Goal: Task Accomplishment & Management: Manage account settings

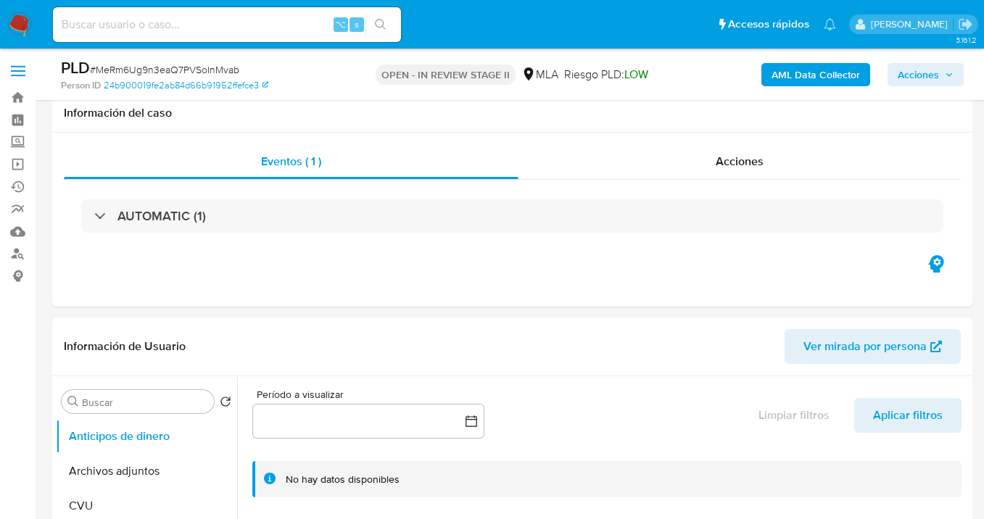
select select "10"
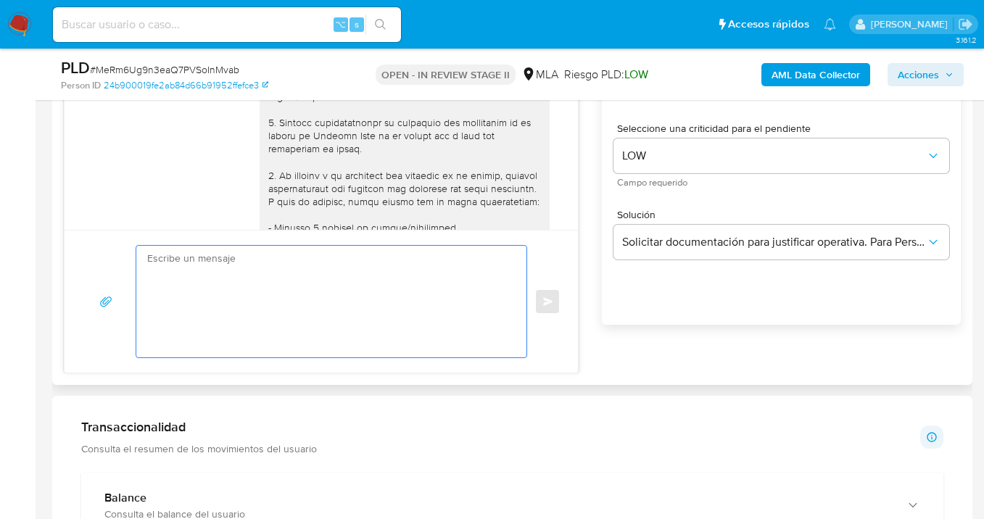
scroll to position [649, 0]
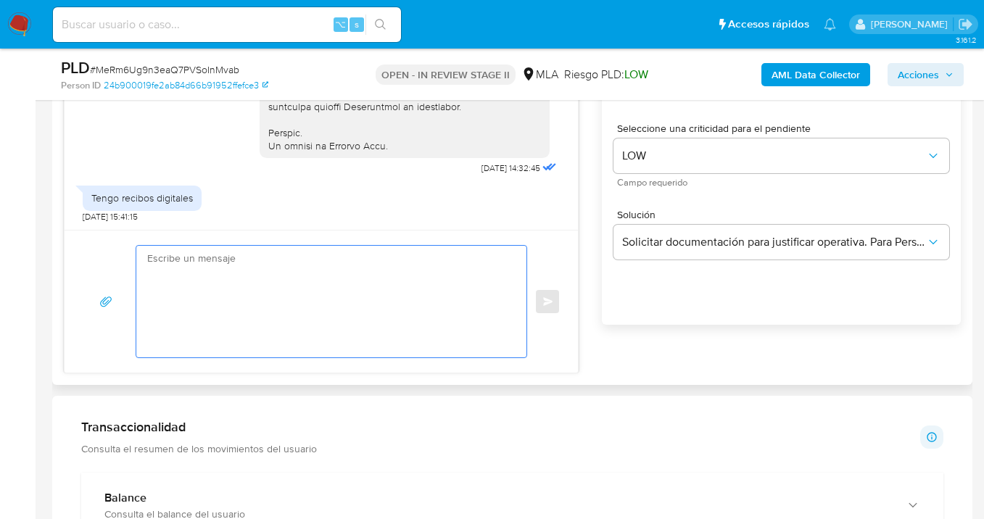
click at [287, 272] on textarea at bounding box center [327, 302] width 361 height 112
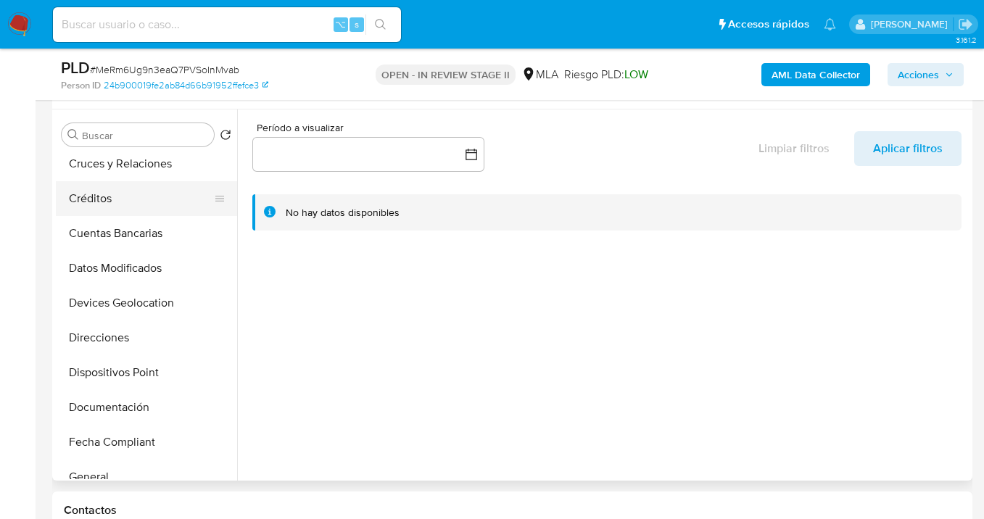
scroll to position [170, 0]
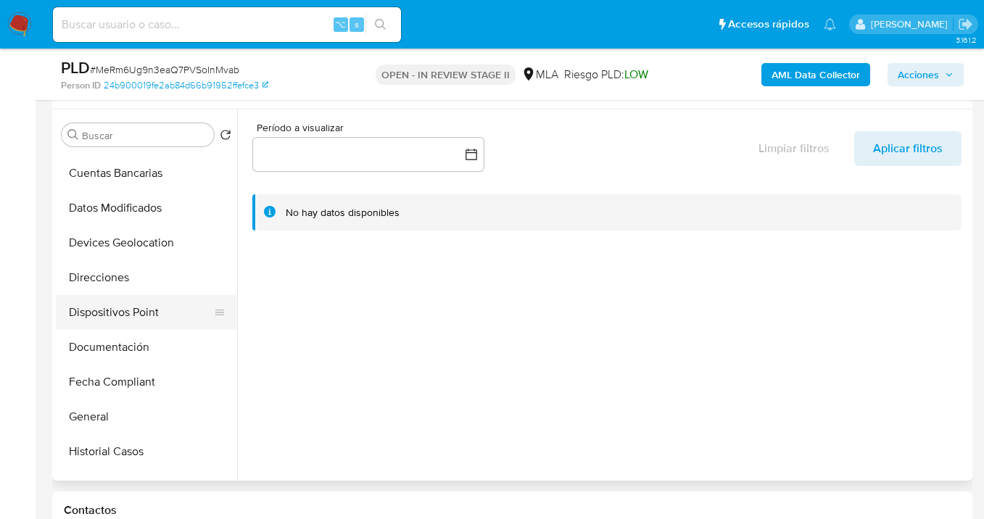
drag, startPoint x: 149, startPoint y: 326, endPoint x: 167, endPoint y: 325, distance: 18.9
click at [149, 326] on button "Dispositivos Point" at bounding box center [141, 312] width 170 height 35
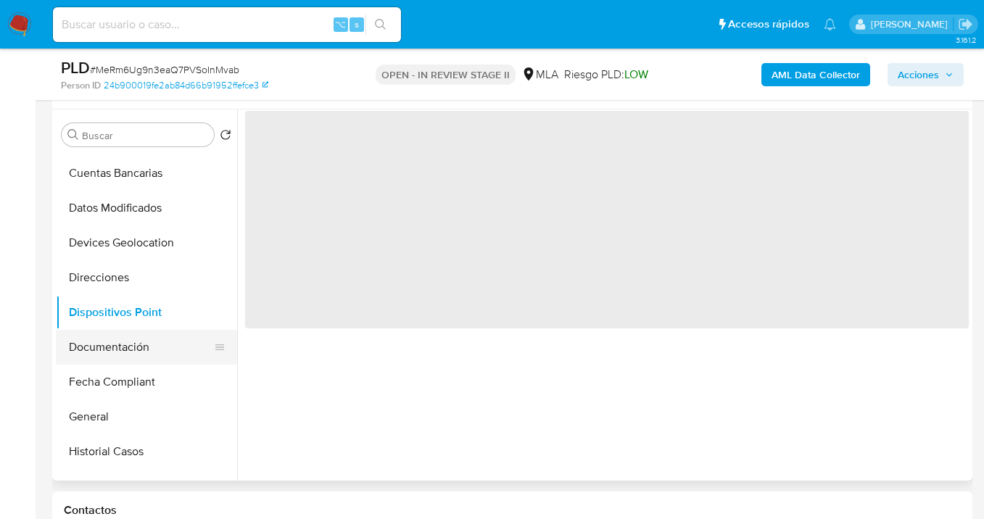
click at [150, 334] on button "Documentación" at bounding box center [141, 347] width 170 height 35
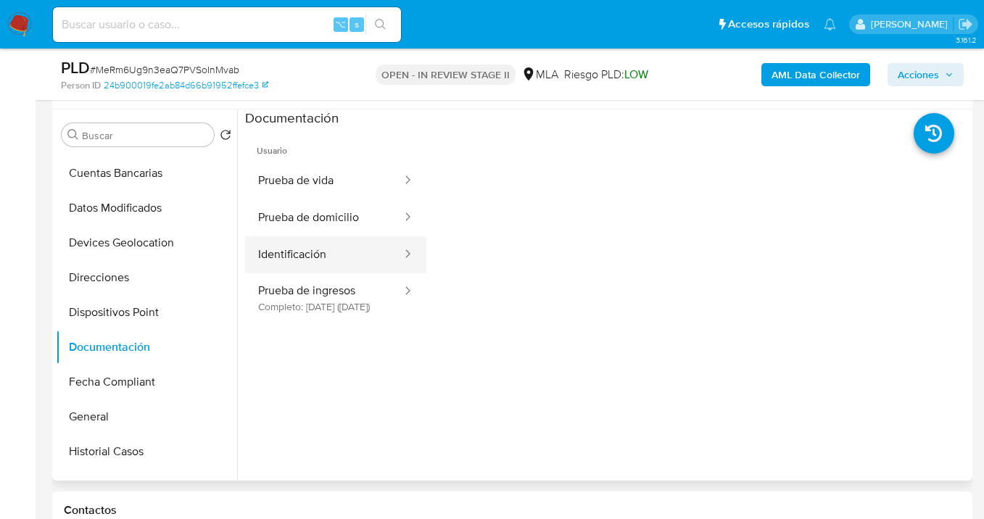
drag, startPoint x: 340, startPoint y: 257, endPoint x: 370, endPoint y: 254, distance: 29.9
click at [340, 257] on button "Identificación" at bounding box center [324, 254] width 158 height 37
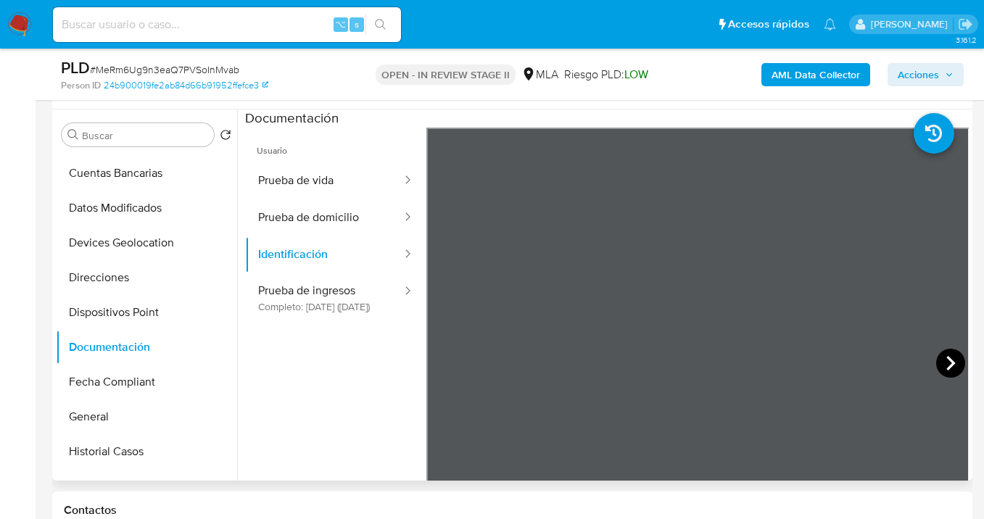
click at [939, 357] on icon at bounding box center [950, 363] width 29 height 29
click at [441, 362] on icon at bounding box center [443, 363] width 9 height 14
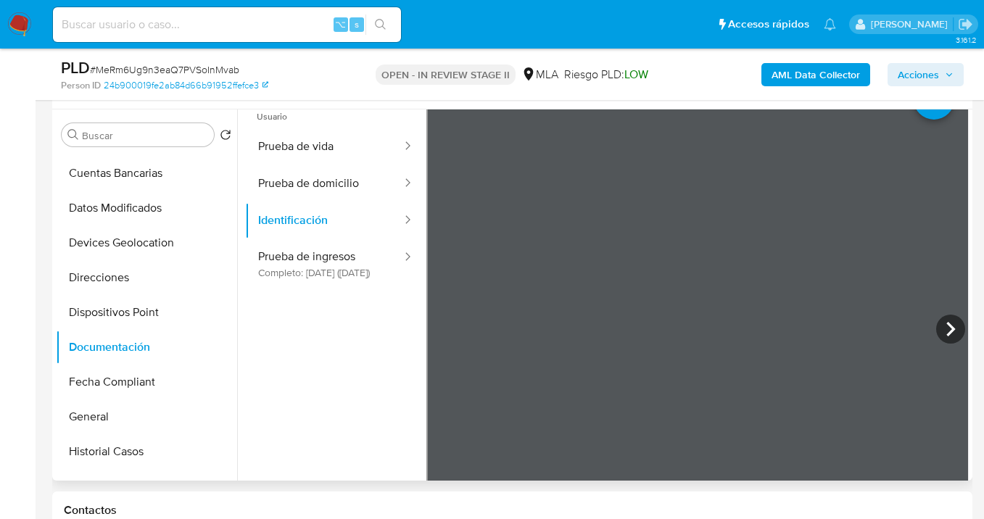
scroll to position [0, 0]
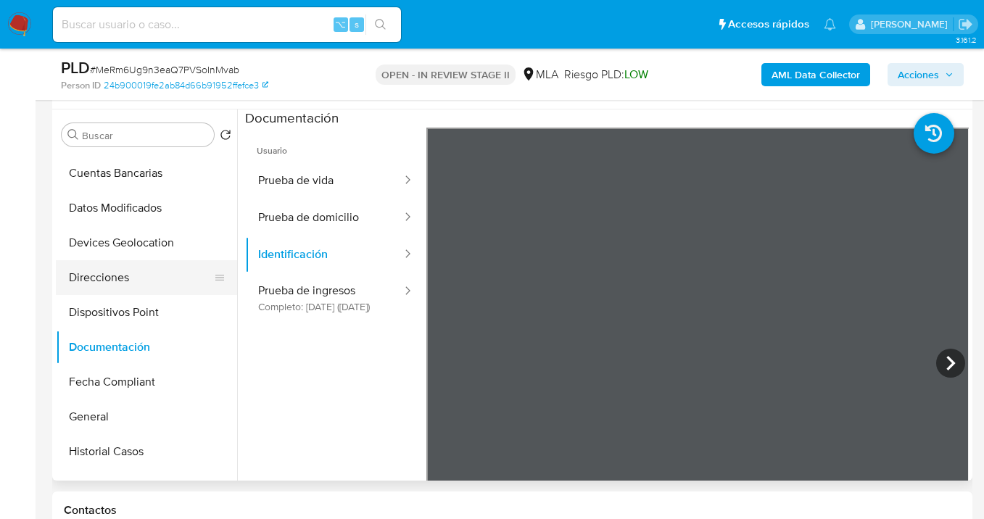
click at [160, 275] on button "Direcciones" at bounding box center [141, 277] width 170 height 35
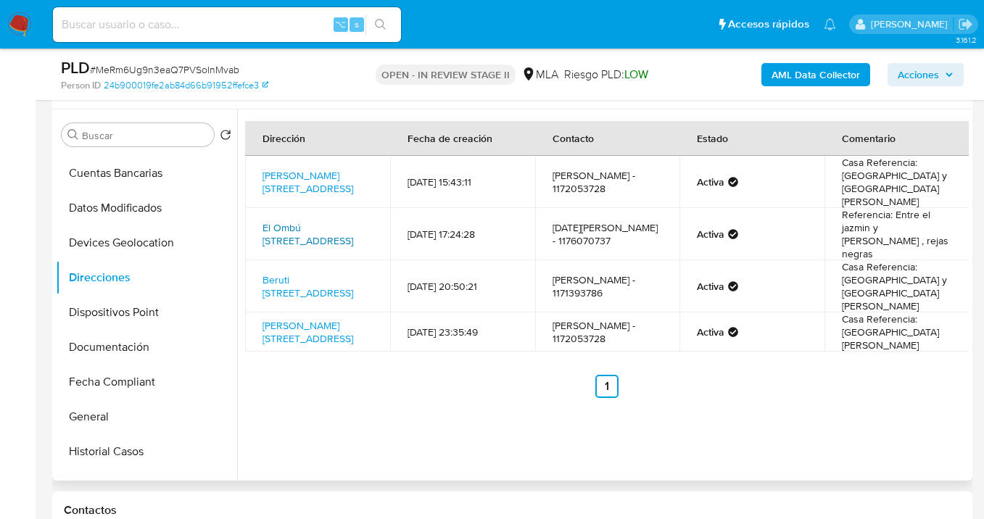
click at [304, 220] on link "El Ombú 6638, Tres De Febrero, Buenos Aires, 1657, Argentina 6638" at bounding box center [307, 234] width 91 height 28
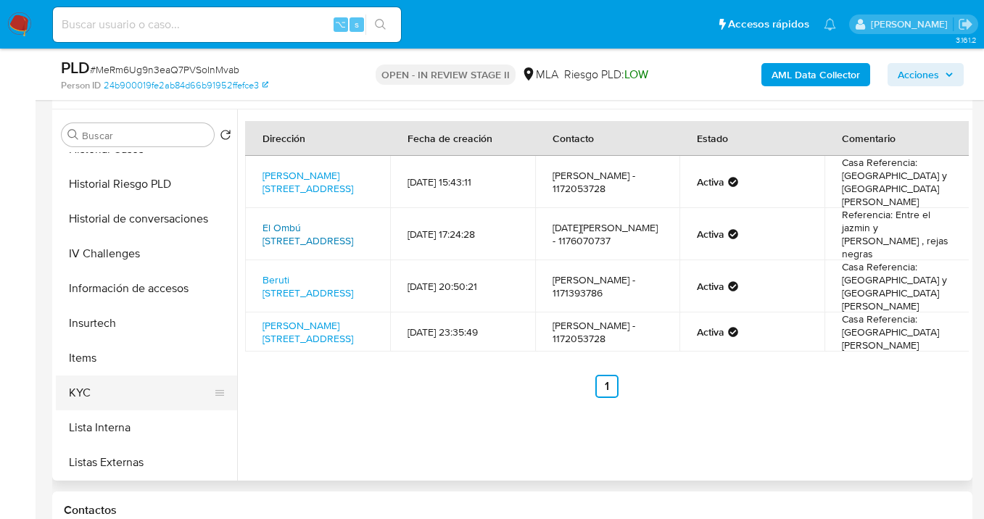
scroll to position [480, 0]
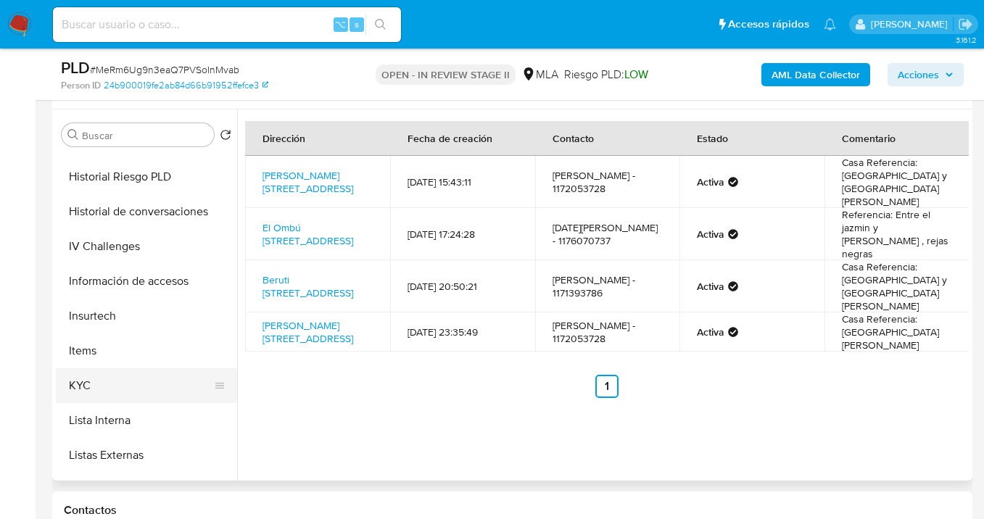
click at [183, 377] on button "KYC" at bounding box center [141, 385] width 170 height 35
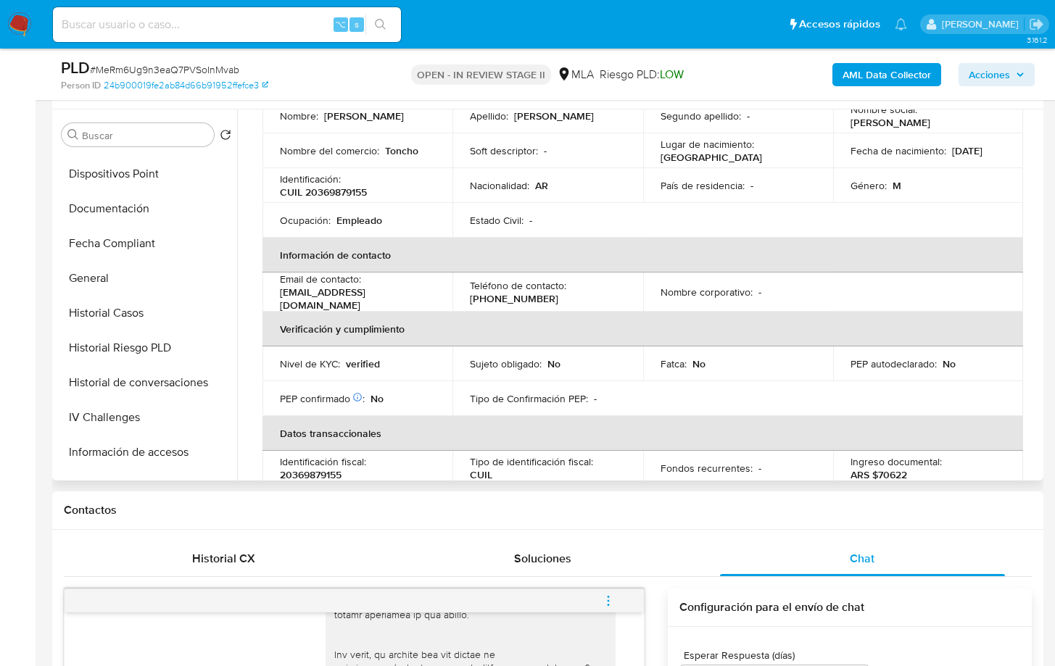
scroll to position [269, 0]
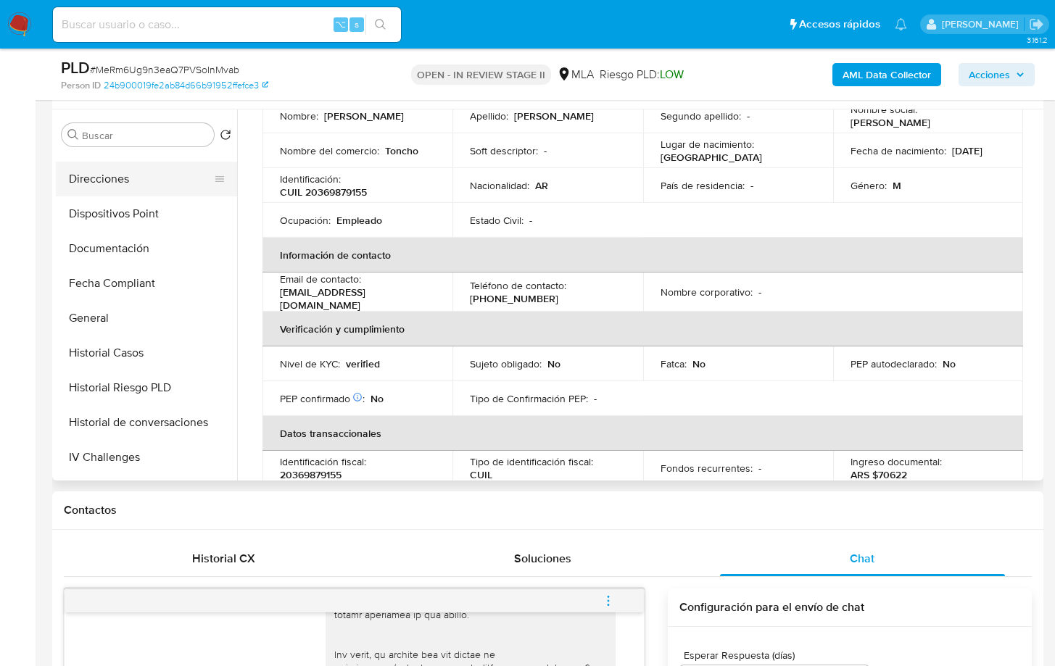
click at [146, 188] on button "Direcciones" at bounding box center [141, 179] width 170 height 35
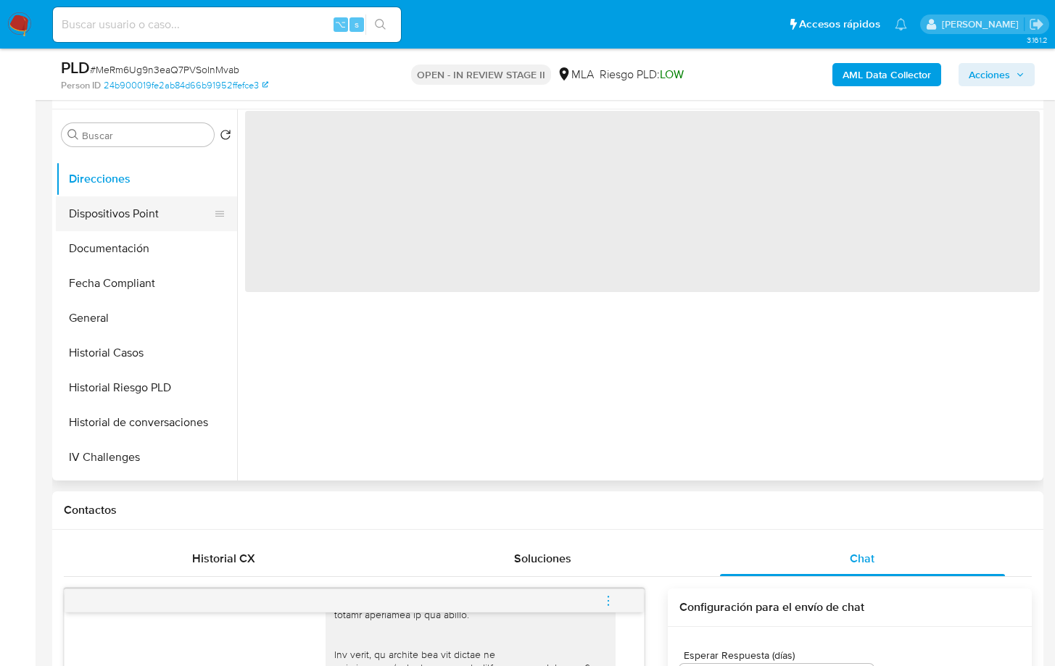
scroll to position [0, 0]
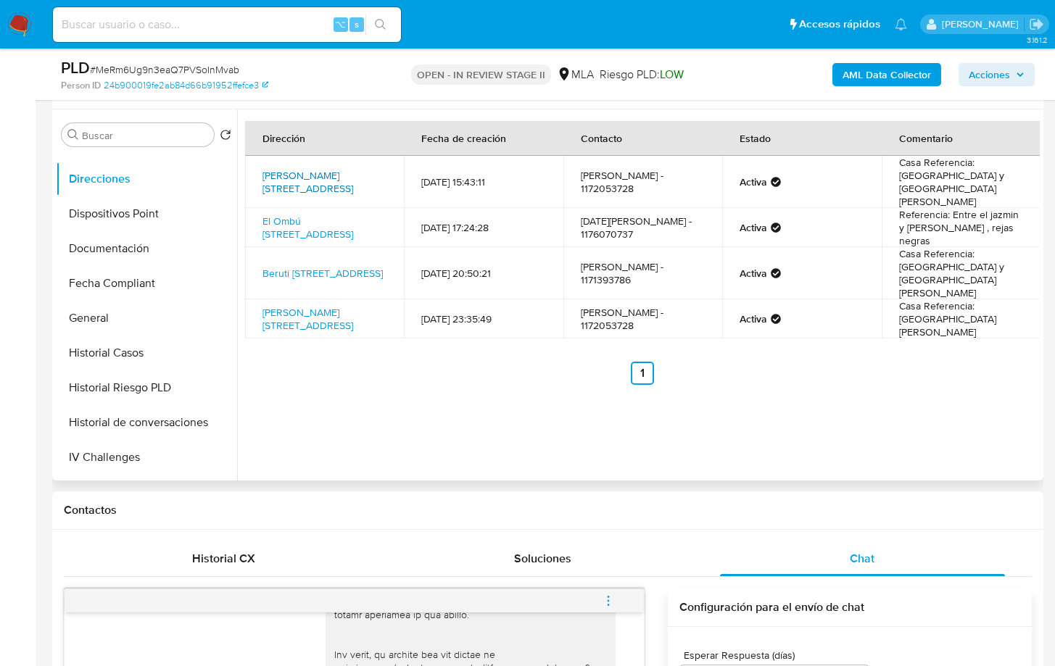
click at [304, 168] on link "Saavedra 6575, Tres De Febrero, Buenos Aires, 1657, Argentina 6575" at bounding box center [307, 182] width 91 height 28
click at [307, 266] on link "Beruti 6573, Tres De Febrero, Buenos Aires, 1657, Argentina 6573" at bounding box center [322, 273] width 120 height 14
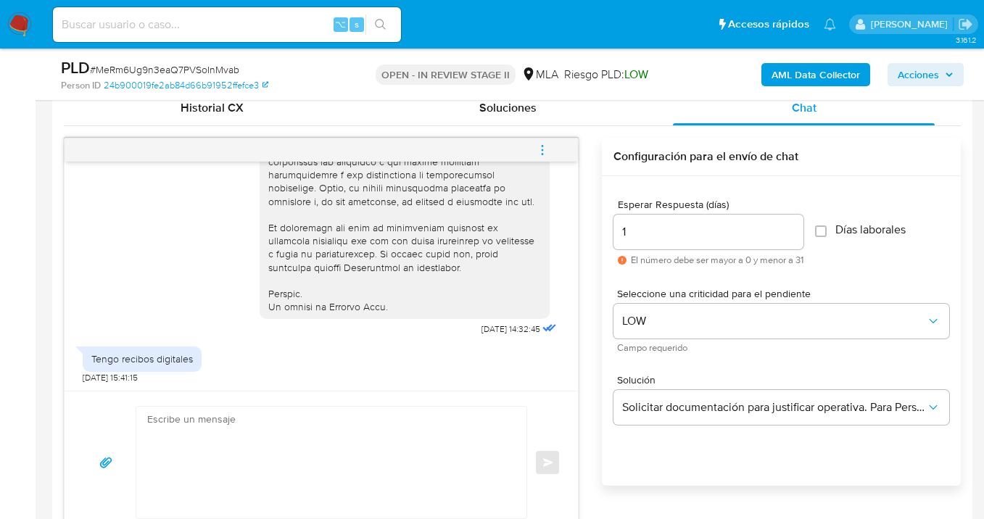
scroll to position [668, 0]
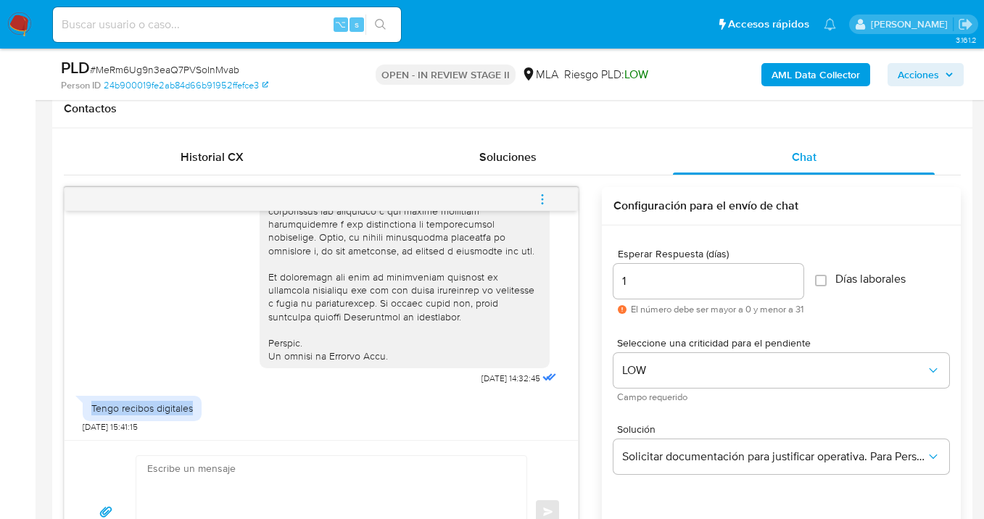
drag, startPoint x: 189, startPoint y: 409, endPoint x: 91, endPoint y: 410, distance: 97.9
click at [91, 410] on div "Tengo recibos digitales" at bounding box center [141, 408] width 101 height 13
copy div "Tengo recibos digitales"
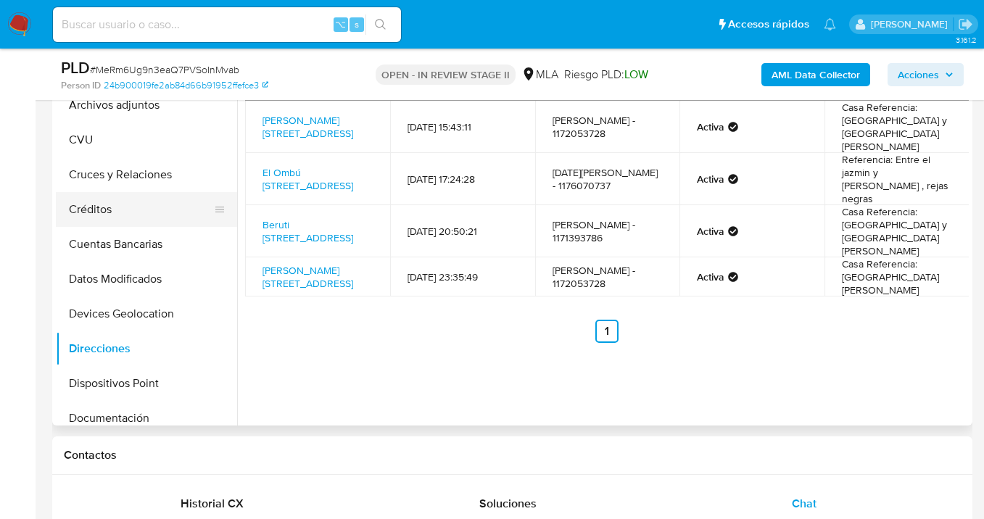
scroll to position [0, 0]
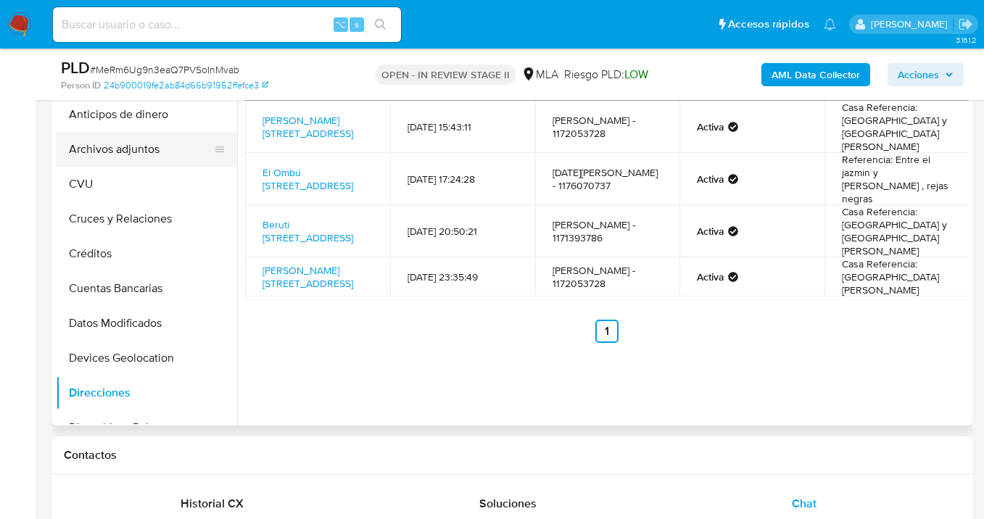
drag, startPoint x: 135, startPoint y: 155, endPoint x: 142, endPoint y: 151, distance: 8.1
click at [135, 155] on button "Archivos adjuntos" at bounding box center [141, 149] width 170 height 35
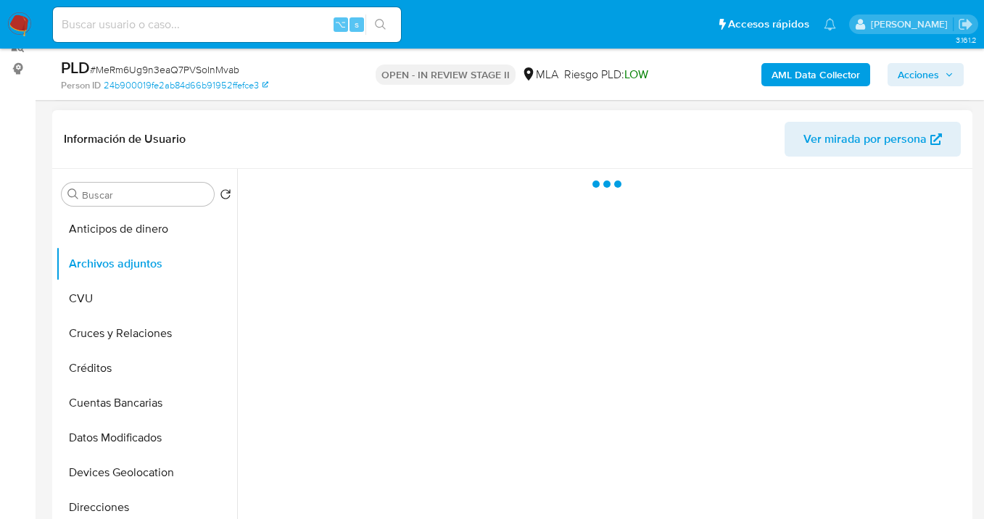
scroll to position [169, 0]
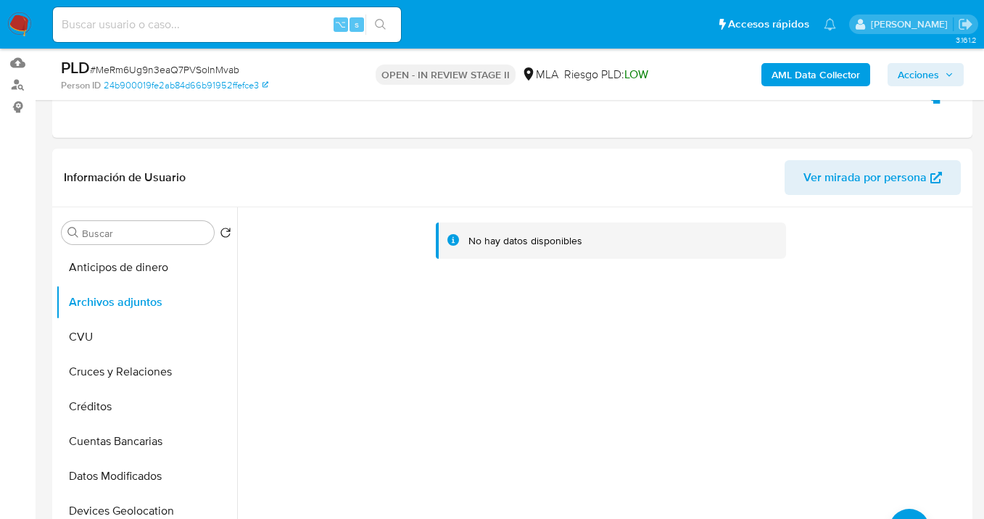
click at [814, 74] on b "AML Data Collector" at bounding box center [815, 74] width 88 height 23
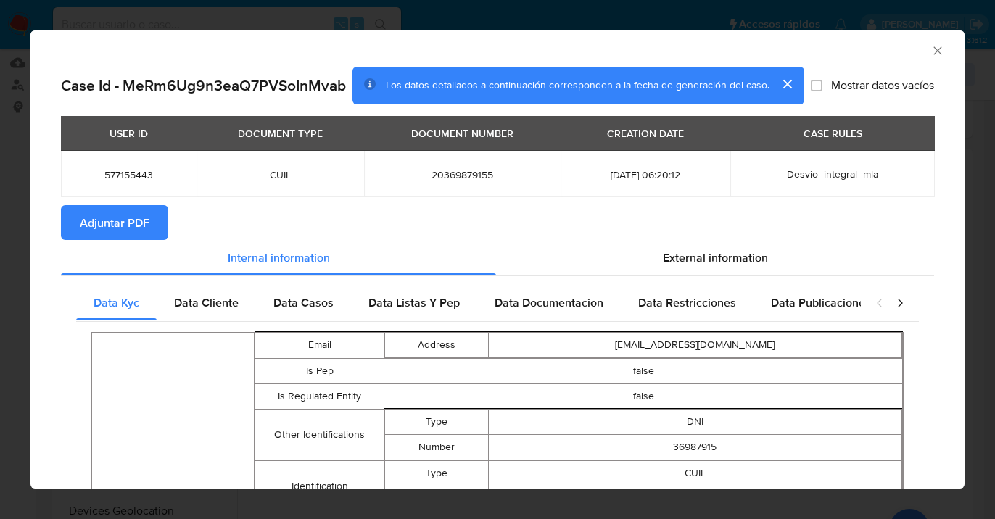
click at [120, 227] on span "Adjuntar PDF" at bounding box center [115, 223] width 70 height 32
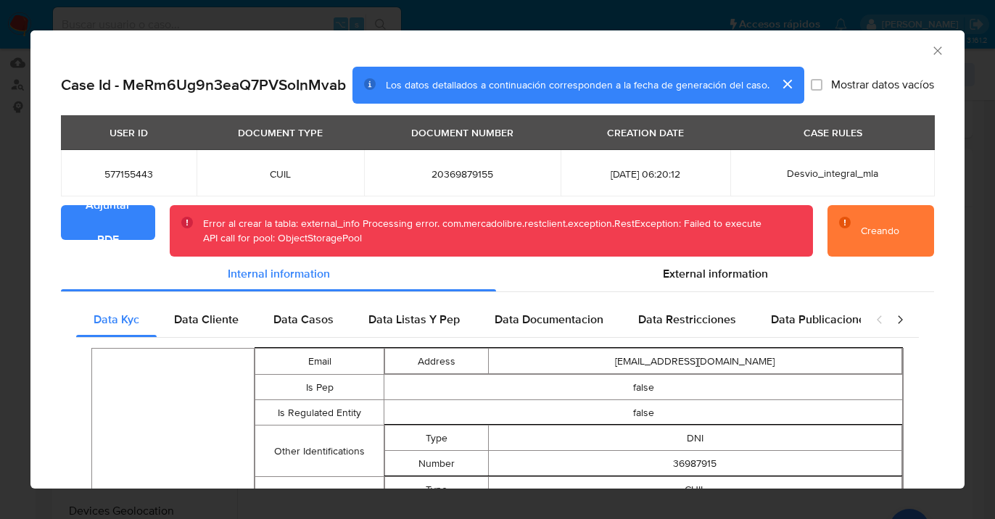
click at [930, 49] on icon "Cerrar ventana" at bounding box center [937, 50] width 14 height 14
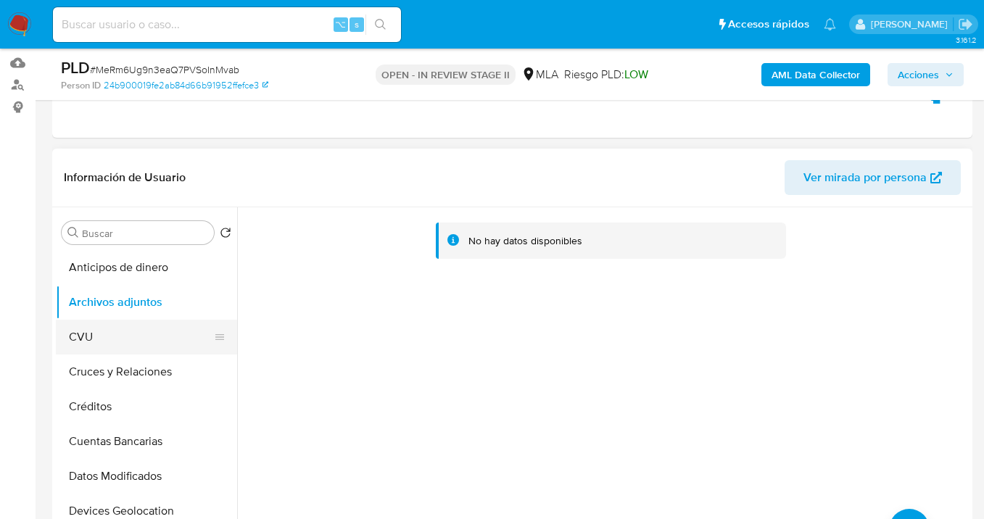
drag, startPoint x: 125, startPoint y: 336, endPoint x: 129, endPoint y: 325, distance: 11.7
click at [125, 337] on button "CVU" at bounding box center [141, 337] width 170 height 35
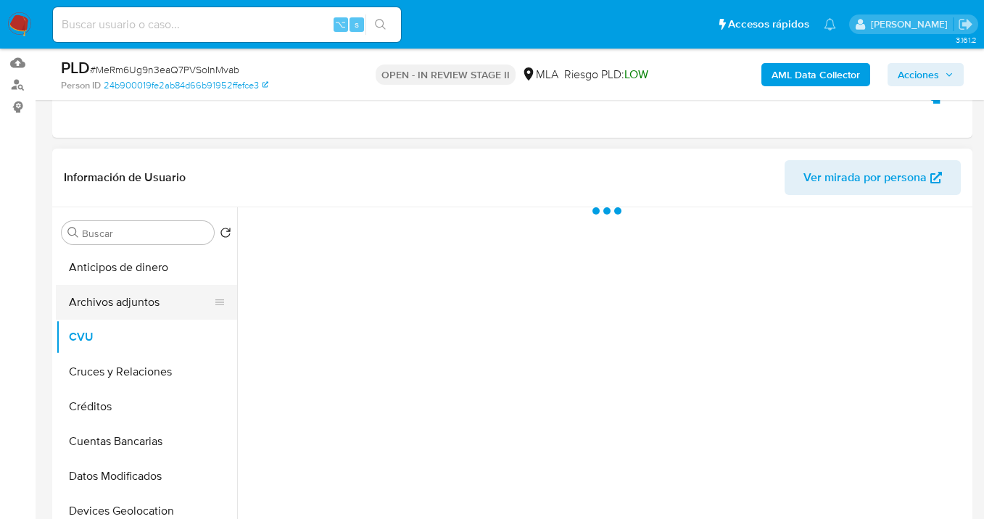
drag, startPoint x: 139, startPoint y: 304, endPoint x: 175, endPoint y: 305, distance: 36.3
click at [139, 304] on button "Archivos adjuntos" at bounding box center [141, 302] width 170 height 35
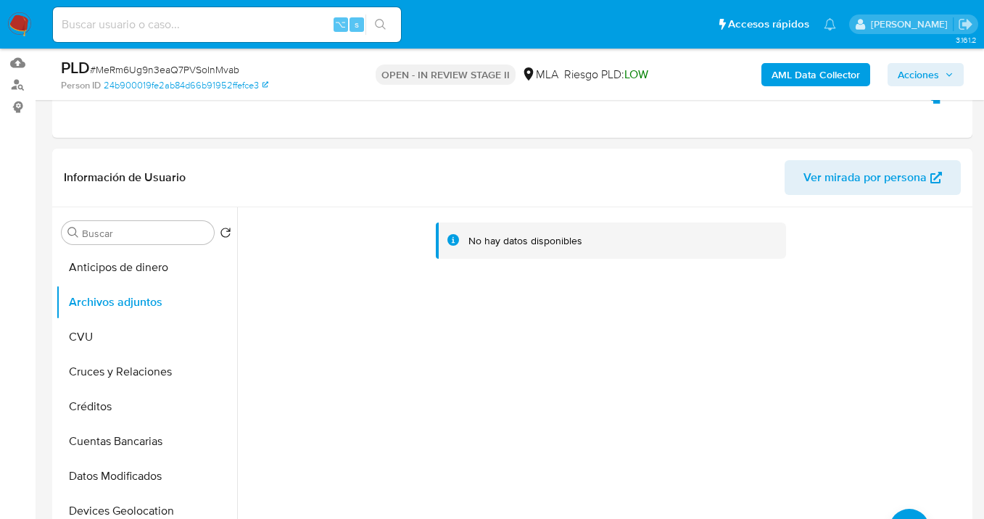
click at [819, 72] on b "AML Data Collector" at bounding box center [815, 74] width 88 height 23
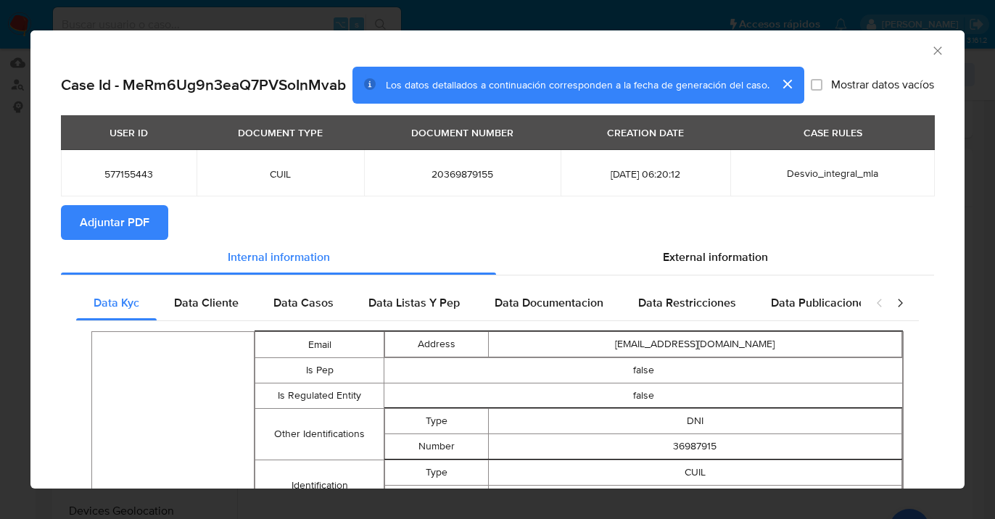
click at [112, 223] on span "Adjuntar PDF" at bounding box center [115, 223] width 70 height 32
click at [930, 49] on icon "Cerrar ventana" at bounding box center [937, 50] width 14 height 14
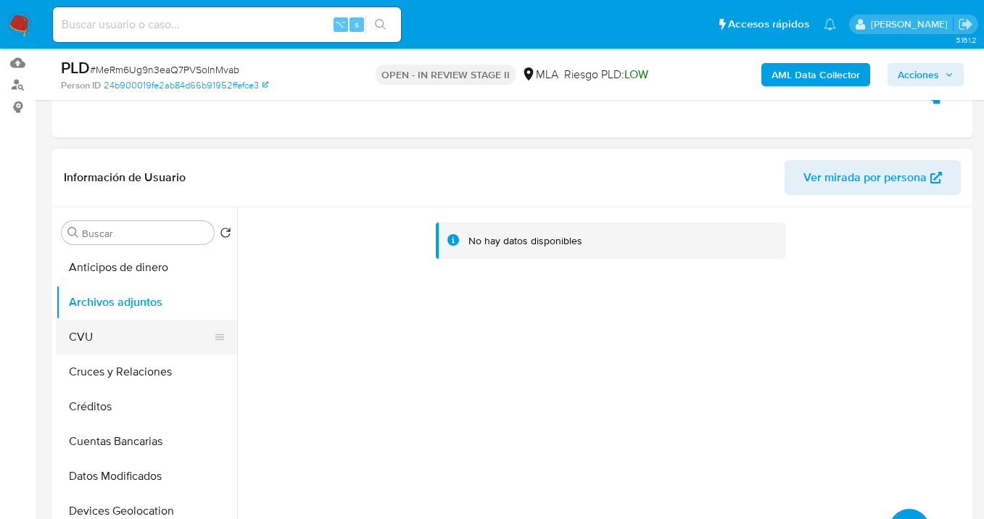
click at [146, 339] on button "CVU" at bounding box center [141, 337] width 170 height 35
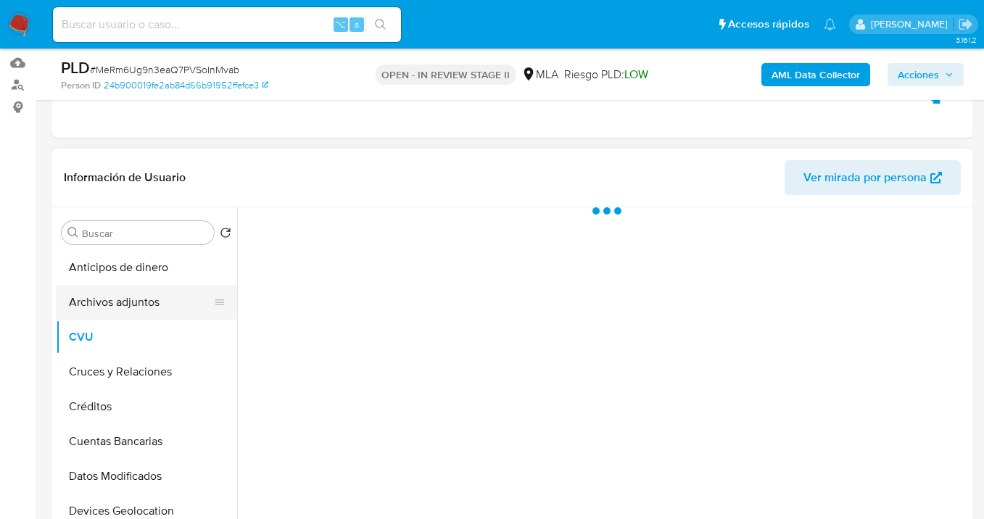
click at [155, 301] on button "Archivos adjuntos" at bounding box center [141, 302] width 170 height 35
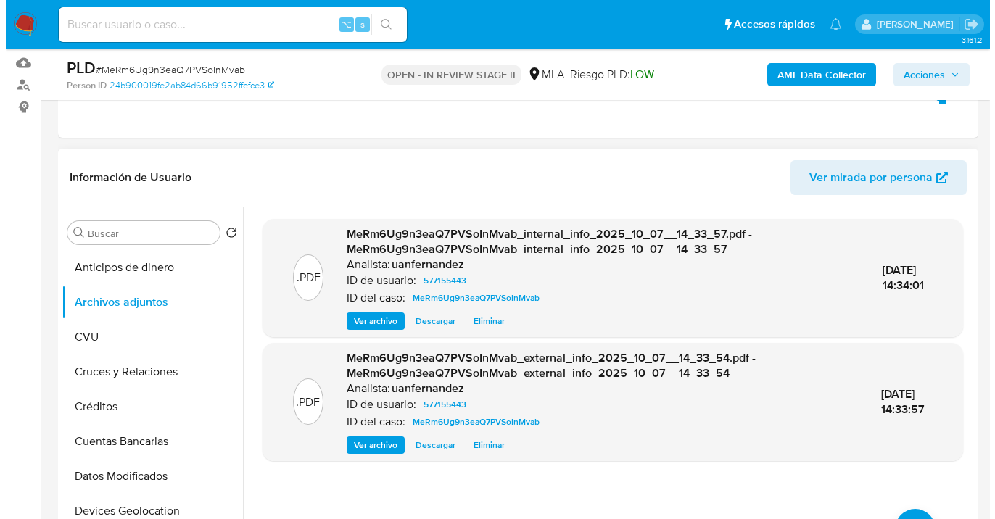
scroll to position [321, 0]
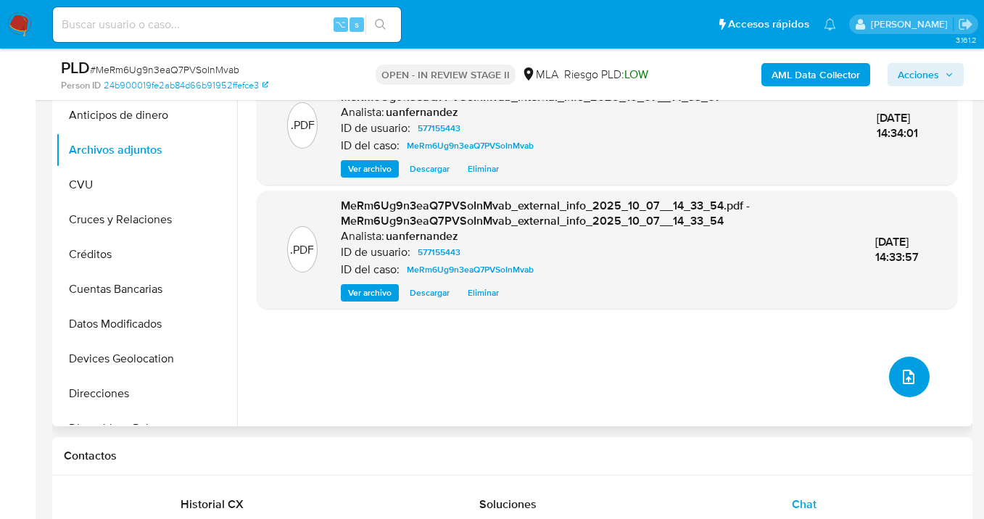
click at [902, 373] on icon "upload-file" at bounding box center [908, 376] width 17 height 17
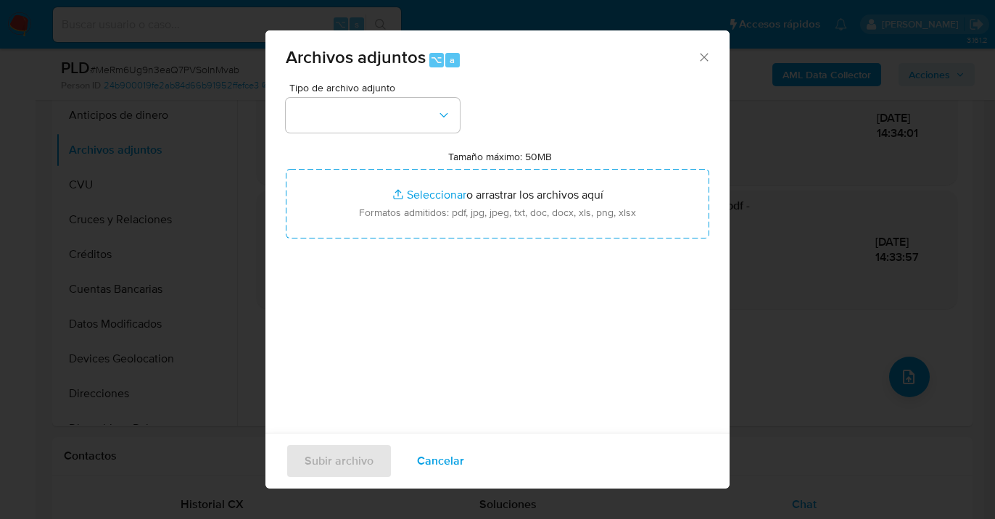
scroll to position [4, 0]
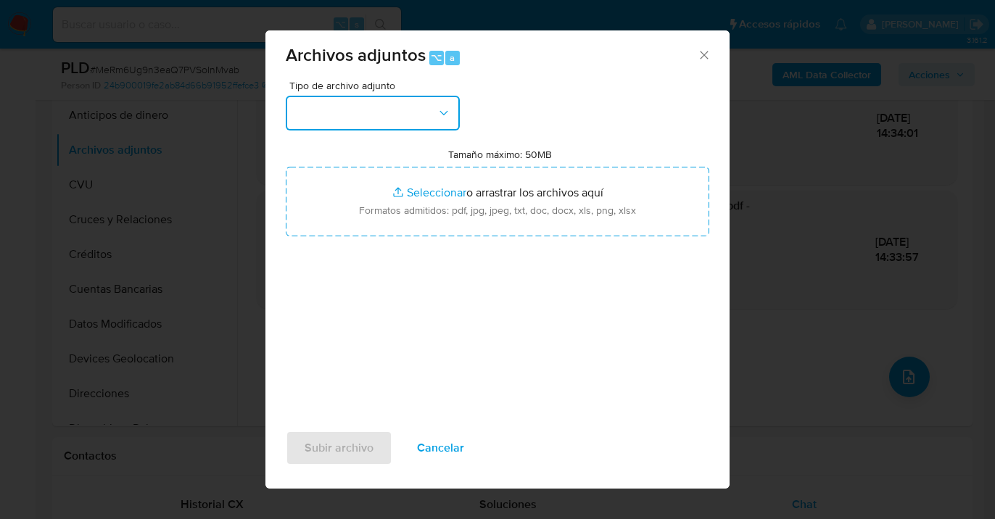
click at [433, 120] on button "button" at bounding box center [373, 113] width 174 height 35
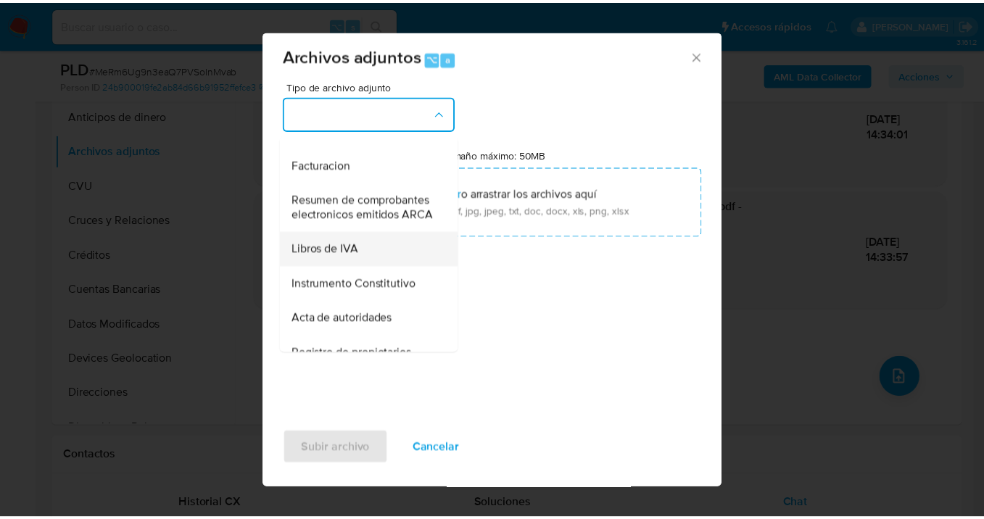
scroll to position [597, 0]
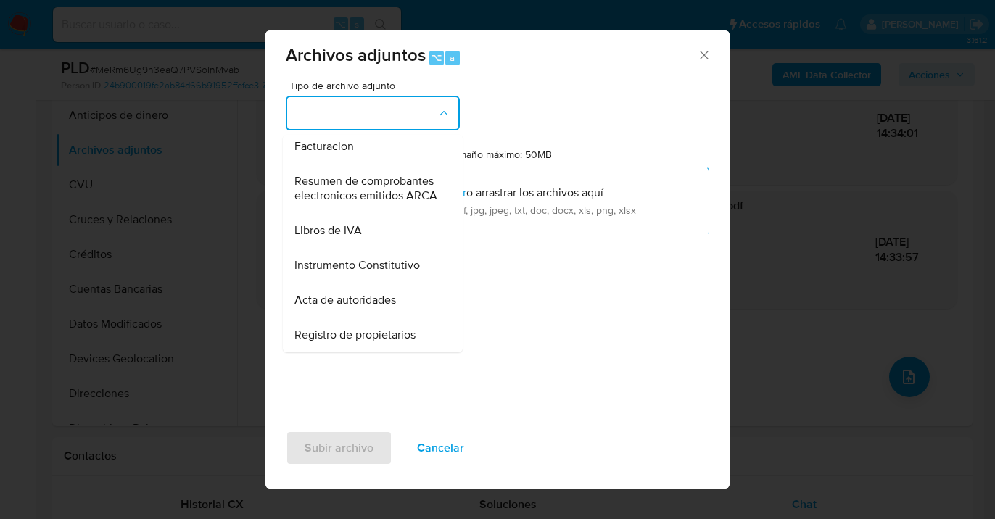
click at [371, 129] on div "Informe Nosis" at bounding box center [368, 111] width 148 height 35
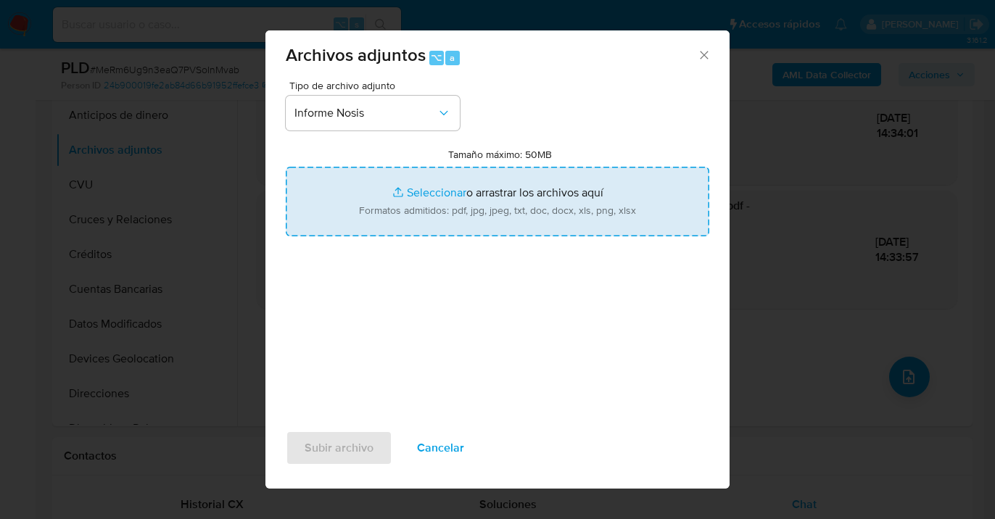
click at [463, 194] on input "Tamaño máximo: 50MB Seleccionar archivos" at bounding box center [497, 202] width 423 height 70
type input "C:\fakepath\577155443-NOSIS_Manager_InformeIndividual_20369879155_620658_202510…"
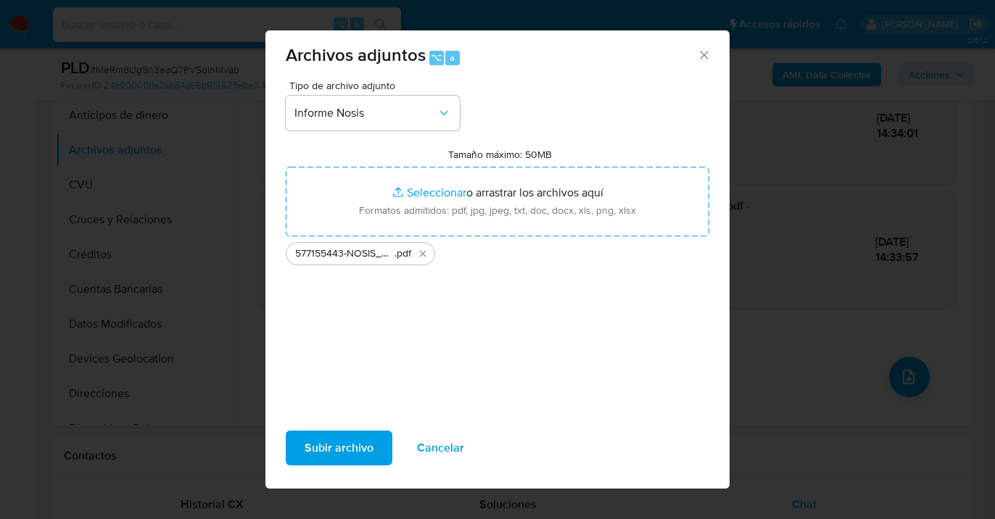
click at [331, 455] on span "Subir archivo" at bounding box center [338, 448] width 69 height 32
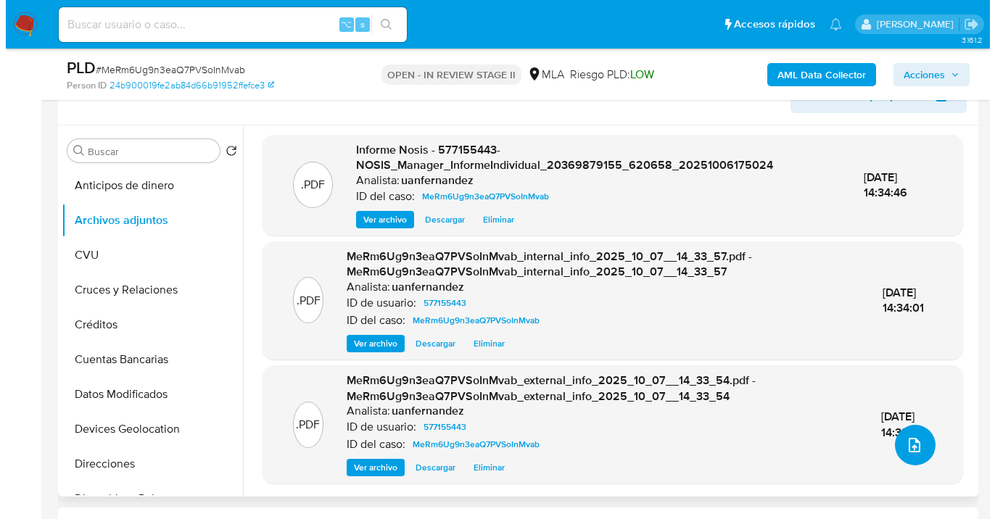
scroll to position [312, 0]
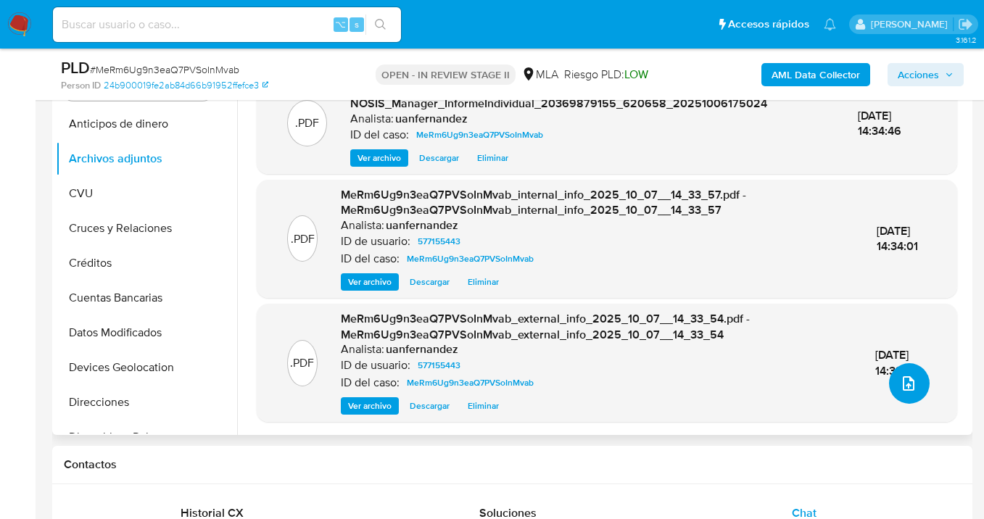
click at [905, 387] on icon "upload-file" at bounding box center [908, 383] width 12 height 14
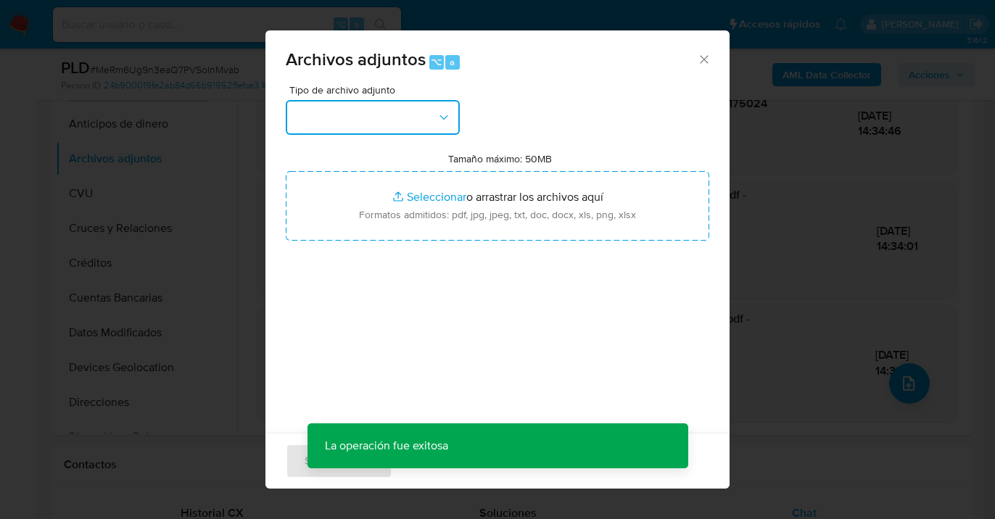
click at [444, 119] on icon "button" at bounding box center [443, 117] width 14 height 14
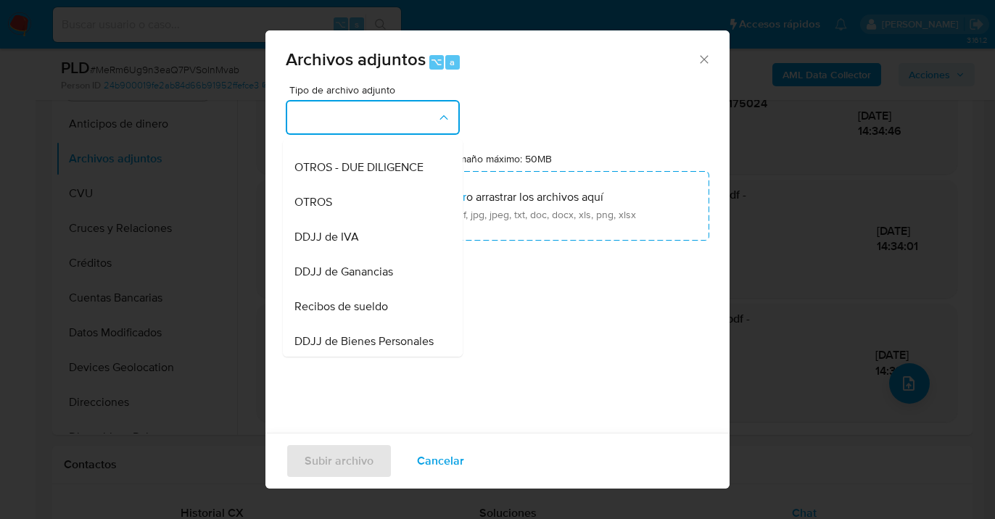
scroll to position [284, 0]
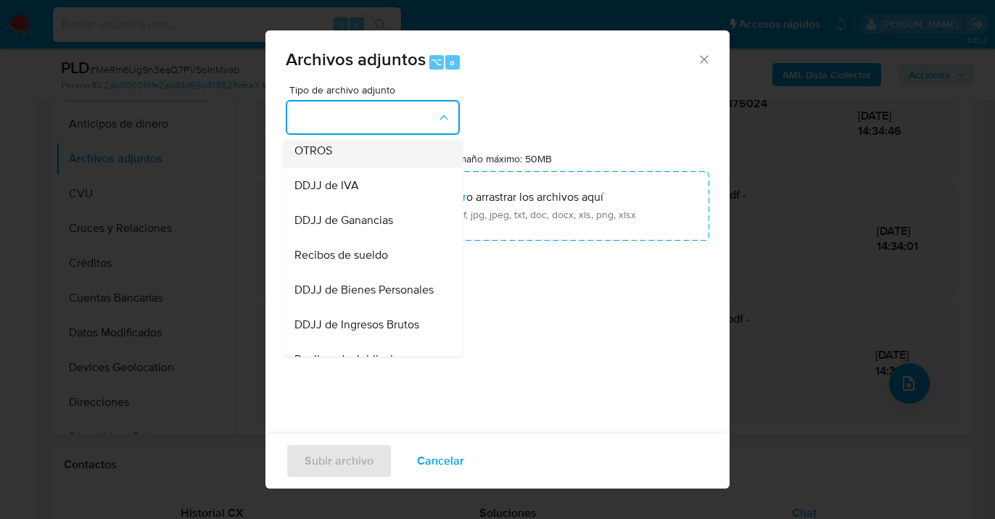
click at [360, 167] on div "OTROS" at bounding box center [368, 150] width 148 height 35
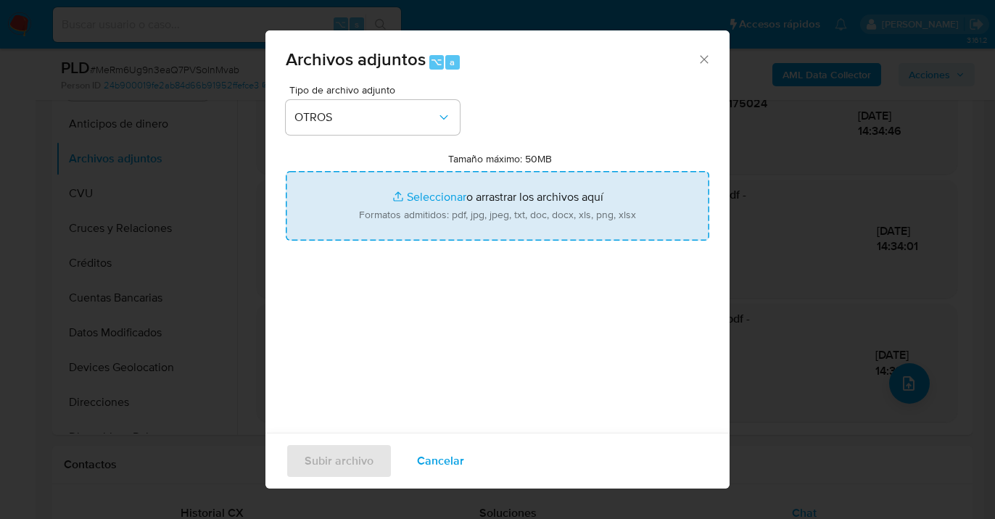
click at [498, 206] on input "Tamaño máximo: 50MB Seleccionar archivos" at bounding box center [497, 206] width 423 height 70
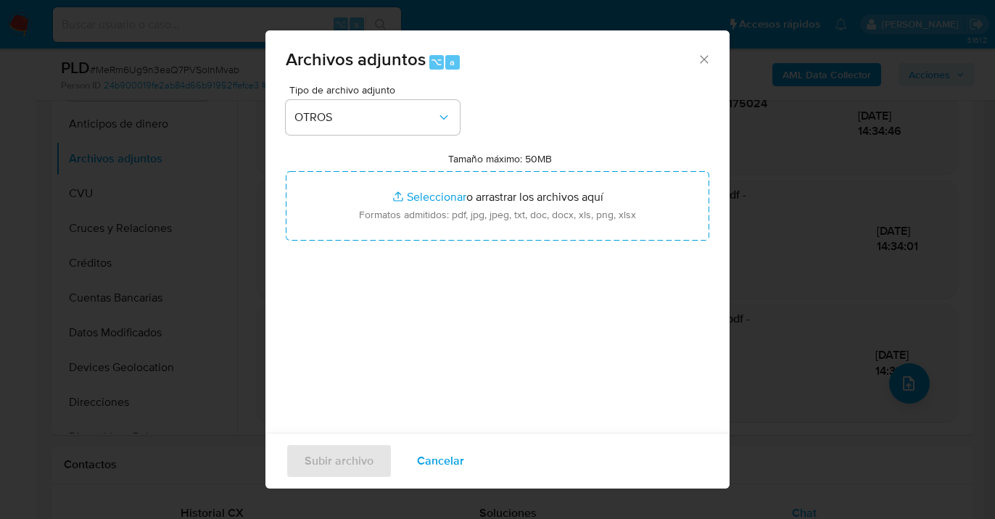
click at [452, 461] on span "Cancelar" at bounding box center [440, 461] width 47 height 32
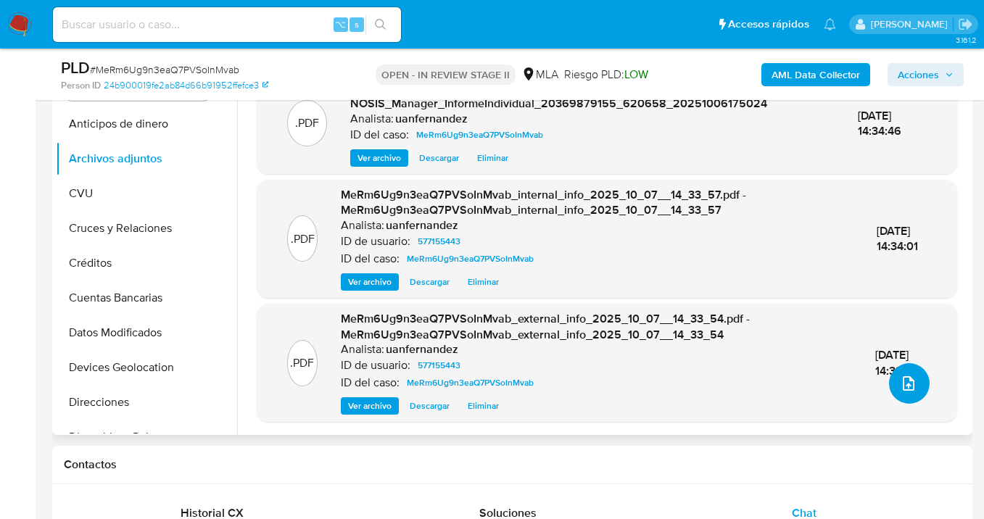
click at [900, 375] on span "upload-file" at bounding box center [908, 383] width 17 height 17
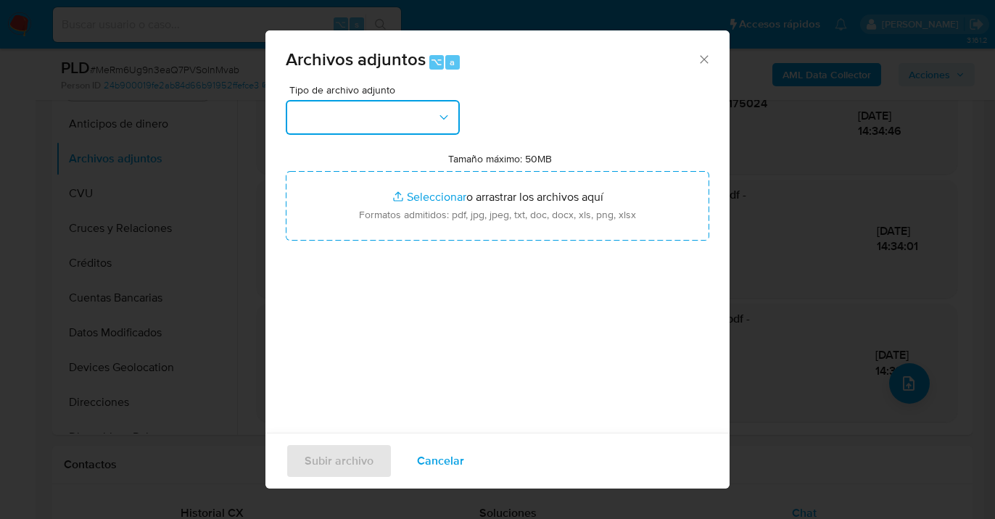
click at [420, 109] on button "button" at bounding box center [373, 117] width 174 height 35
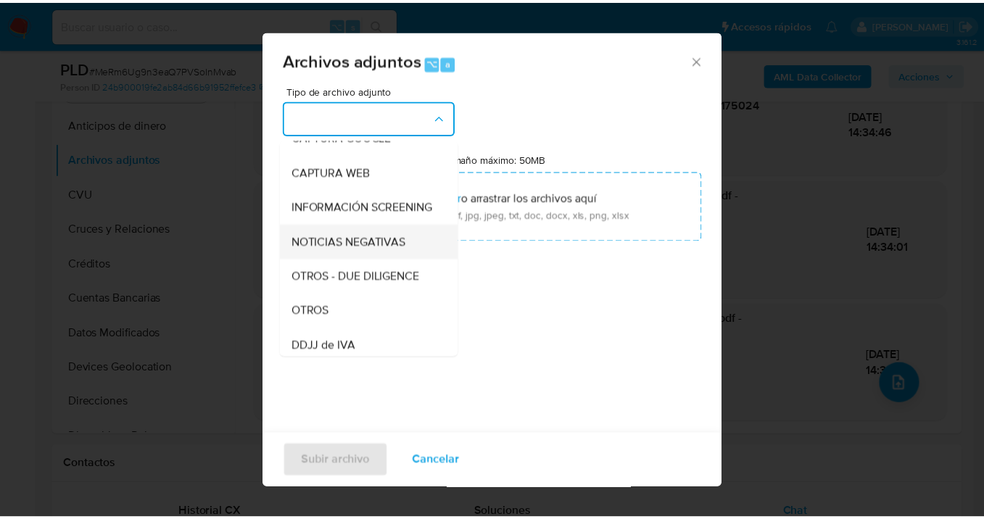
scroll to position [141, 0]
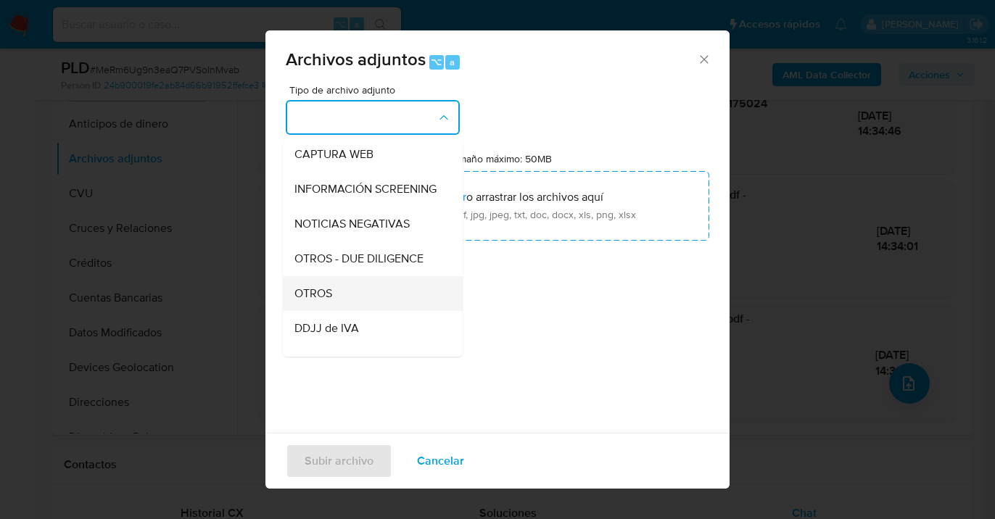
click at [366, 299] on div "OTROS" at bounding box center [368, 293] width 148 height 35
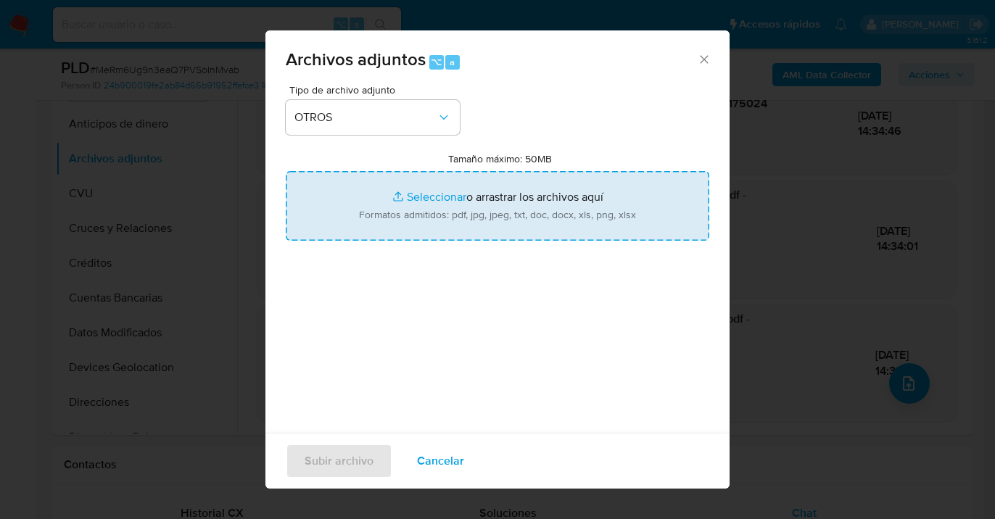
click at [460, 216] on input "Tamaño máximo: 50MB Seleccionar archivos" at bounding box center [497, 206] width 423 height 70
type input "C:\fakepath\577155443 Movimientos-Aladdin-v10_3.xlsx"
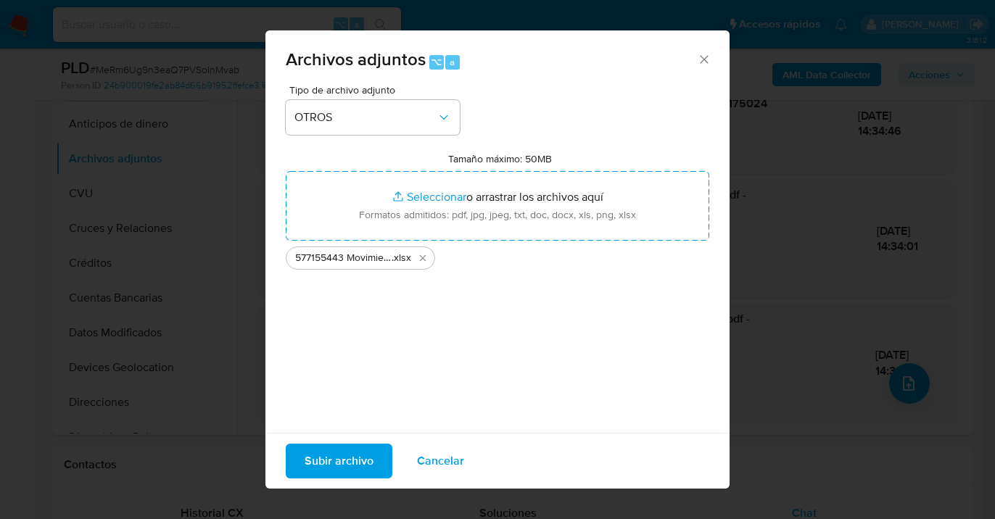
click at [344, 461] on span "Subir archivo" at bounding box center [338, 461] width 69 height 32
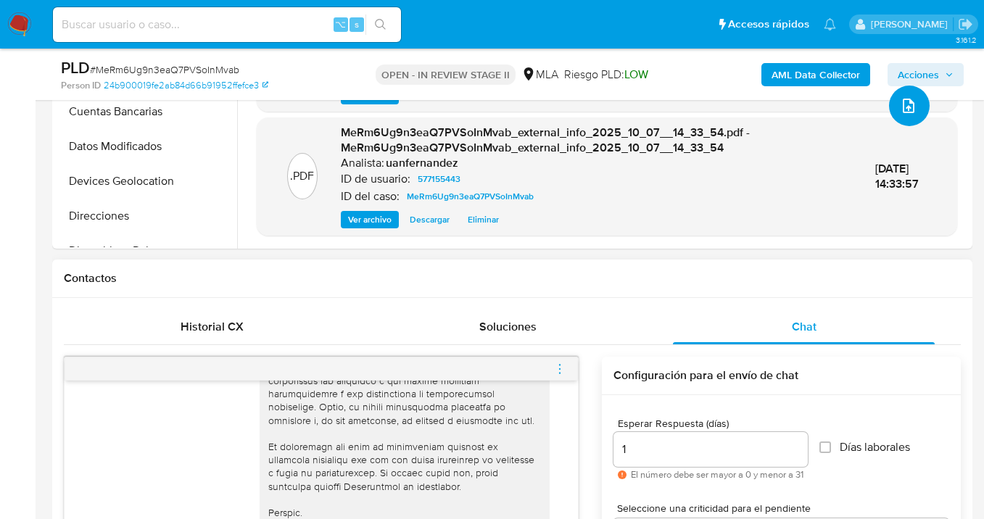
scroll to position [850, 0]
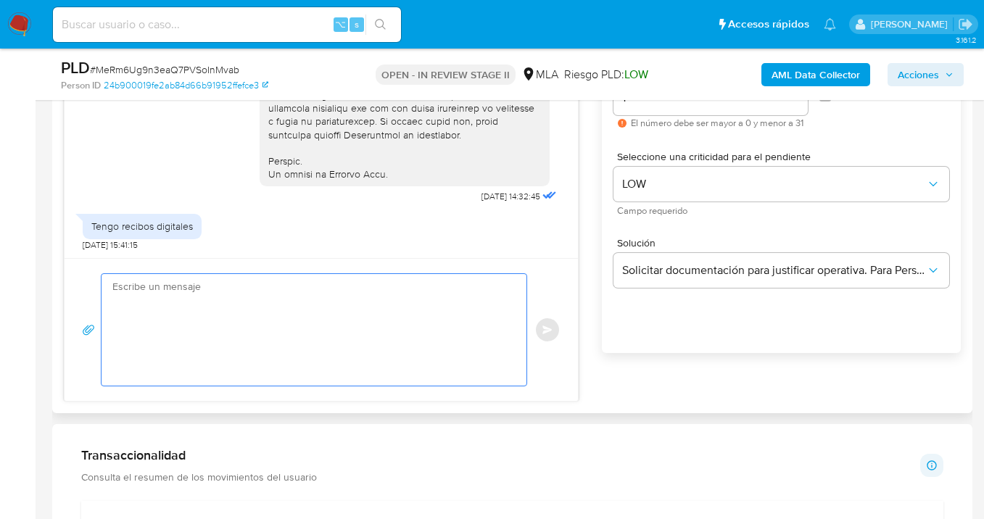
click at [300, 300] on textarea at bounding box center [310, 330] width 396 height 112
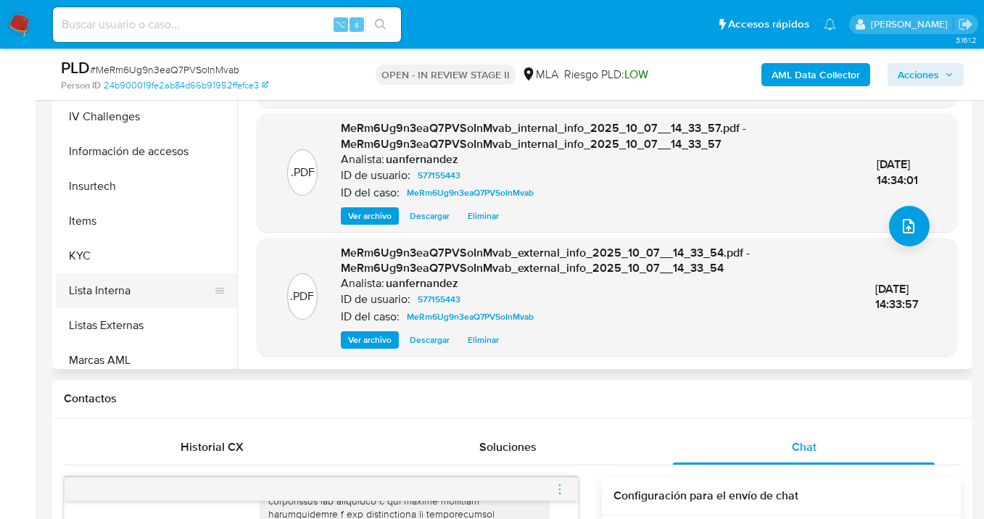
scroll to position [500, 0]
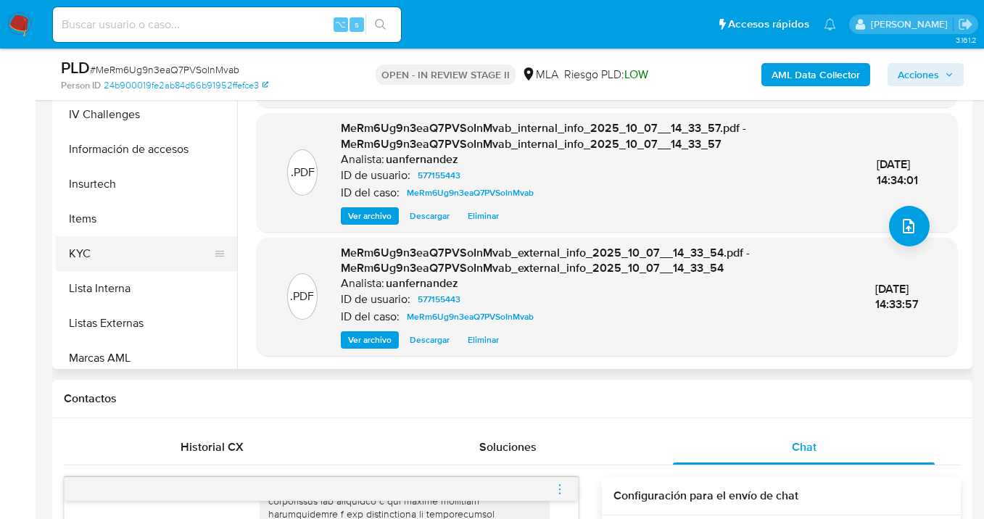
drag, startPoint x: 164, startPoint y: 270, endPoint x: 163, endPoint y: 262, distance: 8.0
click at [164, 269] on button "KYC" at bounding box center [141, 253] width 170 height 35
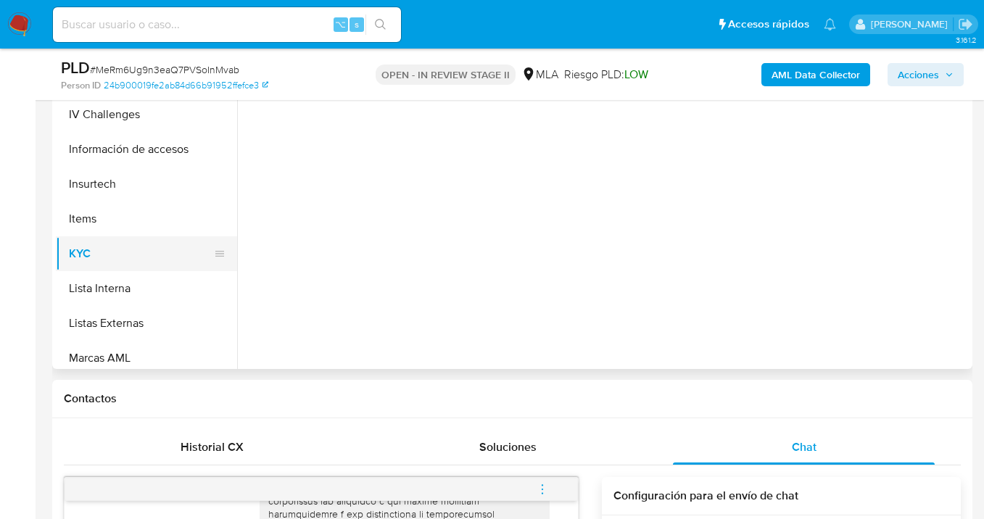
click at [162, 261] on button "KYC" at bounding box center [141, 253] width 170 height 35
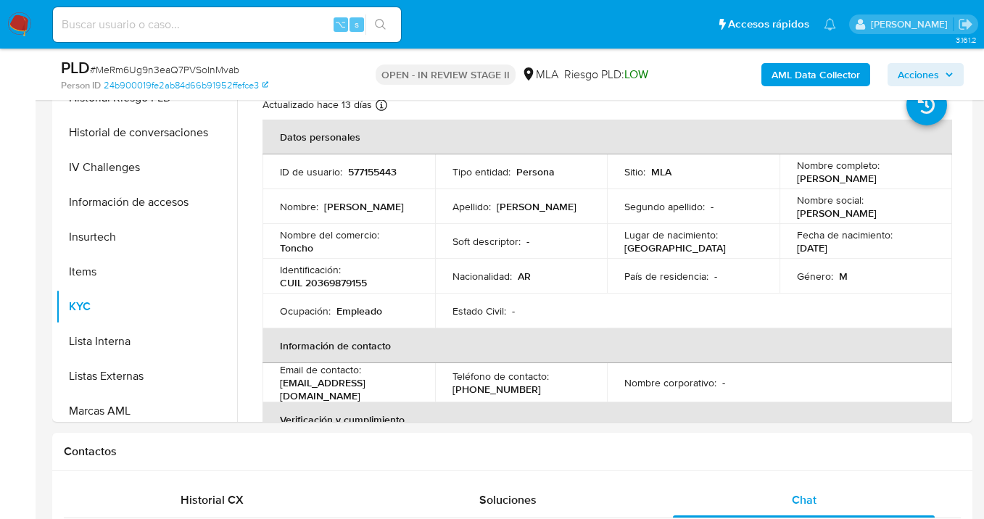
scroll to position [300, 0]
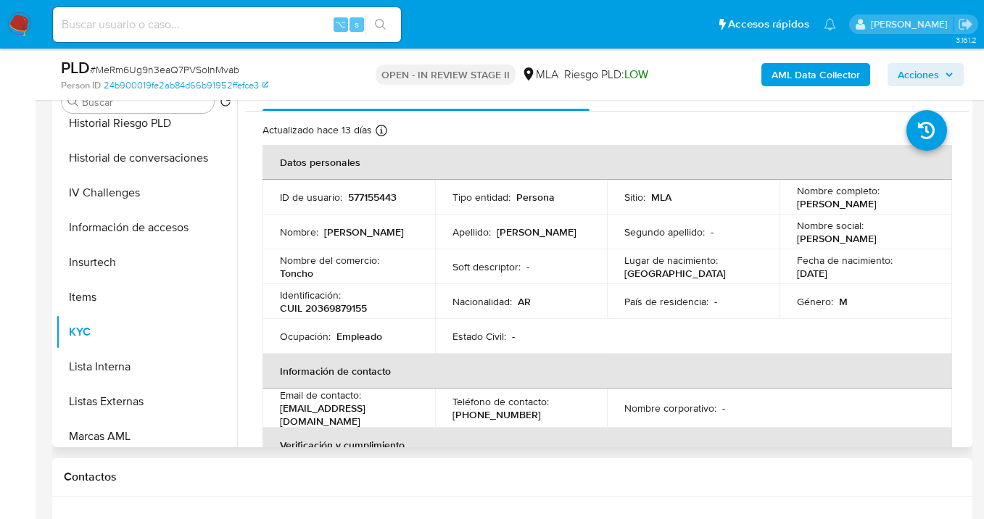
drag, startPoint x: 792, startPoint y: 199, endPoint x: 842, endPoint y: 215, distance: 53.2
click at [842, 215] on td "Nombre completo : Jonathan Damian Martin Sandobal" at bounding box center [865, 197] width 173 height 35
copy p "Jonathan Damian Martin Sandobal"
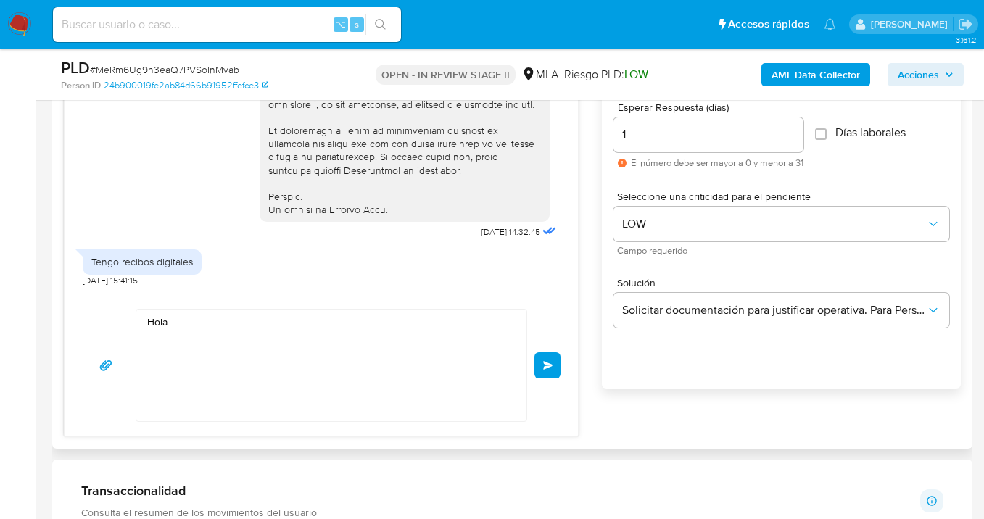
scroll to position [902, 0]
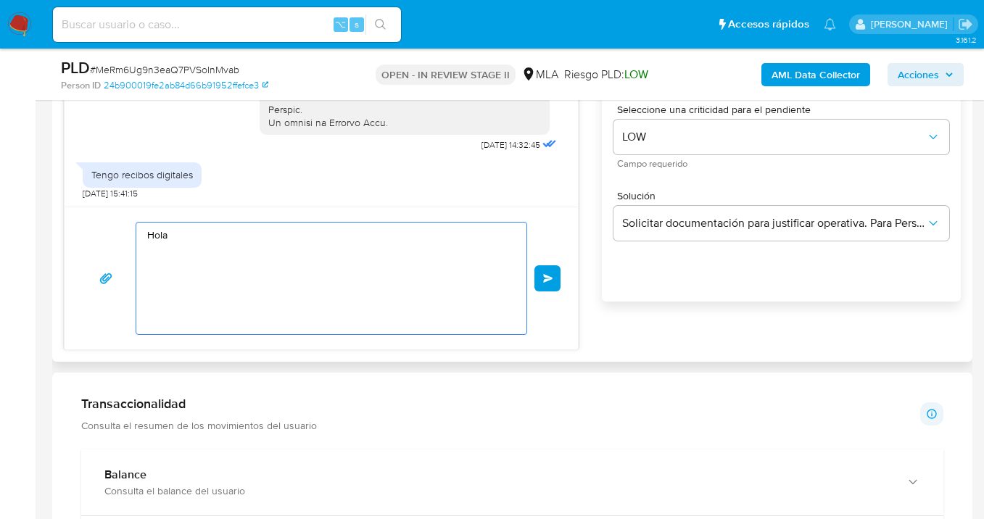
click at [199, 234] on textarea "Hola" at bounding box center [327, 279] width 361 height 112
paste textarea "Jonathan Damian Martin Sandobal"
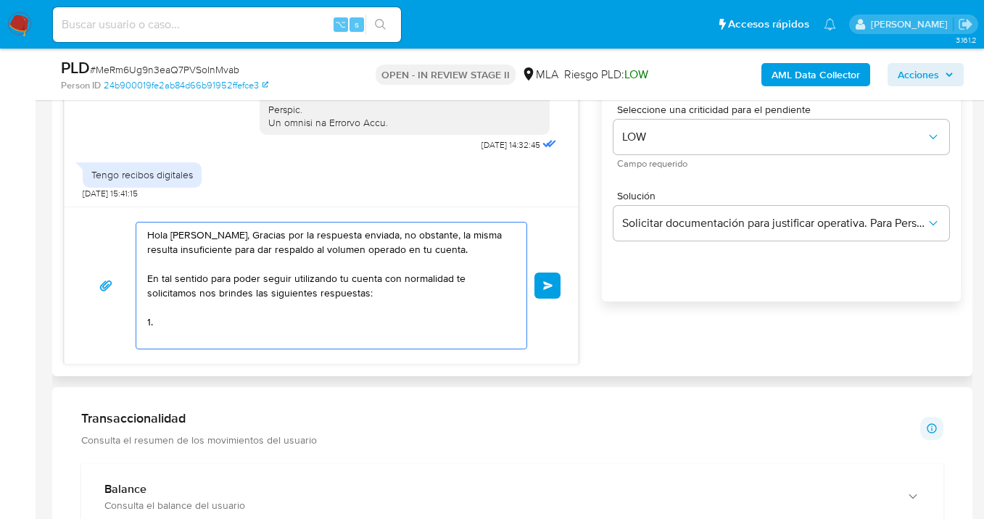
click at [146, 290] on div "Hola Jonathan Damian Martin Sandobal, Gracias por la respuesta enviada, no obst…" at bounding box center [327, 286] width 383 height 126
drag, startPoint x: 148, startPoint y: 290, endPoint x: 232, endPoint y: 336, distance: 96.0
click at [232, 336] on textarea "Hola Jonathan Damian Martin Sandobal, Gracias por la respuesta enviada, no obst…" at bounding box center [327, 286] width 361 height 126
paste textarea "función de las operaciones registradas en tu cuenta de Mercado Pago, necesitamo…"
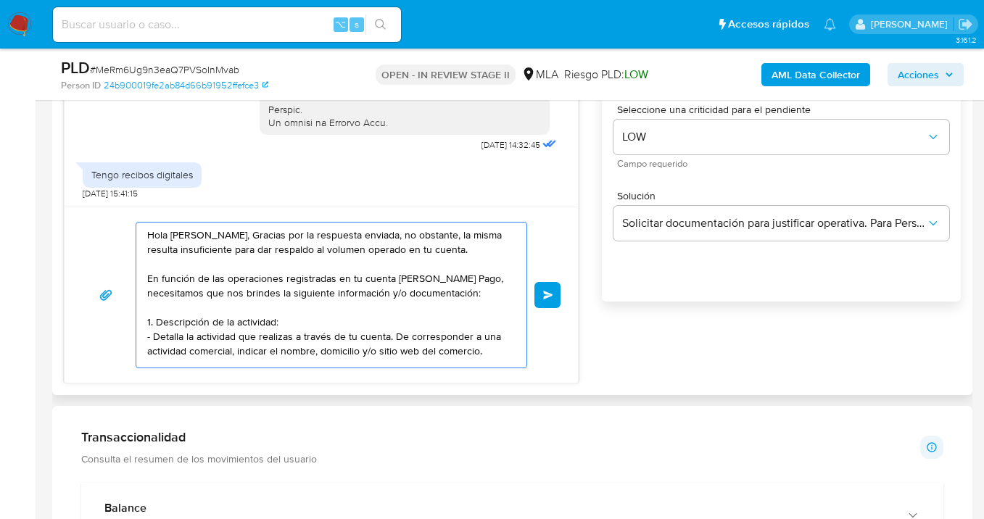
scroll to position [21, 0]
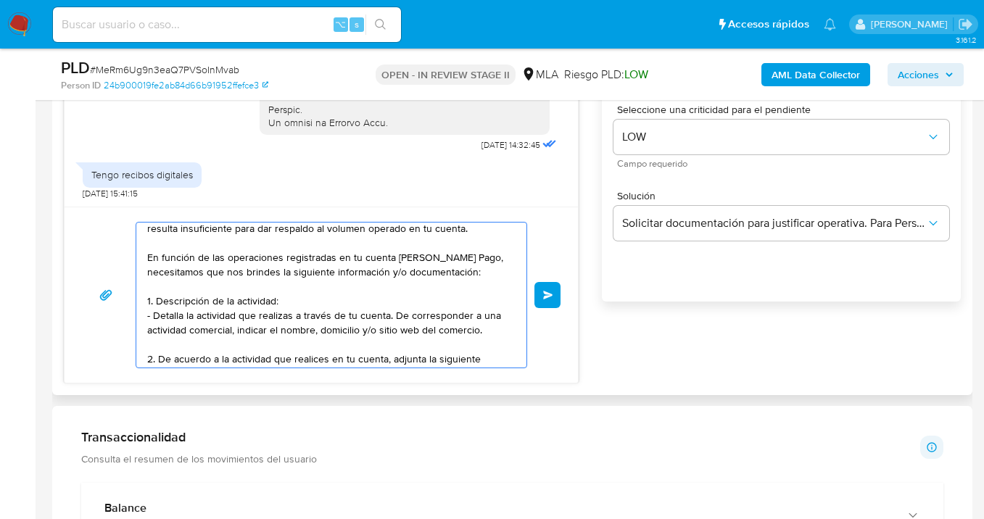
click at [307, 312] on textarea "Hola Jonathan Damian Martin Sandobal, Gracias por la respuesta enviada, no obst…" at bounding box center [327, 295] width 361 height 145
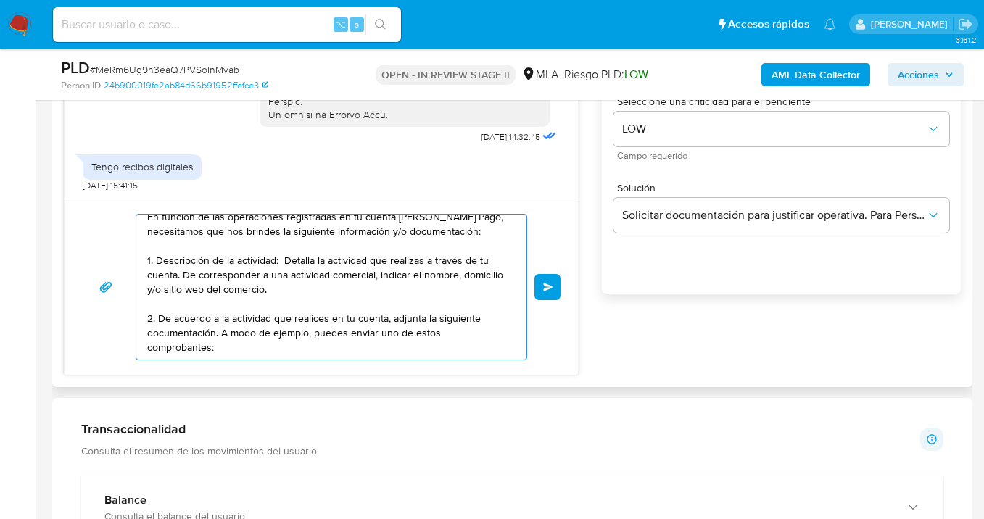
scroll to position [931, 0]
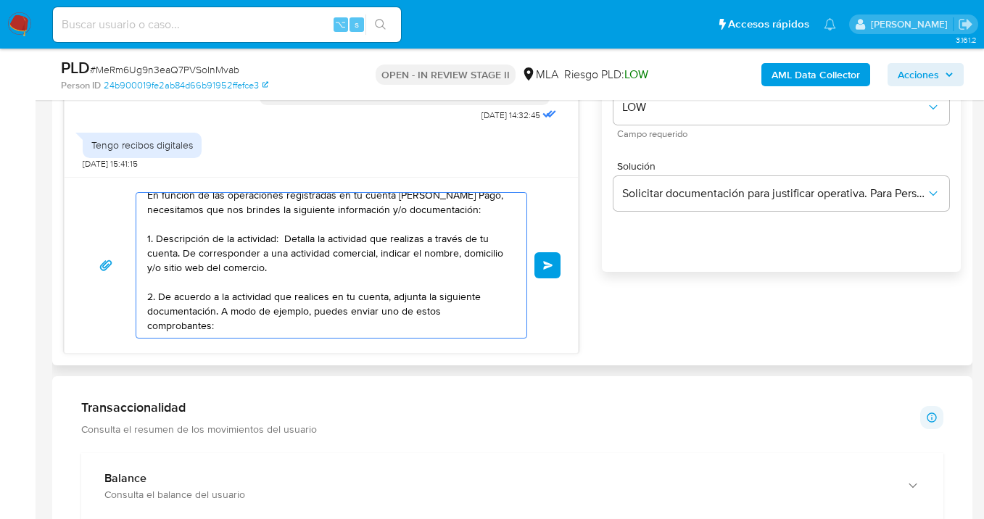
click at [238, 315] on textarea "Hola Jonathan Damian Martin Sandobal, Gracias por la respuesta enviada, no obst…" at bounding box center [327, 265] width 361 height 145
paste textarea "- Últimos 3 recibos de sueldo/jubilación."
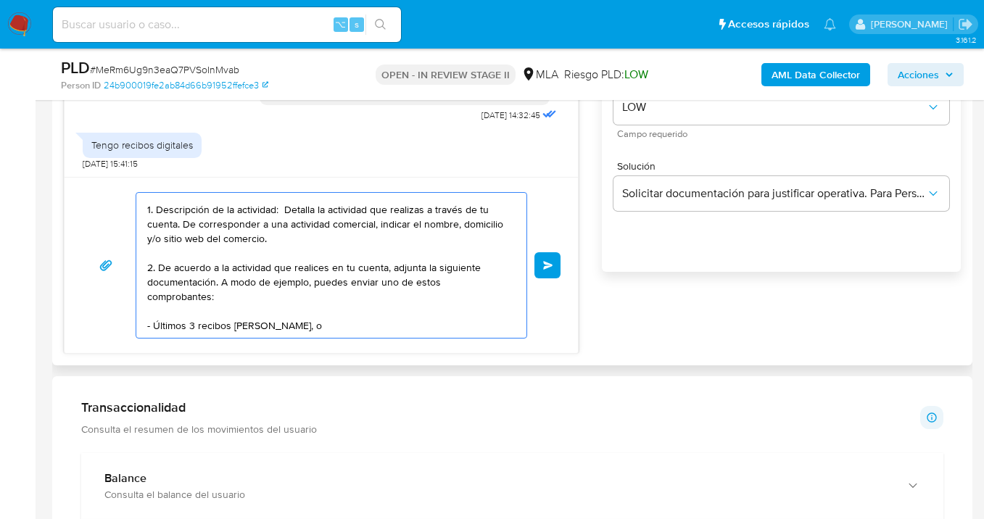
scroll to position [107, 0]
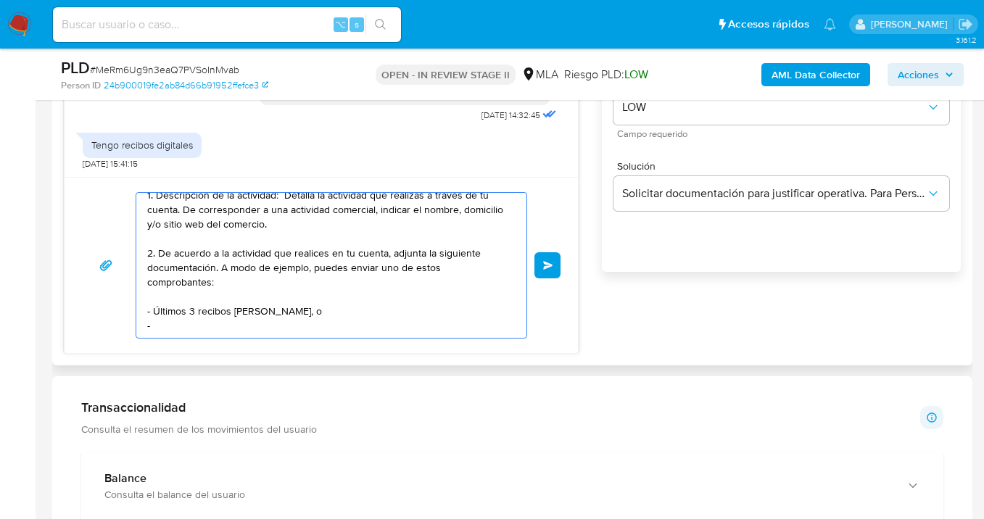
paste textarea "cualquier otra documentación adicional que consideres útil para respaldar los m…"
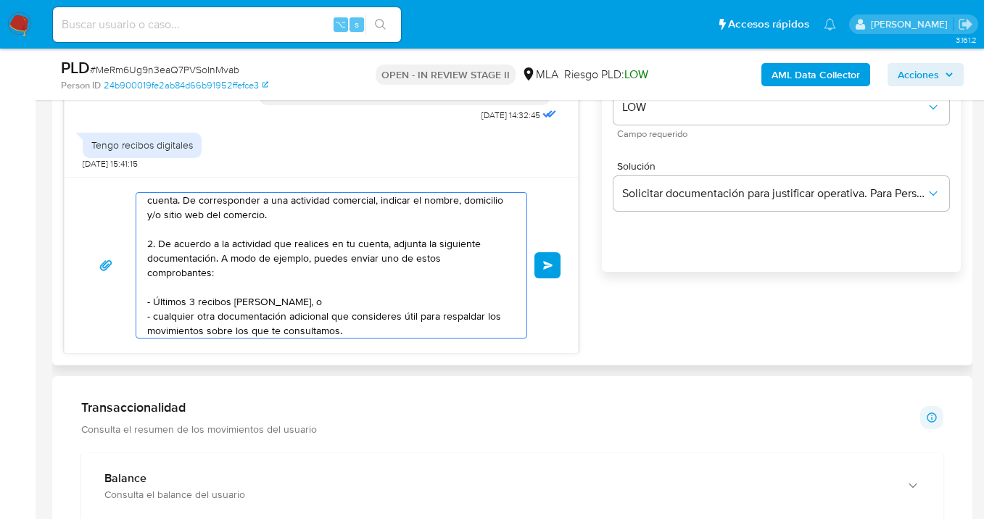
scroll to position [121, 0]
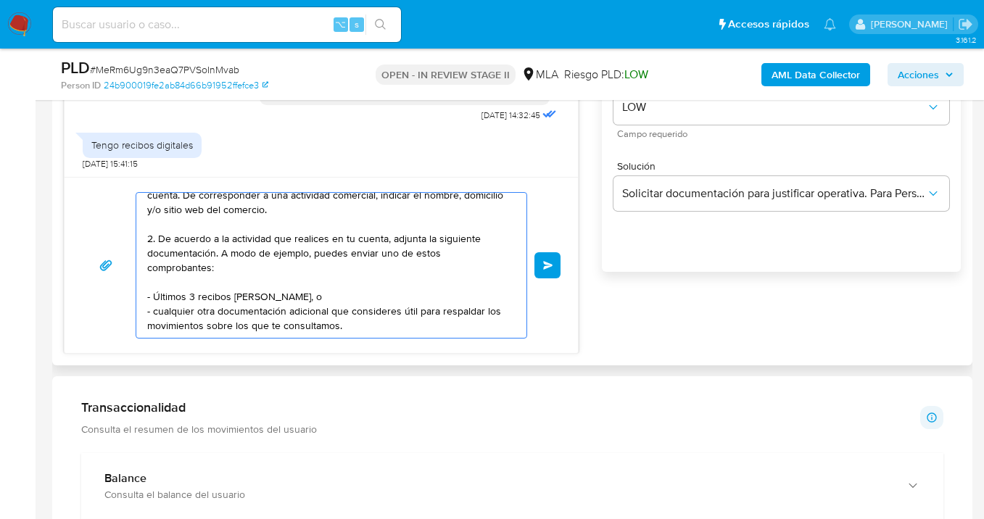
drag, startPoint x: 155, startPoint y: 318, endPoint x: 162, endPoint y: 331, distance: 14.9
click at [155, 319] on textarea "Hola Jonathan Damian Martin Sandobal, Gracias por la respuesta enviada, no obst…" at bounding box center [327, 265] width 361 height 145
click at [363, 309] on textarea "Hola Jonathan Damian Martin Sandobal, Gracias por la respuesta enviada, no obst…" at bounding box center [327, 265] width 361 height 145
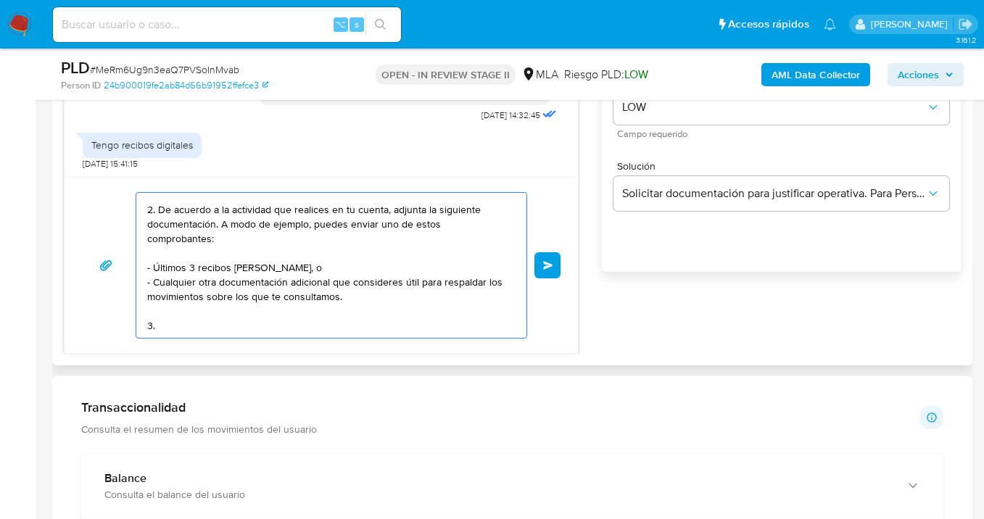
paste textarea "¿A qué corresponde el incremento significativo de fondos en tu cuenta en el mes…"
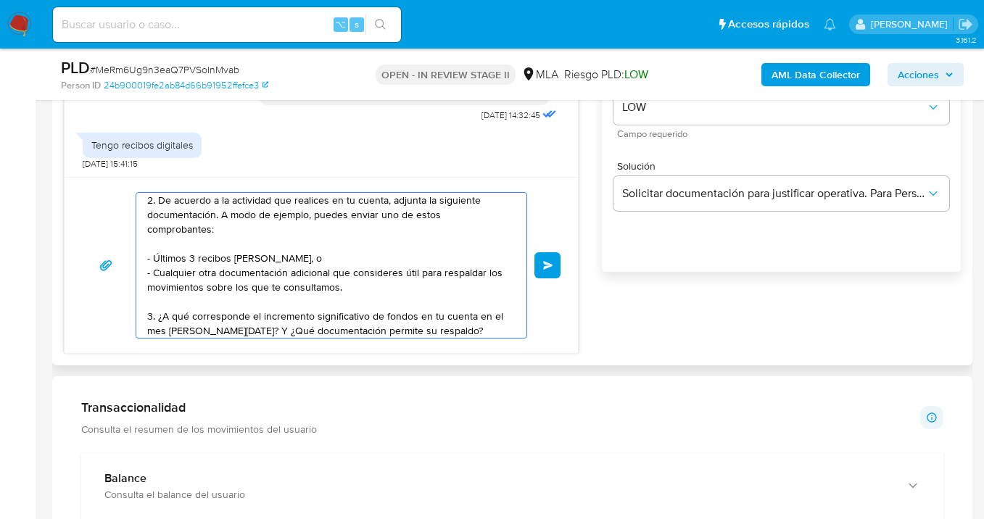
scroll to position [165, 0]
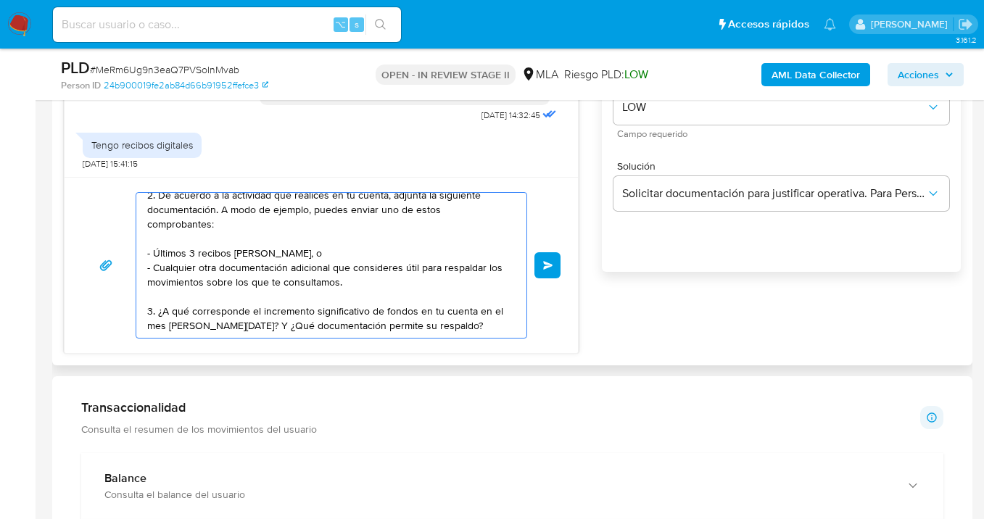
click at [241, 330] on textarea "Hola Jonathan Damian Martin Sandobal, Gracias por la respuesta enviada, no obst…" at bounding box center [327, 265] width 361 height 145
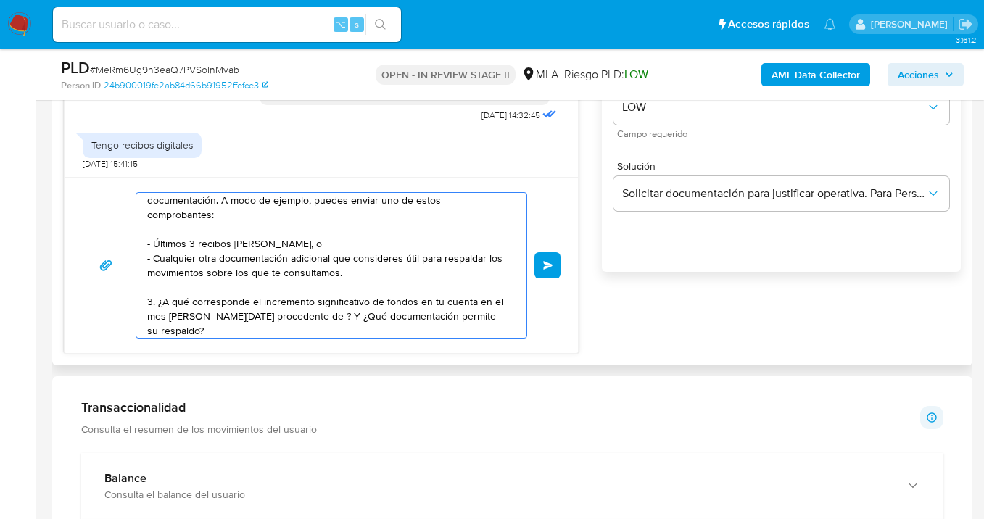
click at [494, 331] on textarea "Hola Jonathan Damian Martin Sandobal, Gracias por la respuesta enviada, no obst…" at bounding box center [327, 265] width 361 height 145
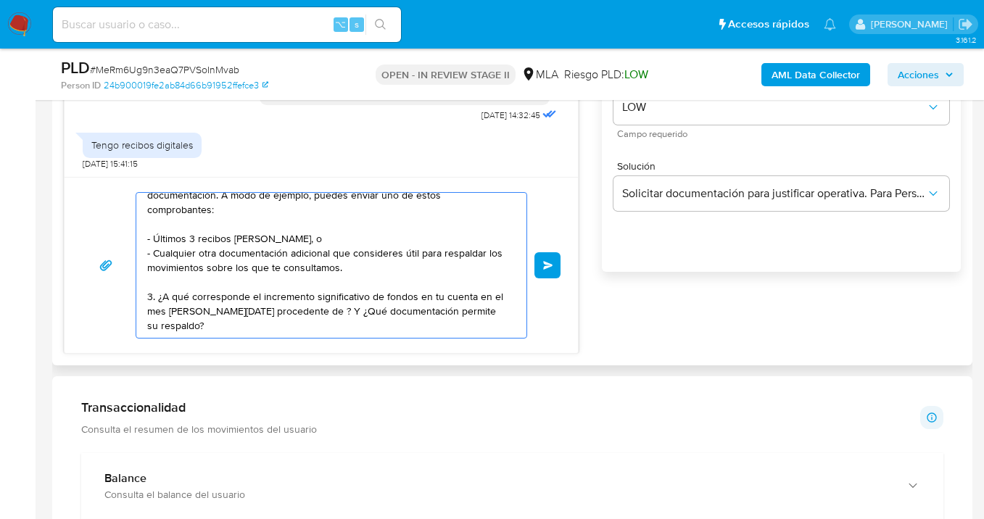
scroll to position [199, 0]
click at [404, 329] on textarea "Hola Jonathan Damian Martin Sandobal, Gracias por la respuesta enviada, no obst…" at bounding box center [327, 265] width 361 height 145
paste textarea "Proporciona el vínculo con las siguientes contrapartes con las que operaste, el…"
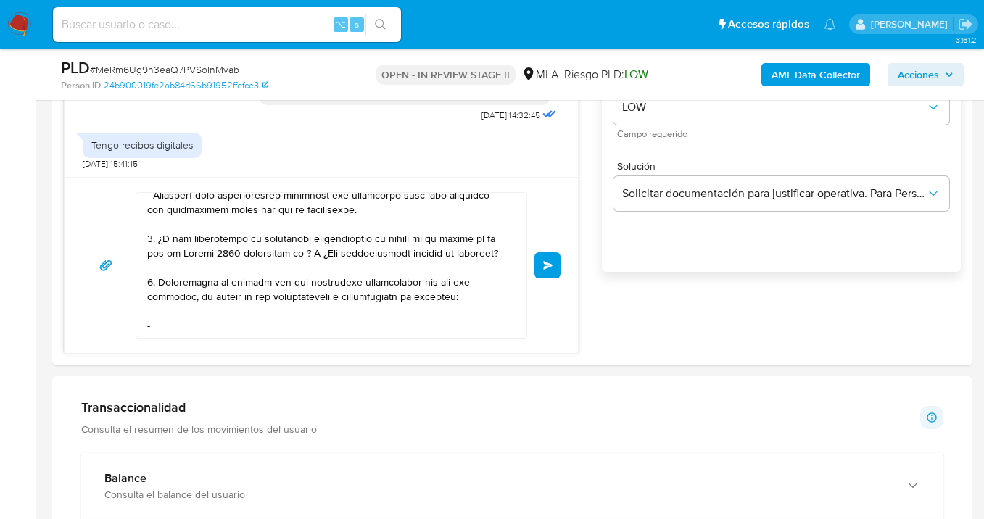
scroll to position [271, 0]
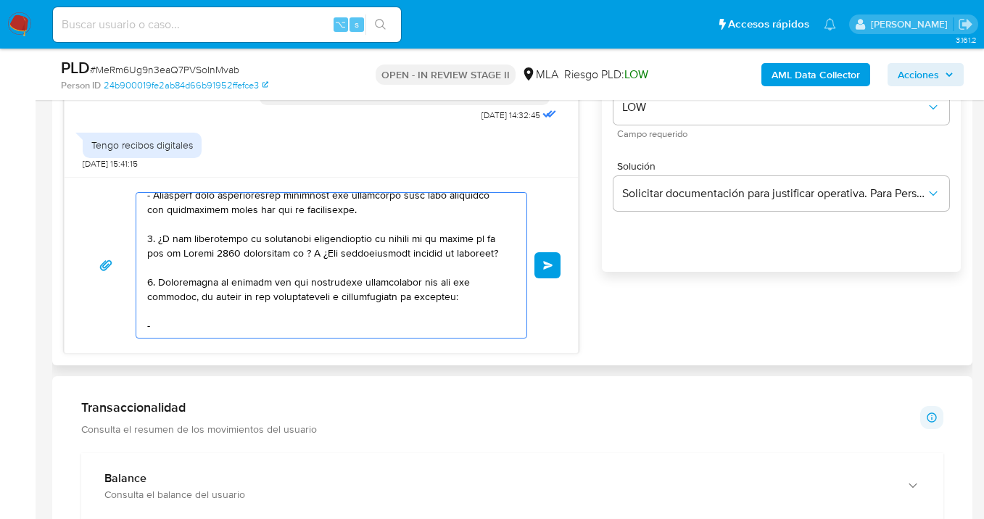
click at [200, 315] on textarea at bounding box center [327, 265] width 361 height 145
paste textarea "Es importante que sepas que, en caso de no responder a lo solicitado o si lo pr…"
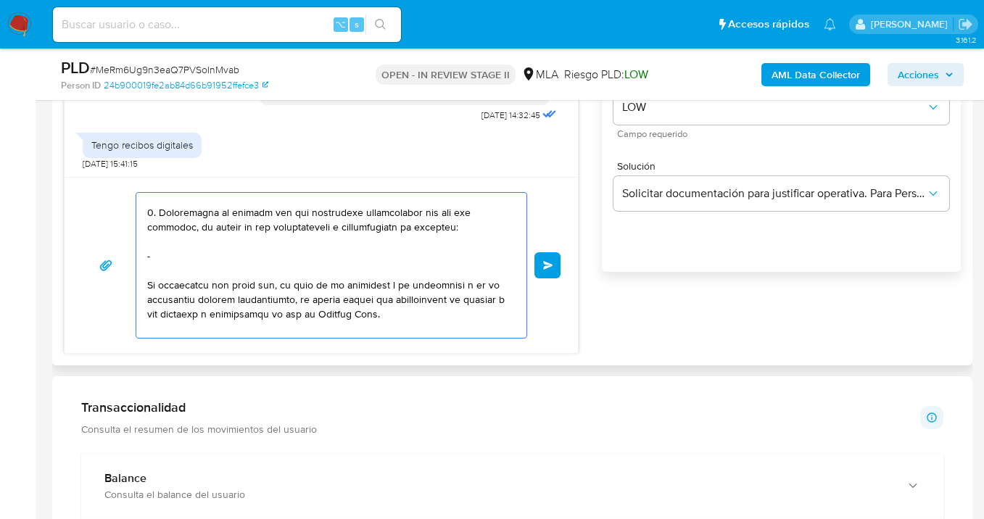
scroll to position [280, 0]
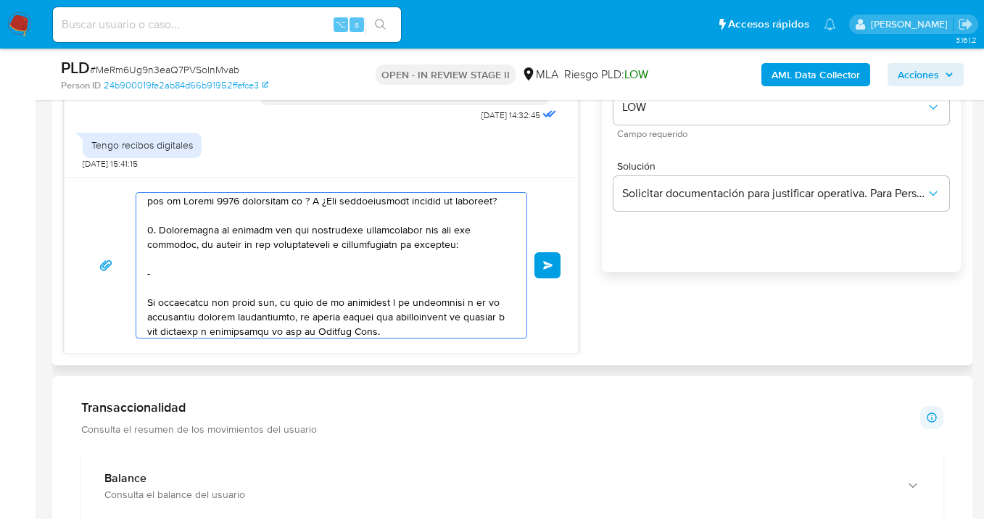
click at [307, 217] on textarea at bounding box center [327, 265] width 361 height 145
paste textarea "Rocío Maricel Cozzupoli - CUIL 27386732561"
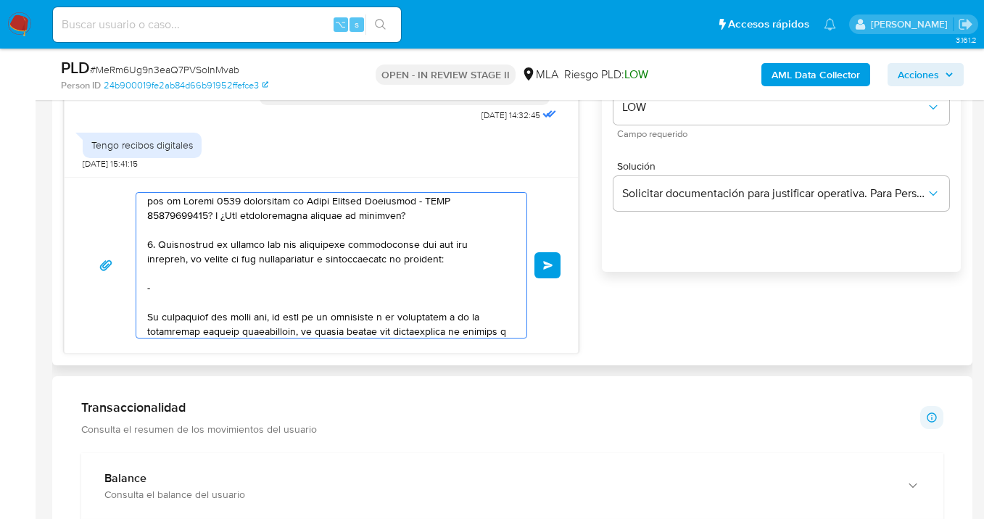
click at [175, 303] on textarea at bounding box center [327, 265] width 361 height 145
paste textarea "Rocío Maricel Cozzupoli - CUIL 27386732561"
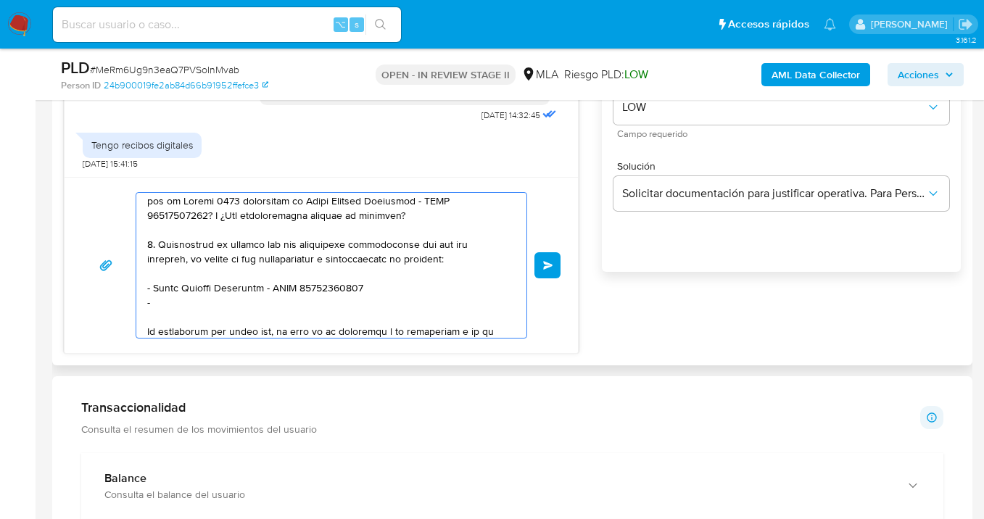
paste textarea "Herminio David Paz - CUIT 20228093034"
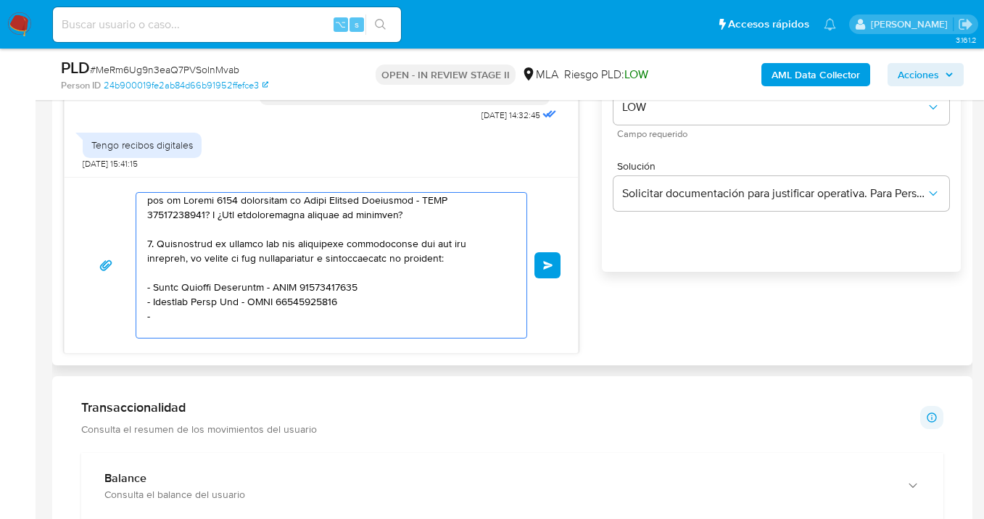
paste textarea "Erica Fernanda Mino - 27258650099"
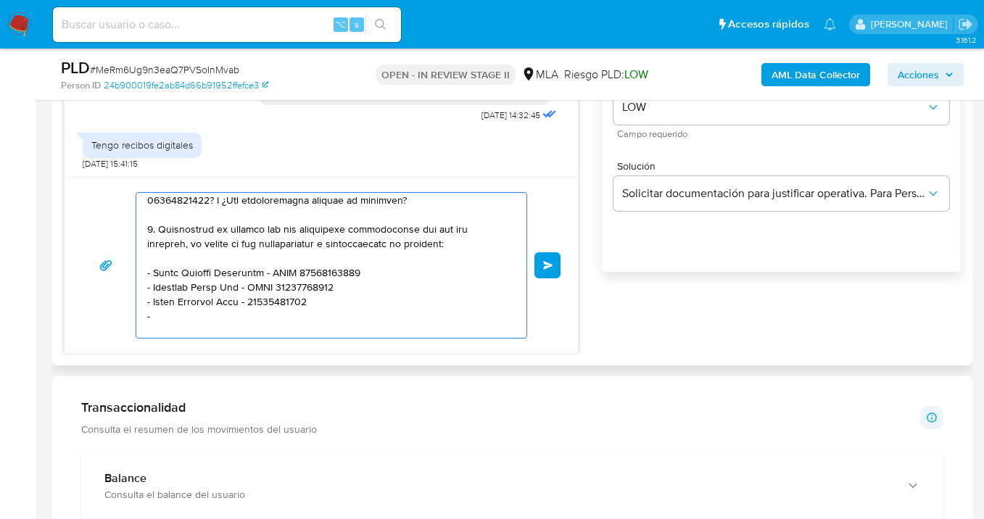
paste textarea "Elsa Alejandra Acevedo - CUIL 27323356888"
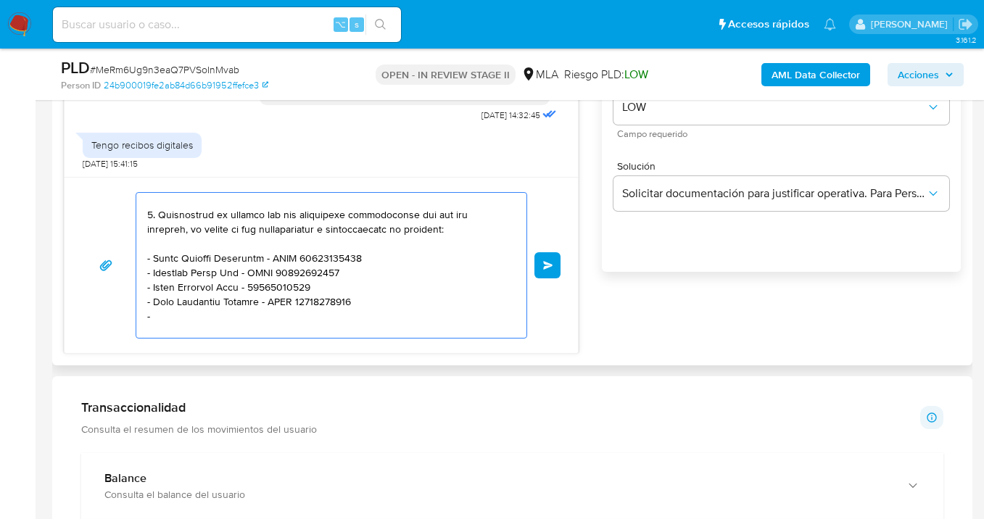
paste textarea "Gustavo Domingo Navarro Torres - CUIL 20948820707"
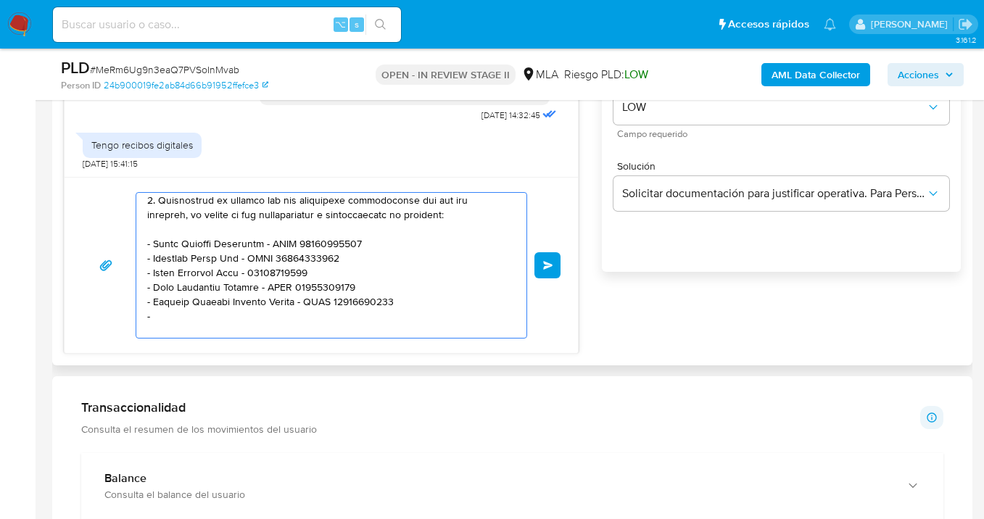
paste textarea "José María Pucheta - CUIL 20349971691"
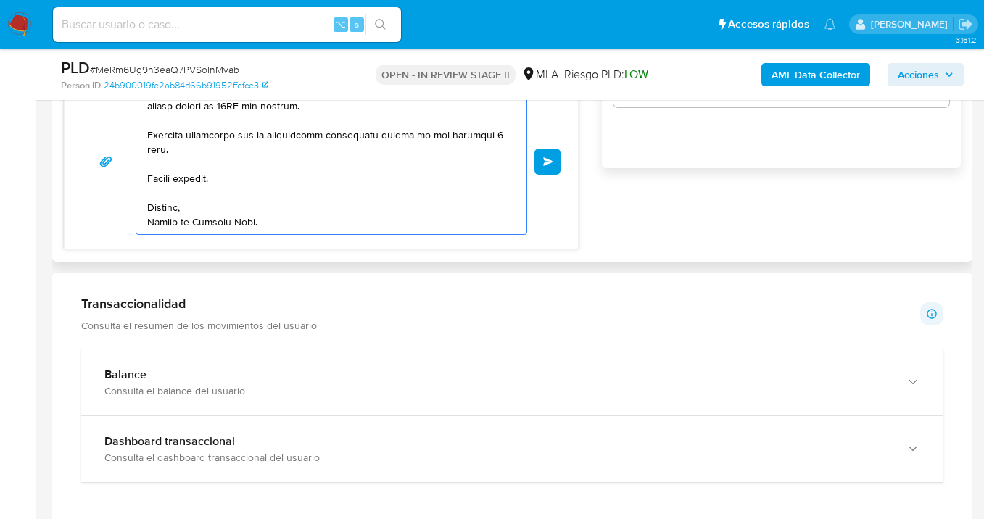
scroll to position [1026, 0]
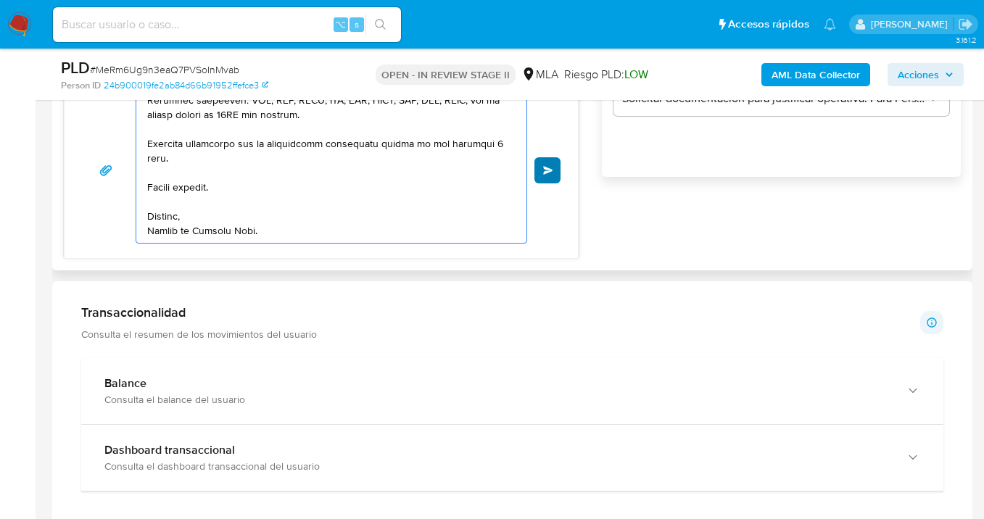
type textarea "Hola Jonathan Damian Martin Sandobal, Gracias por la respuesta enviada, no obst…"
click at [545, 171] on span "Enviar" at bounding box center [548, 170] width 10 height 9
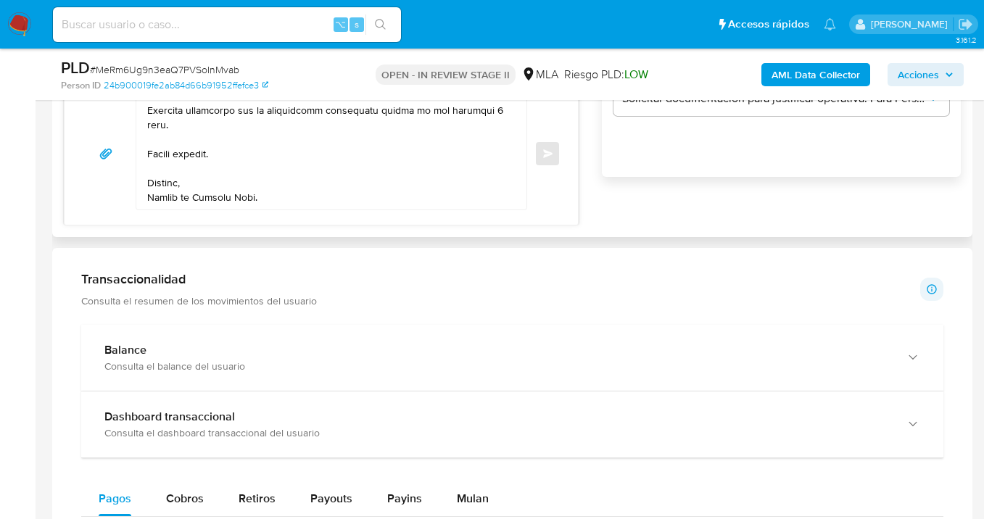
scroll to position [1390, 0]
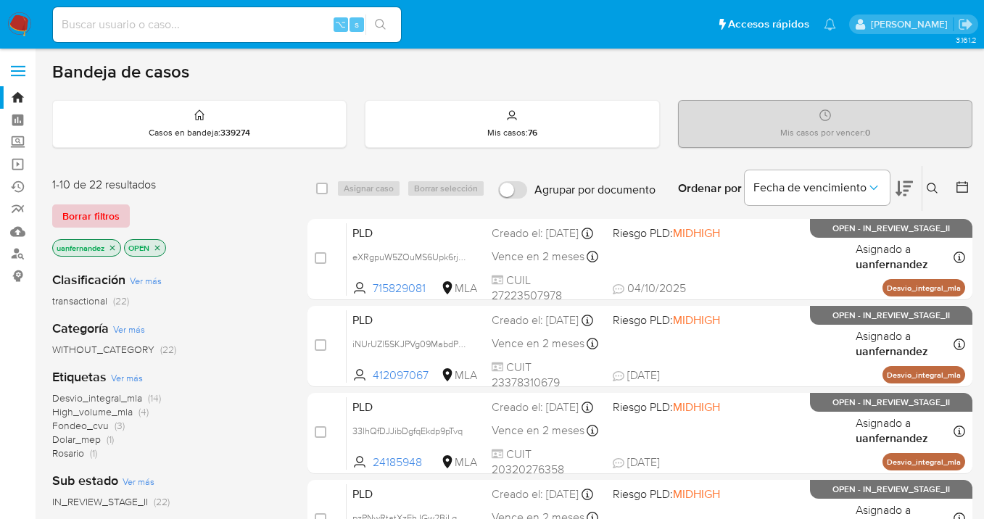
click at [74, 220] on span "Borrar filtros" at bounding box center [90, 216] width 57 height 20
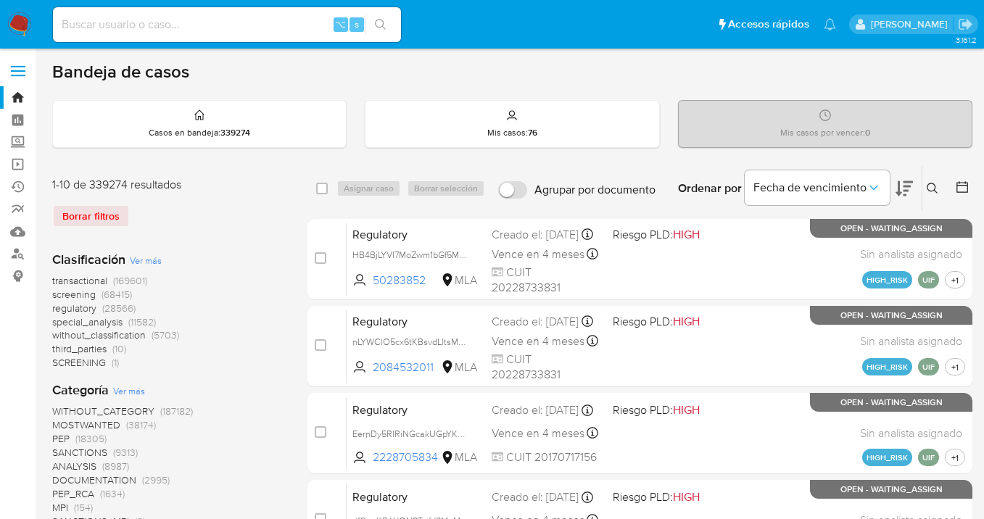
click at [934, 186] on icon at bounding box center [932, 189] width 12 height 12
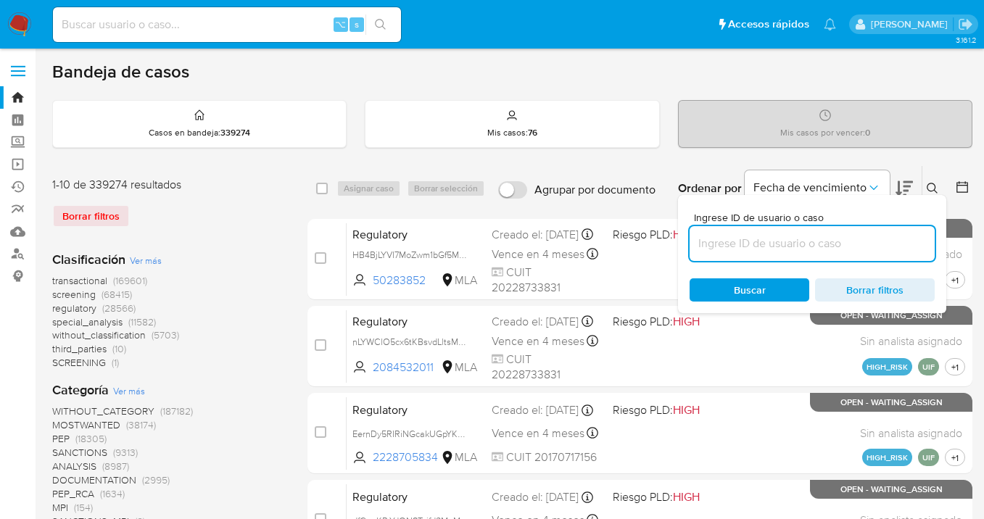
click at [800, 244] on input at bounding box center [811, 243] width 245 height 19
type input "Cb4Y2nnDFheoNc5L2VBh9BIn"
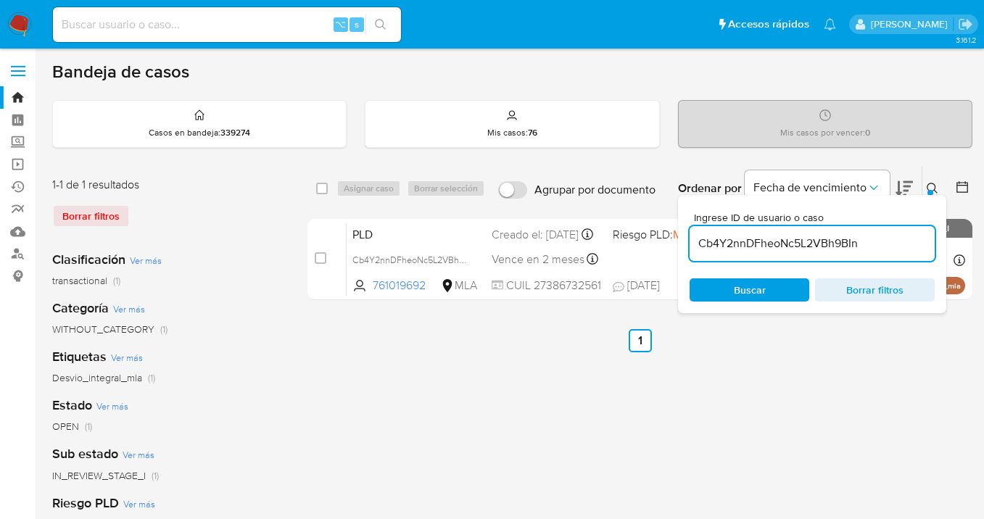
click at [930, 188] on icon at bounding box center [932, 189] width 12 height 12
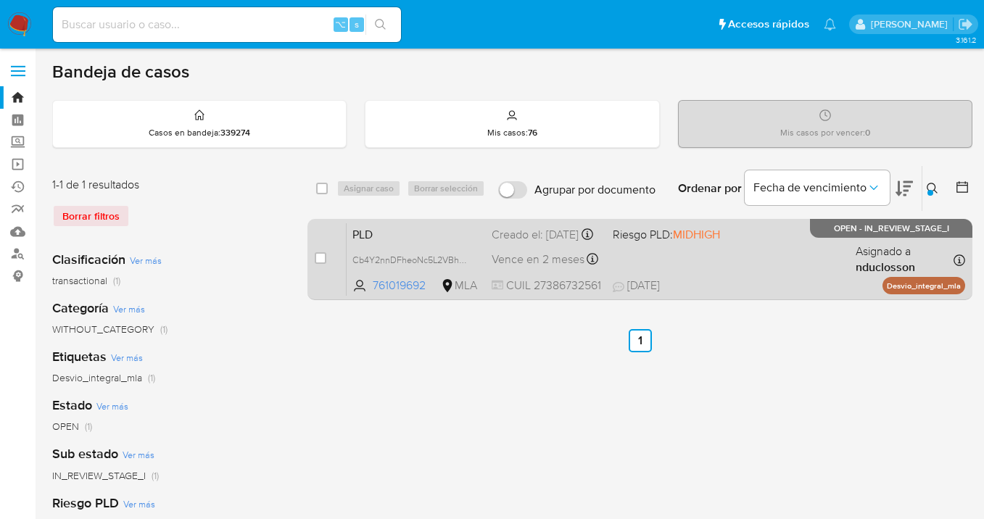
click at [742, 254] on div "PLD Cb4Y2nnDFheoNc5L2VBh9BIn 761019692 MLA Riesgo PLD: MIDHIGH Creado el: 12/09…" at bounding box center [655, 259] width 618 height 73
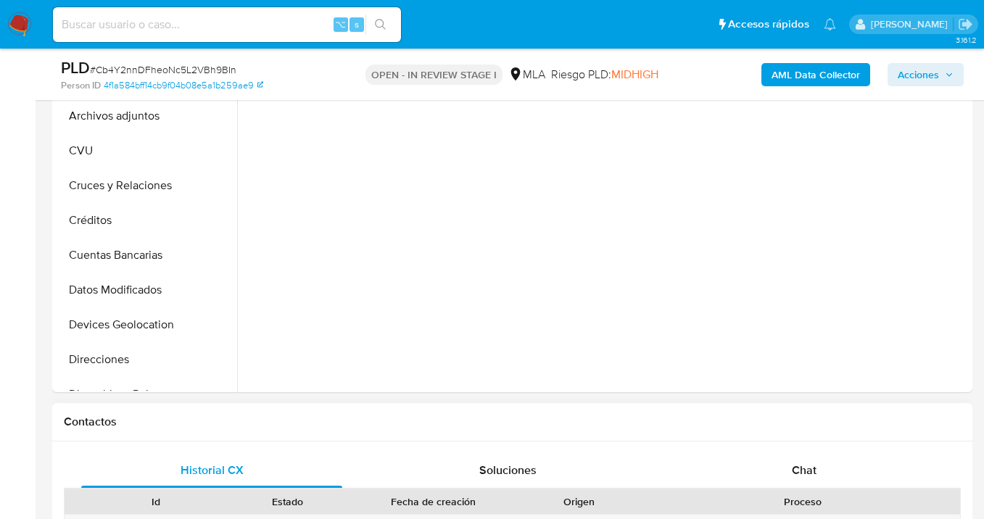
scroll to position [494, 0]
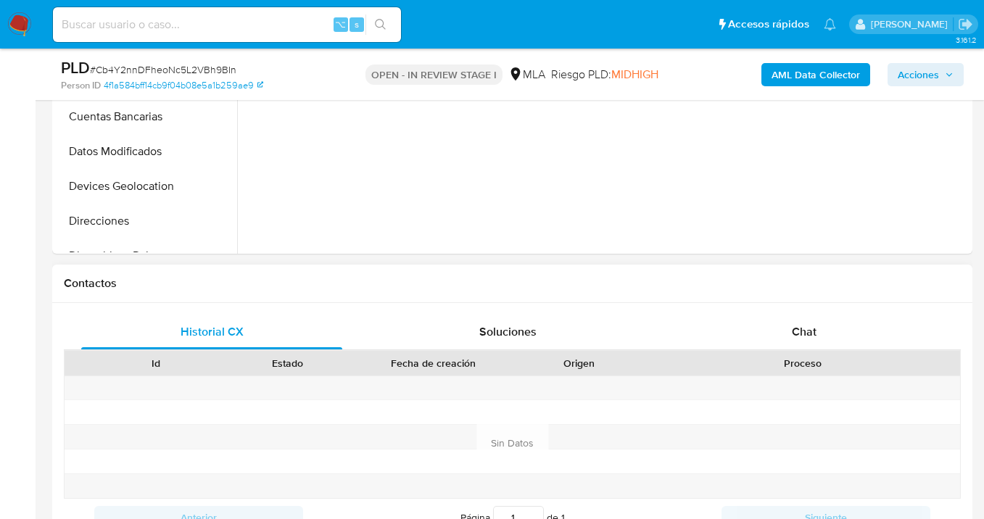
select select "10"
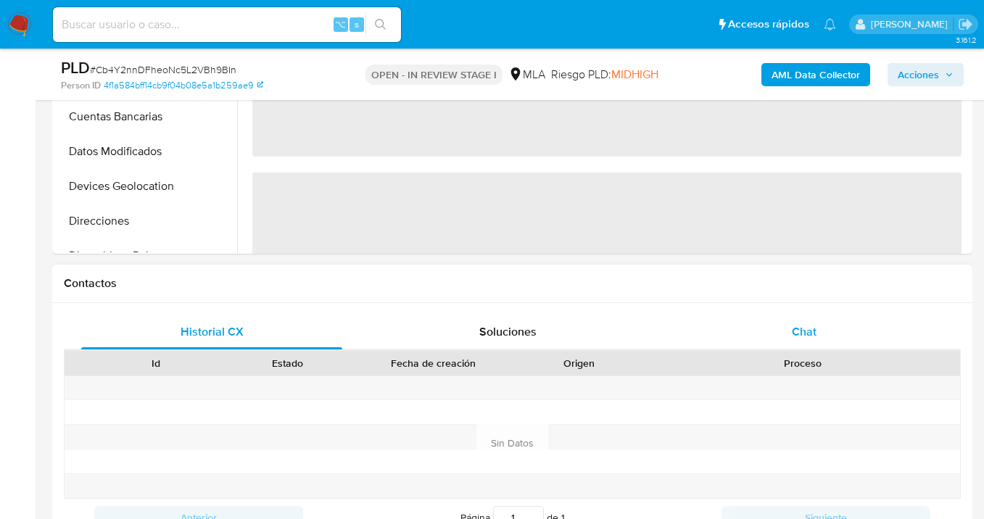
click at [819, 343] on div "Chat" at bounding box center [803, 332] width 261 height 35
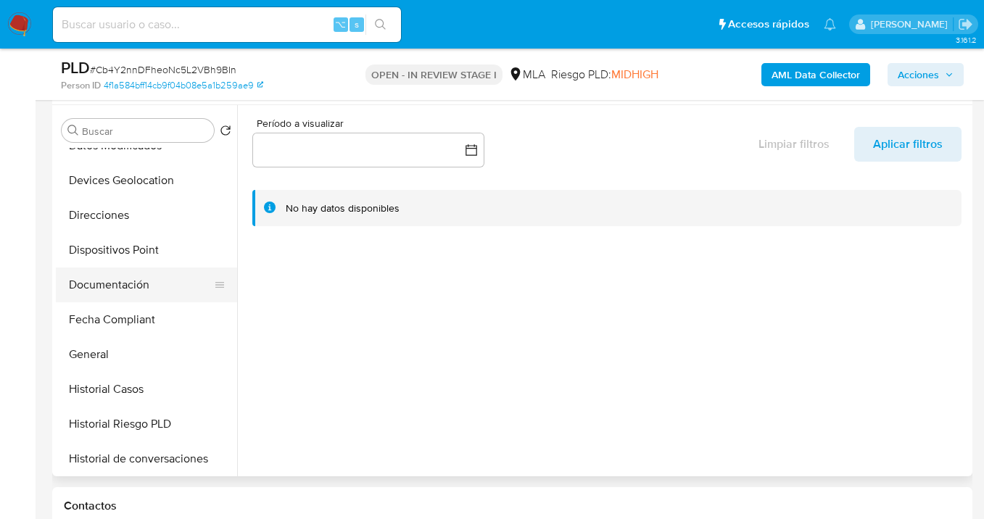
scroll to position [213, 0]
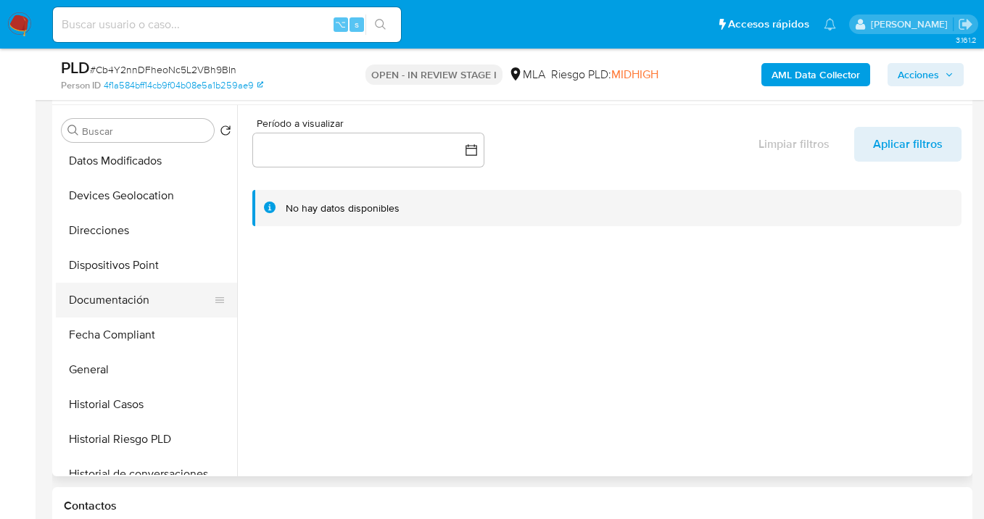
click at [135, 293] on button "Documentación" at bounding box center [141, 300] width 170 height 35
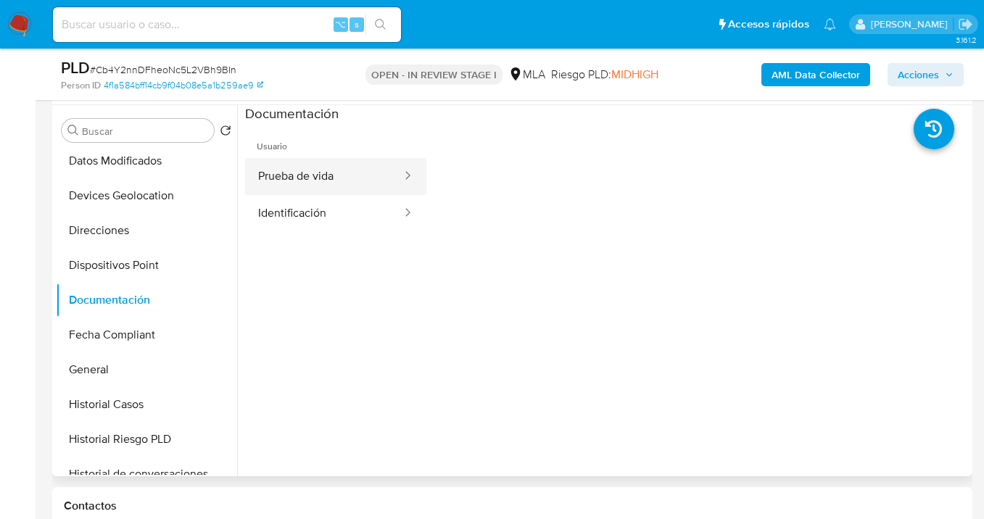
click at [328, 174] on button "Prueba de vida" at bounding box center [324, 176] width 158 height 37
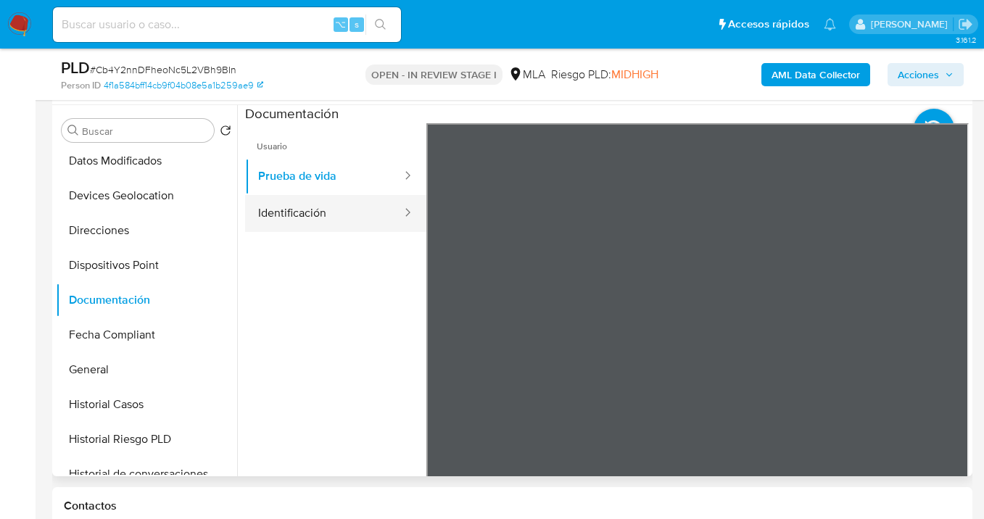
click at [307, 214] on button "Identificación" at bounding box center [324, 213] width 158 height 37
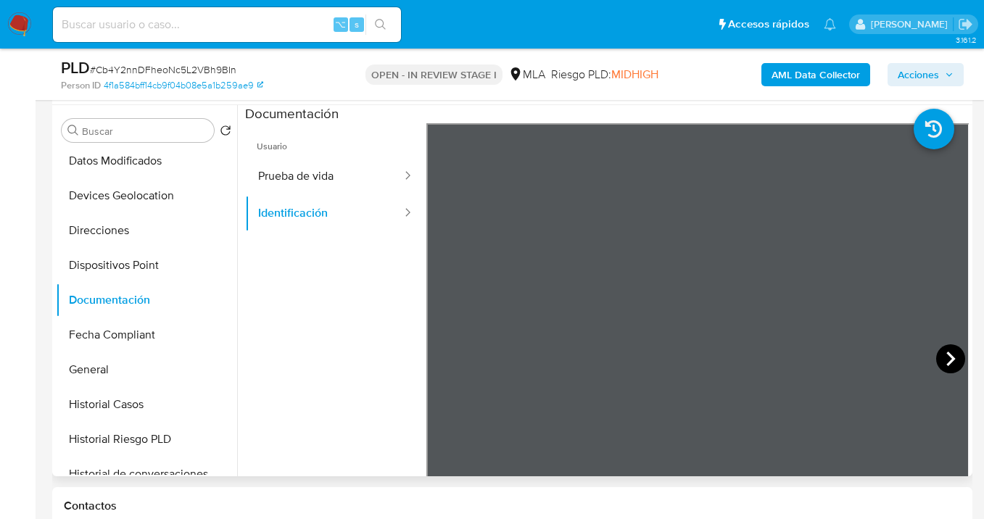
click at [946, 360] on icon at bounding box center [950, 359] width 9 height 14
click at [141, 226] on button "Direcciones" at bounding box center [141, 230] width 170 height 35
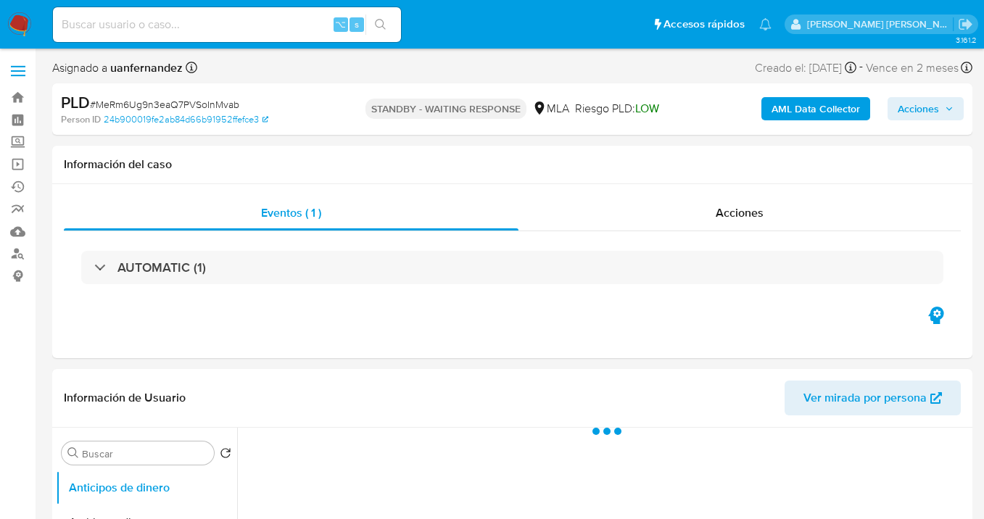
select select "10"
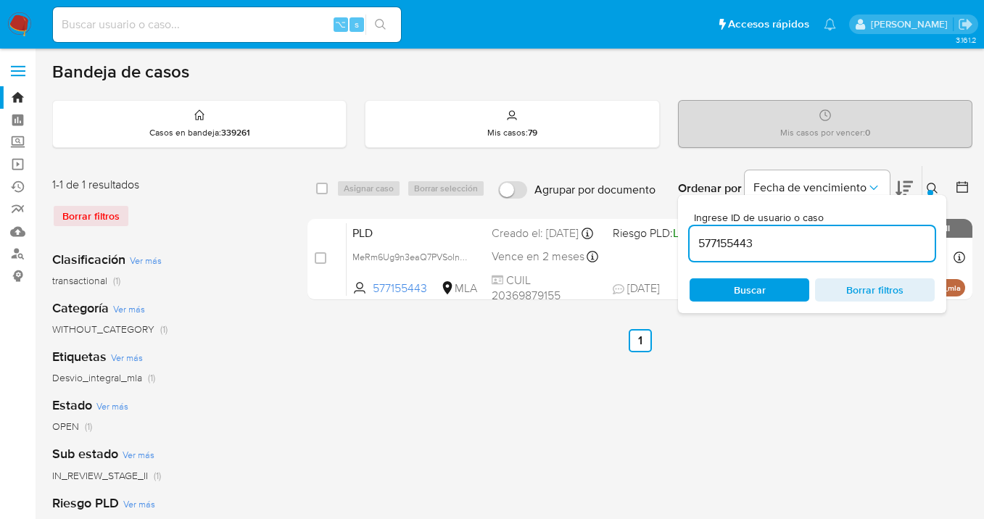
click at [931, 188] on icon at bounding box center [932, 189] width 12 height 12
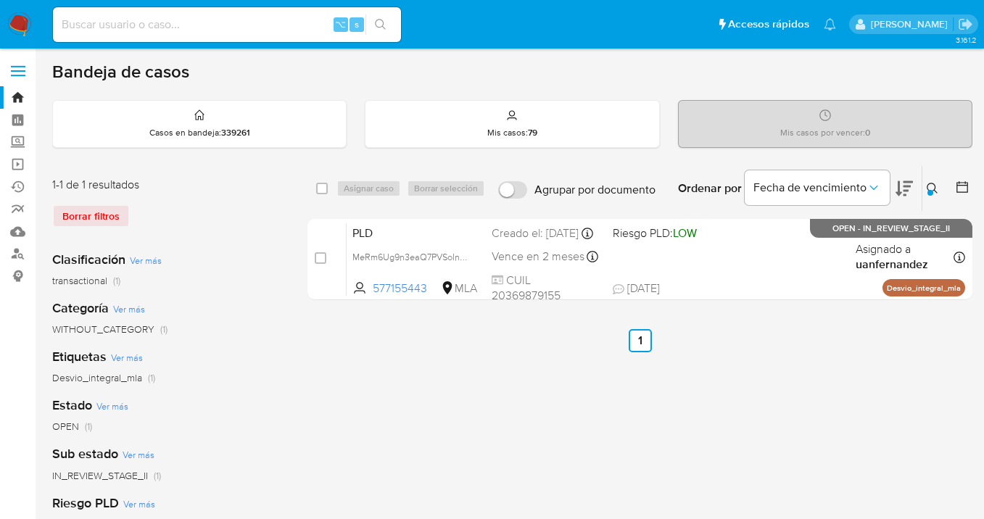
click at [930, 190] on button at bounding box center [934, 188] width 24 height 17
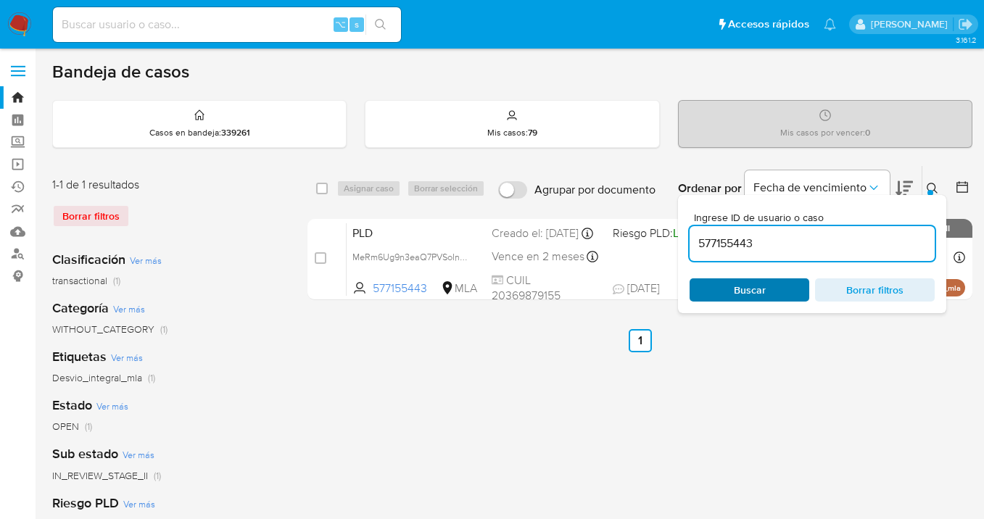
click at [786, 290] on span "Buscar" at bounding box center [749, 290] width 99 height 20
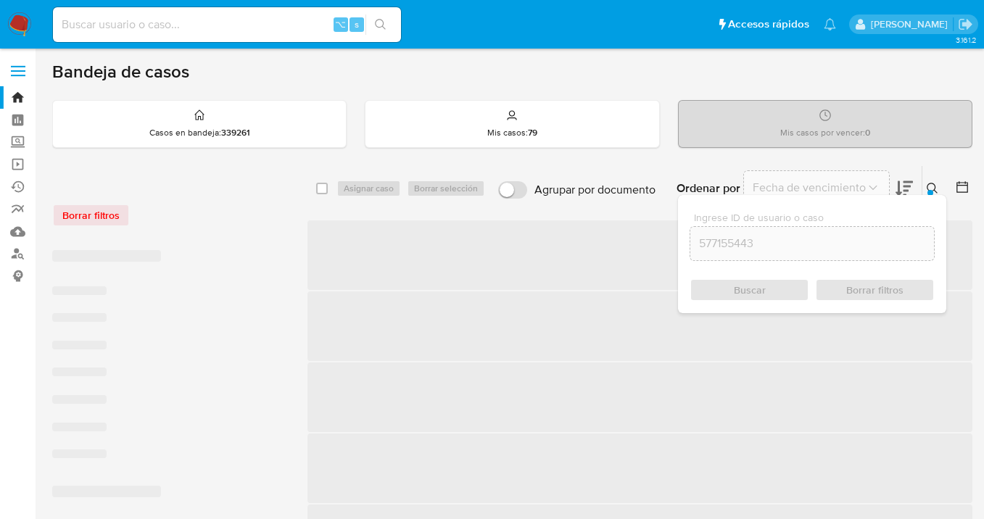
click at [933, 188] on icon at bounding box center [932, 189] width 12 height 12
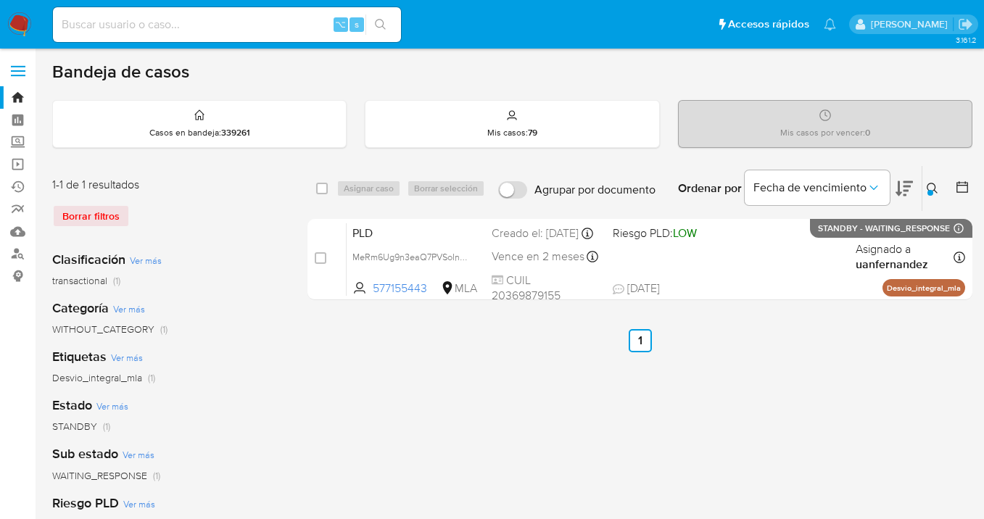
click at [931, 190] on div at bounding box center [930, 193] width 6 height 6
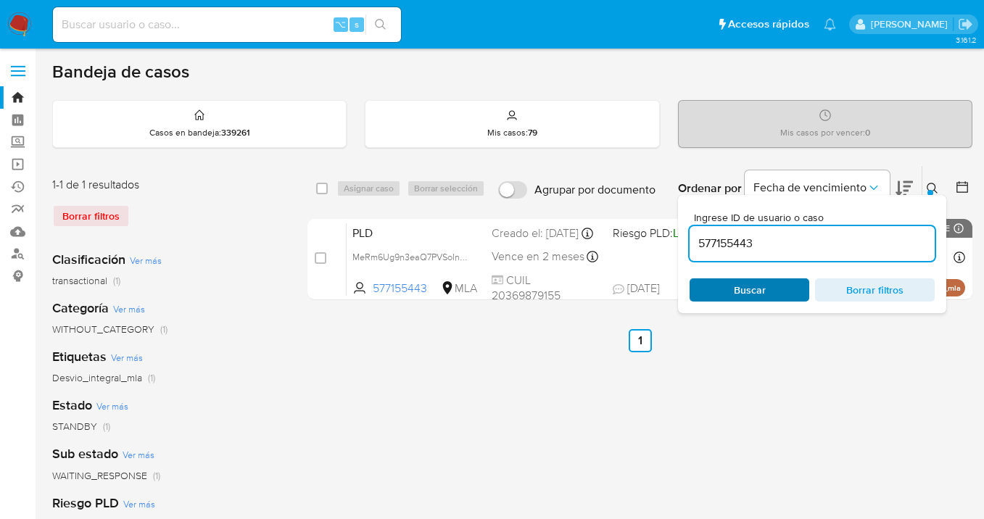
click at [756, 285] on span "Buscar" at bounding box center [750, 289] width 32 height 23
click at [931, 185] on icon at bounding box center [932, 189] width 12 height 12
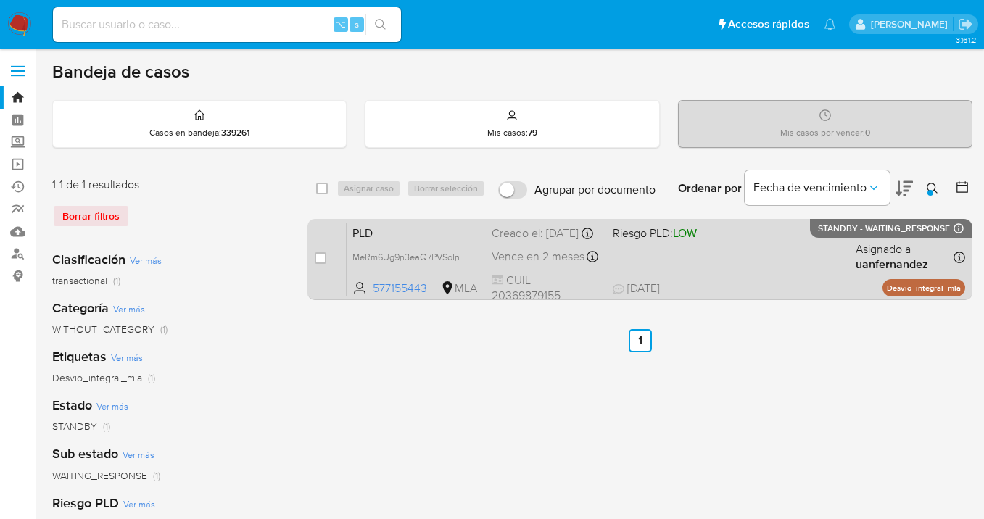
click at [784, 249] on div "PLD MeRm6Ug9n3eaQ7PVSoInMvab 577155443 MLA Riesgo PLD: LOW Creado el: 12/09/202…" at bounding box center [655, 259] width 618 height 73
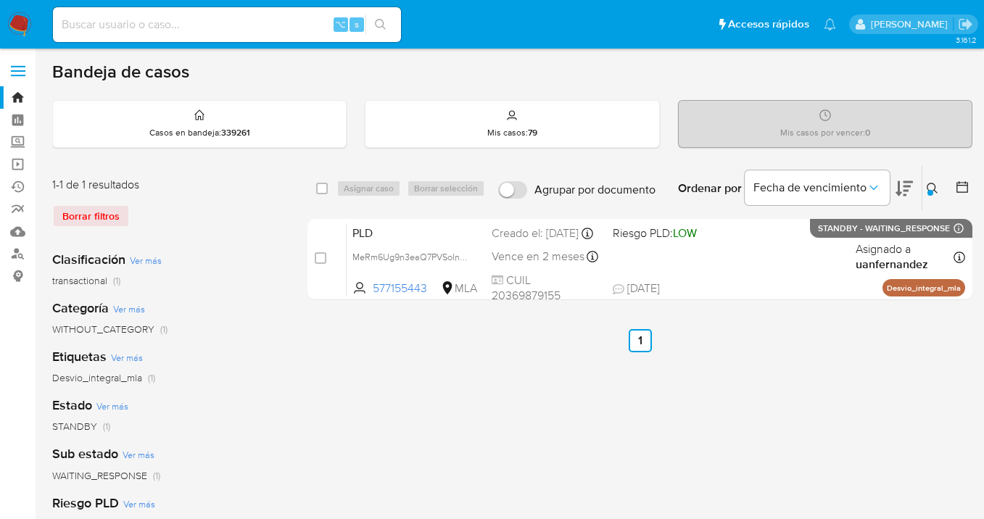
drag, startPoint x: 929, startPoint y: 183, endPoint x: 827, endPoint y: 230, distance: 112.2
click at [928, 183] on icon at bounding box center [932, 189] width 12 height 12
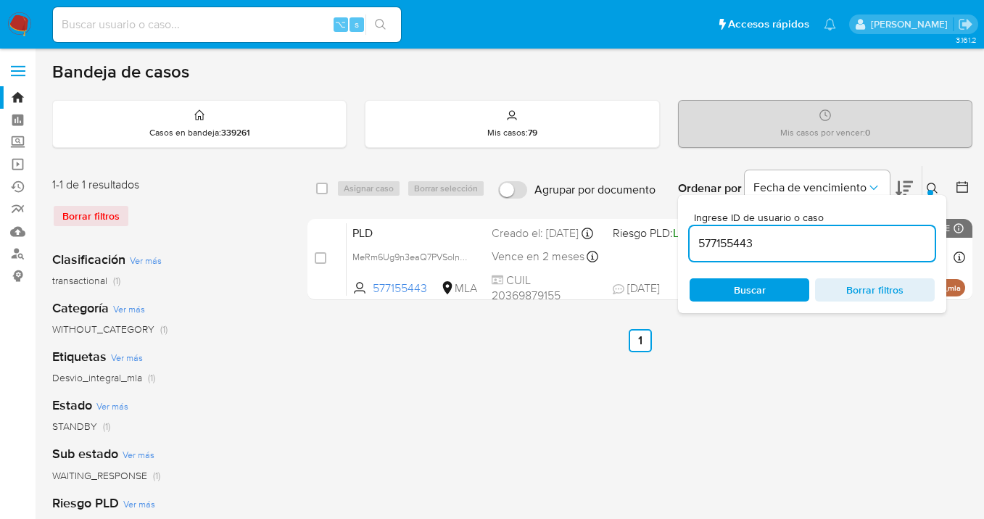
drag, startPoint x: 760, startPoint y: 240, endPoint x: 689, endPoint y: 236, distance: 71.9
click at [689, 236] on input "577155443" at bounding box center [811, 243] width 245 height 19
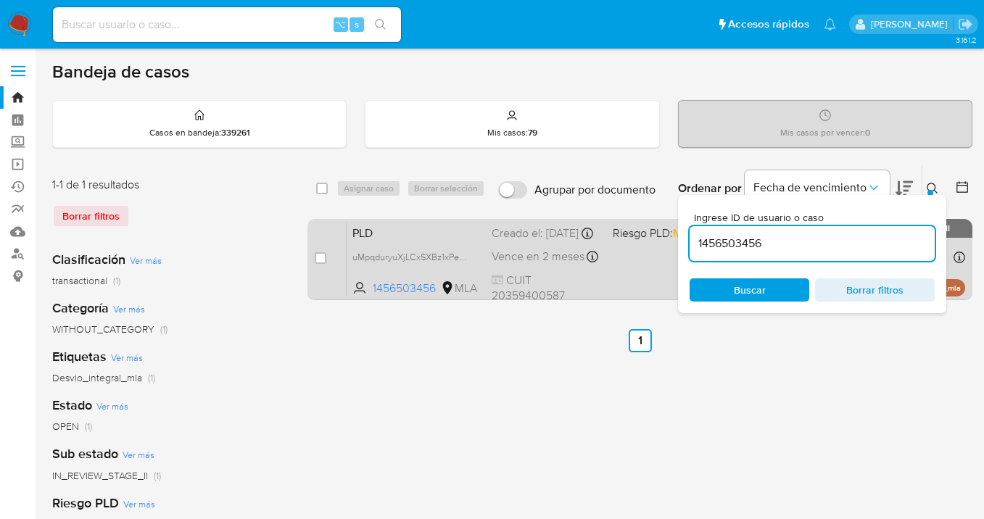
click at [634, 264] on div "PLD uMpqduryuXjLCxSXBz1xPeqH 1456503456 MLA Riesgo PLD: MID Creado el: 12/09/20…" at bounding box center [655, 259] width 618 height 73
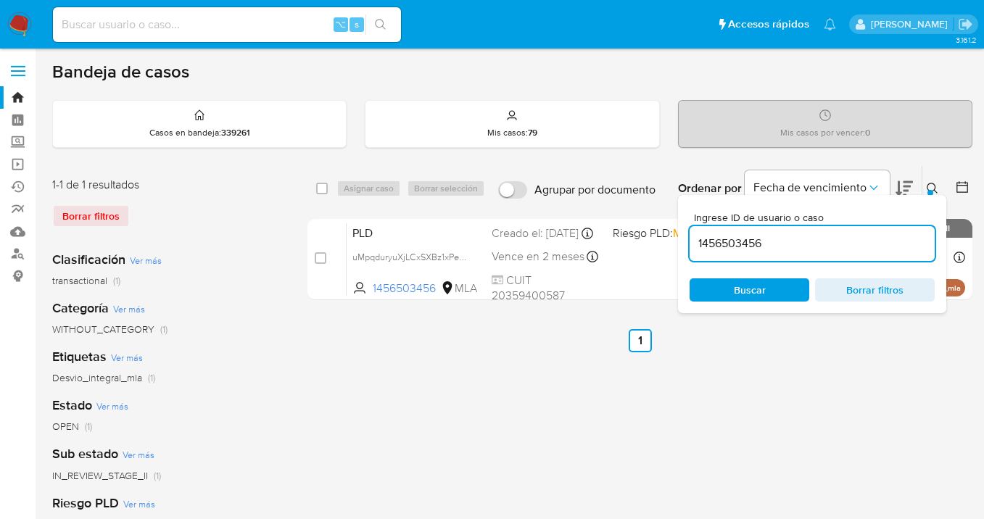
drag, startPoint x: 781, startPoint y: 249, endPoint x: 744, endPoint y: 240, distance: 38.9
click at [744, 240] on div "1456503456" at bounding box center [811, 243] width 245 height 35
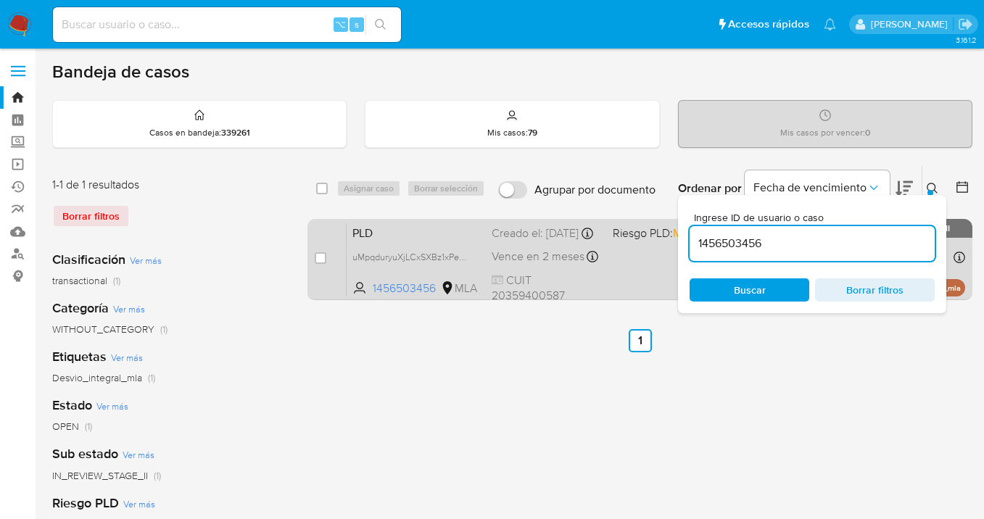
drag, startPoint x: 757, startPoint y: 244, endPoint x: 651, endPoint y: 241, distance: 105.9
click at [651, 241] on div "select-all-cases-checkbox Asignar caso Borrar selección Agrupar por documento O…" at bounding box center [639, 235] width 665 height 141
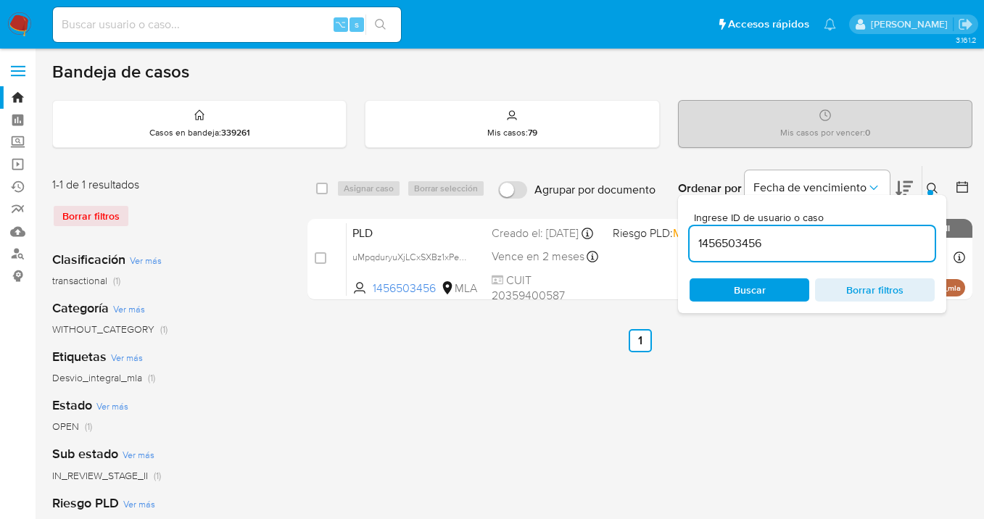
paste input "380954193"
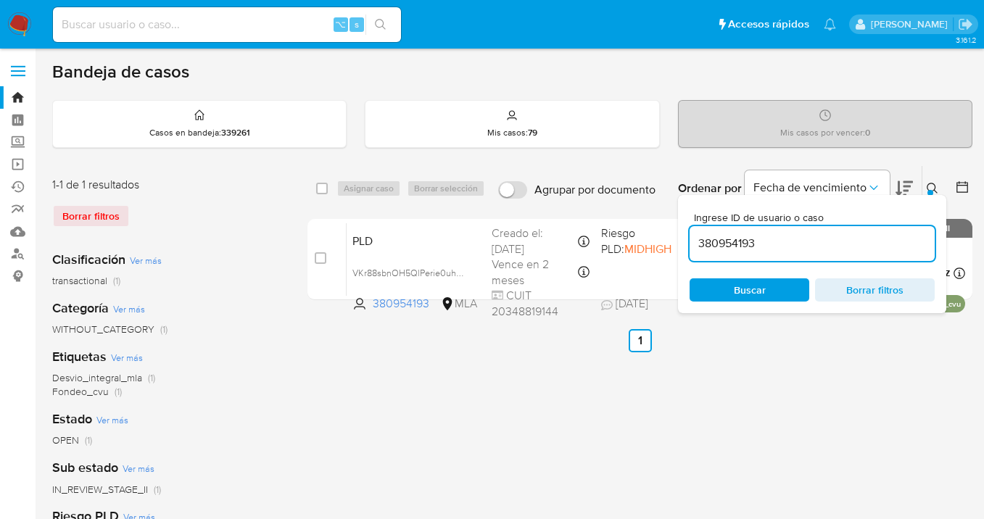
drag, startPoint x: 931, startPoint y: 186, endPoint x: 914, endPoint y: 194, distance: 18.5
click at [931, 186] on icon at bounding box center [932, 189] width 12 height 12
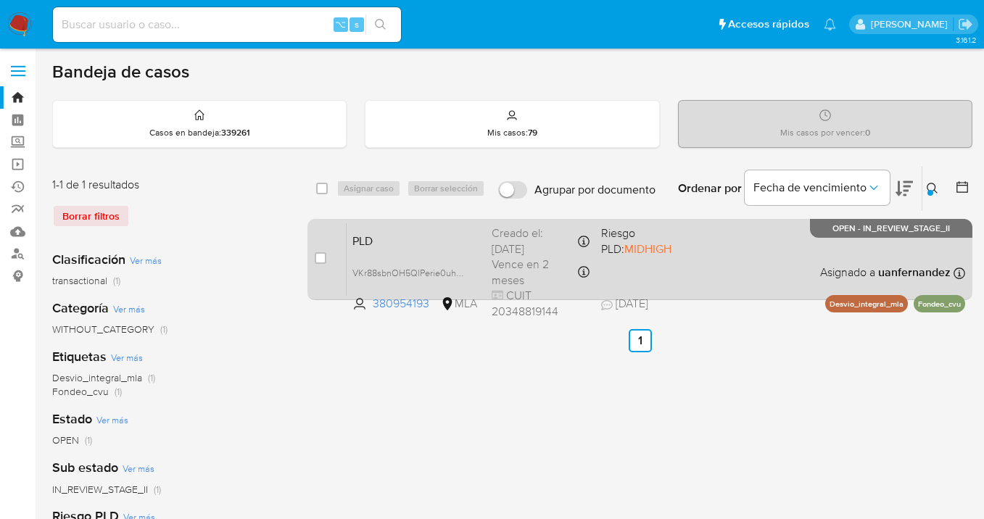
click at [785, 249] on div "PLD VKr88sbnOH5QlPerie0uhSB4 380954193 MLA Riesgo PLD: MIDHIGH Creado el: 12/09…" at bounding box center [655, 259] width 618 height 73
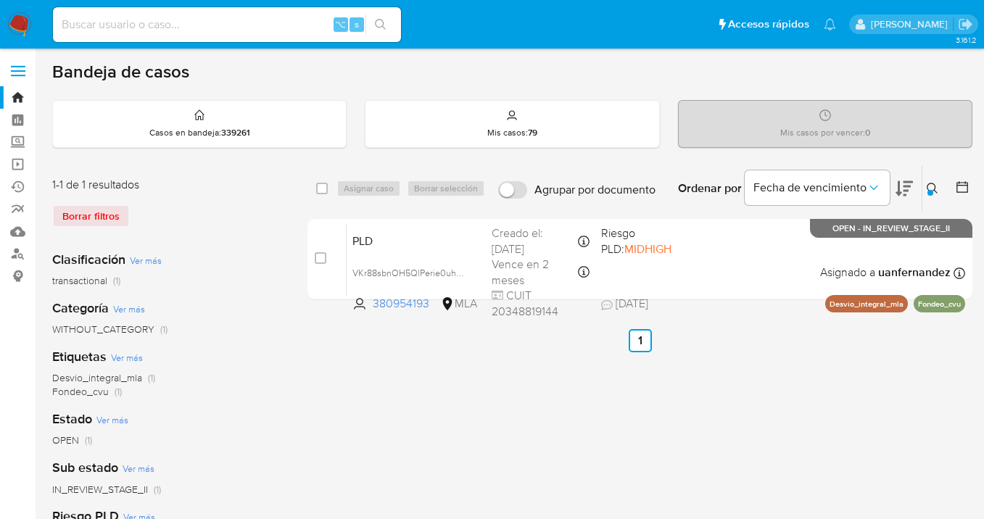
drag, startPoint x: 937, startPoint y: 185, endPoint x: 919, endPoint y: 193, distance: 19.1
click at [936, 185] on icon at bounding box center [932, 189] width 12 height 12
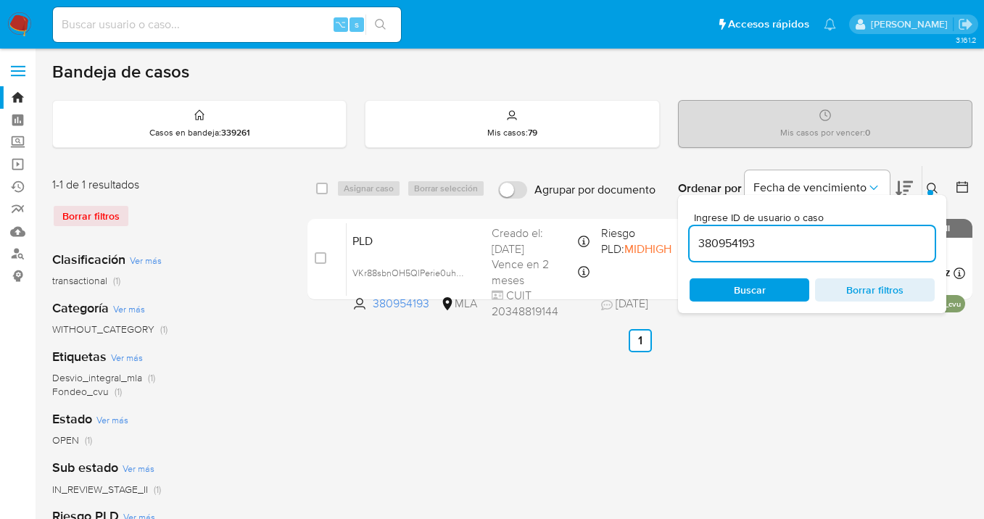
drag, startPoint x: 792, startPoint y: 238, endPoint x: 694, endPoint y: 236, distance: 97.9
click at [694, 236] on input "380954193" at bounding box center [811, 243] width 245 height 19
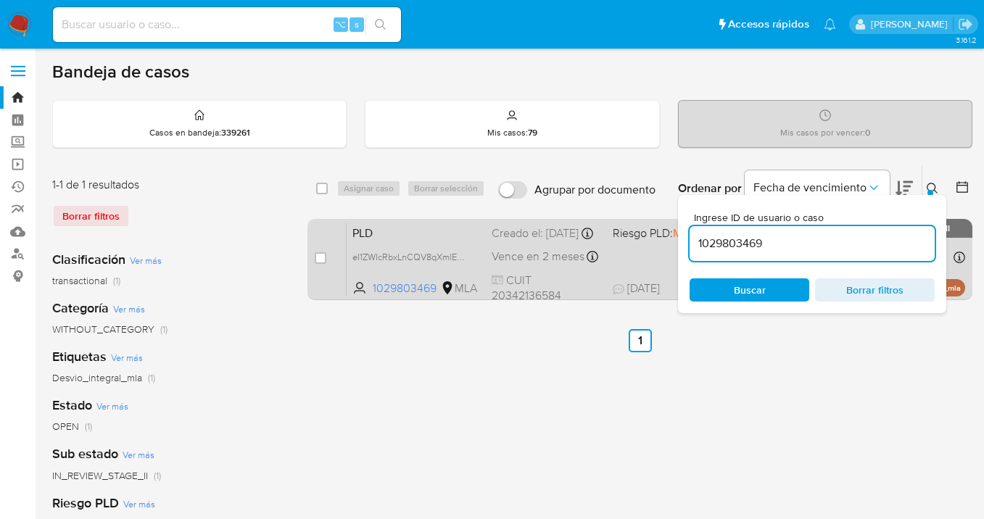
drag, startPoint x: 929, startPoint y: 186, endPoint x: 792, endPoint y: 239, distance: 147.1
click at [927, 187] on icon at bounding box center [932, 189] width 12 height 12
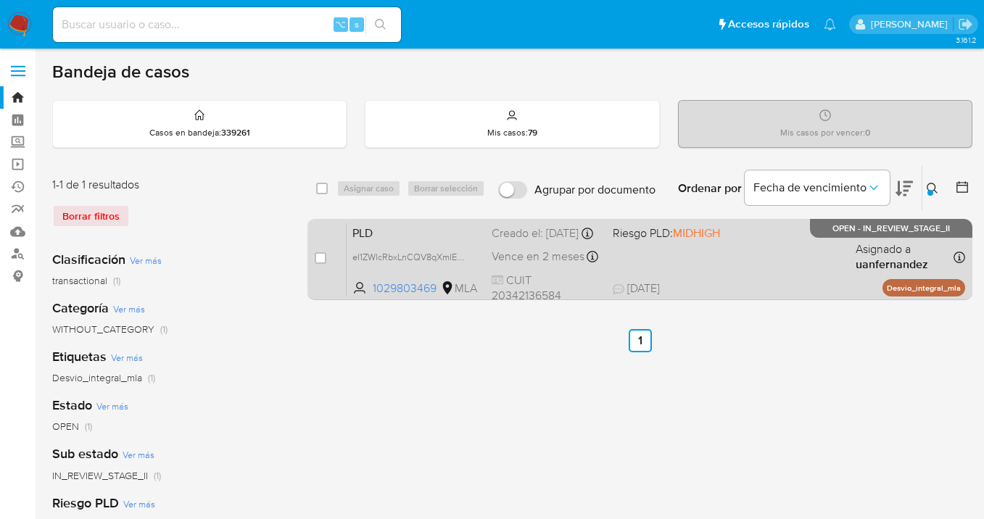
click at [777, 249] on div "PLD eI1ZWIcRbxLnCQV8qXmIEkqU 1029803469 MLA Riesgo PLD: MIDHIGH Creado el: 12/0…" at bounding box center [655, 259] width 618 height 73
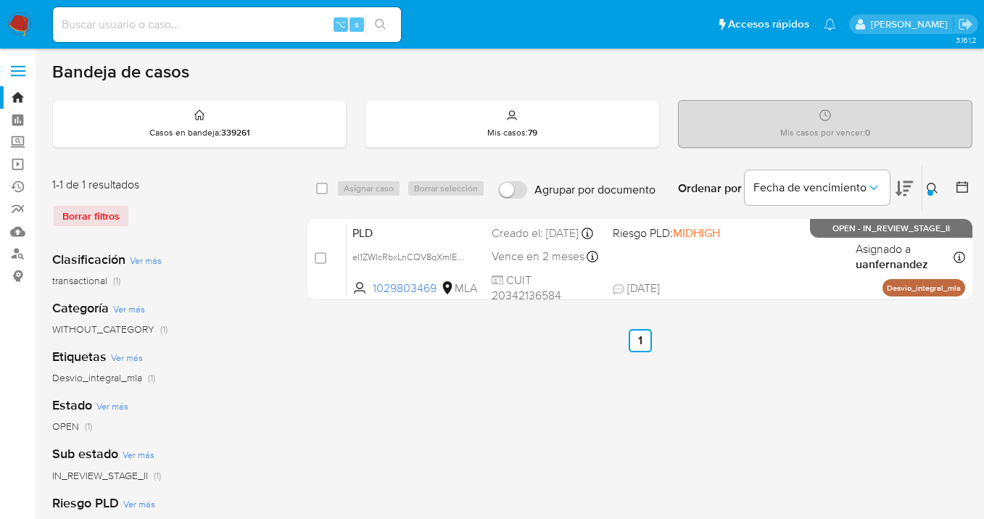
drag, startPoint x: 935, startPoint y: 189, endPoint x: 910, endPoint y: 207, distance: 30.6
click at [935, 189] on icon at bounding box center [932, 189] width 12 height 12
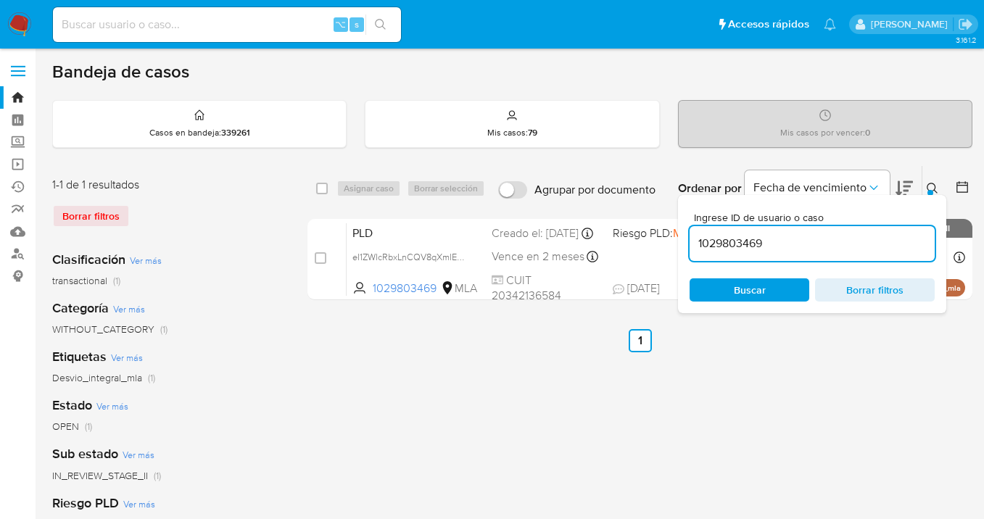
drag, startPoint x: 823, startPoint y: 235, endPoint x: 691, endPoint y: 241, distance: 132.8
click at [691, 241] on input "1029803469" at bounding box center [811, 243] width 245 height 19
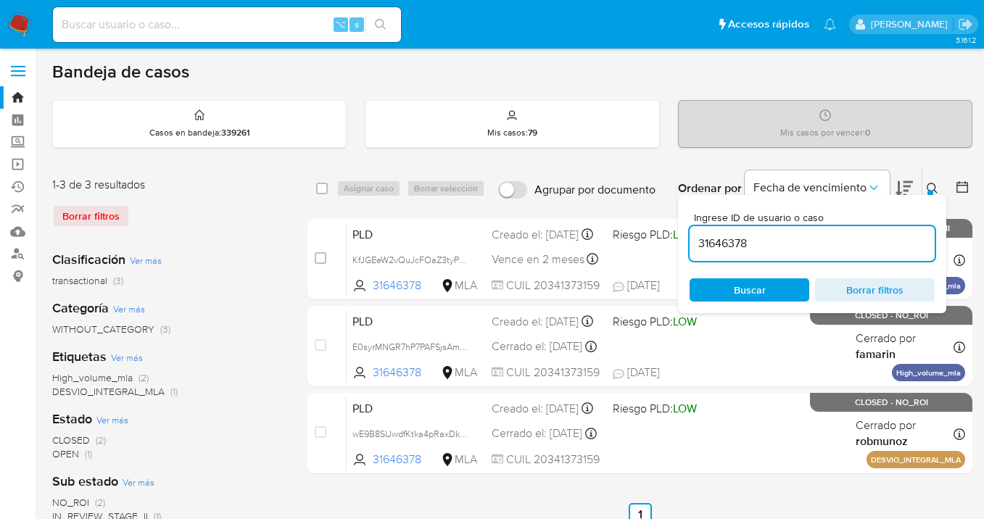
click at [928, 188] on icon at bounding box center [932, 189] width 12 height 12
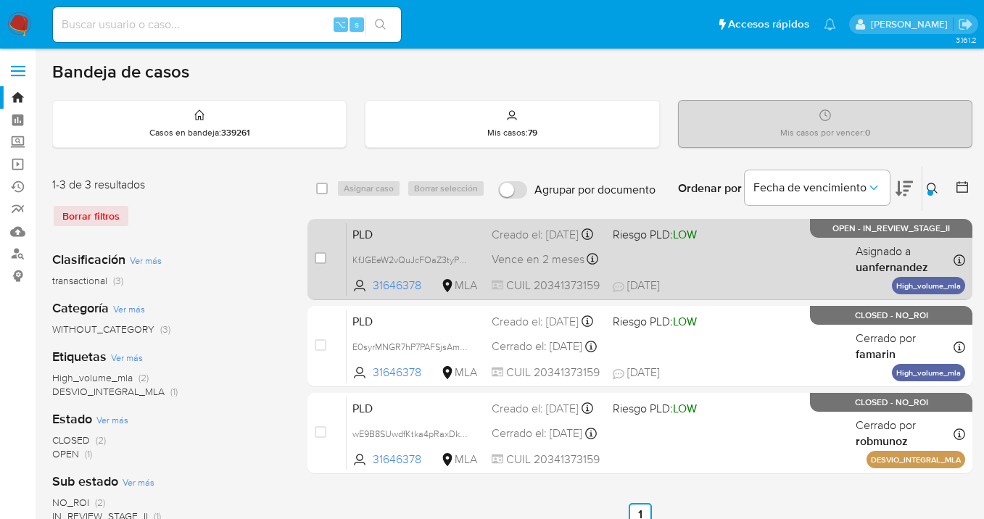
click at [791, 265] on div "PLD KfJGEeW2vQuJcFOaZ3tyPbhP 31646378 MLA Riesgo PLD: LOW Creado el: 12/09/2025…" at bounding box center [655, 259] width 618 height 73
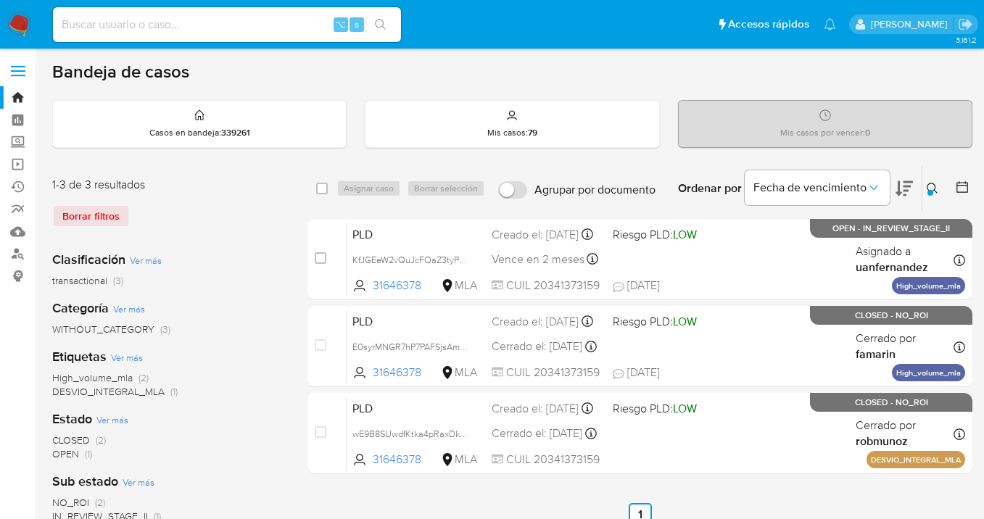
drag, startPoint x: 931, startPoint y: 186, endPoint x: 846, endPoint y: 215, distance: 90.3
click at [930, 186] on icon at bounding box center [932, 189] width 12 height 12
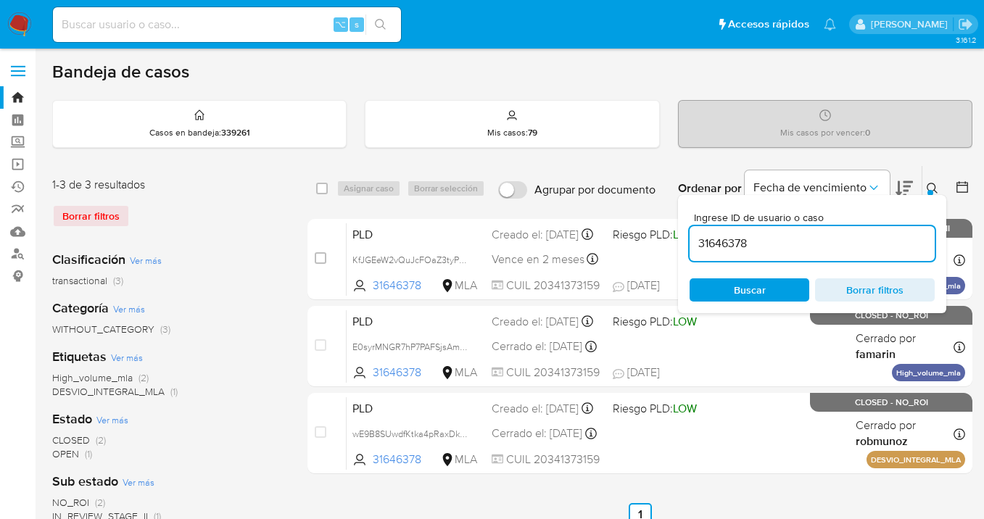
drag, startPoint x: 797, startPoint y: 237, endPoint x: 686, endPoint y: 243, distance: 111.1
click at [686, 243] on div "Ingrese ID de usuario o caso 31646378 Buscar Borrar filtros" at bounding box center [812, 254] width 268 height 118
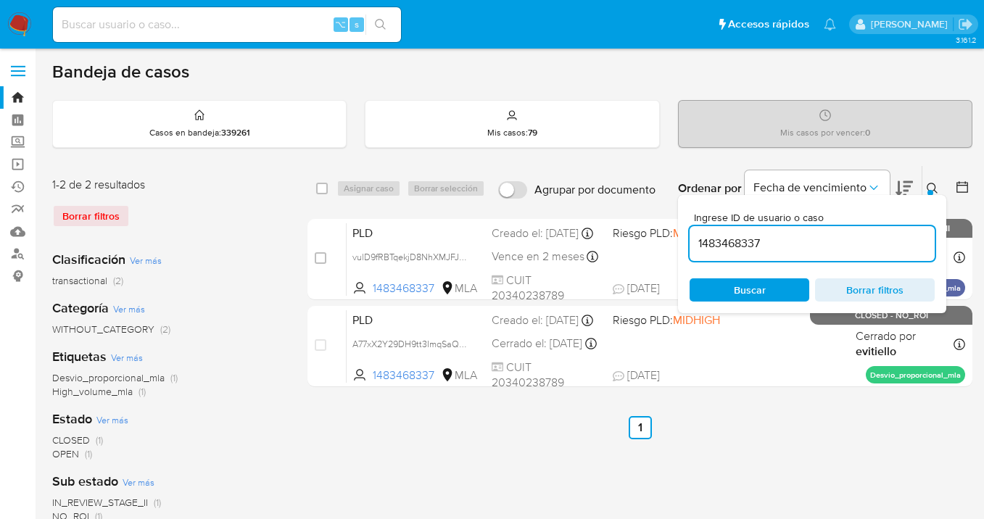
click at [929, 186] on icon at bounding box center [932, 189] width 12 height 12
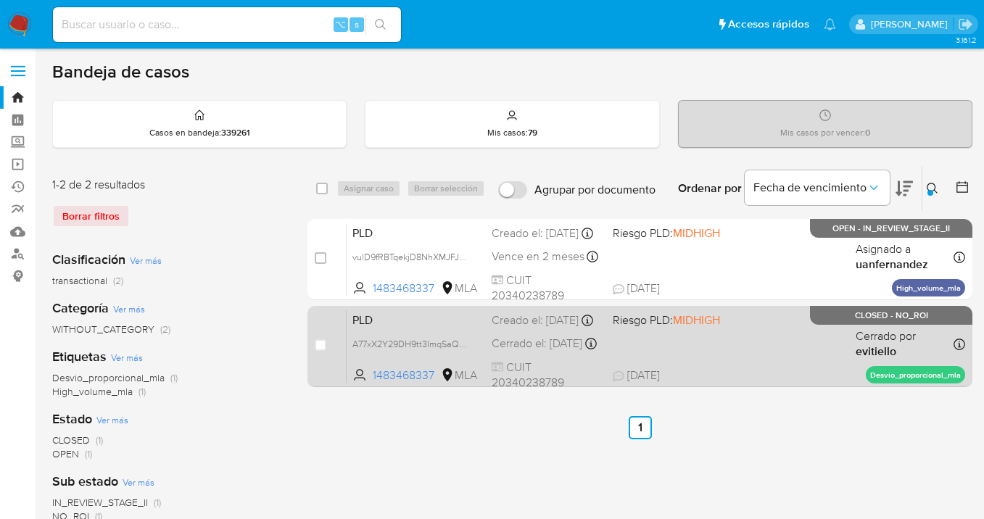
click at [762, 347] on div "PLD A77xX2Y29DH9tt3ImqSaQuTl 1483468337 MLA Riesgo PLD: MIDHIGH Creado el: 12/0…" at bounding box center [655, 346] width 618 height 73
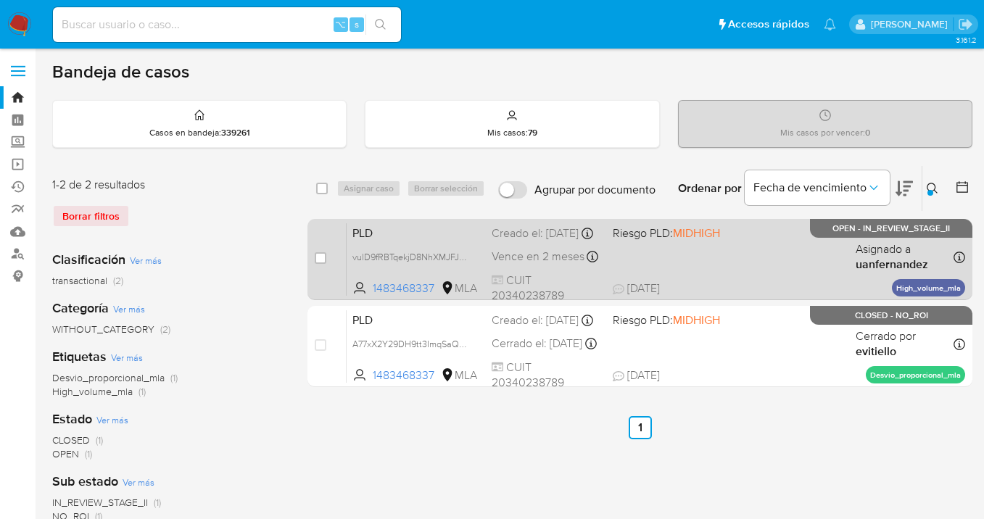
click at [742, 259] on div "PLD vulD9fRBTqekjD8NhXMJFJLB 1483468337 MLA Riesgo PLD: MIDHIGH Creado el: 12/0…" at bounding box center [655, 259] width 618 height 73
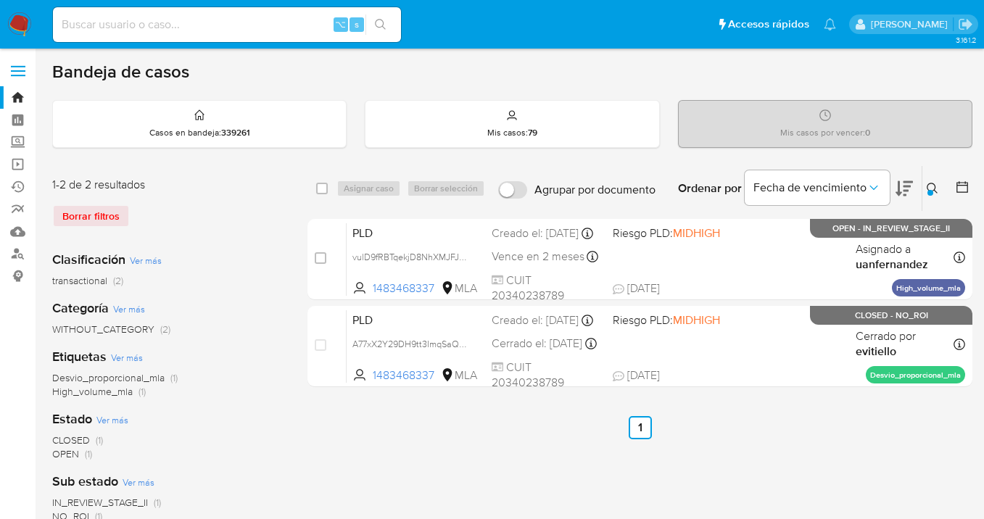
click at [926, 183] on icon at bounding box center [932, 189] width 12 height 12
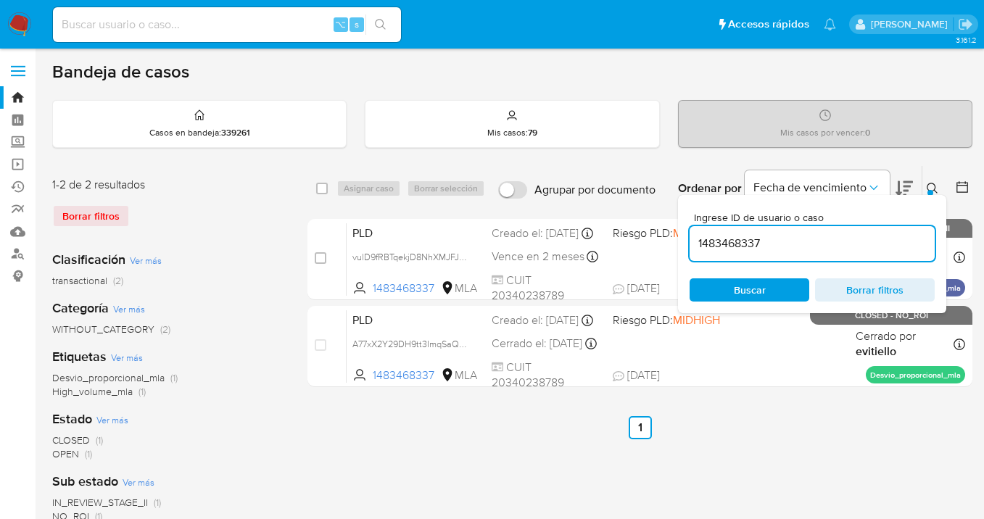
drag, startPoint x: 829, startPoint y: 241, endPoint x: 685, endPoint y: 237, distance: 144.3
click at [685, 237] on div "Ingrese ID de usuario o caso 1483468337 Buscar Borrar filtros" at bounding box center [812, 254] width 268 height 118
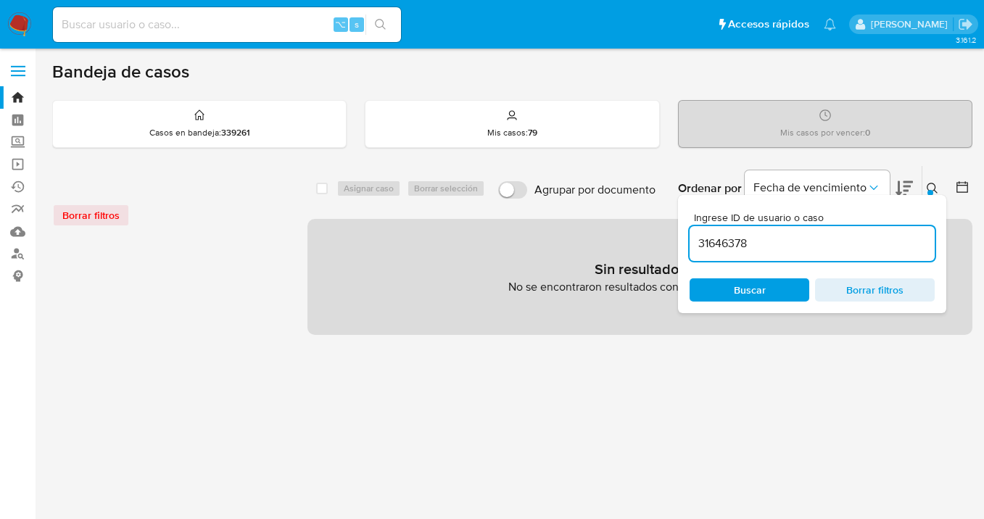
click at [791, 241] on input "31646378" at bounding box center [811, 243] width 245 height 19
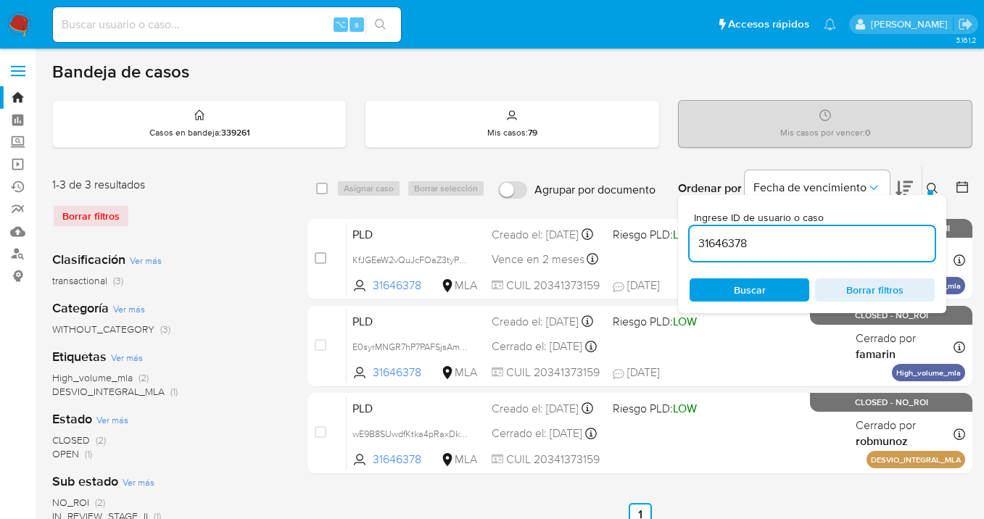
click at [930, 188] on icon at bounding box center [932, 189] width 12 height 12
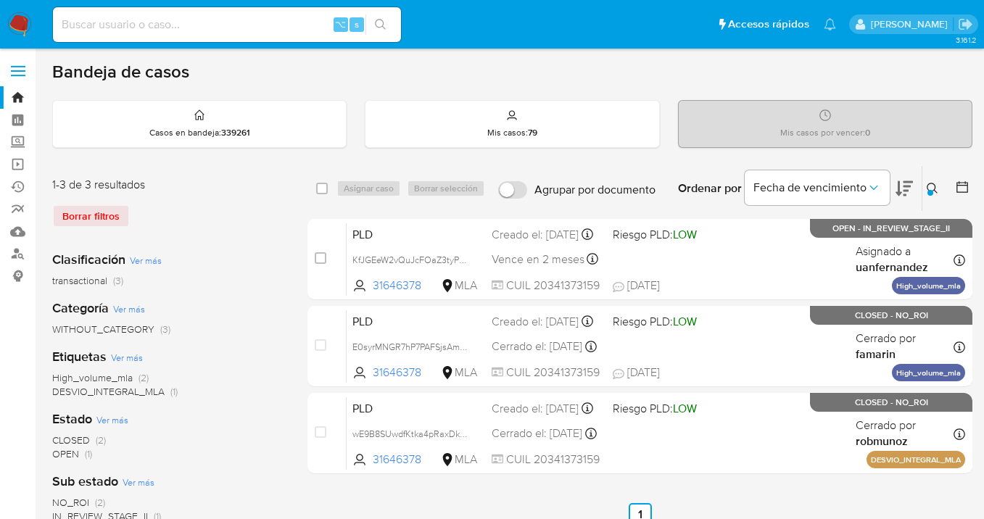
drag, startPoint x: 930, startPoint y: 186, endPoint x: 833, endPoint y: 233, distance: 108.3
click at [930, 186] on icon at bounding box center [932, 189] width 12 height 12
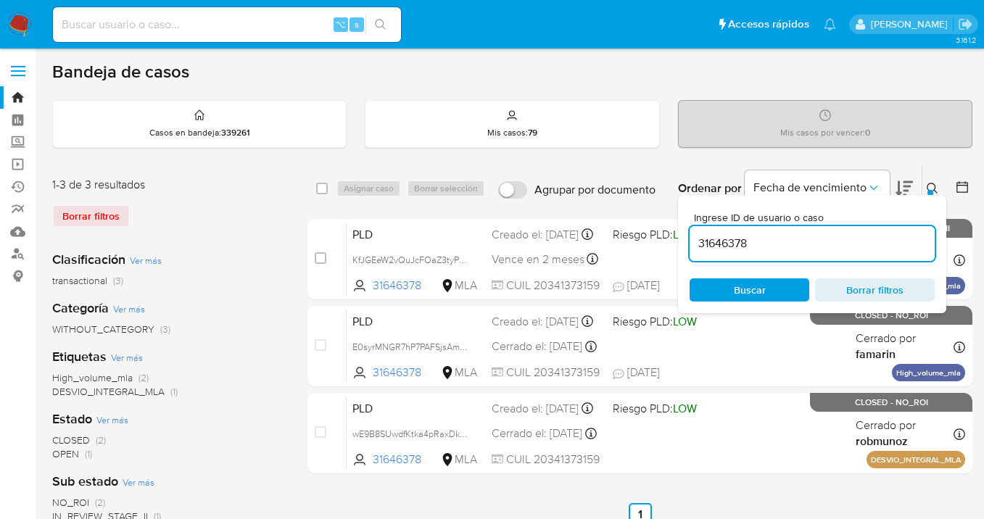
drag, startPoint x: 758, startPoint y: 244, endPoint x: 694, endPoint y: 244, distance: 64.5
click at [694, 244] on input "31646378" at bounding box center [811, 243] width 245 height 19
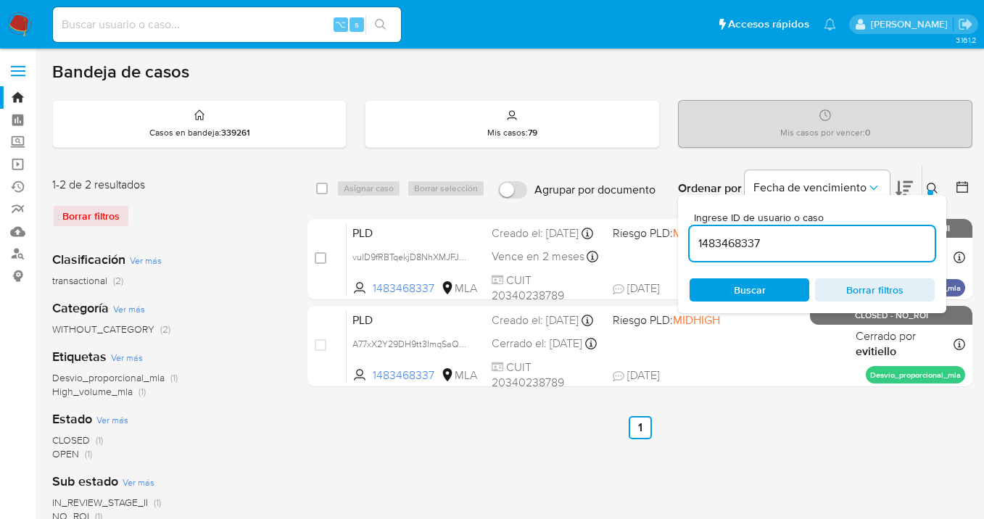
click at [932, 186] on icon at bounding box center [932, 189] width 12 height 12
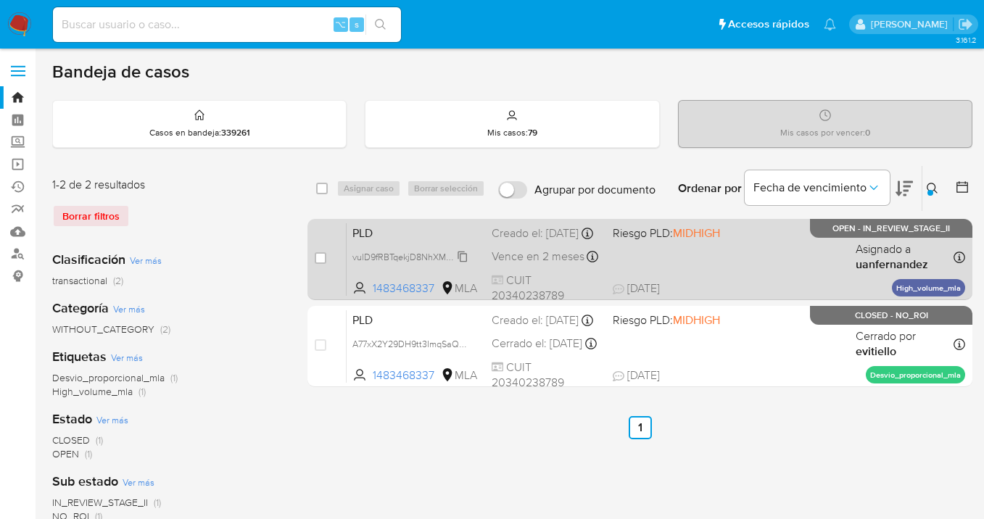
click at [462, 264] on span "vulD9fRBTqekjD8NhXMJFJLB" at bounding box center [410, 256] width 117 height 16
click at [716, 241] on span "Riesgo PLD: MIDHIGH" at bounding box center [667, 232] width 109 height 19
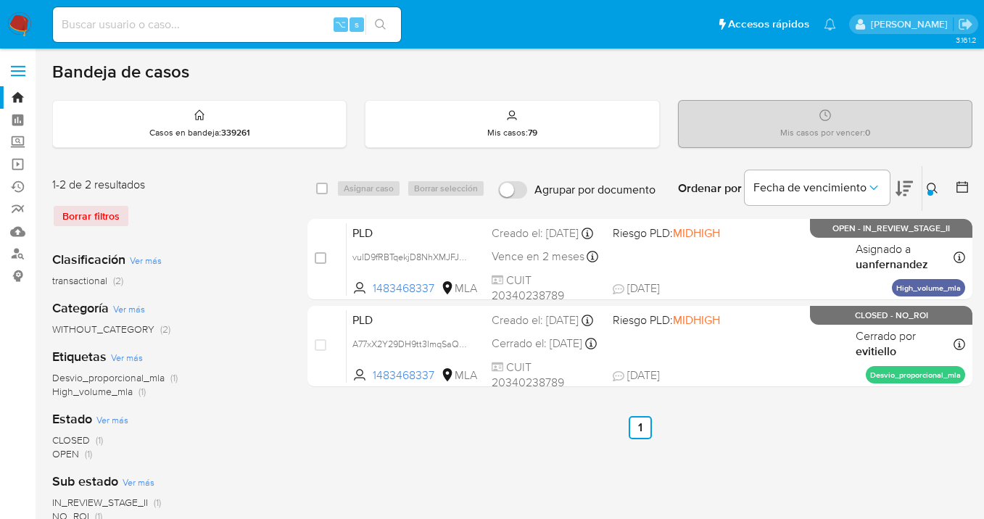
drag, startPoint x: 934, startPoint y: 186, endPoint x: 925, endPoint y: 191, distance: 9.7
click at [934, 186] on icon at bounding box center [932, 189] width 12 height 12
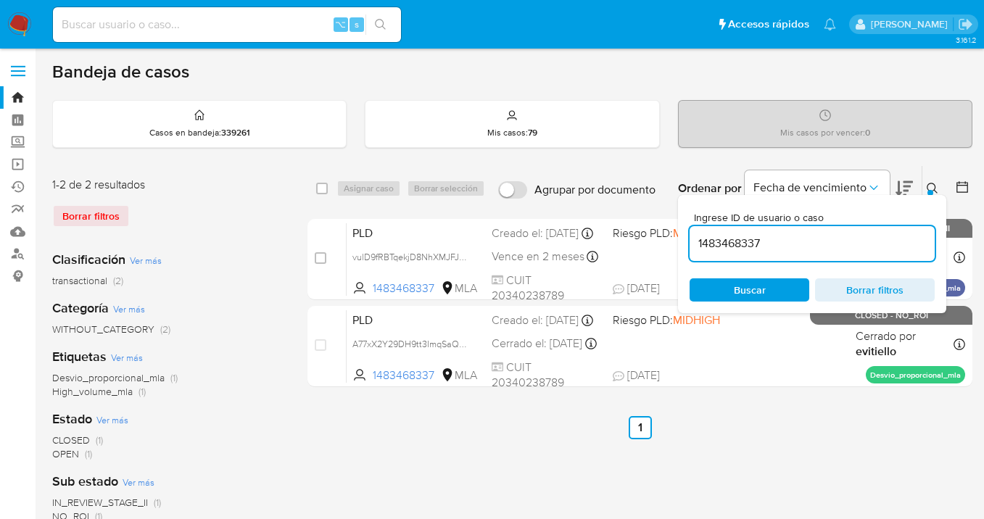
drag, startPoint x: 815, startPoint y: 239, endPoint x: 686, endPoint y: 235, distance: 129.8
click at [686, 235] on div "Ingrese ID de usuario o caso 1483468337 Buscar Borrar filtros" at bounding box center [812, 254] width 268 height 118
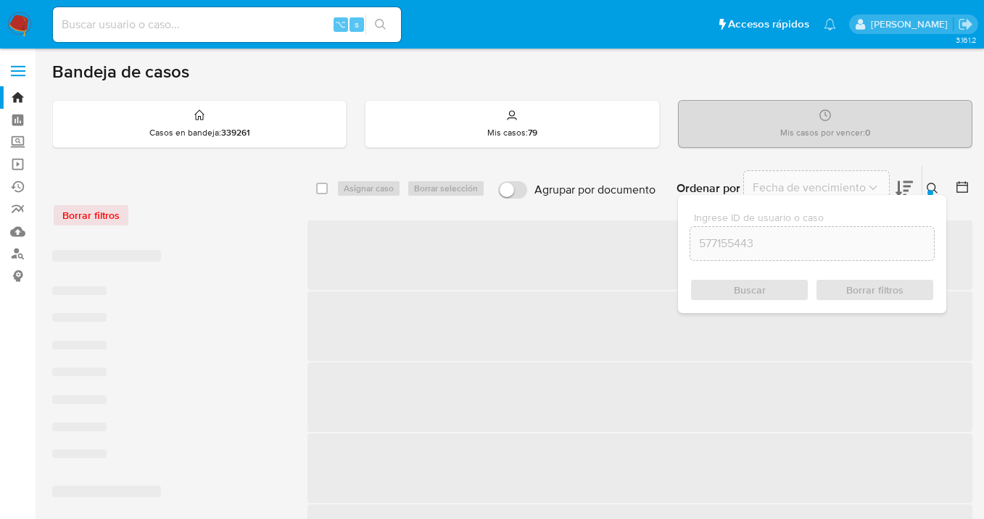
click at [931, 186] on icon at bounding box center [932, 189] width 12 height 12
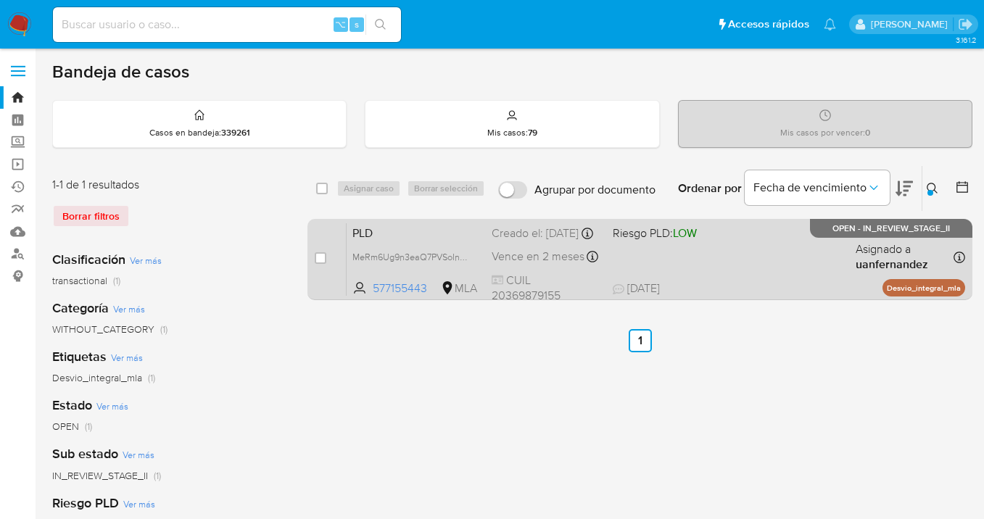
click at [795, 252] on div "PLD MeRm6Ug9n3eaQ7PVSoInMvab 577155443 MLA Riesgo PLD: LOW Creado el: 12/09/202…" at bounding box center [655, 259] width 618 height 73
click at [819, 286] on div "PLD MeRm6Ug9n3eaQ7PVSoInMvab 577155443 MLA Riesgo PLD: LOW Creado el: 12/09/202…" at bounding box center [655, 259] width 618 height 73
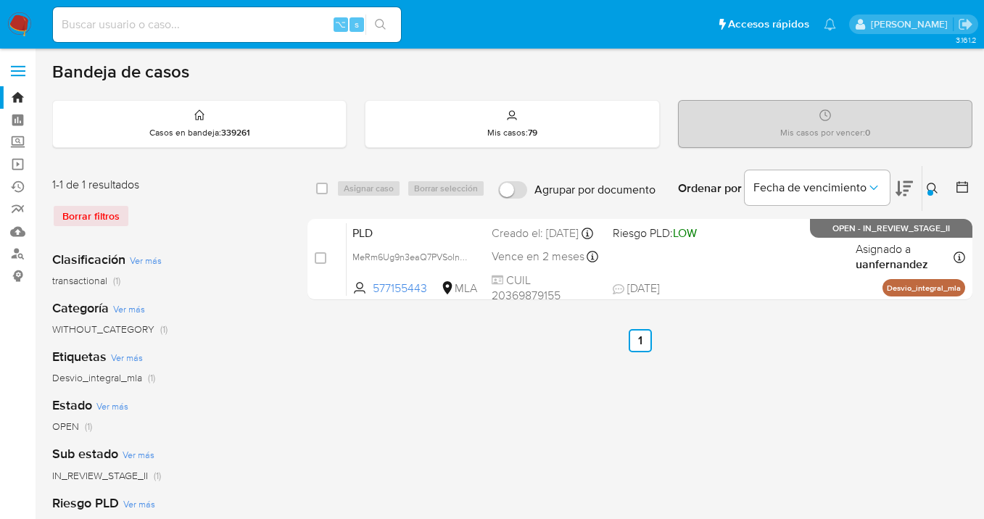
click at [936, 189] on icon at bounding box center [932, 189] width 12 height 12
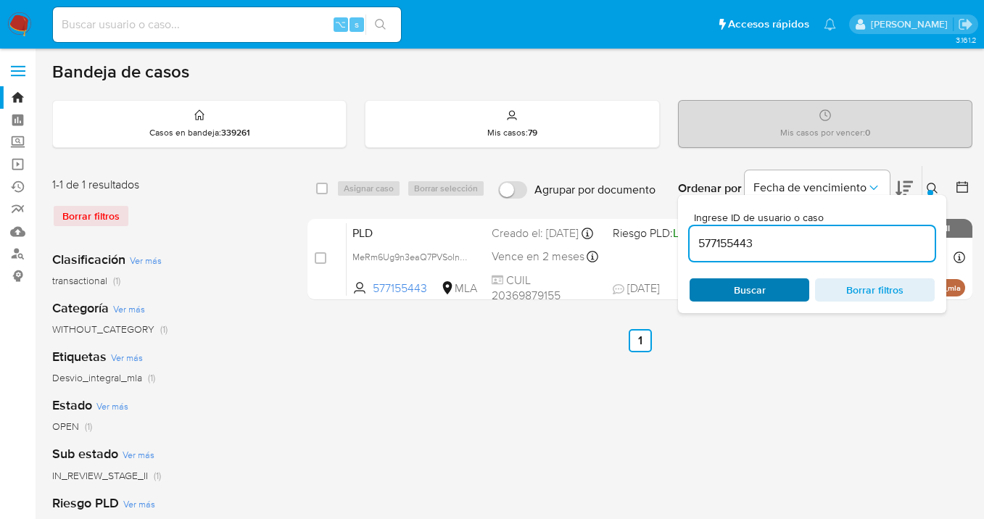
click at [753, 300] on span "Buscar" at bounding box center [750, 289] width 32 height 23
drag, startPoint x: 929, startPoint y: 185, endPoint x: 839, endPoint y: 217, distance: 95.4
click at [929, 185] on icon at bounding box center [932, 189] width 12 height 12
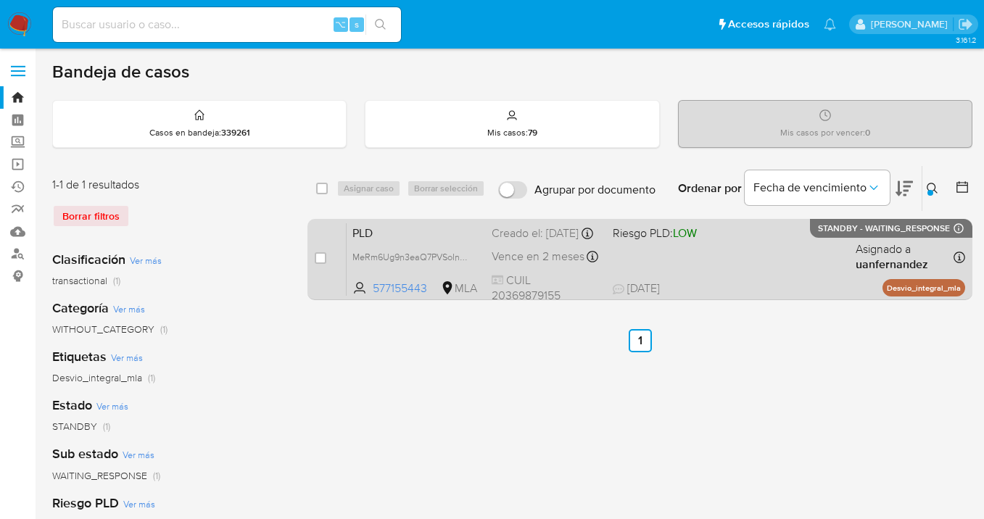
click at [760, 252] on div "PLD MeRm6Ug9n3eaQ7PVSoInMvab 577155443 MLA Riesgo PLD: LOW Creado el: 12/09/202…" at bounding box center [655, 259] width 618 height 73
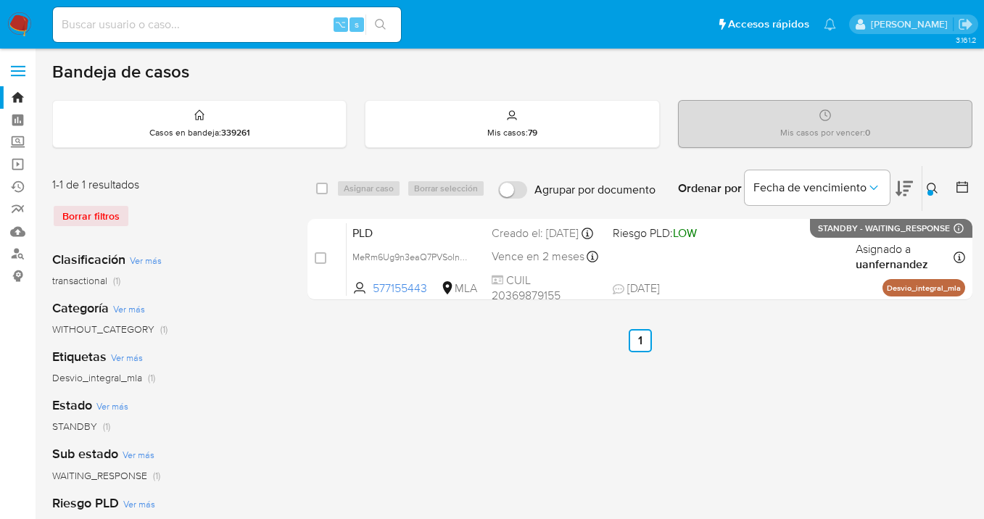
drag, startPoint x: 929, startPoint y: 188, endPoint x: 905, endPoint y: 196, distance: 25.5
click at [926, 188] on icon at bounding box center [932, 189] width 12 height 12
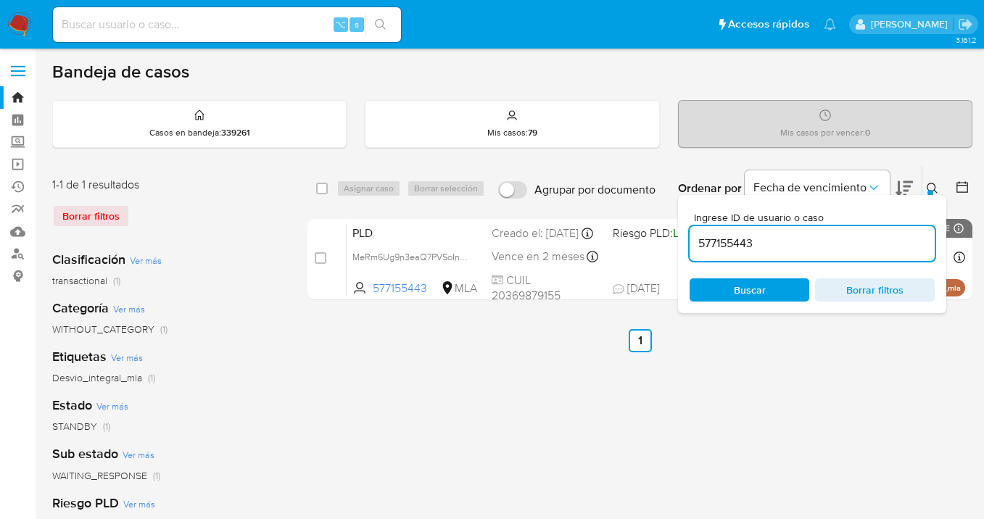
drag, startPoint x: 780, startPoint y: 241, endPoint x: 687, endPoint y: 246, distance: 92.9
click at [687, 246] on div "Ingrese ID de usuario o caso 577155443 Buscar Borrar filtros" at bounding box center [812, 254] width 268 height 118
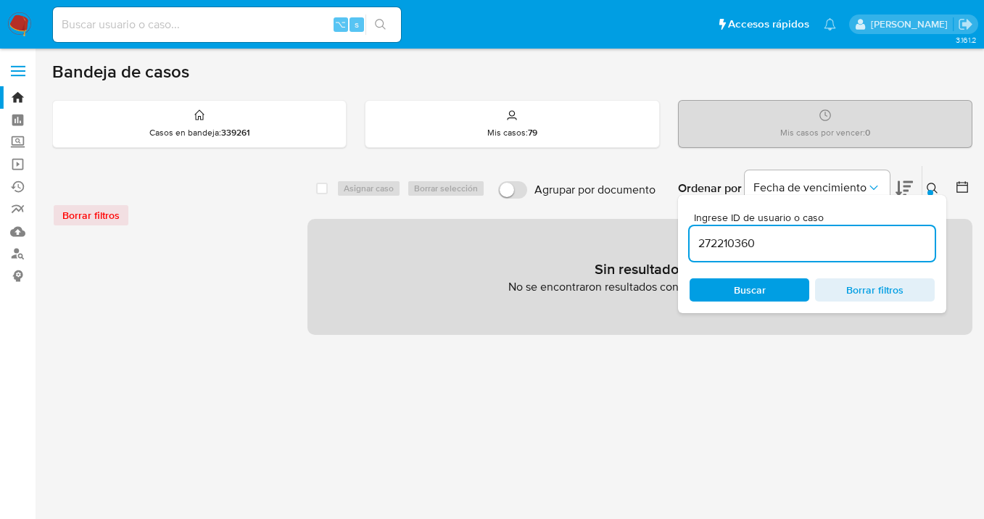
click at [798, 236] on input "272210360" at bounding box center [811, 243] width 245 height 19
type input "272210360"
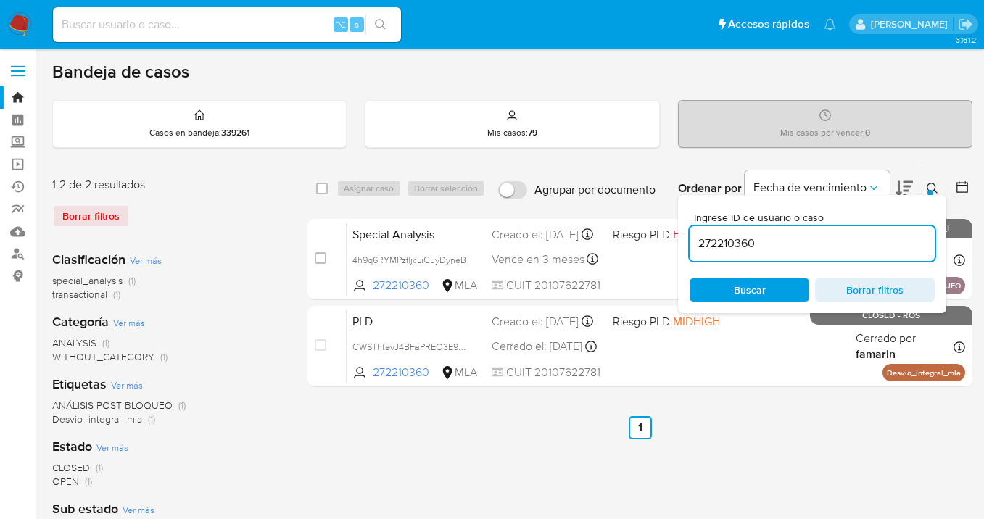
click at [926, 188] on icon at bounding box center [932, 189] width 12 height 12
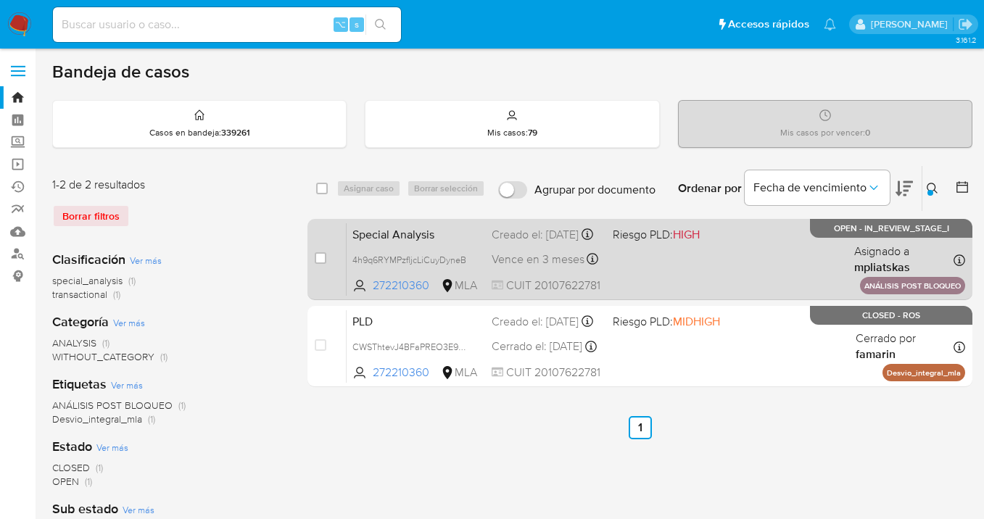
click at [776, 265] on div "Special Analysis 4h9q6RYMPzfljcLiCuyDyneB 272210360 MLA Riesgo PLD: HIGH Creado…" at bounding box center [655, 259] width 618 height 73
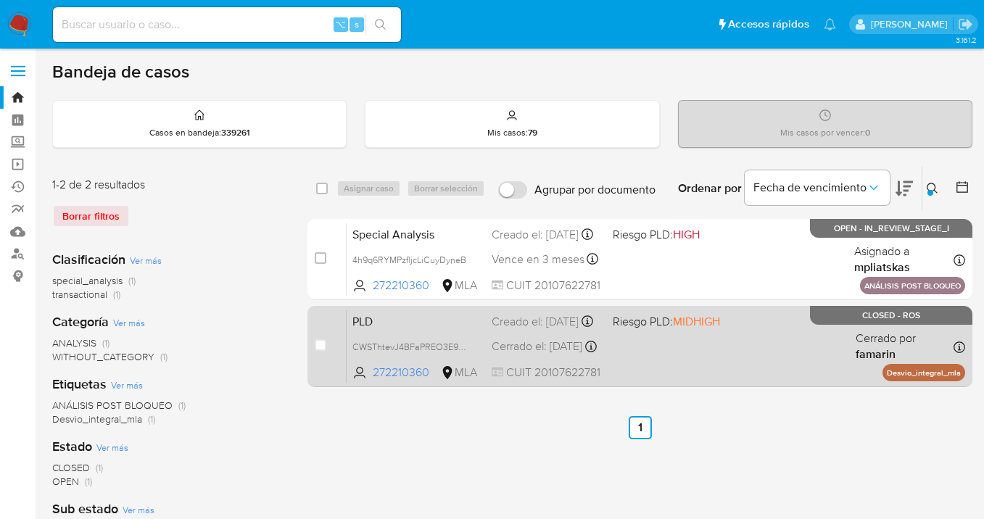
click at [710, 355] on div "PLD CWSThtevJ4BFaPREO3E9pKq6 272210360 MLA Riesgo PLD: MIDHIGH Creado el: 12/07…" at bounding box center [655, 346] width 618 height 73
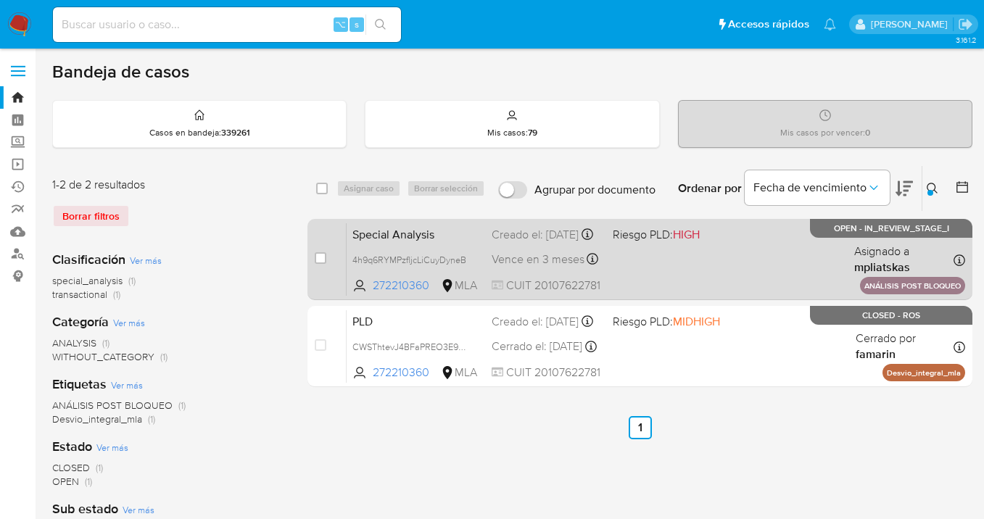
click at [749, 261] on div "Special Analysis 4h9q6RYMPzfljcLiCuyDyneB 272210360 MLA Riesgo PLD: HIGH Creado…" at bounding box center [655, 259] width 618 height 73
click at [318, 254] on input "checkbox" at bounding box center [321, 258] width 12 height 12
checkbox input "true"
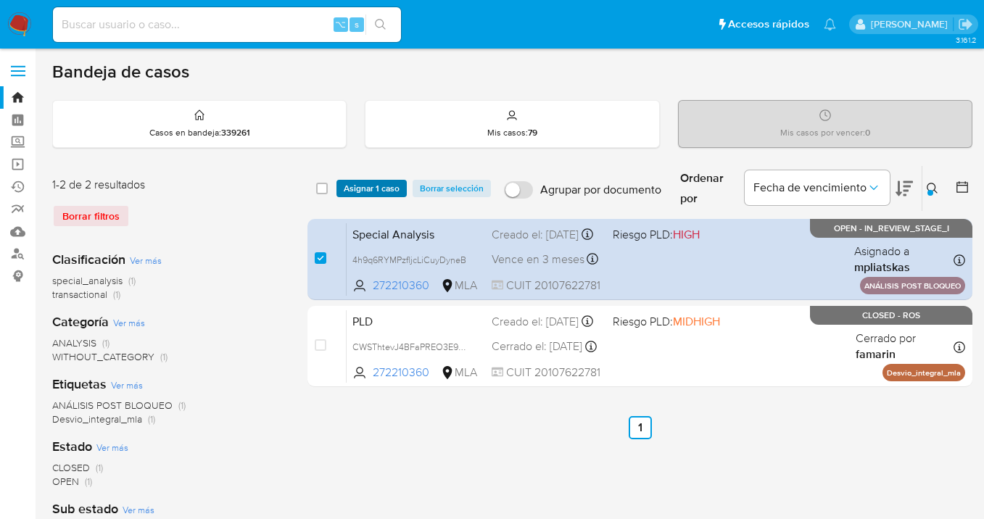
click at [357, 191] on span "Asignar 1 caso" at bounding box center [372, 188] width 56 height 14
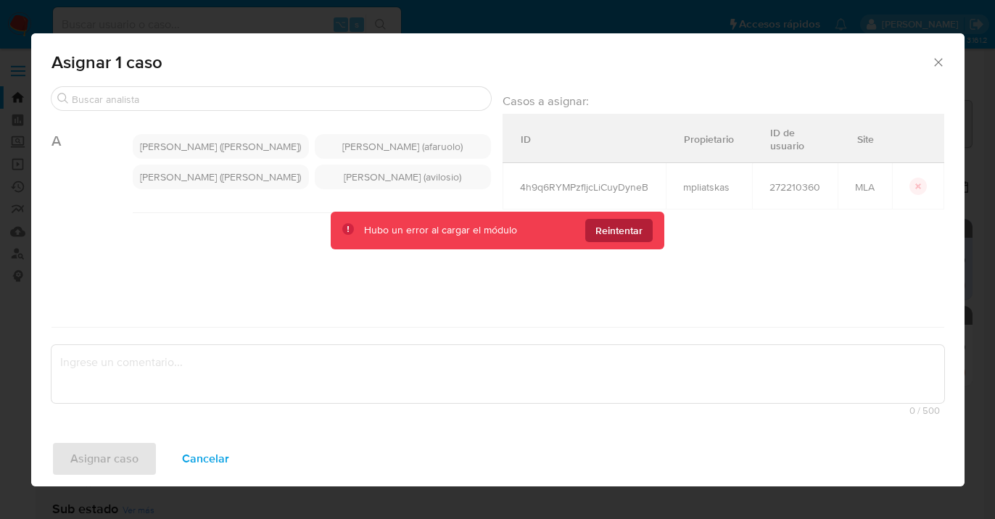
click at [621, 231] on span "Reintentar" at bounding box center [618, 230] width 47 height 23
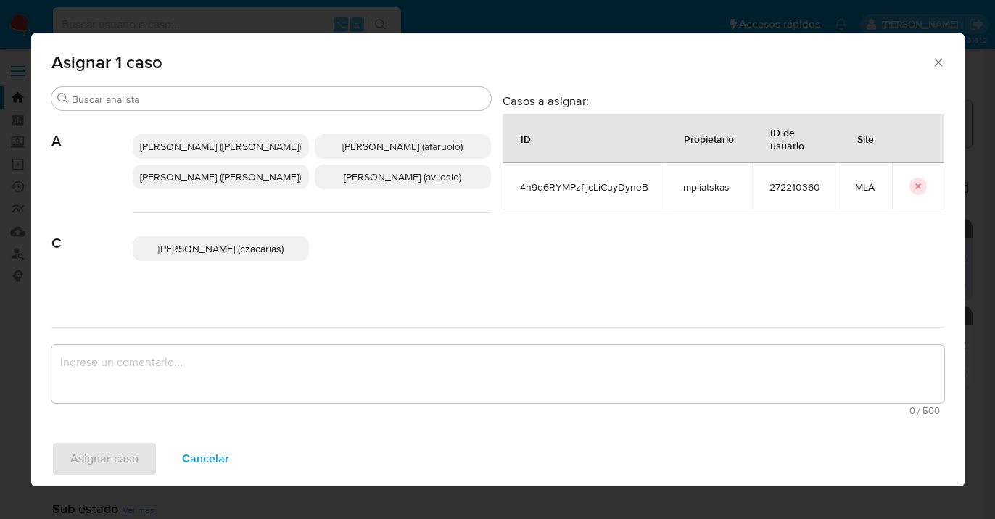
click at [943, 61] on icon "Cerrar ventana" at bounding box center [938, 62] width 14 height 14
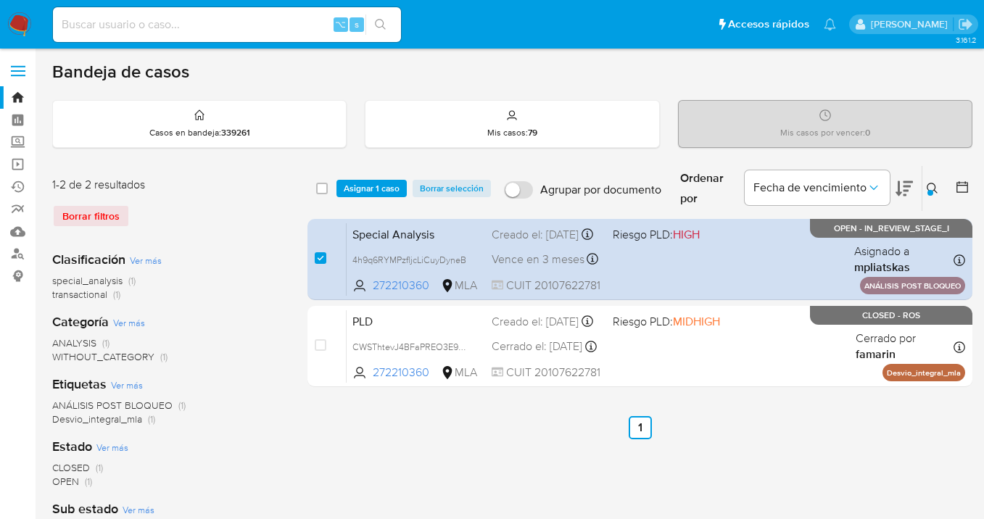
click at [369, 190] on span "Asignar 1 caso" at bounding box center [372, 188] width 56 height 14
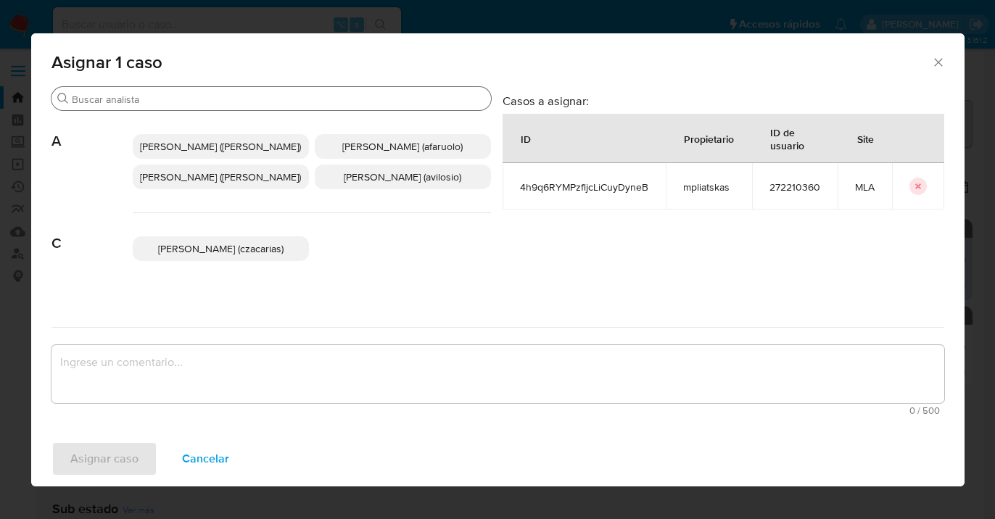
click at [333, 96] on input "Buscar" at bounding box center [278, 99] width 413 height 13
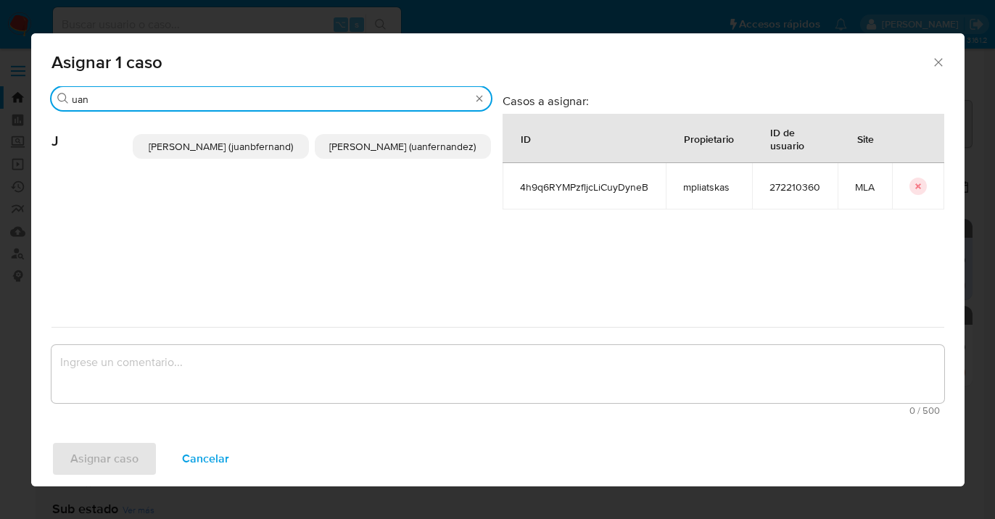
type input "uan"
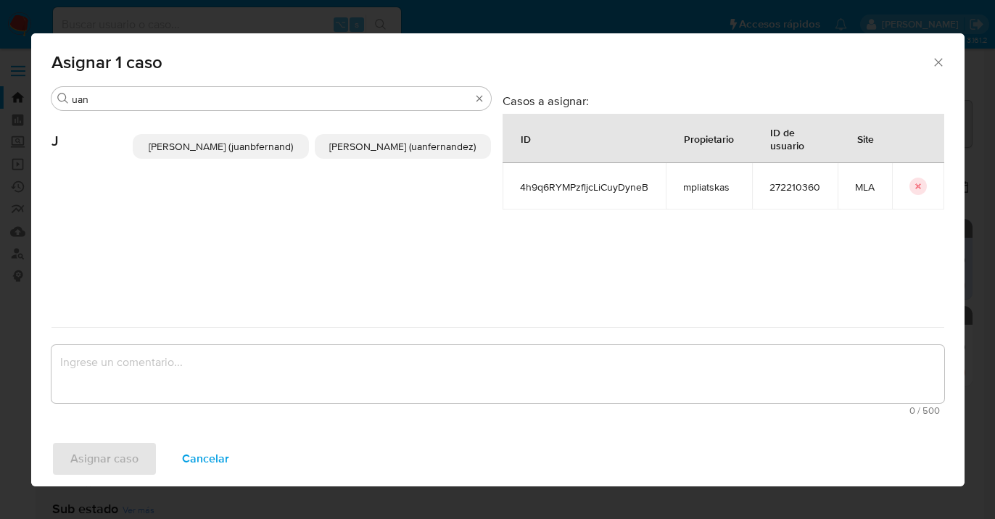
drag, startPoint x: 425, startPoint y: 159, endPoint x: 349, endPoint y: 260, distance: 125.8
click at [423, 154] on span "Juan Pablo Fernandez (uanfernandez)" at bounding box center [402, 146] width 146 height 14
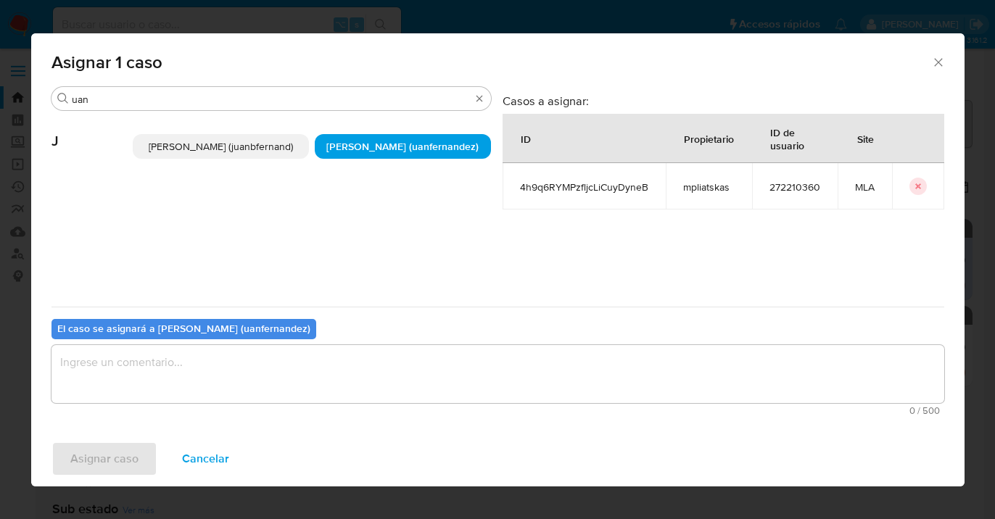
click at [320, 348] on textarea "assign-modal" at bounding box center [497, 374] width 892 height 58
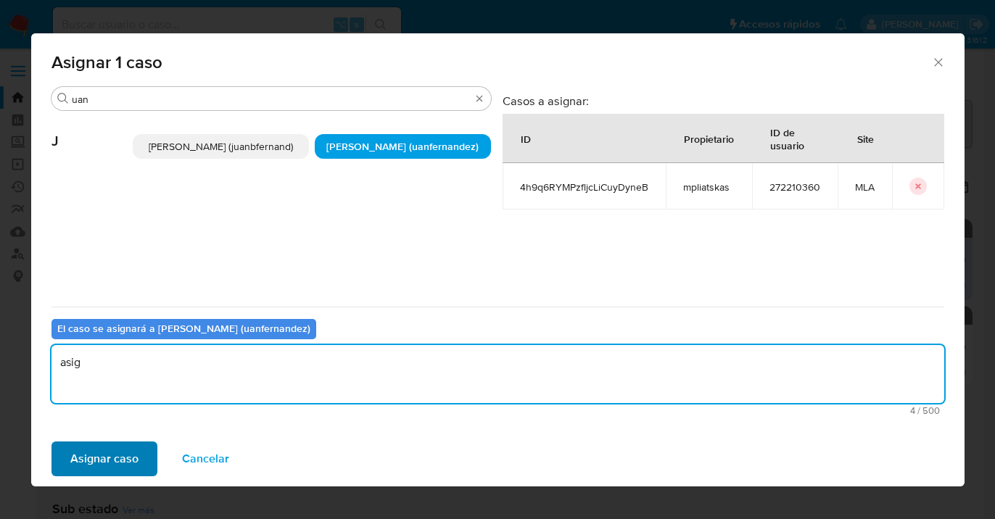
type textarea "asig"
click at [121, 451] on span "Asignar caso" at bounding box center [104, 459] width 68 height 32
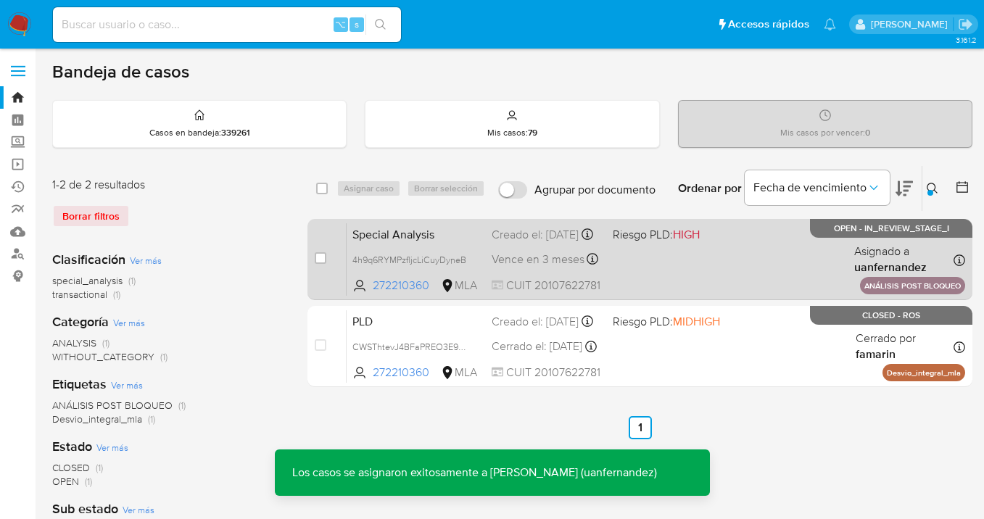
click at [752, 262] on div "Special Analysis 4h9q6RYMPzfljcLiCuyDyneB 272210360 MLA Riesgo PLD: HIGH Creado…" at bounding box center [655, 259] width 618 height 73
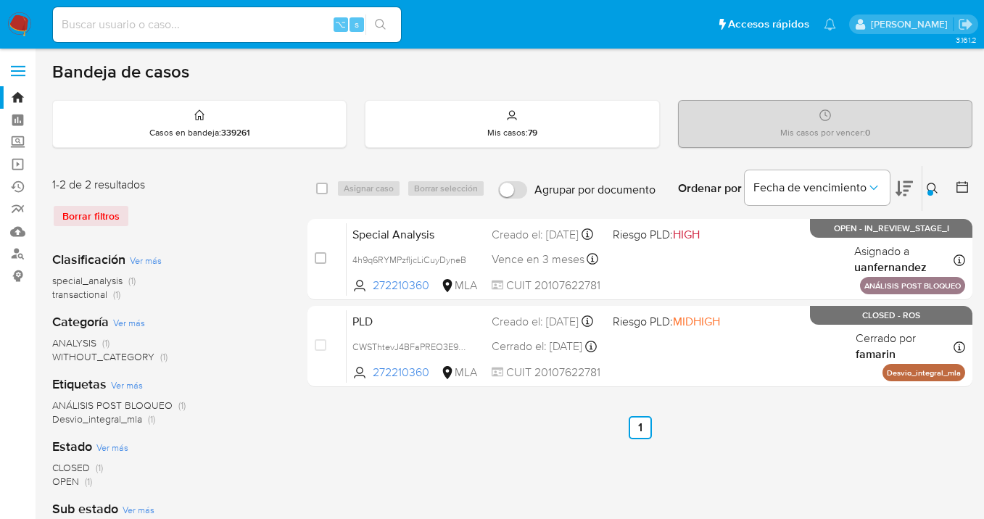
drag, startPoint x: 929, startPoint y: 182, endPoint x: 874, endPoint y: 240, distance: 80.0
click at [929, 183] on icon at bounding box center [931, 188] width 11 height 11
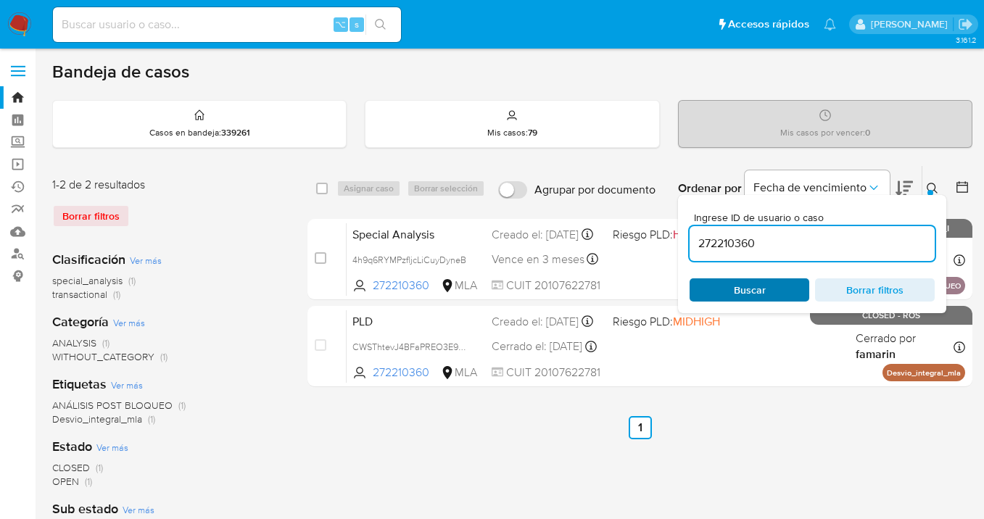
click at [783, 287] on span "Buscar" at bounding box center [749, 290] width 99 height 20
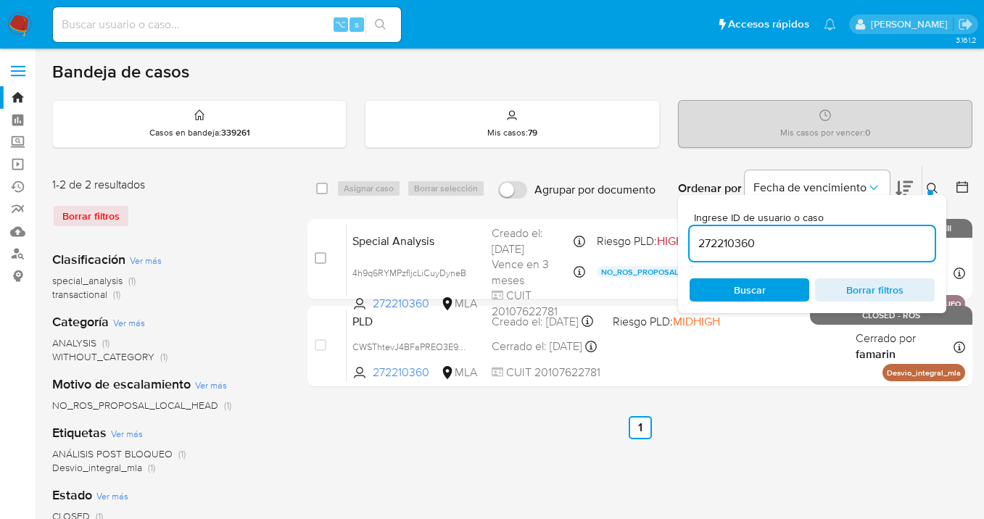
click at [932, 188] on icon at bounding box center [932, 189] width 12 height 12
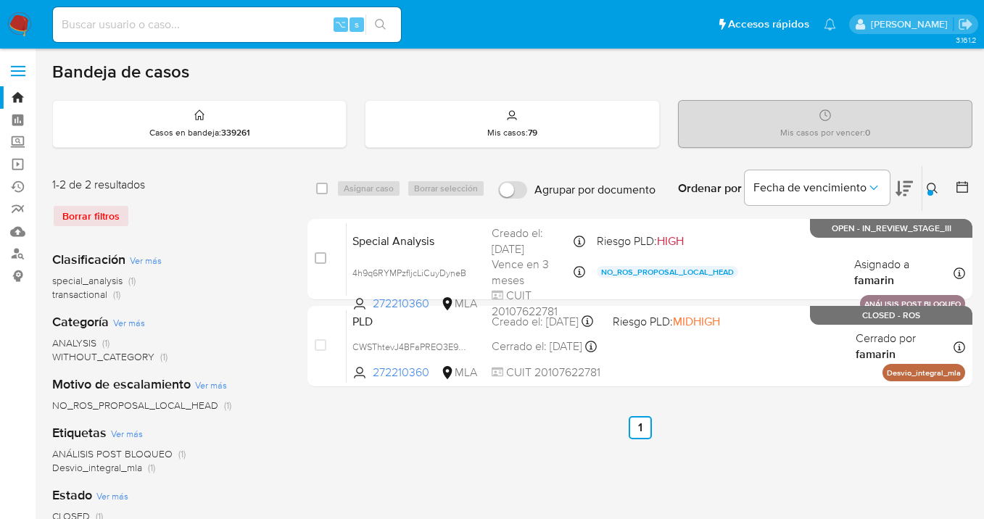
click at [932, 188] on icon at bounding box center [932, 189] width 12 height 12
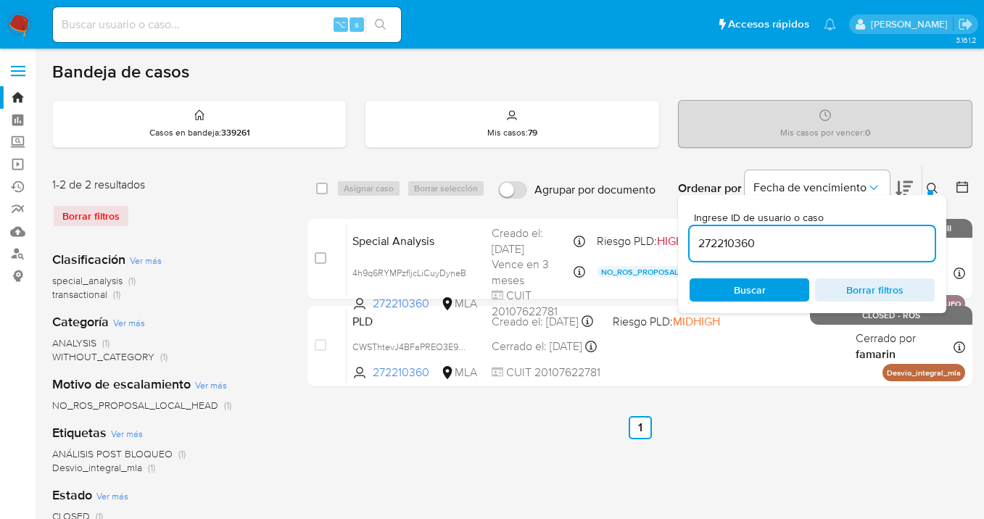
drag, startPoint x: 779, startPoint y: 237, endPoint x: 687, endPoint y: 238, distance: 91.3
click at [687, 238] on div "Ingrese ID de usuario o caso 272210360 Buscar Borrar filtros" at bounding box center [812, 254] width 268 height 118
type input "2411337562"
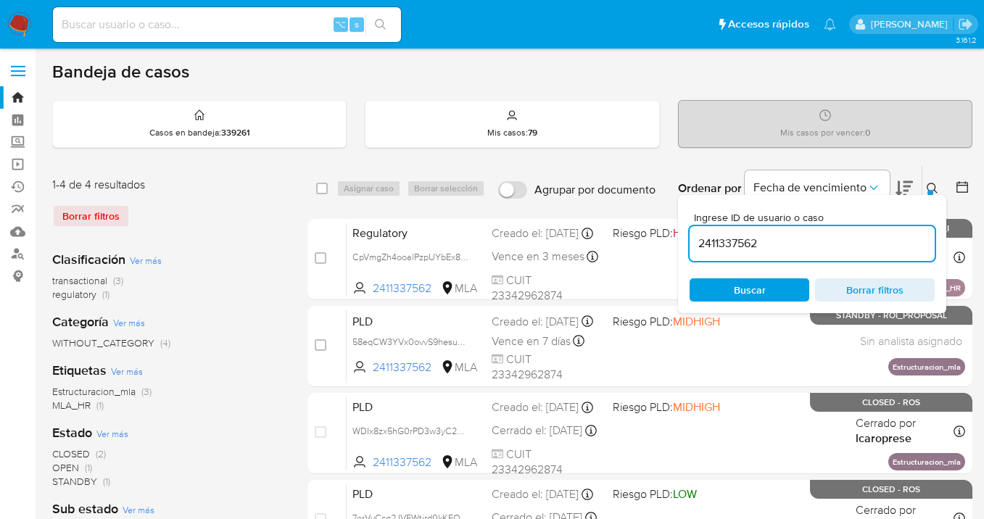
click at [931, 185] on icon at bounding box center [932, 189] width 12 height 12
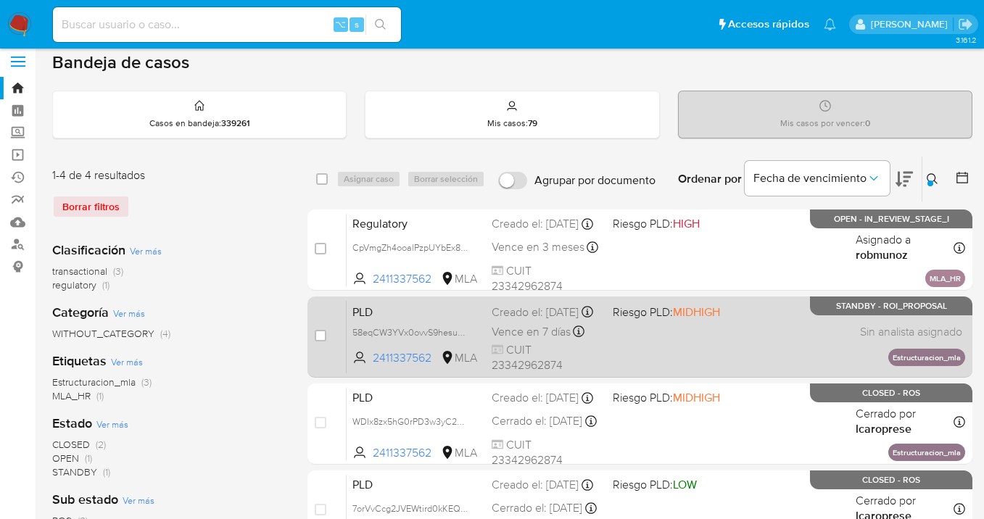
scroll to position [23, 0]
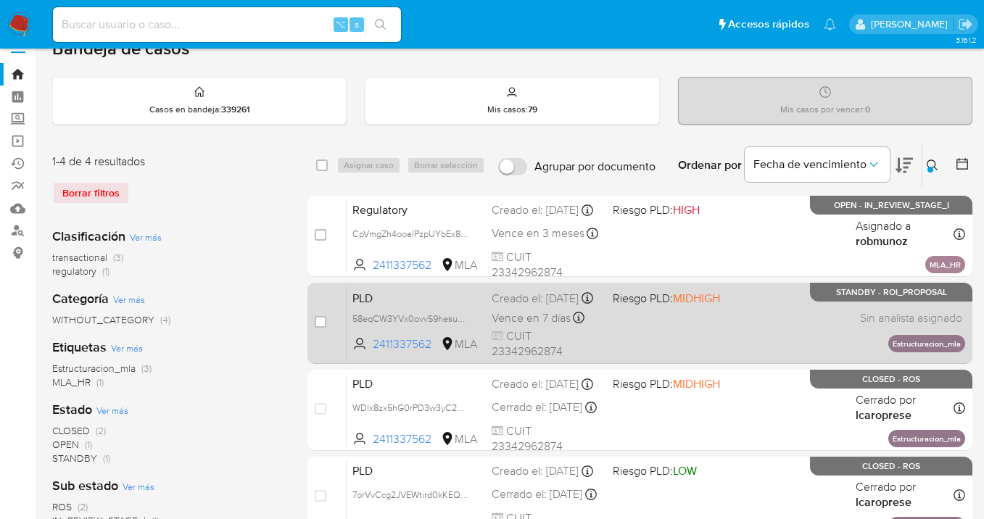
click at [713, 323] on div "PLD 58eqCW3YVx0ovvS9hesusD6u 2411337562 MLA Riesgo PLD: MIDHIGH Creado el: 12/0…" at bounding box center [655, 322] width 618 height 73
click at [315, 320] on input "checkbox" at bounding box center [321, 322] width 12 height 12
checkbox input "true"
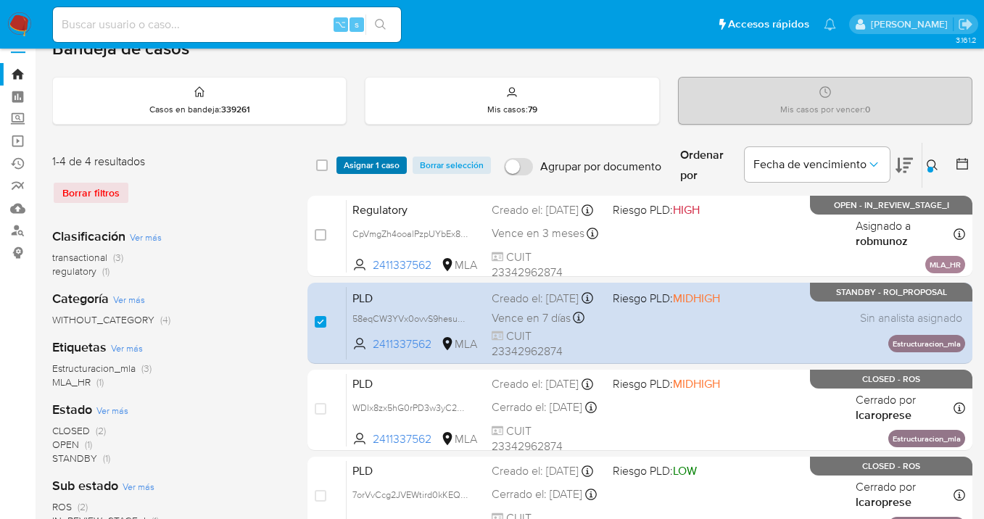
click at [381, 165] on span "Asignar 1 caso" at bounding box center [372, 165] width 56 height 14
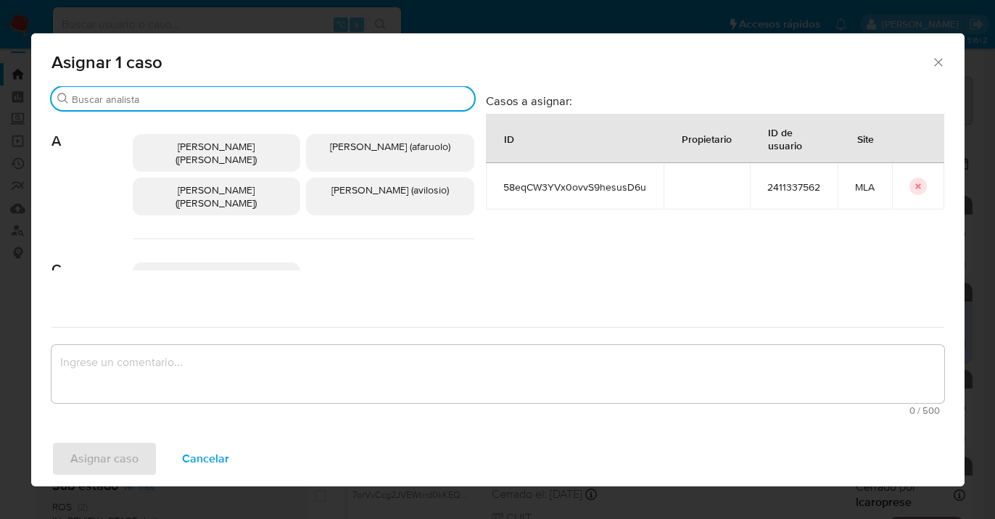
click at [259, 95] on input "Buscar" at bounding box center [270, 99] width 397 height 13
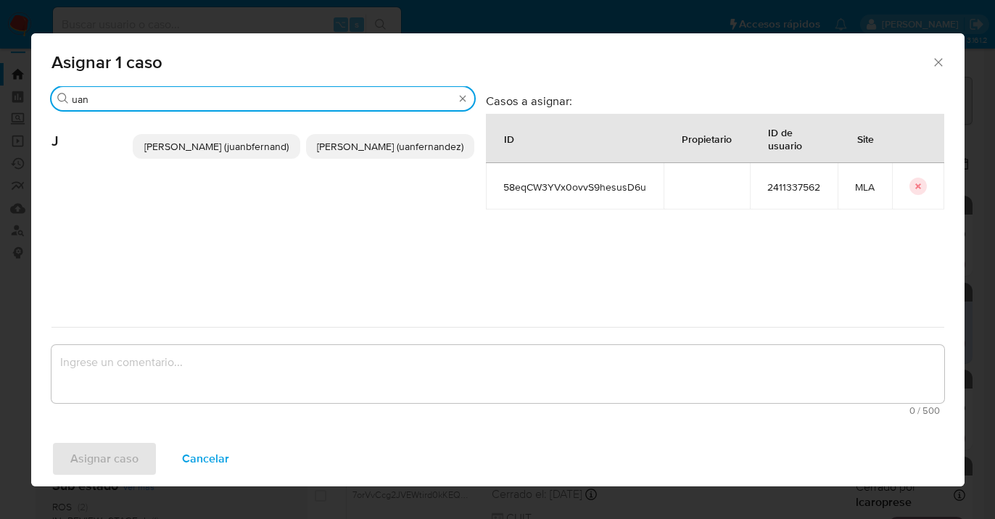
type input "uan"
click at [404, 146] on span "Juan Pablo Fernandez (uanfernandez)" at bounding box center [390, 146] width 146 height 14
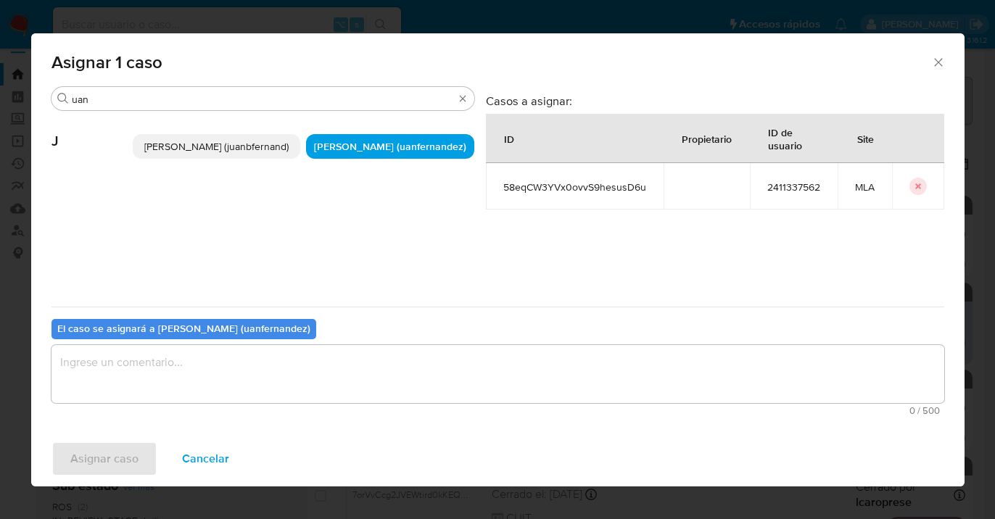
drag, startPoint x: 304, startPoint y: 368, endPoint x: 238, endPoint y: 397, distance: 71.7
click at [289, 375] on textarea "assign-modal" at bounding box center [497, 374] width 892 height 58
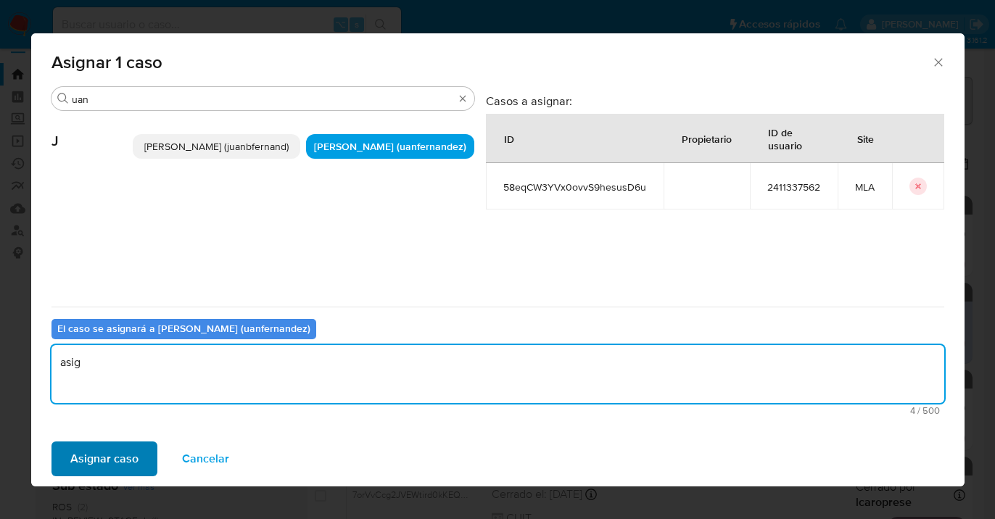
type textarea "asig"
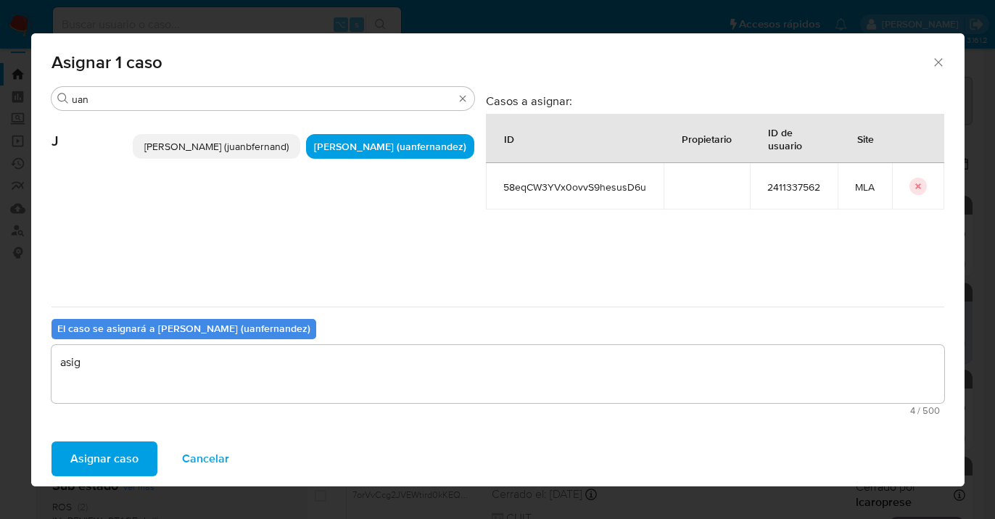
click at [110, 470] on span "Asignar caso" at bounding box center [104, 459] width 68 height 32
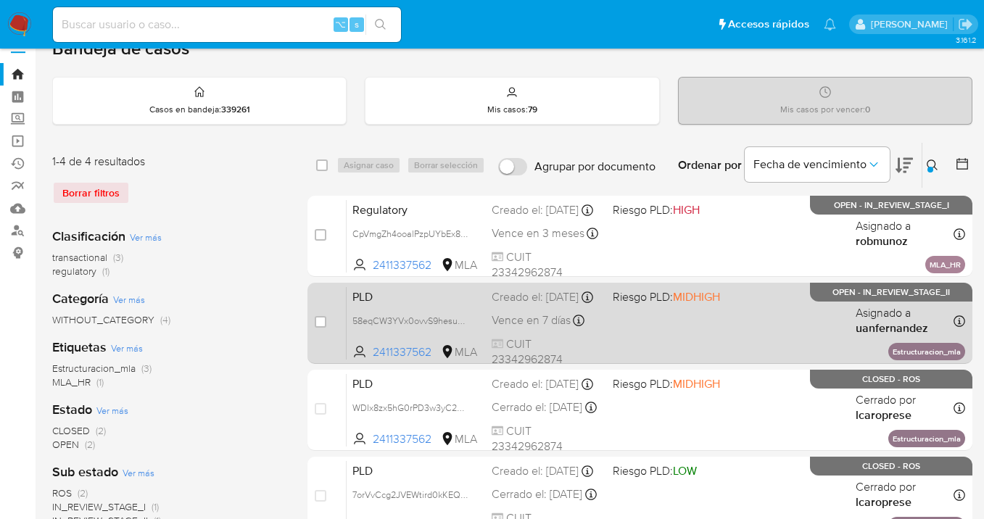
click at [791, 334] on div "PLD 58eqCW3YVx0ovvS9hesusD6u 2411337562 MLA Riesgo PLD: MIDHIGH Creado el: 12/0…" at bounding box center [655, 322] width 618 height 73
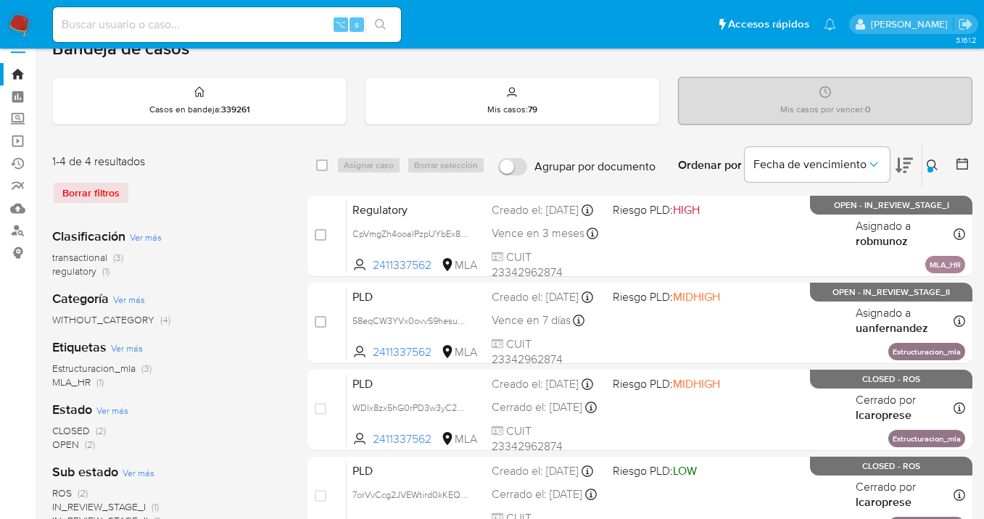
click at [931, 165] on icon at bounding box center [932, 165] width 12 height 12
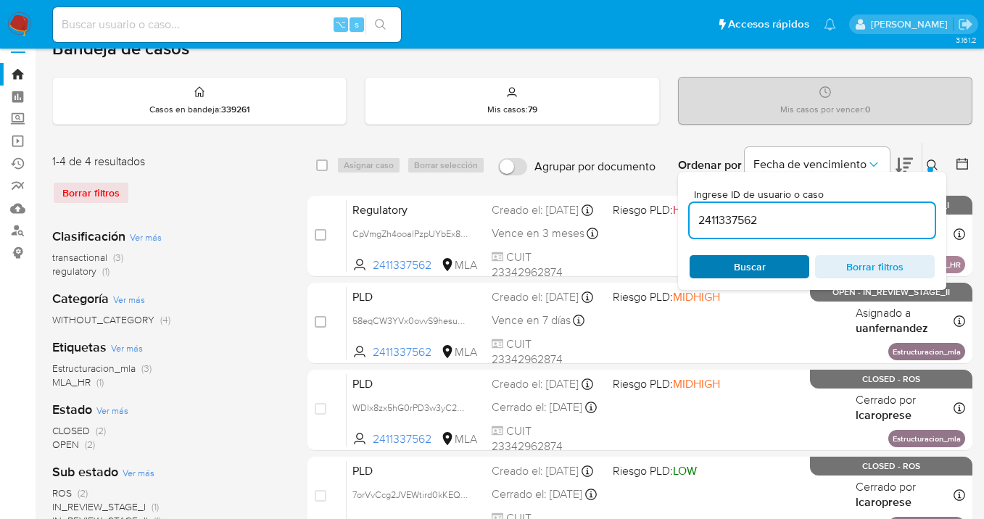
click at [765, 270] on span "Buscar" at bounding box center [749, 267] width 99 height 20
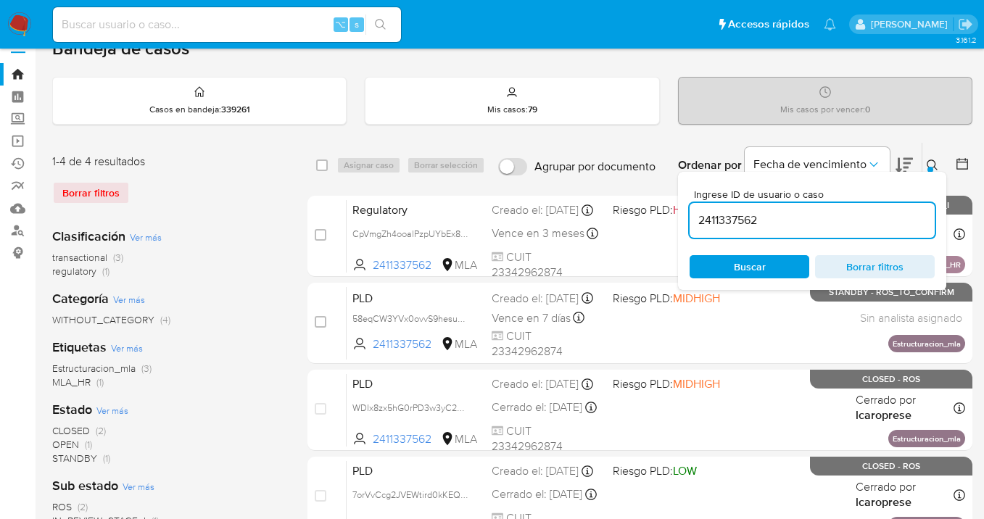
click at [931, 165] on icon at bounding box center [932, 165] width 12 height 12
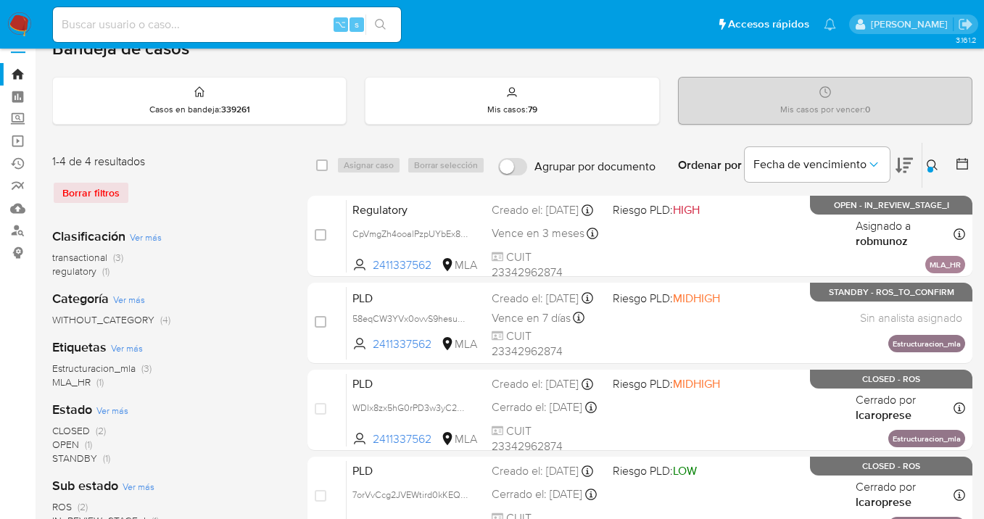
click at [930, 165] on icon at bounding box center [932, 165] width 12 height 12
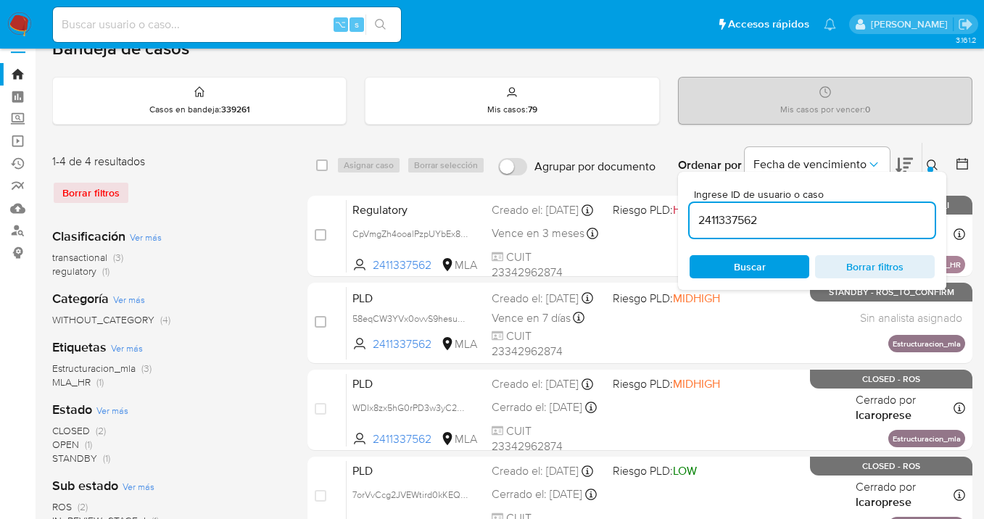
drag, startPoint x: 781, startPoint y: 209, endPoint x: 757, endPoint y: 221, distance: 25.9
click at [736, 223] on div "2411337562" at bounding box center [811, 220] width 245 height 35
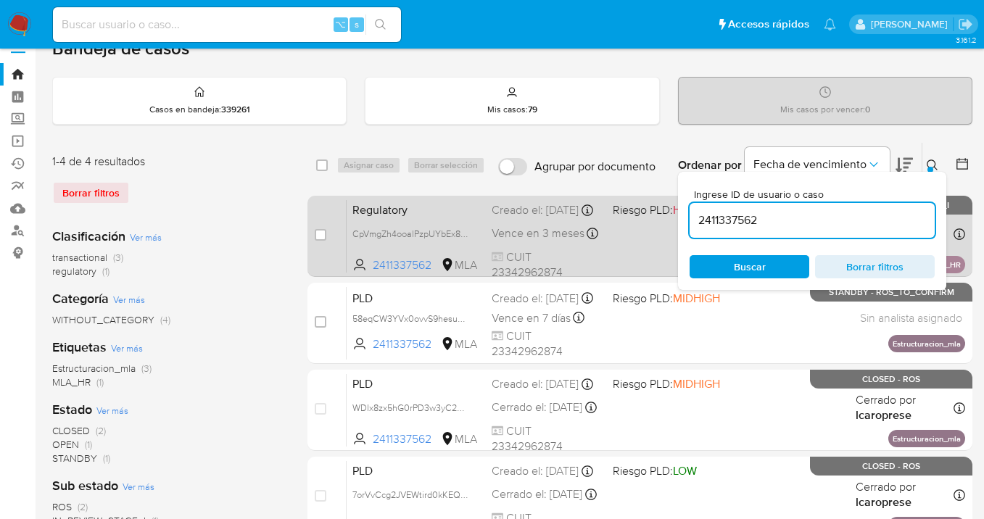
drag, startPoint x: 765, startPoint y: 223, endPoint x: 660, endPoint y: 220, distance: 105.9
click at [660, 220] on div "select-all-cases-checkbox Asignar caso Borrar selección Agrupar por documento O…" at bounding box center [639, 343] width 665 height 402
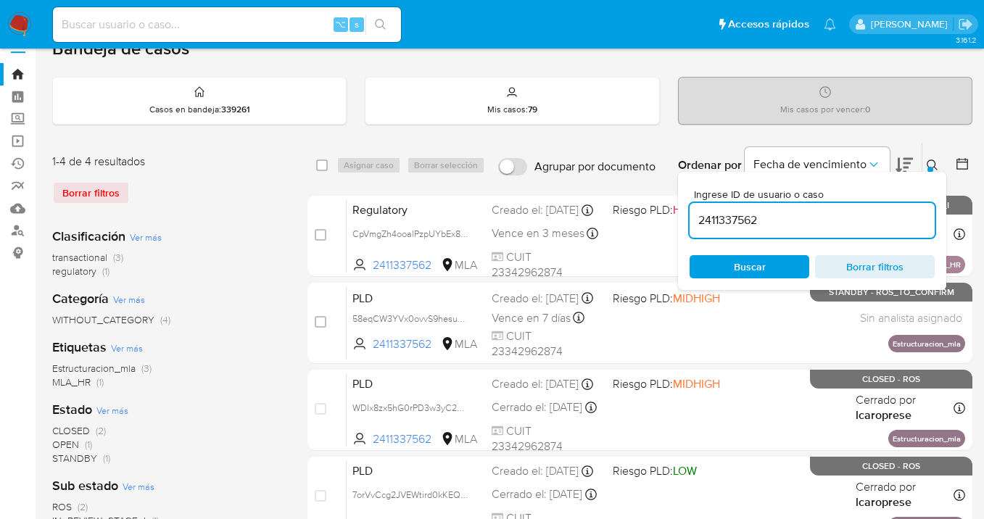
paste input "619915048"
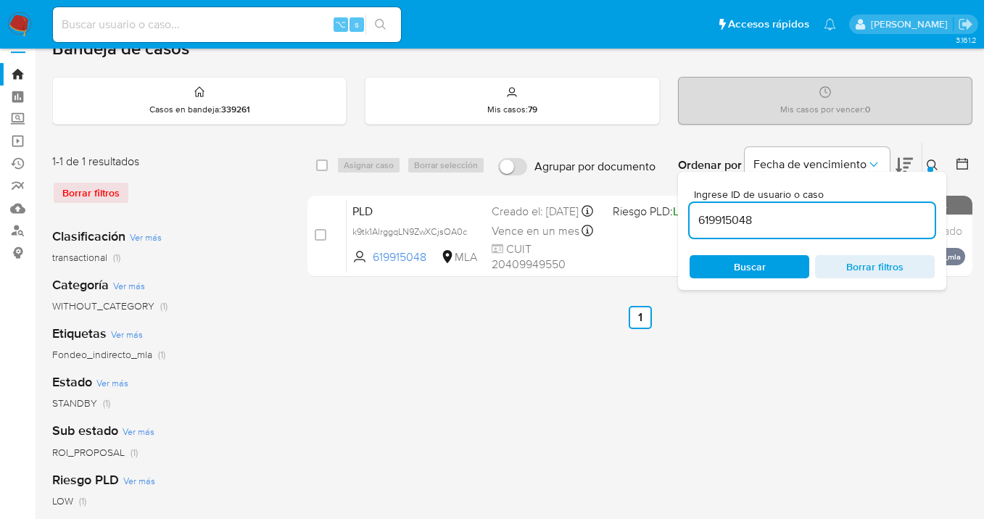
drag, startPoint x: 932, startPoint y: 161, endPoint x: 902, endPoint y: 166, distance: 30.1
click at [931, 161] on icon at bounding box center [932, 165] width 12 height 12
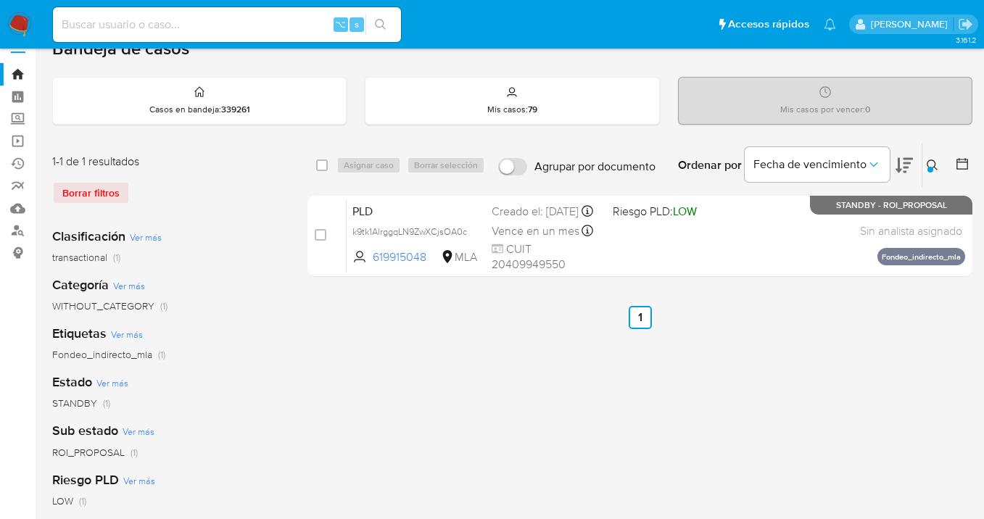
click at [929, 162] on icon at bounding box center [932, 165] width 12 height 12
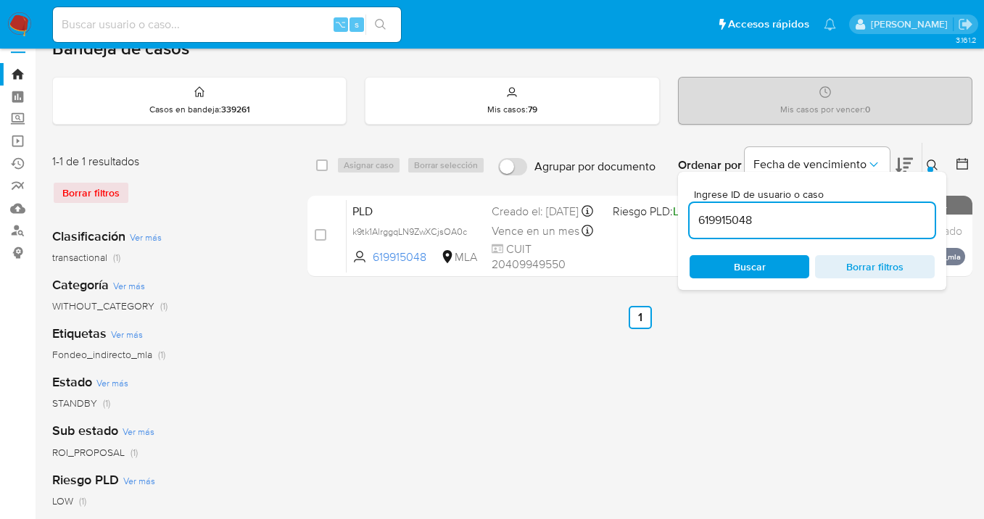
drag, startPoint x: 788, startPoint y: 225, endPoint x: 700, endPoint y: 215, distance: 88.4
click at [684, 217] on div "Ingrese ID de usuario o caso 619915048 Buscar Borrar filtros" at bounding box center [812, 231] width 268 height 118
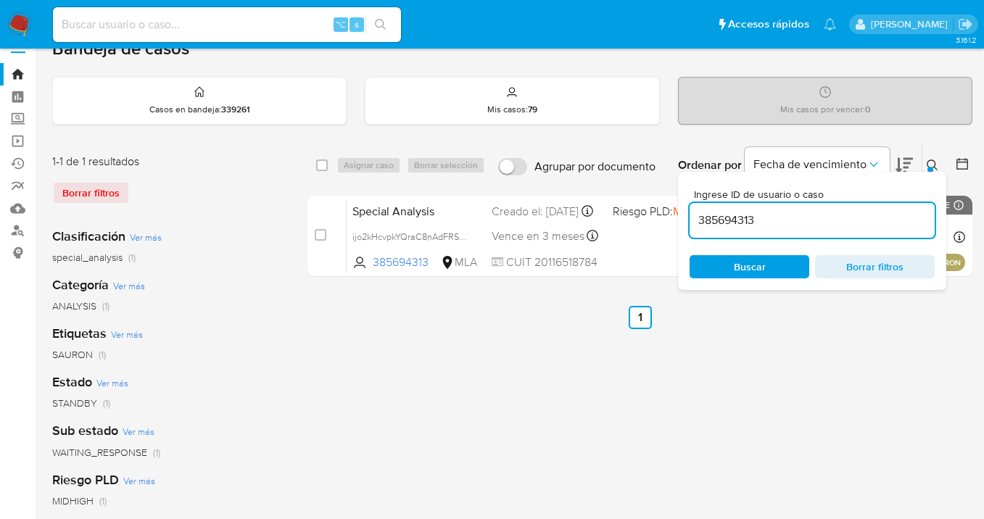
drag, startPoint x: 931, startPoint y: 160, endPoint x: 865, endPoint y: 182, distance: 70.1
click at [931, 160] on icon at bounding box center [932, 165] width 12 height 12
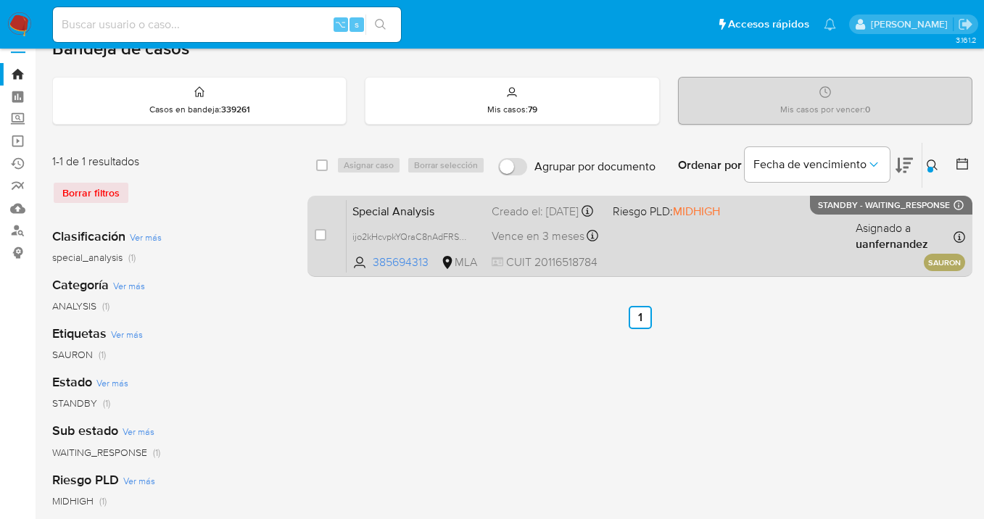
click at [788, 225] on div "Special Analysis ijo2kHcvpkYQraC8nAdFRSWi 385694313 MLA Riesgo PLD: MIDHIGH Cre…" at bounding box center [655, 235] width 618 height 73
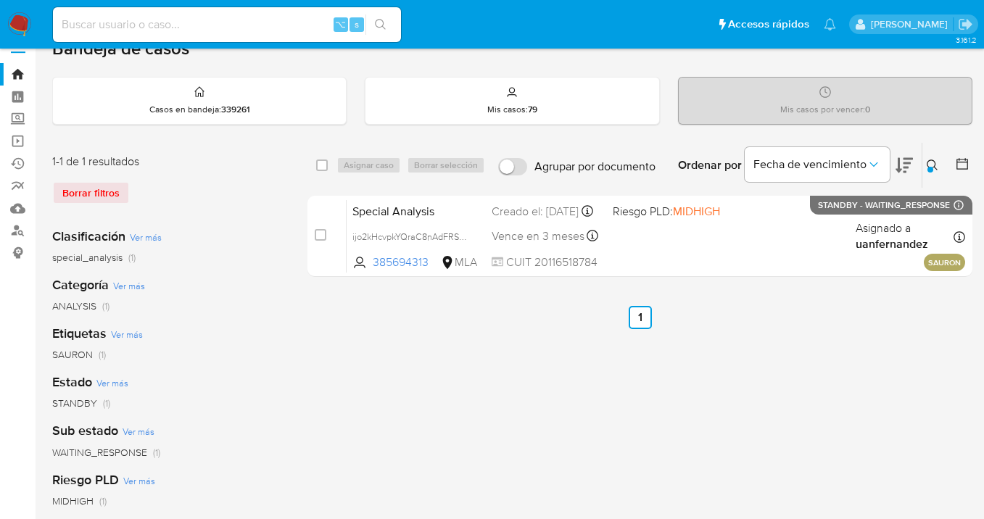
click at [929, 163] on icon at bounding box center [932, 165] width 12 height 12
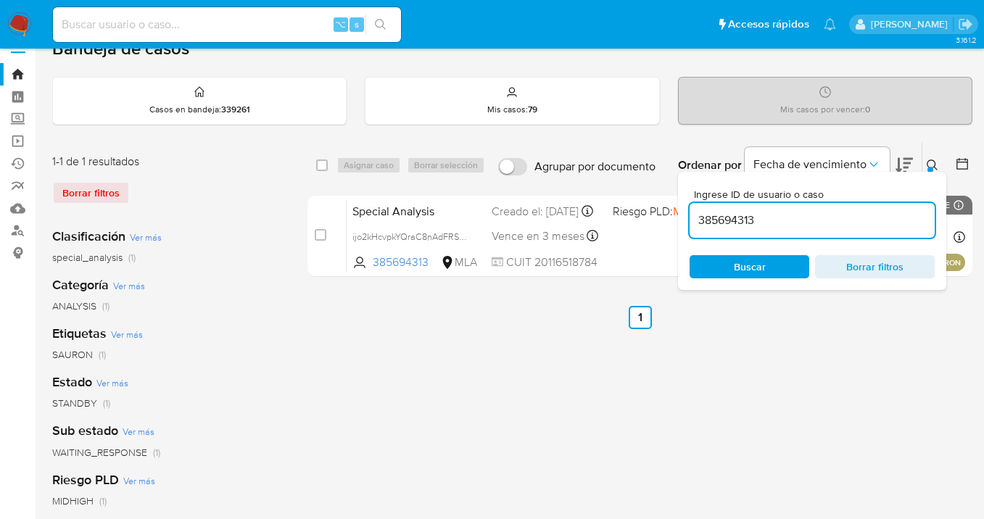
drag, startPoint x: 810, startPoint y: 215, endPoint x: 693, endPoint y: 211, distance: 117.5
click at [693, 211] on input "385694313" at bounding box center [811, 220] width 245 height 19
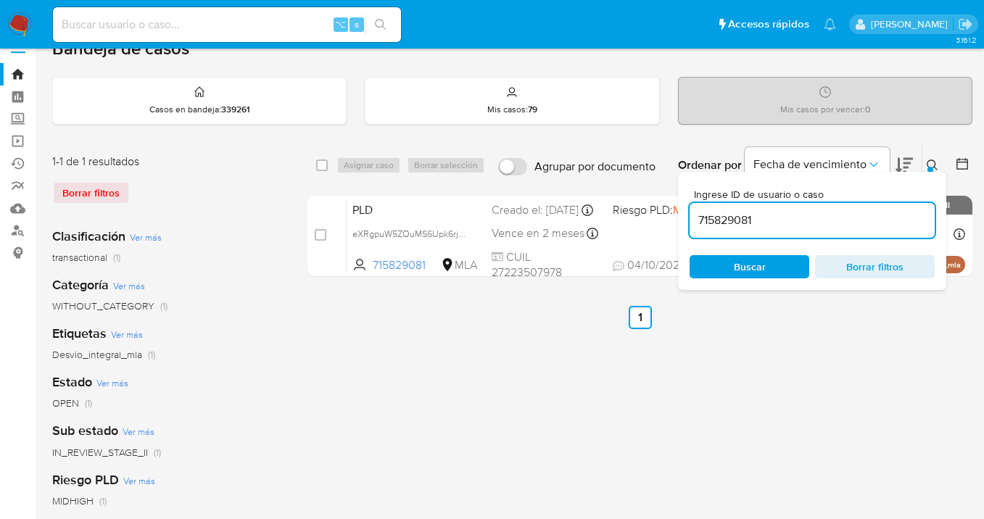
click at [931, 163] on icon at bounding box center [932, 165] width 12 height 12
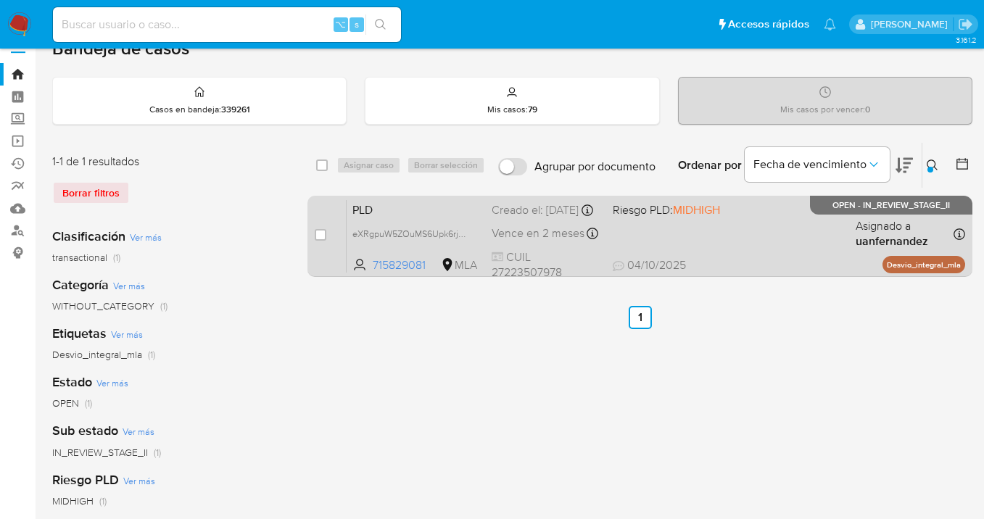
click at [823, 227] on div "PLD eXRgpuW5ZOuMS6Upk6rj1qzP 715829081 MLA Riesgo PLD: MIDHIGH Creado el: 12/09…" at bounding box center [655, 235] width 618 height 73
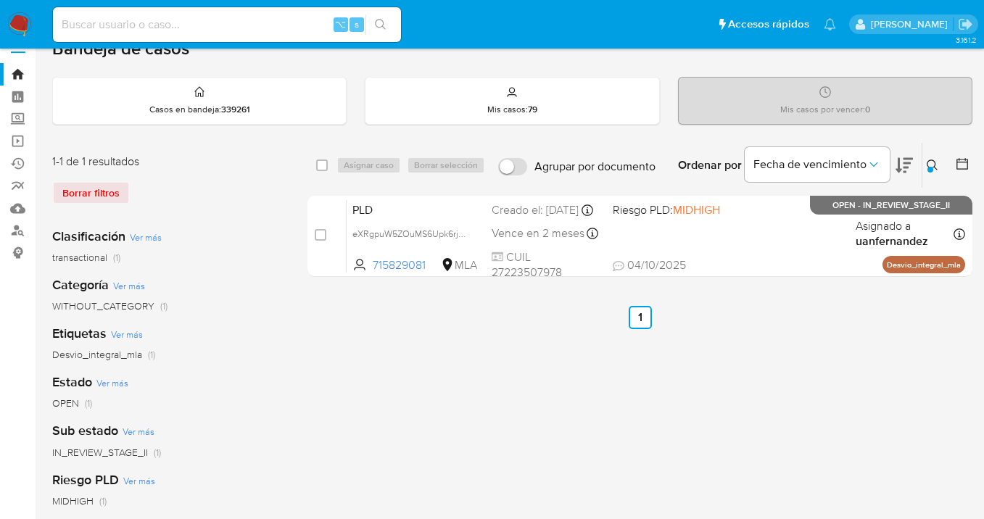
drag, startPoint x: 933, startPoint y: 164, endPoint x: 917, endPoint y: 175, distance: 19.7
click at [930, 164] on icon at bounding box center [932, 165] width 12 height 12
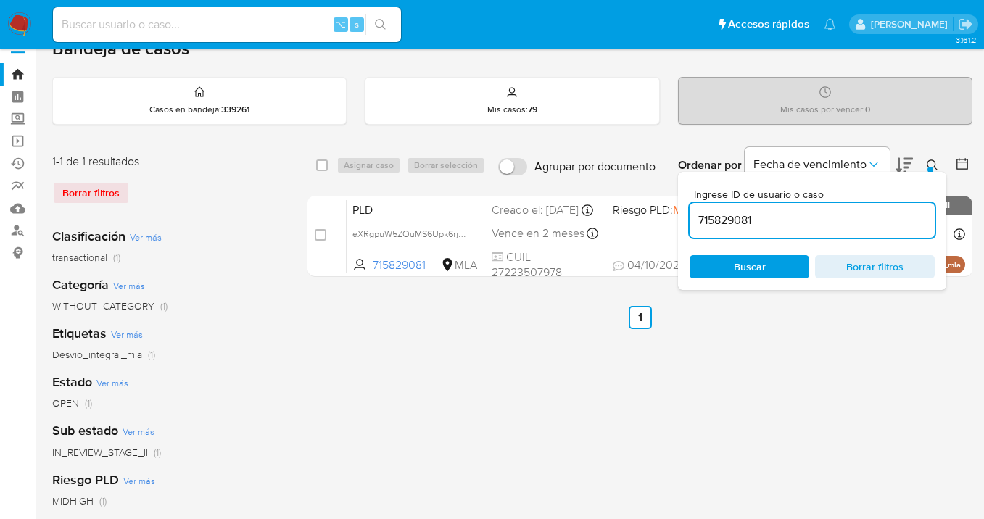
drag, startPoint x: 752, startPoint y: 214, endPoint x: 682, endPoint y: 217, distance: 69.7
click at [681, 217] on div "Ingrese ID de usuario o caso 715829081 Buscar Borrar filtros" at bounding box center [812, 231] width 268 height 118
drag, startPoint x: 937, startPoint y: 159, endPoint x: 930, endPoint y: 162, distance: 8.1
click at [937, 159] on icon at bounding box center [932, 165] width 12 height 12
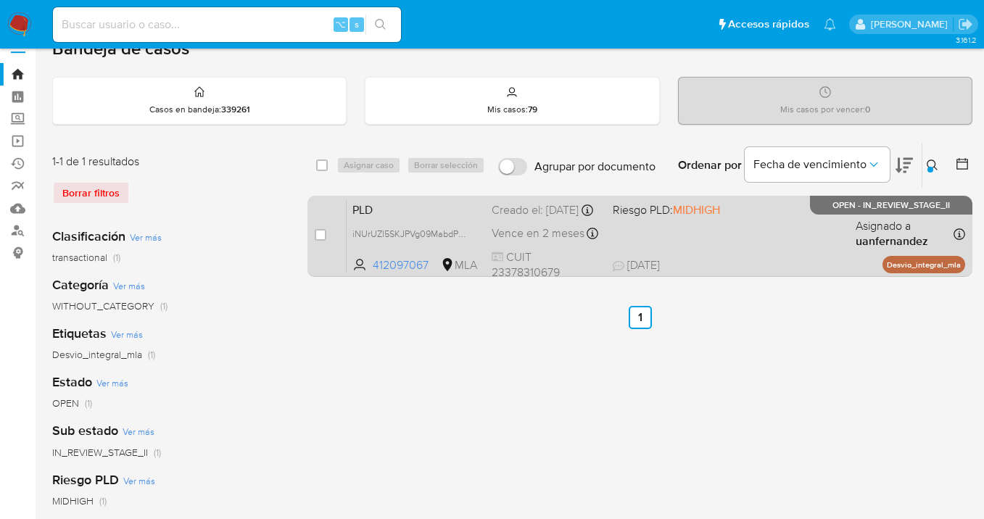
click at [776, 239] on div "PLD iNUrUZl5SKJPVg09MabdP45B 412097067 MLA Riesgo PLD: MIDHIGH Creado el: 12/09…" at bounding box center [655, 235] width 618 height 73
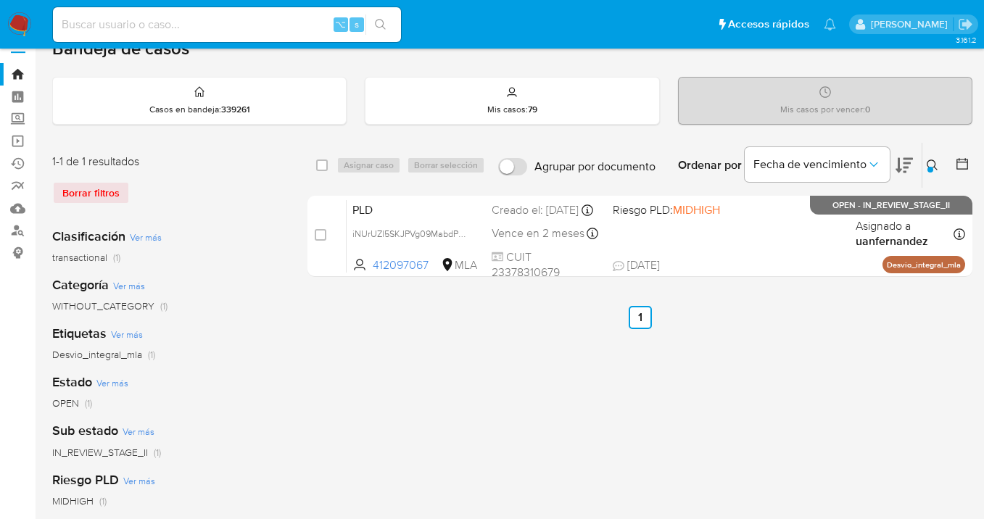
click at [928, 161] on icon at bounding box center [932, 165] width 12 height 12
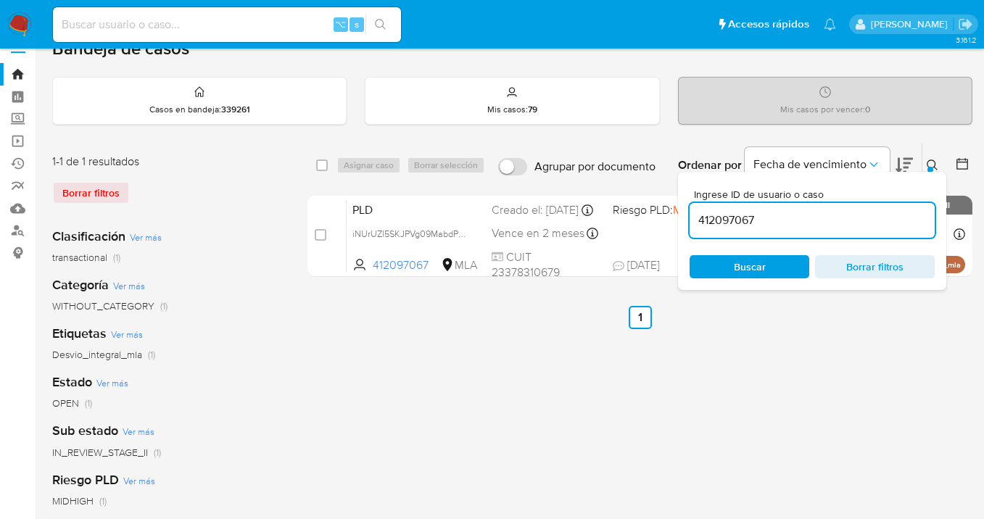
drag, startPoint x: 784, startPoint y: 223, endPoint x: 686, endPoint y: 214, distance: 98.3
click at [686, 214] on div "Ingrese ID de usuario o caso 412097067 Buscar Borrar filtros" at bounding box center [812, 231] width 268 height 118
click at [933, 160] on icon at bounding box center [932, 165] width 12 height 12
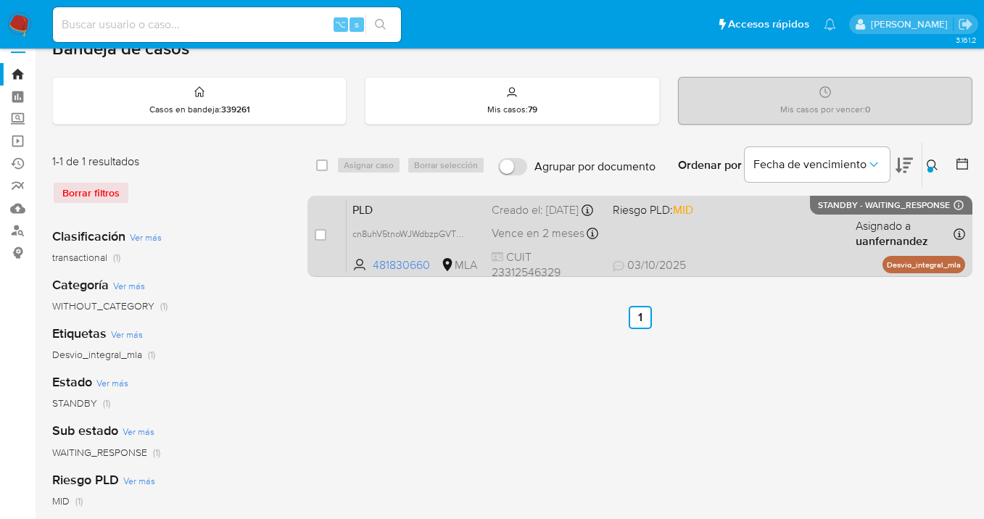
click at [821, 220] on div "PLD cn8uhV5tnoWJWdbzpGVTDNZH 481830660 MLA Riesgo PLD: MID Creado el: 12/09/202…" at bounding box center [655, 235] width 618 height 73
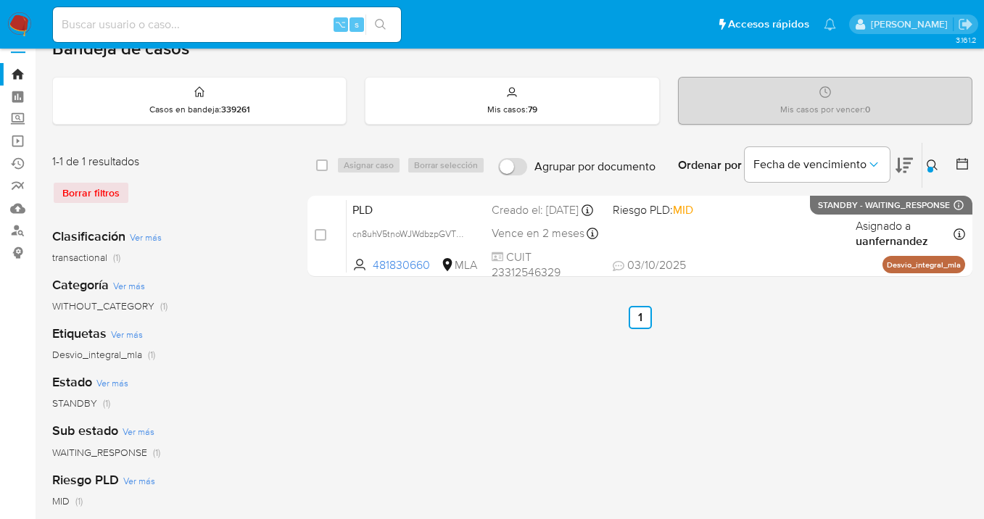
click at [934, 162] on icon at bounding box center [932, 165] width 12 height 12
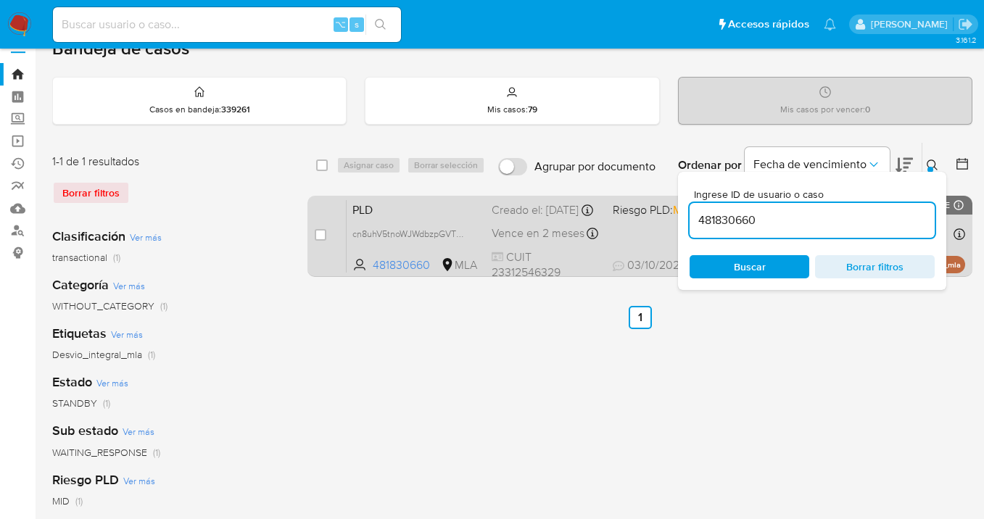
drag, startPoint x: 777, startPoint y: 223, endPoint x: 674, endPoint y: 223, distance: 102.9
click at [676, 223] on div "select-all-cases-checkbox Asignar caso Borrar selección Agrupar por documento O…" at bounding box center [639, 212] width 665 height 141
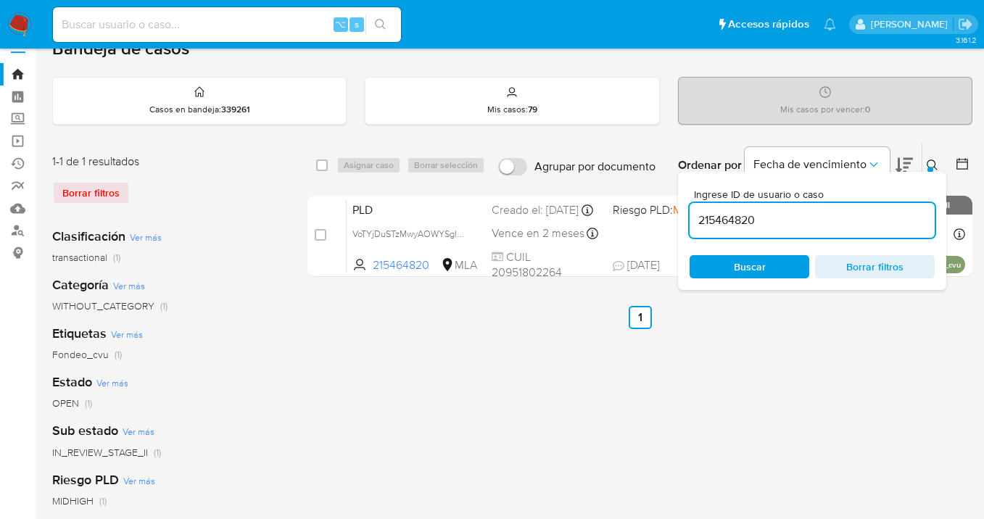
click at [931, 167] on div at bounding box center [930, 170] width 6 height 6
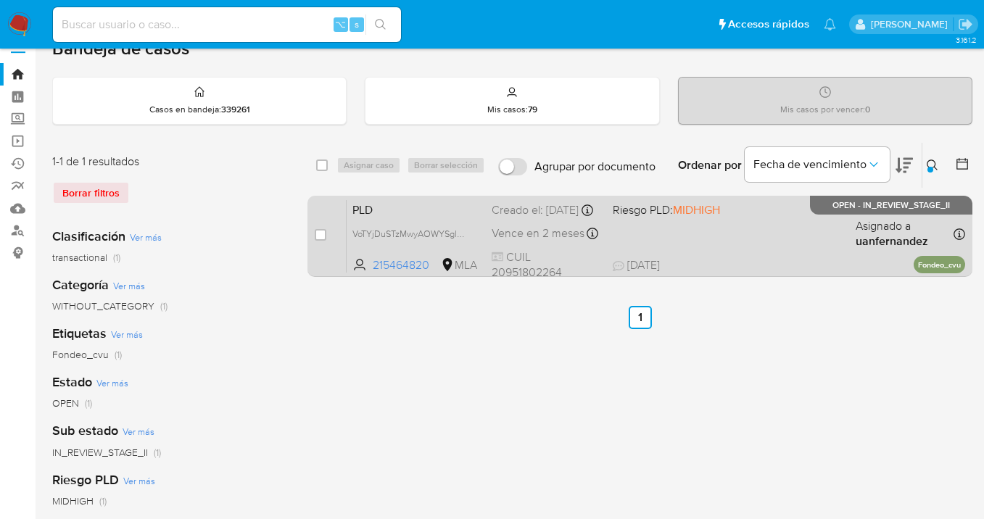
click at [815, 236] on div "PLD VoTYjDuSTzMwyAOWYSglQTZH 215464820 MLA Riesgo PLD: MIDHIGH Creado el: 12/09…" at bounding box center [655, 235] width 618 height 73
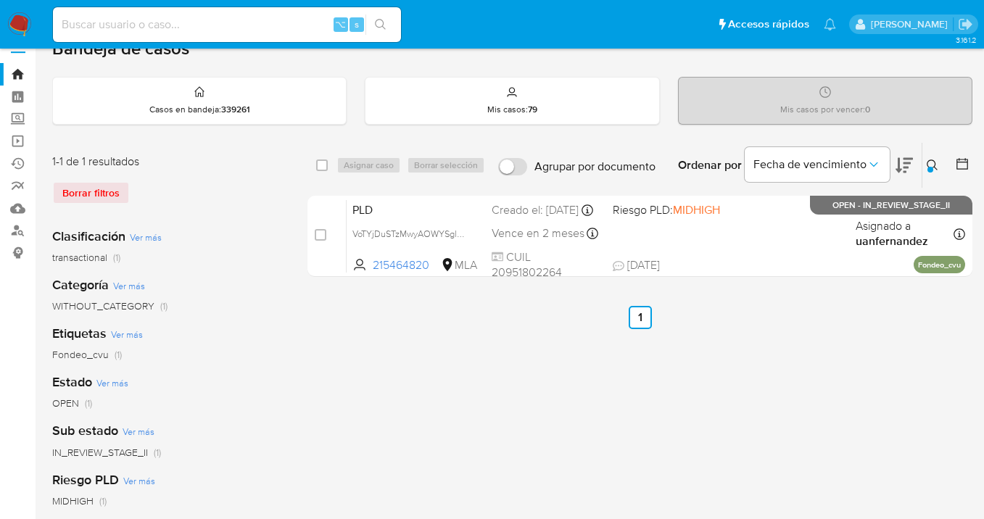
click at [929, 161] on icon at bounding box center [932, 165] width 12 height 12
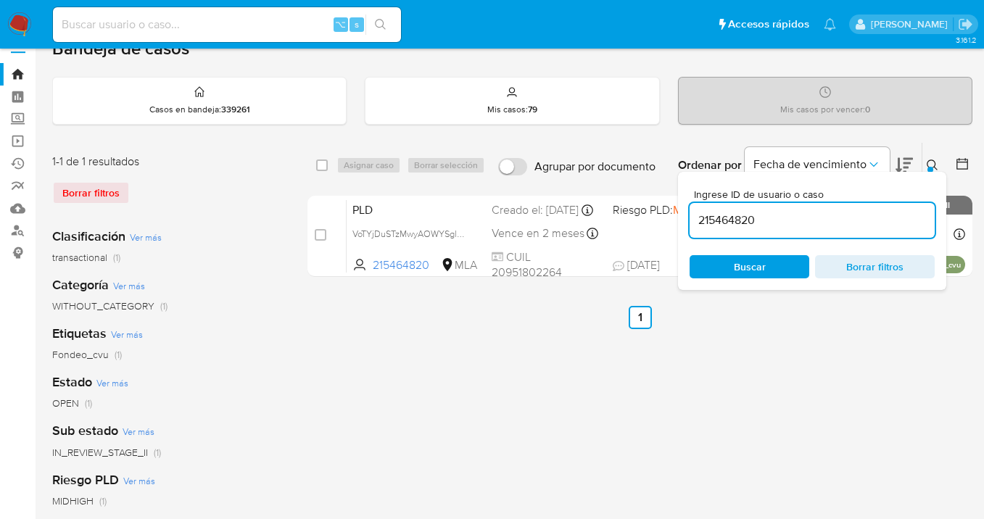
drag, startPoint x: 775, startPoint y: 218, endPoint x: 686, endPoint y: 215, distance: 89.2
click at [687, 215] on div "Ingrese ID de usuario o caso 215464820 Buscar Borrar filtros" at bounding box center [812, 231] width 268 height 118
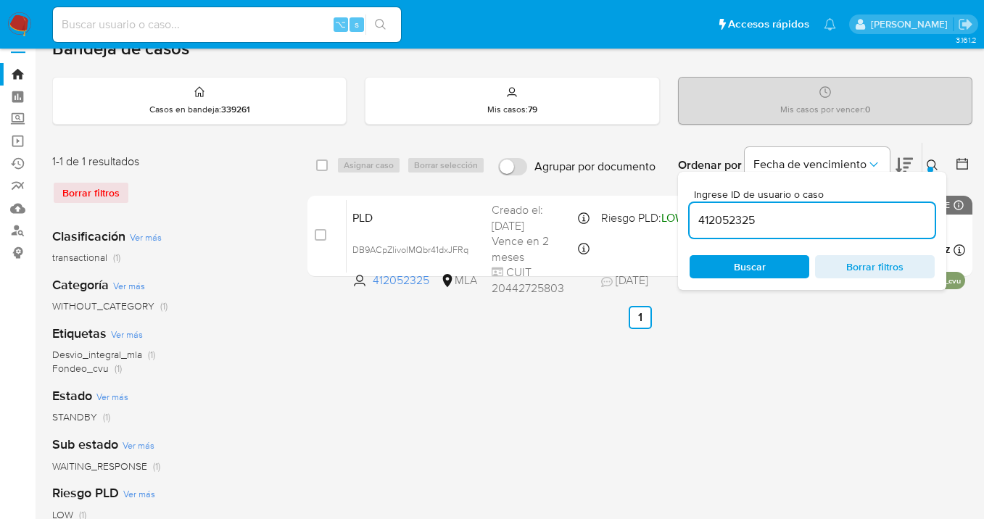
click at [930, 162] on icon at bounding box center [932, 165] width 12 height 12
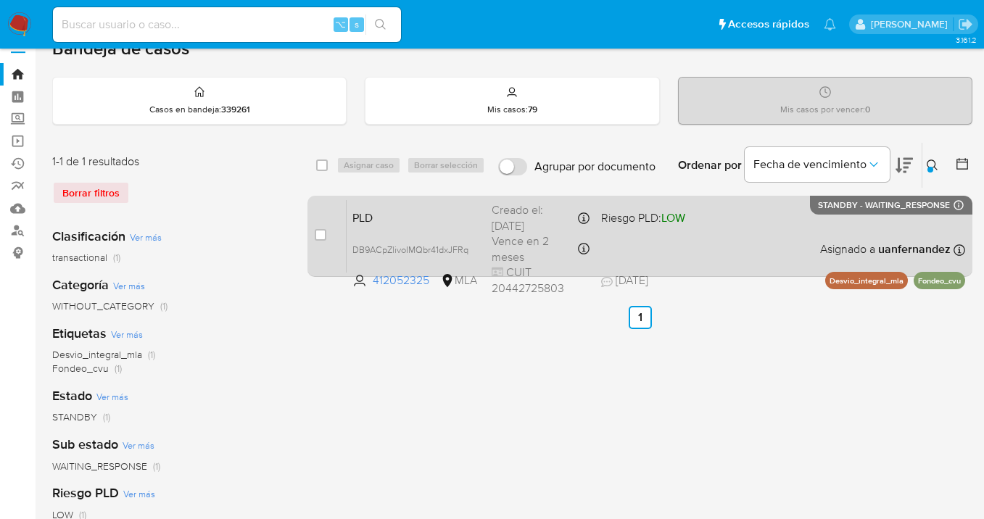
click at [776, 239] on div "PLD DB9ACpZlivoIMQbr41dxJFRq 412052325 MLA Riesgo PLD: LOW Creado el: 12/09/202…" at bounding box center [655, 235] width 618 height 73
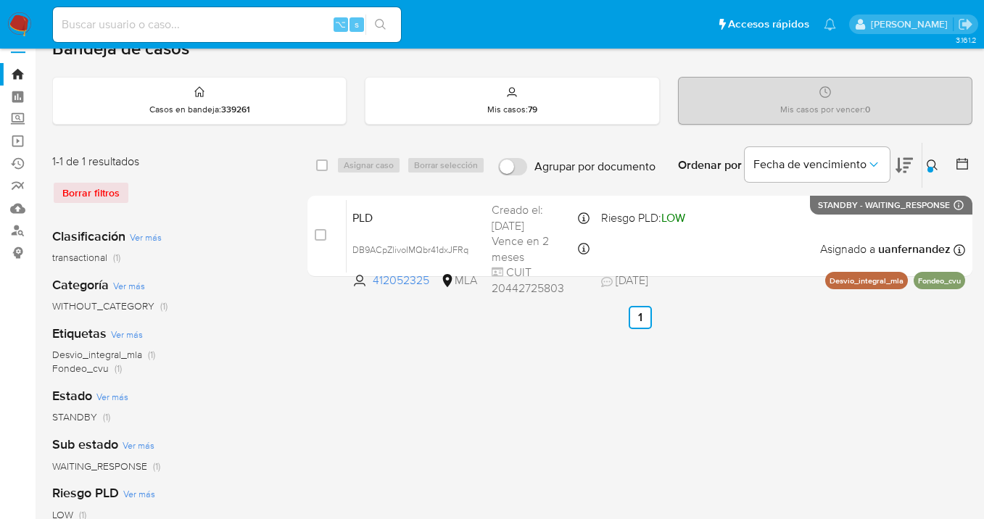
drag, startPoint x: 930, startPoint y: 163, endPoint x: 872, endPoint y: 188, distance: 63.3
click at [929, 164] on icon at bounding box center [932, 165] width 12 height 12
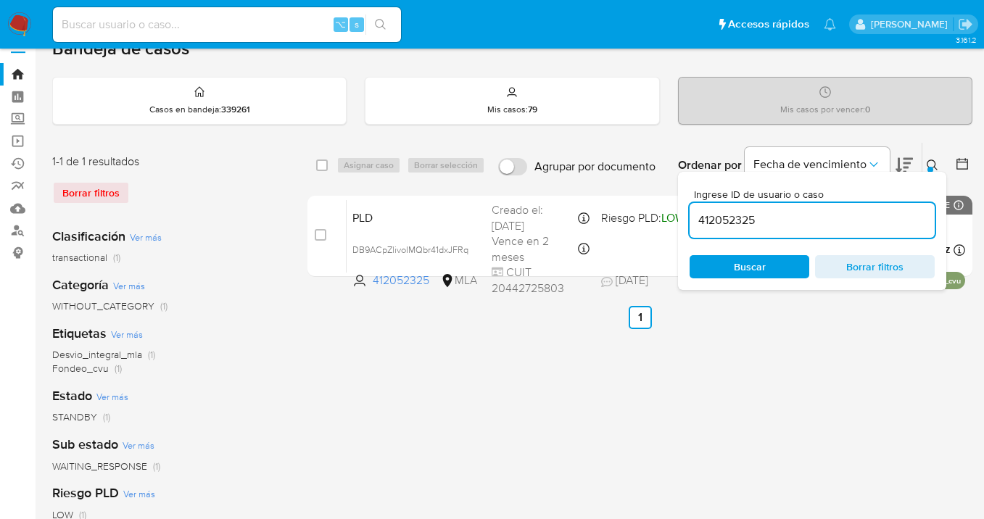
drag, startPoint x: 787, startPoint y: 225, endPoint x: 797, endPoint y: 199, distance: 28.7
click at [688, 210] on div "Ingrese ID de usuario o caso 412052325 Buscar Borrar filtros" at bounding box center [812, 231] width 268 height 118
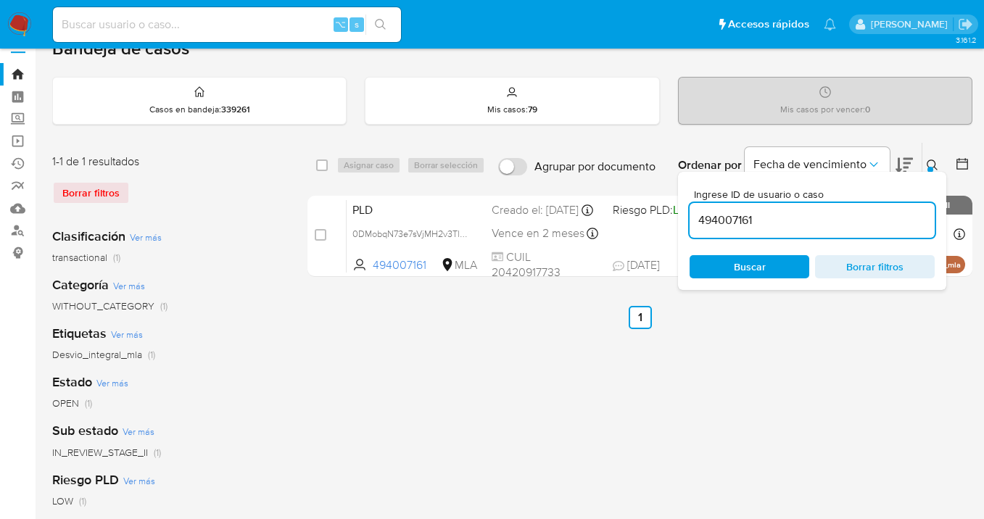
click at [934, 161] on icon at bounding box center [932, 165] width 12 height 12
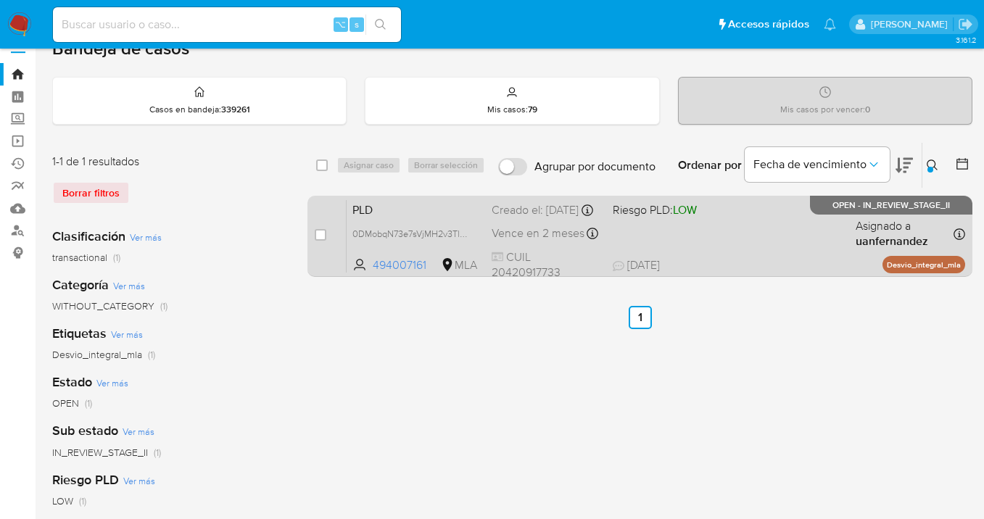
click at [803, 229] on div "PLD 0DMobqN73e7sVjMH2v3TlxKd 494007161 MLA Riesgo PLD: LOW Creado el: 12/09/202…" at bounding box center [655, 235] width 618 height 73
click at [770, 242] on div "PLD 0DMobqN73e7sVjMH2v3TlxKd 494007161 MLA Riesgo PLD: LOW Creado el: 12/09/202…" at bounding box center [655, 235] width 618 height 73
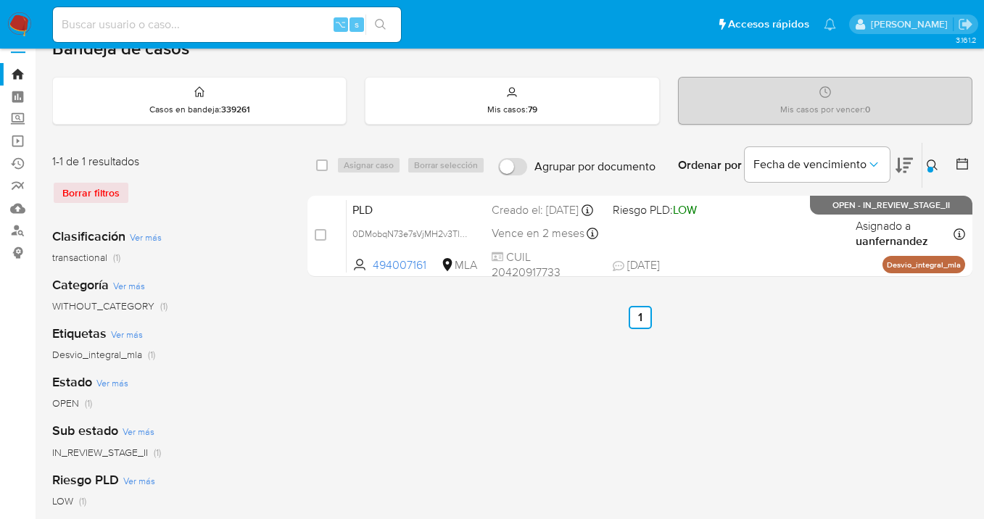
click at [926, 160] on icon at bounding box center [932, 165] width 12 height 12
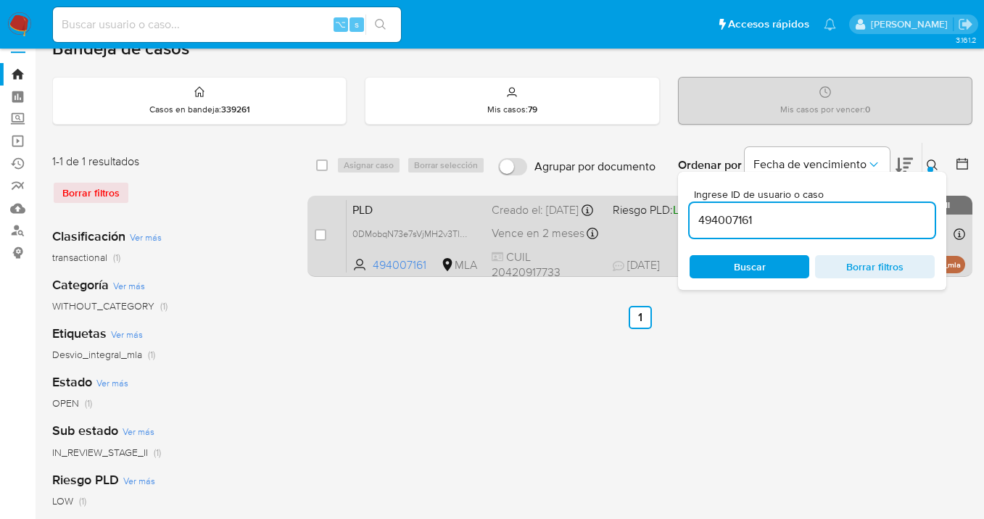
drag, startPoint x: 773, startPoint y: 229, endPoint x: 671, endPoint y: 213, distance: 102.7
click at [667, 213] on div "select-all-cases-checkbox Asignar caso Borrar selección Agrupar por documento O…" at bounding box center [639, 212] width 665 height 141
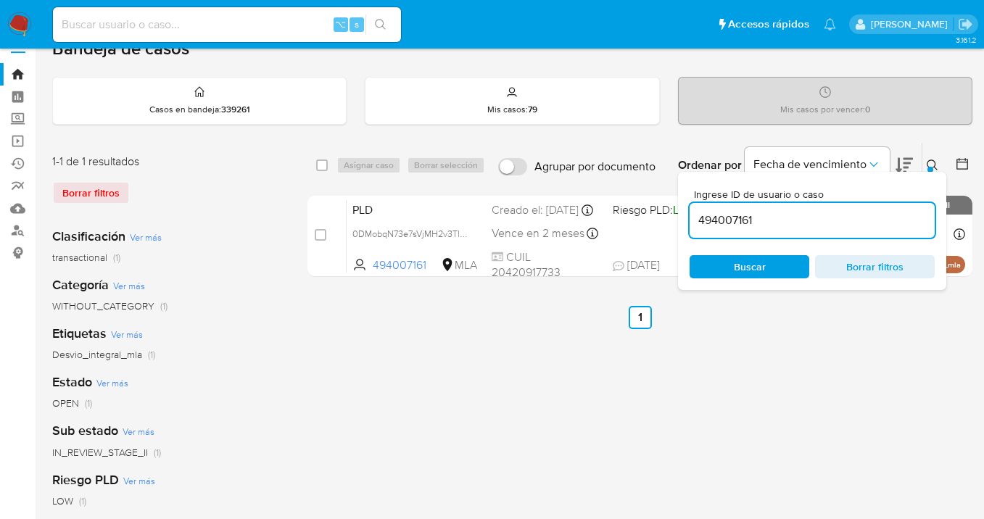
drag, startPoint x: 776, startPoint y: 217, endPoint x: 733, endPoint y: 209, distance: 43.6
click at [695, 211] on input "494007161" at bounding box center [811, 220] width 245 height 19
paste input "12052325"
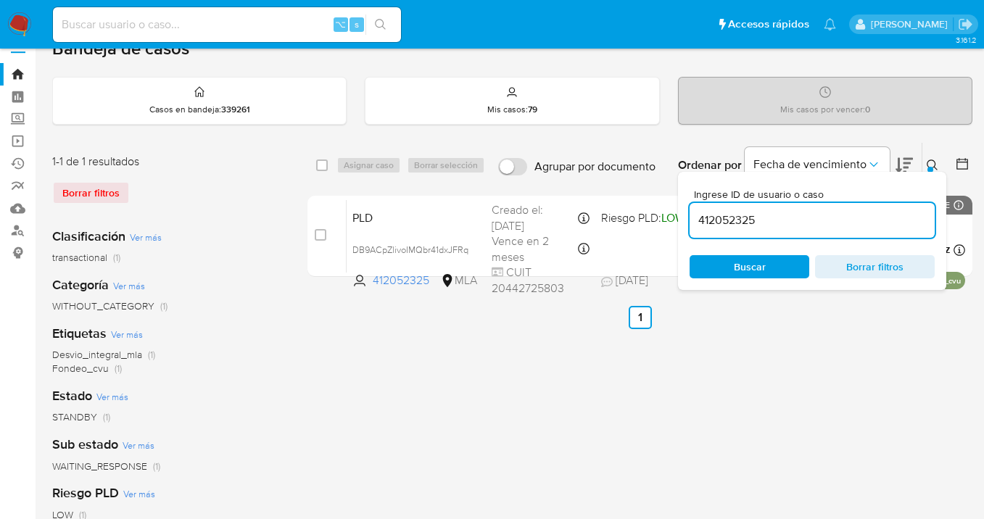
drag, startPoint x: 931, startPoint y: 162, endPoint x: 905, endPoint y: 175, distance: 29.2
click at [931, 162] on icon at bounding box center [932, 165] width 12 height 12
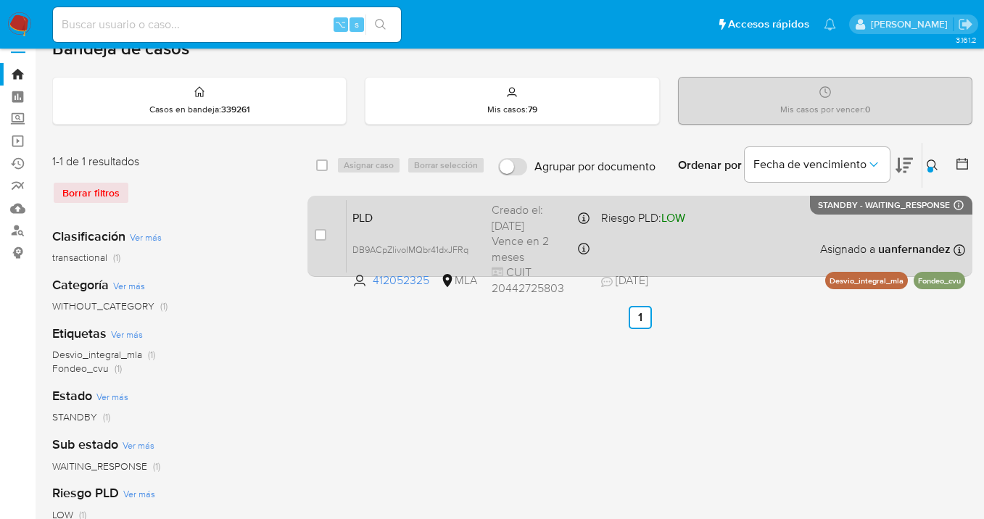
click at [773, 244] on div "PLD DB9ACpZlivoIMQbr41dxJFRq 412052325 MLA Riesgo PLD: LOW Creado el: 12/09/202…" at bounding box center [655, 235] width 618 height 73
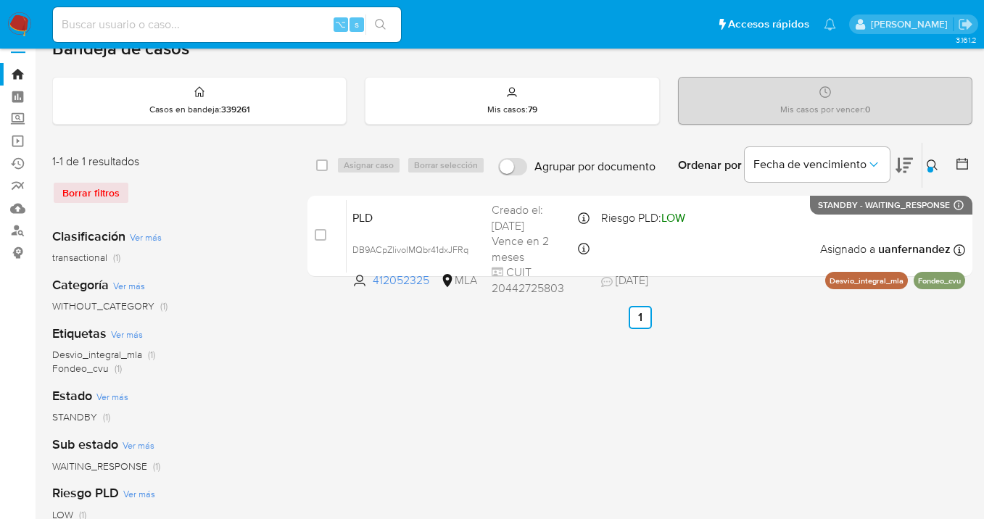
click at [927, 163] on icon at bounding box center [932, 165] width 12 height 12
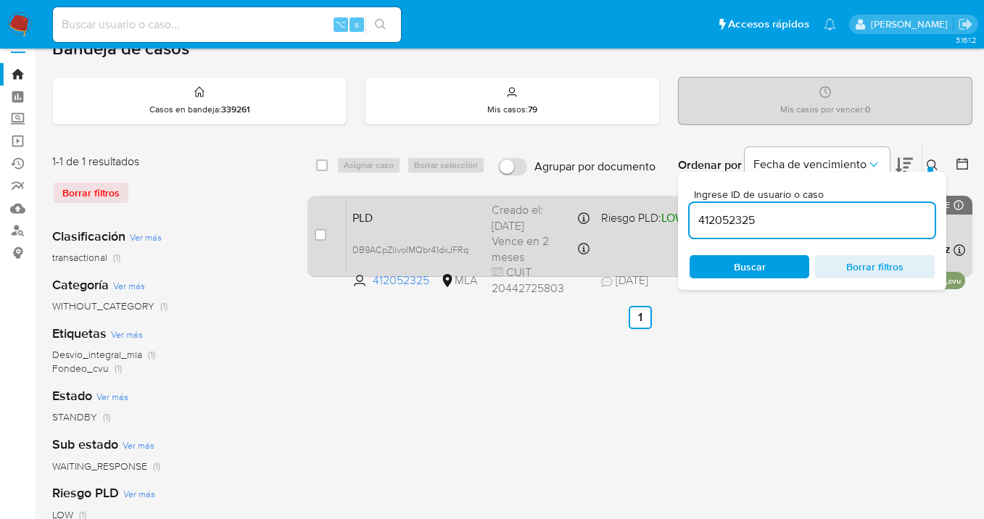
drag, startPoint x: 794, startPoint y: 215, endPoint x: 676, endPoint y: 205, distance: 118.6
click at [676, 205] on div "select-all-cases-checkbox Asignar caso Borrar selección Agrupar por documento O…" at bounding box center [639, 212] width 665 height 141
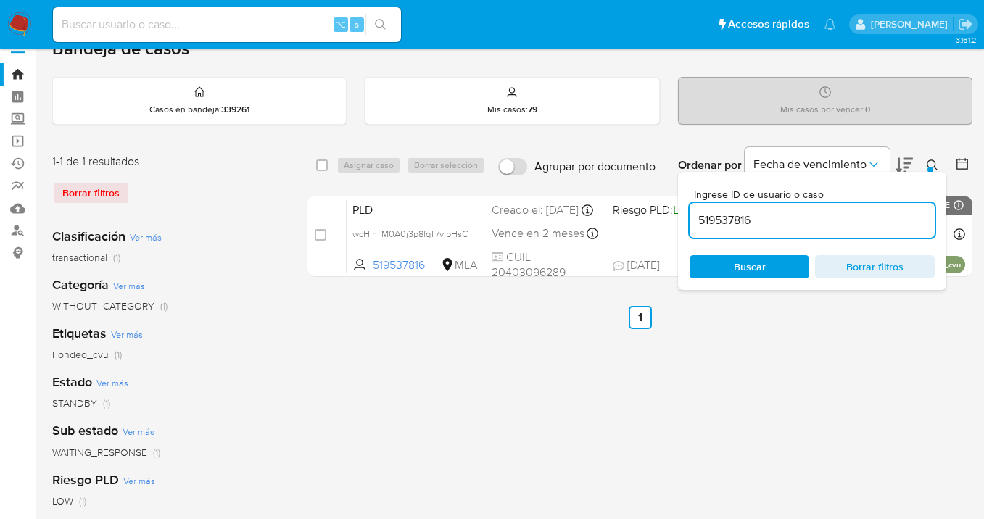
click at [934, 160] on icon at bounding box center [932, 165] width 12 height 12
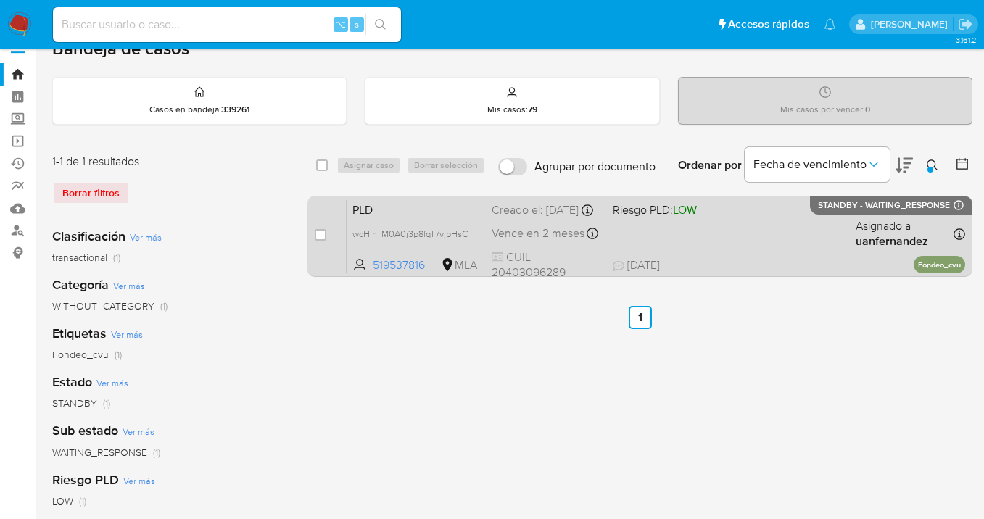
click at [736, 225] on div "PLD wcHinTM0A0j3p8fqT7vjbHsC 519537816 MLA Riesgo PLD: LOW Creado el: 12/09/202…" at bounding box center [655, 235] width 618 height 73
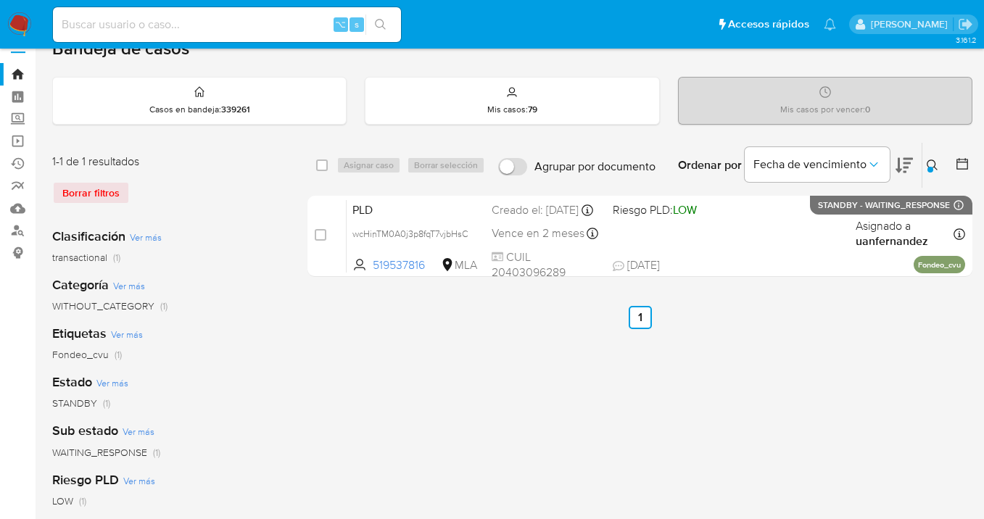
click at [929, 164] on icon at bounding box center [932, 165] width 12 height 12
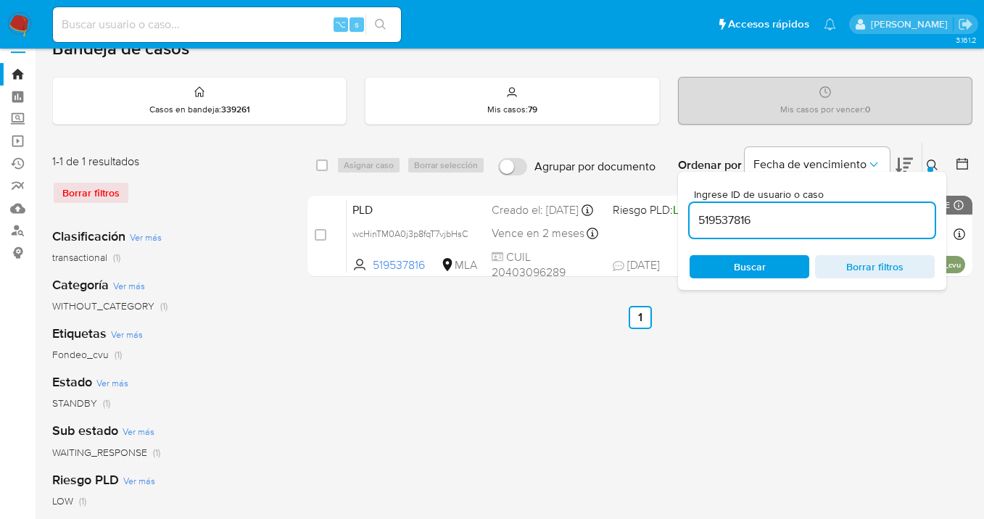
click at [748, 220] on input "519537816" at bounding box center [811, 220] width 245 height 19
drag, startPoint x: 725, startPoint y: 225, endPoint x: 694, endPoint y: 223, distance: 30.5
click at [694, 223] on input "519537816" at bounding box center [811, 220] width 245 height 19
click at [933, 164] on icon at bounding box center [932, 165] width 12 height 12
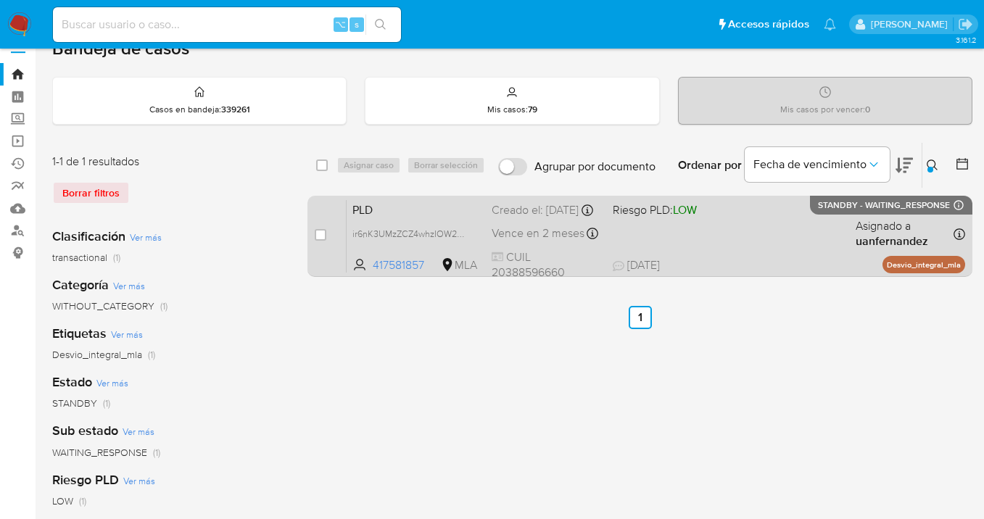
click at [790, 234] on div "PLD ir6nK3UMzZCZ4whzIOW23tk2 417581857 MLA Riesgo PLD: LOW Creado el: 12/09/202…" at bounding box center [655, 235] width 618 height 73
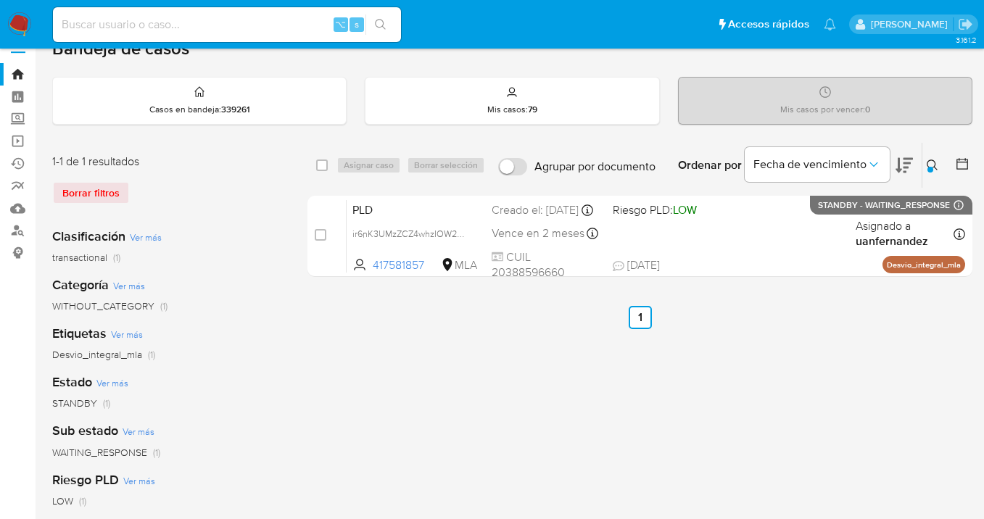
drag, startPoint x: 930, startPoint y: 160, endPoint x: 808, endPoint y: 209, distance: 131.1
click at [930, 160] on icon at bounding box center [932, 165] width 12 height 12
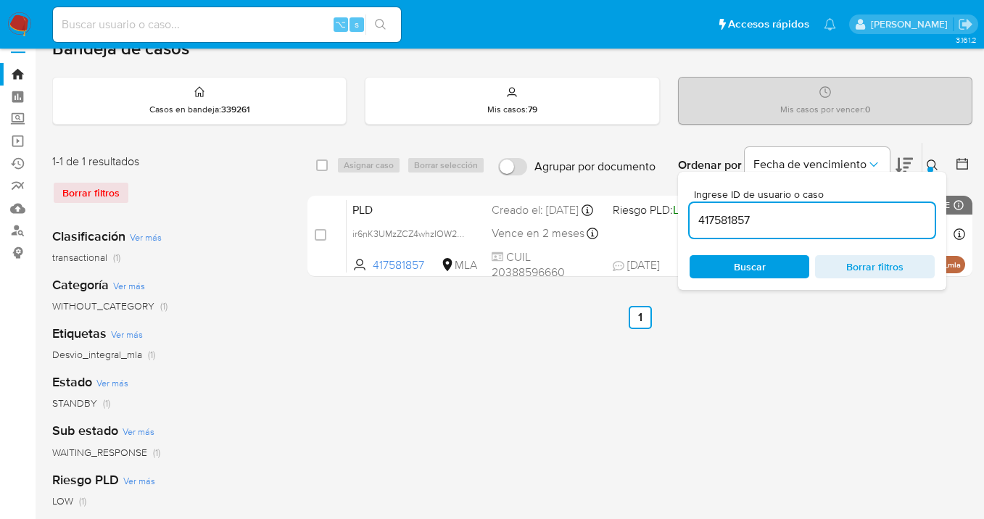
drag, startPoint x: 757, startPoint y: 222, endPoint x: 692, endPoint y: 218, distance: 64.6
click at [689, 218] on div "Ingrese ID de usuario o caso 417581857 Buscar Borrar filtros" at bounding box center [812, 231] width 268 height 118
click at [928, 159] on icon at bounding box center [932, 165] width 12 height 12
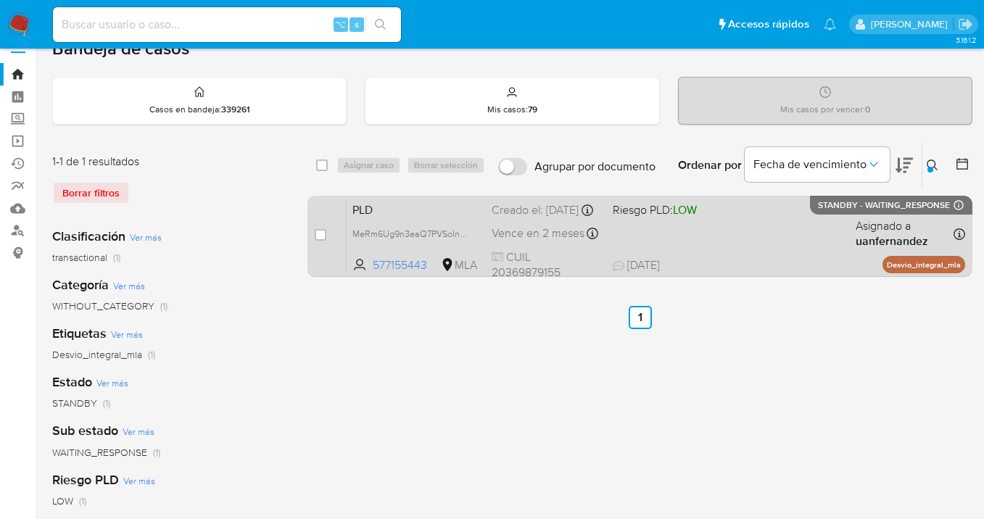
click at [784, 231] on div "PLD MeRm6Ug9n3eaQ7PVSoInMvab 577155443 MLA Riesgo PLD: LOW Creado el: 12/09/202…" at bounding box center [655, 235] width 618 height 73
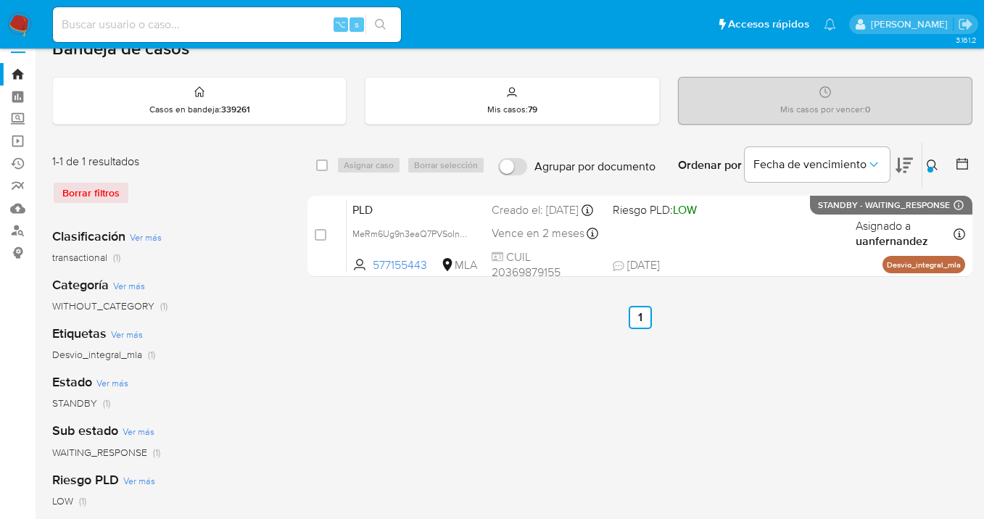
click at [931, 165] on icon at bounding box center [932, 165] width 12 height 12
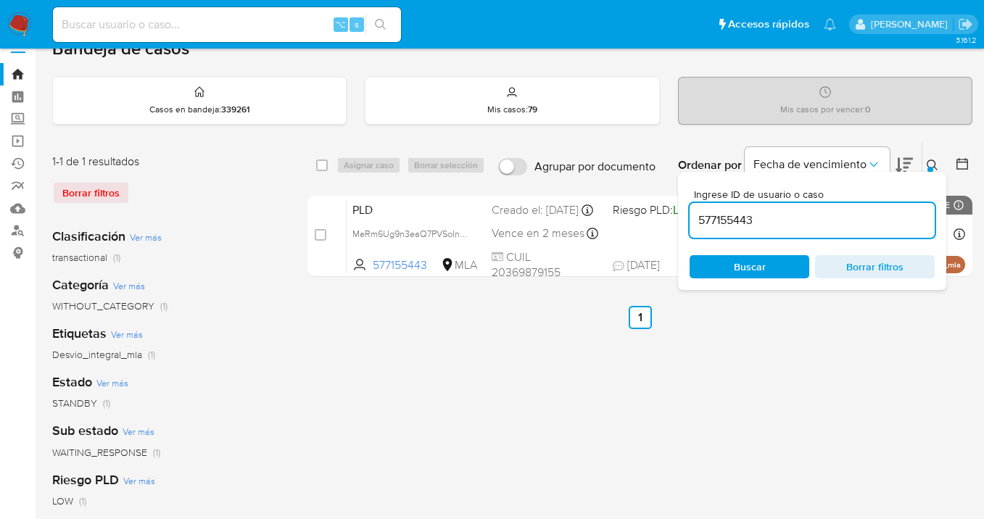
drag, startPoint x: 842, startPoint y: 214, endPoint x: 705, endPoint y: 199, distance: 137.8
click at [705, 199] on div "Ingrese ID de usuario o caso 577155443" at bounding box center [811, 213] width 245 height 49
type input "1456503456"
click at [931, 164] on icon at bounding box center [932, 165] width 12 height 12
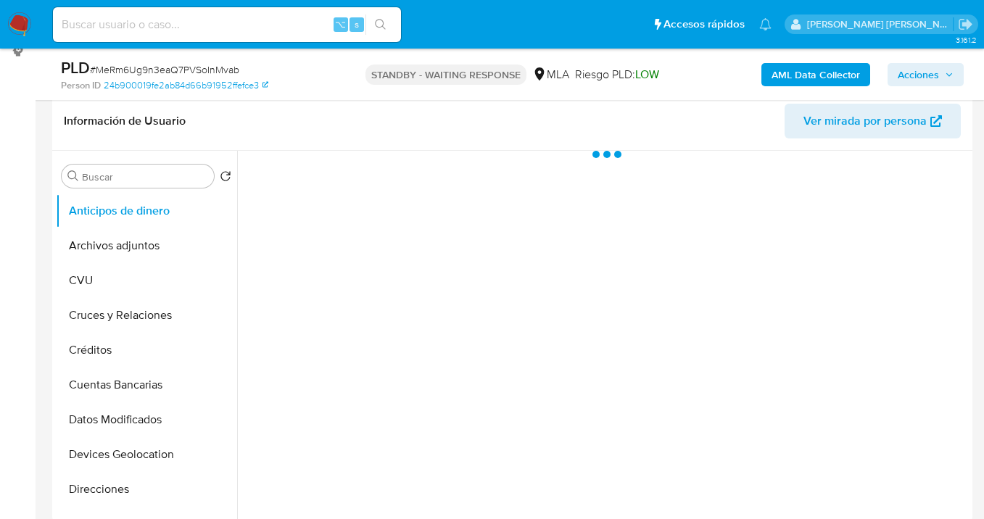
select select "10"
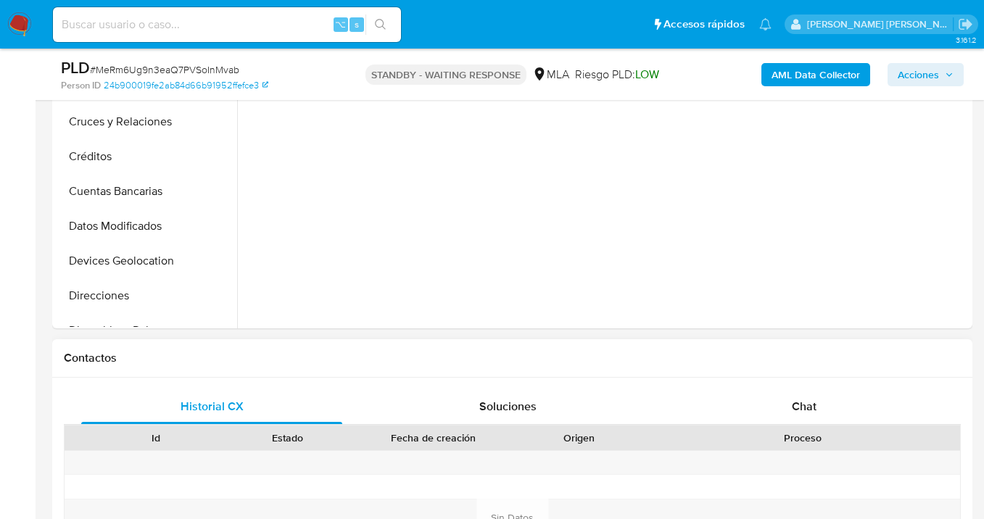
drag, startPoint x: 803, startPoint y: 408, endPoint x: 792, endPoint y: 383, distance: 27.9
click at [802, 408] on span "Chat" at bounding box center [804, 406] width 25 height 17
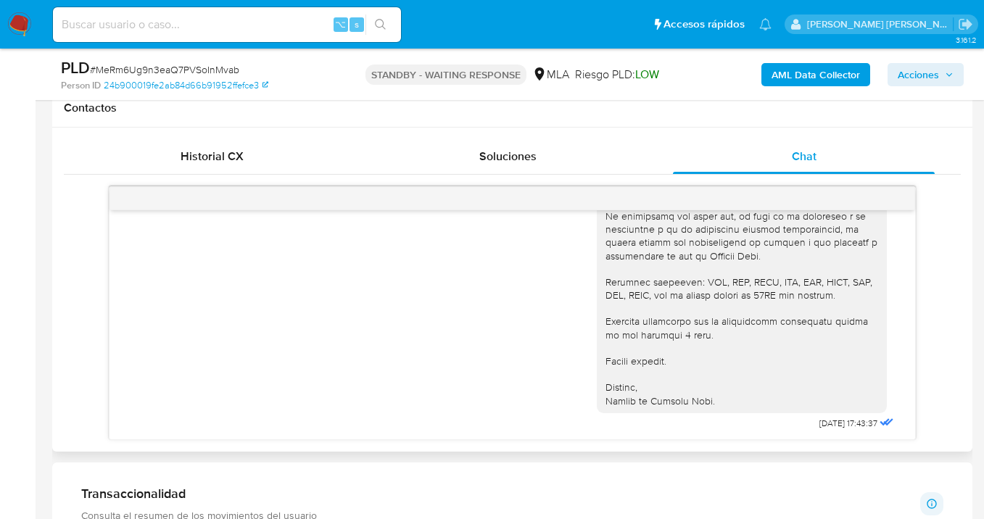
scroll to position [1390, 0]
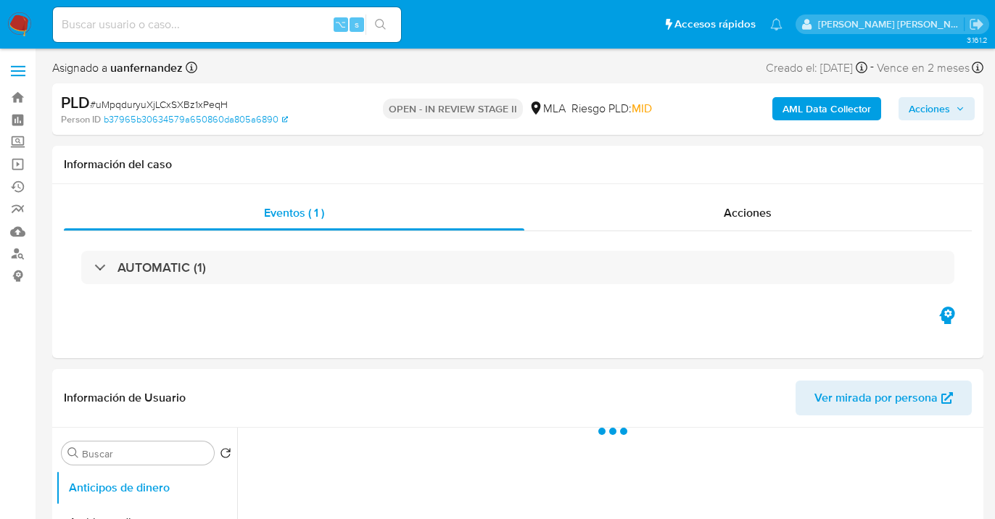
select select "10"
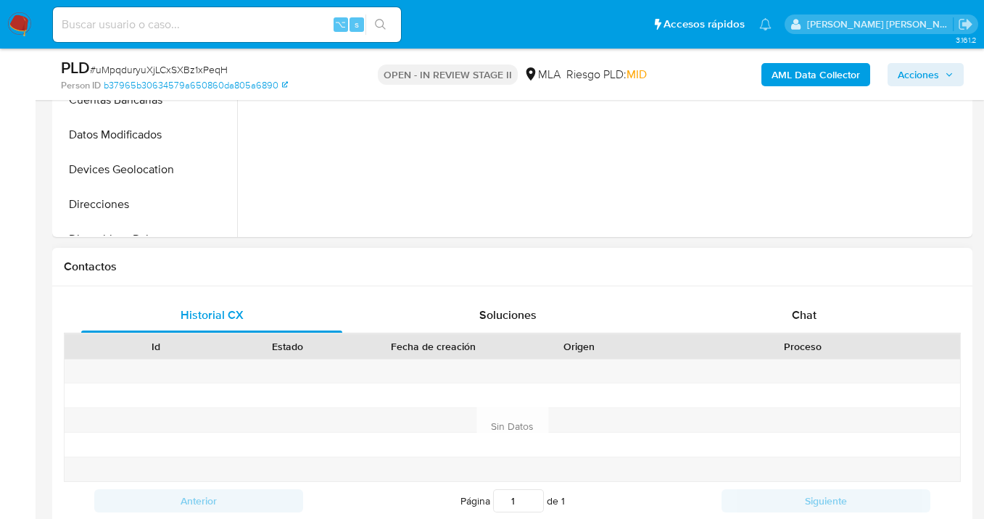
drag, startPoint x: 824, startPoint y: 314, endPoint x: 788, endPoint y: 296, distance: 40.5
click at [824, 314] on div "Chat" at bounding box center [803, 315] width 261 height 35
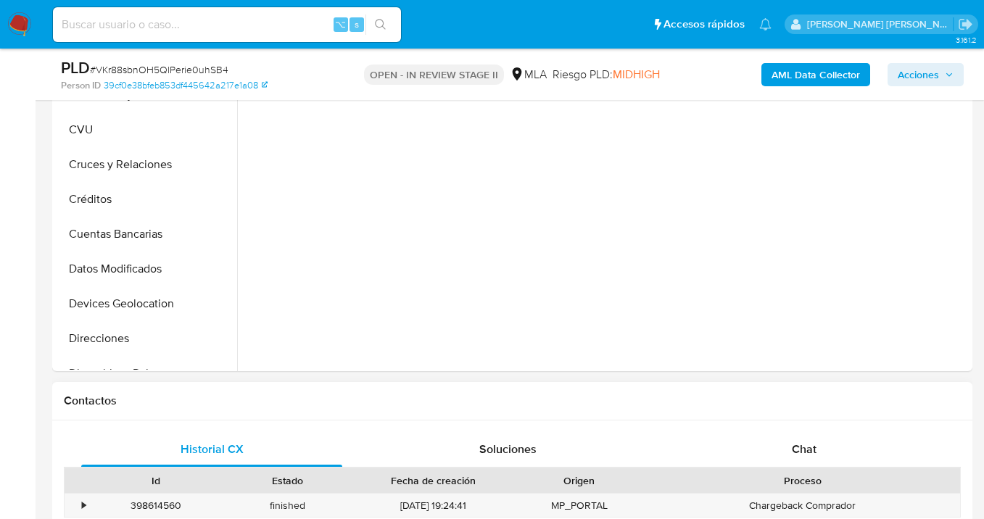
scroll to position [439, 0]
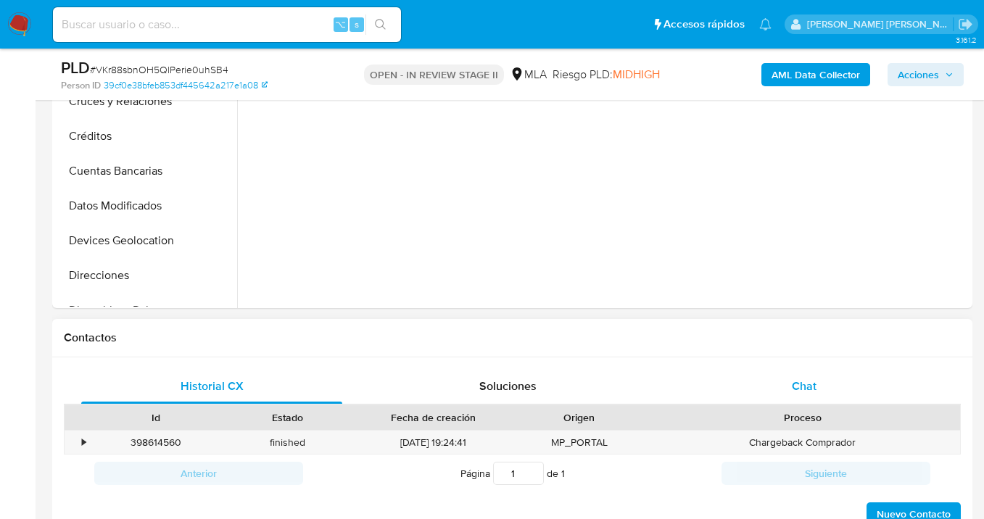
select select "10"
click at [818, 389] on div "Chat" at bounding box center [803, 386] width 261 height 35
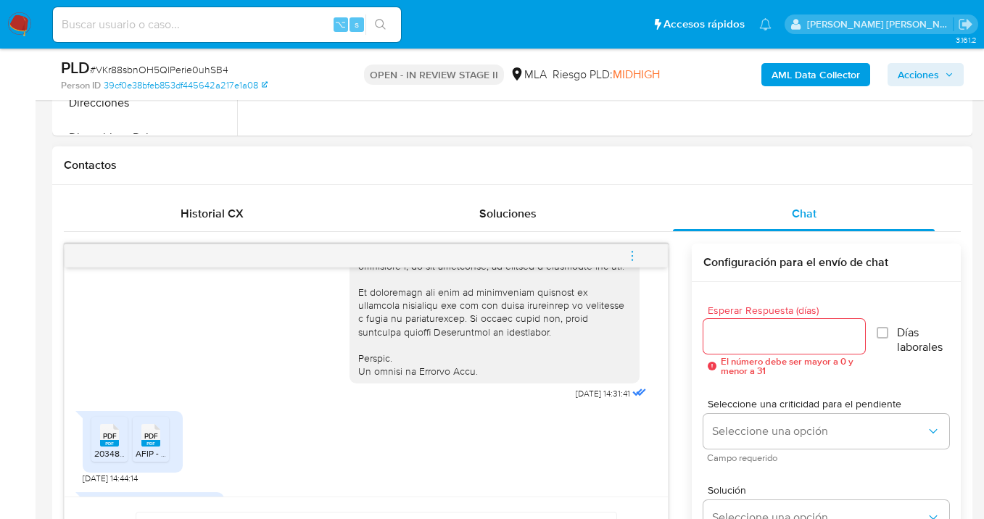
scroll to position [786, 0]
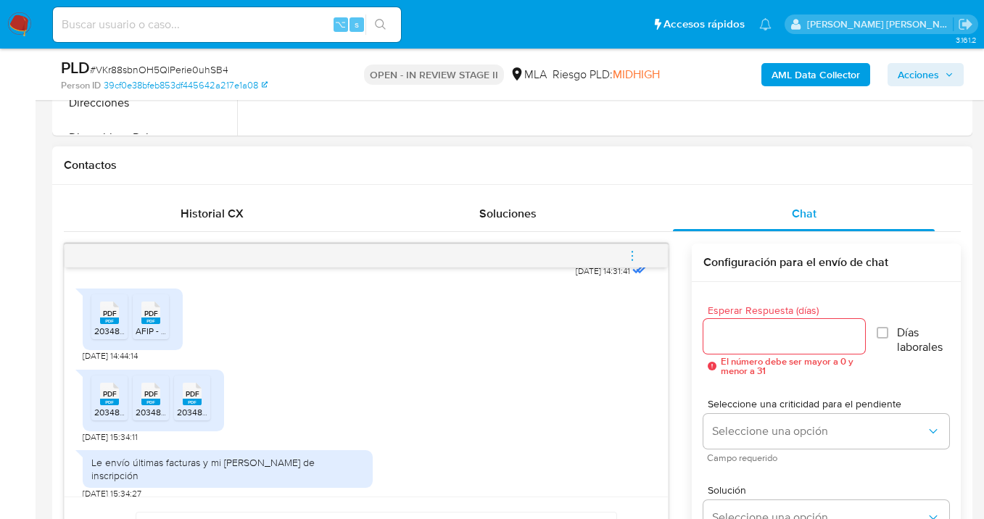
click at [108, 318] on span "PDF" at bounding box center [110, 313] width 14 height 9
click at [151, 318] on span "PDF" at bounding box center [151, 313] width 14 height 9
click at [112, 399] on span "PDF" at bounding box center [110, 393] width 14 height 9
click at [146, 405] on rect at bounding box center [150, 402] width 19 height 7
click at [188, 405] on rect at bounding box center [192, 402] width 19 height 7
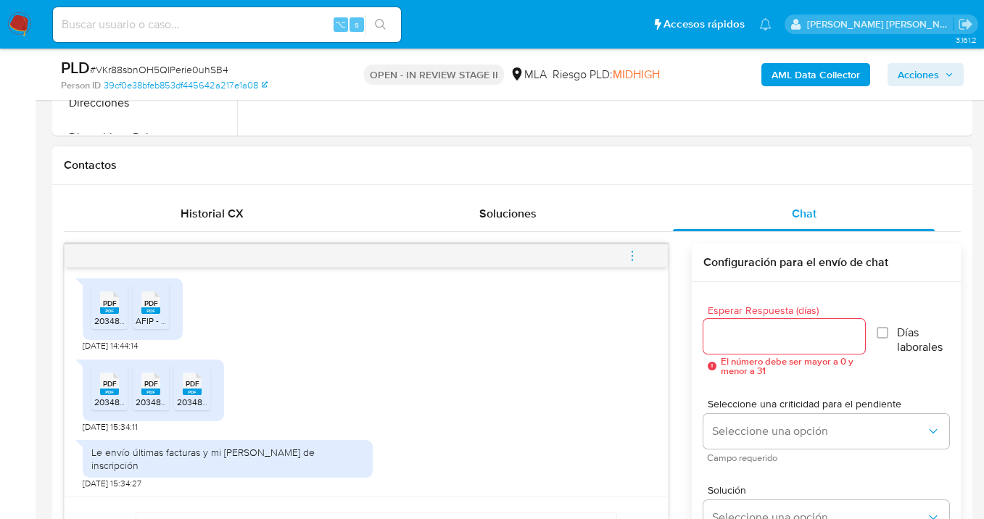
scroll to position [810, 0]
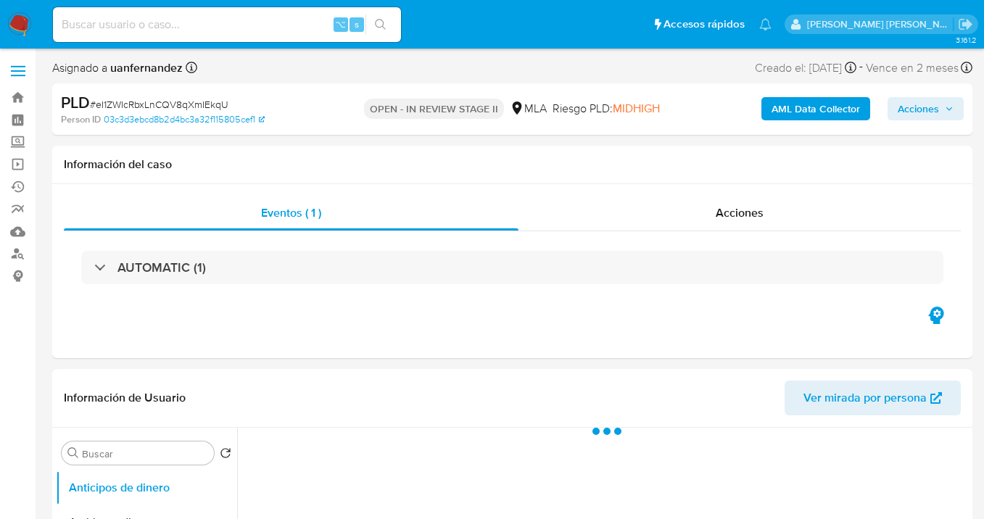
select select "10"
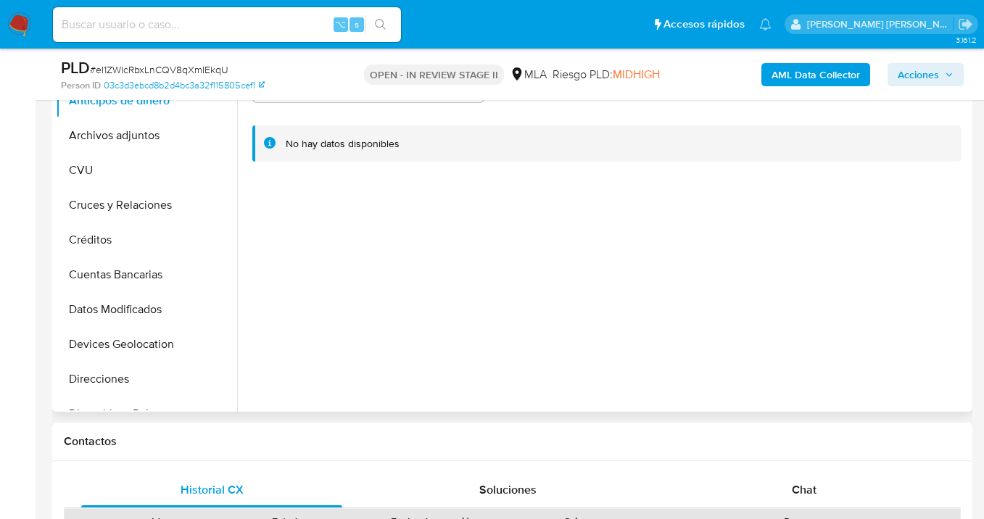
scroll to position [626, 0]
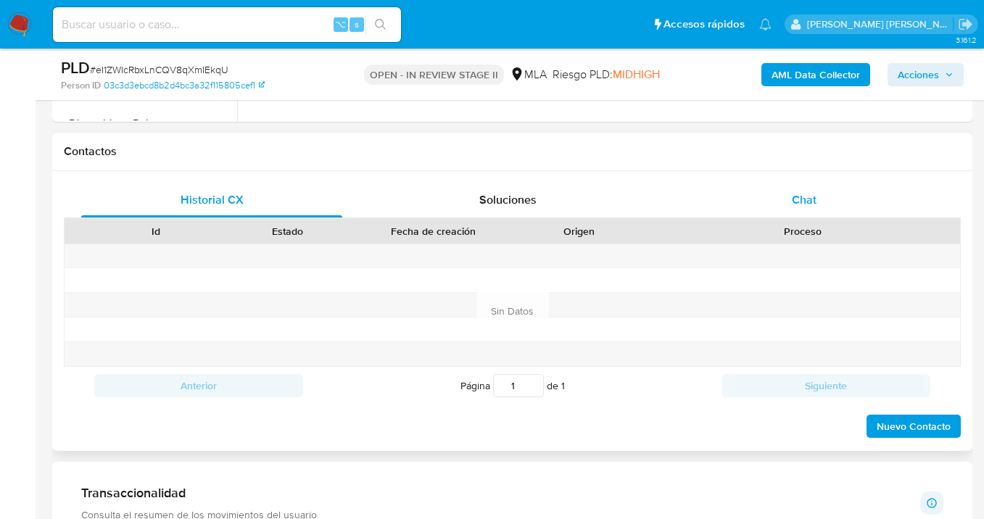
click at [789, 201] on div "Chat" at bounding box center [803, 200] width 261 height 35
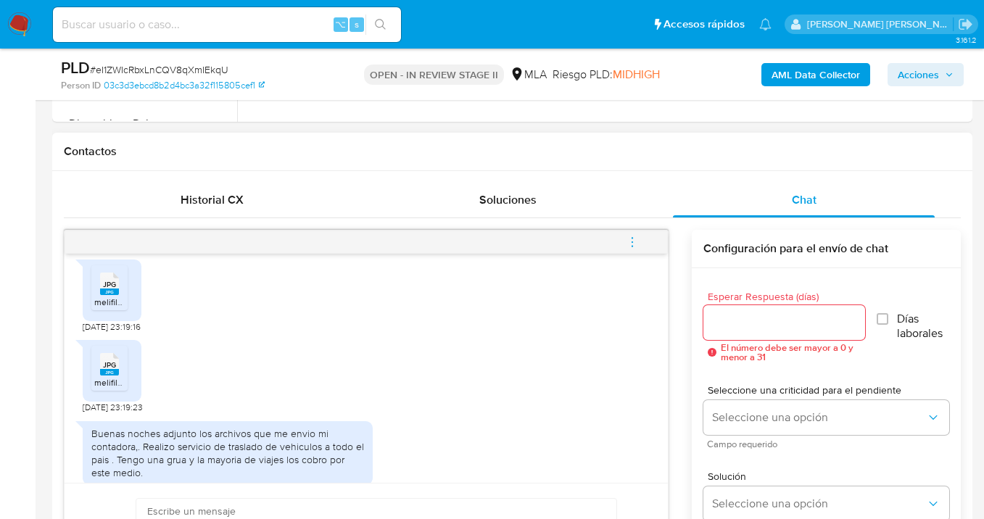
scroll to position [1095, 0]
click at [104, 289] on span "JPG" at bounding box center [109, 283] width 13 height 9
click at [113, 375] on rect at bounding box center [109, 371] width 19 height 7
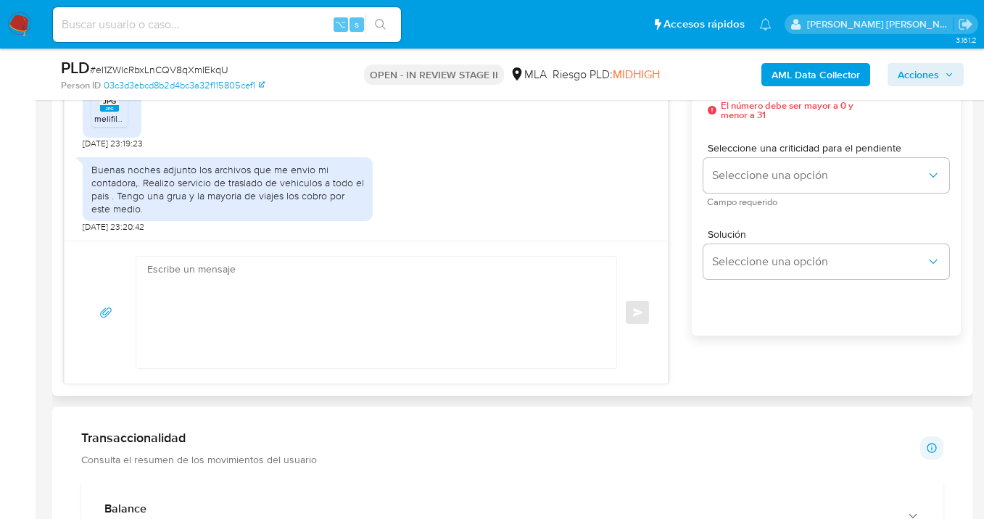
scroll to position [873, 0]
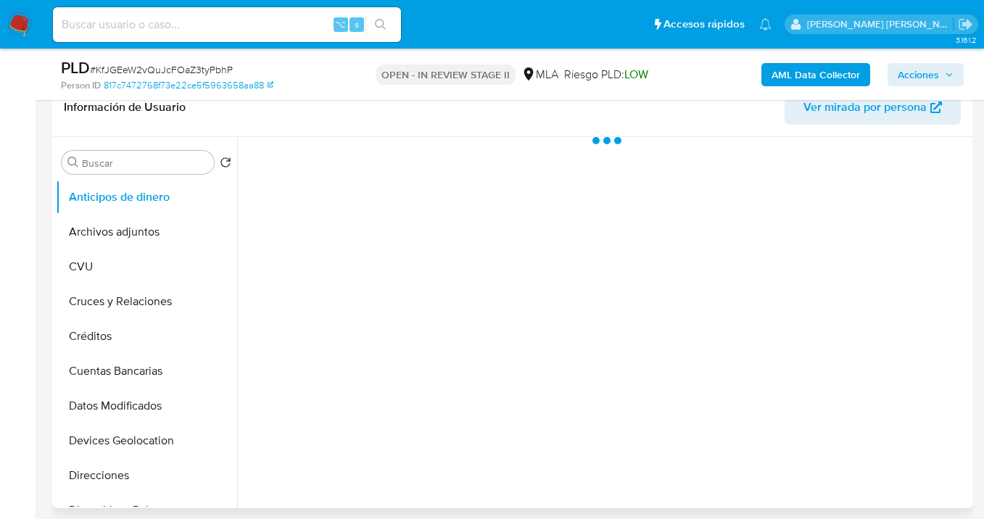
scroll to position [246, 0]
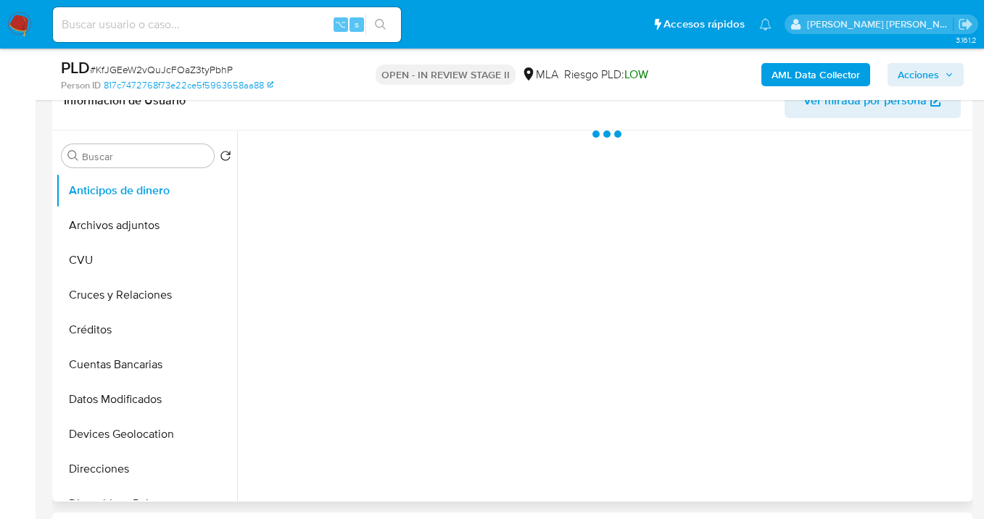
select select "10"
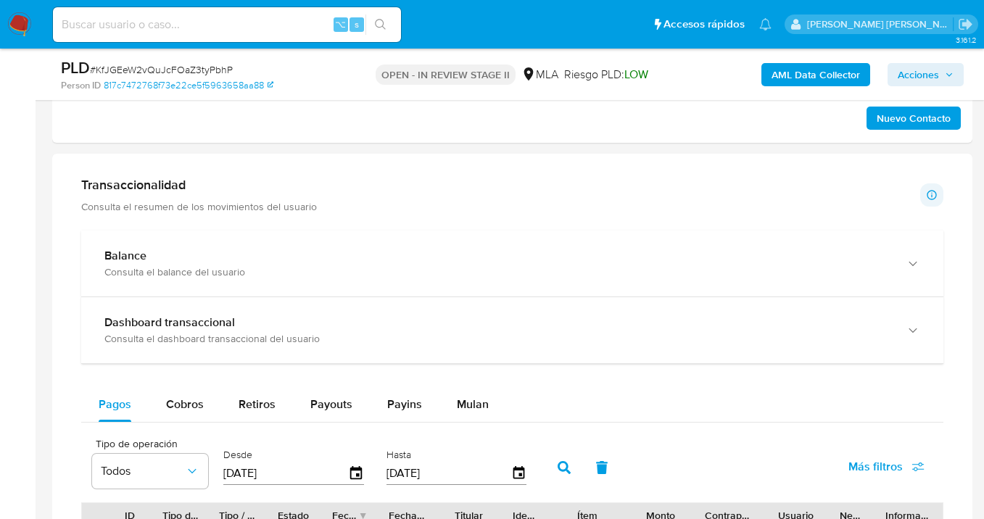
scroll to position [1039, 0]
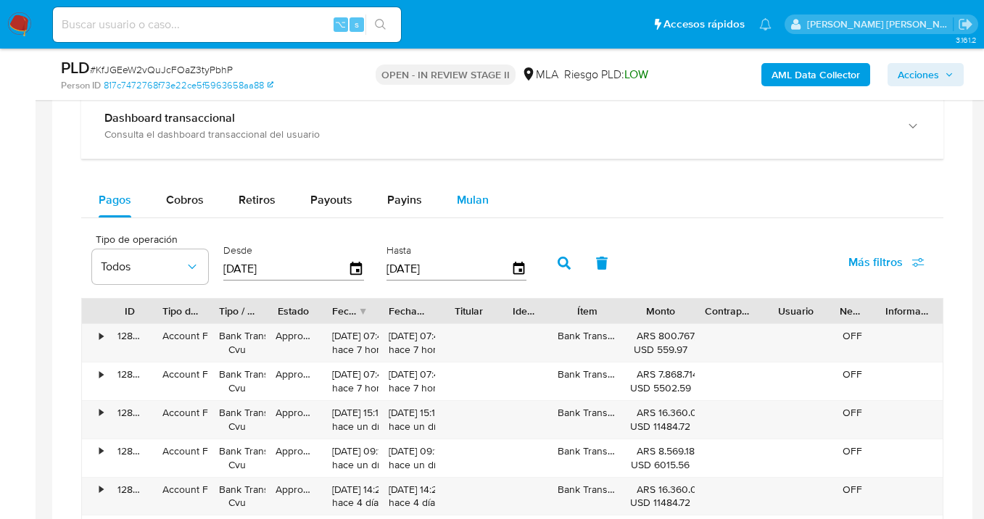
click at [466, 205] on span "Mulan" at bounding box center [473, 199] width 32 height 17
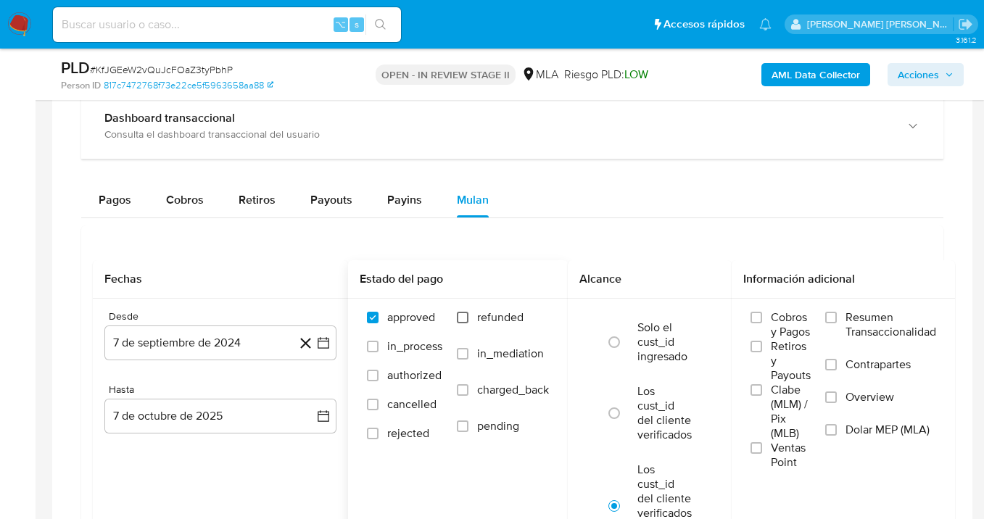
click at [468, 319] on input "refunded" at bounding box center [463, 318] width 12 height 12
checkbox input "true"
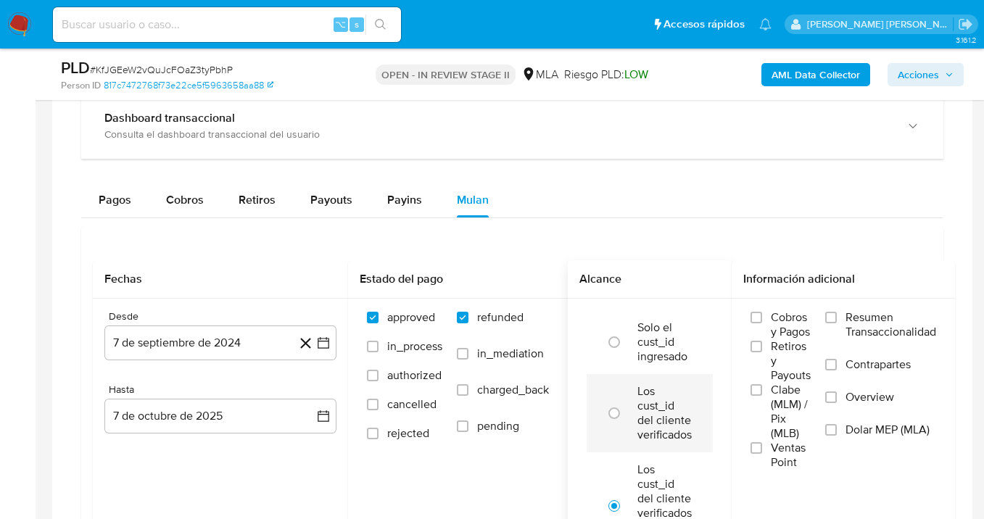
drag, startPoint x: 834, startPoint y: 431, endPoint x: 702, endPoint y: 378, distance: 142.1
click at [833, 431] on input "Dolar MEP (MLA)" at bounding box center [831, 430] width 12 height 12
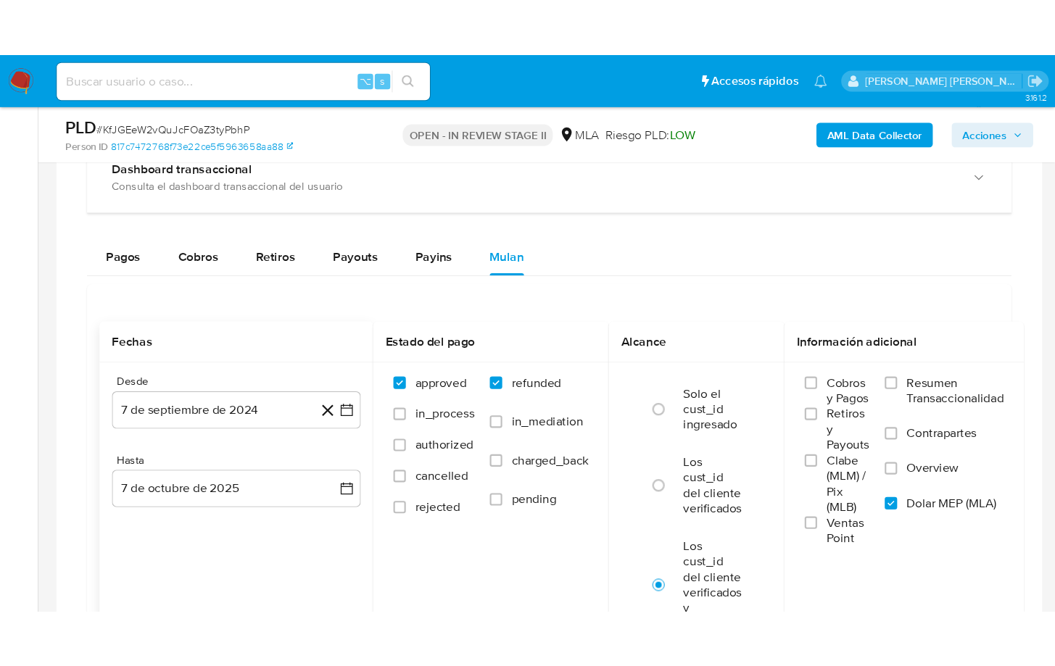
scroll to position [1071, 0]
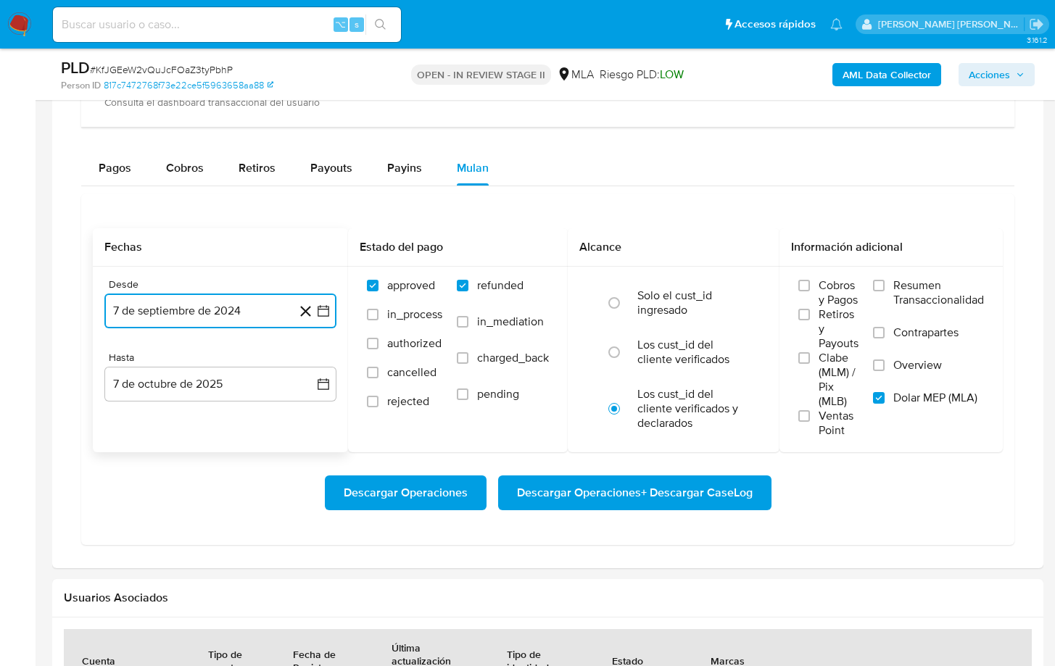
click at [279, 312] on button "7 de septiembre de 2024" at bounding box center [220, 311] width 232 height 35
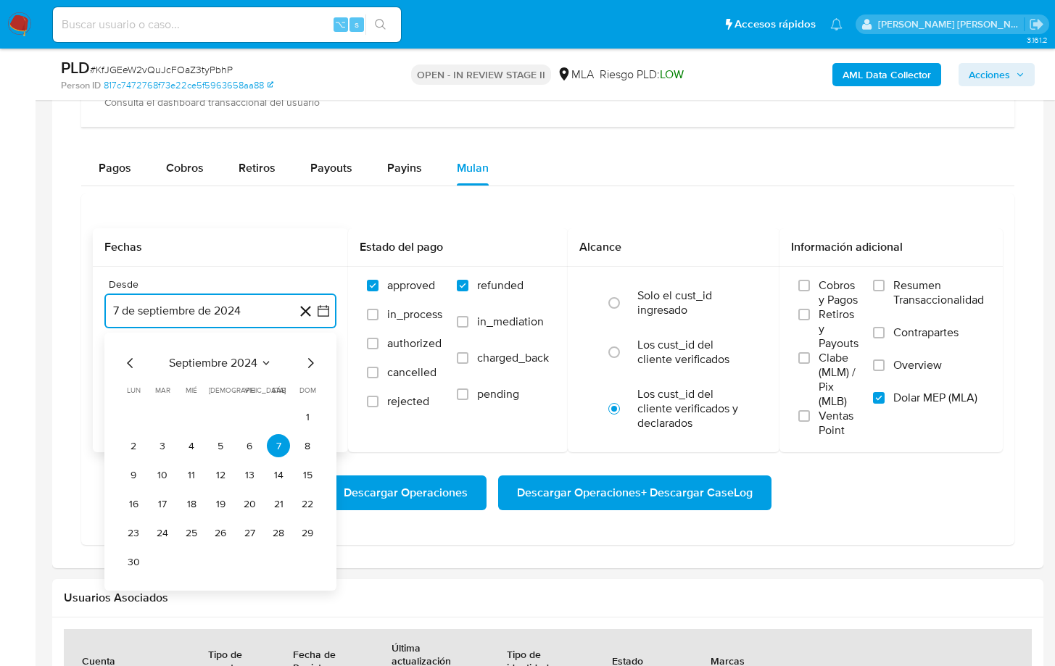
click at [313, 365] on icon "Mes siguiente" at bounding box center [311, 363] width 6 height 10
click at [312, 365] on icon "Mes siguiente" at bounding box center [311, 363] width 6 height 10
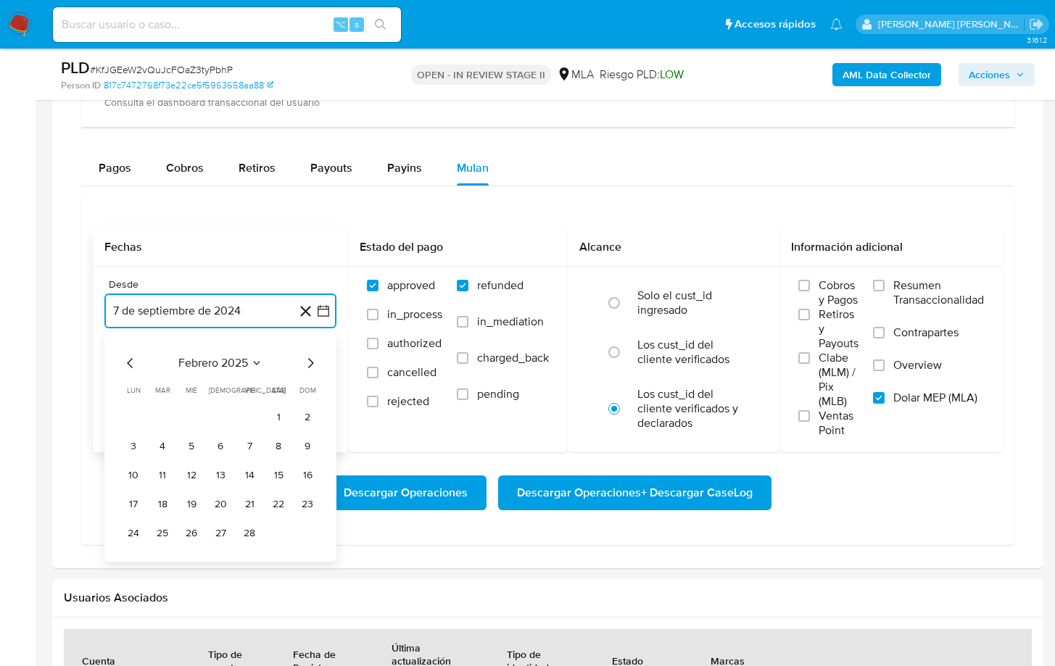
click at [312, 365] on icon "Mes siguiente" at bounding box center [311, 363] width 6 height 10
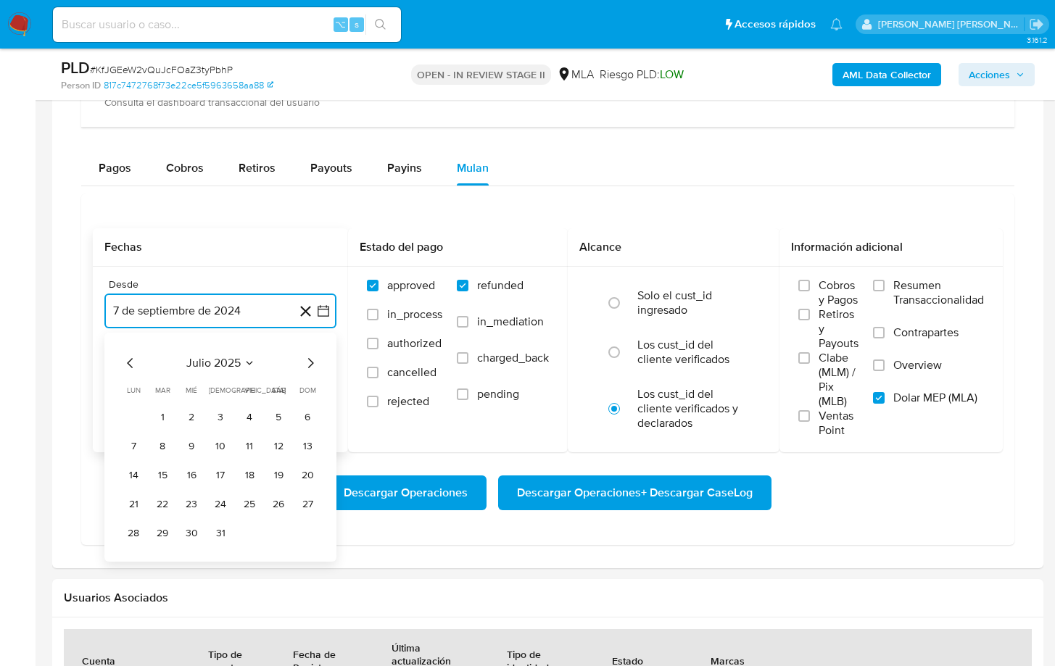
click at [312, 365] on icon "Mes siguiente" at bounding box center [311, 363] width 6 height 10
click at [134, 364] on icon "Mes anterior" at bounding box center [130, 362] width 17 height 17
click at [252, 421] on button "1" at bounding box center [249, 416] width 23 height 23
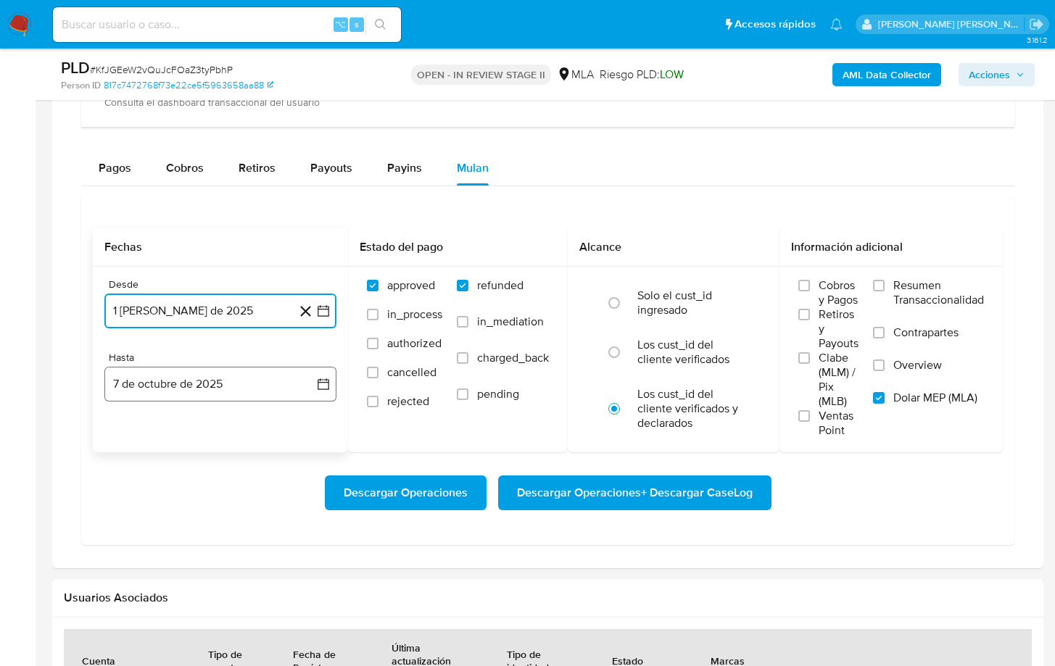
drag, startPoint x: 229, startPoint y: 391, endPoint x: 212, endPoint y: 396, distance: 17.4
click at [228, 391] on button "7 de octubre de 2025" at bounding box center [220, 384] width 232 height 35
click at [129, 432] on icon "Mes anterior" at bounding box center [130, 436] width 17 height 17
click at [128, 433] on icon "Mes anterior" at bounding box center [130, 436] width 17 height 17
click at [308, 518] on button "31" at bounding box center [307, 605] width 23 height 23
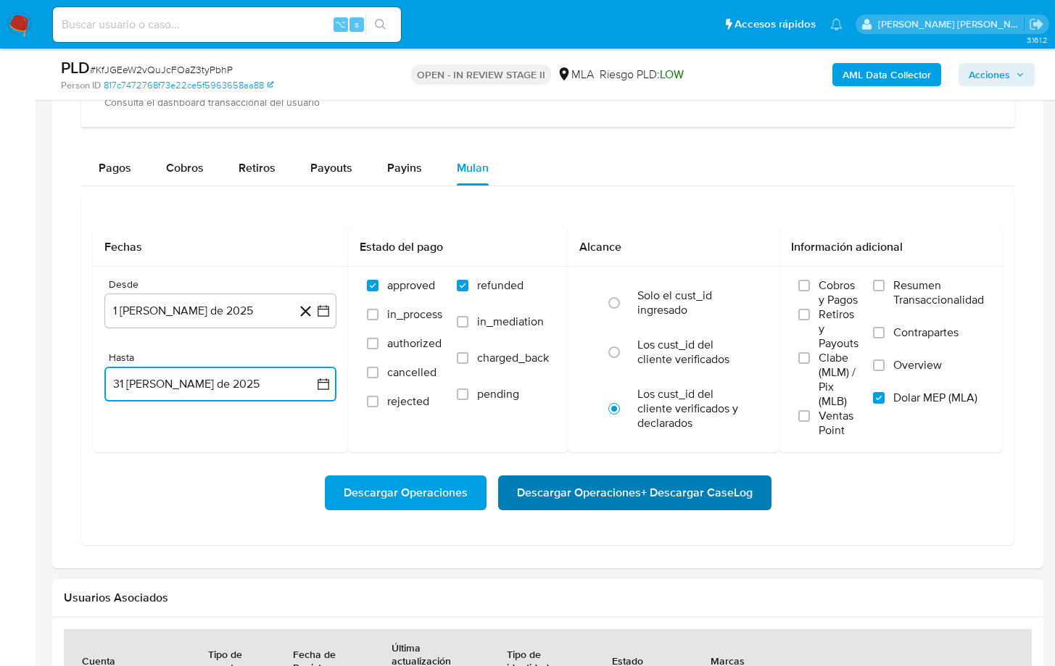
click at [579, 498] on span "Descargar Operaciones + Descargar CaseLog" at bounding box center [635, 493] width 236 height 32
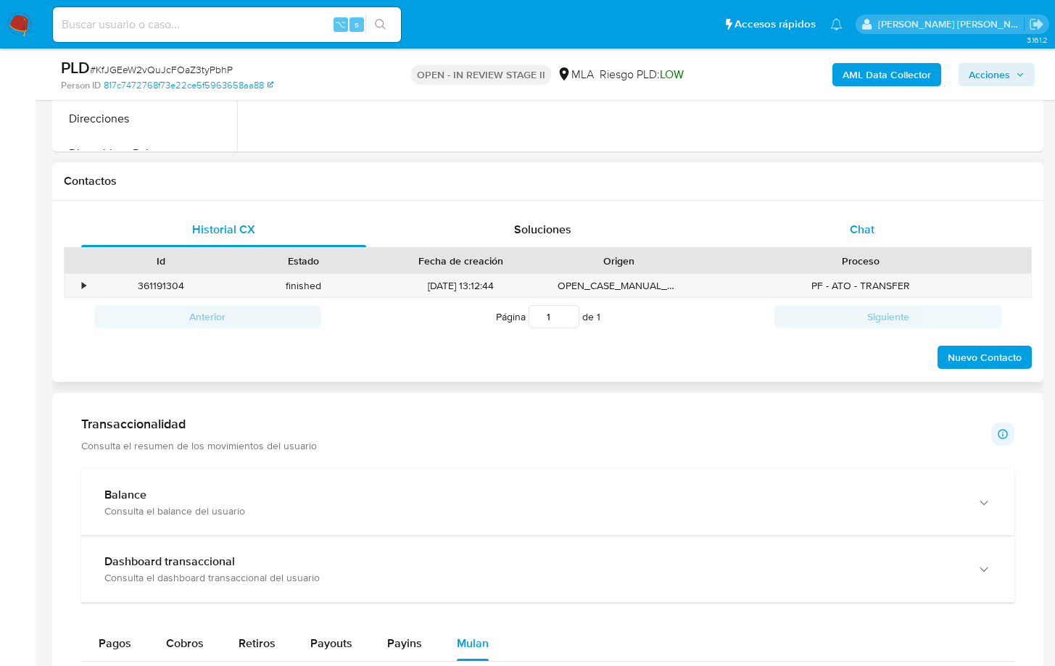
scroll to position [596, 0]
click at [870, 234] on span "Chat" at bounding box center [862, 229] width 25 height 17
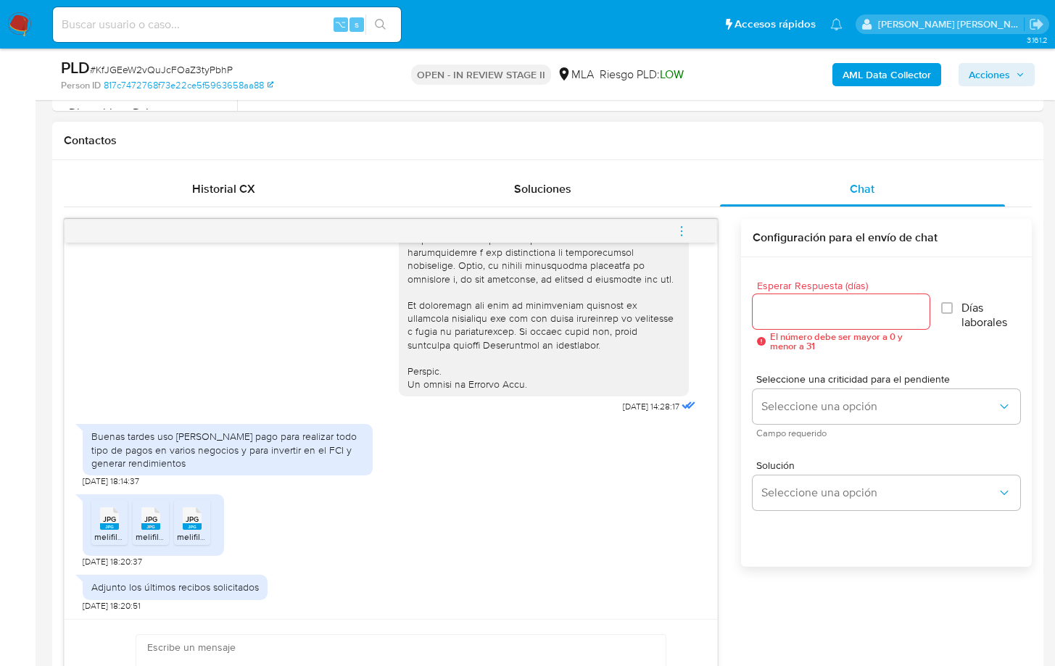
scroll to position [723, 0]
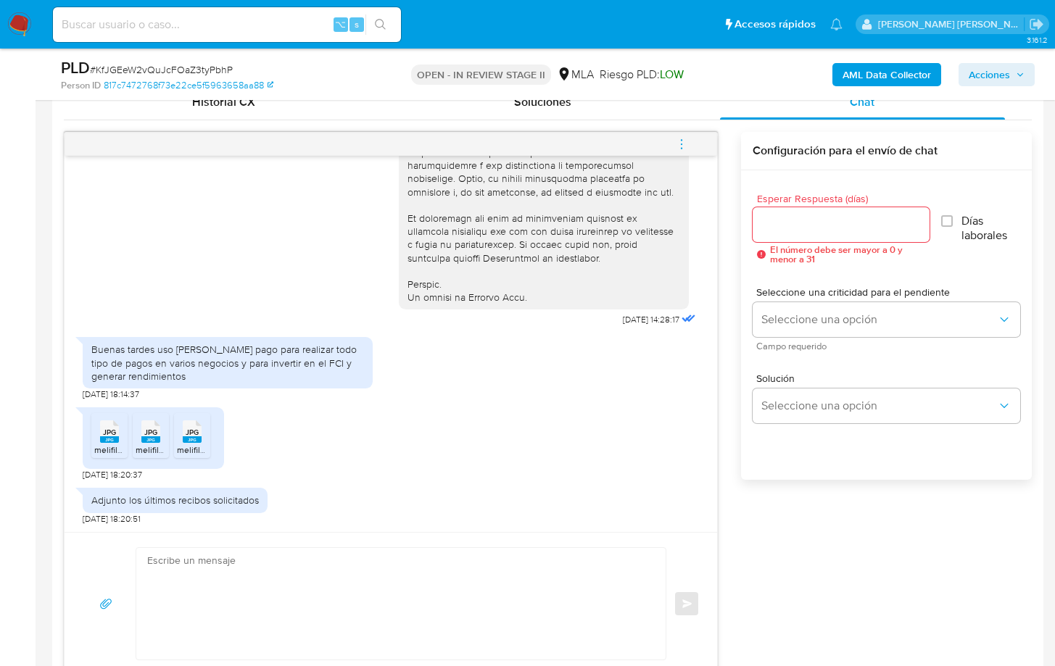
click at [101, 434] on icon at bounding box center [109, 431] width 19 height 22
click at [141, 436] on icon at bounding box center [150, 431] width 19 height 22
click at [188, 437] on rect at bounding box center [192, 439] width 19 height 7
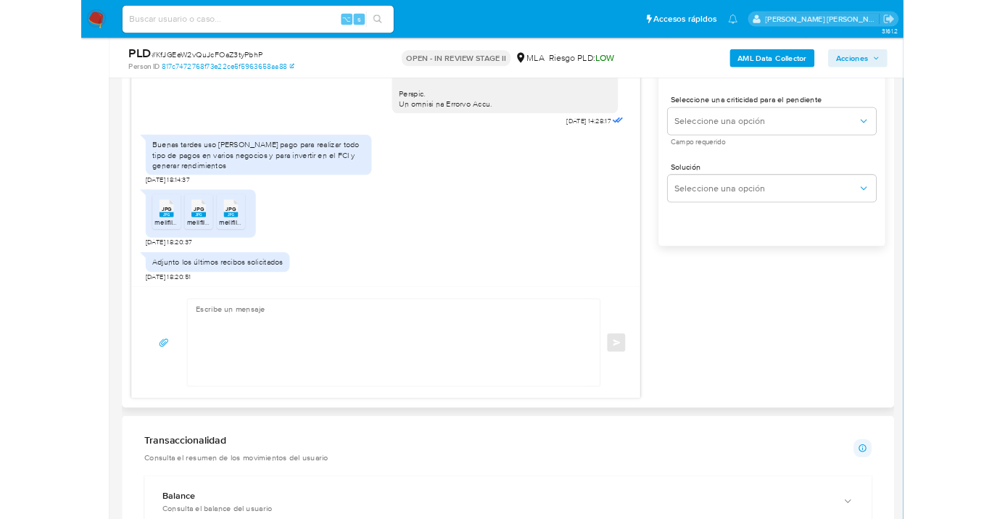
scroll to position [705, 0]
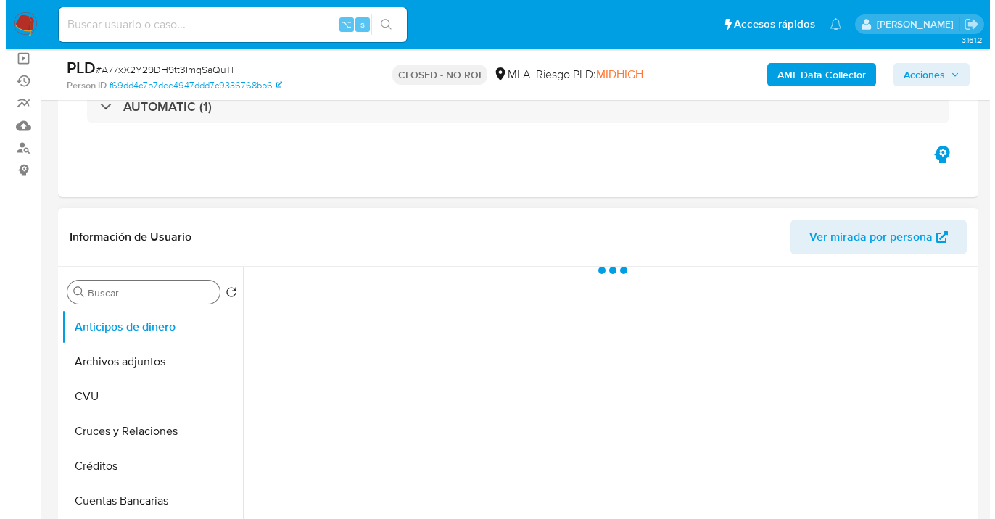
scroll to position [137, 0]
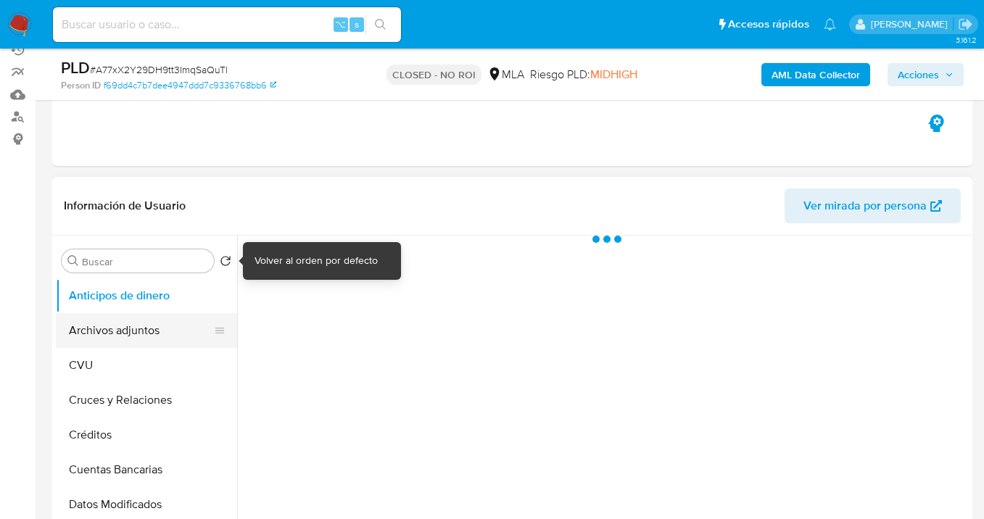
select select "10"
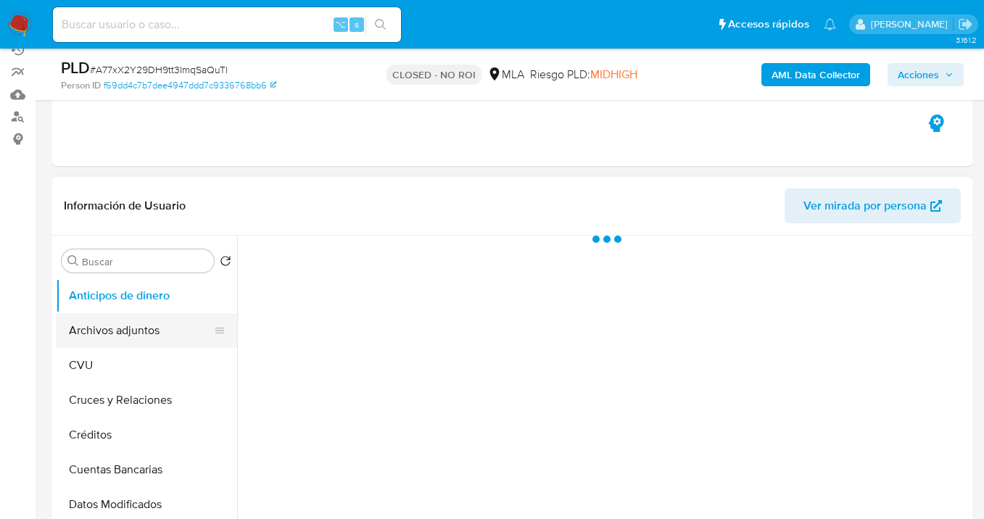
drag, startPoint x: 153, startPoint y: 333, endPoint x: 162, endPoint y: 331, distance: 9.0
click at [152, 333] on button "Archivos adjuntos" at bounding box center [141, 330] width 170 height 35
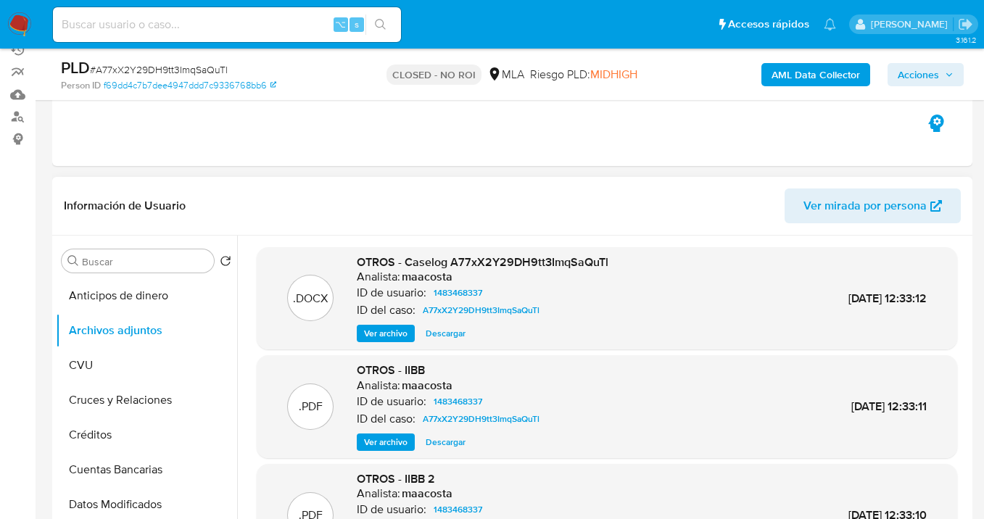
click at [393, 332] on span "Ver archivo" at bounding box center [385, 333] width 43 height 14
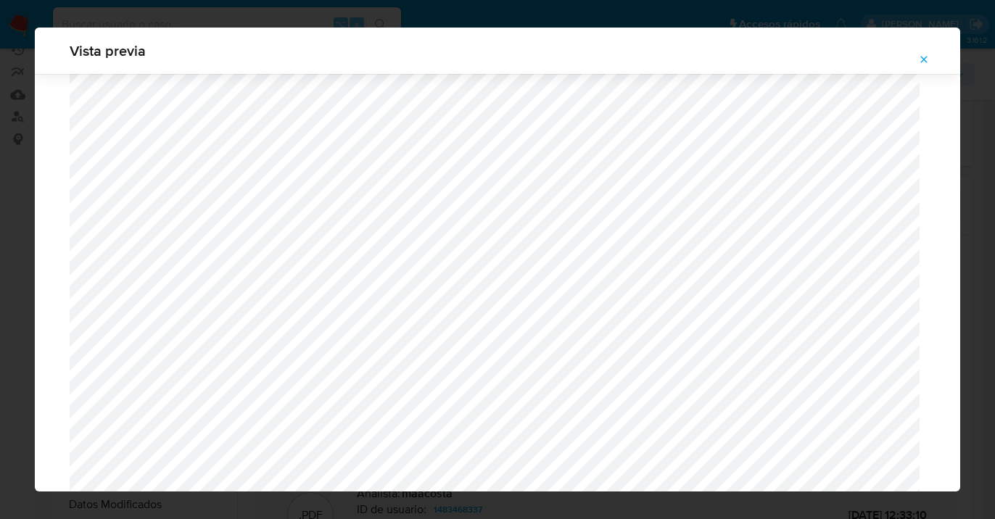
scroll to position [87, 0]
click at [926, 60] on icon "Attachment preview" at bounding box center [924, 60] width 12 height 12
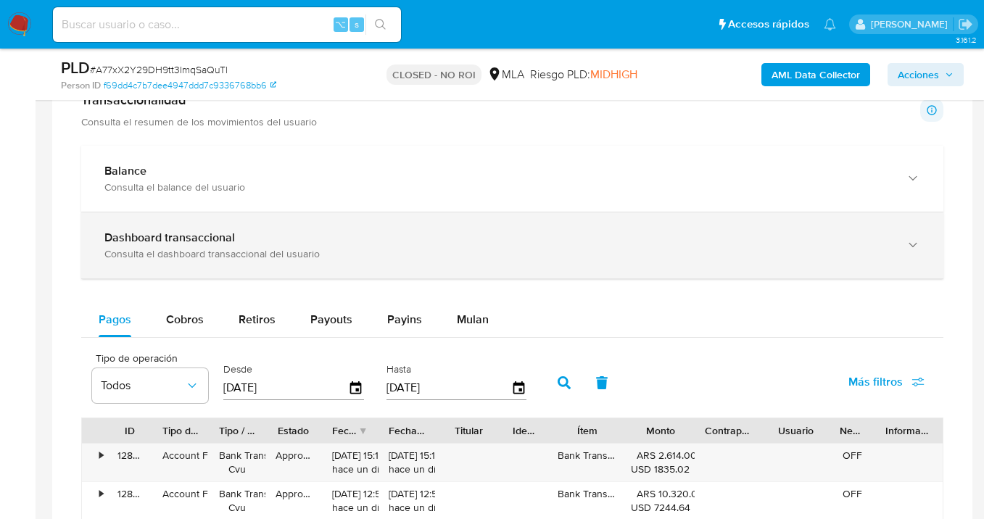
scroll to position [1176, 0]
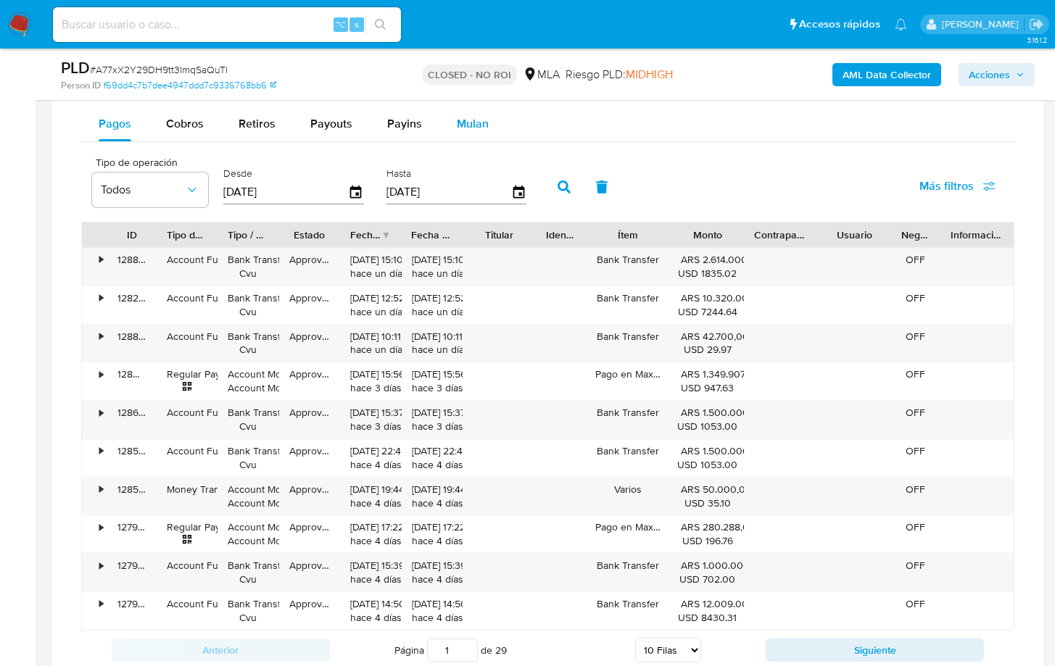
click at [467, 129] on span "Mulan" at bounding box center [473, 123] width 32 height 17
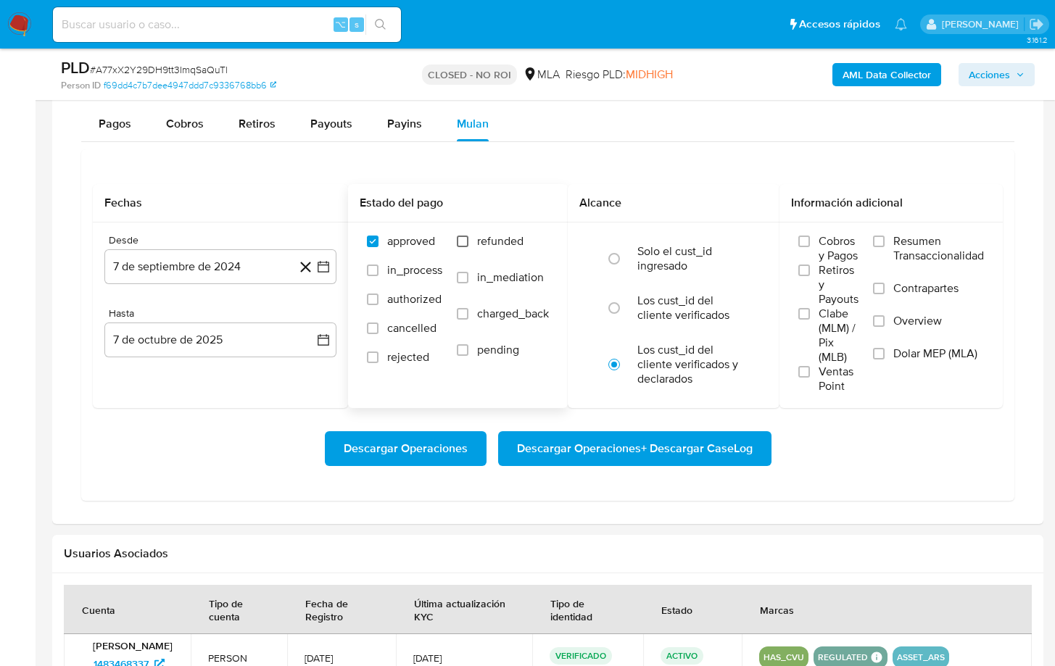
click at [468, 239] on label "refunded" at bounding box center [503, 252] width 92 height 36
click at [468, 239] on input "refunded" at bounding box center [463, 242] width 12 height 12
checkbox input "true"
click at [886, 352] on label "Dolar MEP (MLA)" at bounding box center [928, 362] width 111 height 33
click at [884, 352] on input "Dolar MEP (MLA)" at bounding box center [879, 354] width 12 height 12
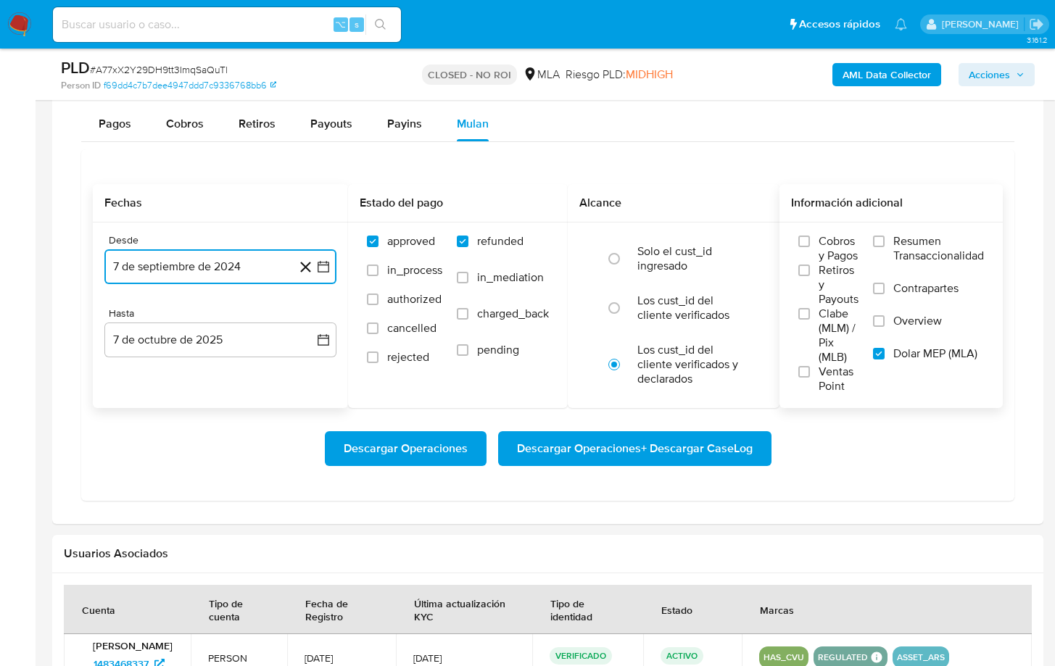
click at [271, 278] on button "7 de septiembre de 2024" at bounding box center [220, 266] width 232 height 35
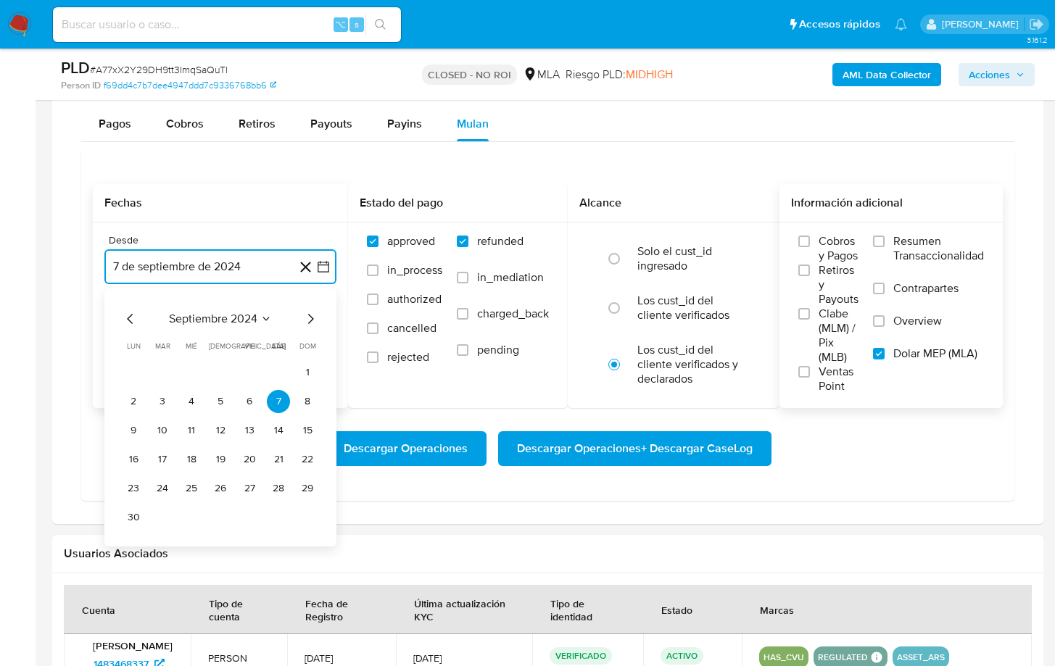
click at [314, 315] on icon "Mes siguiente" at bounding box center [310, 318] width 17 height 17
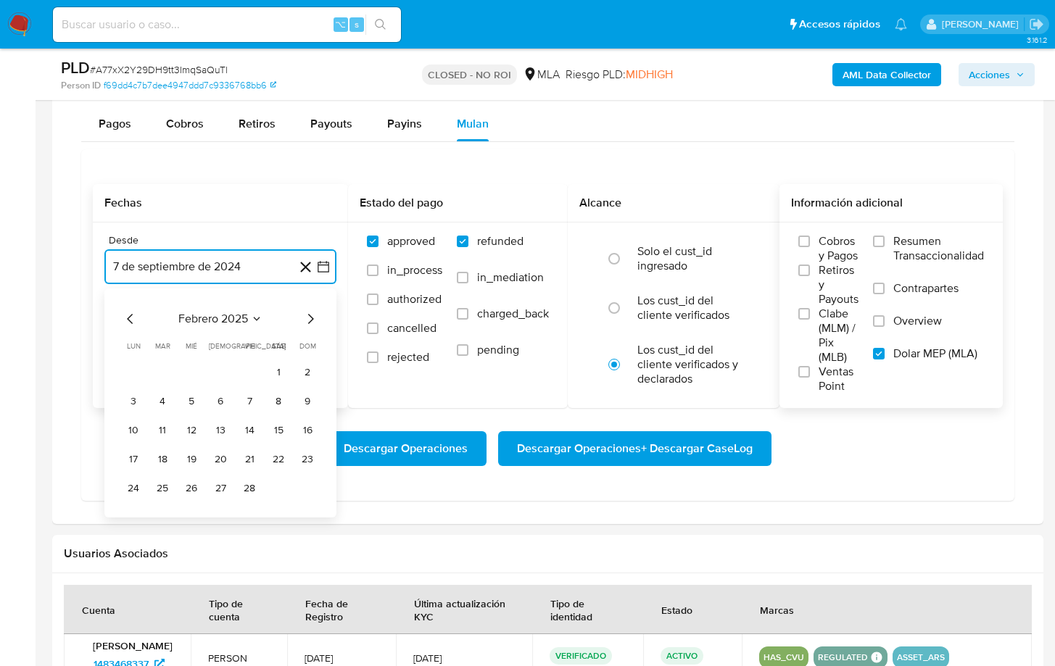
click at [314, 315] on icon "Mes siguiente" at bounding box center [310, 318] width 17 height 17
click at [307, 373] on button "1" at bounding box center [307, 372] width 23 height 23
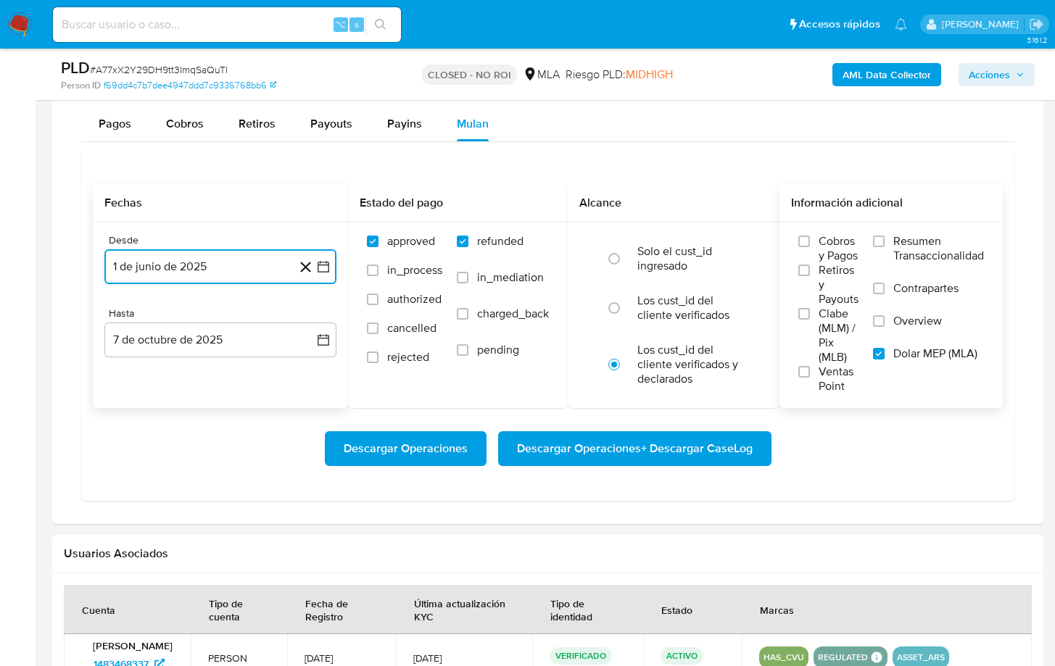
drag, startPoint x: 232, startPoint y: 344, endPoint x: 180, endPoint y: 358, distance: 53.3
click at [232, 344] on button "7 de octubre de 2025" at bounding box center [220, 340] width 232 height 35
click at [129, 391] on icon "Mes anterior" at bounding box center [130, 392] width 6 height 10
click at [307, 518] on button "31" at bounding box center [307, 561] width 23 height 23
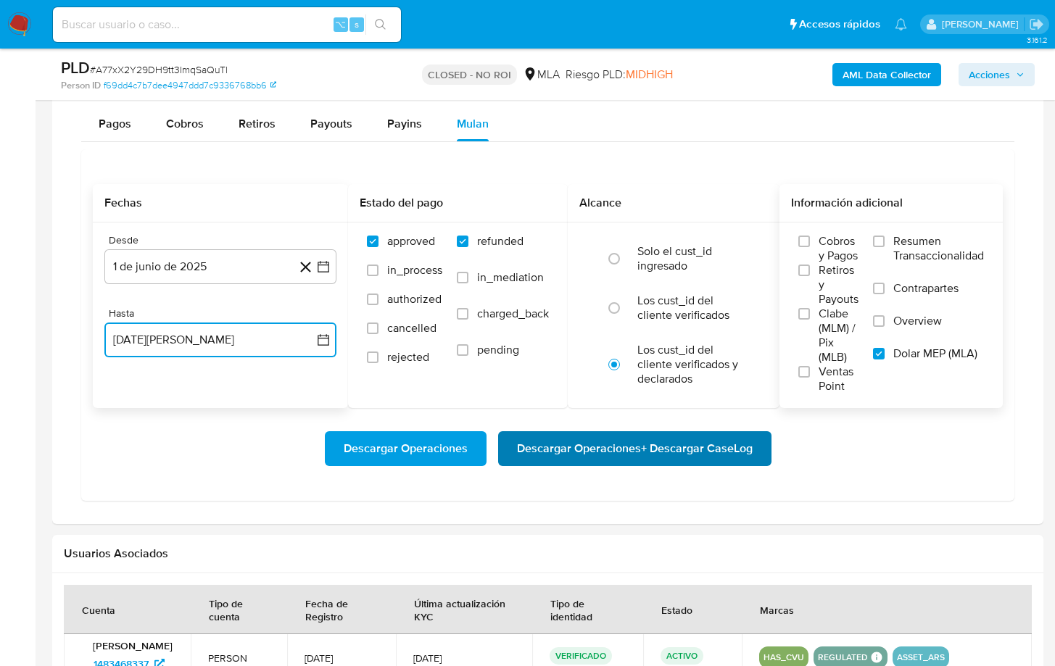
click at [597, 453] on span "Descargar Operaciones + Descargar CaseLog" at bounding box center [635, 449] width 236 height 32
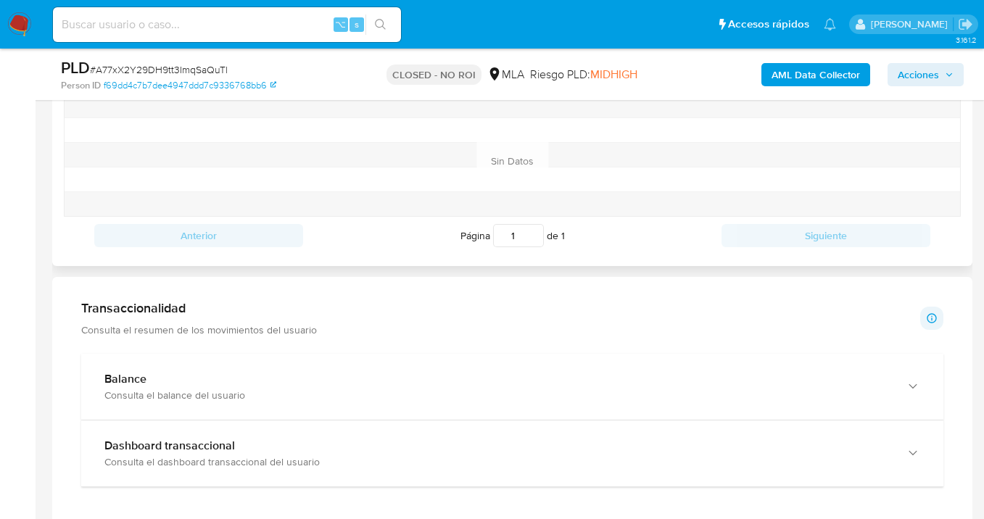
scroll to position [712, 0]
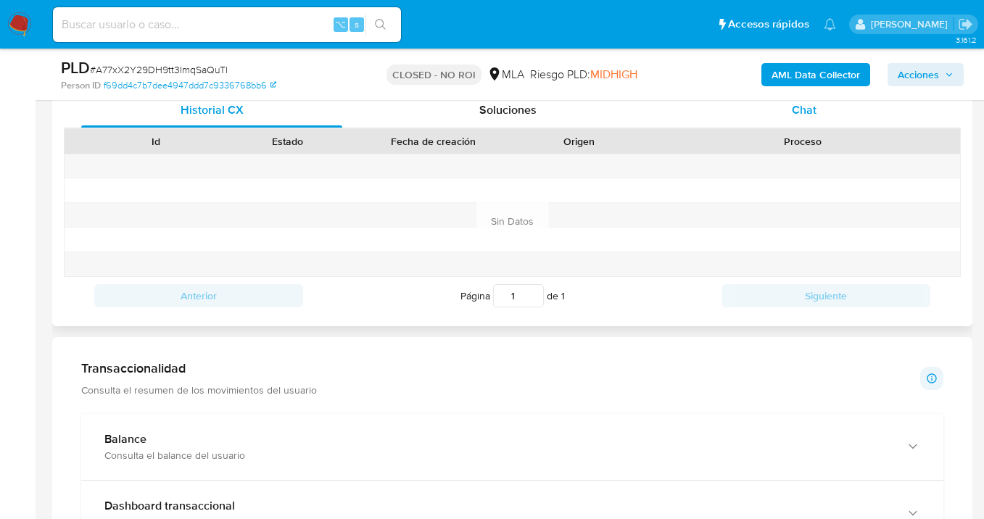
click at [810, 109] on span "Chat" at bounding box center [804, 109] width 25 height 17
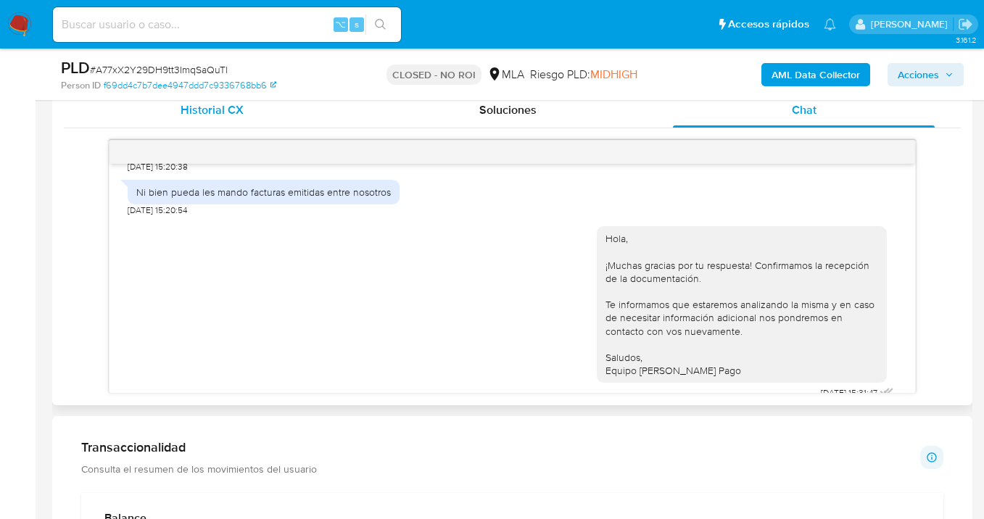
scroll to position [1399, 0]
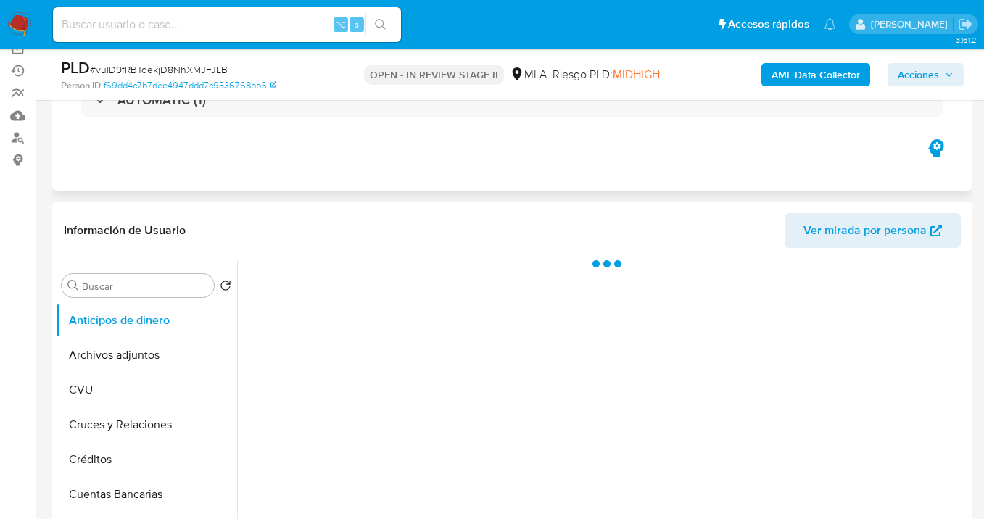
select select "10"
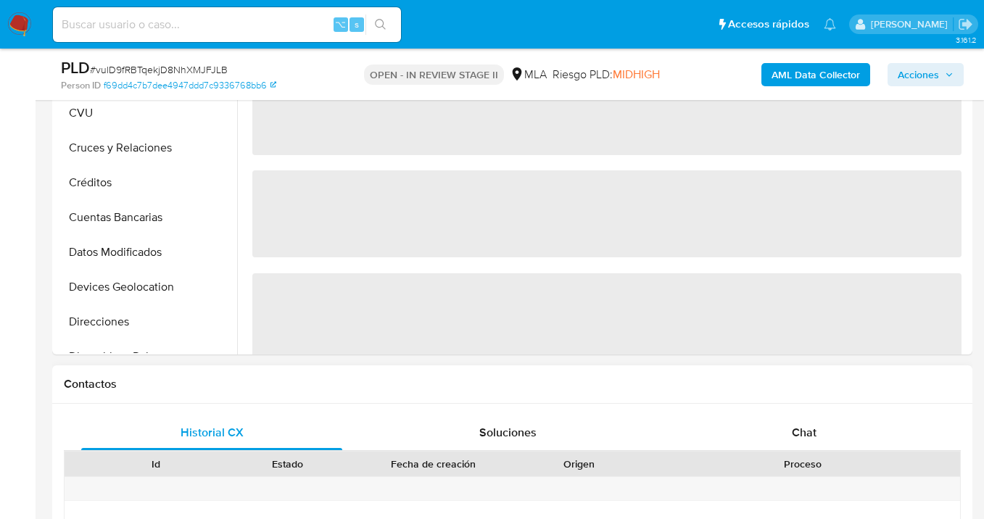
scroll to position [545, 0]
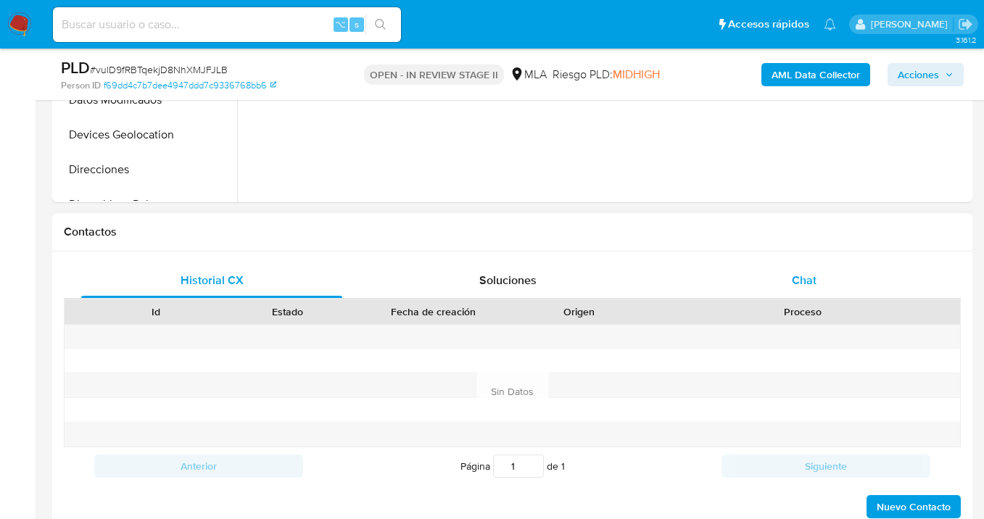
click at [821, 284] on div "Chat" at bounding box center [803, 280] width 261 height 35
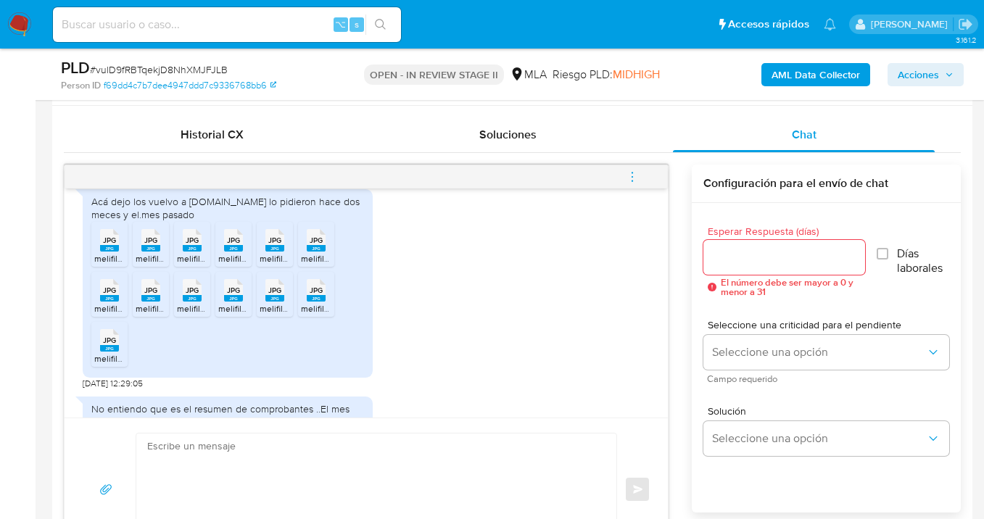
scroll to position [879, 0]
click at [107, 244] on span "JPG" at bounding box center [109, 238] width 13 height 9
click at [151, 244] on span "JPG" at bounding box center [150, 238] width 13 height 9
click at [196, 244] on span "JPG" at bounding box center [192, 238] width 13 height 9
click at [231, 244] on span "JPG" at bounding box center [233, 238] width 13 height 9
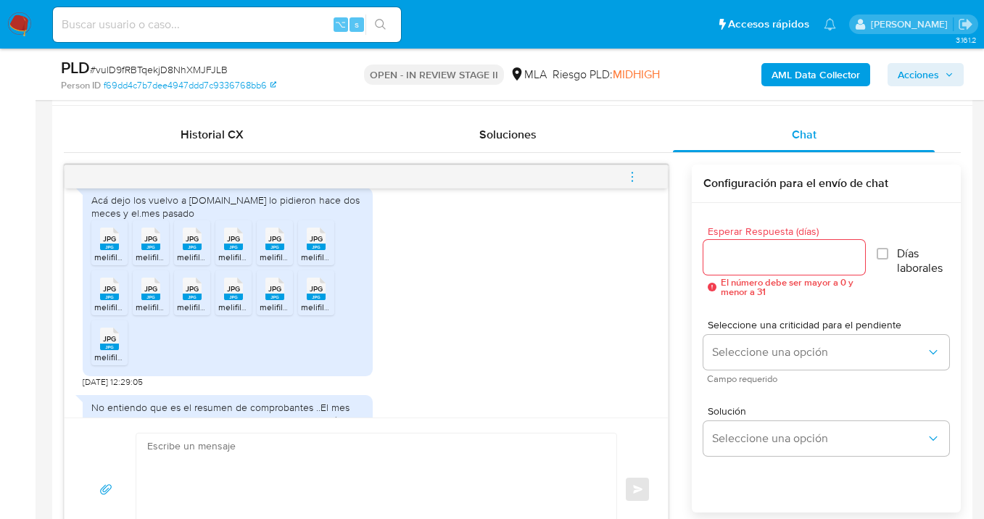
click at [274, 250] on rect at bounding box center [274, 247] width 19 height 7
click at [315, 250] on rect at bounding box center [316, 247] width 19 height 7
click at [112, 294] on span "JPG" at bounding box center [109, 288] width 13 height 9
click at [155, 294] on span "JPG" at bounding box center [150, 288] width 13 height 9
click at [188, 294] on span "JPG" at bounding box center [192, 288] width 13 height 9
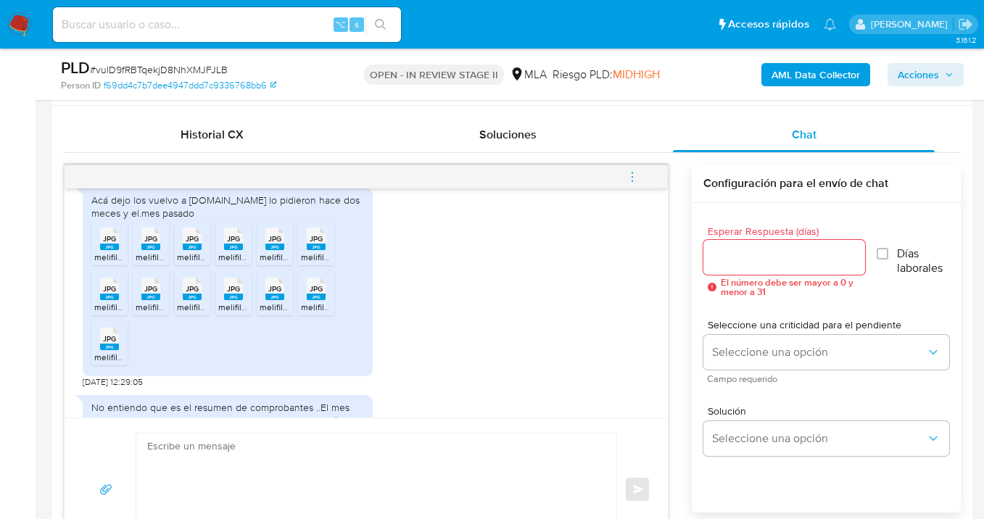
click at [231, 294] on span "JPG" at bounding box center [233, 288] width 13 height 9
click at [278, 294] on span "JPG" at bounding box center [274, 288] width 13 height 9
click at [315, 294] on span "JPG" at bounding box center [316, 288] width 13 height 9
click at [111, 344] on span "JPG" at bounding box center [109, 338] width 13 height 9
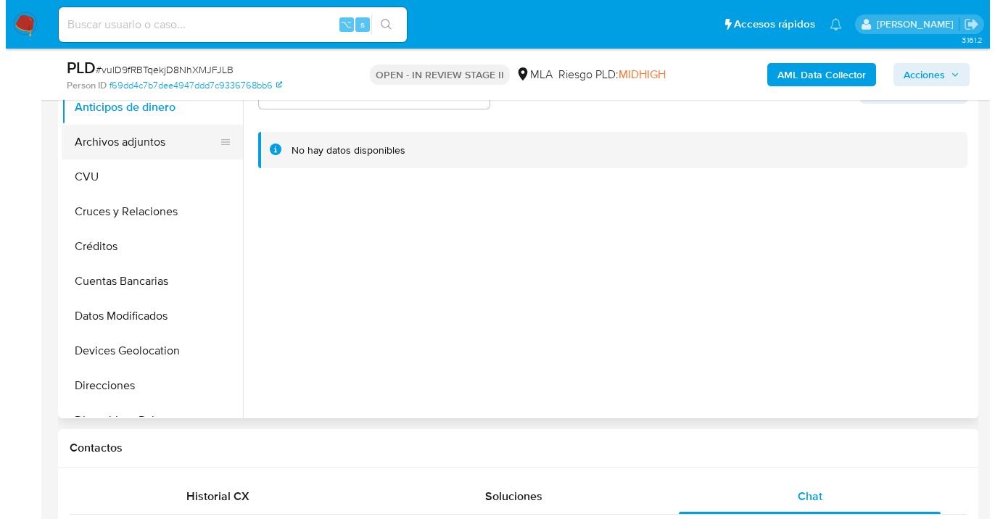
scroll to position [238, 0]
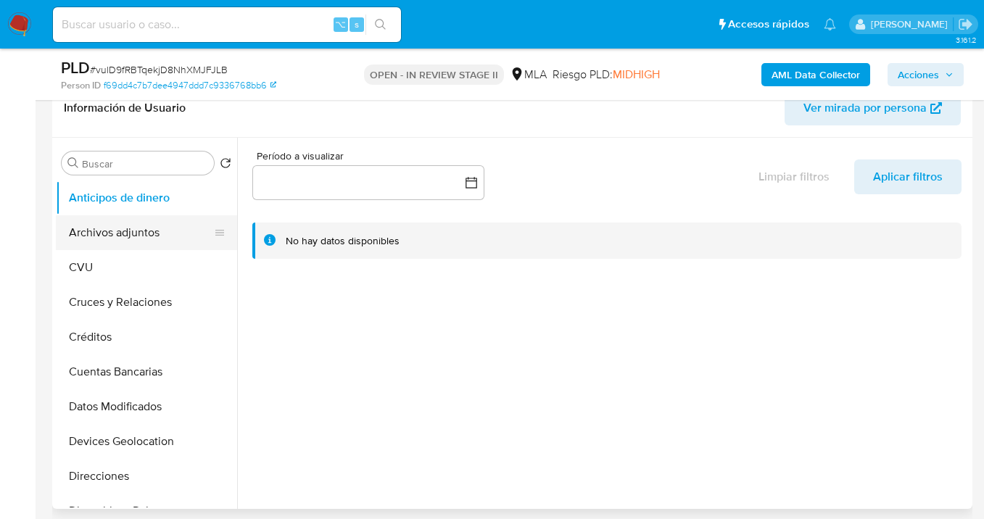
click at [135, 243] on button "Archivos adjuntos" at bounding box center [141, 232] width 170 height 35
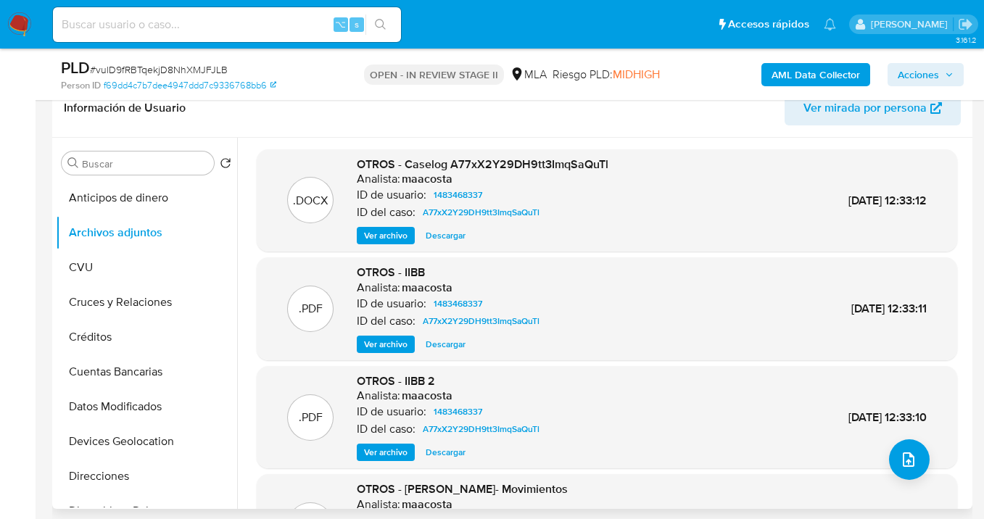
click at [392, 347] on span "Ver archivo" at bounding box center [385, 344] width 43 height 14
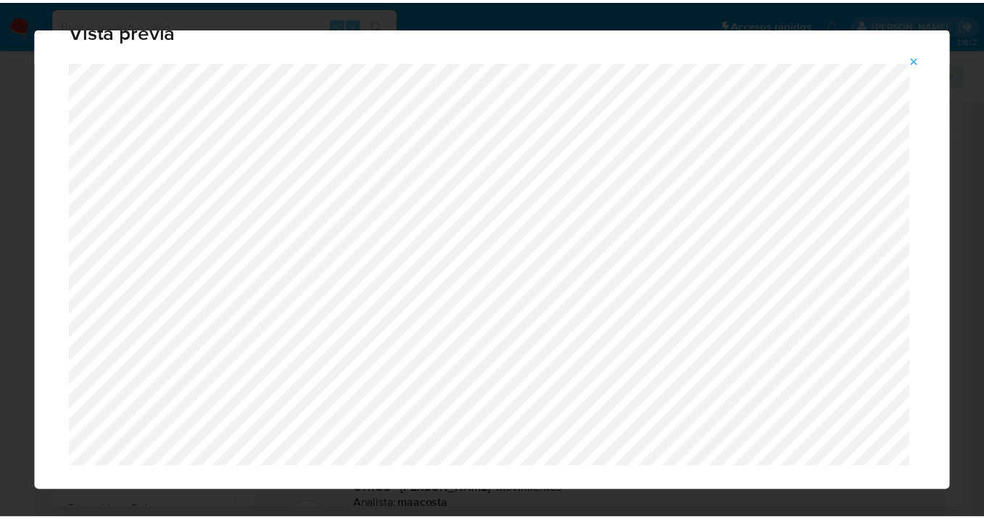
scroll to position [46, 0]
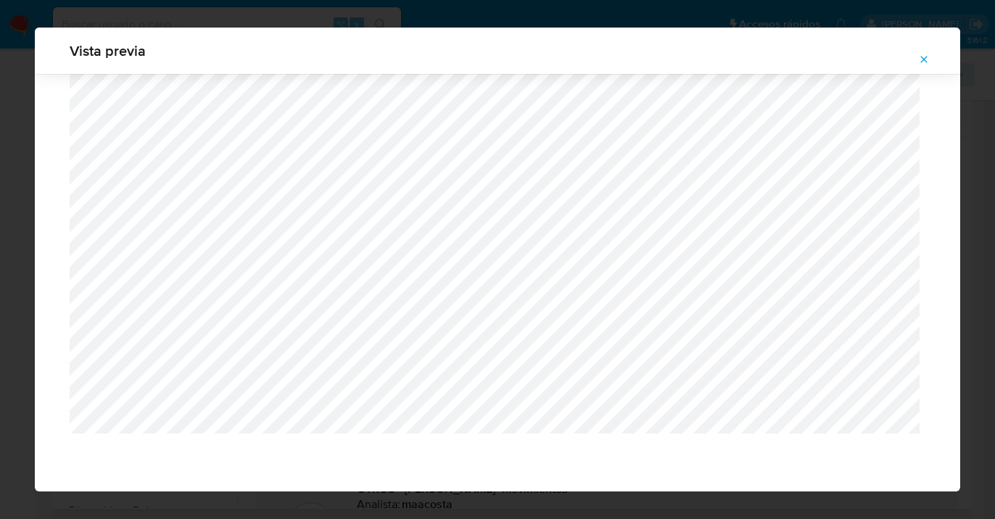
click at [926, 59] on icon "Attachment preview" at bounding box center [924, 60] width 12 height 12
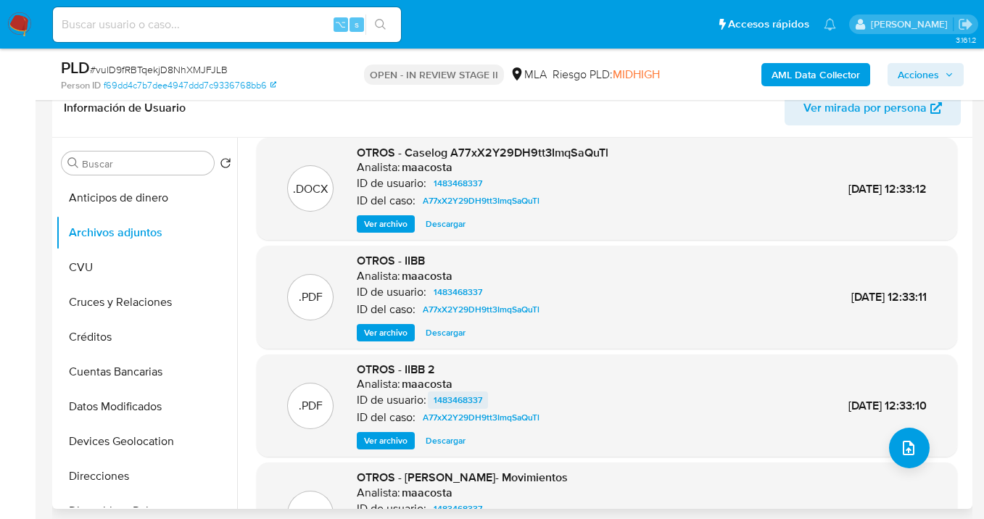
scroll to position [25, 0]
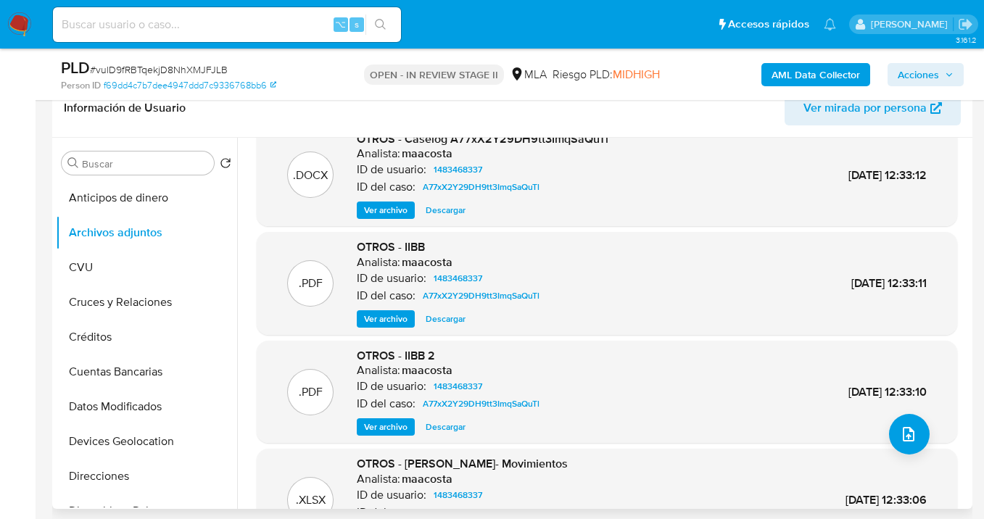
click at [399, 428] on span "Ver archivo" at bounding box center [385, 427] width 43 height 14
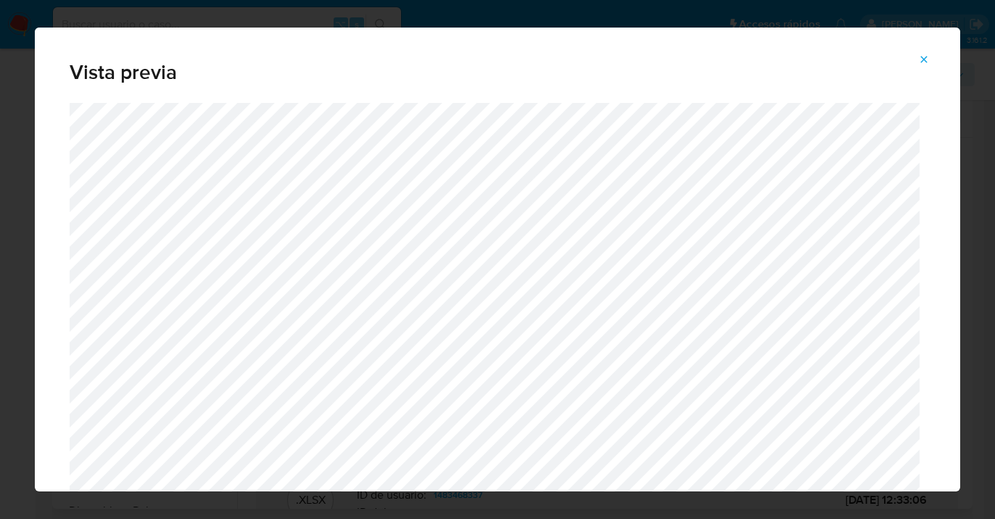
drag, startPoint x: 924, startPoint y: 57, endPoint x: 912, endPoint y: 65, distance: 14.7
click at [924, 57] on icon "Attachment preview" at bounding box center [924, 60] width 12 height 12
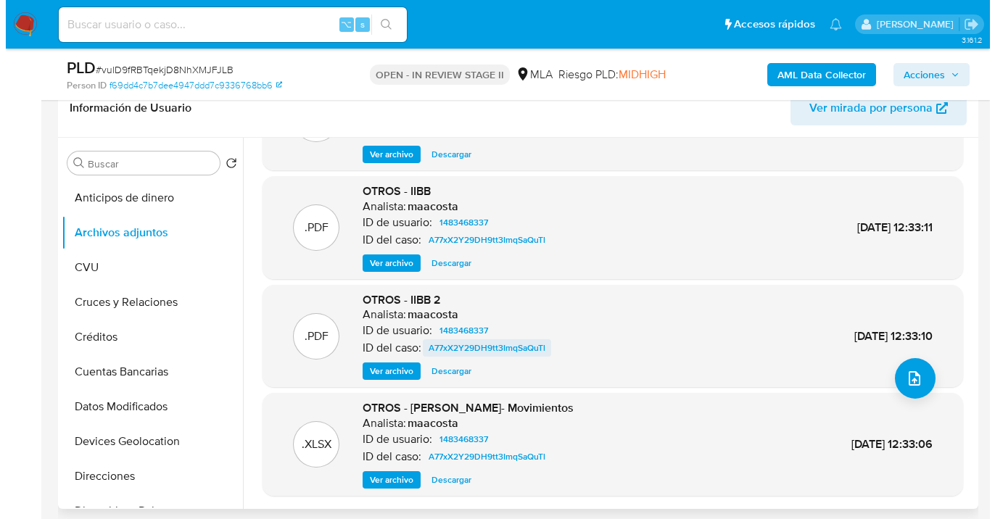
scroll to position [122, 0]
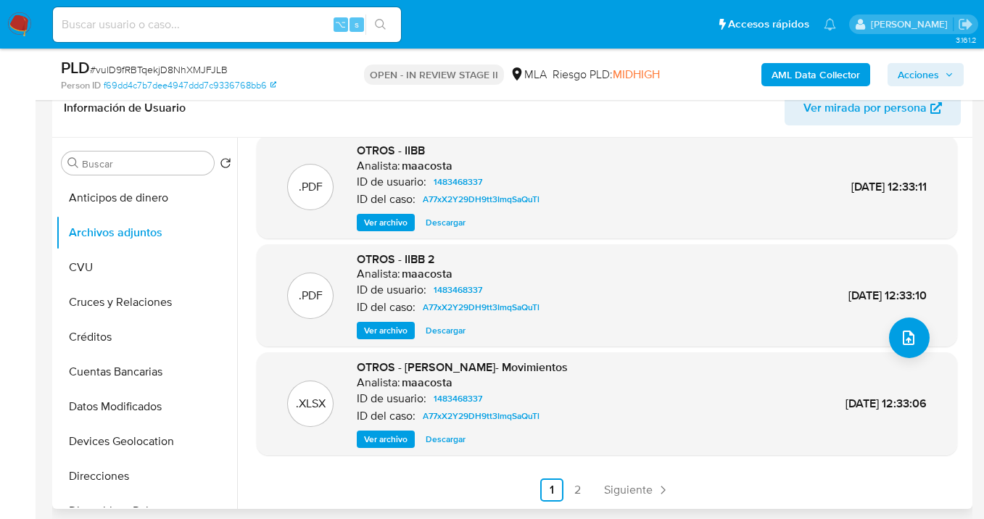
drag, startPoint x: 390, startPoint y: 432, endPoint x: 401, endPoint y: 426, distance: 12.7
click at [390, 432] on span "Ver archivo" at bounding box center [385, 439] width 43 height 14
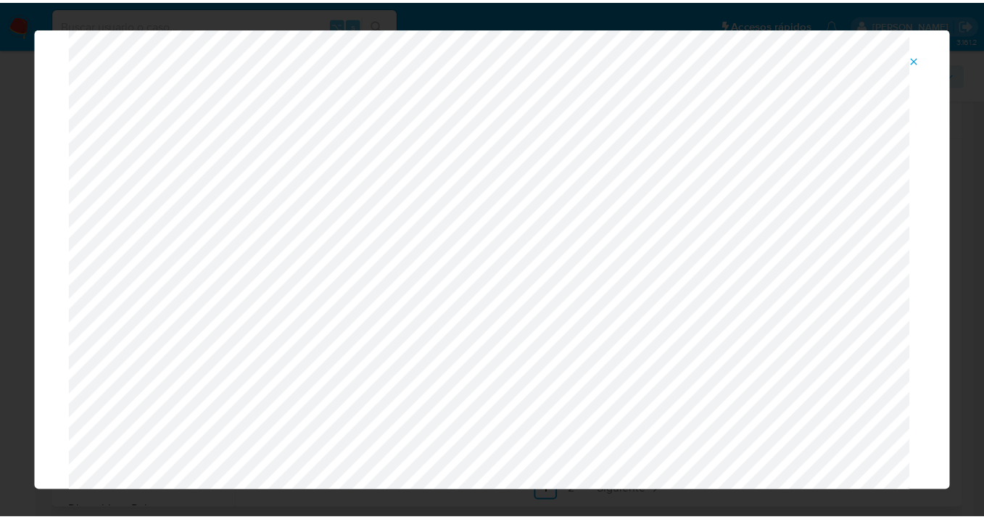
scroll to position [0, 0]
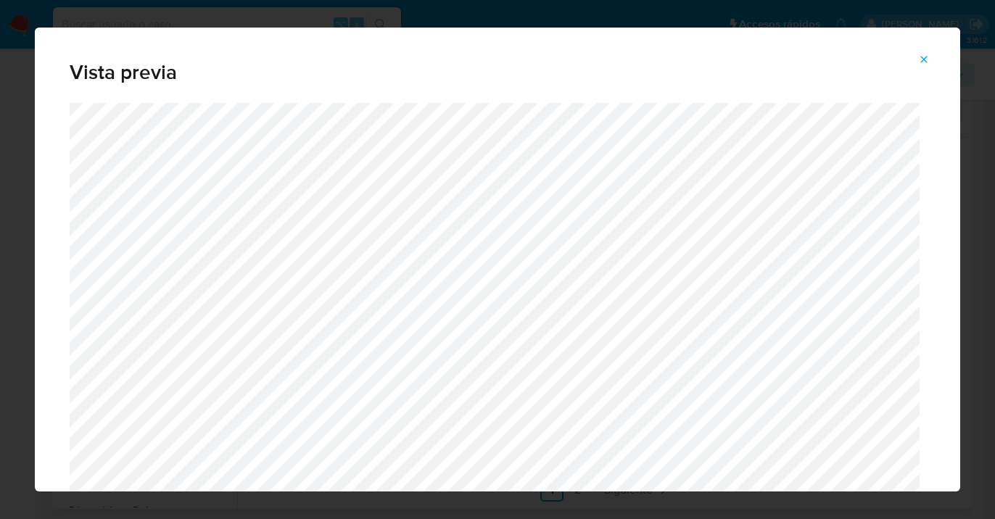
click at [930, 59] on button "Attachment preview" at bounding box center [924, 59] width 32 height 23
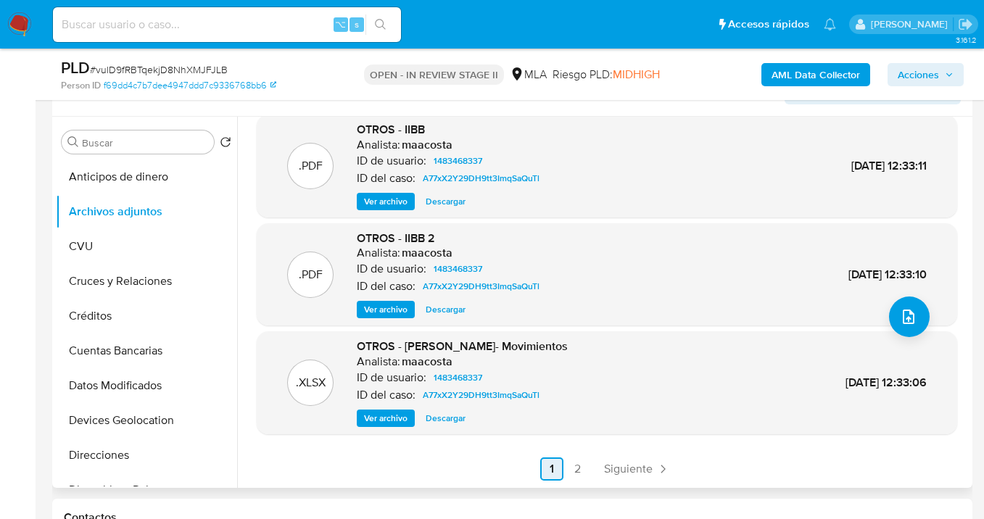
scroll to position [268, 0]
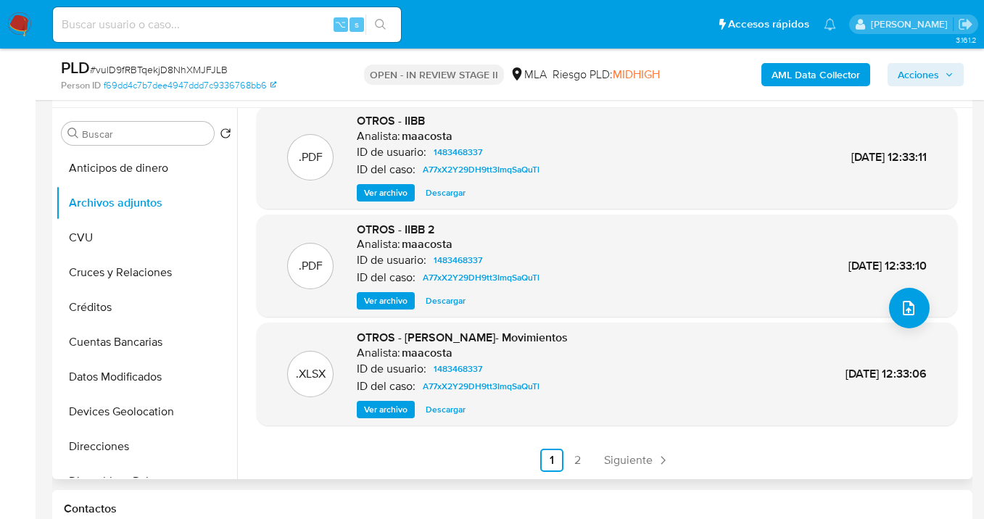
click at [576, 459] on link "2" at bounding box center [577, 460] width 23 height 23
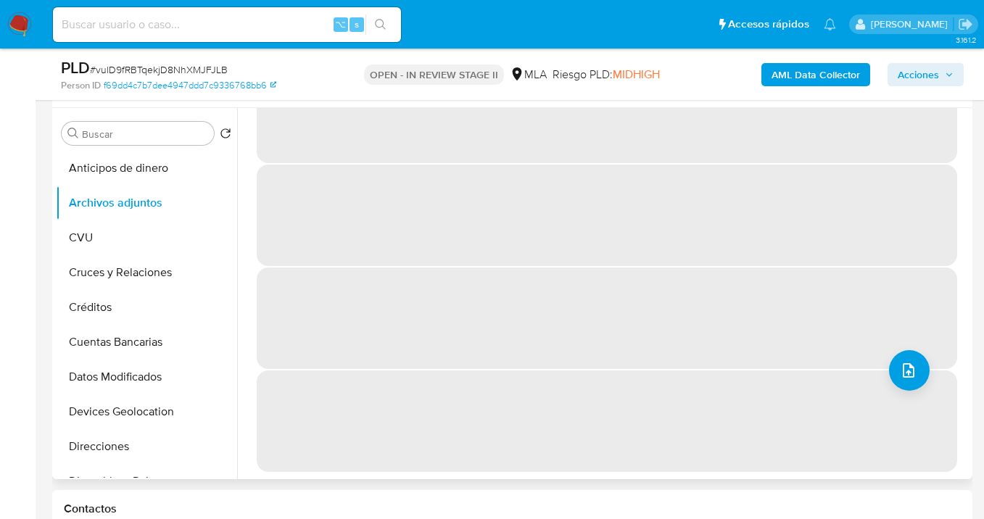
scroll to position [0, 0]
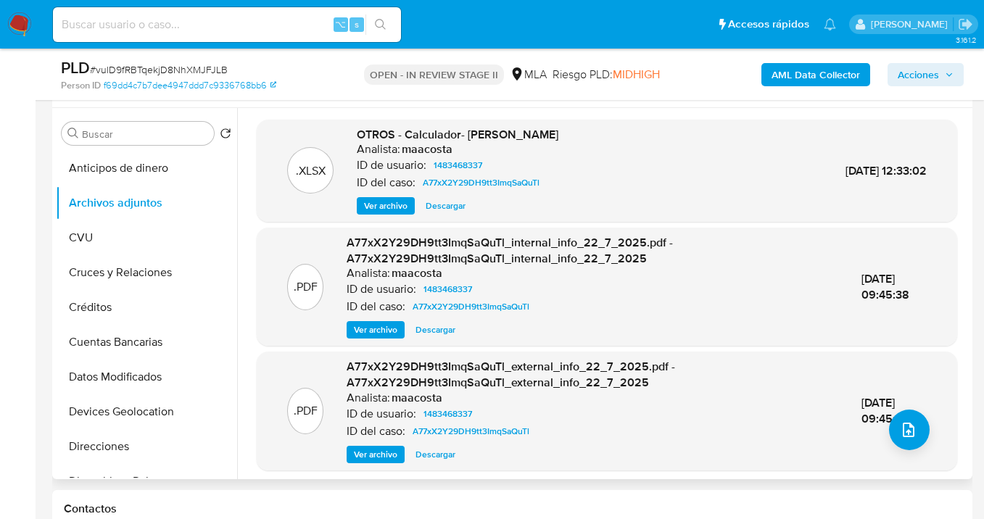
click at [434, 202] on span "Descargar" at bounding box center [446, 206] width 40 height 14
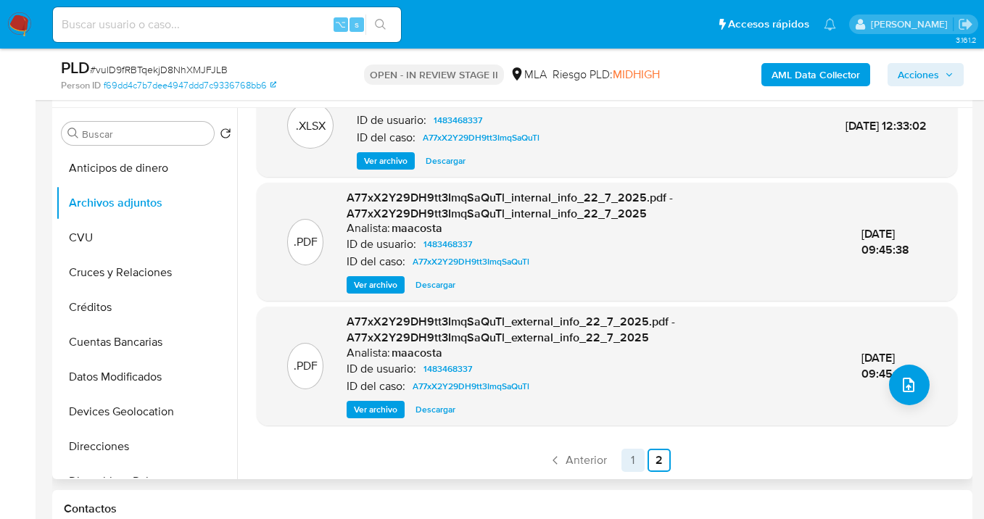
click at [631, 462] on link "1" at bounding box center [632, 460] width 23 height 23
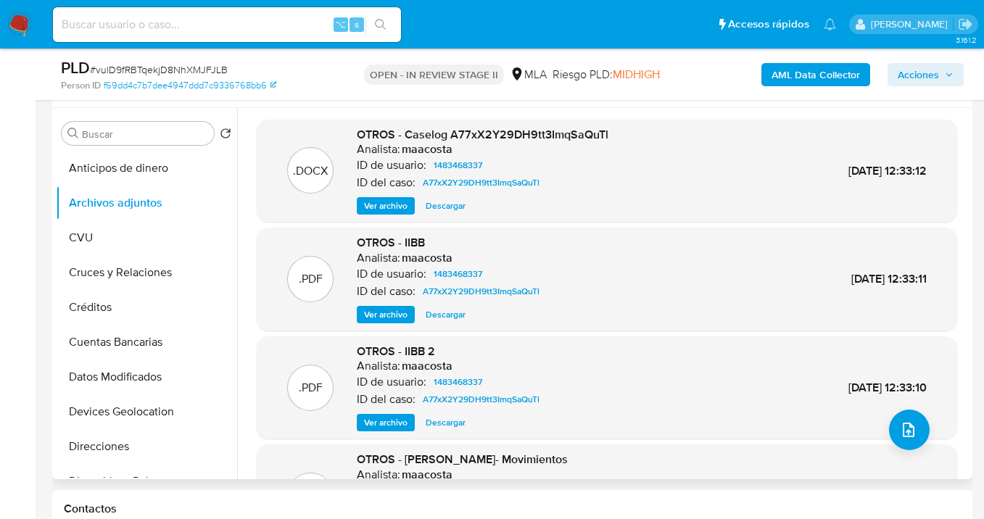
click at [383, 323] on div ".PDF OTROS - IIBB Analista: maacosta ID de usuario: 1483468337 ID del caso: A77…" at bounding box center [607, 279] width 700 height 103
click at [383, 320] on span "Ver archivo" at bounding box center [385, 314] width 43 height 14
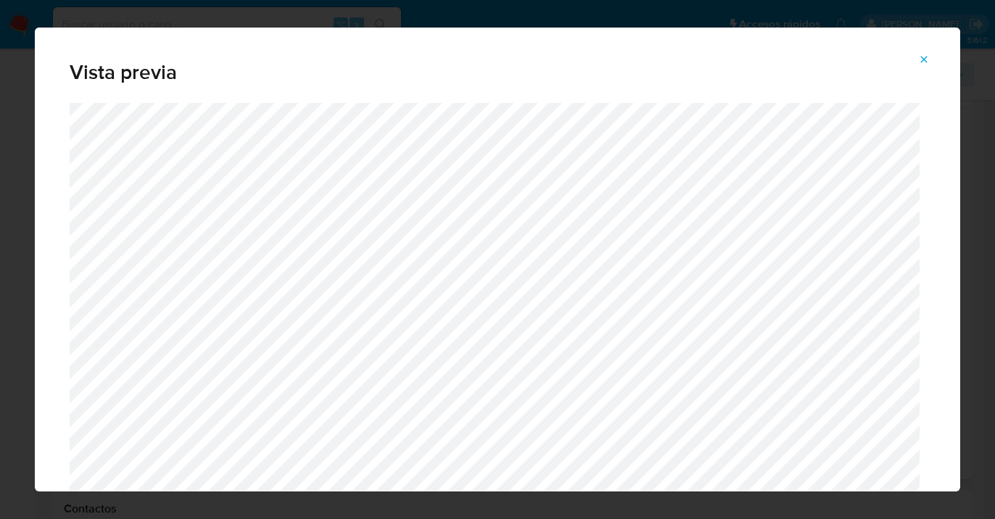
click at [926, 64] on icon "Attachment preview" at bounding box center [924, 60] width 12 height 12
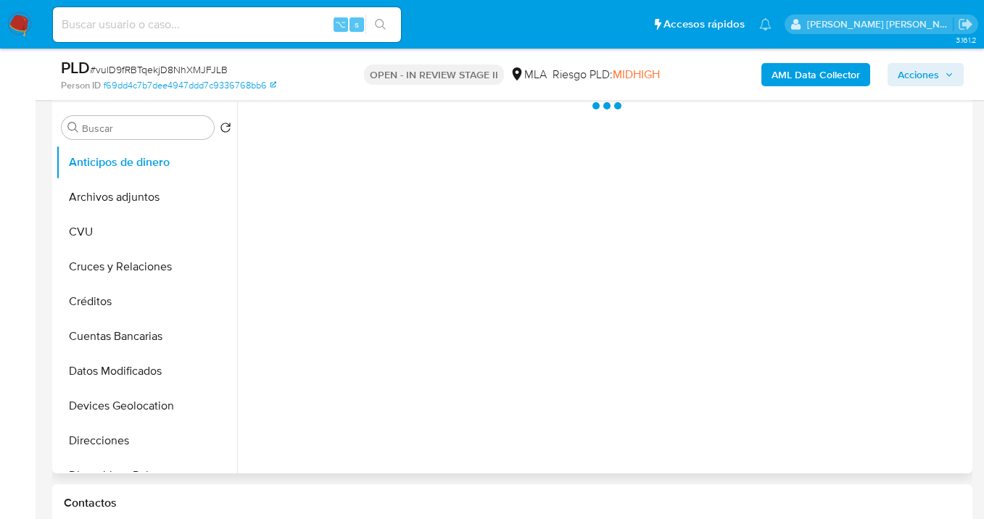
select select "10"
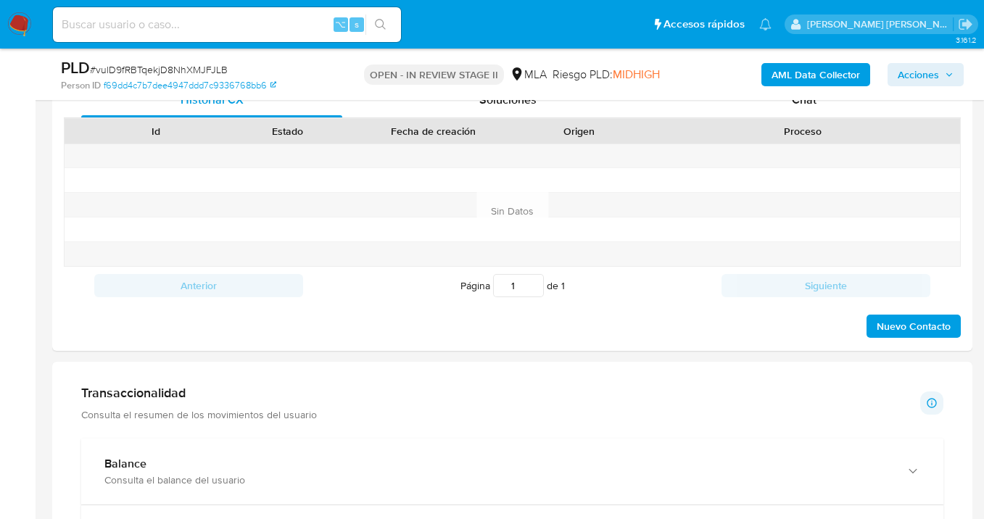
scroll to position [1034, 0]
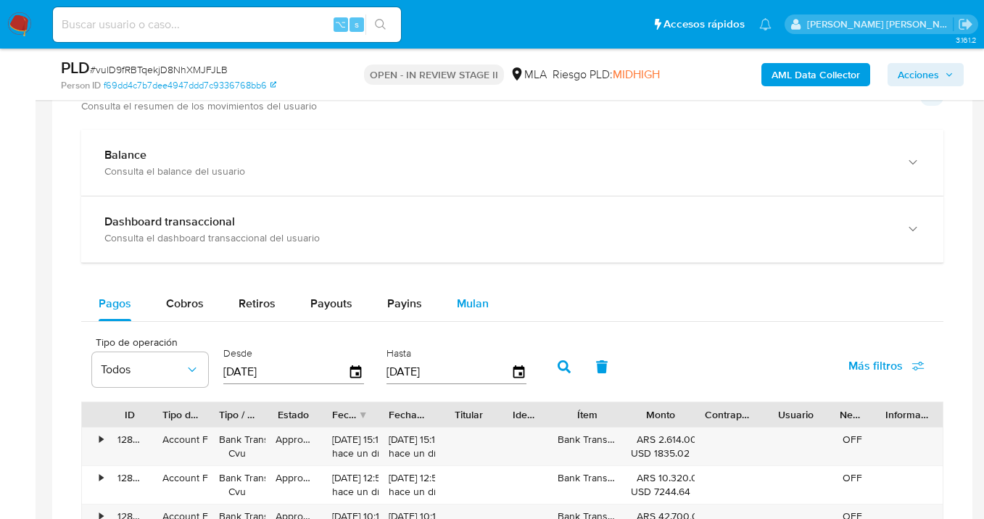
click at [473, 303] on span "Mulan" at bounding box center [473, 303] width 32 height 17
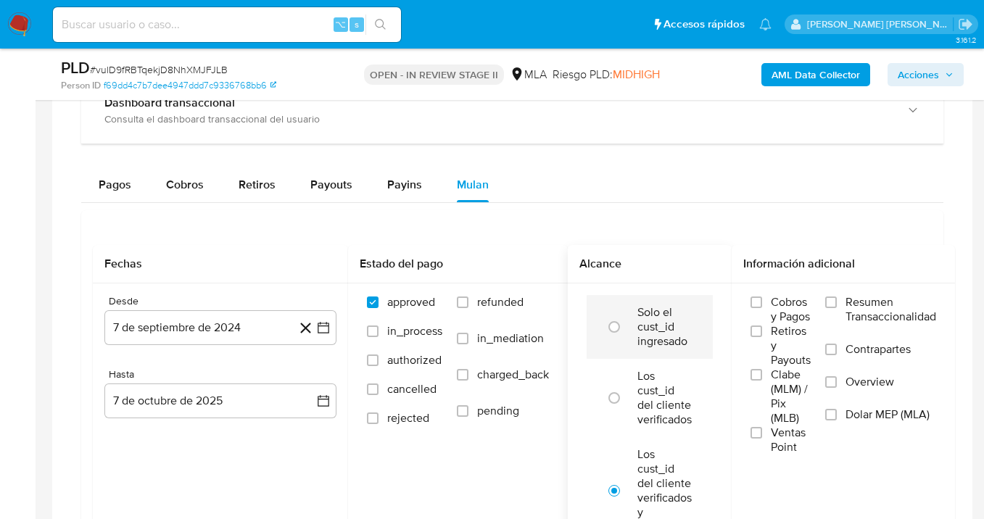
scroll to position [1205, 0]
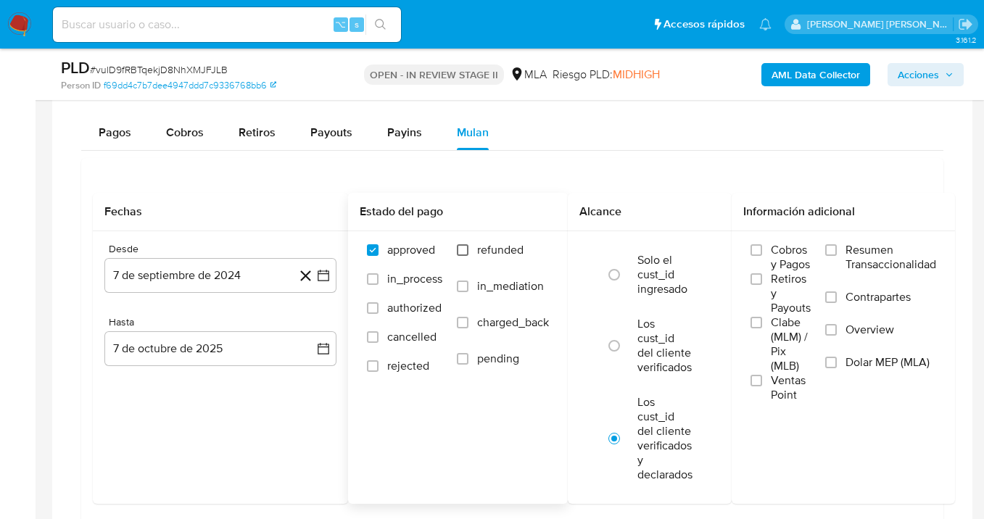
click at [460, 246] on input "refunded" at bounding box center [463, 250] width 12 height 12
checkbox input "true"
click at [835, 362] on input "Dolar MEP (MLA)" at bounding box center [831, 363] width 12 height 12
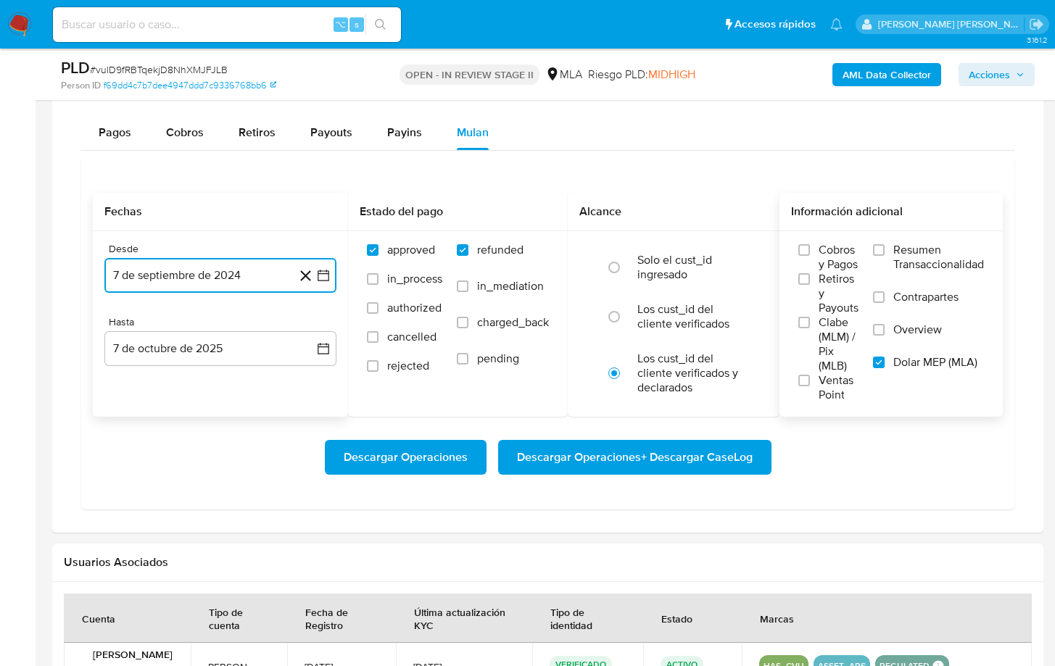
click at [260, 275] on button "7 de septiembre de 2024" at bounding box center [220, 275] width 232 height 35
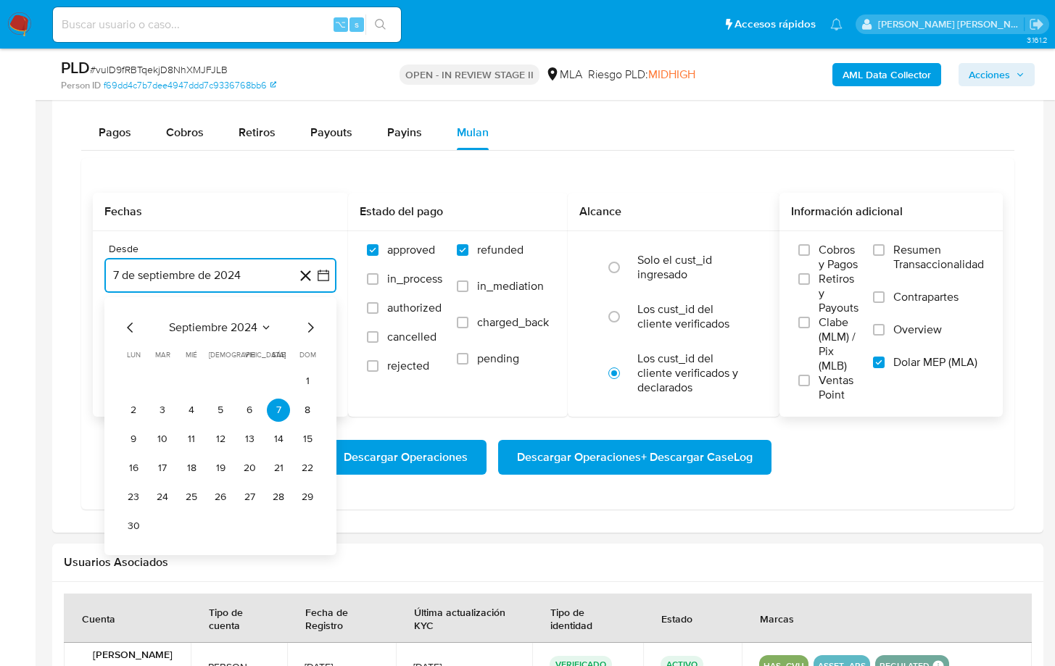
click at [311, 330] on icon "Mes siguiente" at bounding box center [311, 328] width 6 height 10
click at [311, 331] on icon "Mes siguiente" at bounding box center [311, 328] width 6 height 10
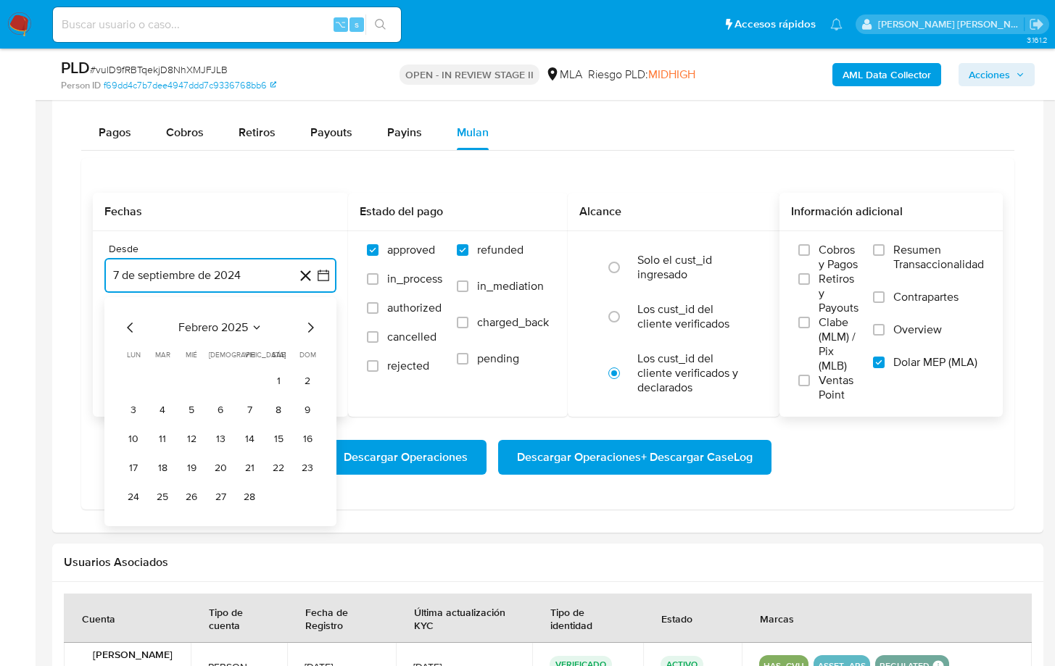
click at [311, 331] on icon "Mes siguiente" at bounding box center [311, 328] width 6 height 10
drag, startPoint x: 306, startPoint y: 381, endPoint x: 279, endPoint y: 379, distance: 26.9
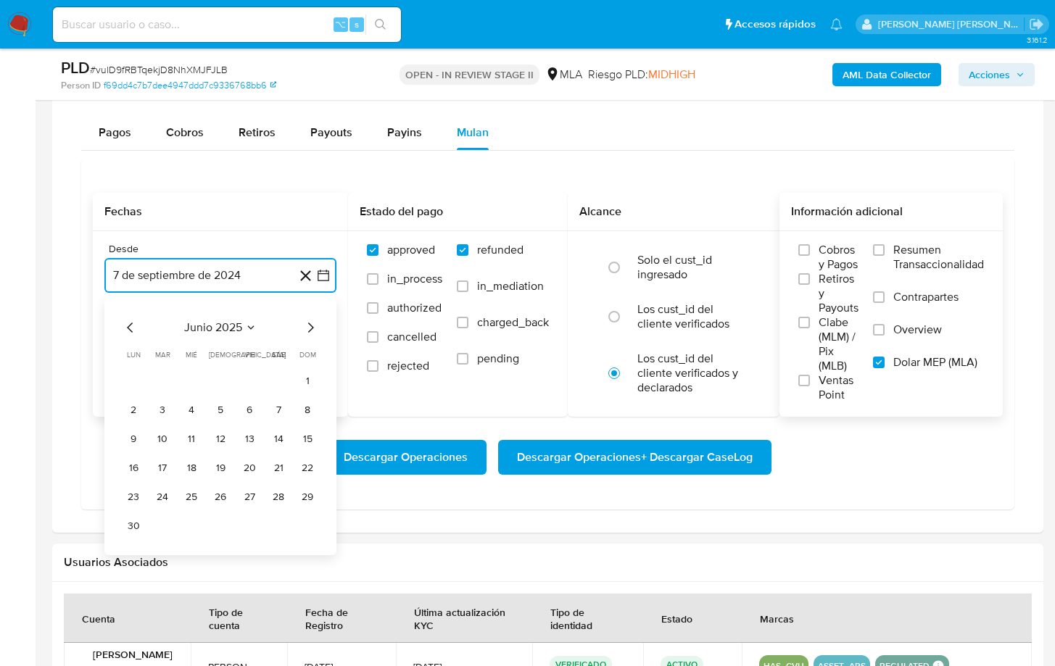
click at [304, 381] on button "1" at bounding box center [307, 381] width 23 height 23
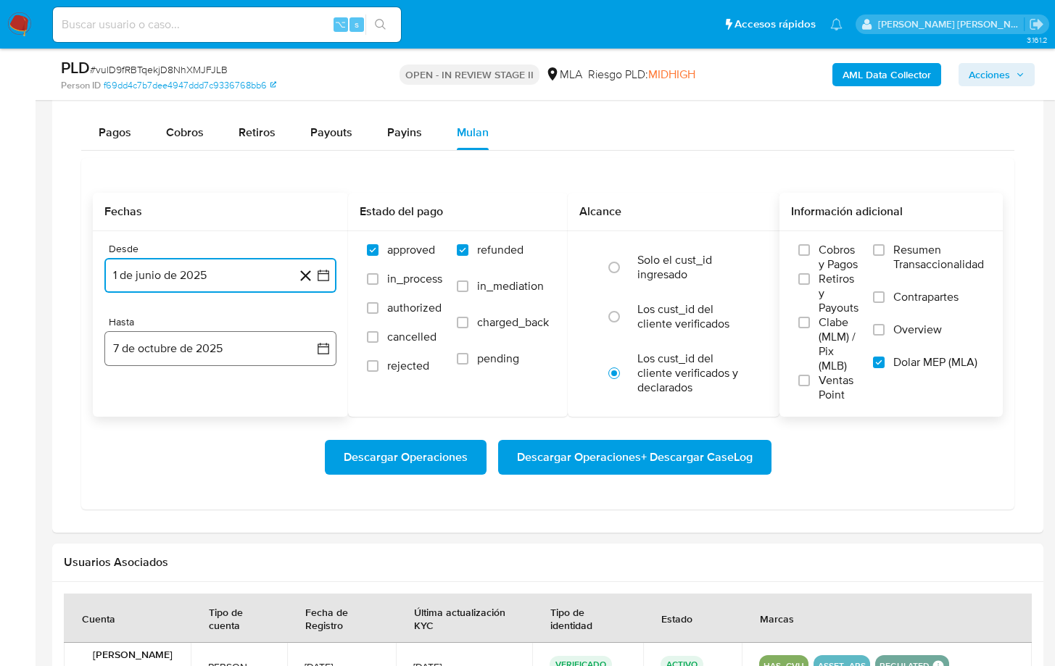
click at [226, 357] on button "7 de octubre de 2025" at bounding box center [220, 348] width 232 height 35
click at [132, 403] on icon "Mes anterior" at bounding box center [130, 400] width 17 height 17
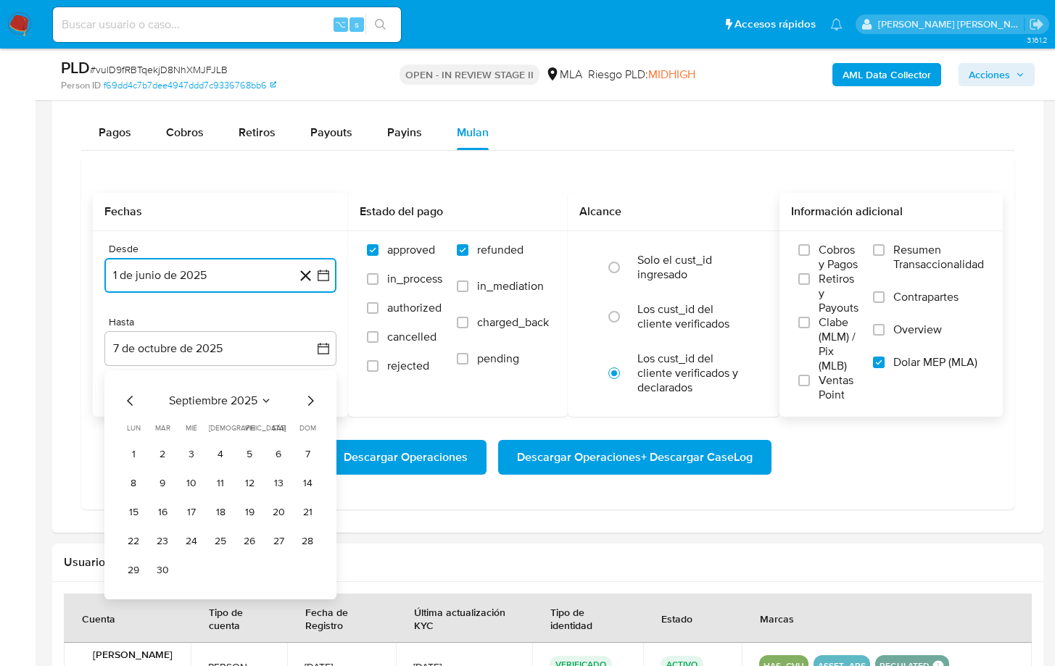
click at [132, 403] on icon "Mes anterior" at bounding box center [130, 400] width 17 height 17
click at [302, 518] on button "31" at bounding box center [307, 570] width 23 height 23
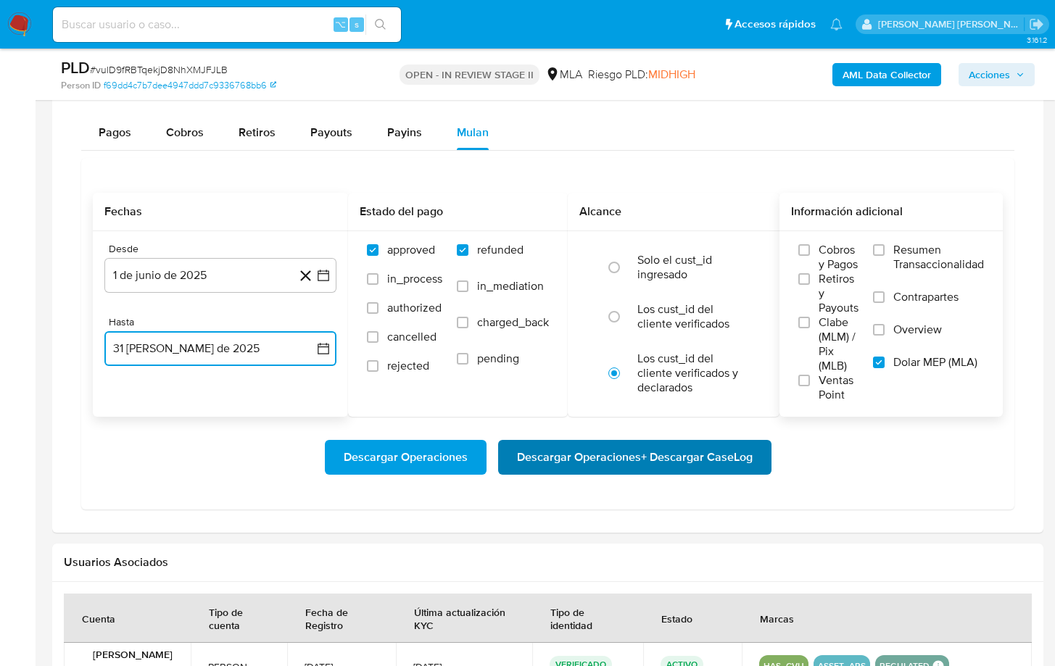
click at [565, 461] on span "Descargar Operaciones + Descargar CaseLog" at bounding box center [635, 457] width 236 height 32
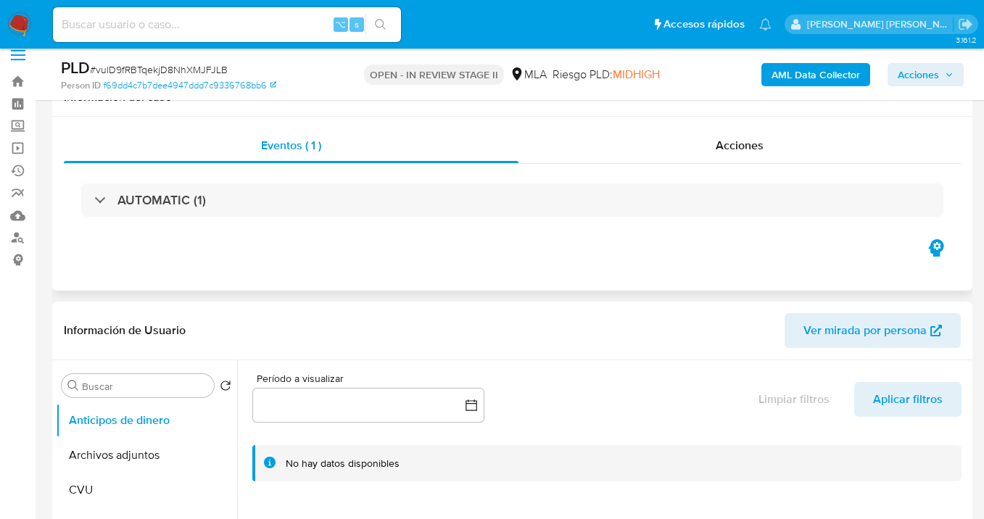
scroll to position [166, 0]
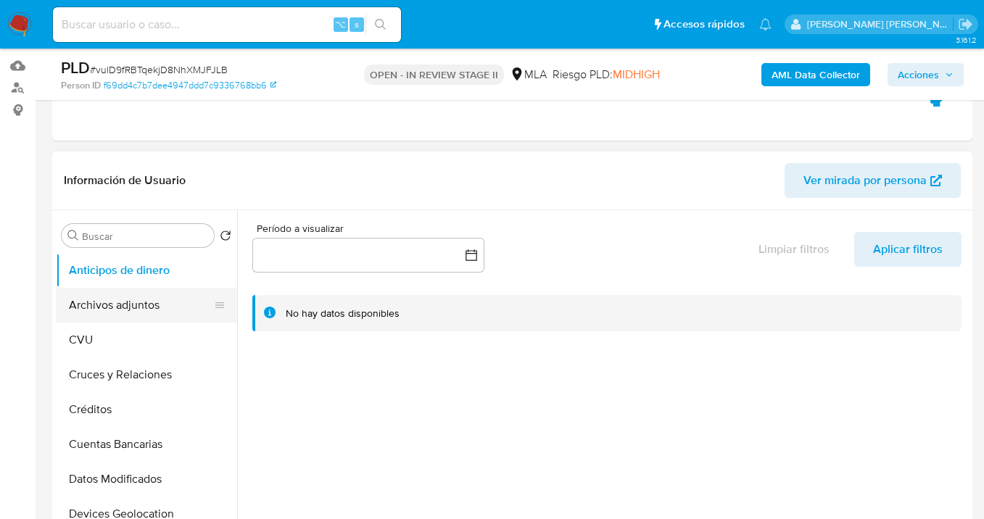
click at [146, 312] on button "Archivos adjuntos" at bounding box center [141, 305] width 170 height 35
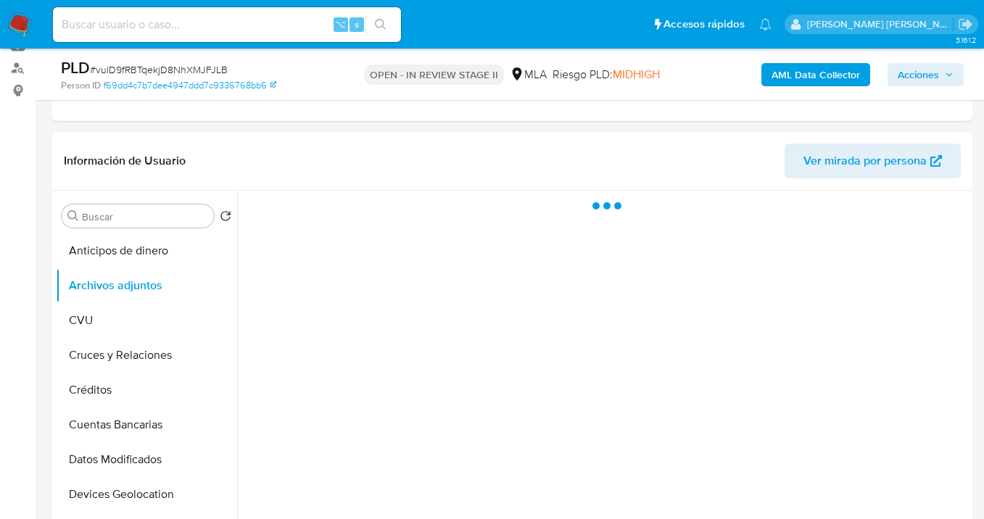
scroll to position [196, 0]
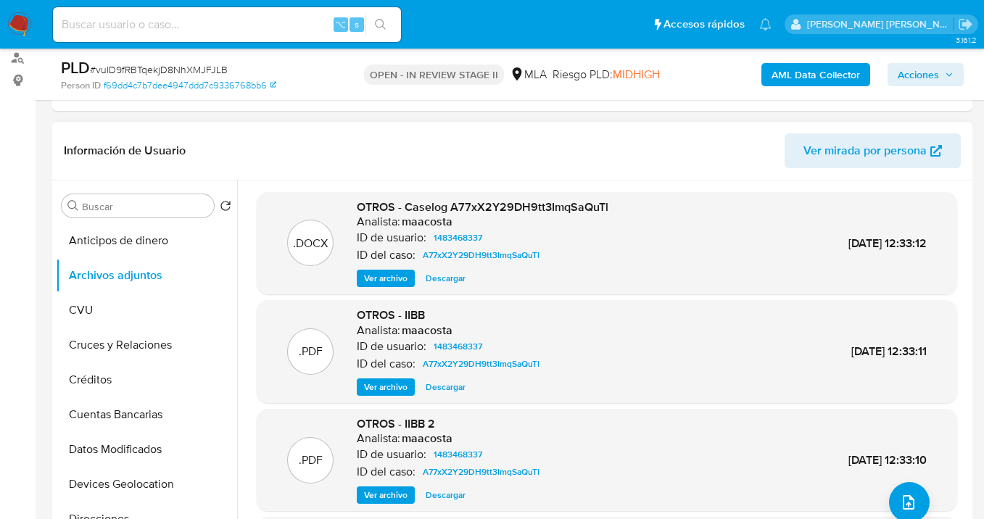
click at [435, 278] on span "Descargar" at bounding box center [446, 278] width 40 height 14
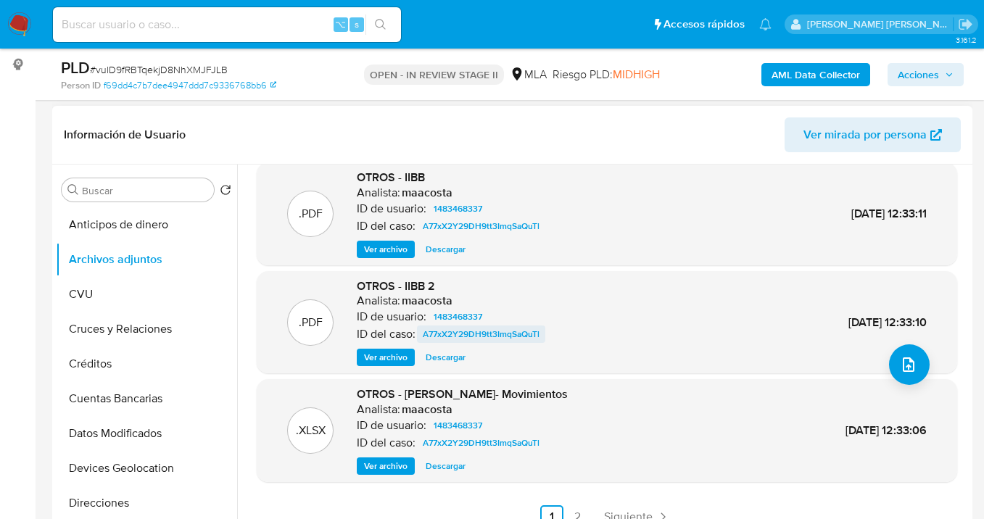
scroll to position [226, 0]
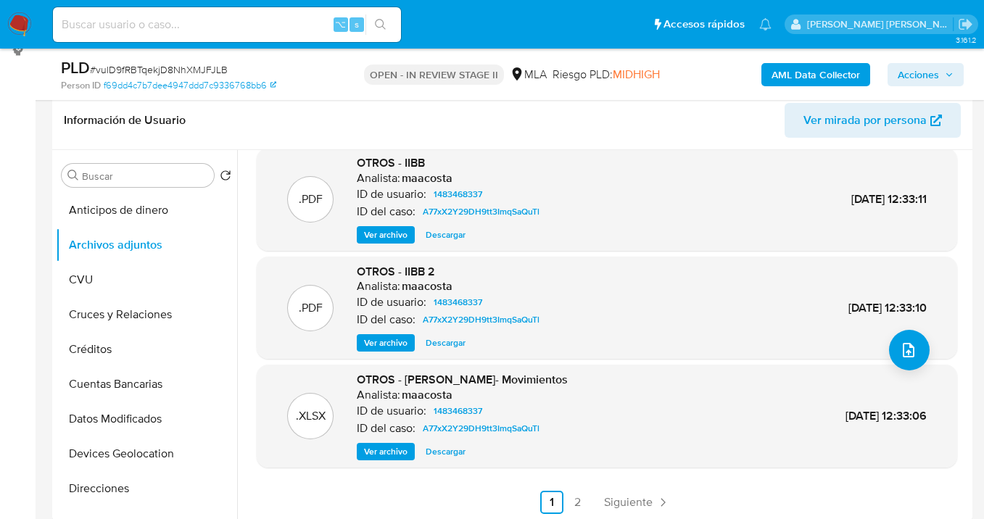
click at [445, 448] on span "Descargar" at bounding box center [446, 451] width 40 height 14
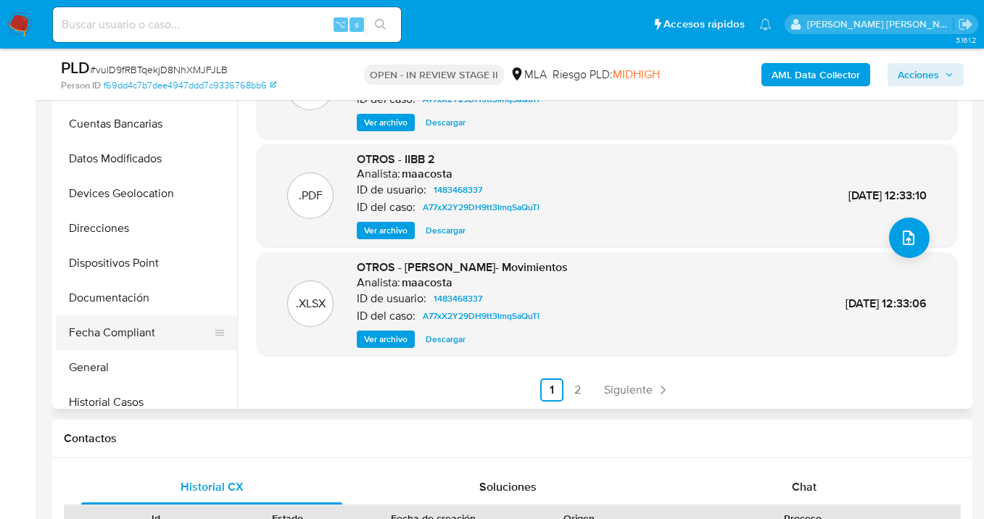
scroll to position [149, 0]
click at [139, 288] on button "Documentación" at bounding box center [141, 297] width 170 height 35
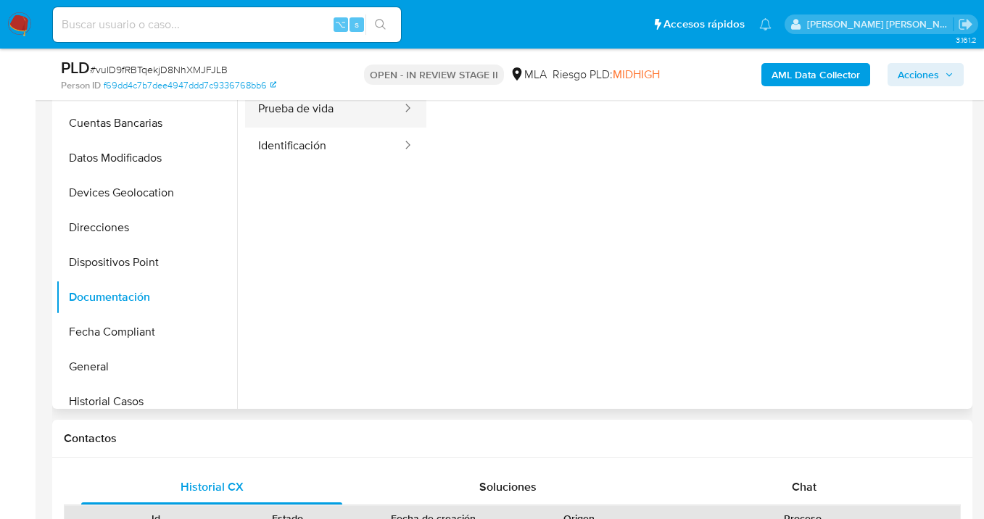
click at [333, 113] on button "Prueba de vida" at bounding box center [324, 109] width 158 height 37
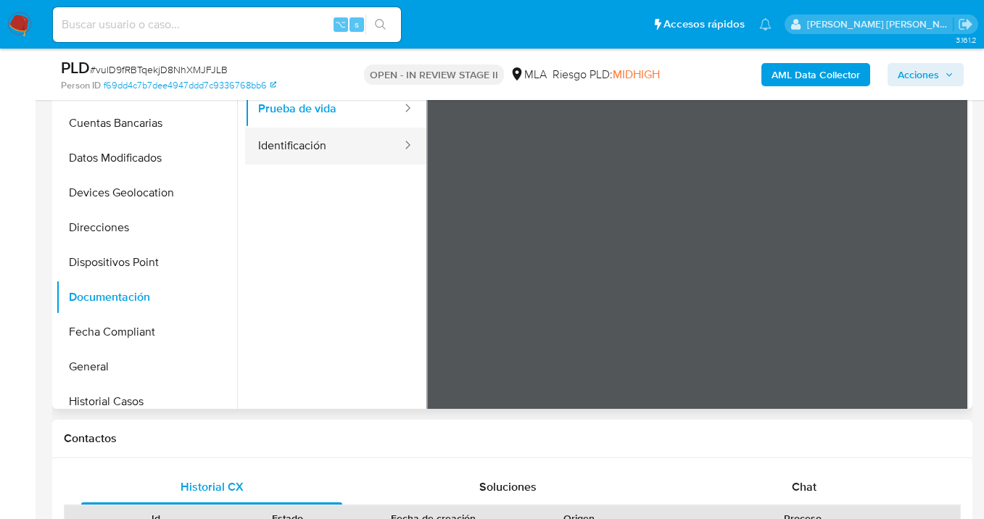
click at [333, 154] on button "Identificación" at bounding box center [324, 146] width 158 height 37
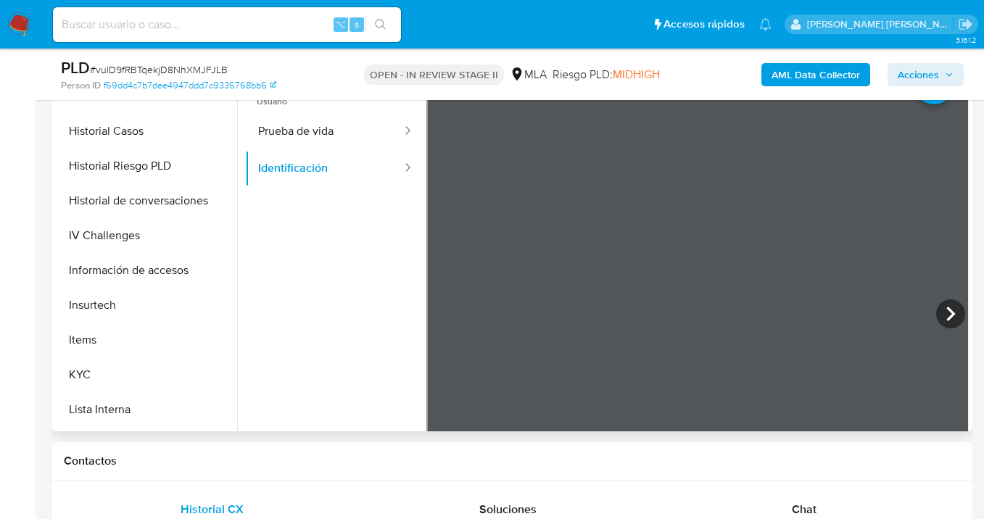
scroll to position [457, 0]
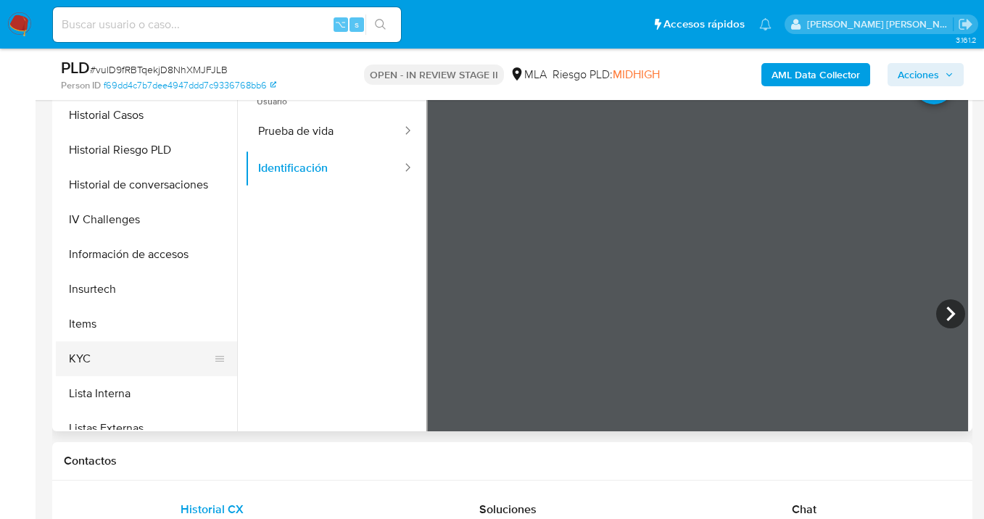
click at [159, 349] on button "KYC" at bounding box center [141, 358] width 170 height 35
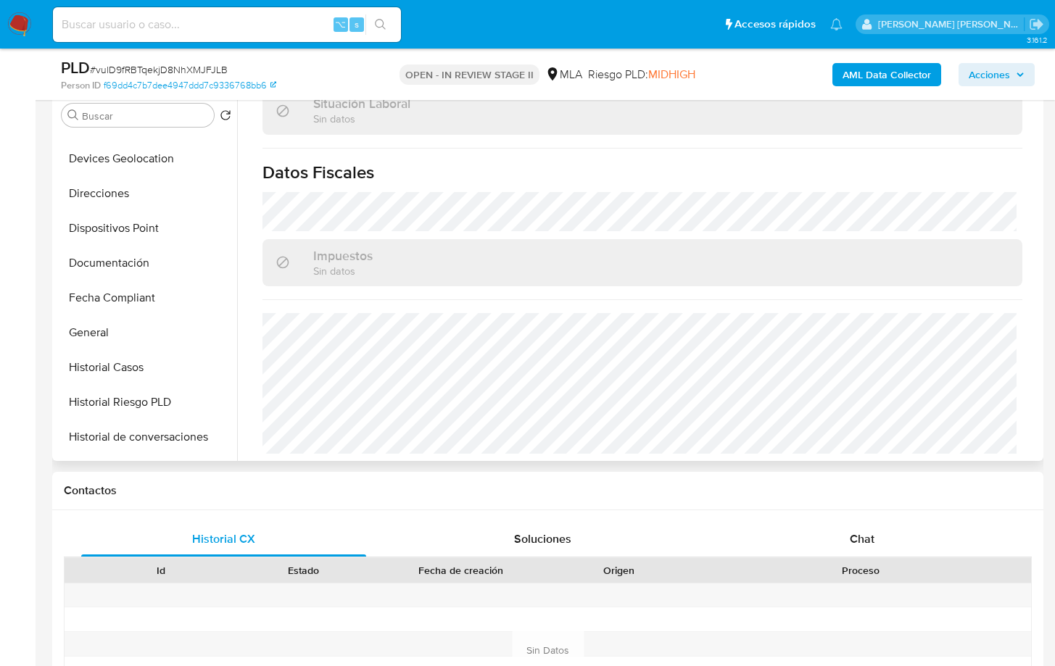
scroll to position [195, 0]
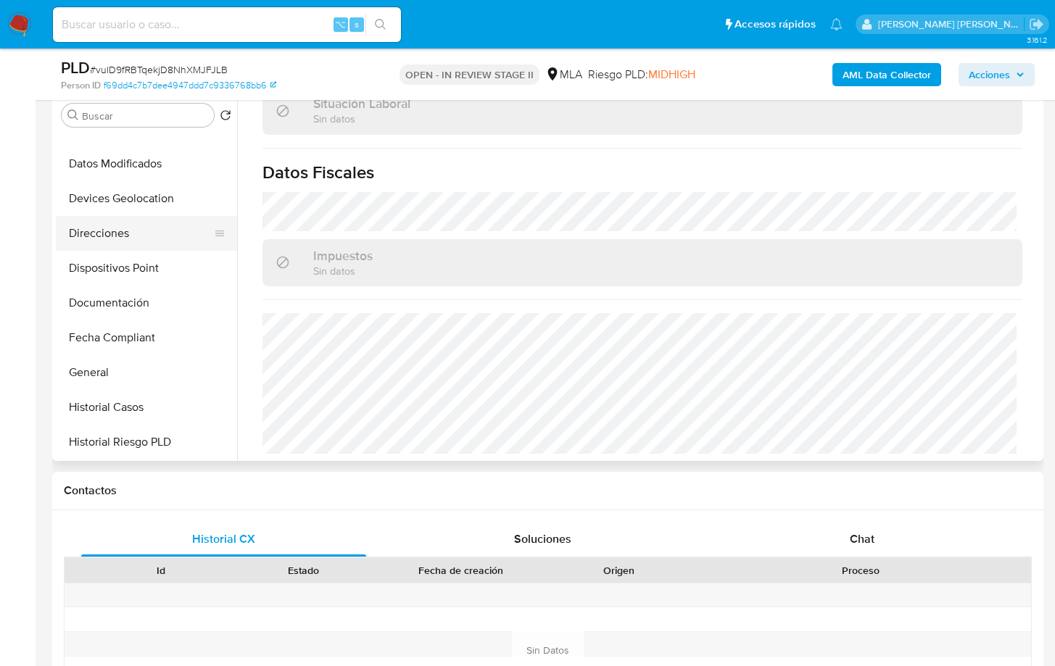
click at [168, 234] on button "Direcciones" at bounding box center [141, 233] width 170 height 35
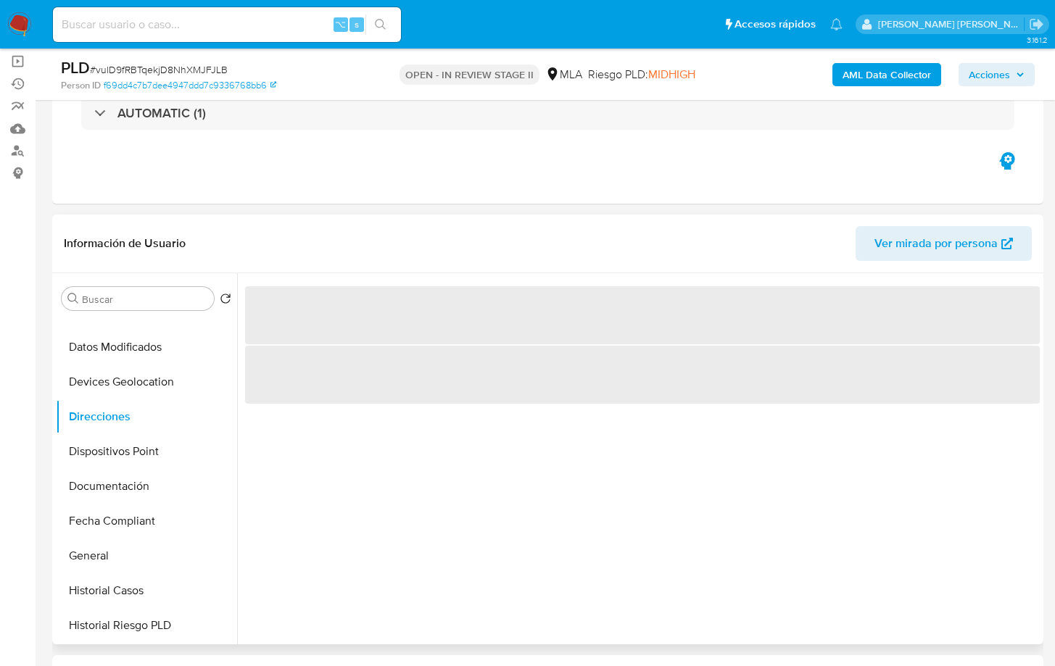
scroll to position [109, 0]
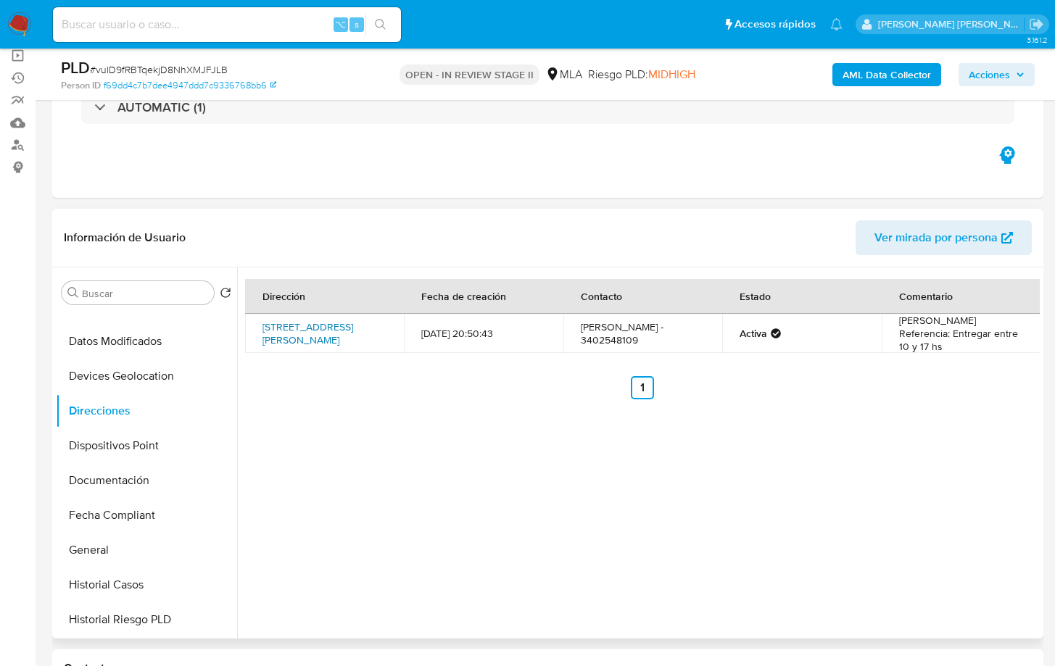
click at [307, 322] on link "Calle Santa Fe 2666, Rosario, Santa Fe, 2000, Argentina 2666" at bounding box center [307, 334] width 91 height 28
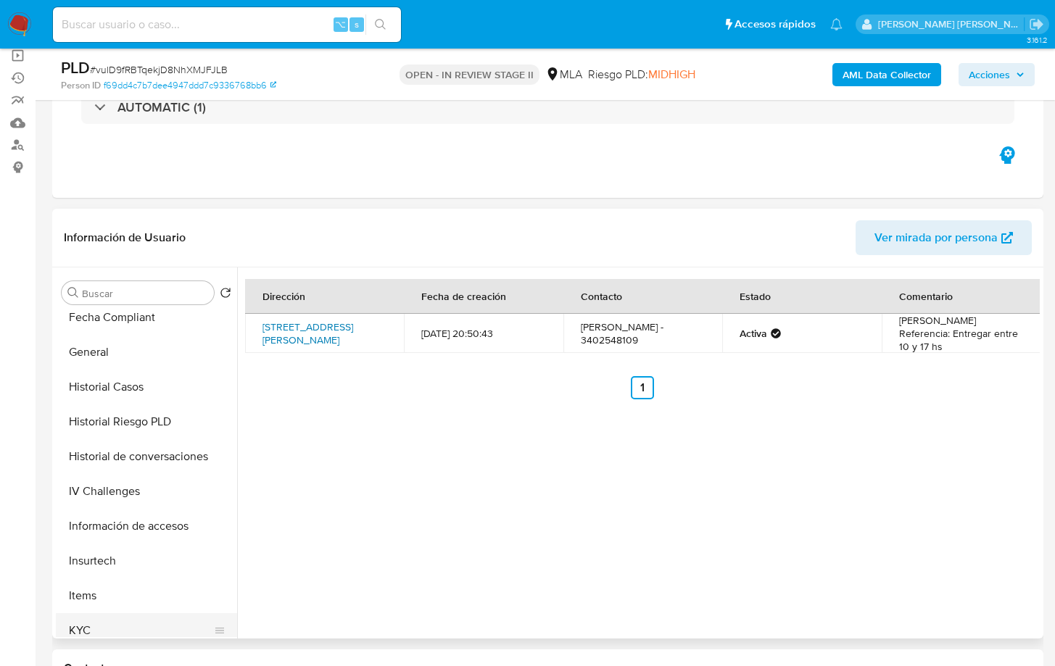
scroll to position [483, 0]
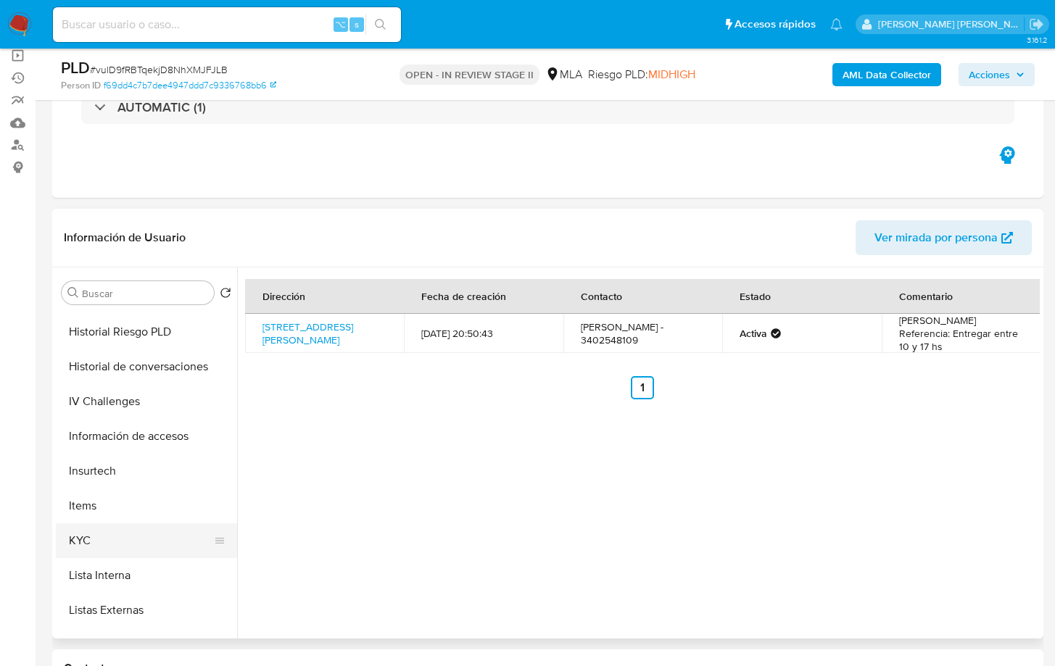
drag, startPoint x: 140, startPoint y: 538, endPoint x: 149, endPoint y: 536, distance: 8.8
click at [140, 518] on button "KYC" at bounding box center [141, 540] width 170 height 35
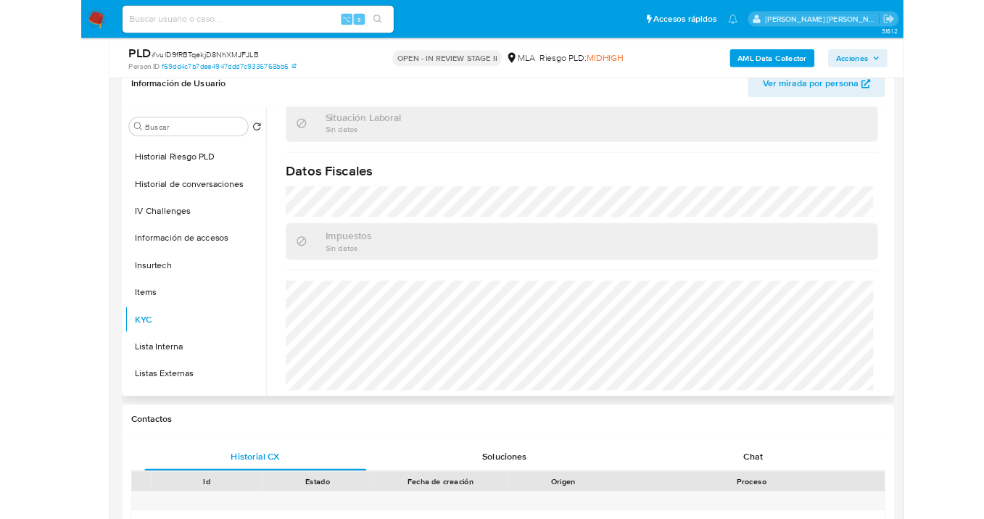
scroll to position [273, 0]
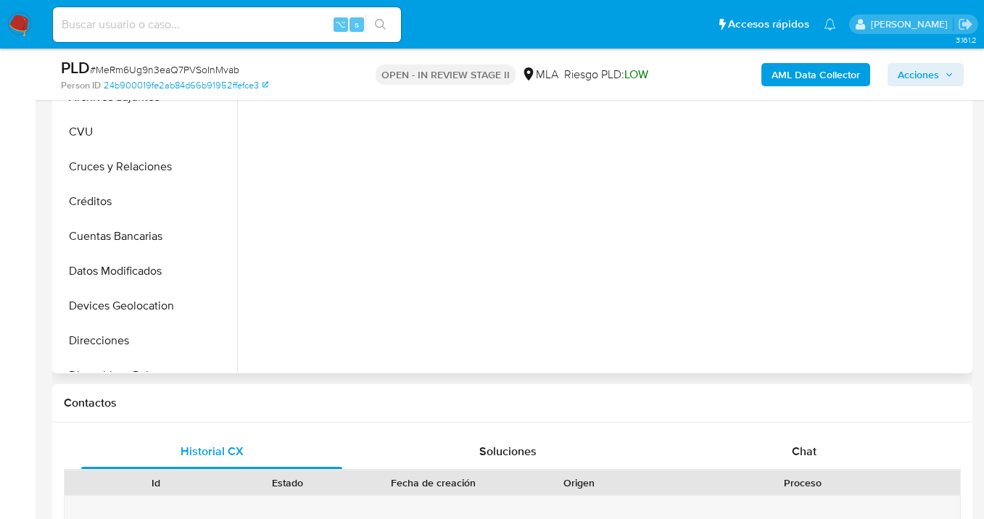
select select "10"
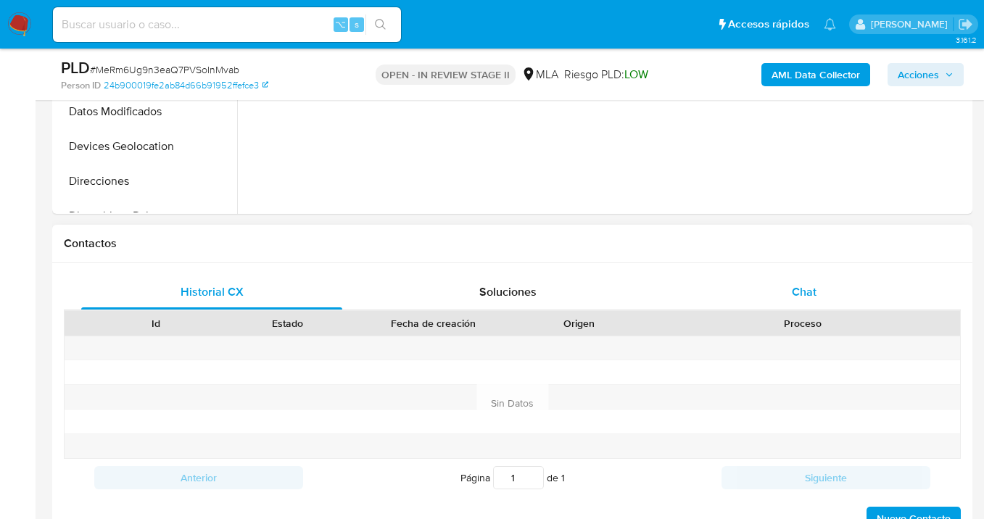
drag, startPoint x: 805, startPoint y: 293, endPoint x: 794, endPoint y: 283, distance: 14.9
click at [805, 292] on span "Chat" at bounding box center [804, 291] width 25 height 17
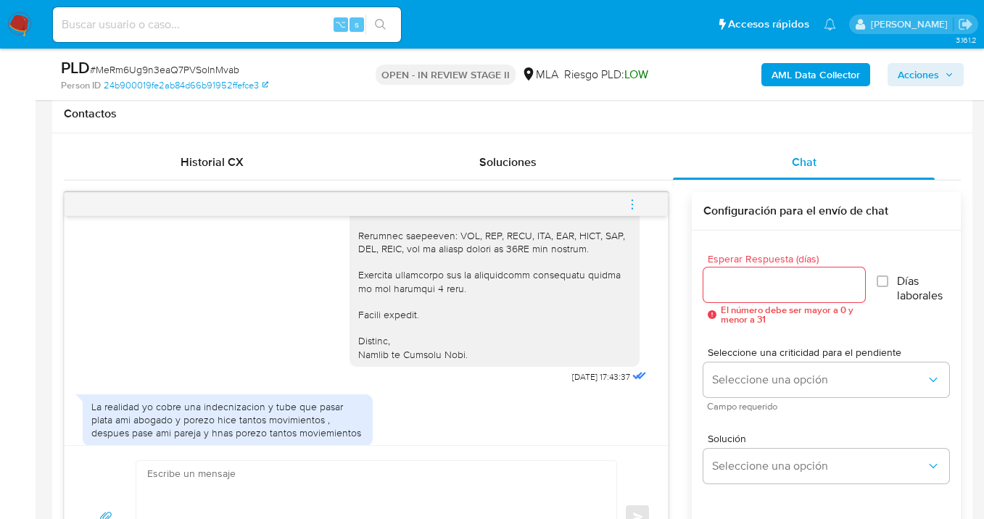
scroll to position [1460, 0]
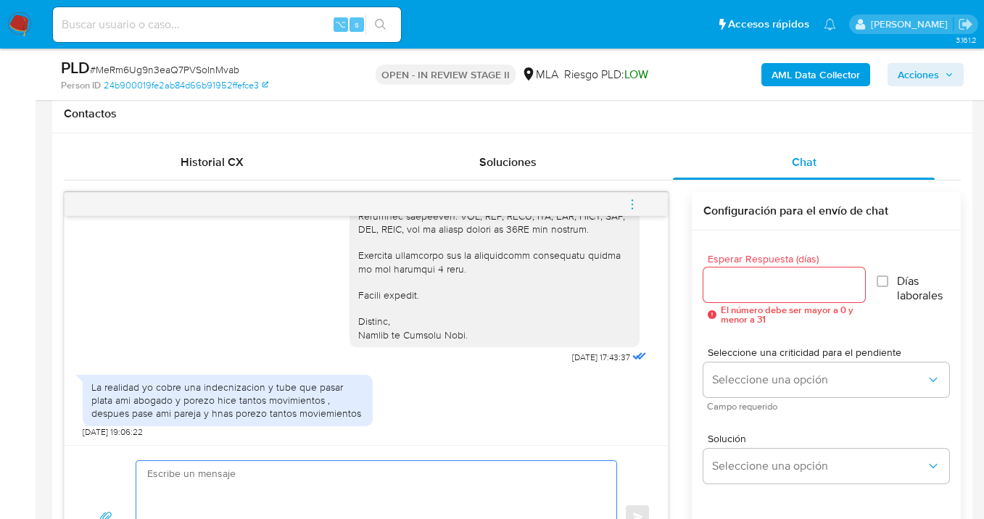
click at [187, 471] on textarea at bounding box center [372, 517] width 451 height 112
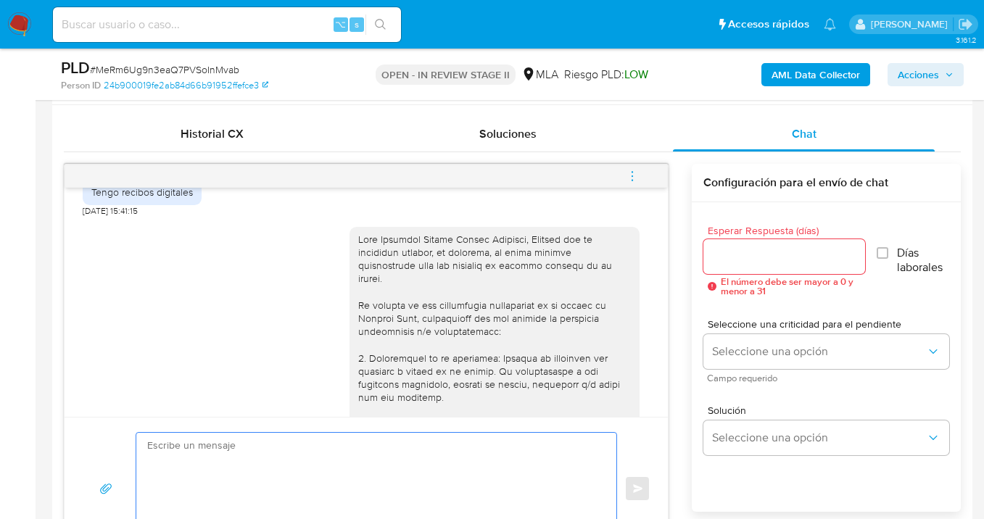
scroll to position [818, 0]
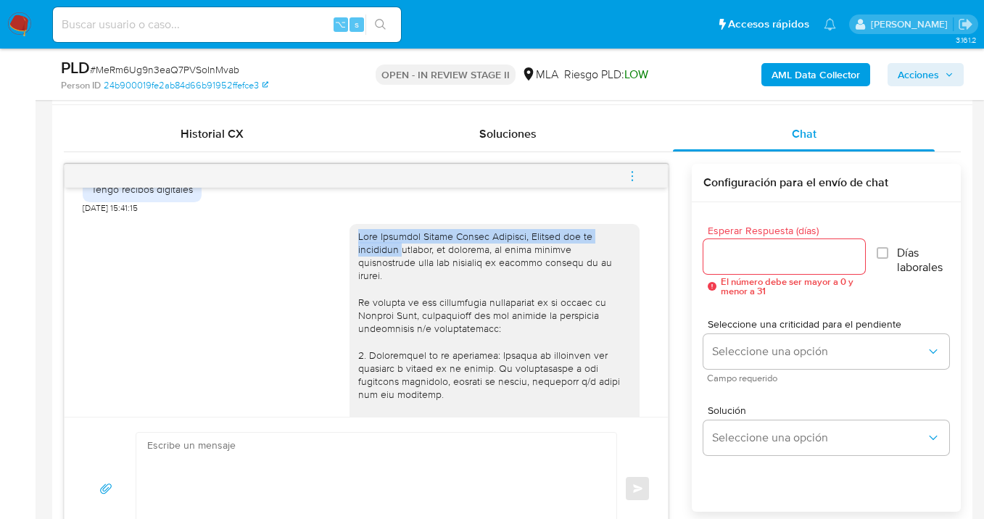
drag, startPoint x: 358, startPoint y: 265, endPoint x: 394, endPoint y: 279, distance: 38.4
copy div "Hola [PERSON_NAME], Gracias por la respuesta"
click at [209, 463] on textarea at bounding box center [372, 489] width 451 height 112
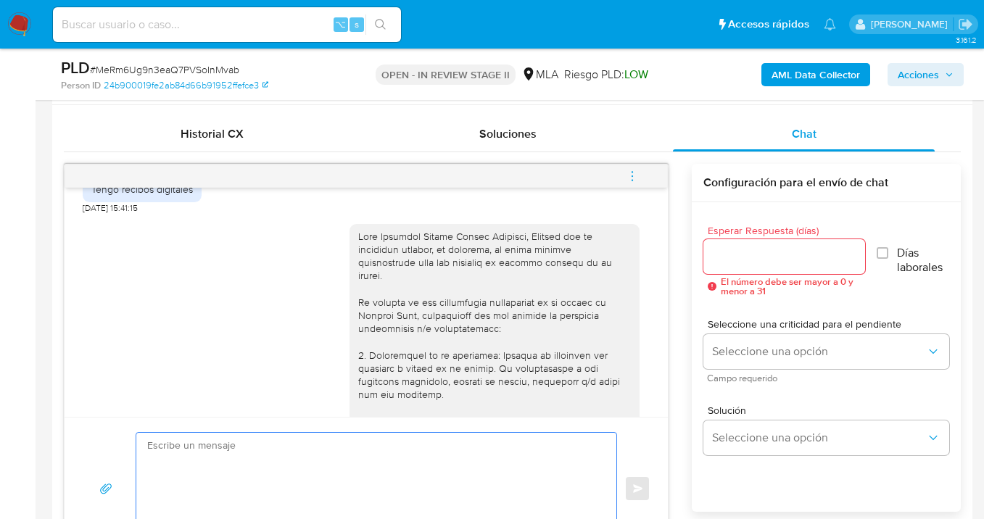
paste textarea "Hola [PERSON_NAME], Gracias por la respuesta"
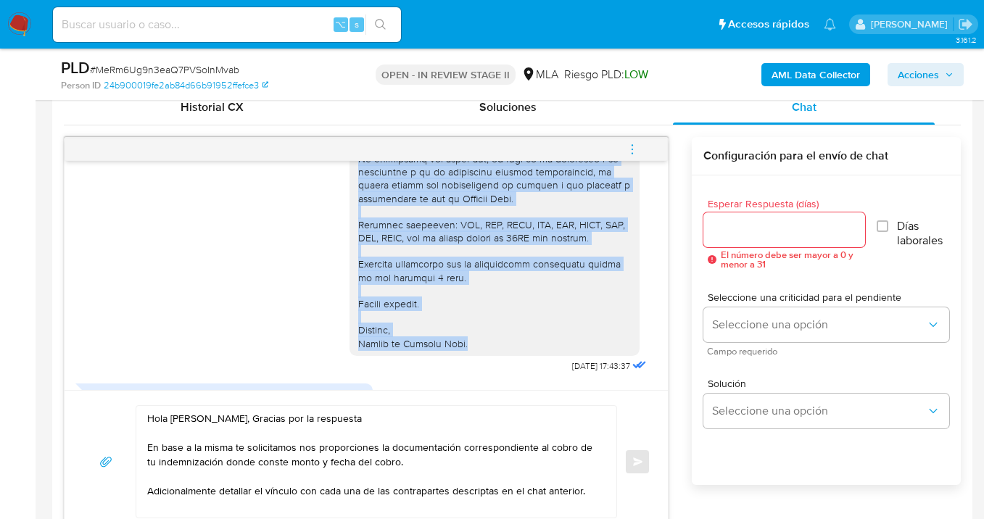
scroll to position [1370, 0]
drag, startPoint x: 348, startPoint y: 207, endPoint x: 575, endPoint y: 355, distance: 270.8
click at [575, 350] on div at bounding box center [494, 0] width 273 height 699
copy div "- [PERSON_NAME] - CUIL 27386732561 - [PERSON_NAME] - CUIT 20228093034 - [PERSON…"
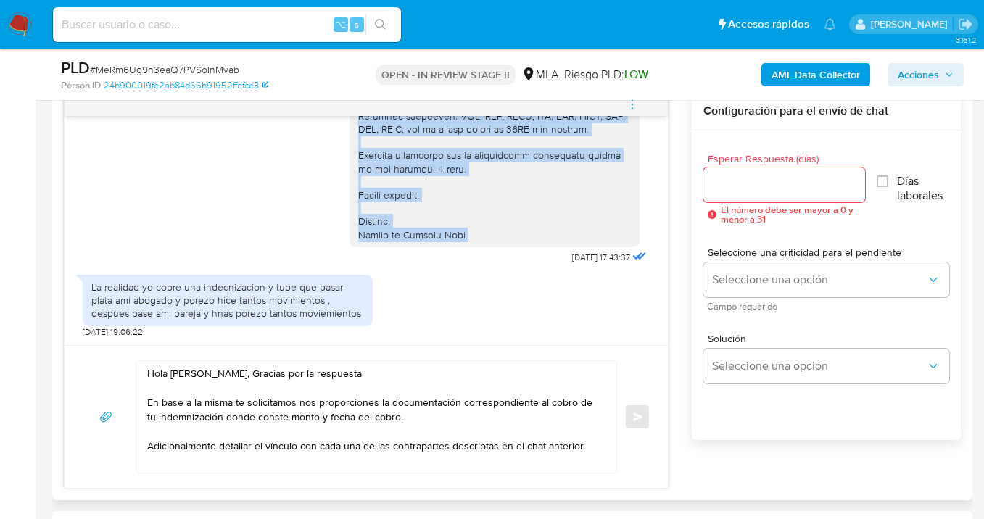
scroll to position [842, 0]
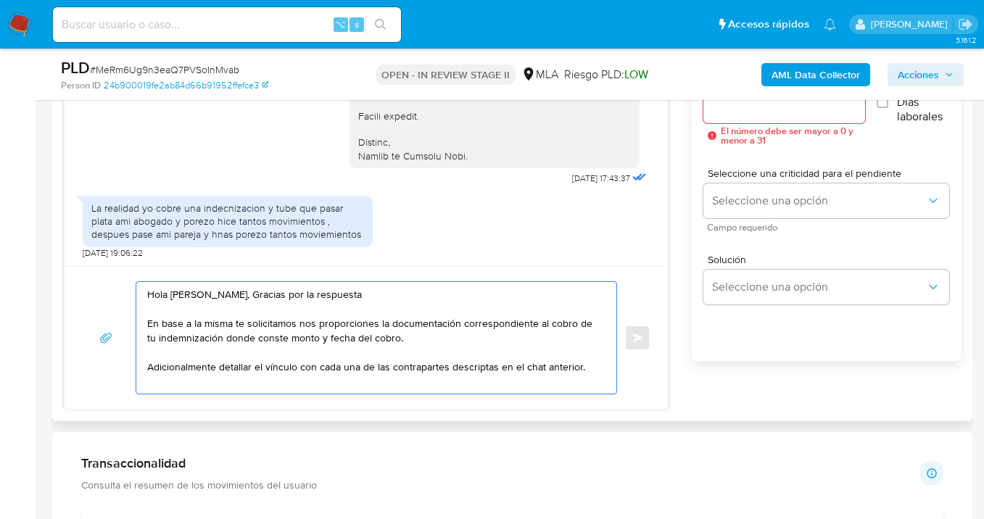
click at [590, 365] on textarea "Hola [PERSON_NAME], Gracias por la respuesta En base a la misma te solicitamos …" at bounding box center [372, 338] width 451 height 112
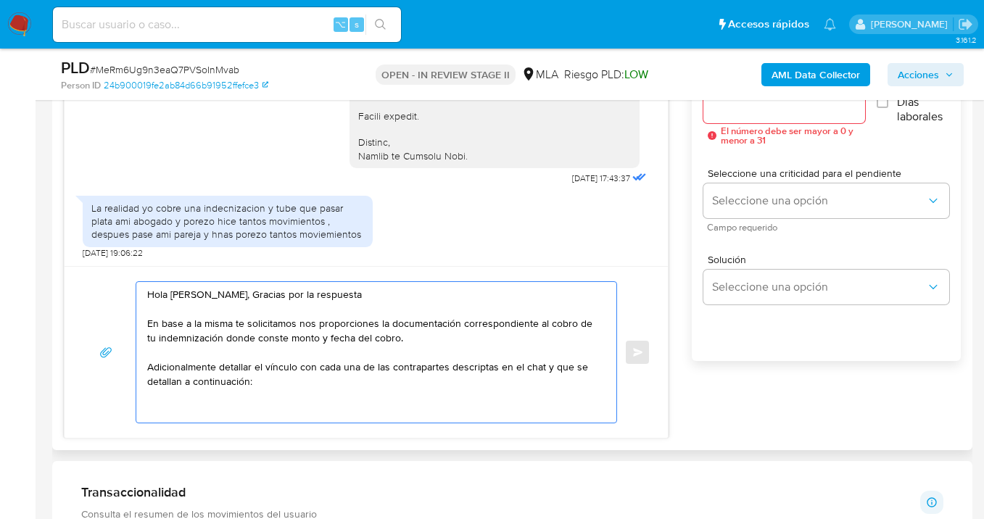
paste textarea "- [PERSON_NAME] - CUIL 27386732561 - [PERSON_NAME] - CUIT 20228093034 - [PERSON…"
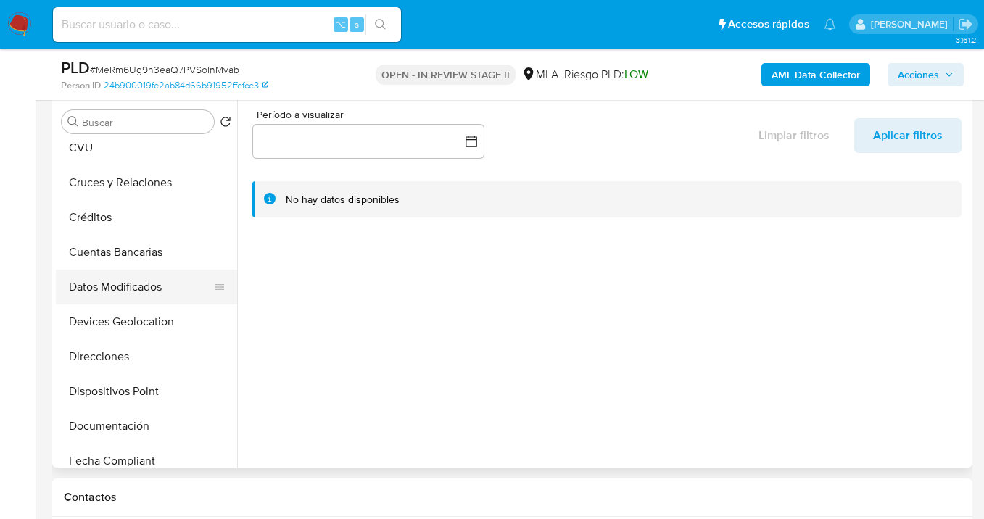
scroll to position [107, 0]
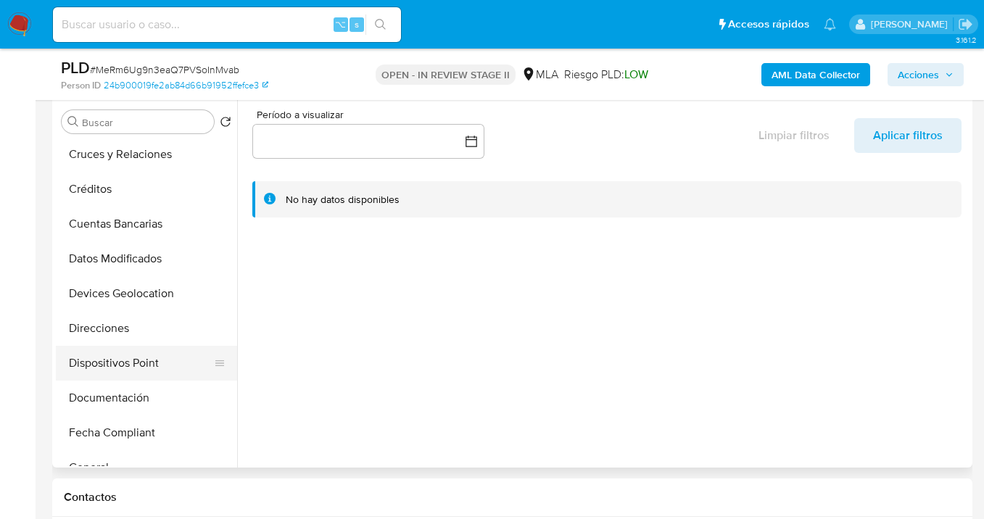
drag, startPoint x: 155, startPoint y: 389, endPoint x: 180, endPoint y: 362, distance: 35.9
click at [155, 389] on button "Documentación" at bounding box center [146, 398] width 181 height 35
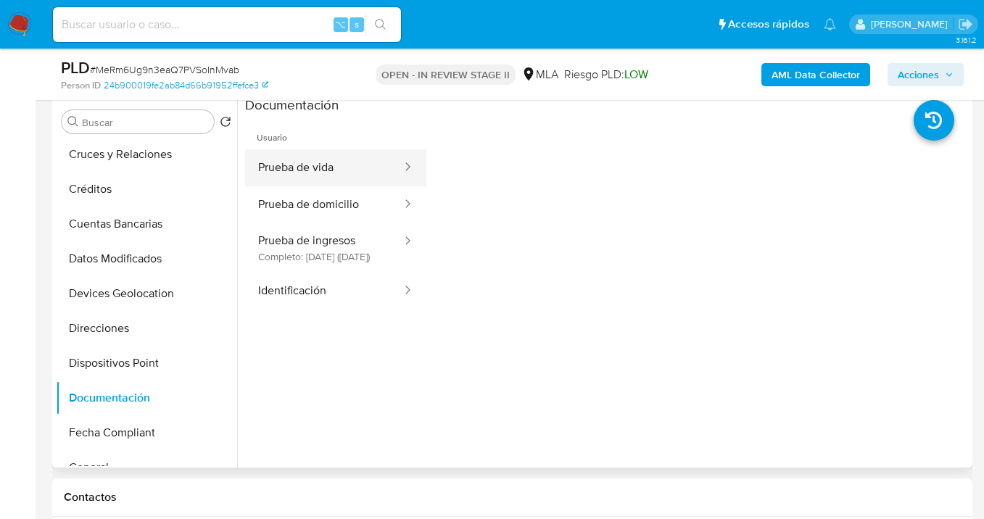
drag, startPoint x: 330, startPoint y: 172, endPoint x: 370, endPoint y: 173, distance: 40.6
click at [330, 172] on button "Prueba de vida" at bounding box center [324, 167] width 158 height 37
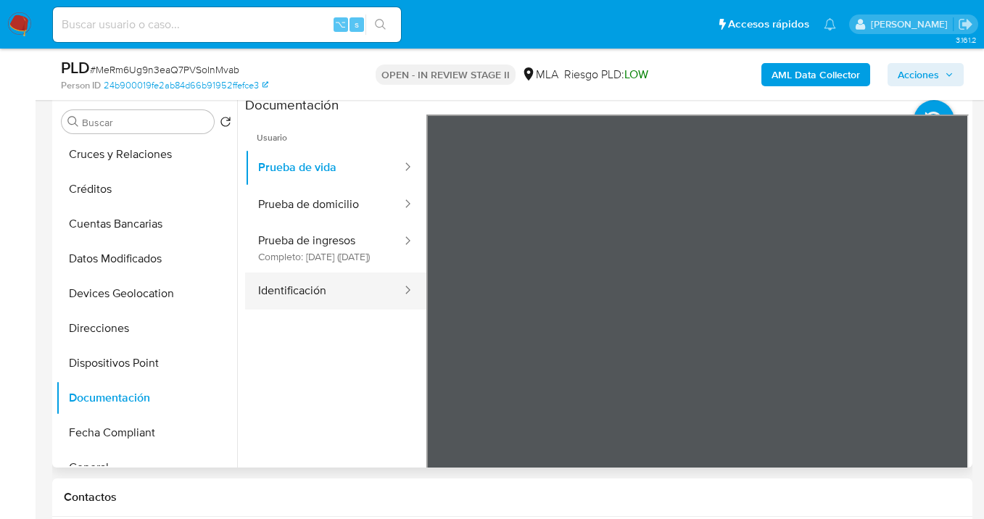
click at [336, 307] on button "Identificación" at bounding box center [324, 291] width 158 height 37
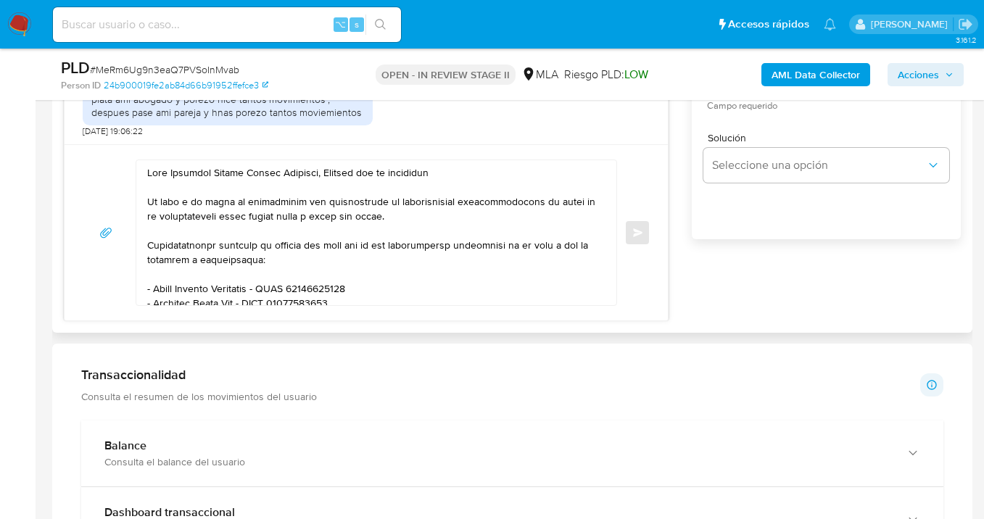
scroll to position [942, 0]
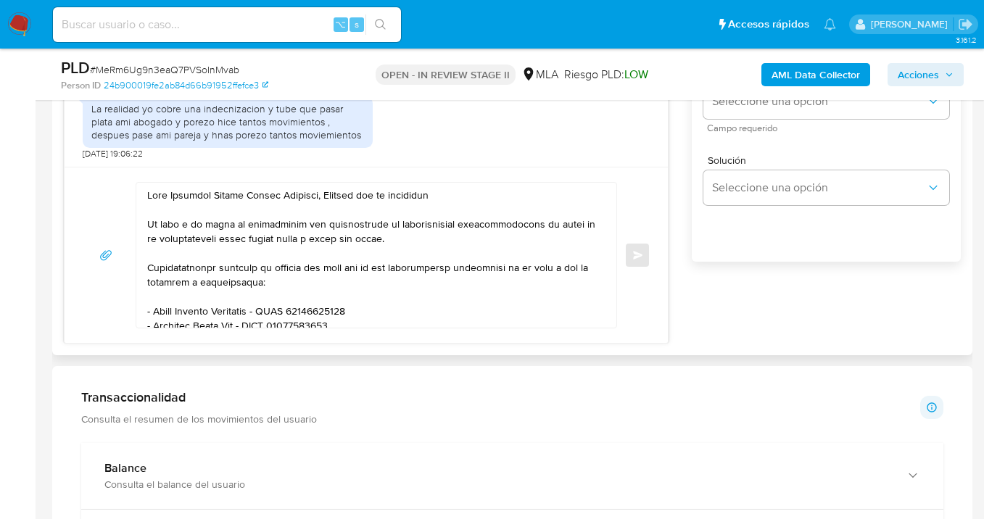
click at [403, 240] on textarea at bounding box center [372, 255] width 451 height 145
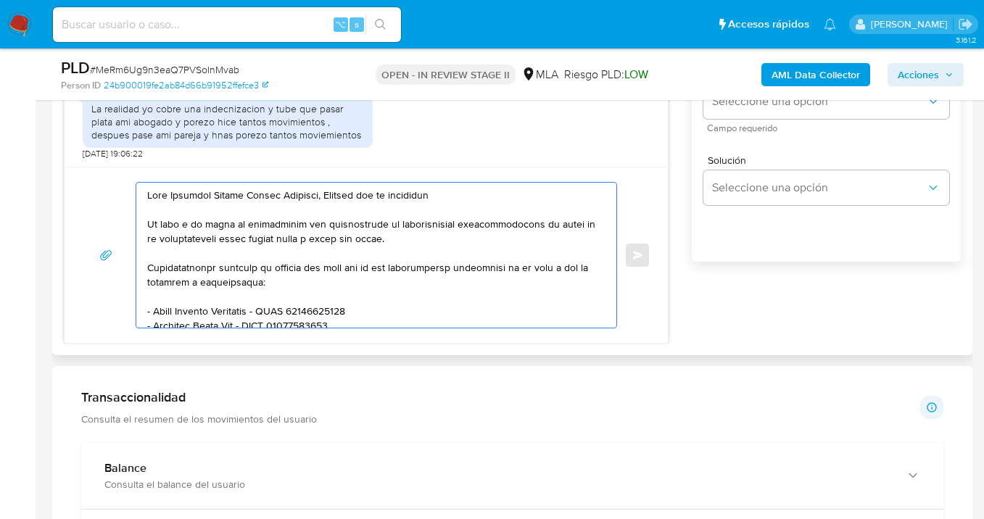
click at [229, 259] on textarea at bounding box center [372, 255] width 451 height 145
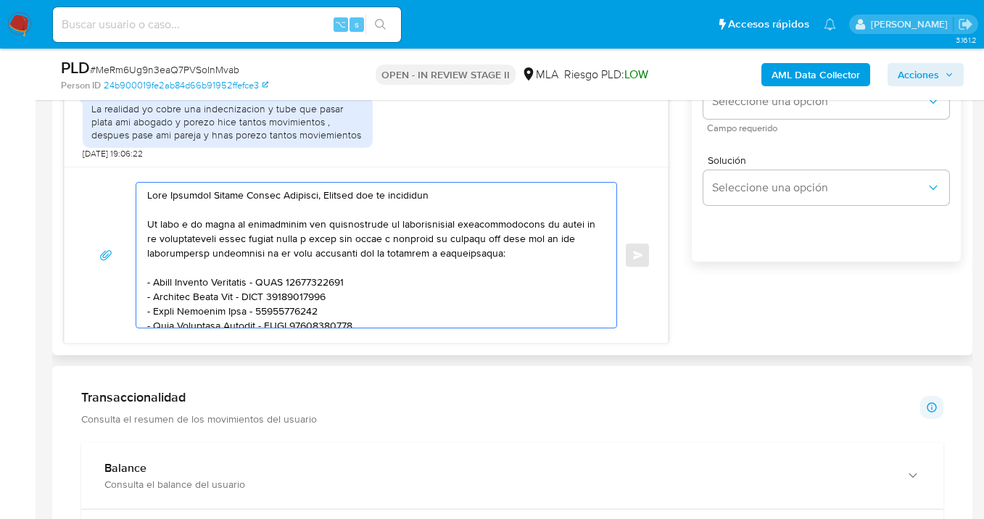
type textarea "Hola Jonathan Damian Martin Sandobal, Gracias por la respuesta En base a la mis…"
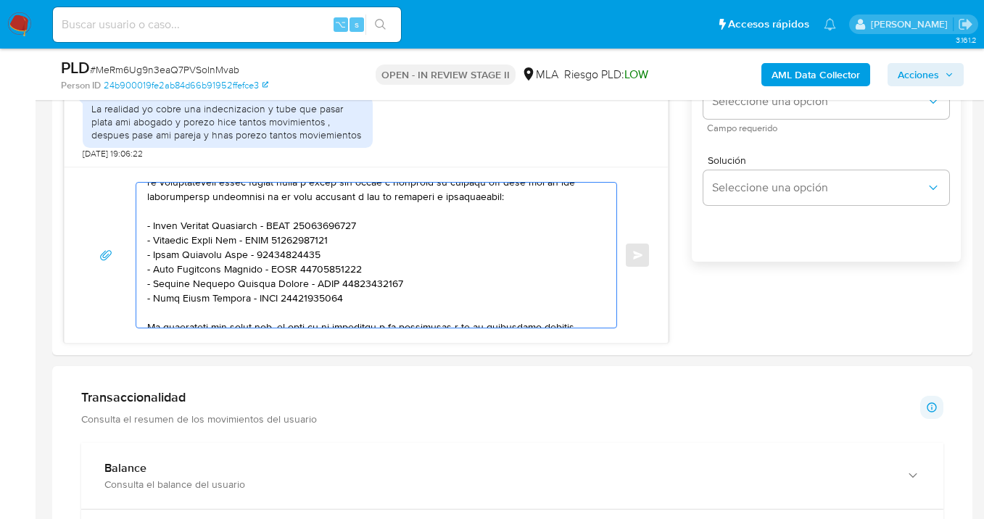
scroll to position [0, 0]
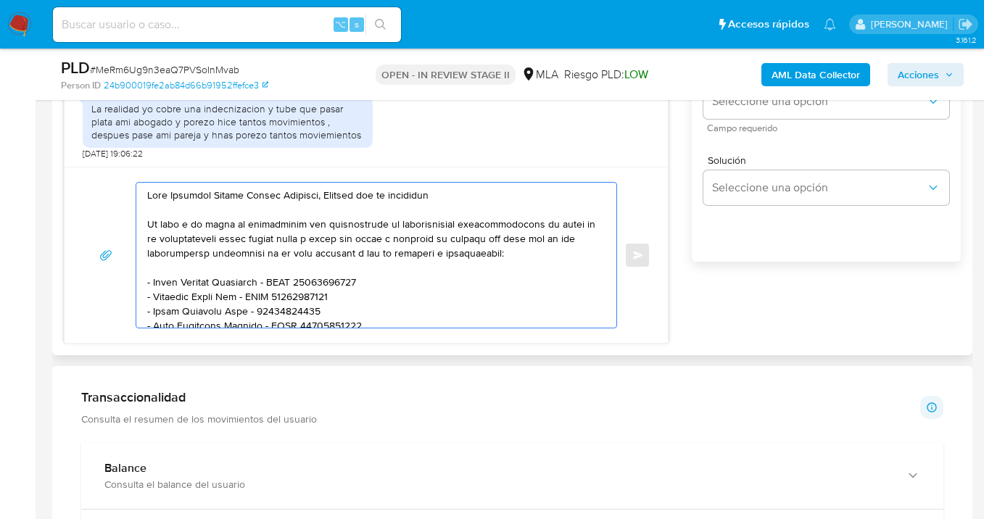
drag, startPoint x: 288, startPoint y: 319, endPoint x: 52, endPoint y: 143, distance: 294.2
click at [38, 114] on main "3.161.2 Asignado a uanfernandez Asignado el: 17/09/2025 10:33:15 Creado el: 12/…" at bounding box center [492, 500] width 984 height 2885
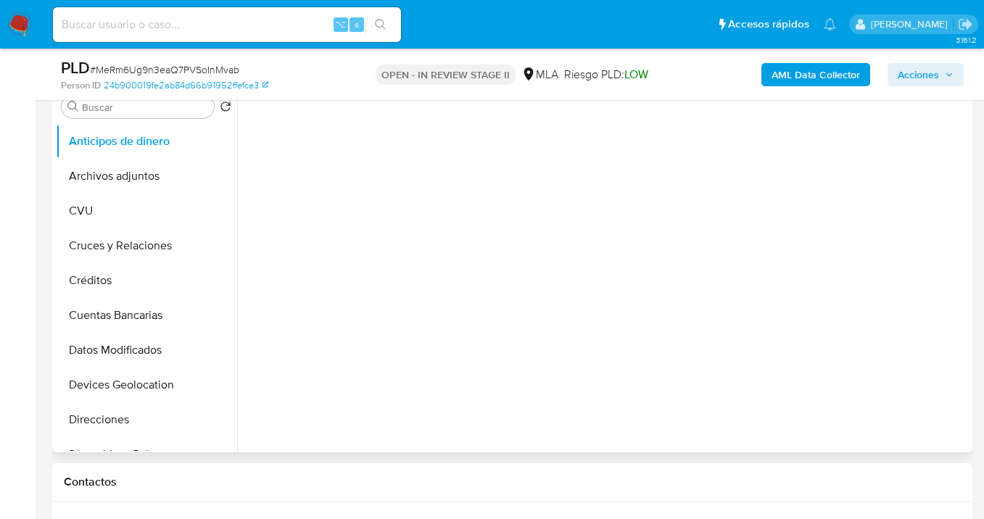
select select "10"
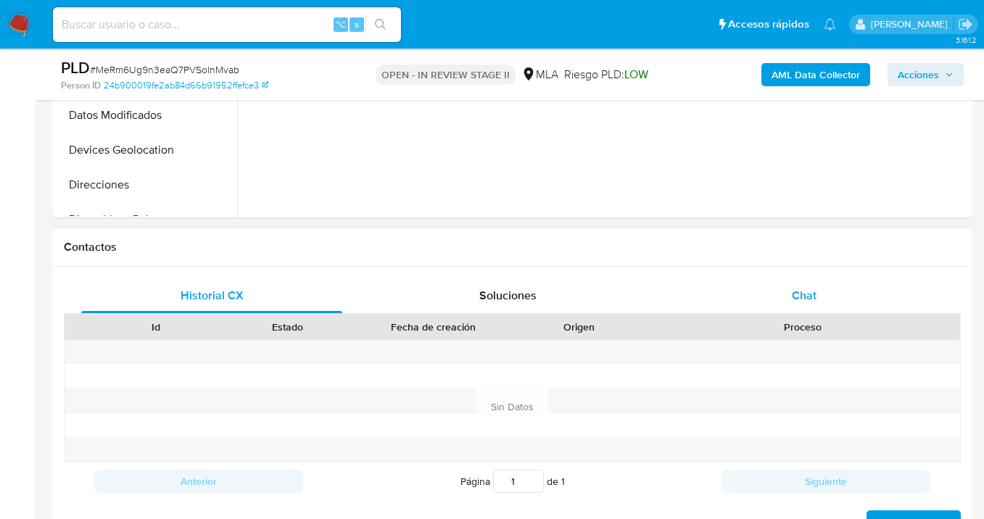
click at [804, 302] on span "Chat" at bounding box center [804, 295] width 25 height 17
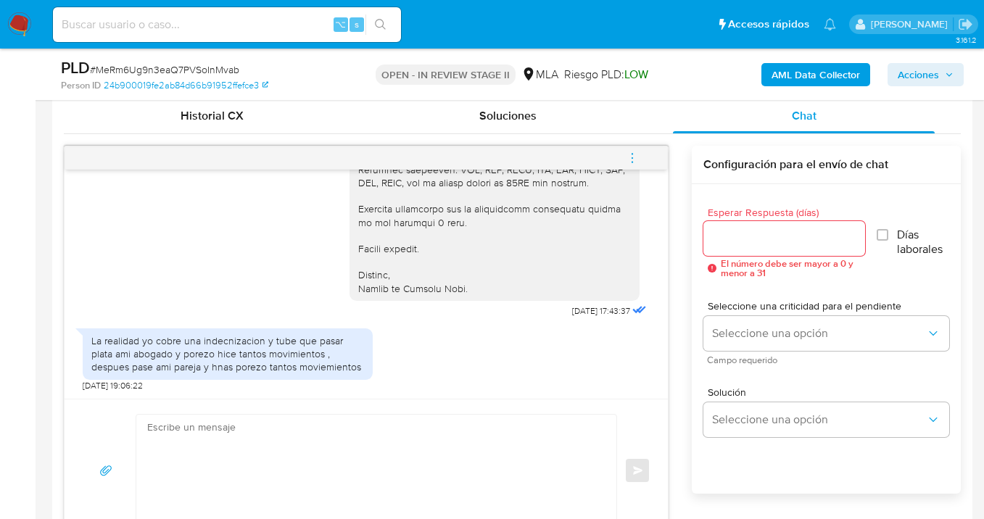
scroll to position [710, 0]
click at [729, 240] on input "Esperar Respuesta (días)" at bounding box center [784, 238] width 162 height 19
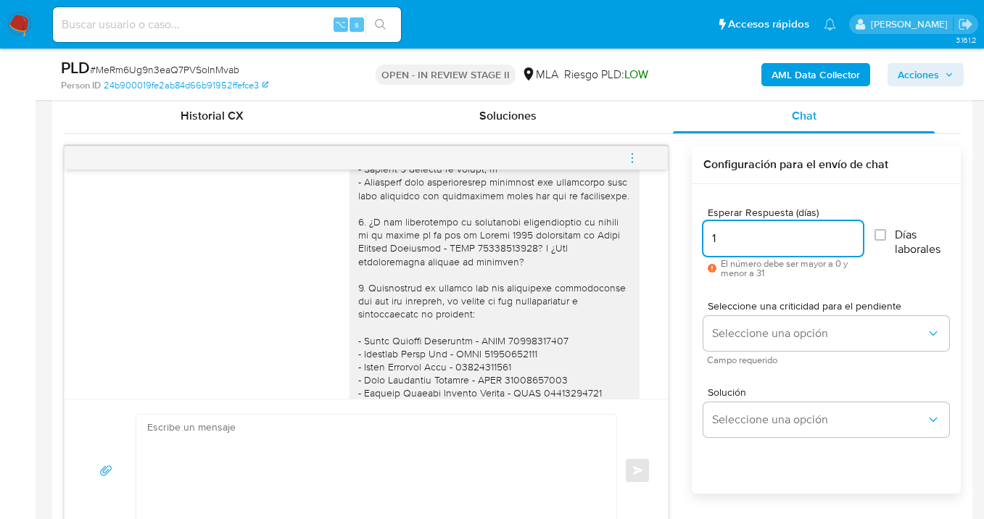
scroll to position [1460, 0]
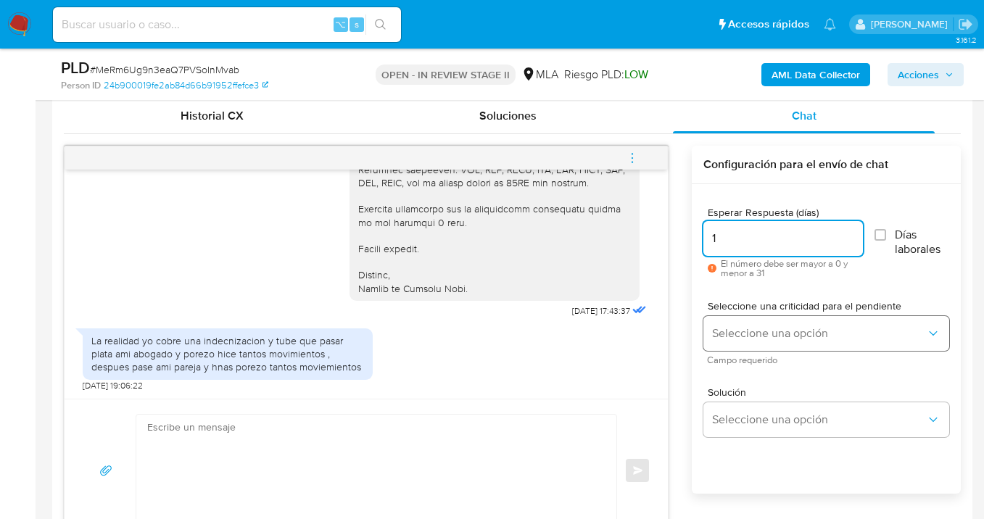
type input "1"
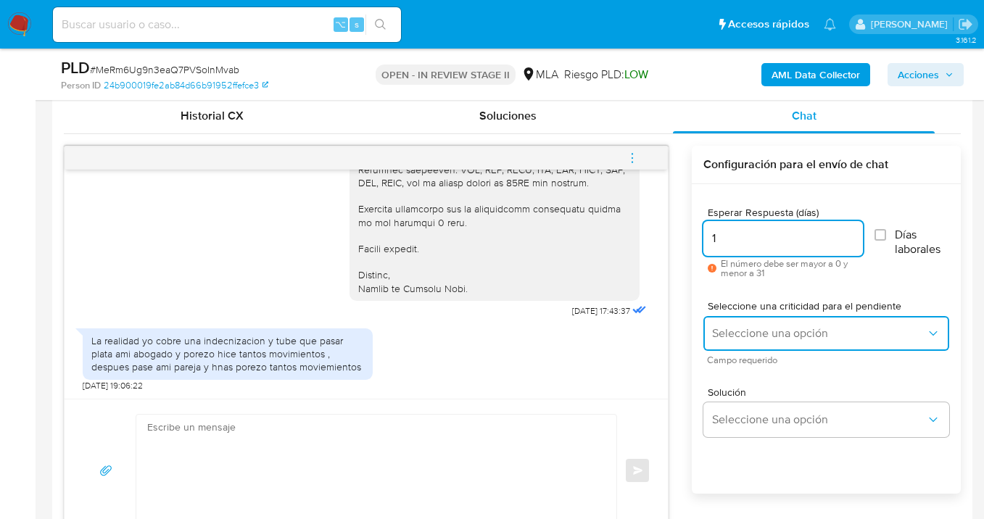
click at [730, 331] on span "Seleccione una opción" at bounding box center [819, 333] width 214 height 14
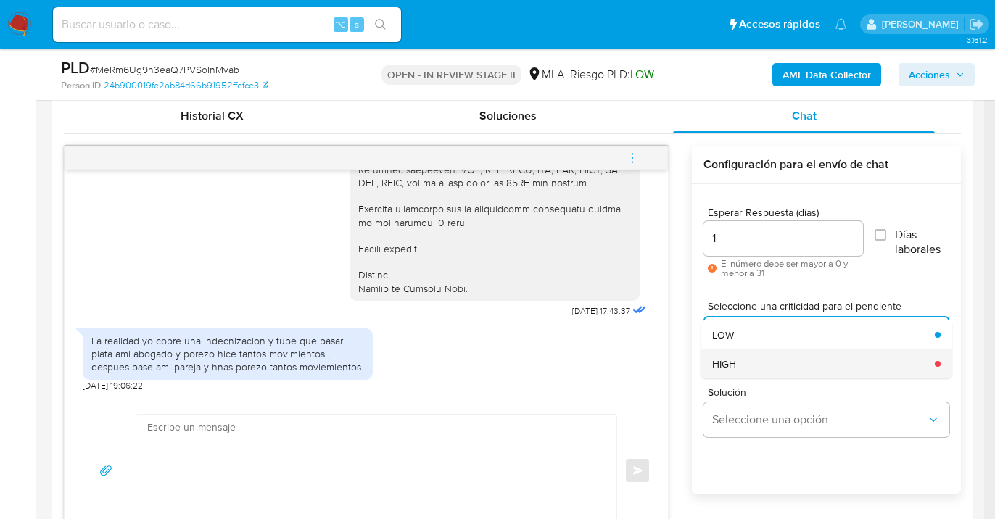
click at [747, 354] on div "HIGH" at bounding box center [819, 363] width 214 height 29
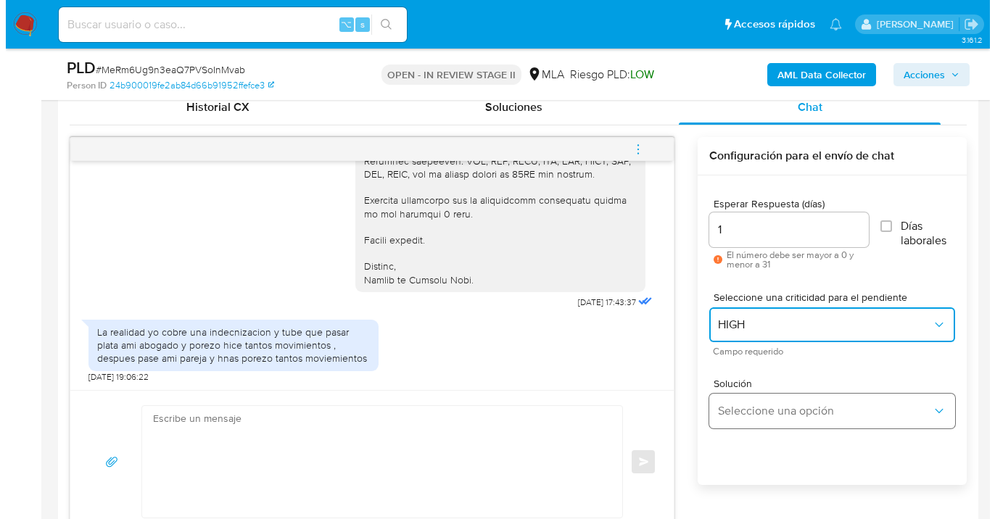
scroll to position [739, 0]
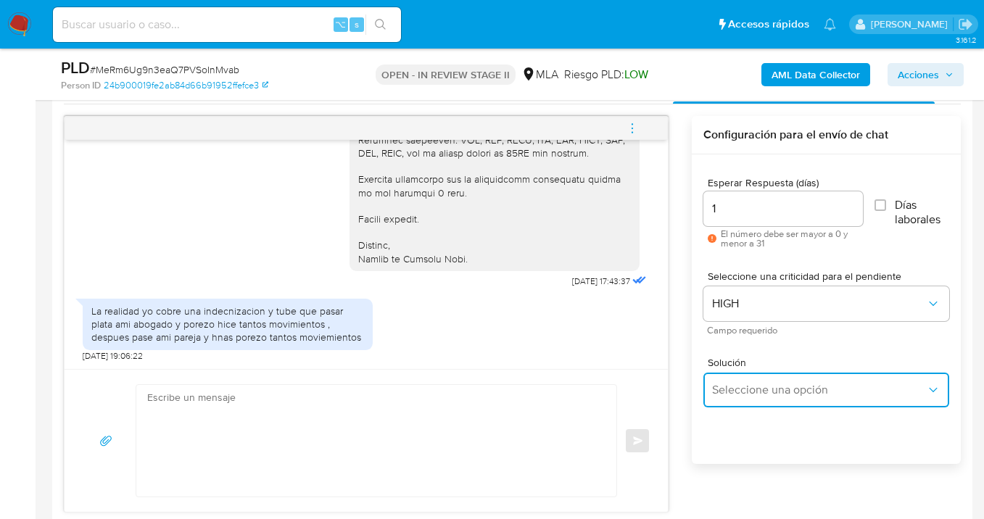
click at [752, 389] on span "Seleccione una opción" at bounding box center [819, 390] width 214 height 14
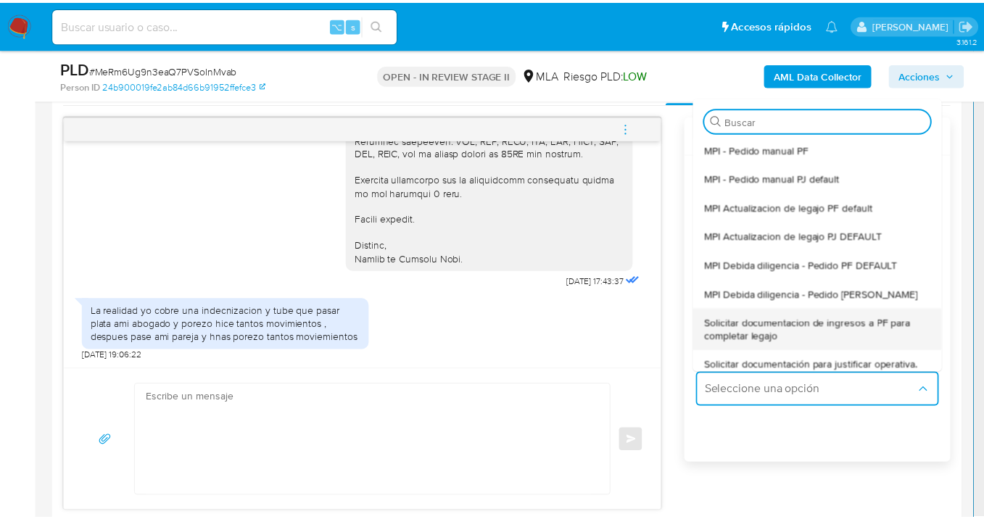
scroll to position [23, 0]
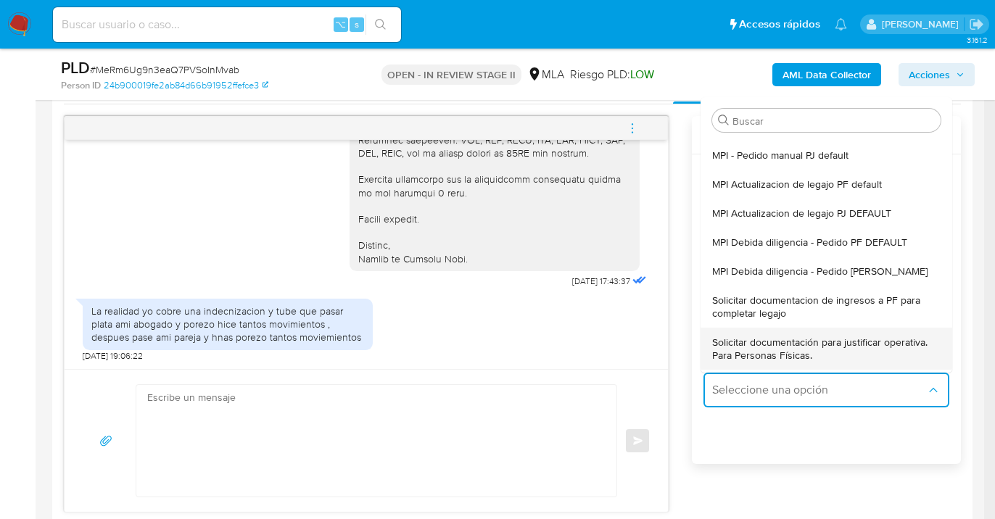
click at [776, 347] on span "Solicitar documentación para justificar operativa. Para Personas Físicas." at bounding box center [822, 349] width 220 height 26
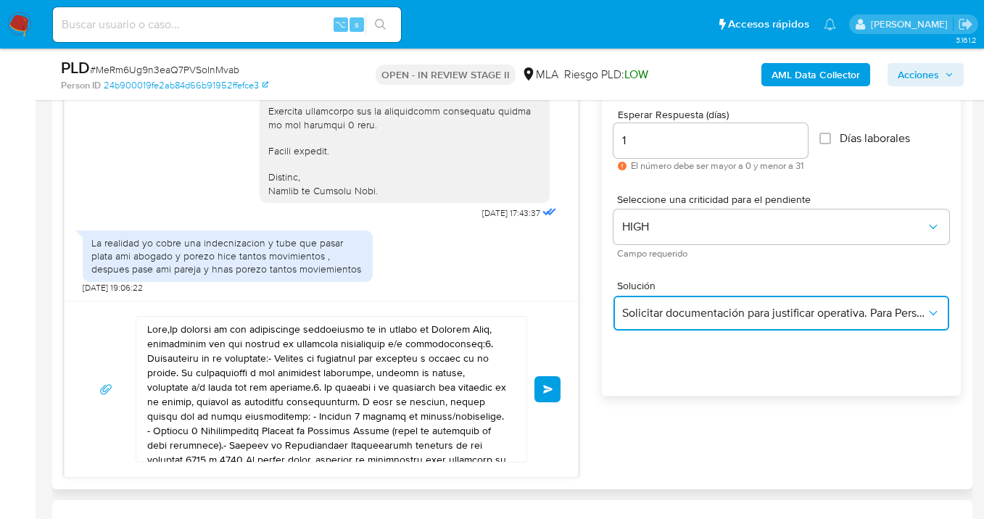
scroll to position [868, 0]
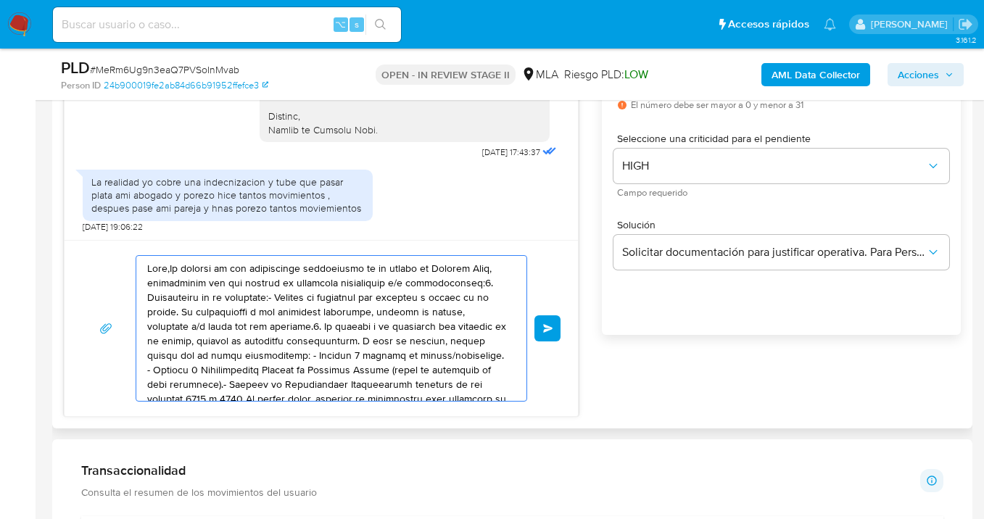
drag, startPoint x: 421, startPoint y: 375, endPoint x: 188, endPoint y: 264, distance: 258.7
click at [108, 233] on div "17/09/2025 14:32:45 Tengo recibos digitales 20/09/2025 15:41:15 07/10/2025 17:4…" at bounding box center [321, 202] width 515 height 430
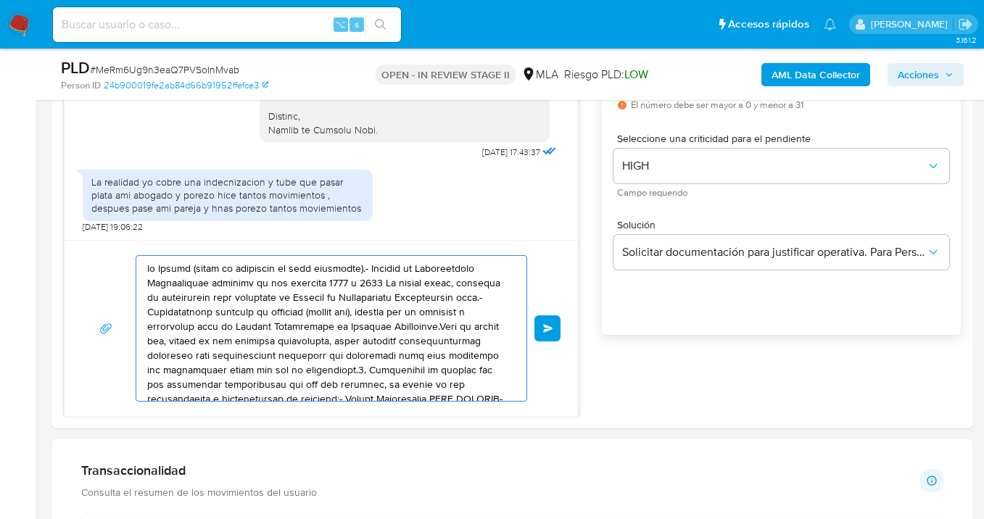
drag, startPoint x: 390, startPoint y: 376, endPoint x: -16, endPoint y: 204, distance: 440.8
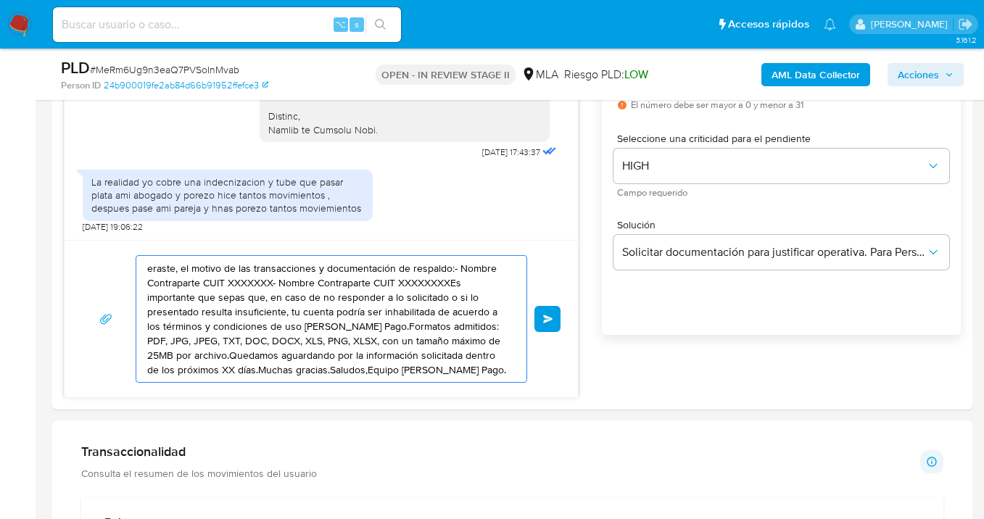
drag, startPoint x: 159, startPoint y: 275, endPoint x: 48, endPoint y: 241, distance: 116.7
type textarea "Pago.Formatos admitidos: PDF, JPG, JPEG, TXT, DOC, DOCX, XLS, PNG, XLSX, con un…"
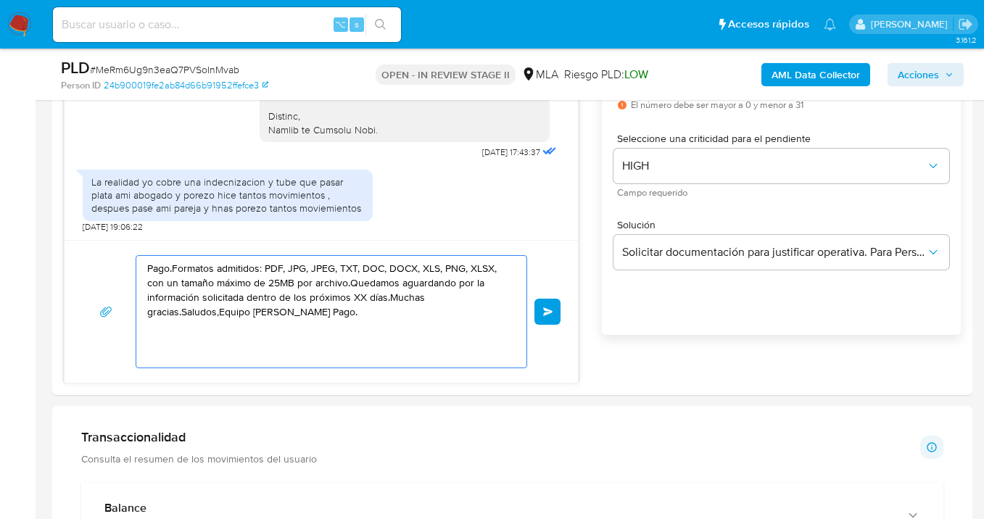
drag, startPoint x: 381, startPoint y: 339, endPoint x: -34, endPoint y: 232, distance: 429.0
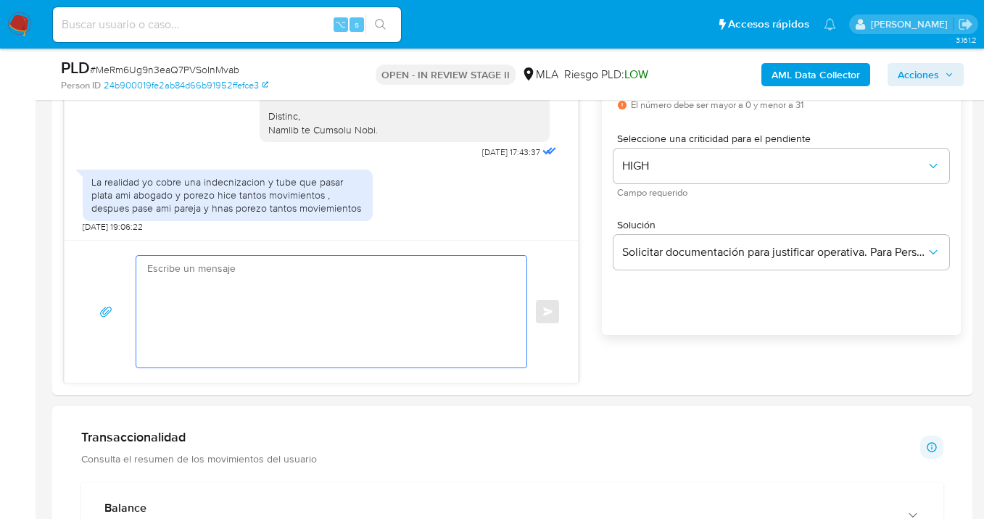
paste textarea "Hola Jonathan Damian Martin Sandobal, Gracias por la respuesta En base a la mis…"
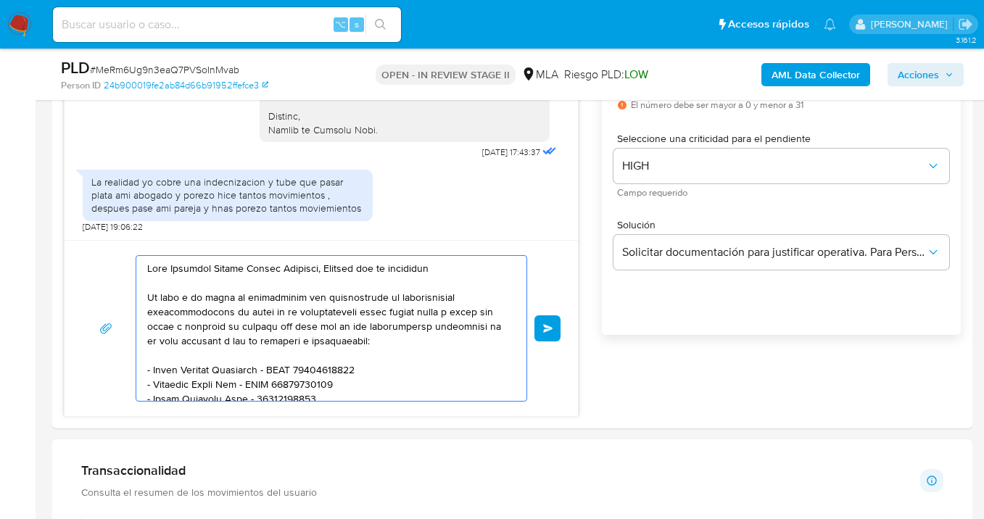
scroll to position [266, 0]
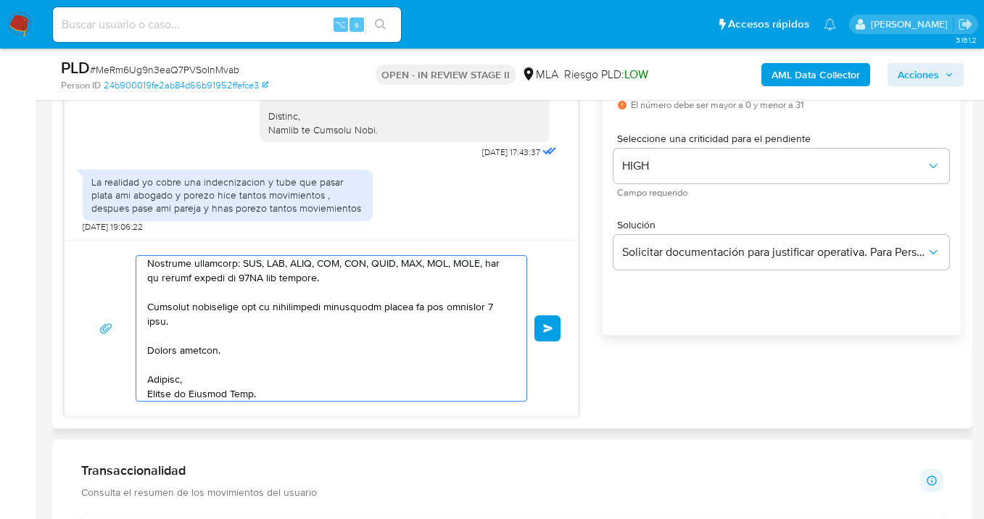
drag, startPoint x: 491, startPoint y: 303, endPoint x: 489, endPoint y: 320, distance: 17.5
click at [491, 305] on textarea at bounding box center [327, 328] width 361 height 145
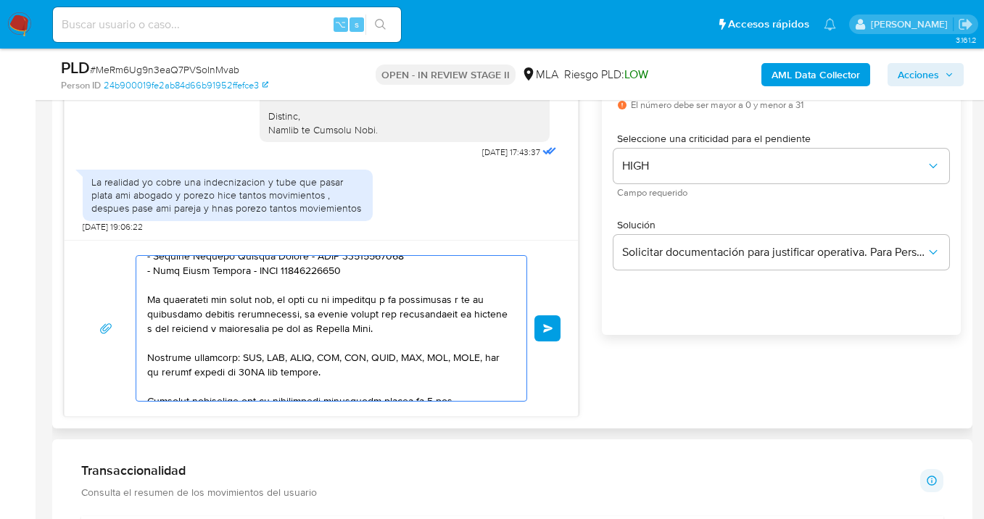
scroll to position [146, 0]
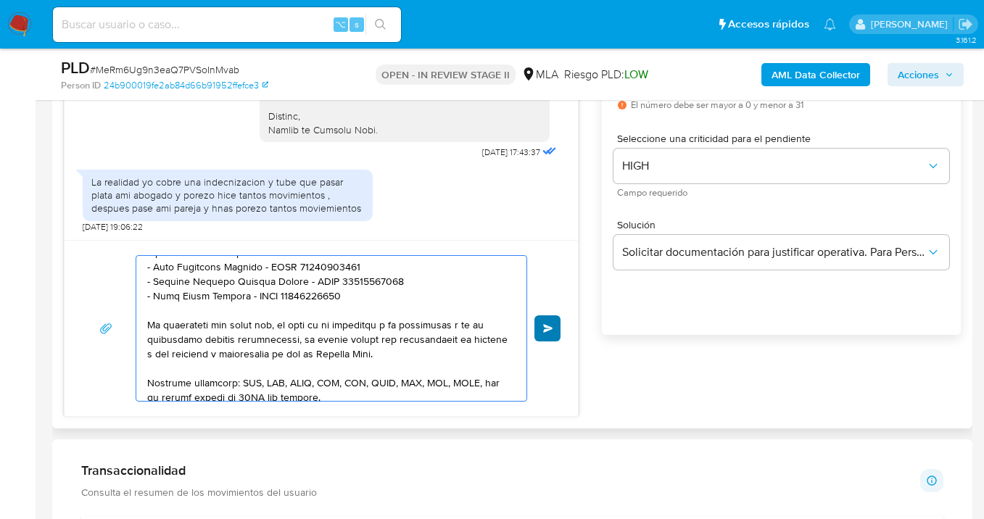
type textarea "Hola Jonathan Damian Martin Sandobal, Gracias por la respuesta En base a la mis…"
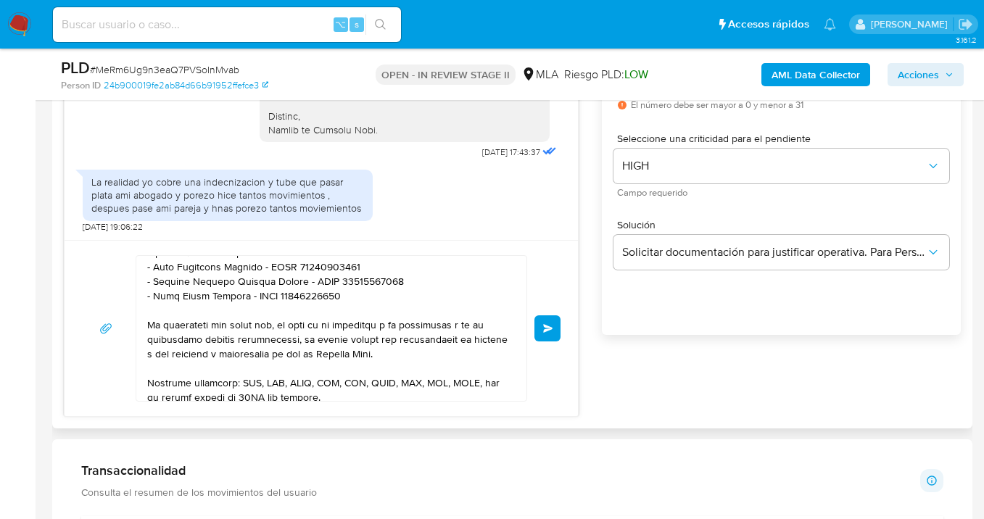
click at [549, 327] on span "Enviar" at bounding box center [548, 328] width 10 height 9
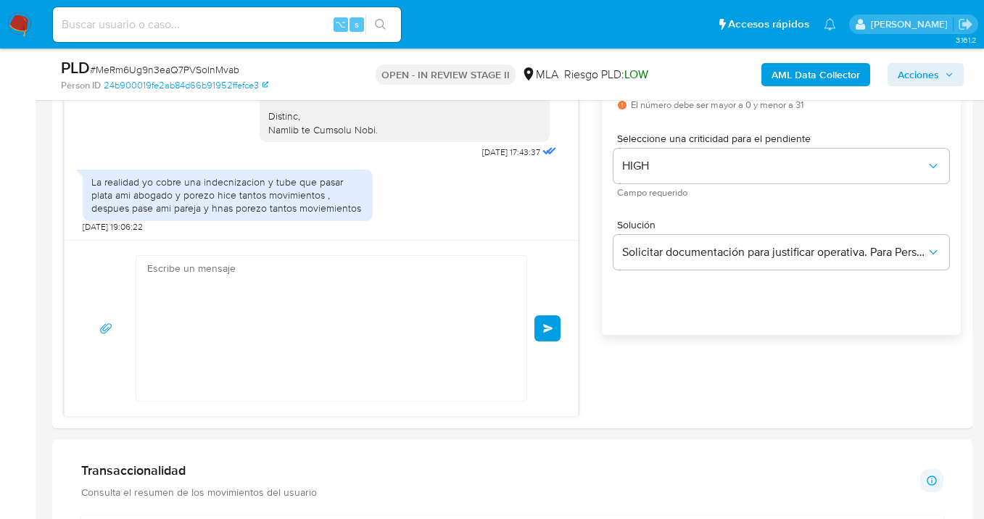
scroll to position [1911, 0]
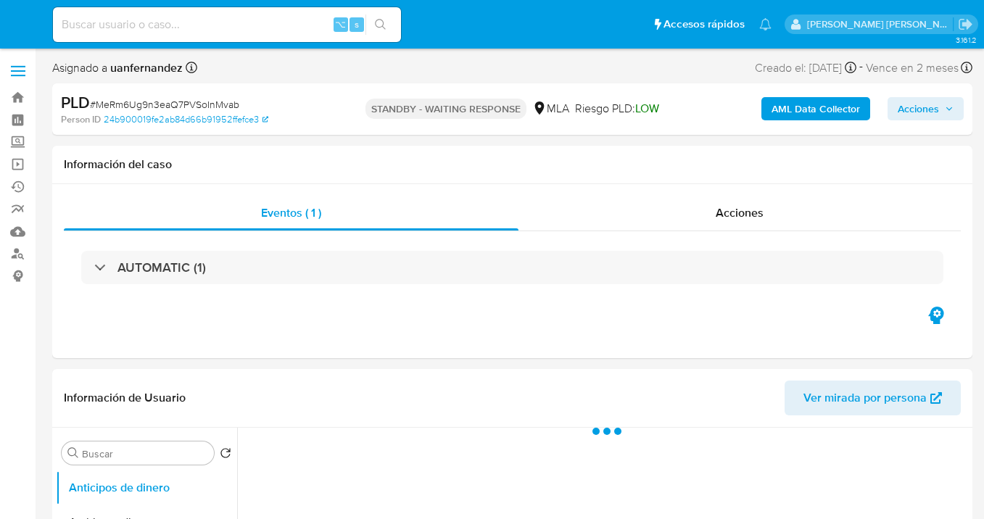
select select "10"
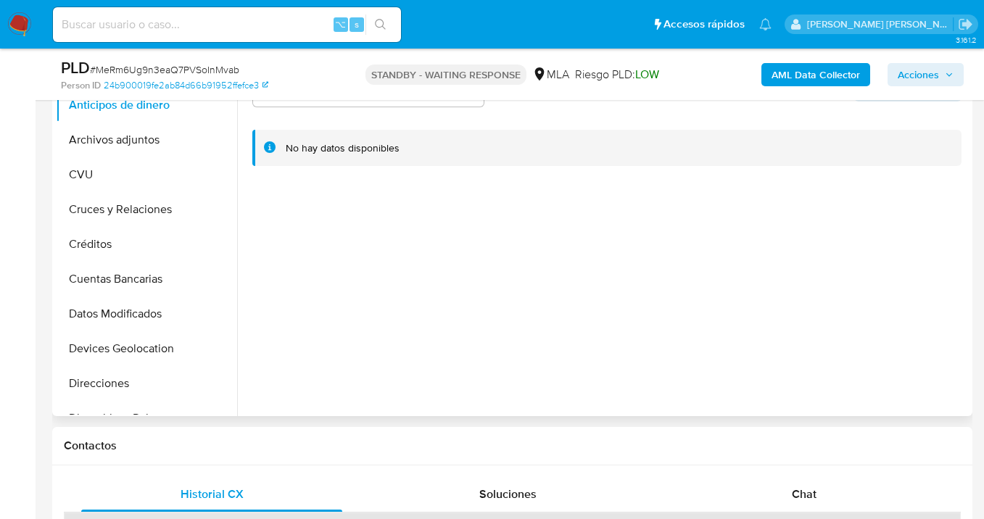
scroll to position [405, 0]
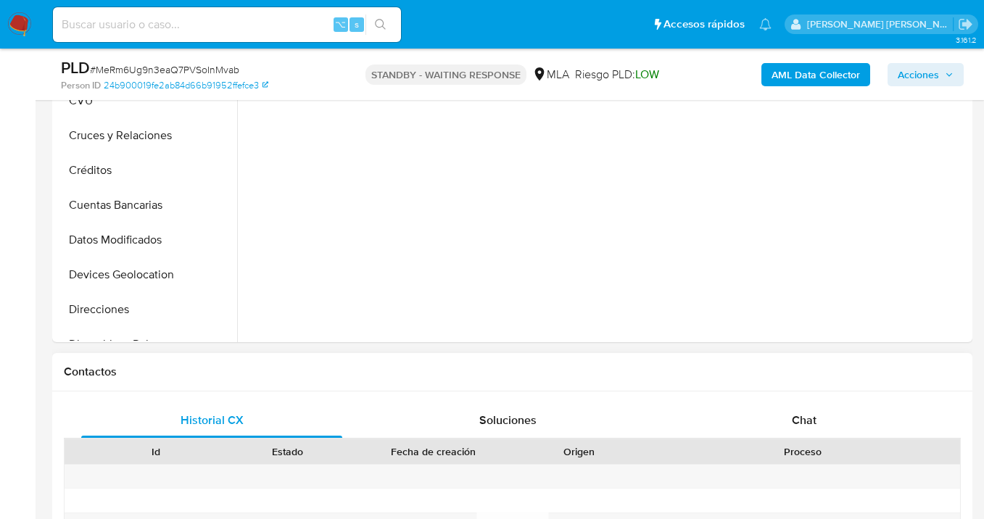
click at [810, 414] on span "Chat" at bounding box center [804, 420] width 25 height 17
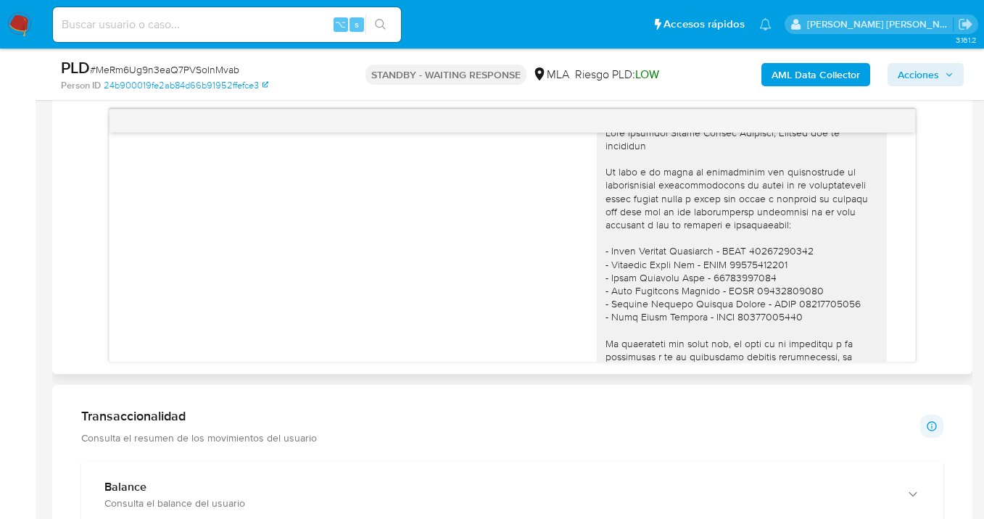
scroll to position [1598, 0]
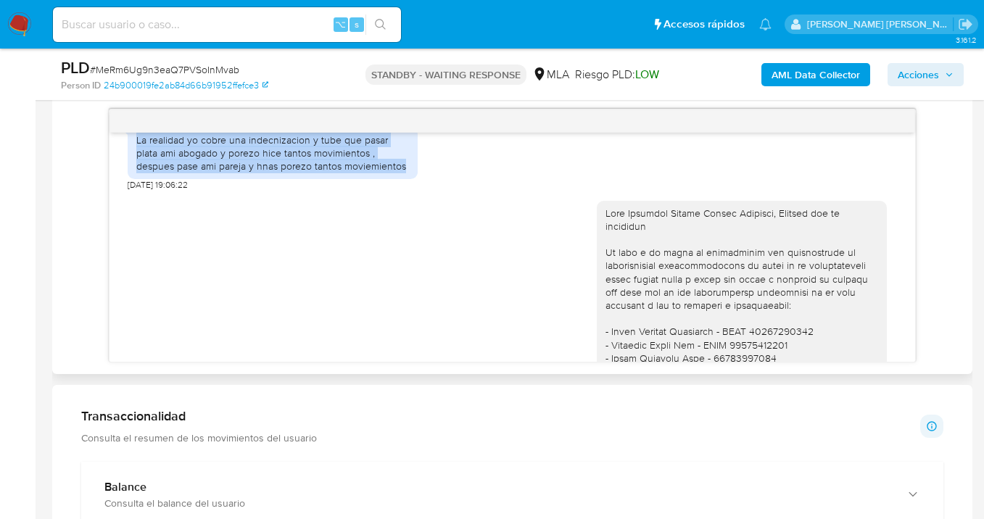
drag, startPoint x: 136, startPoint y: 165, endPoint x: 374, endPoint y: 193, distance: 239.3
click at [374, 173] on div "La realidad yo cobre una indecnizacion y tube que pasar plata ami abogado y por…" at bounding box center [272, 153] width 273 height 40
copy div "La realidad yo cobre una indecnizacion y tube que pasar plata ami abogado y por…"
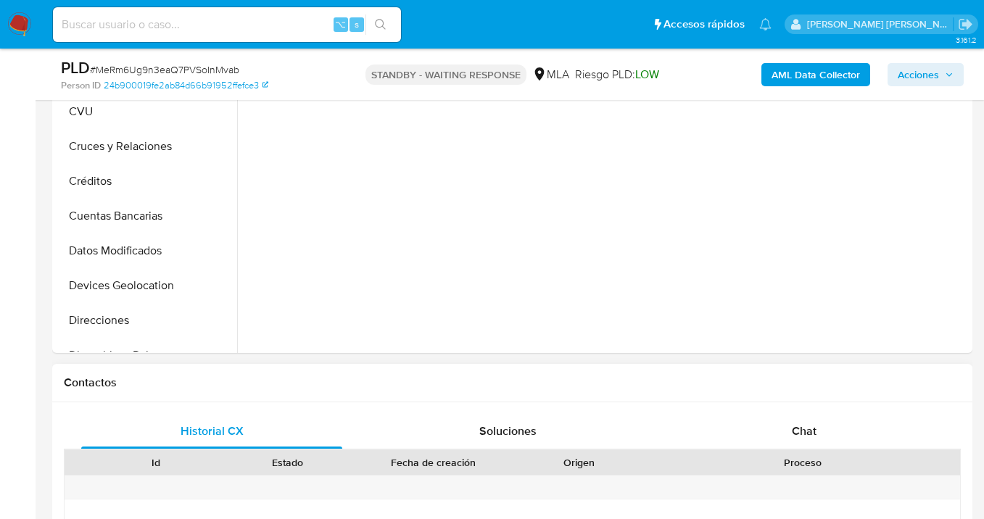
scroll to position [602, 0]
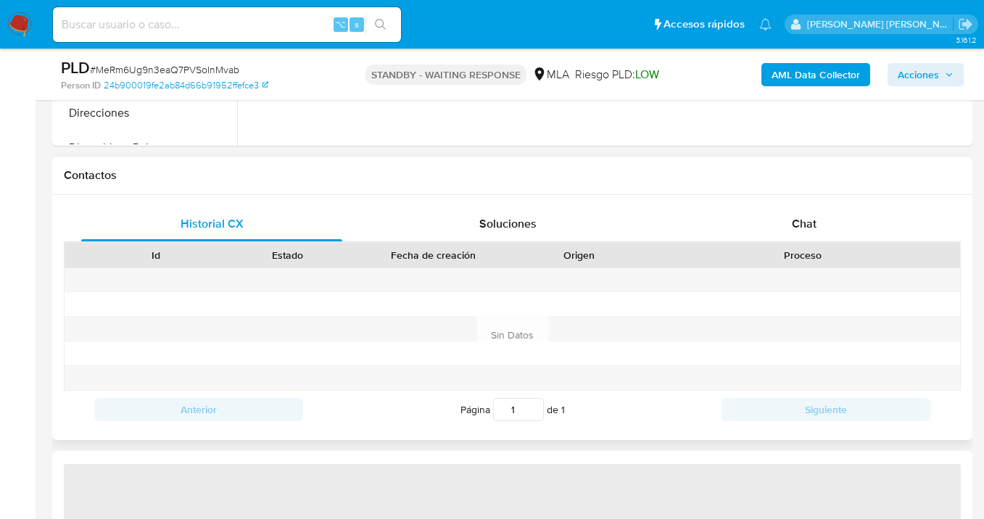
select select "10"
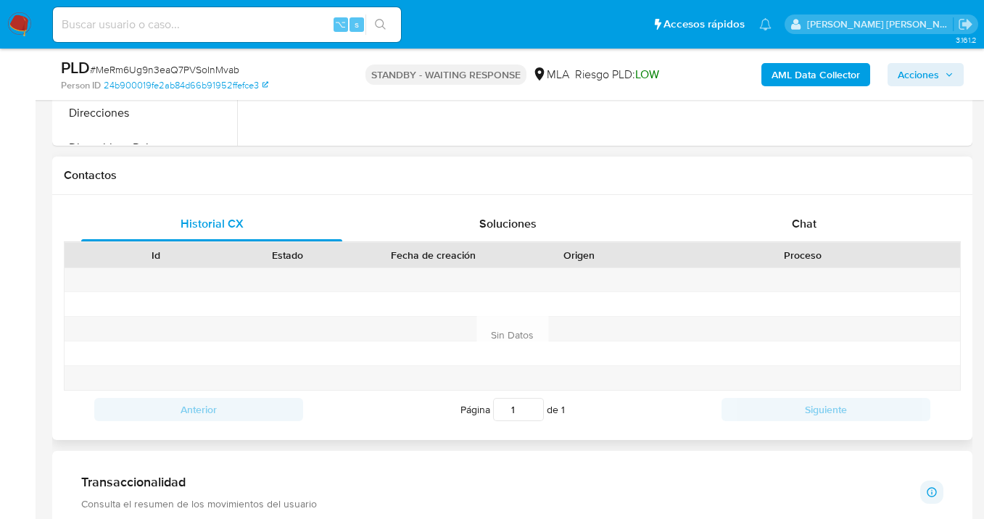
click at [789, 204] on div "Historial CX Soluciones Chat Id Estado Fecha de creación Origen Proceso Anterio…" at bounding box center [512, 317] width 920 height 245
click at [802, 219] on span "Chat" at bounding box center [804, 223] width 25 height 17
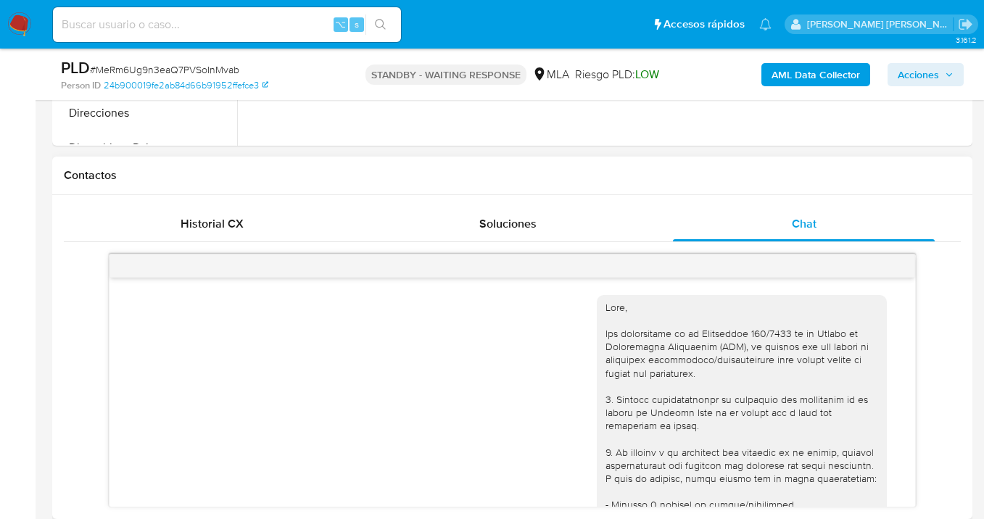
scroll to position [1911, 0]
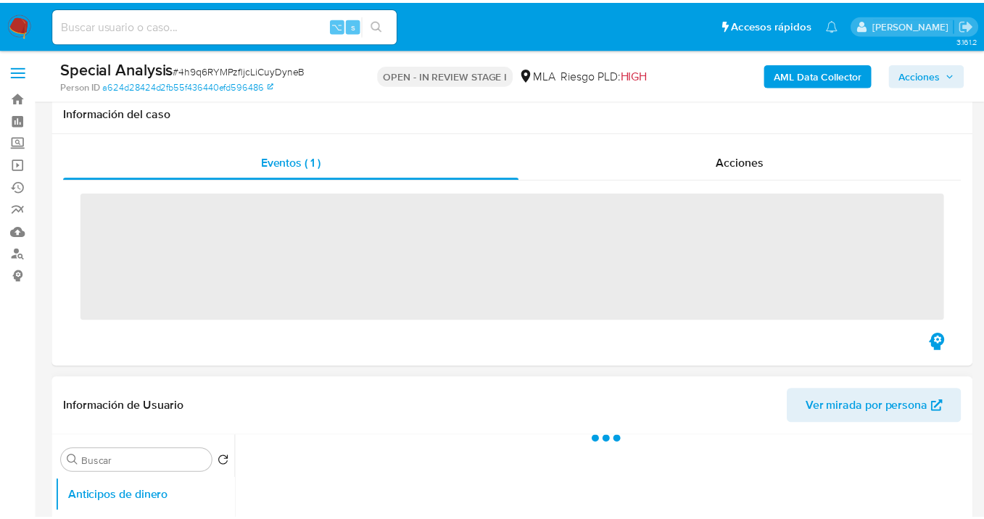
scroll to position [257, 0]
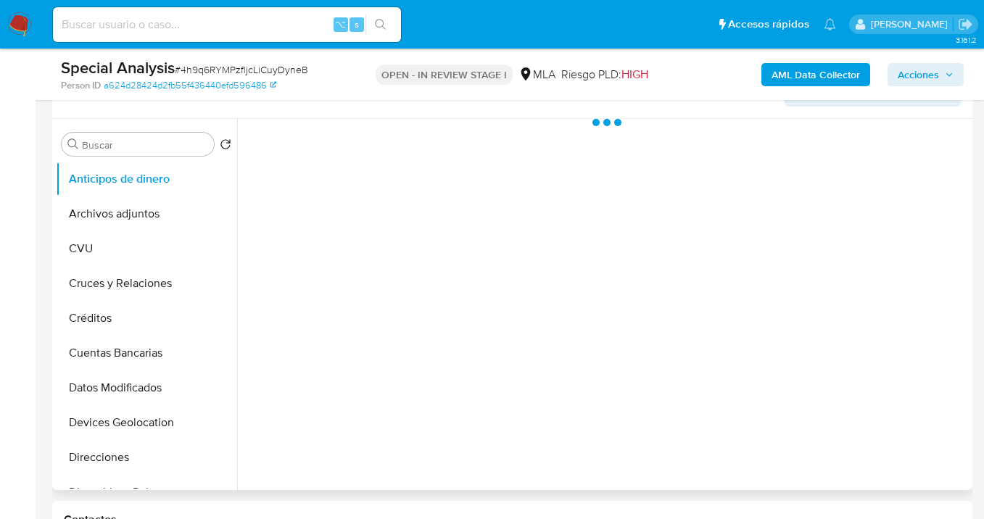
select select "10"
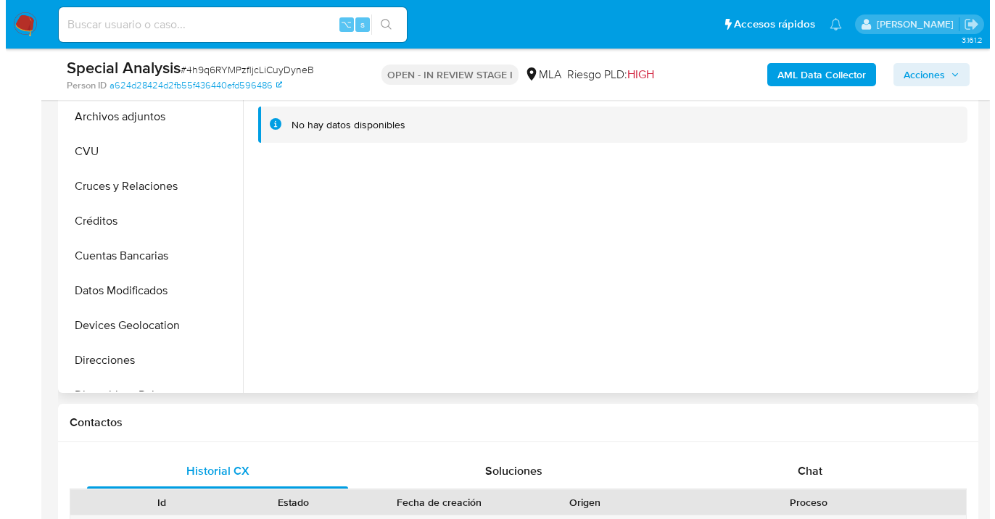
scroll to position [239, 0]
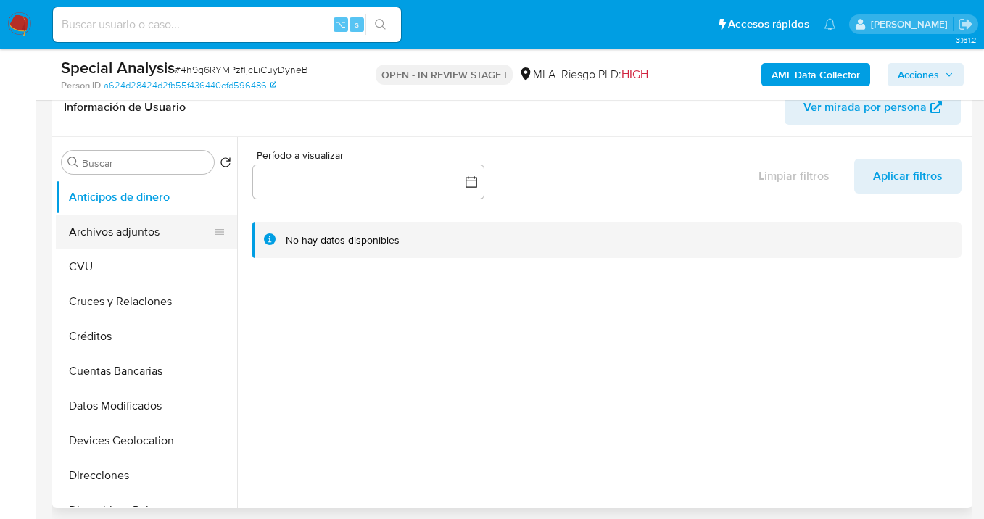
click at [174, 229] on button "Archivos adjuntos" at bounding box center [141, 232] width 170 height 35
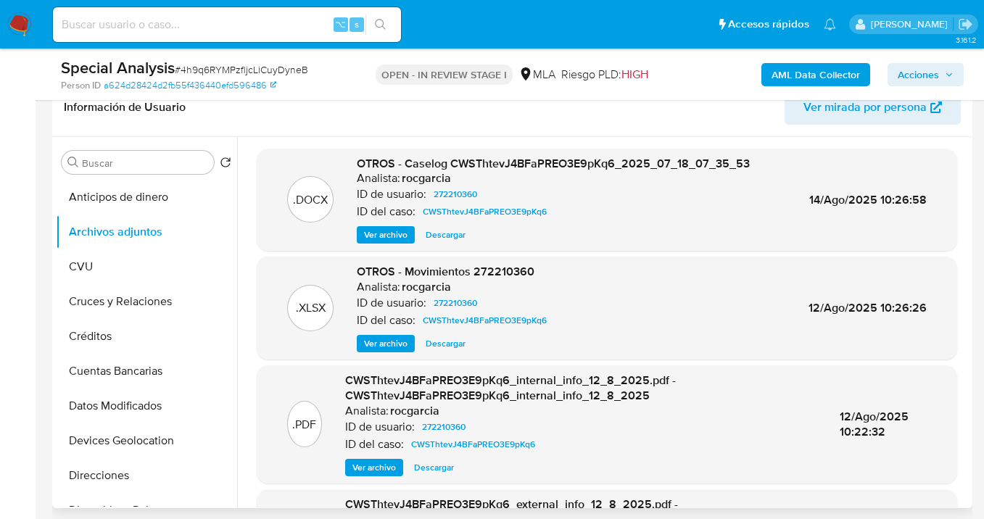
click at [394, 232] on span "Ver archivo" at bounding box center [385, 235] width 43 height 14
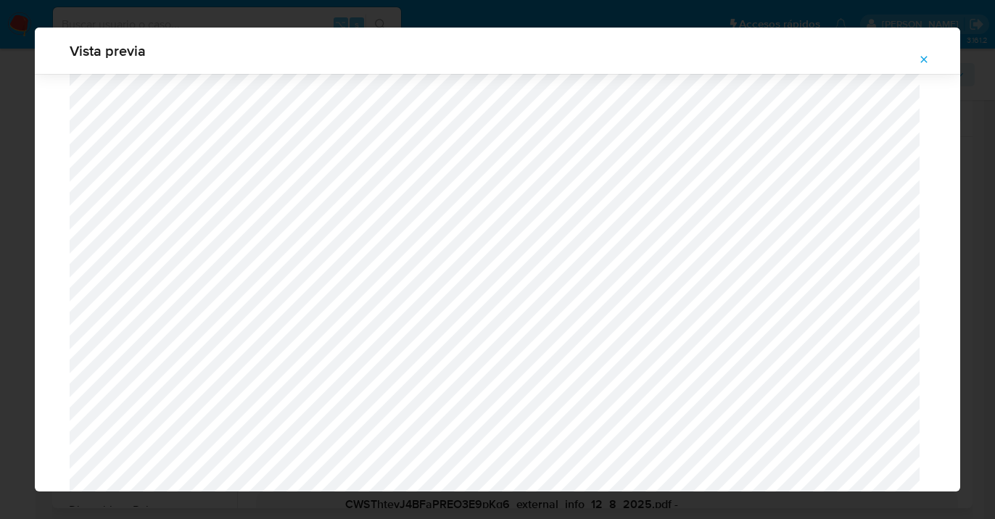
scroll to position [1520, 0]
click at [924, 55] on icon "Attachment preview" at bounding box center [924, 60] width 12 height 12
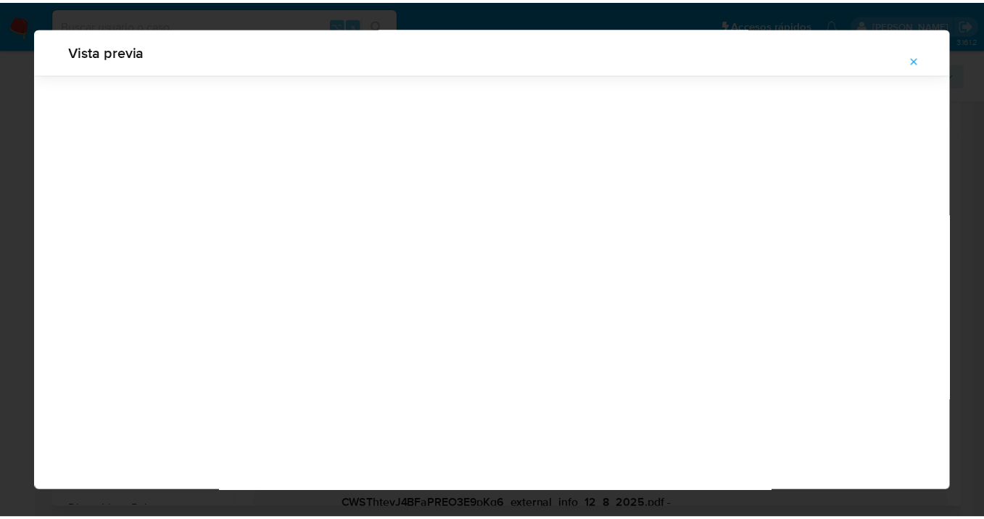
scroll to position [46, 0]
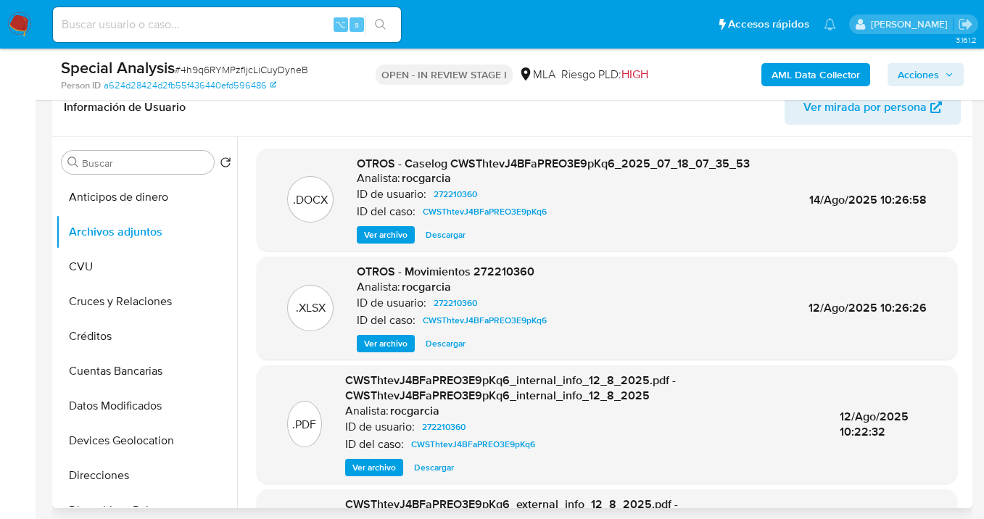
click at [457, 345] on span "Descargar" at bounding box center [446, 343] width 40 height 14
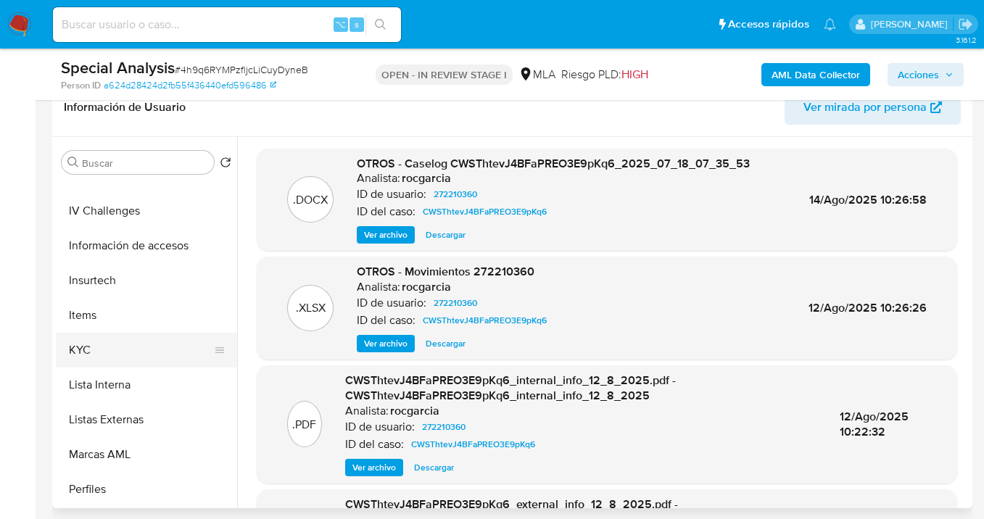
scroll to position [539, 0]
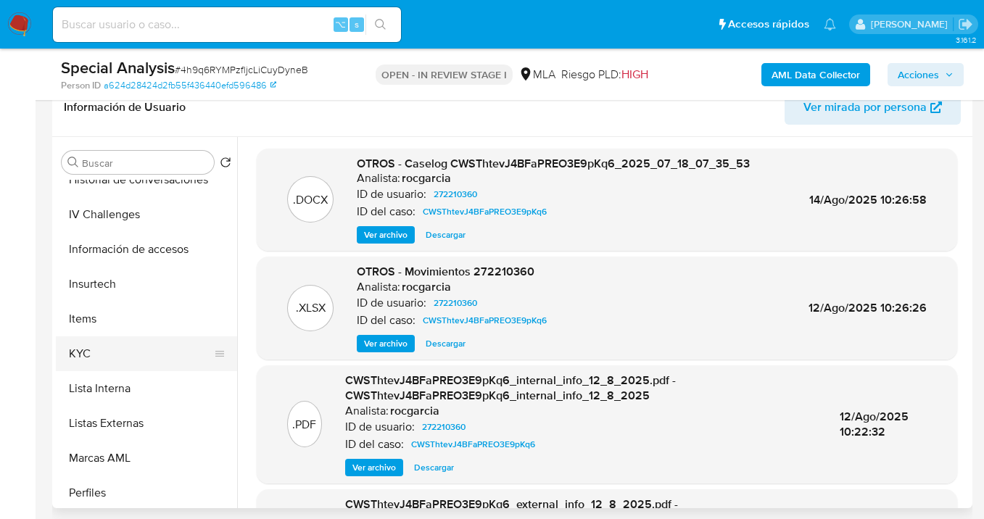
click at [165, 358] on button "KYC" at bounding box center [141, 353] width 170 height 35
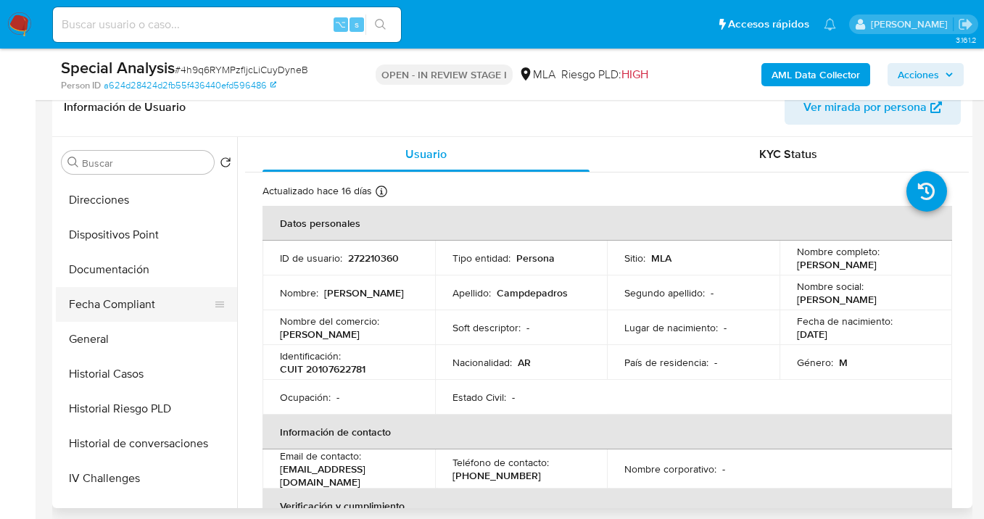
scroll to position [248, 0]
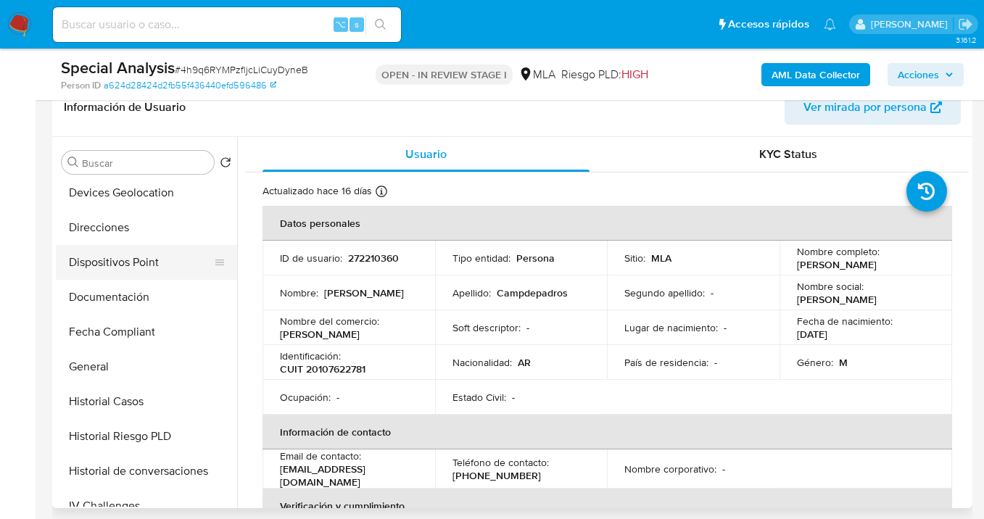
drag, startPoint x: 159, startPoint y: 291, endPoint x: 211, endPoint y: 278, distance: 53.6
click at [159, 291] on button "Documentación" at bounding box center [146, 297] width 181 height 35
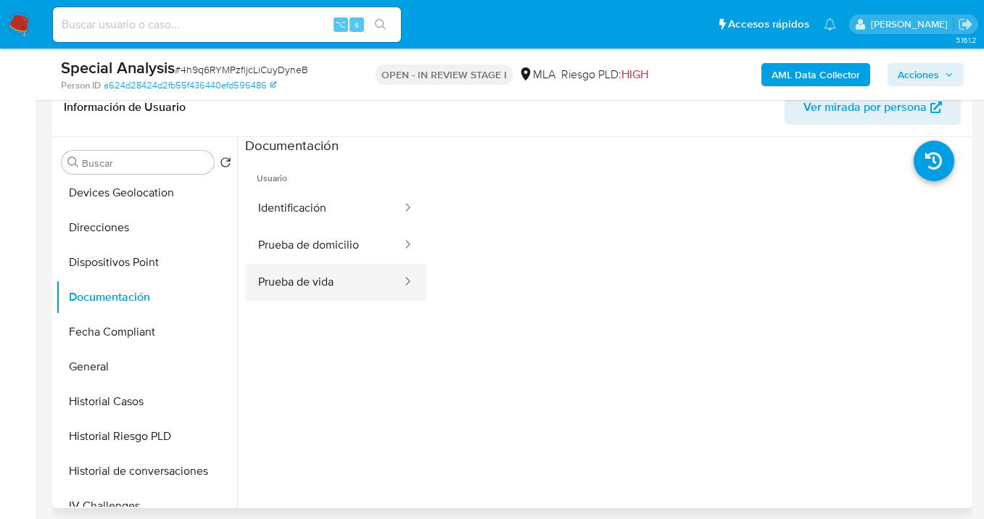
click at [335, 270] on button "Prueba de vida" at bounding box center [324, 282] width 158 height 37
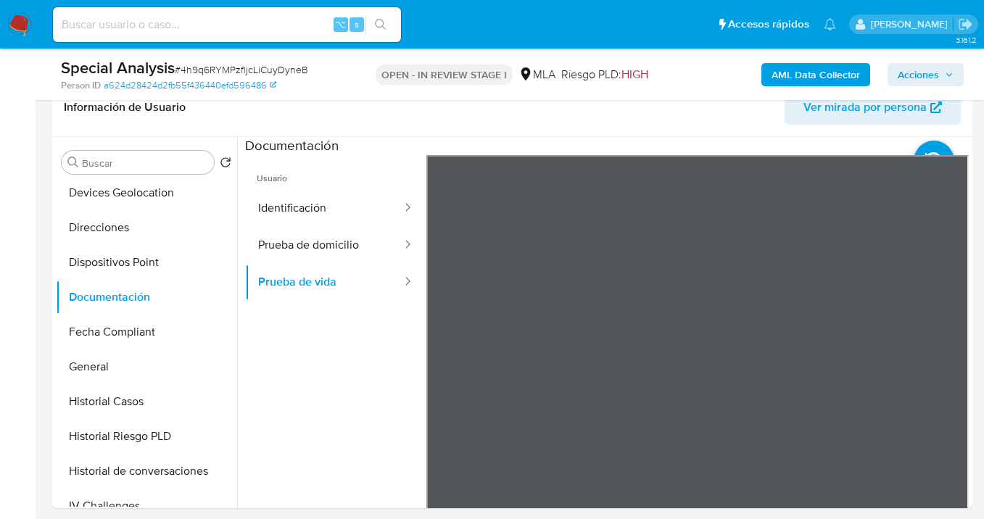
scroll to position [0, 0]
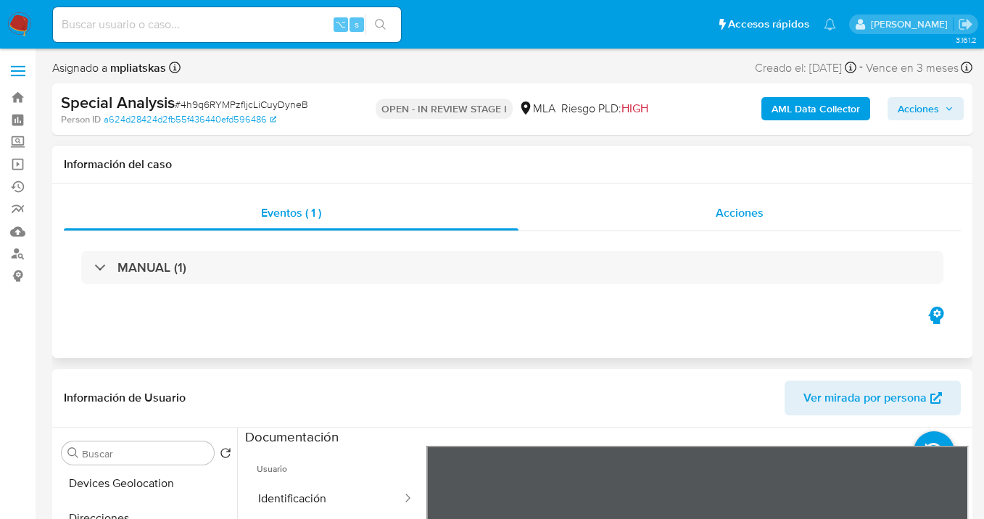
click at [759, 215] on span "Acciones" at bounding box center [739, 212] width 48 height 17
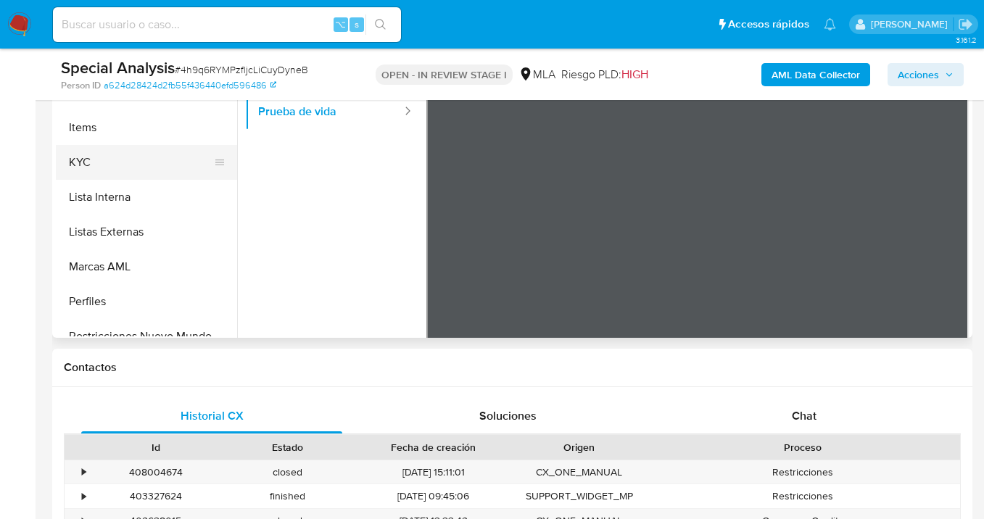
scroll to position [524, 0]
drag, startPoint x: 169, startPoint y: 194, endPoint x: 235, endPoint y: 204, distance: 66.9
click at [169, 194] on button "KYC" at bounding box center [146, 198] width 181 height 35
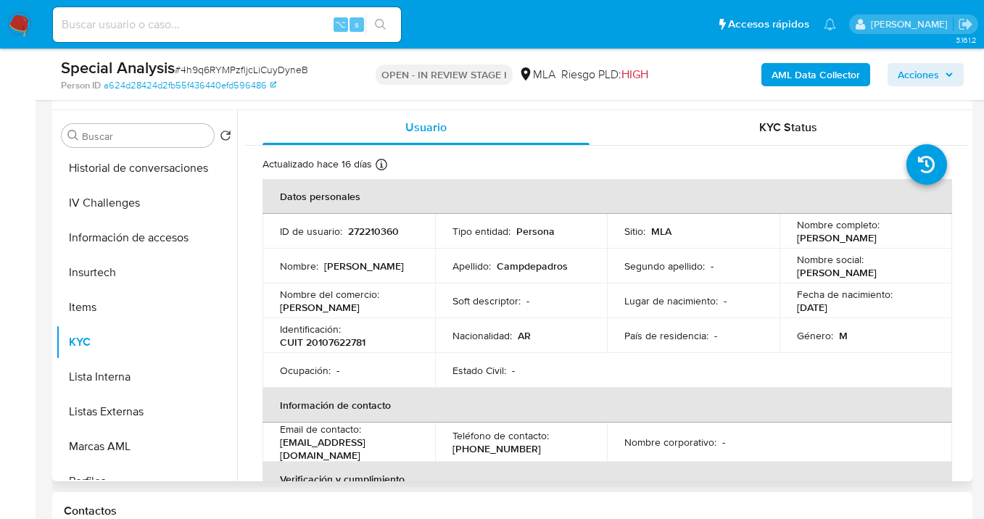
scroll to position [338, 0]
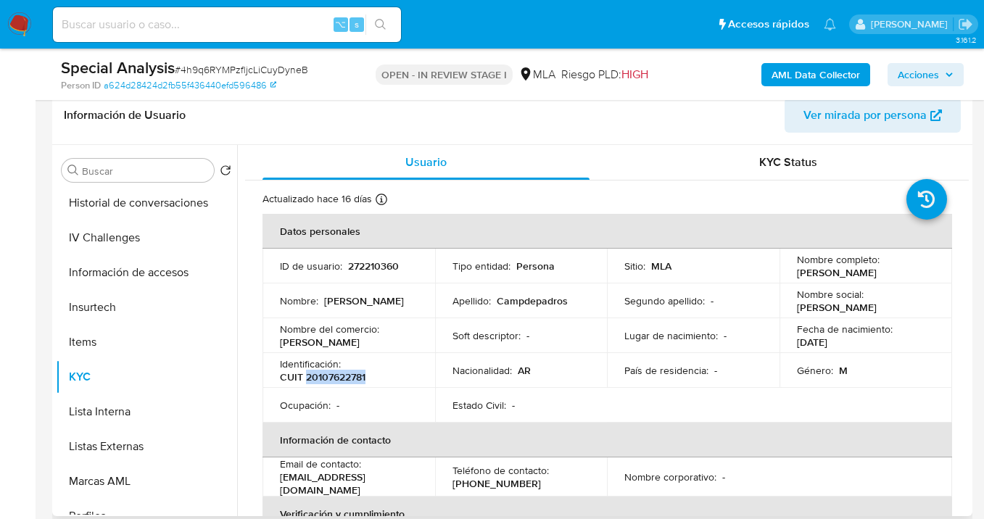
drag, startPoint x: 307, startPoint y: 381, endPoint x: 368, endPoint y: 380, distance: 60.9
click at [368, 380] on div "Identificación : CUIT 20107622781" at bounding box center [349, 370] width 138 height 26
copy p "20107622781"
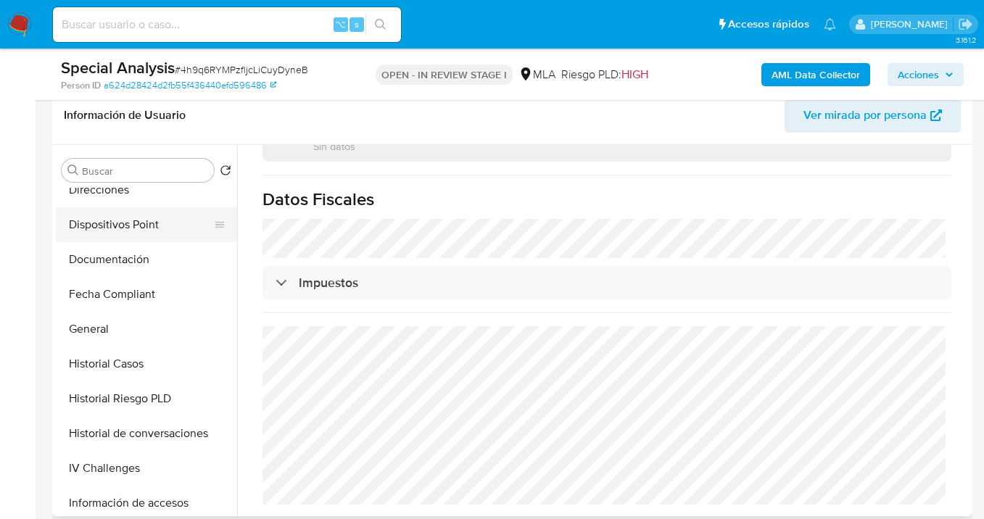
scroll to position [266, 0]
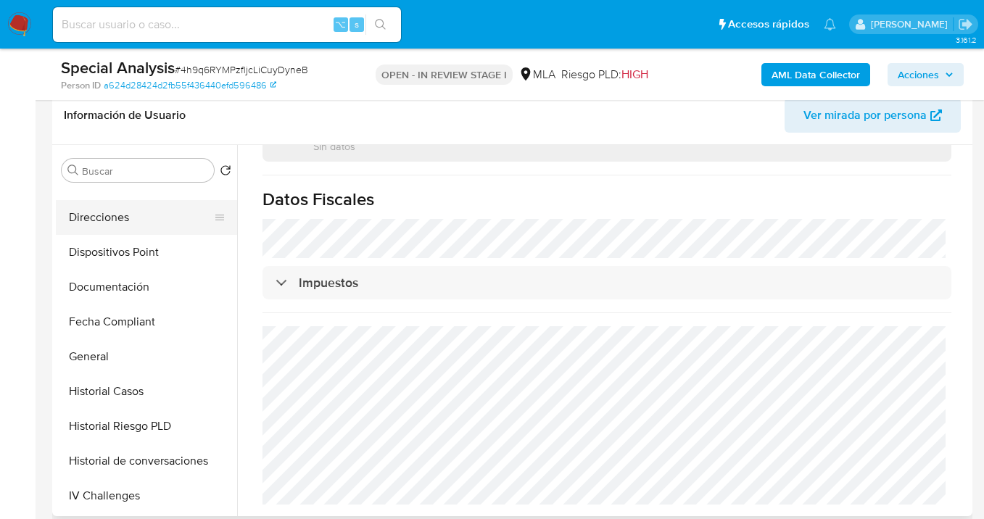
click at [146, 217] on button "Direcciones" at bounding box center [141, 217] width 170 height 35
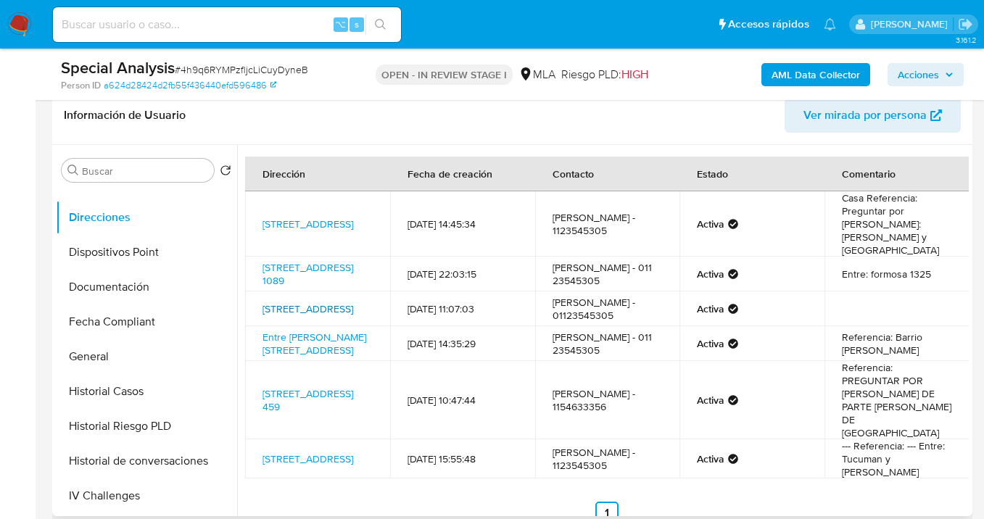
scroll to position [27, 0]
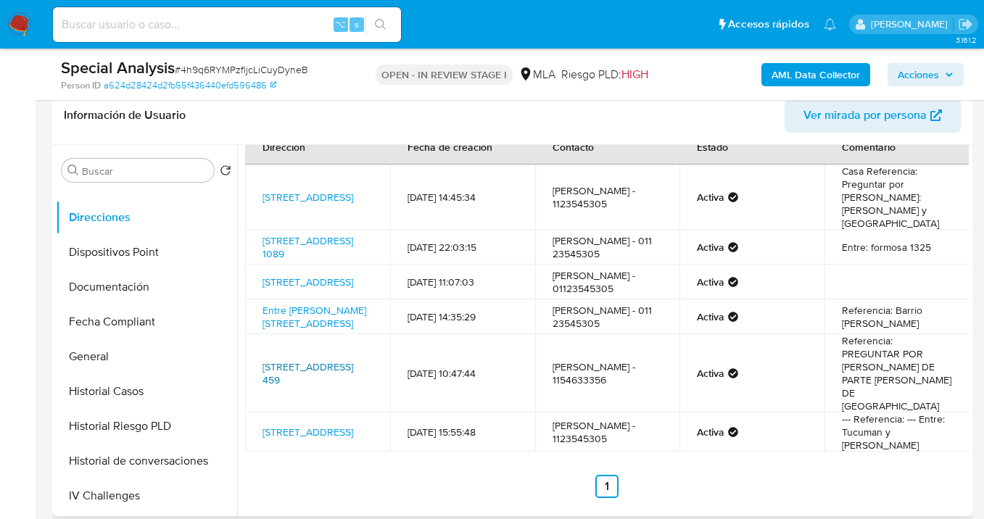
click at [302, 363] on link "Santiago Del Estero 459, Pinto, Santiago Del Estero, 2356, Argentina 459" at bounding box center [307, 374] width 91 height 28
click at [302, 319] on link "Entre Rios 306, Chamical, La Rioja, 5380, Argentina 306" at bounding box center [314, 317] width 104 height 28
click at [302, 425] on link "Formosa 1325, Bella Vista, Buenos Aires, 1661, Argentina 1325" at bounding box center [307, 432] width 91 height 14
click at [315, 233] on link "Pueyrredón 1089, Río Tercero, Córdoba, 5850, Argentina 1089" at bounding box center [307, 247] width 91 height 28
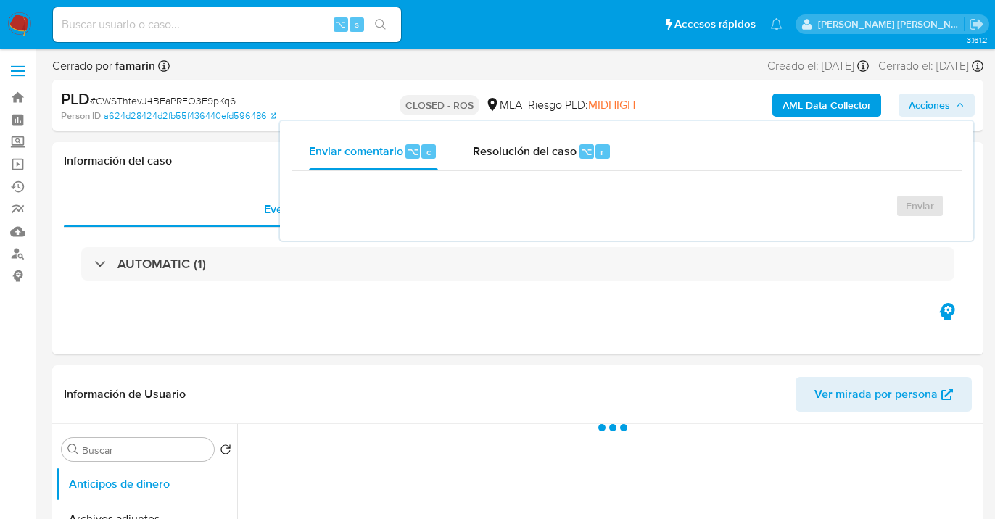
select select "10"
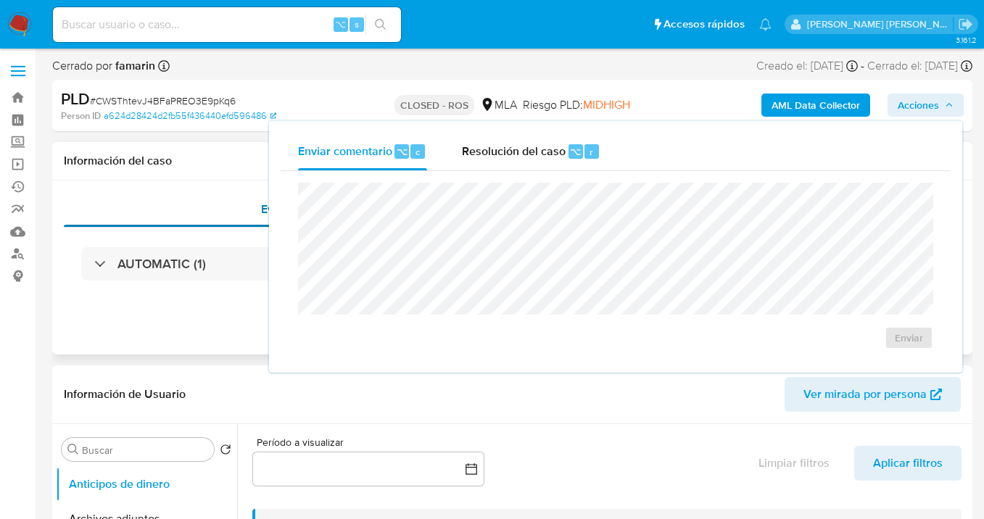
drag, startPoint x: 195, startPoint y: 199, endPoint x: 214, endPoint y: 200, distance: 18.9
click at [195, 199] on div "Eventos ( 1 )" at bounding box center [291, 209] width 454 height 35
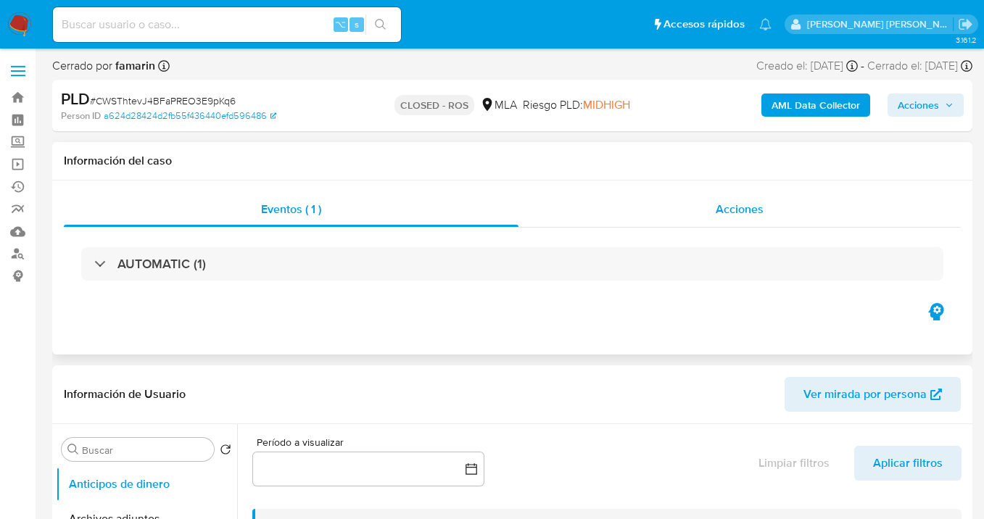
click at [730, 212] on span "Acciones" at bounding box center [739, 209] width 48 height 17
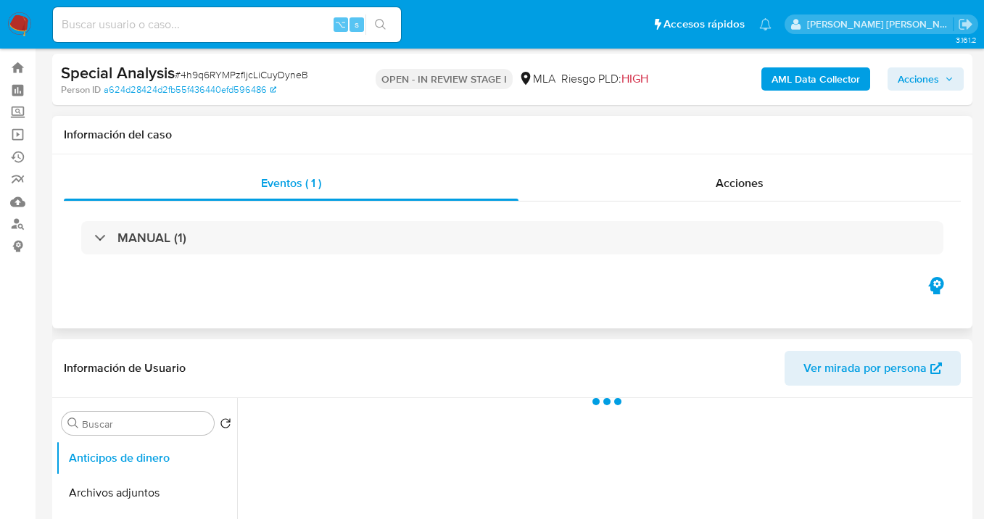
select select "10"
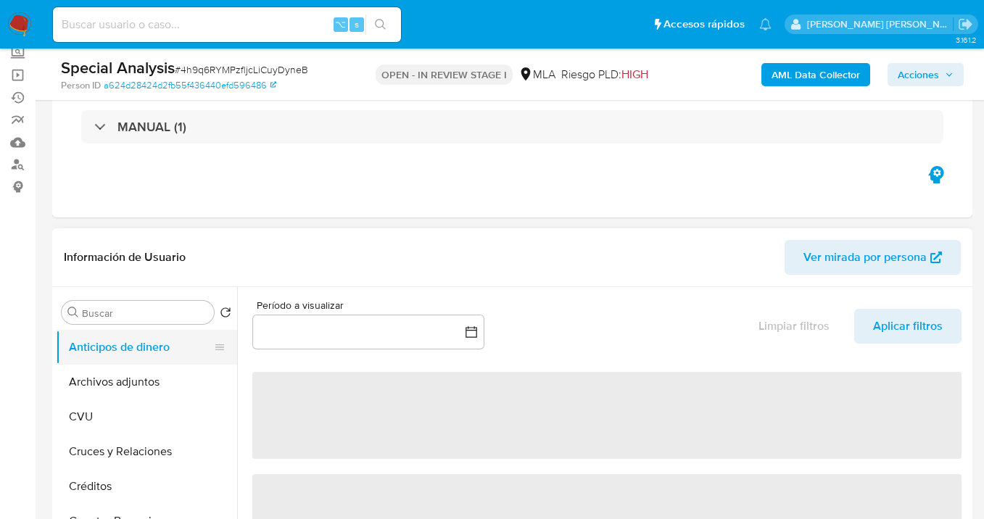
scroll to position [162, 0]
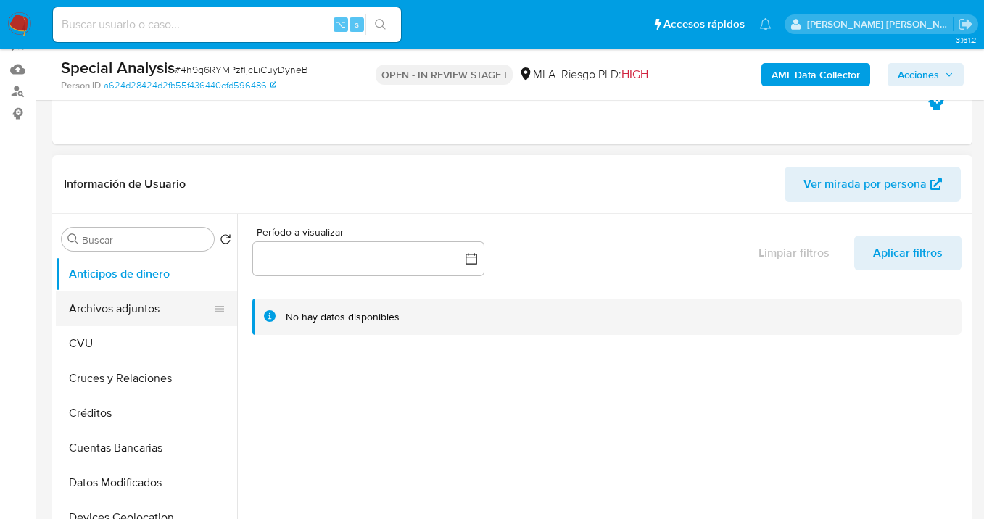
click at [148, 310] on button "Archivos adjuntos" at bounding box center [141, 308] width 170 height 35
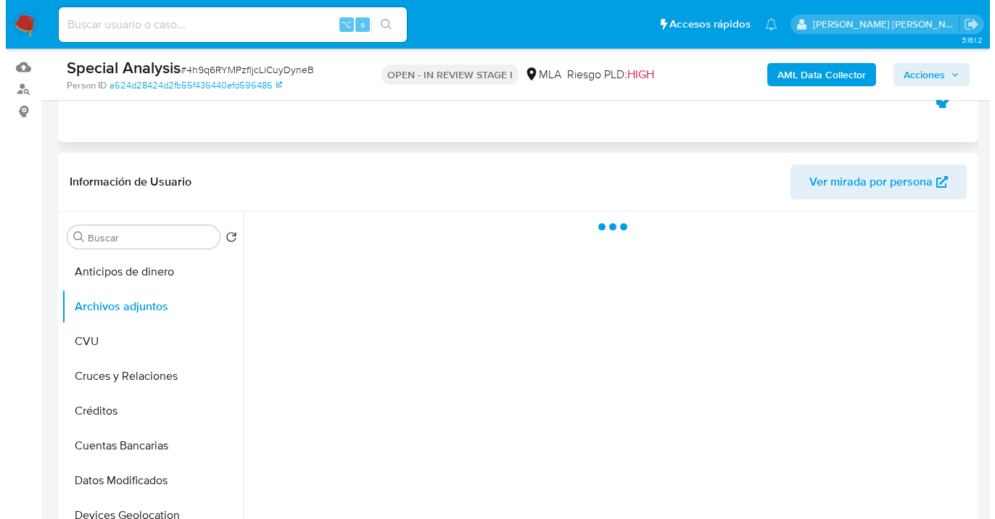
scroll to position [165, 0]
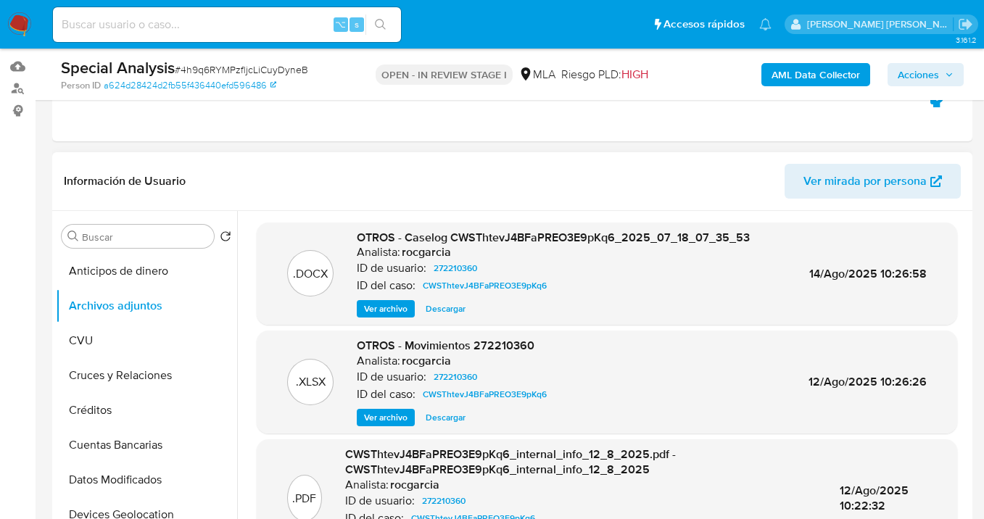
click at [380, 311] on span "Ver archivo" at bounding box center [385, 309] width 43 height 14
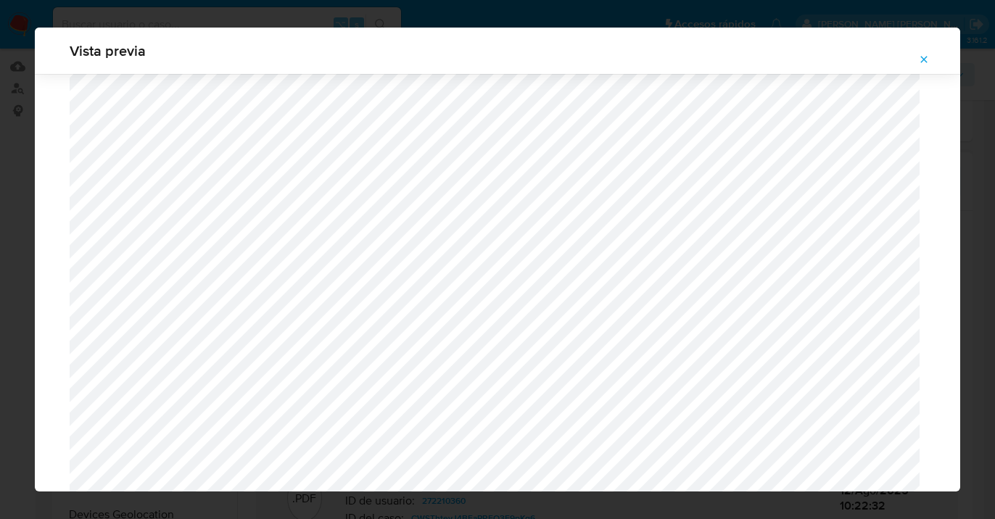
scroll to position [1098, 0]
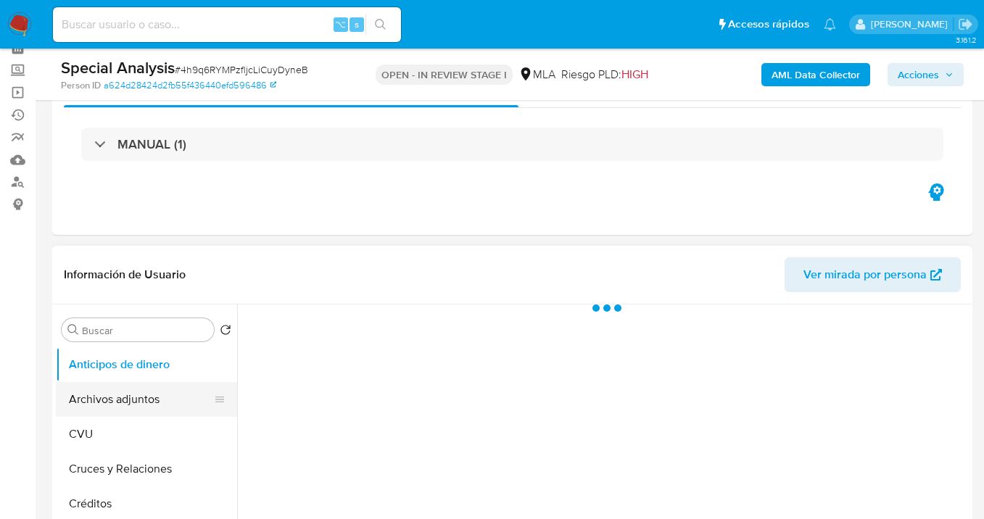
scroll to position [86, 0]
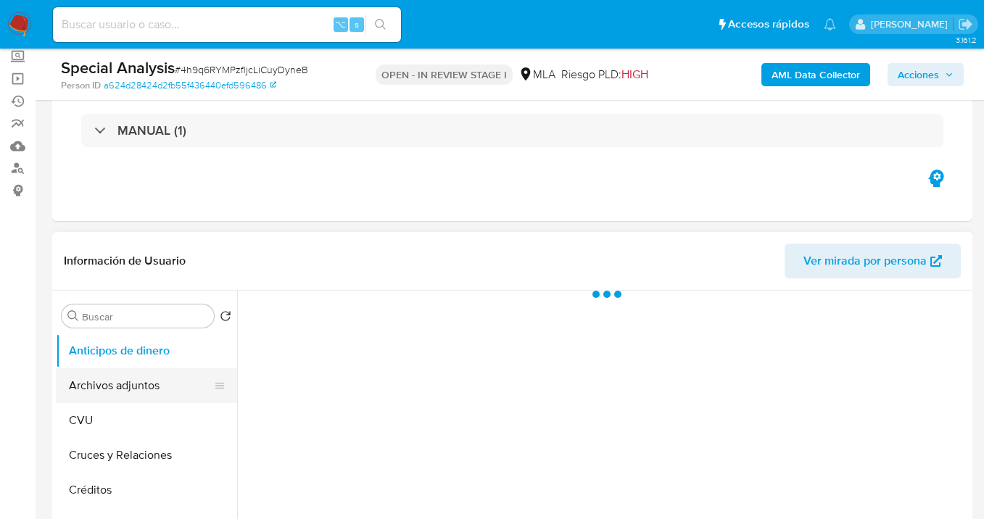
select select "10"
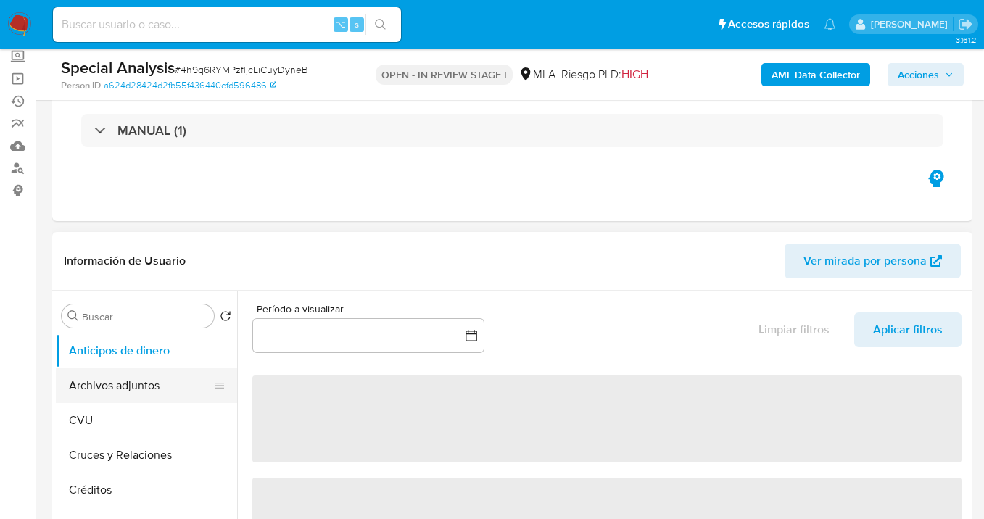
click at [157, 386] on button "Archivos adjuntos" at bounding box center [141, 385] width 170 height 35
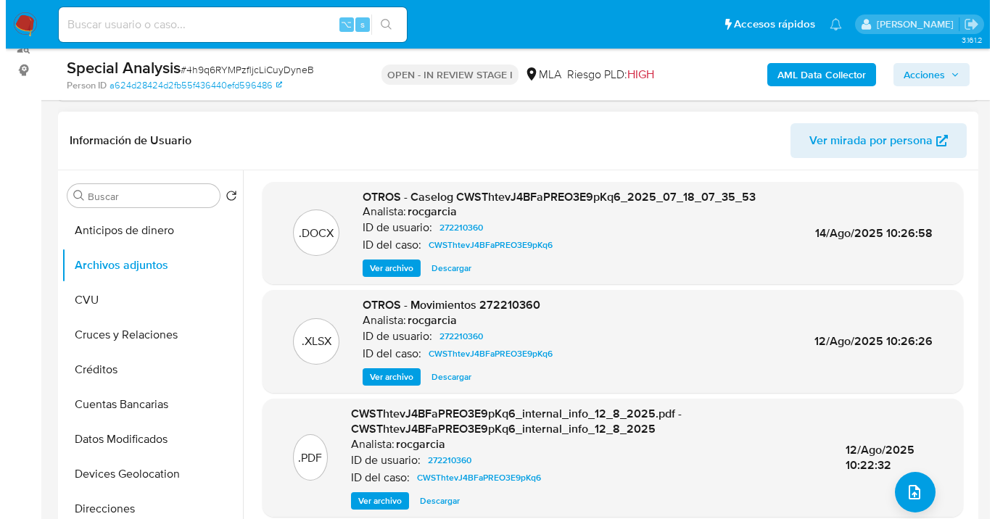
scroll to position [217, 0]
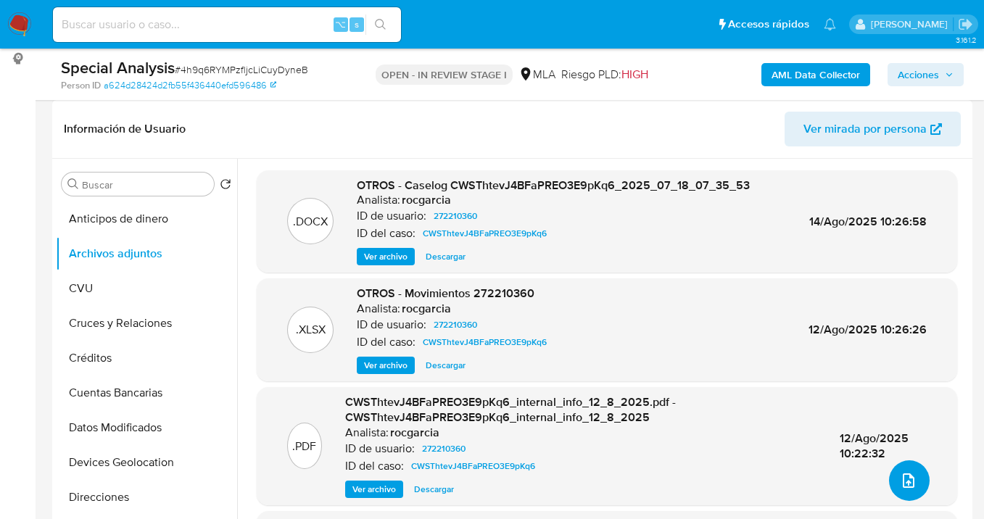
click at [900, 480] on icon "upload-file" at bounding box center [908, 480] width 17 height 17
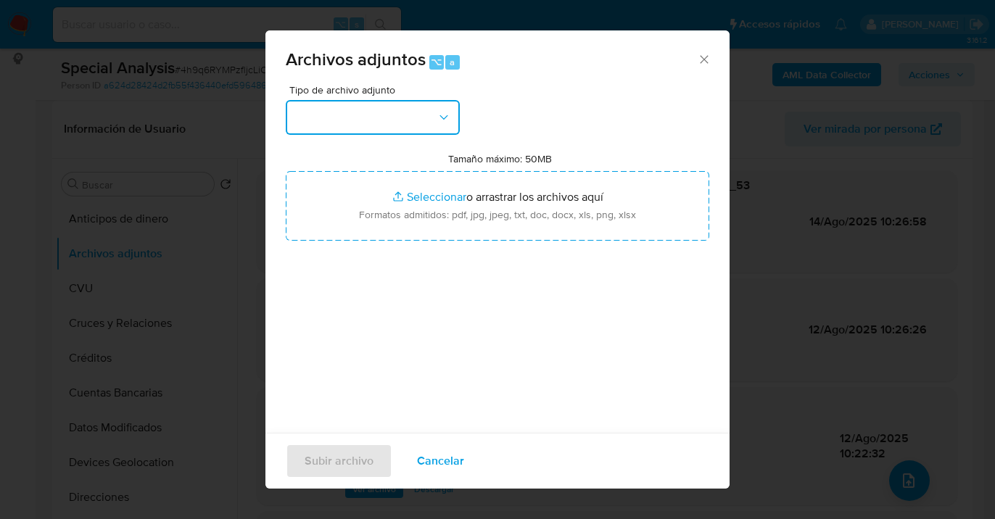
click at [448, 115] on icon "button" at bounding box center [443, 117] width 14 height 14
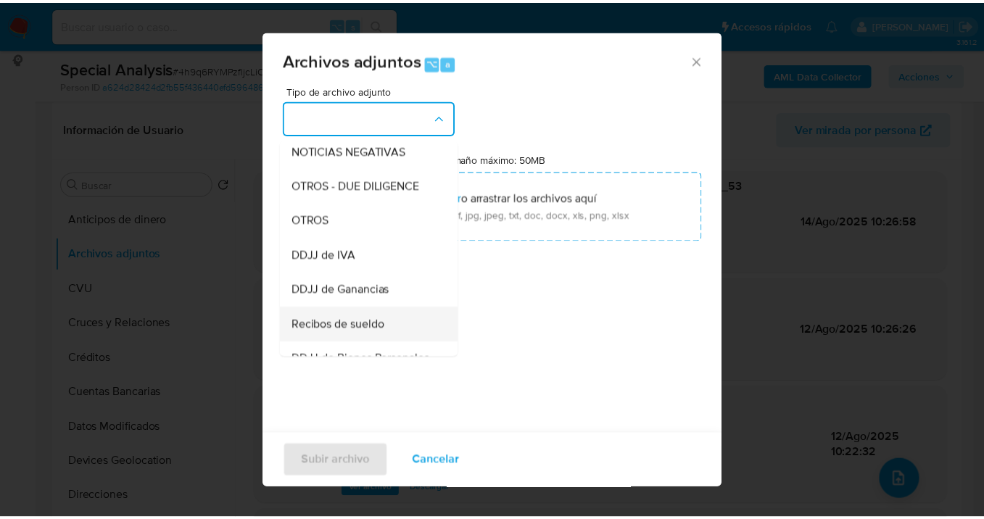
scroll to position [275, 0]
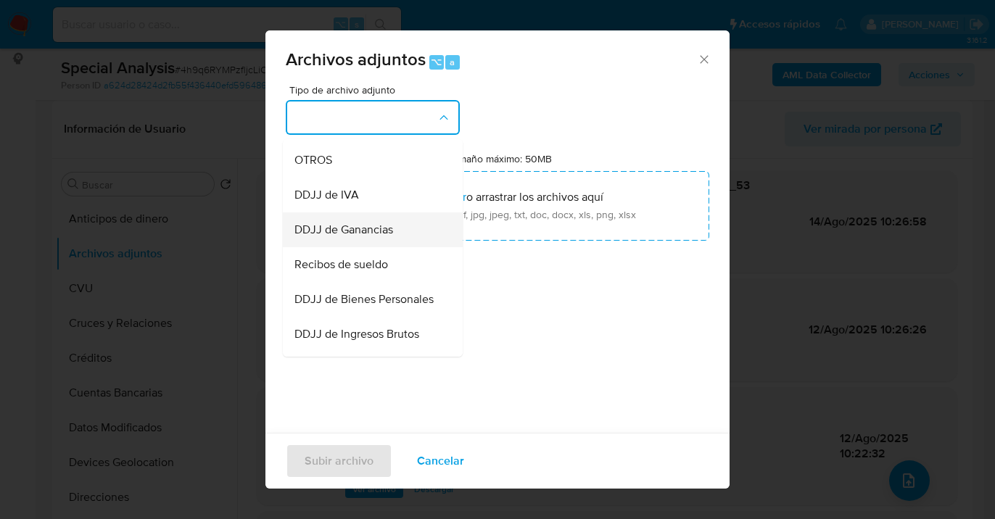
click at [373, 237] on span "DDJJ de Ganancias" at bounding box center [343, 230] width 99 height 14
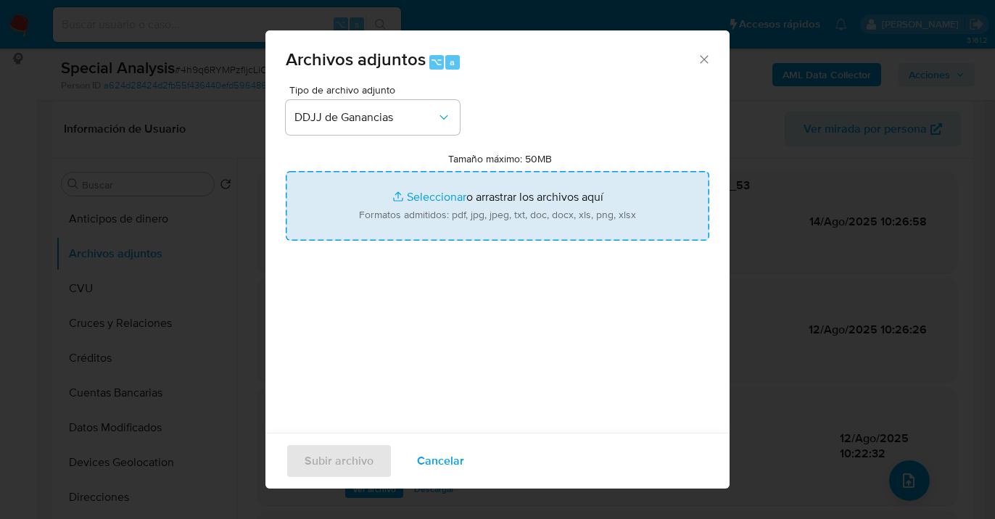
click at [478, 226] on input "Tamaño máximo: 50MB Seleccionar archivos" at bounding box center [497, 206] width 423 height 70
type input "C:\fakepath\GANANCIAS_PERSONAS_FISICAS_AO_20242.pdf"
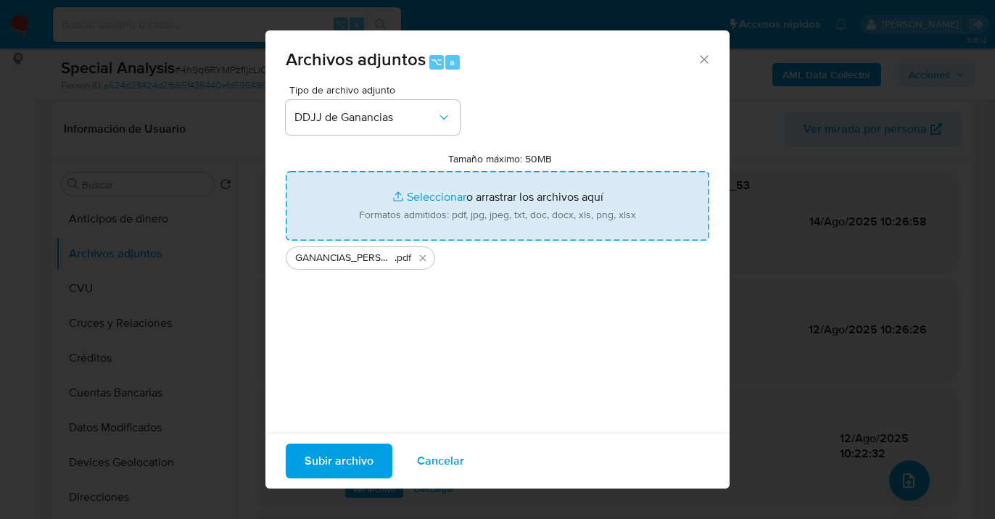
click at [325, 460] on span "Subir archivo" at bounding box center [338, 461] width 69 height 32
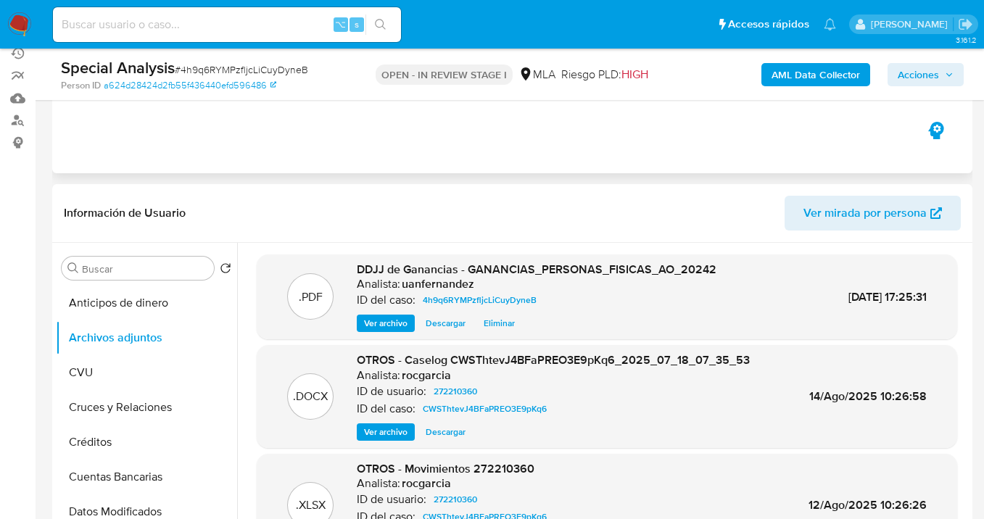
scroll to position [60, 0]
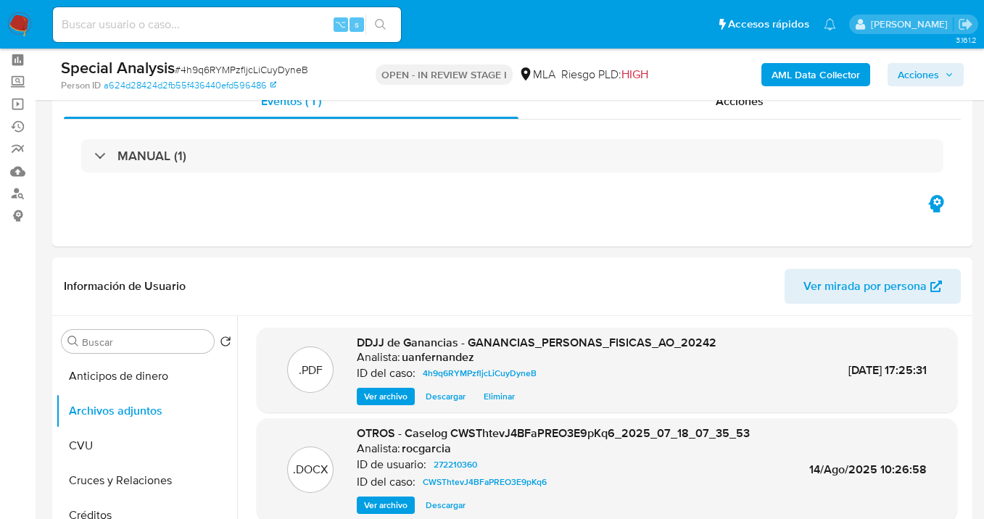
click at [909, 78] on span "Acciones" at bounding box center [917, 74] width 41 height 23
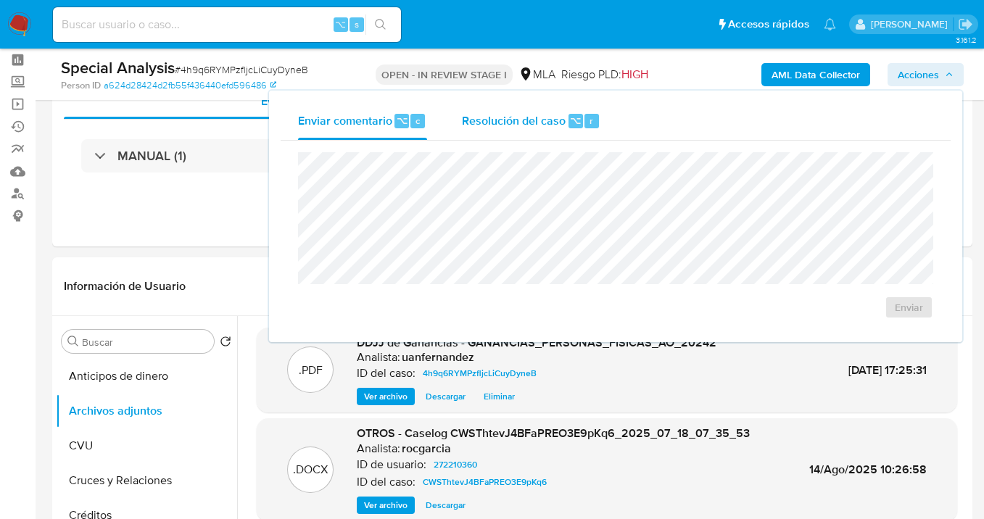
drag, startPoint x: 556, startPoint y: 133, endPoint x: 539, endPoint y: 131, distance: 16.8
click at [553, 133] on div "Resolución del caso ⌥ r" at bounding box center [531, 121] width 138 height 38
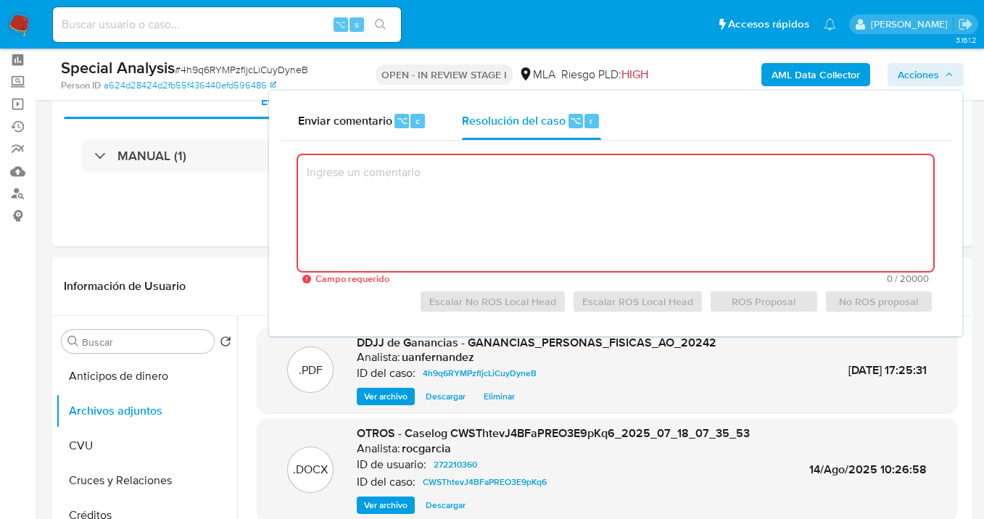
paste textarea "El presente caso manual ha sido creado a los efectos de incorporar documentació…"
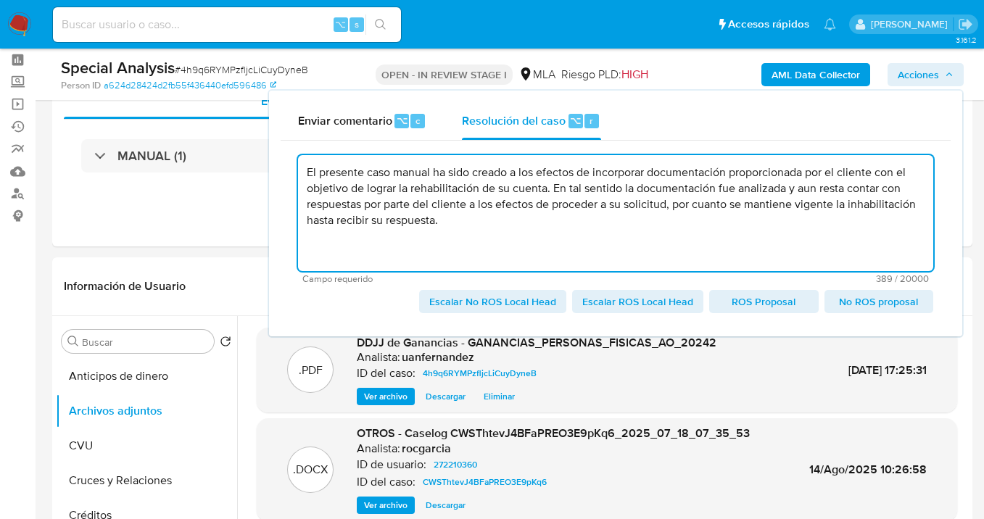
click at [786, 188] on textarea "El presente caso manual ha sido creado a los efectos de incorporar documentació…" at bounding box center [615, 213] width 635 height 116
drag, startPoint x: 626, startPoint y: 188, endPoint x: 657, endPoint y: 271, distance: 88.6
click at [626, 188] on textarea "El presente caso manual ha sido creado a los efectos de incorporar documentació…" at bounding box center [615, 213] width 635 height 116
click at [784, 191] on textarea "El presente caso manual ha sido creado a los efectos de incorporar documentació…" at bounding box center [615, 213] width 635 height 116
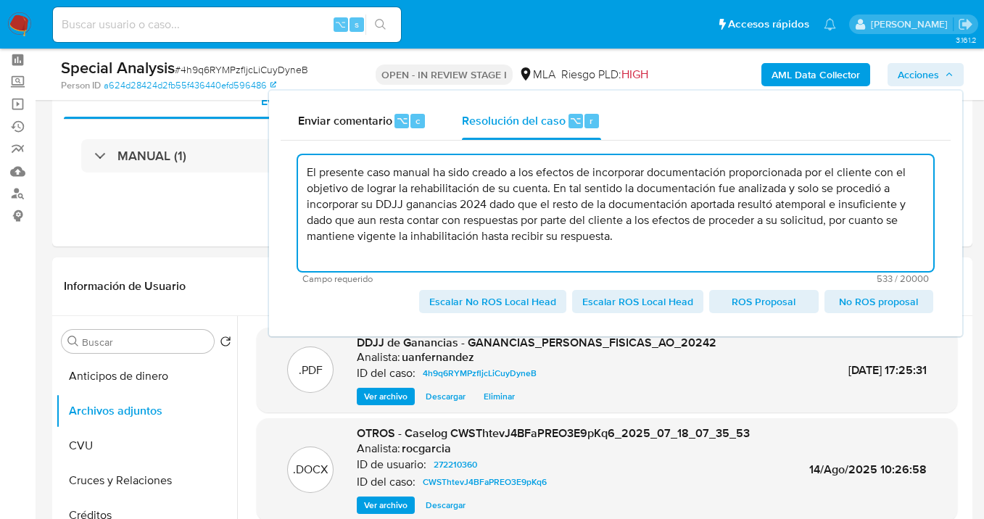
drag, startPoint x: 634, startPoint y: 225, endPoint x: 665, endPoint y: 273, distance: 57.1
click at [634, 225] on textarea "El presente caso manual ha sido creado a los efectos de incorporar documentació…" at bounding box center [615, 213] width 635 height 116
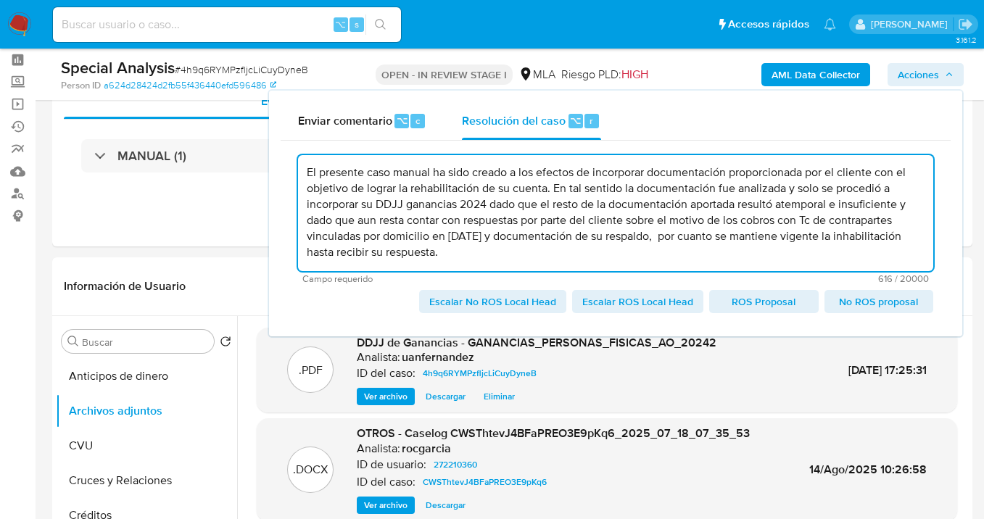
click at [629, 221] on textarea "El presente caso manual ha sido creado a los efectos de incorporar documentació…" at bounding box center [615, 213] width 635 height 116
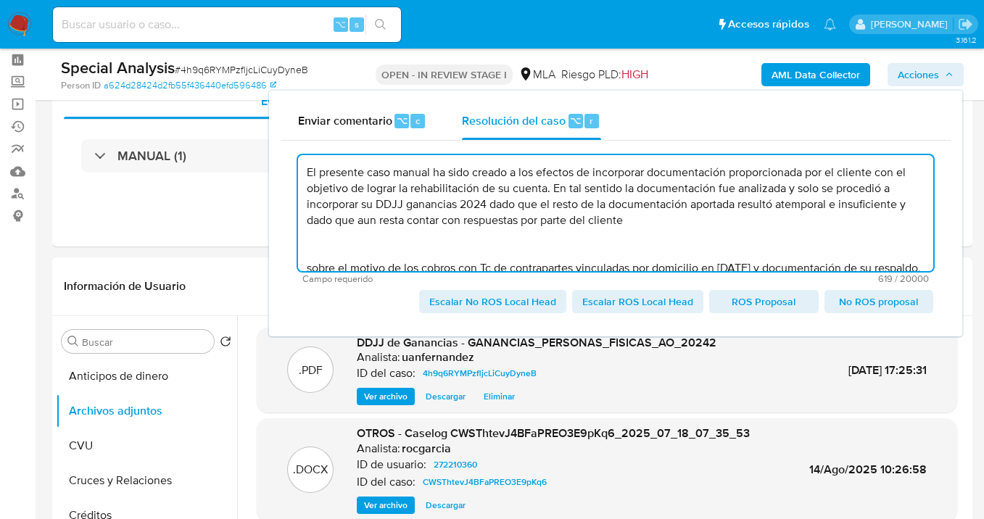
scroll to position [5, 0]
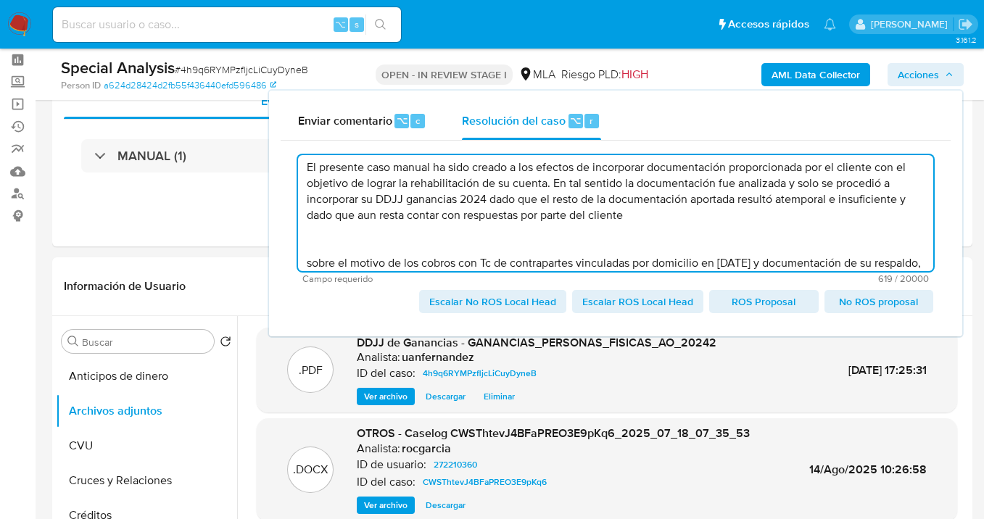
paste textarea "a los efectos de proceder a su solicitud,"
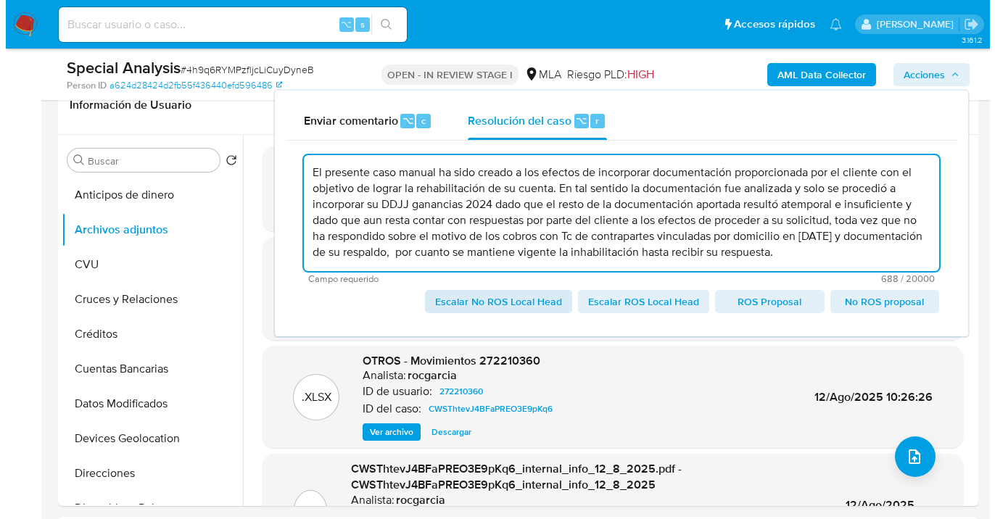
scroll to position [242, 0]
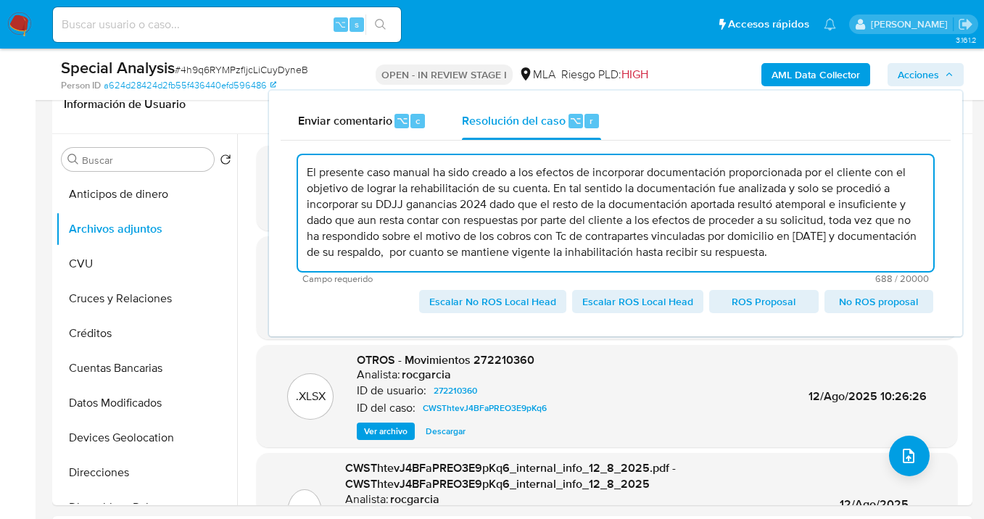
click at [483, 301] on span "Escalar No ROS Local Head" at bounding box center [492, 301] width 127 height 20
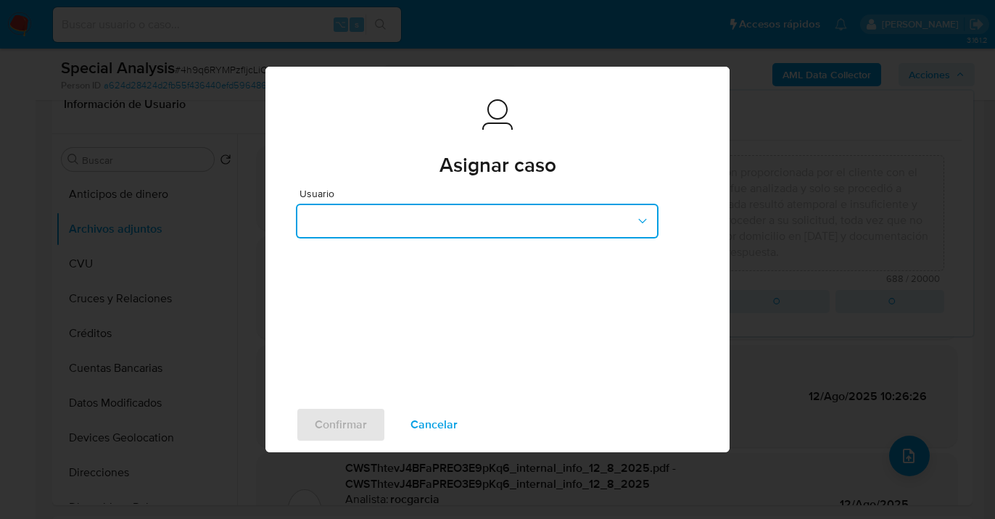
click at [636, 221] on icon "button" at bounding box center [642, 221] width 14 height 14
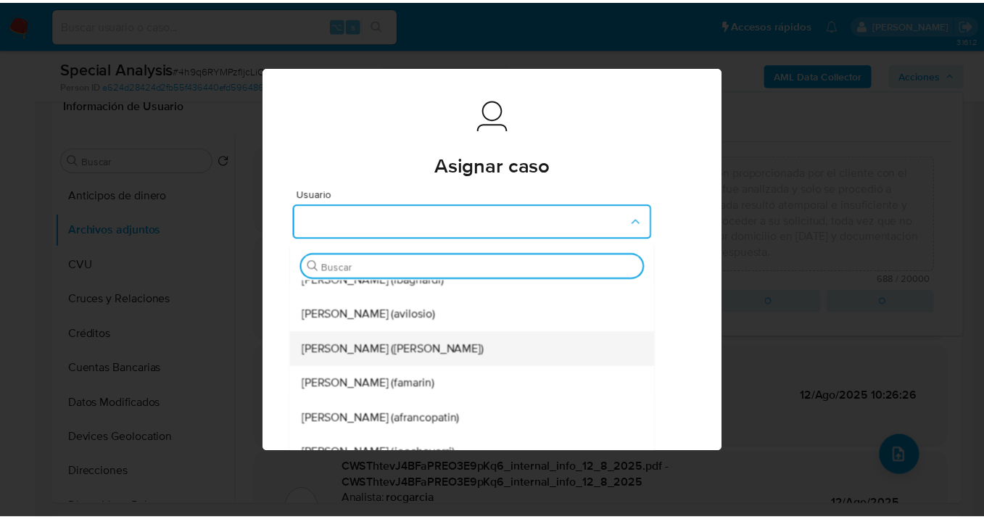
scroll to position [412, 0]
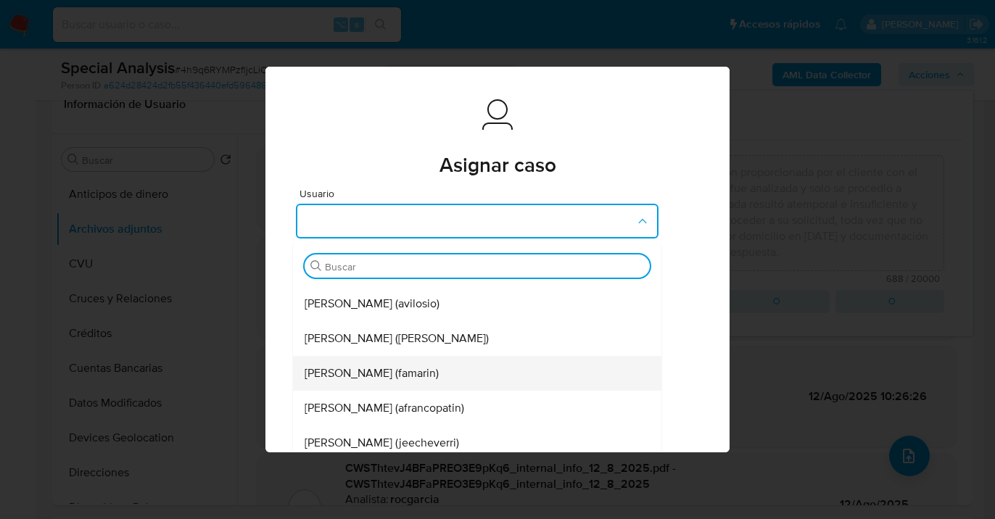
click at [441, 369] on div "Facundo Marin (famarin)" at bounding box center [472, 373] width 336 height 35
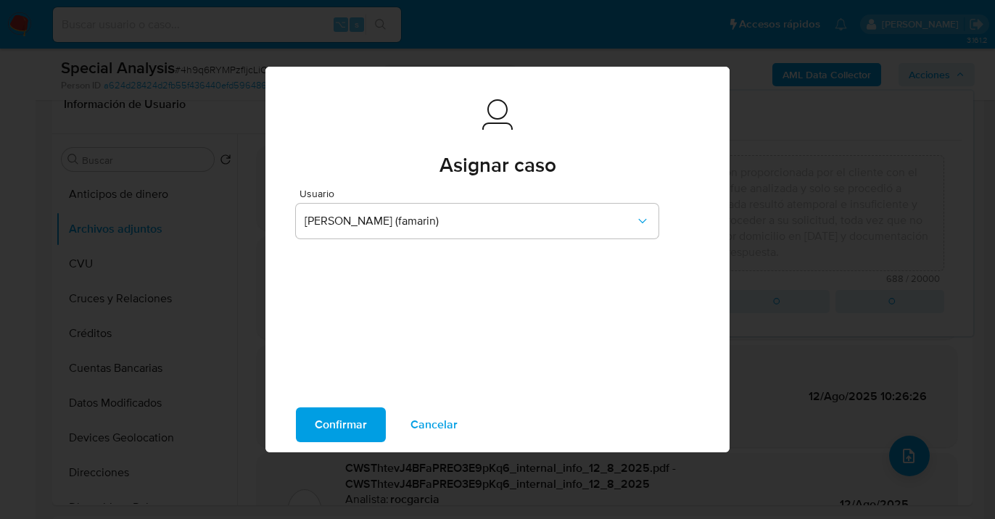
click at [337, 429] on span "Confirmar" at bounding box center [341, 425] width 52 height 32
type textarea "El presente caso manual ha sido creado a los efectos de incorporar documentació…"
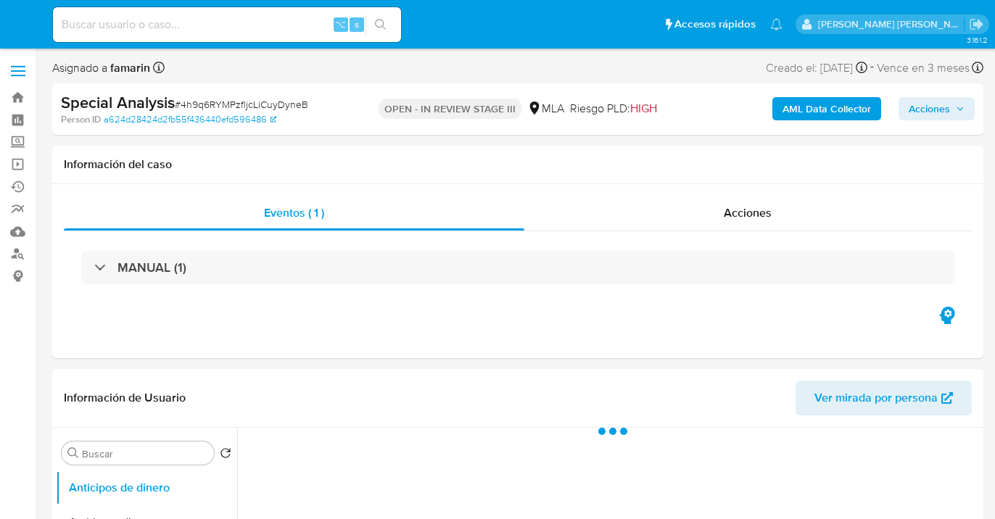
select select "10"
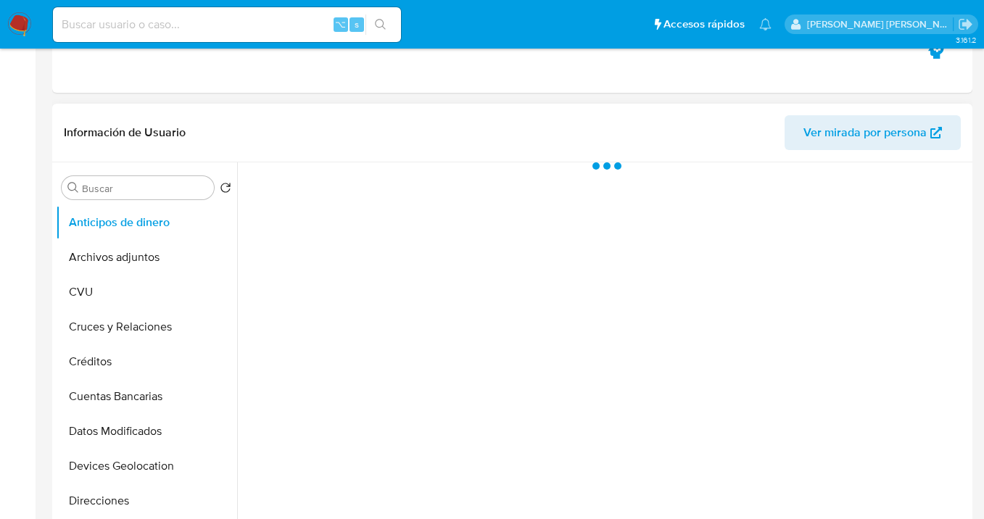
select select "10"
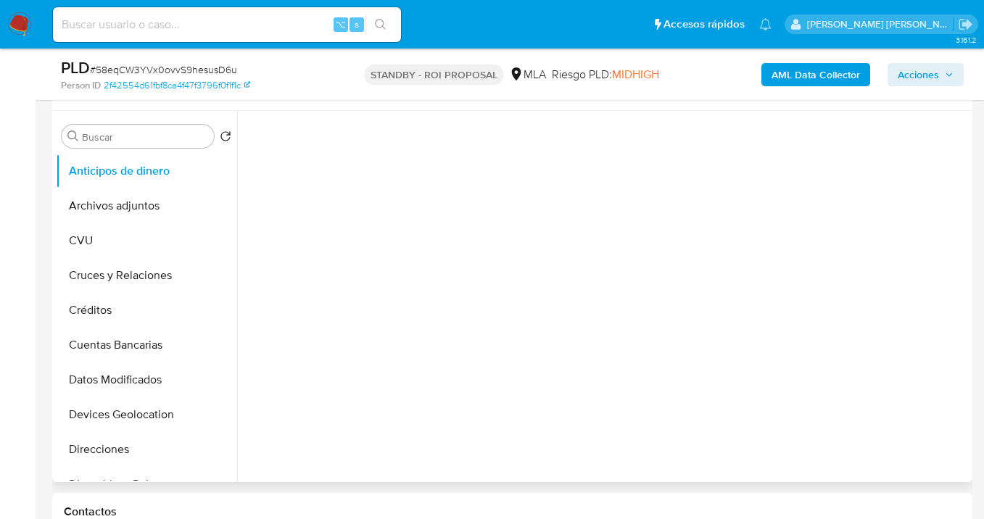
scroll to position [303, 0]
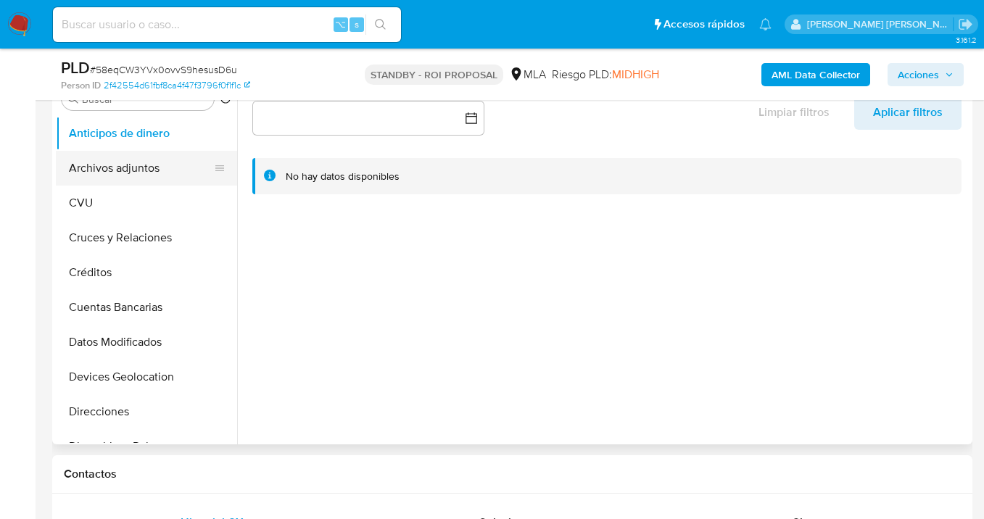
click at [159, 172] on button "Archivos adjuntos" at bounding box center [141, 168] width 170 height 35
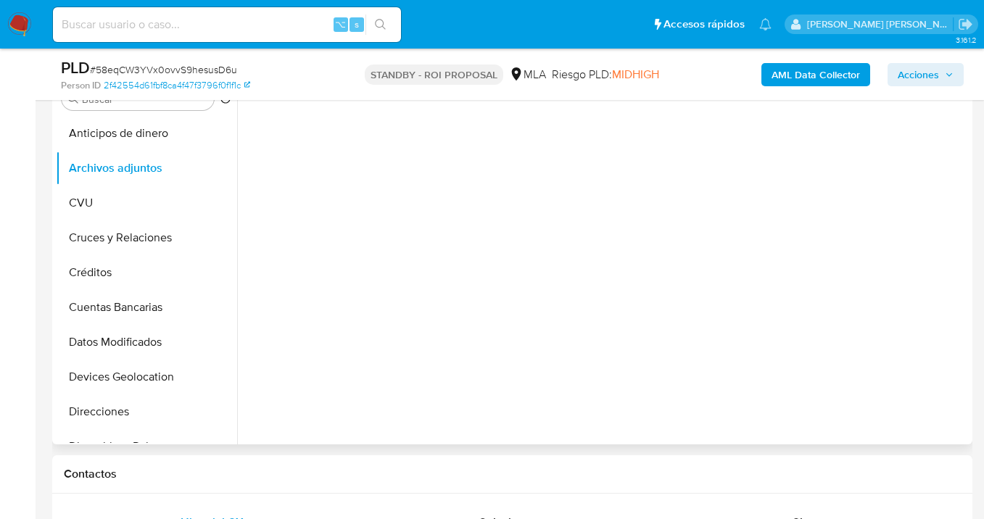
scroll to position [165, 0]
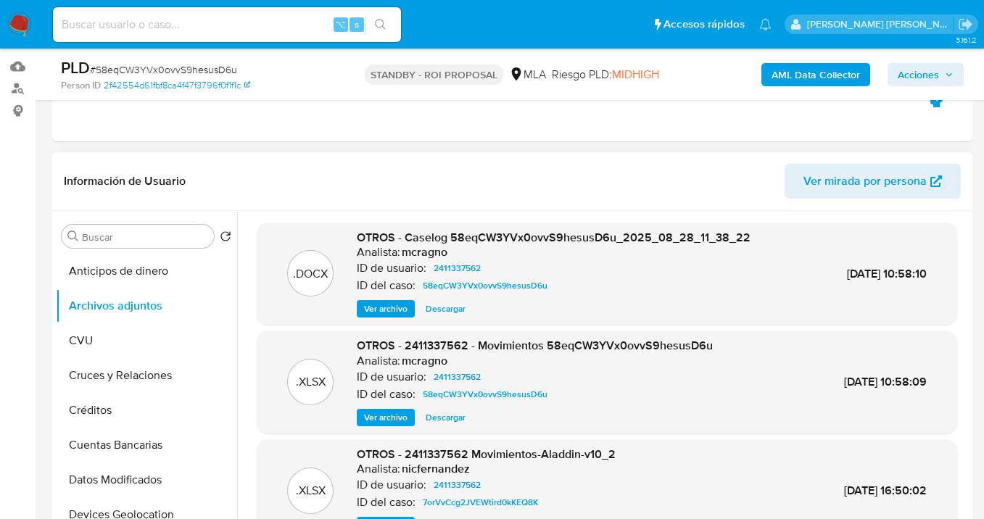
click at [433, 310] on span "Descargar" at bounding box center [446, 309] width 40 height 14
click at [444, 418] on span "Descargar" at bounding box center [446, 417] width 40 height 14
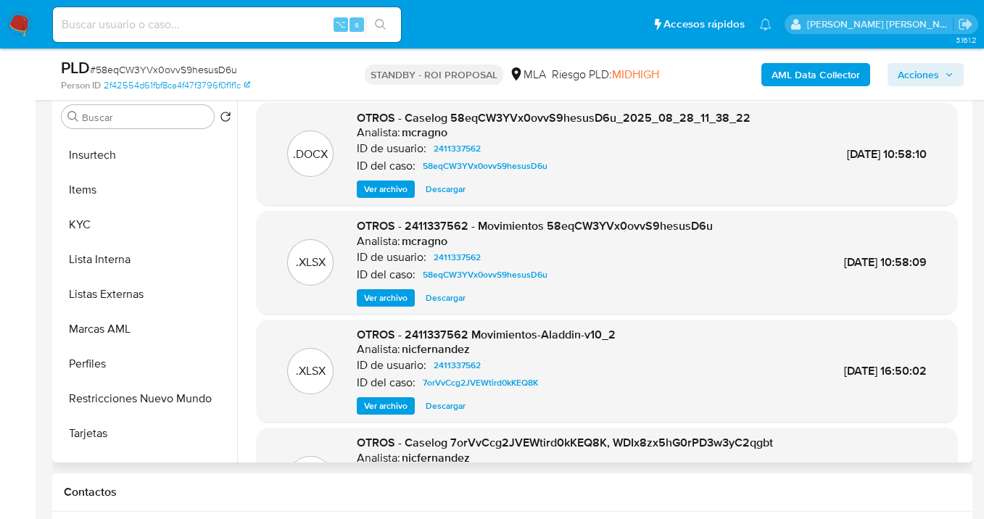
scroll to position [636, 0]
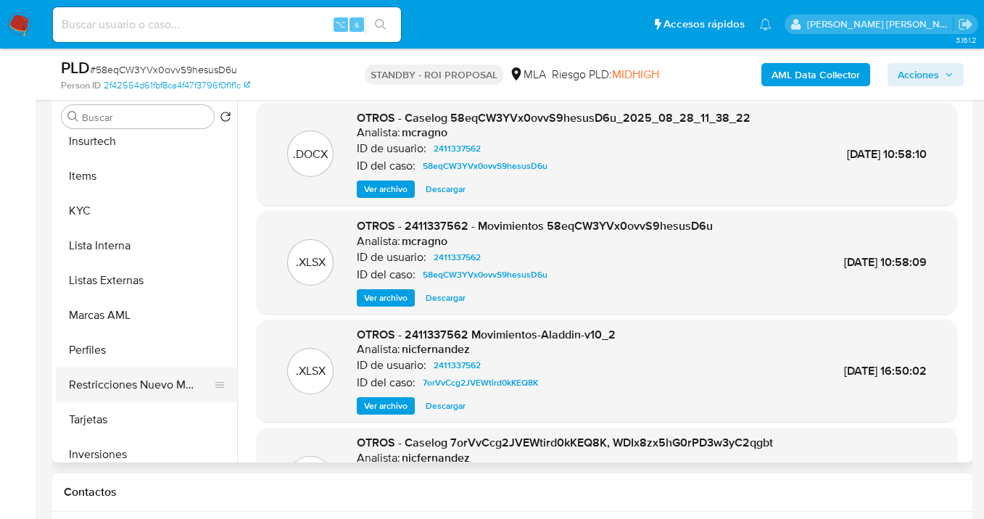
click at [169, 388] on button "Restricciones Nuevo Mundo" at bounding box center [141, 385] width 170 height 35
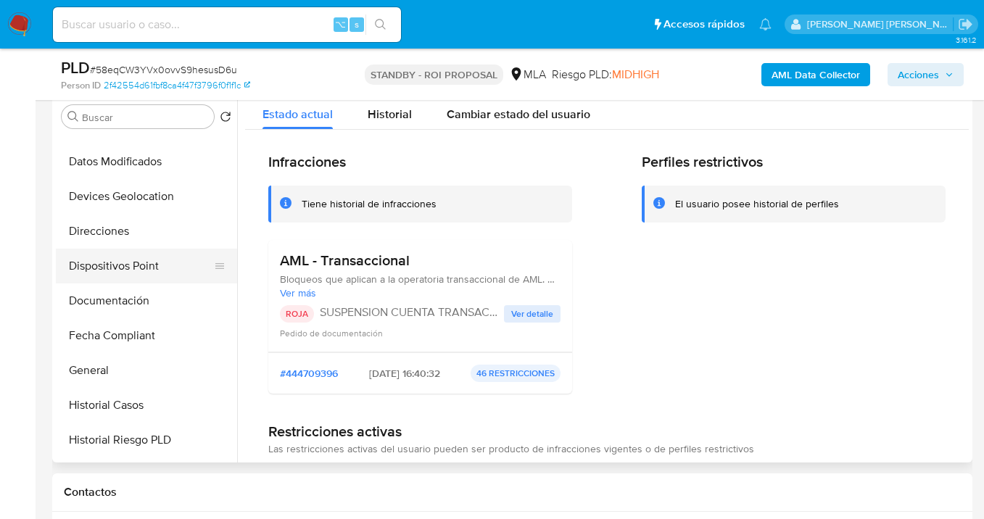
scroll to position [196, 0]
click at [162, 291] on button "Documentación" at bounding box center [141, 303] width 170 height 35
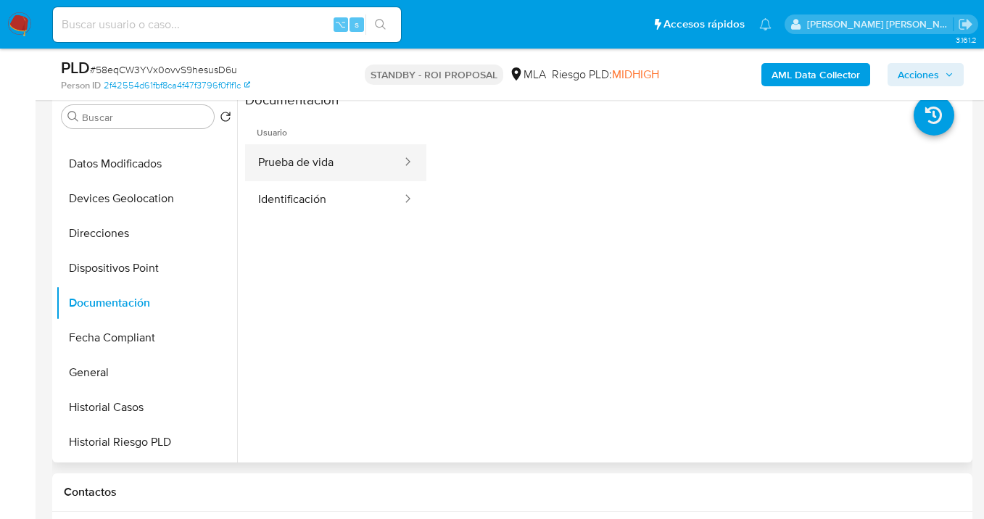
click at [318, 166] on button "Prueba de vida" at bounding box center [324, 162] width 158 height 37
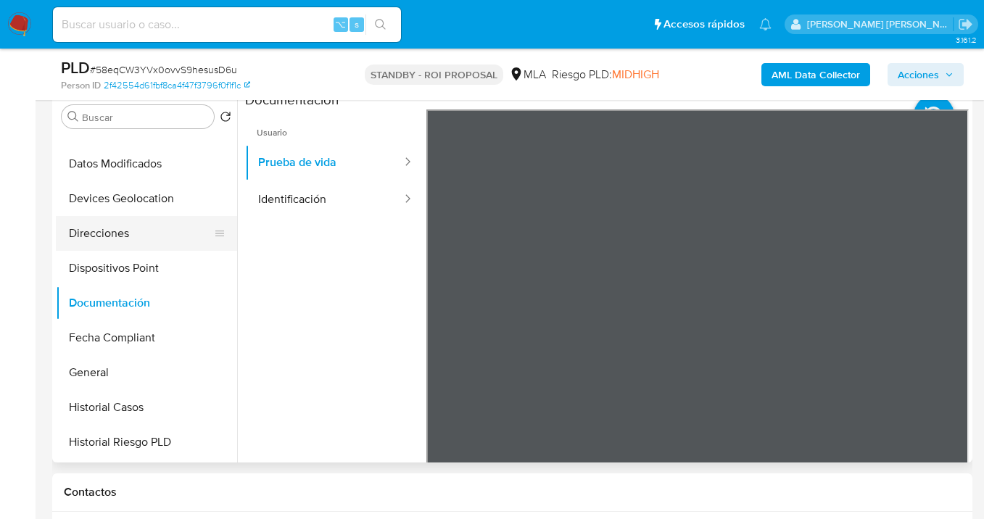
click at [145, 231] on button "Direcciones" at bounding box center [141, 233] width 170 height 35
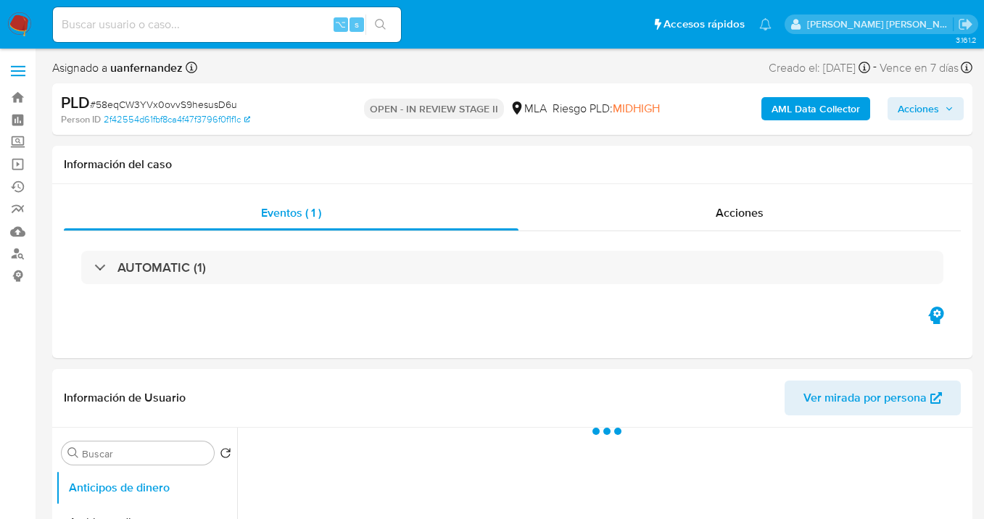
click at [914, 107] on span "Acciones" at bounding box center [917, 108] width 41 height 23
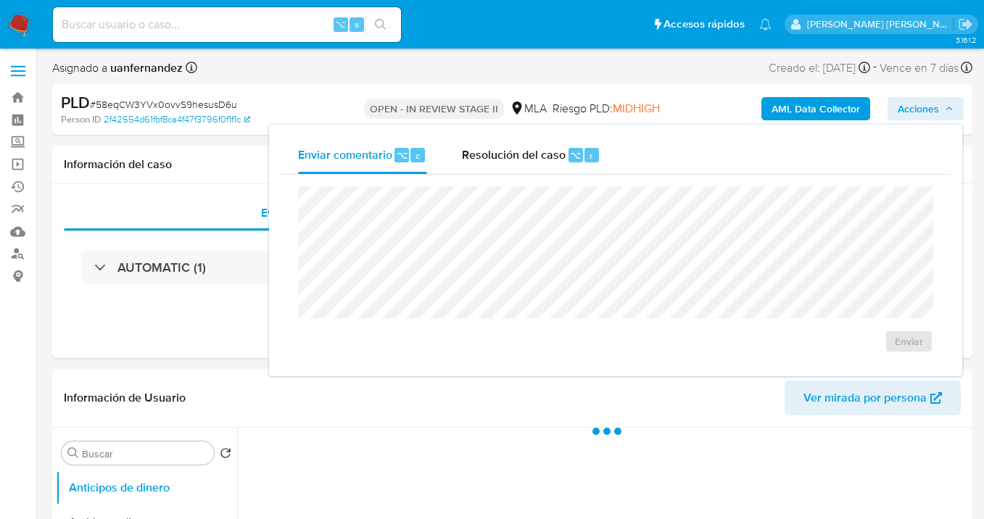
drag, startPoint x: 529, startPoint y: 158, endPoint x: 519, endPoint y: 178, distance: 22.0
click at [528, 159] on span "Resolución del caso" at bounding box center [514, 154] width 104 height 17
select select "10"
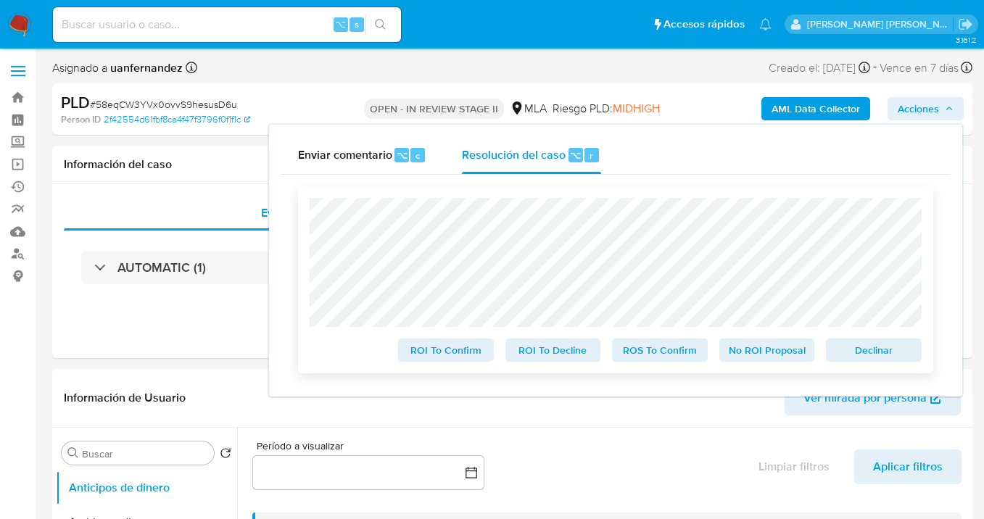
drag, startPoint x: 669, startPoint y: 358, endPoint x: 661, endPoint y: 357, distance: 8.0
click at [668, 358] on span "ROS To Confirm" at bounding box center [659, 350] width 75 height 20
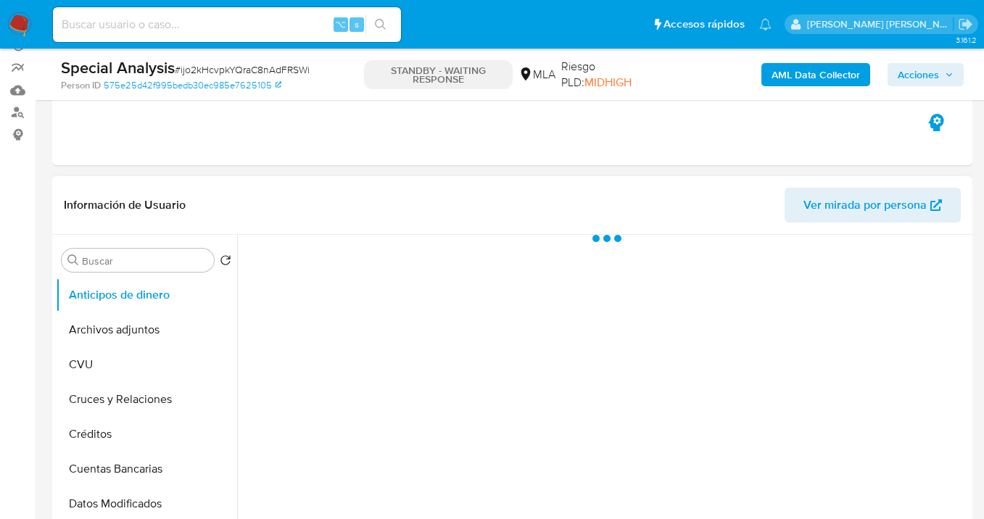
scroll to position [410, 0]
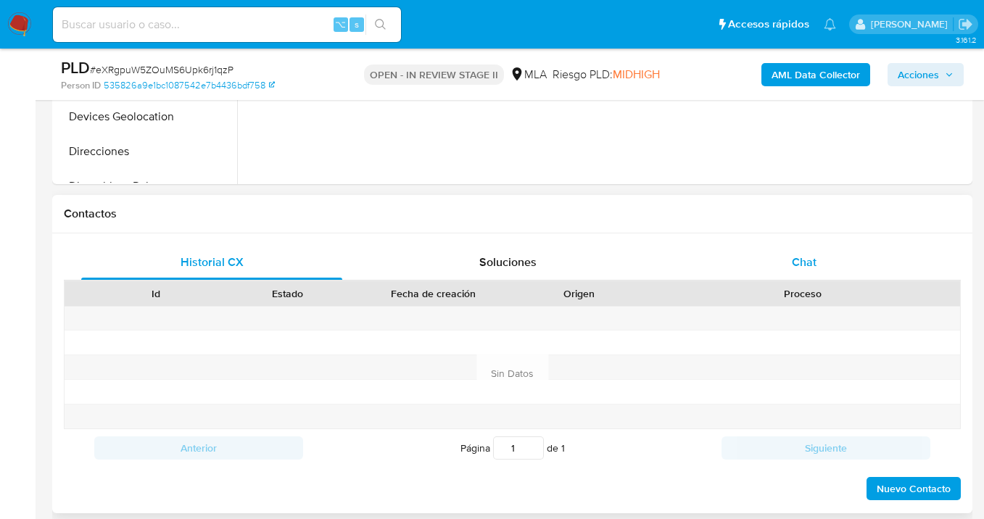
click at [805, 258] on span "Chat" at bounding box center [804, 262] width 25 height 17
select select "10"
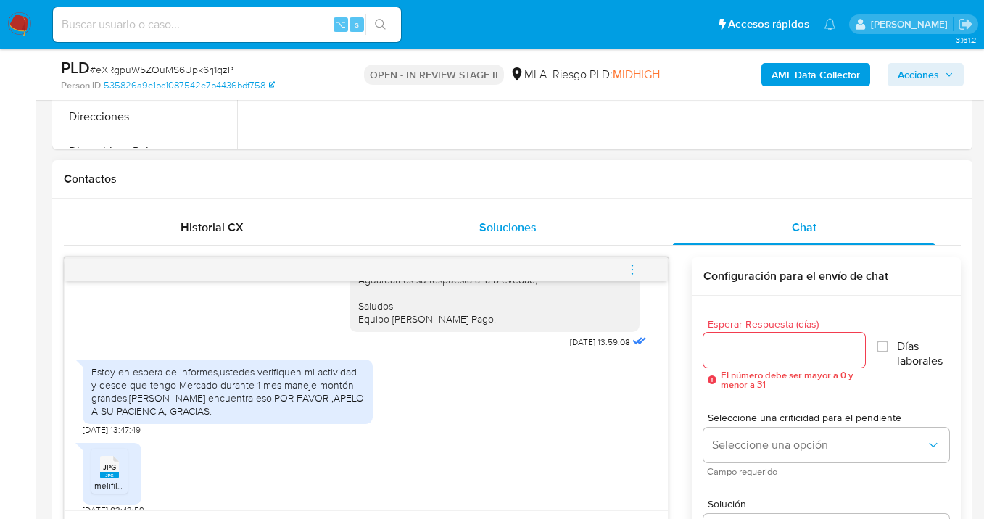
scroll to position [620, 0]
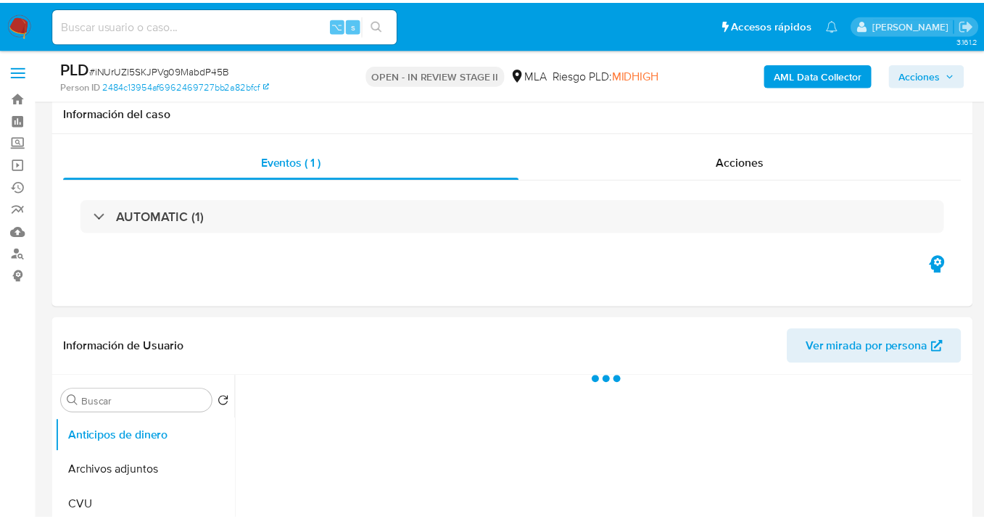
scroll to position [603, 0]
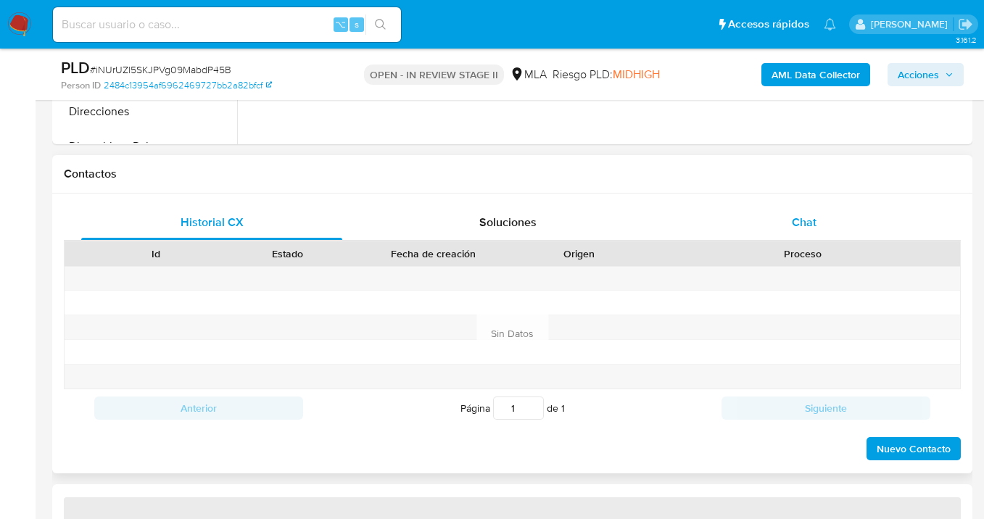
select select "10"
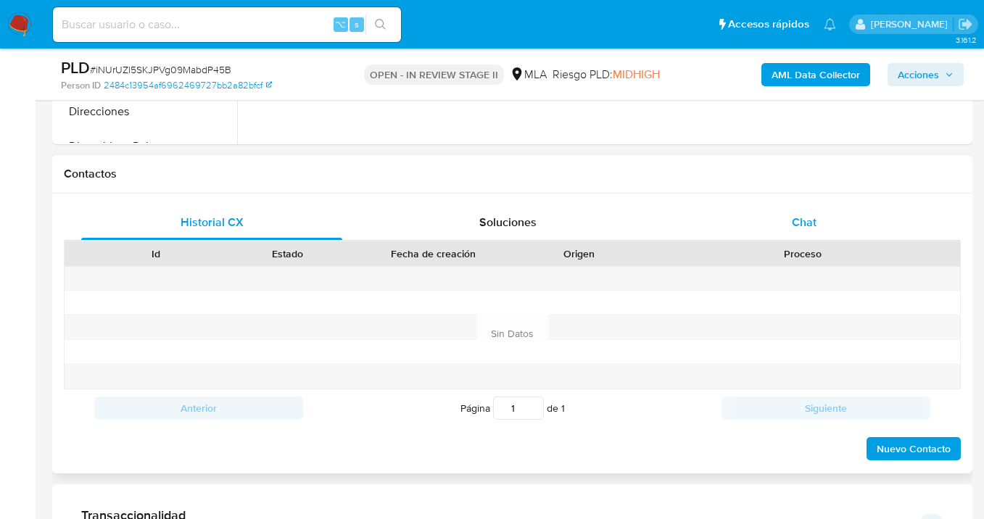
click at [814, 223] on span "Chat" at bounding box center [804, 222] width 25 height 17
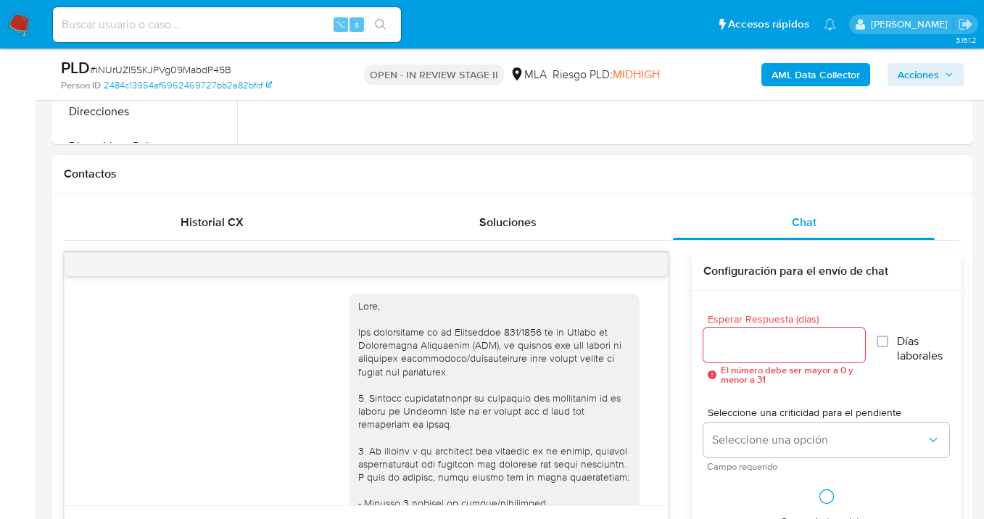
scroll to position [1334, 0]
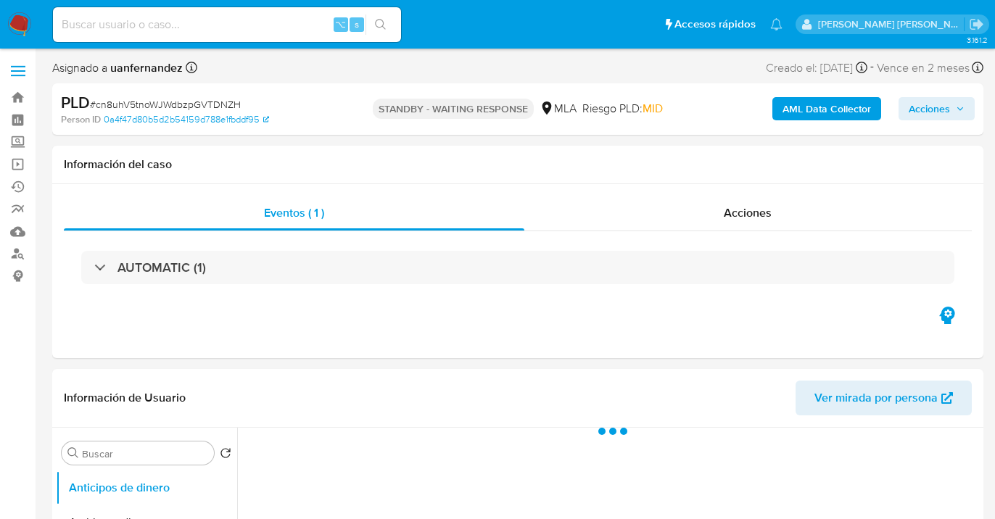
select select "10"
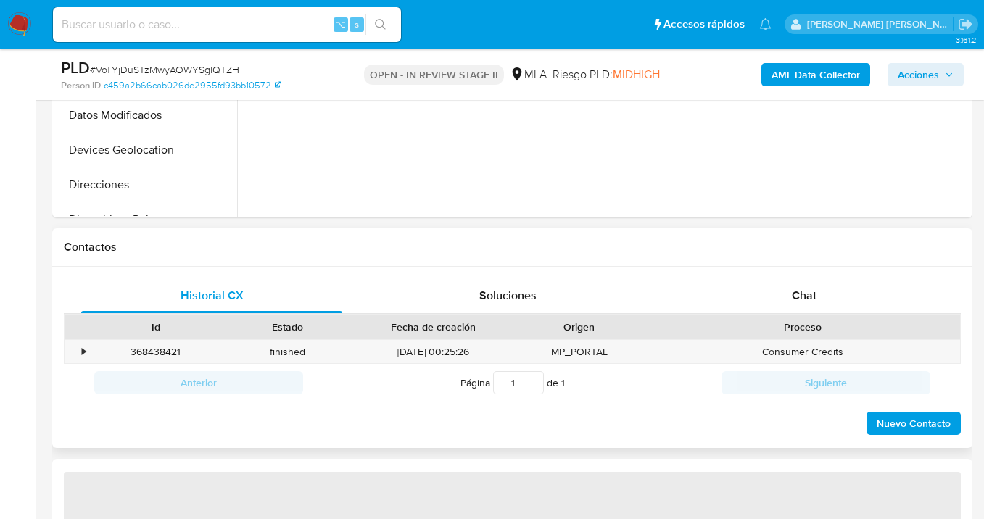
click at [800, 291] on span "Chat" at bounding box center [804, 295] width 25 height 17
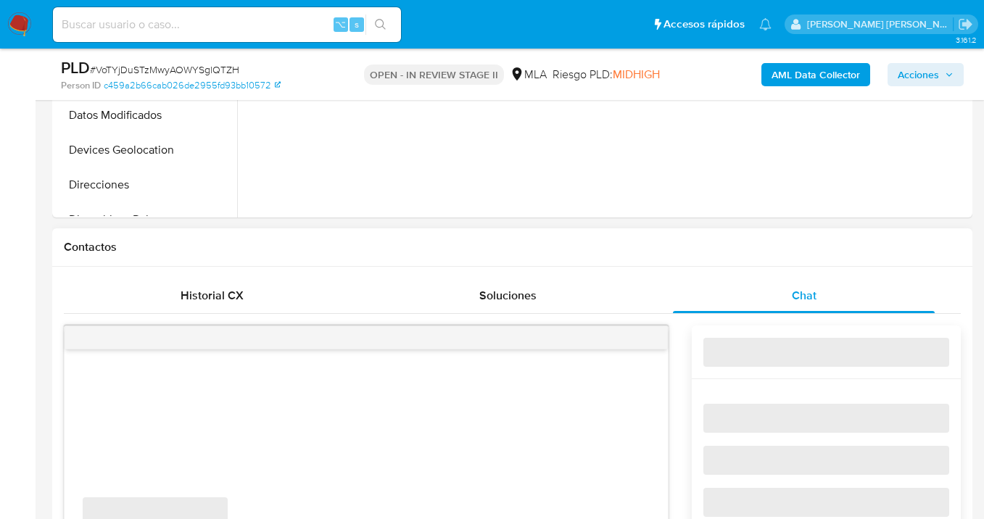
select select "10"
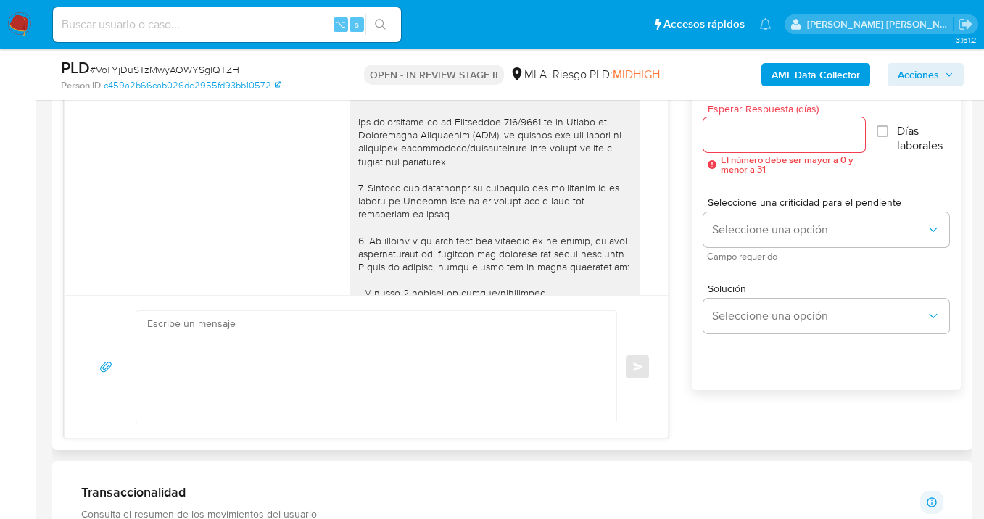
scroll to position [2349, 0]
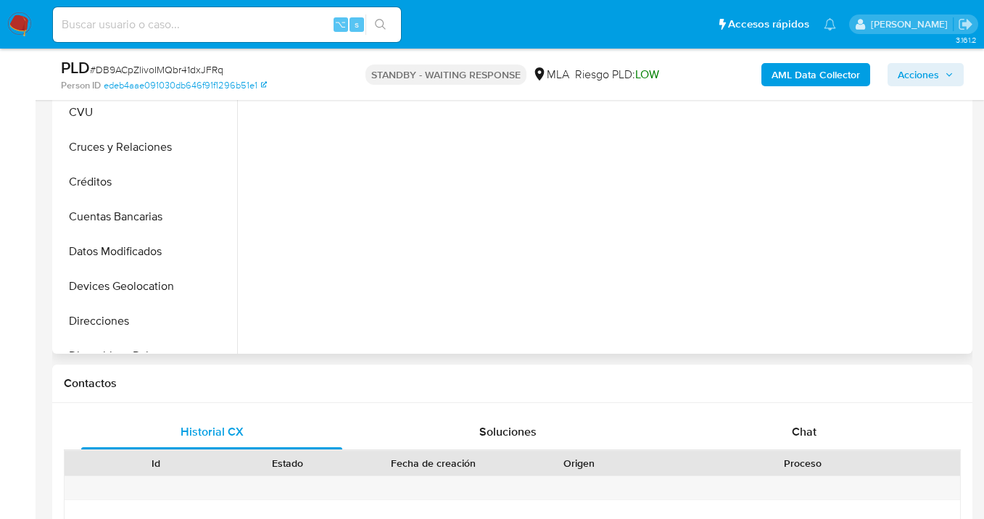
select select "10"
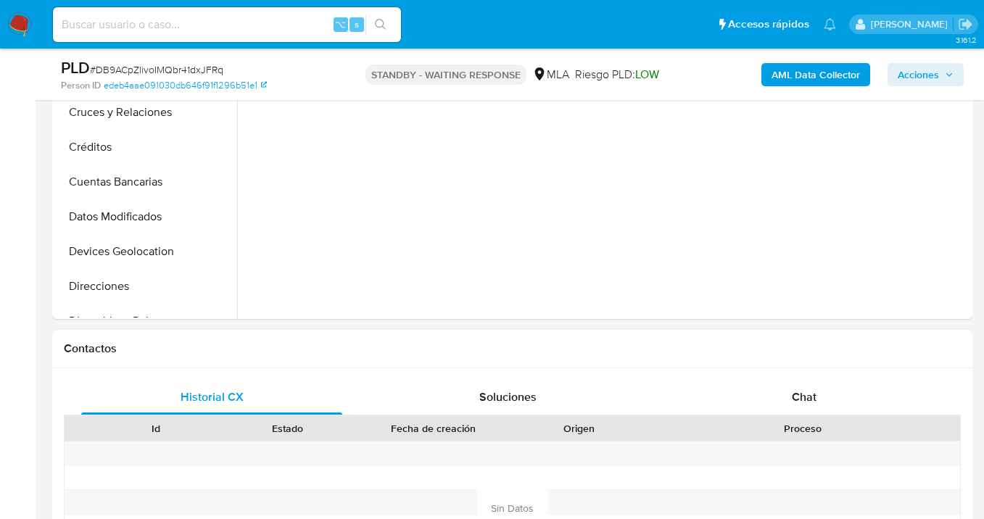
scroll to position [525, 0]
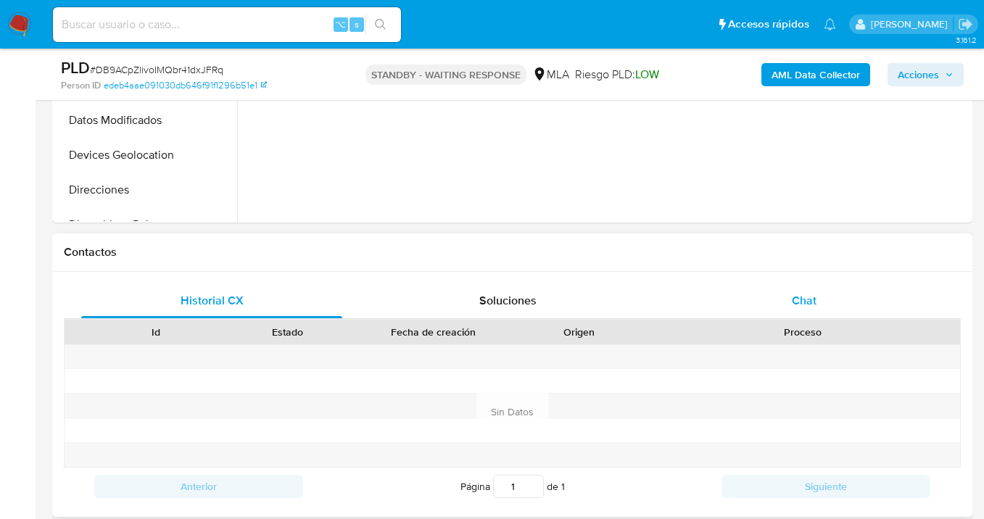
click at [805, 307] on span "Chat" at bounding box center [804, 300] width 25 height 17
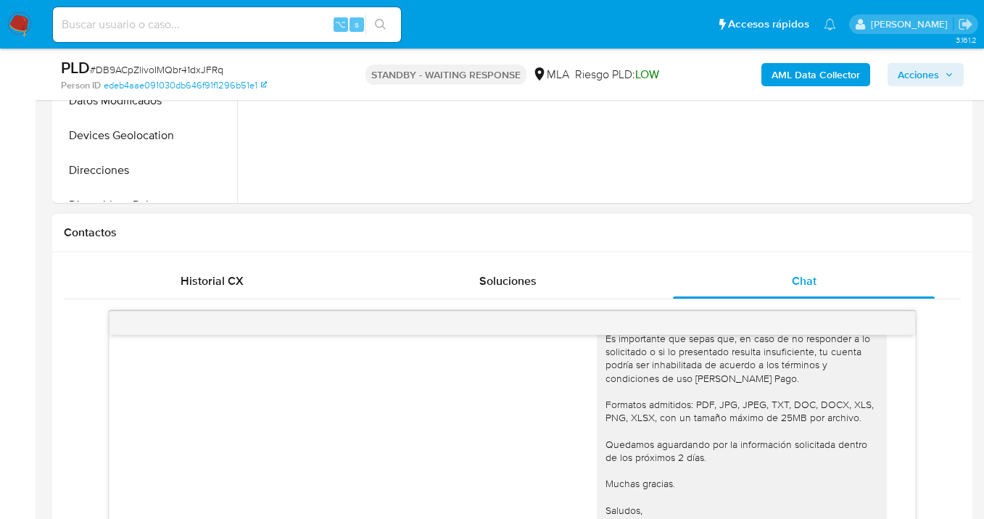
scroll to position [653, 0]
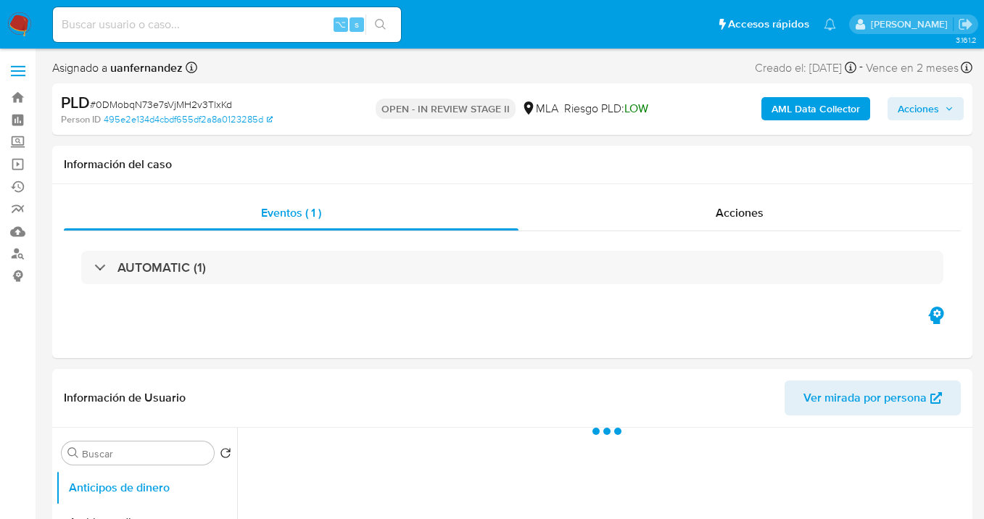
select select "10"
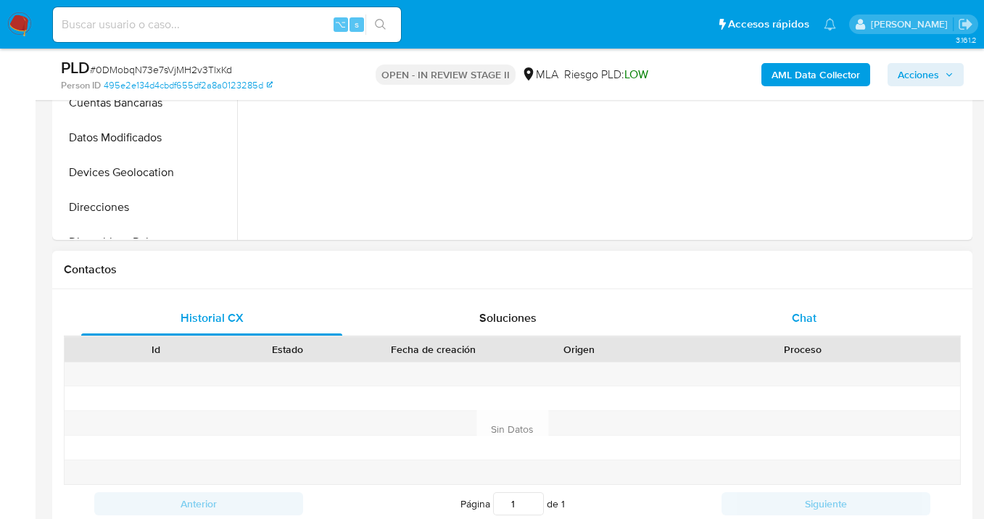
click at [827, 306] on div "Chat" at bounding box center [803, 318] width 261 height 35
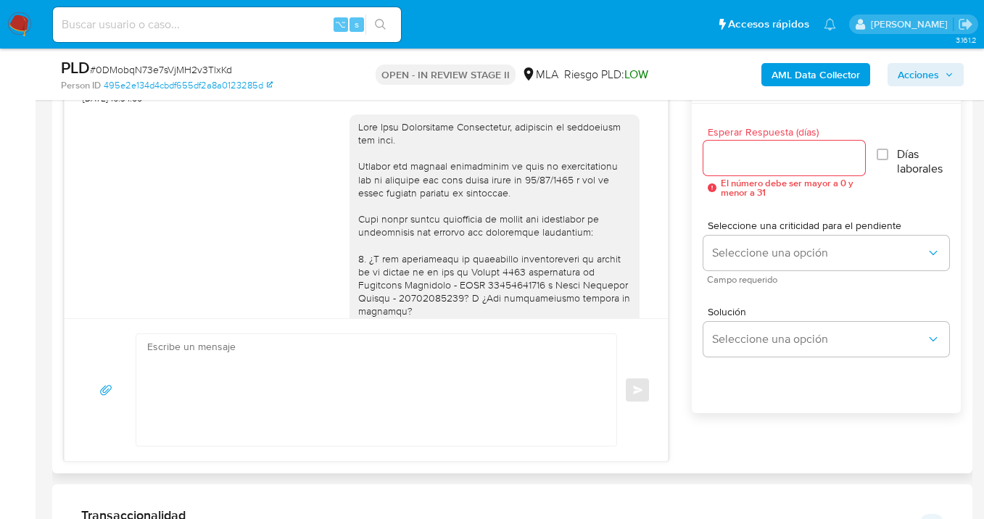
scroll to position [821, 0]
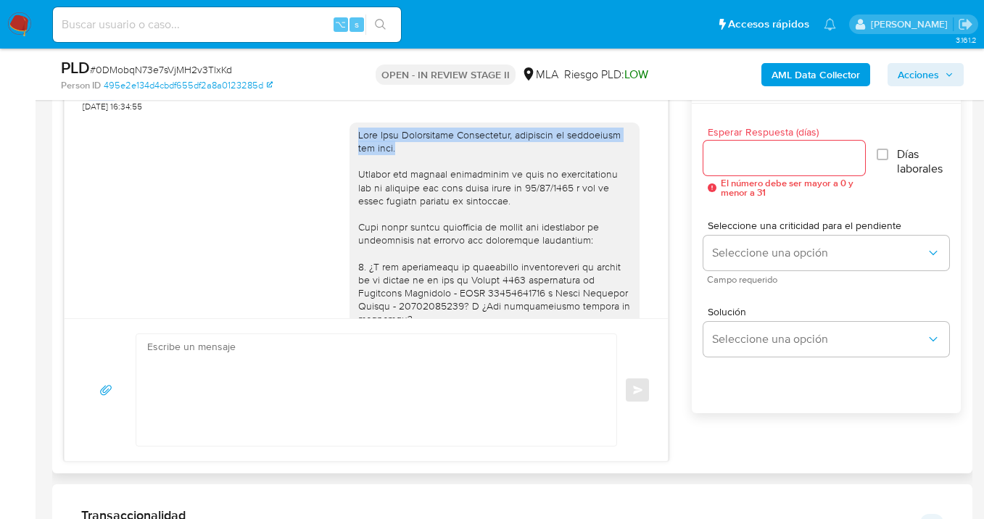
drag, startPoint x: 349, startPoint y: 159, endPoint x: 456, endPoint y: 177, distance: 108.0
click at [456, 176] on div at bounding box center [494, 497] width 273 height 739
copy div "Hola Juan Maximiliano Mastrangelo, esperamos te encuentres muy bien."
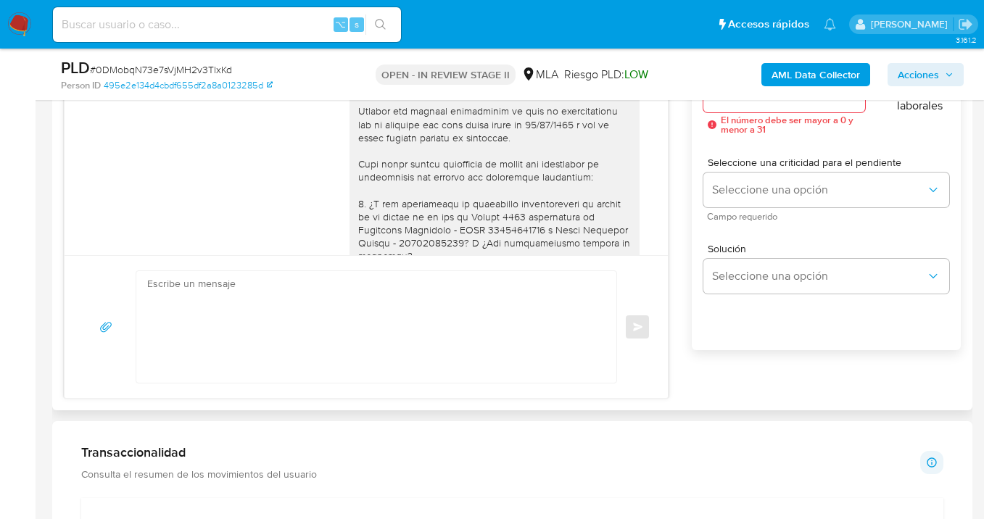
scroll to position [922, 0]
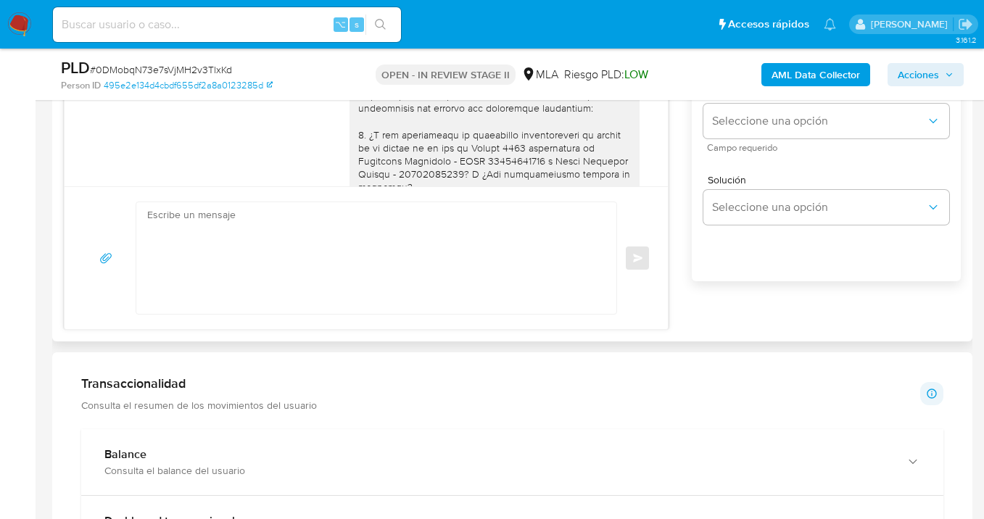
click at [349, 244] on textarea at bounding box center [372, 258] width 451 height 112
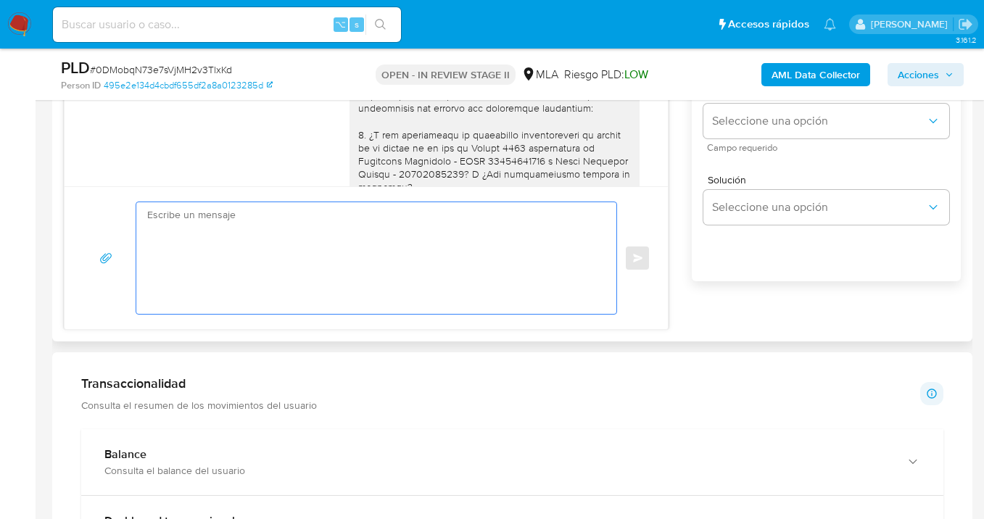
paste textarea "Hola Juan Maximiliano Mastrangelo, esperamos te encuentres muy bien."
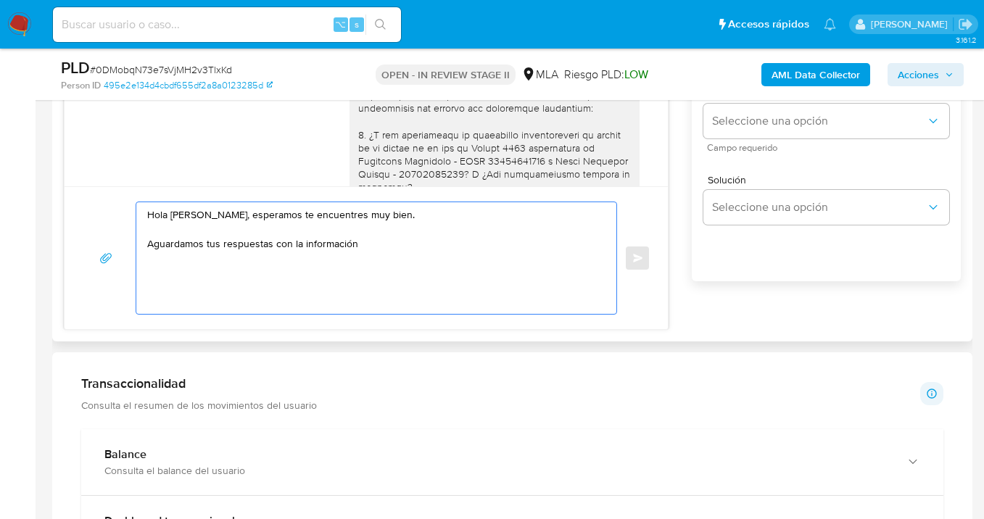
click at [218, 241] on textarea "Hola Juan Maximiliano Mastrangelo, esperamos te encuentres muy bien. Aguardamos…" at bounding box center [372, 258] width 451 height 112
click at [246, 260] on textarea "Hola Juan Maximiliano Mastrangelo, esperamos te encuentres muy bien. Aguardamos…" at bounding box center [372, 258] width 451 height 112
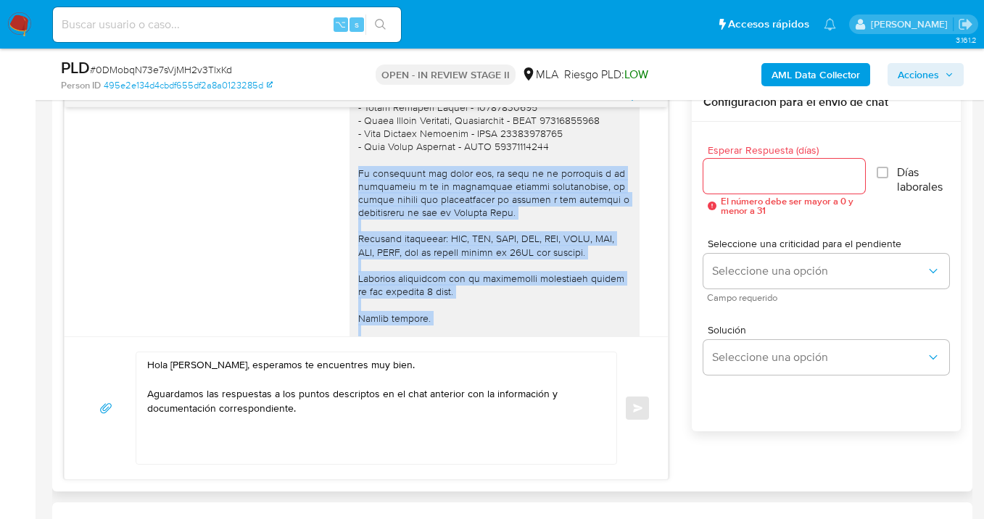
scroll to position [1425, 0]
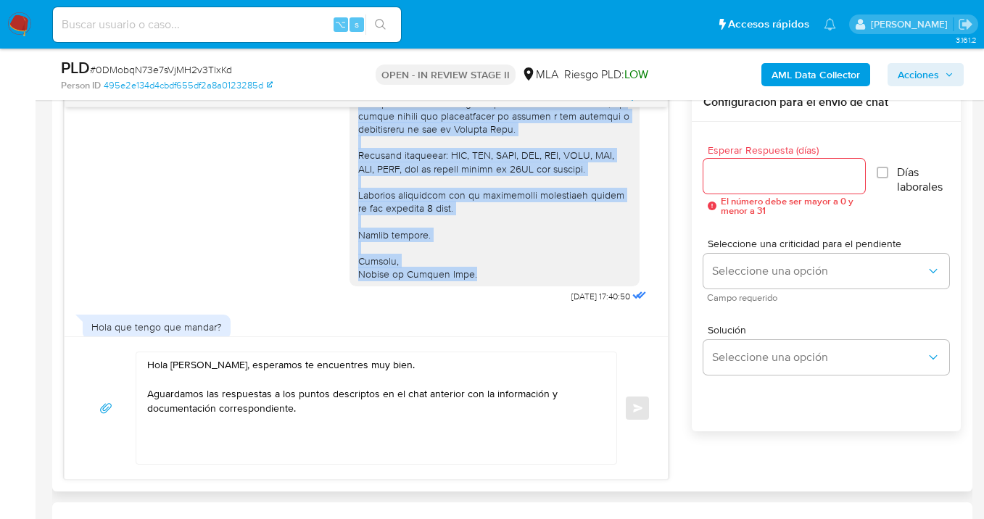
drag, startPoint x: 348, startPoint y: 231, endPoint x: 531, endPoint y: 305, distance: 197.3
copy div "Es importante que sepas que, en caso de no responder a lo solicitado o si lo pr…"
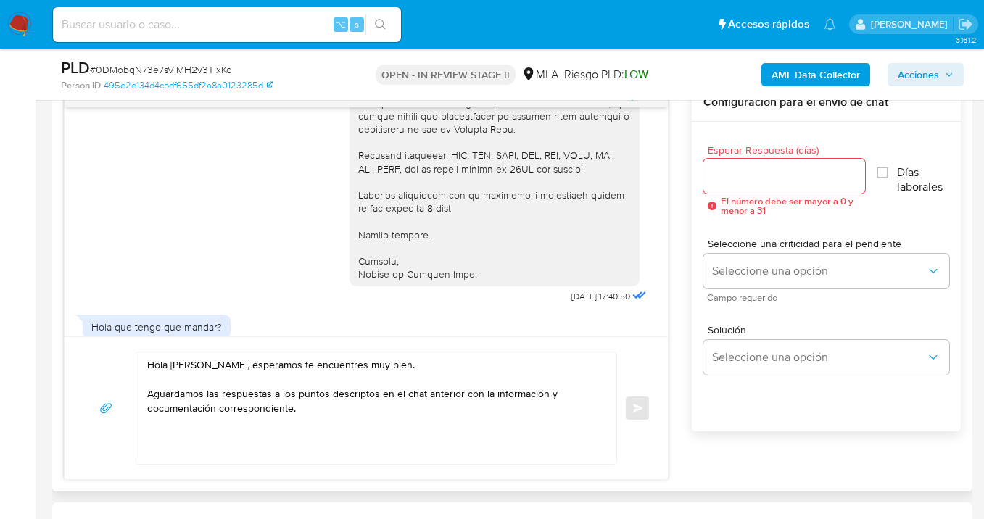
click at [311, 410] on textarea "Hola Juan Maximiliano Mastrangelo, esperamos te encuentres muy bien. Aguardamos…" at bounding box center [372, 408] width 451 height 112
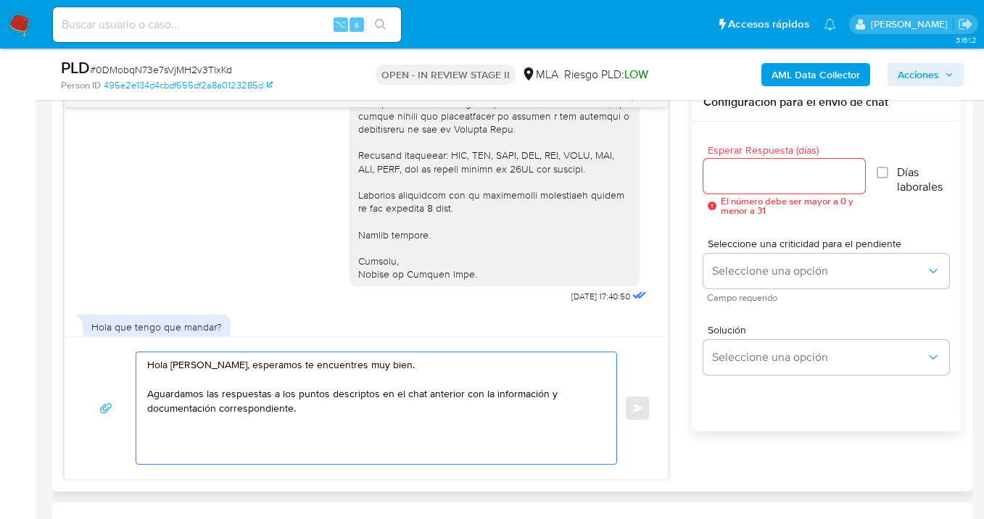
paste textarea "Es importante que sepas que, en caso de no responder a lo solicitado o si lo pr…"
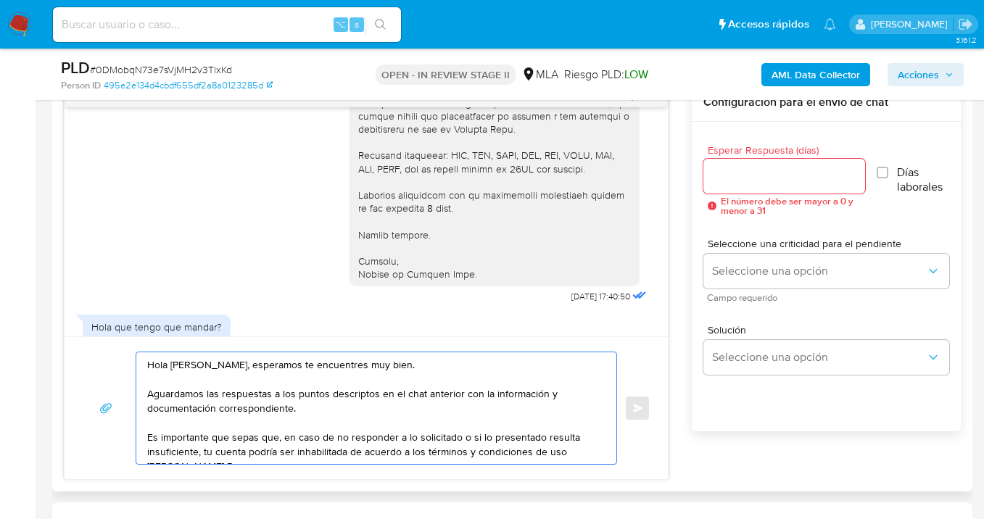
scroll to position [121, 0]
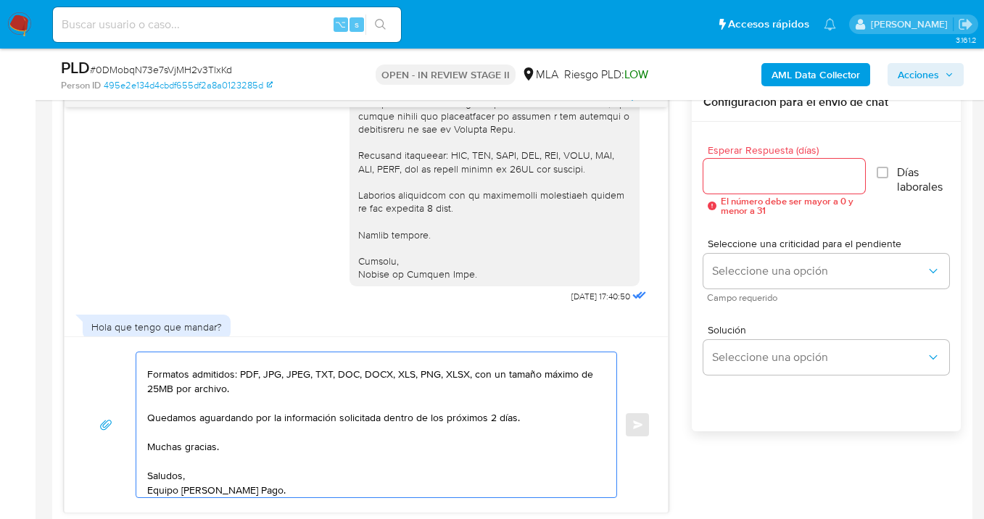
drag, startPoint x: 483, startPoint y: 420, endPoint x: 383, endPoint y: 423, distance: 100.1
click at [383, 423] on textarea "Hola Juan Maximiliano Mastrangelo, esperamos te encuentres muy bien. Aguardamos…" at bounding box center [372, 424] width 451 height 145
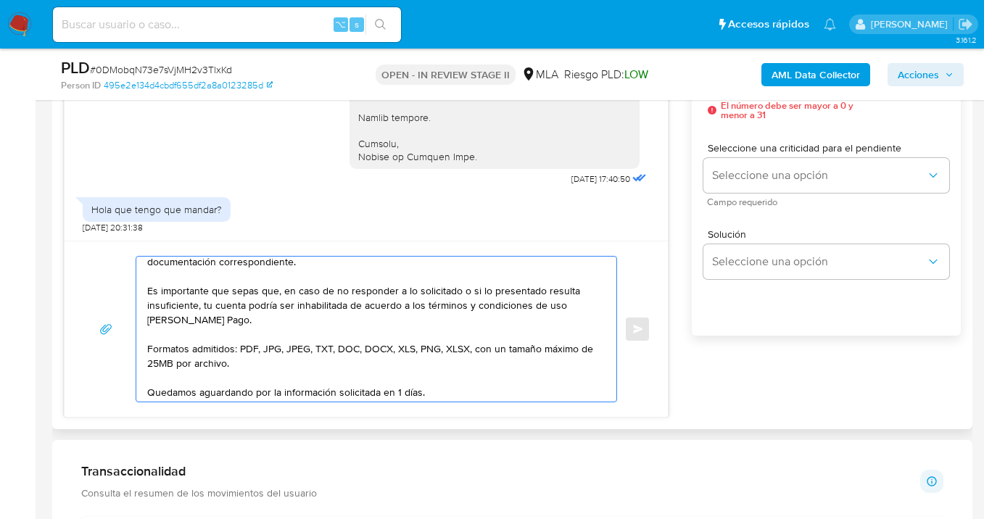
scroll to position [0, 0]
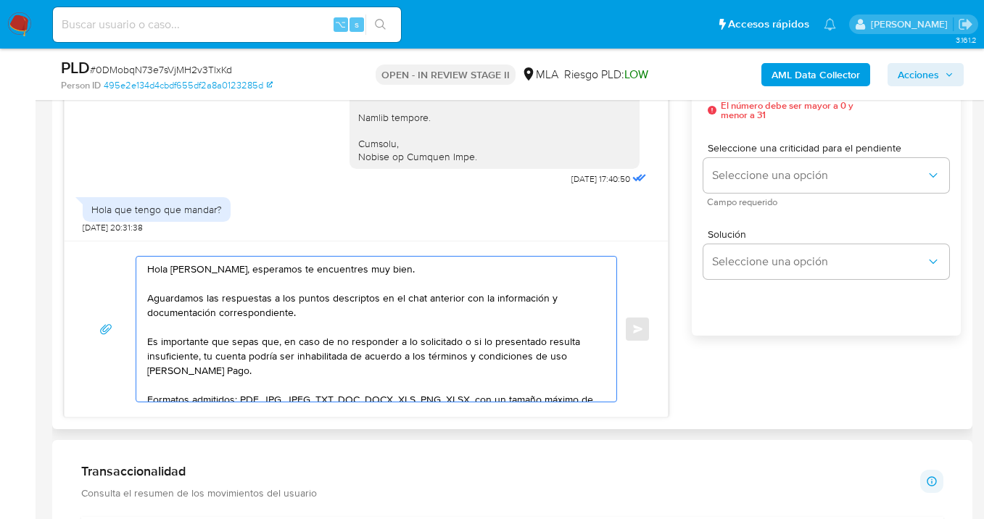
click at [222, 298] on textarea "Hola Juan Maximiliano Mastrangelo, esperamos te encuentres muy bien. Aguardamos…" at bounding box center [372, 329] width 451 height 145
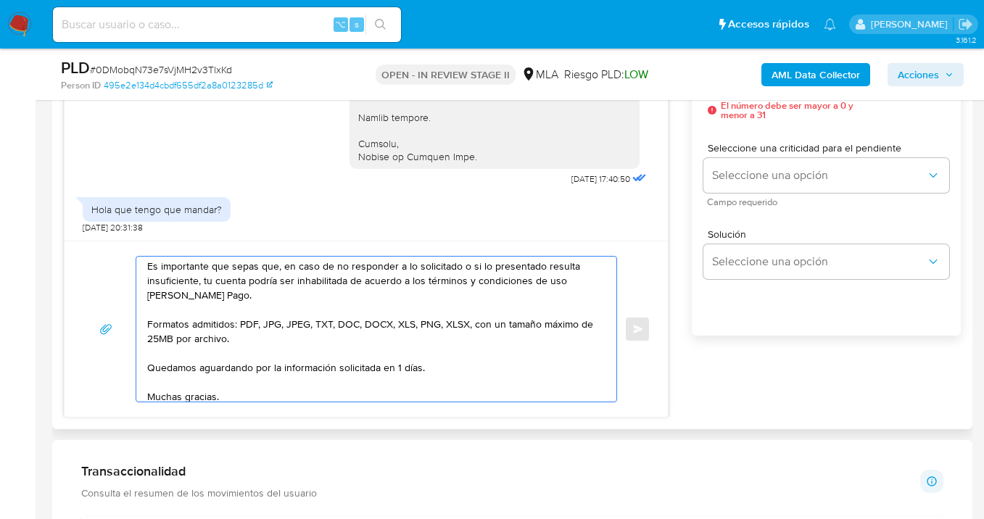
scroll to position [126, 0]
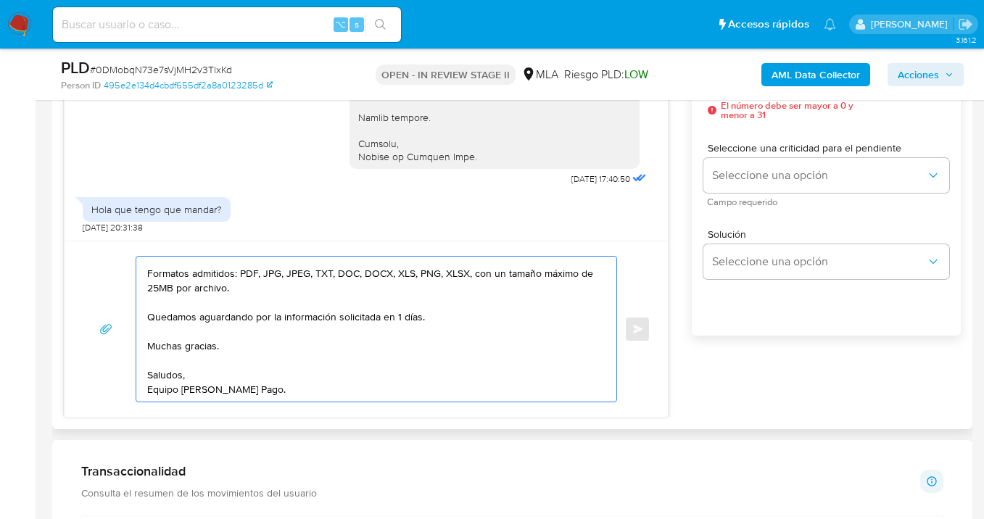
type textarea "Hola Juan Maximiliano Mastrangelo, esperamos te encuentres muy bien. Aguardamos…"
drag, startPoint x: 271, startPoint y: 401, endPoint x: 209, endPoint y: 367, distance: 70.4
click at [209, 366] on div "Hola Juan Maximiliano Mastrangelo, esperamos te encuentres muy bien. Aguardamos…" at bounding box center [376, 329] width 481 height 146
click at [274, 386] on textarea "Hola Juan Maximiliano Mastrangelo, esperamos te encuentres muy bien. Aguardamos…" at bounding box center [372, 329] width 451 height 145
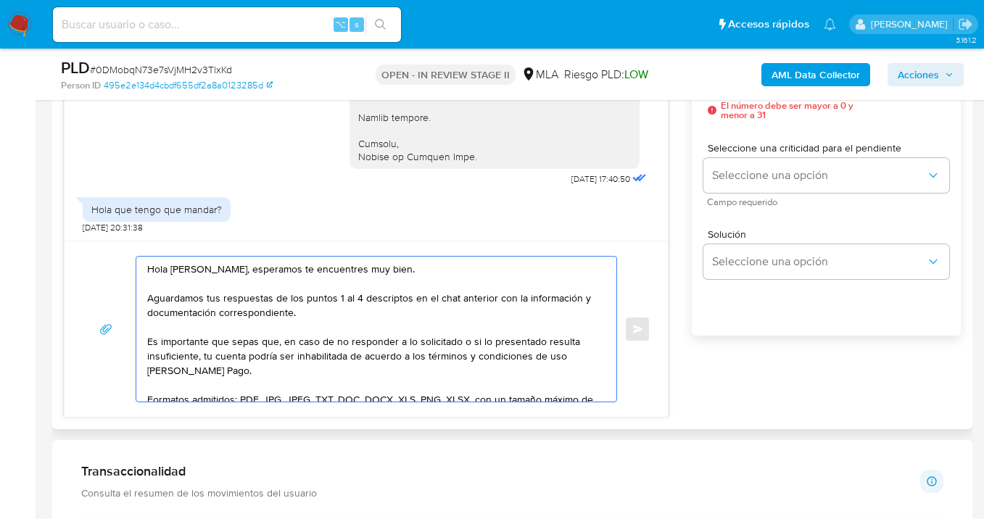
drag, startPoint x: 190, startPoint y: 358, endPoint x: 52, endPoint y: 220, distance: 195.3
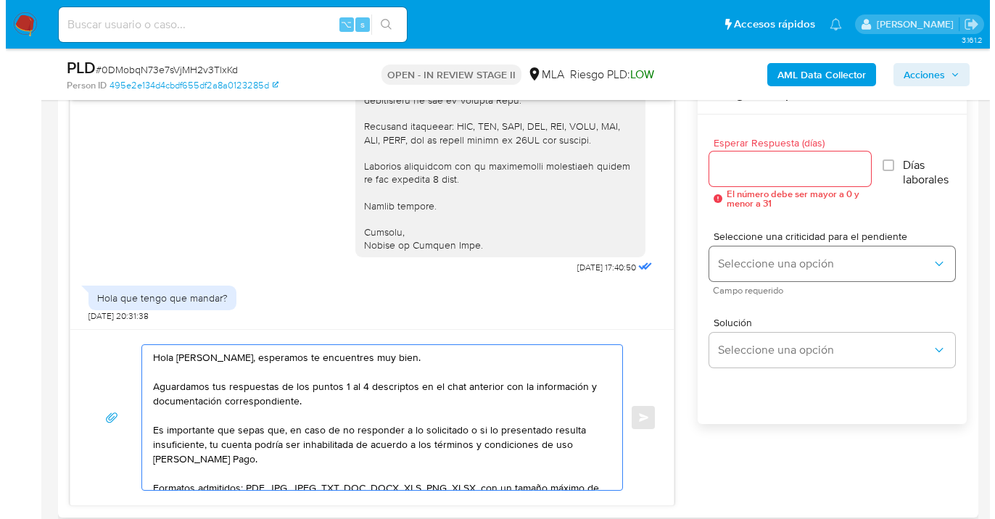
scroll to position [726, 0]
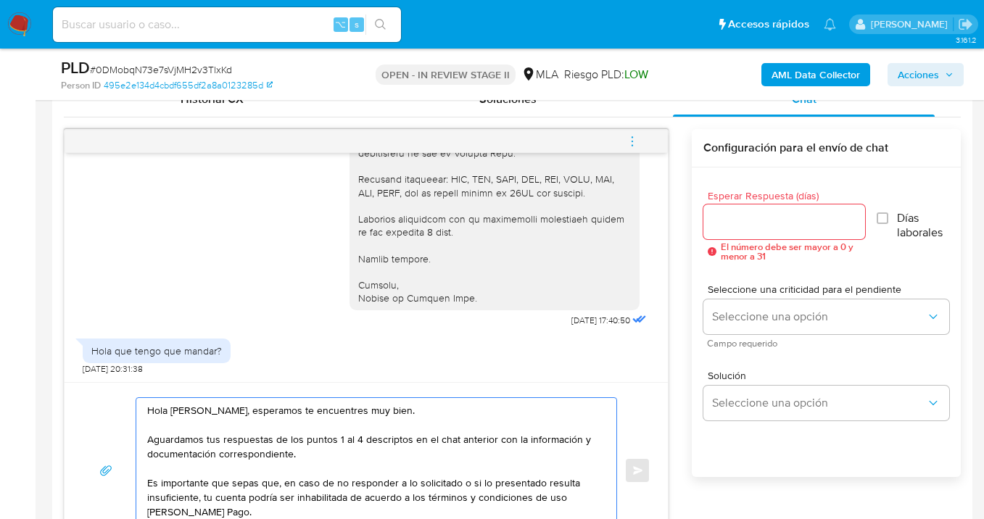
click at [731, 227] on input "Esperar Respuesta (días)" at bounding box center [784, 221] width 162 height 19
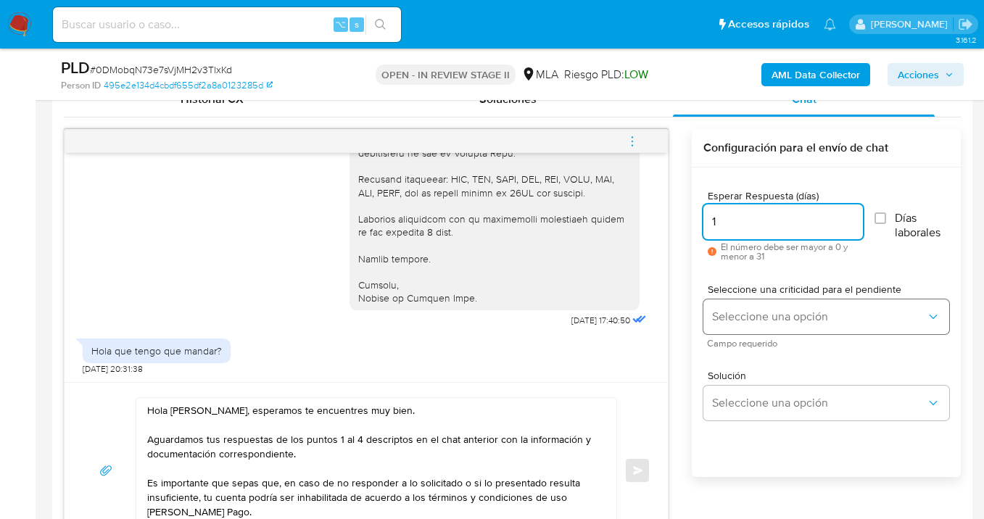
type input "1"
click at [734, 318] on span "Seleccione una opción" at bounding box center [819, 317] width 214 height 14
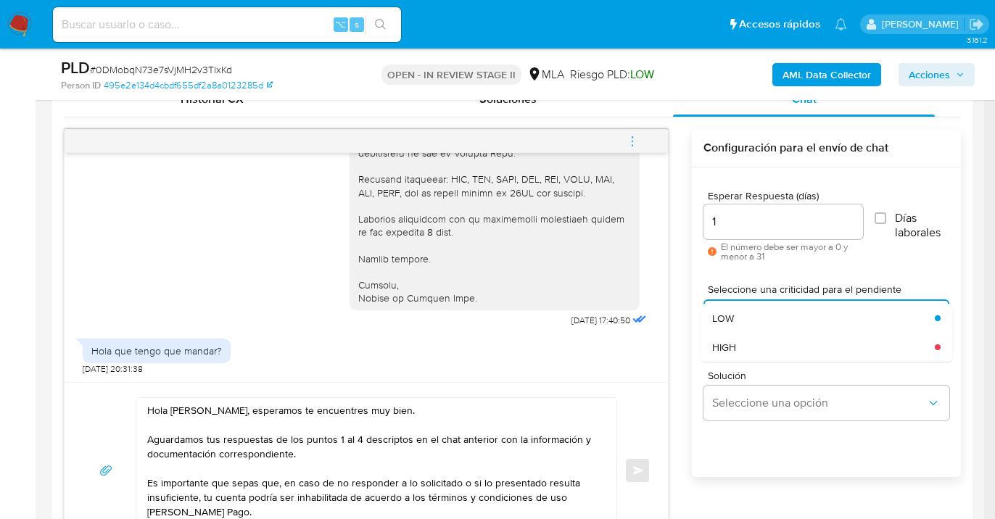
drag, startPoint x: 744, startPoint y: 341, endPoint x: 747, endPoint y: 350, distance: 9.2
click at [744, 341] on div "HIGH" at bounding box center [819, 347] width 214 height 29
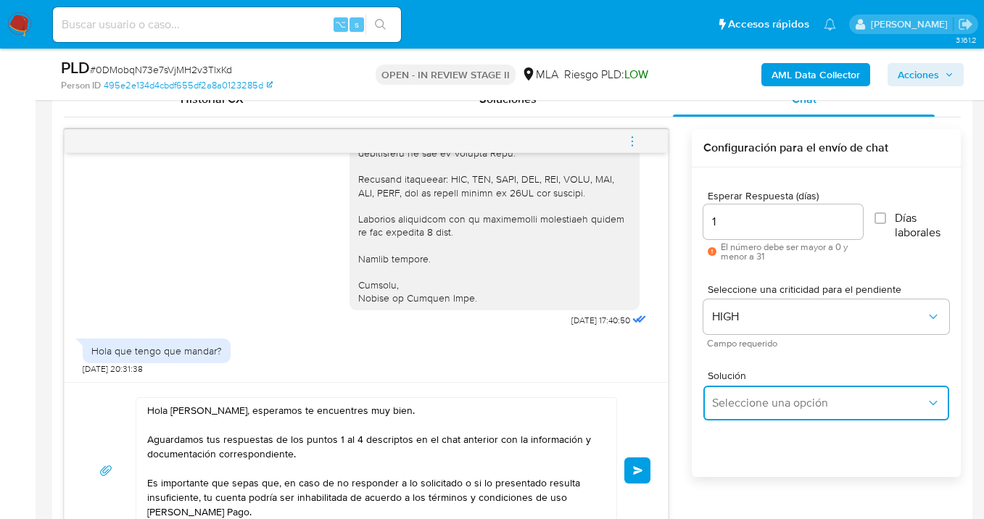
click at [750, 392] on button "Seleccione una opción" at bounding box center [826, 403] width 246 height 35
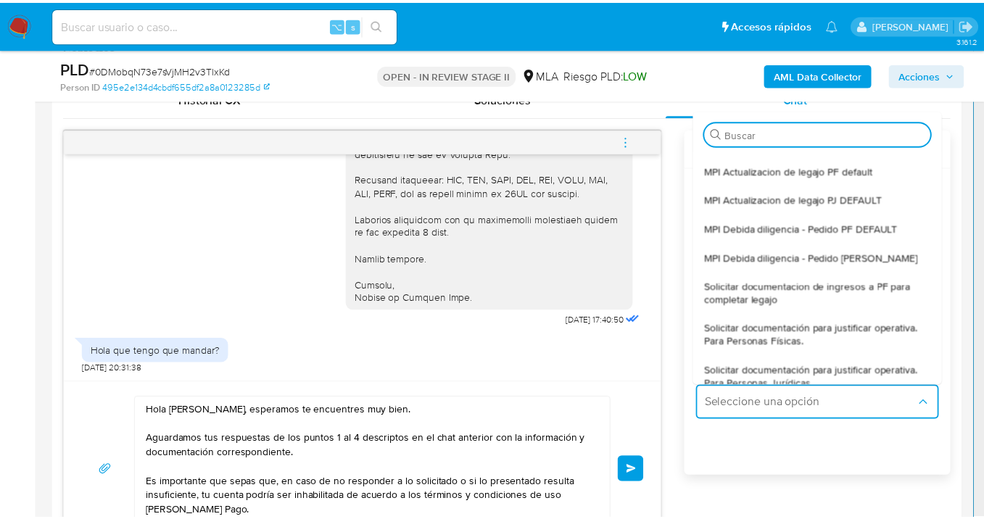
scroll to position [138, 0]
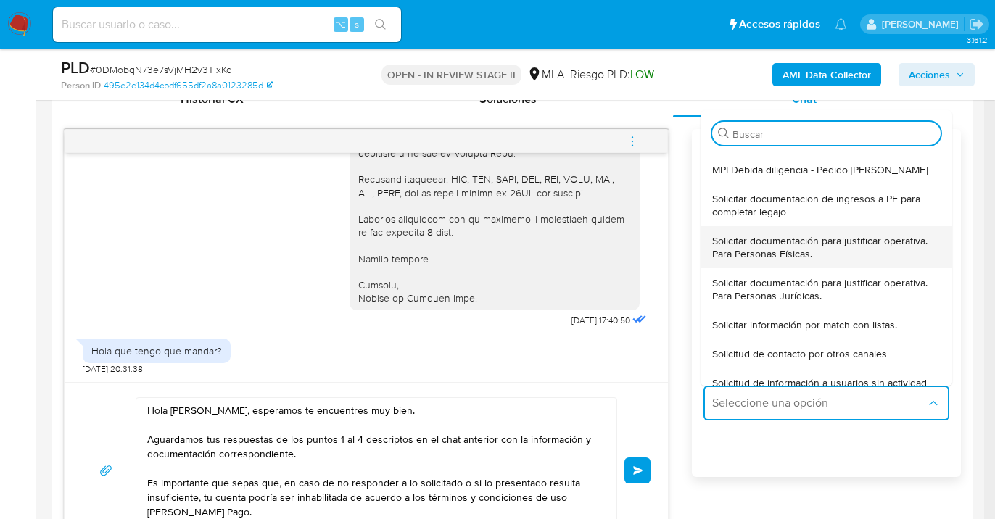
click at [777, 257] on span "Solicitar documentación para justificar operativa. Para Personas Físicas." at bounding box center [822, 247] width 220 height 26
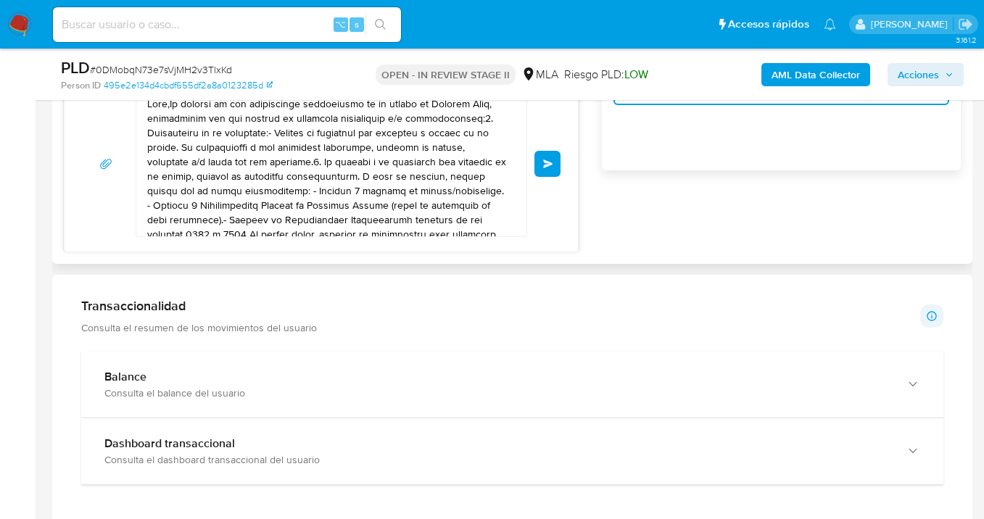
scroll to position [892, 0]
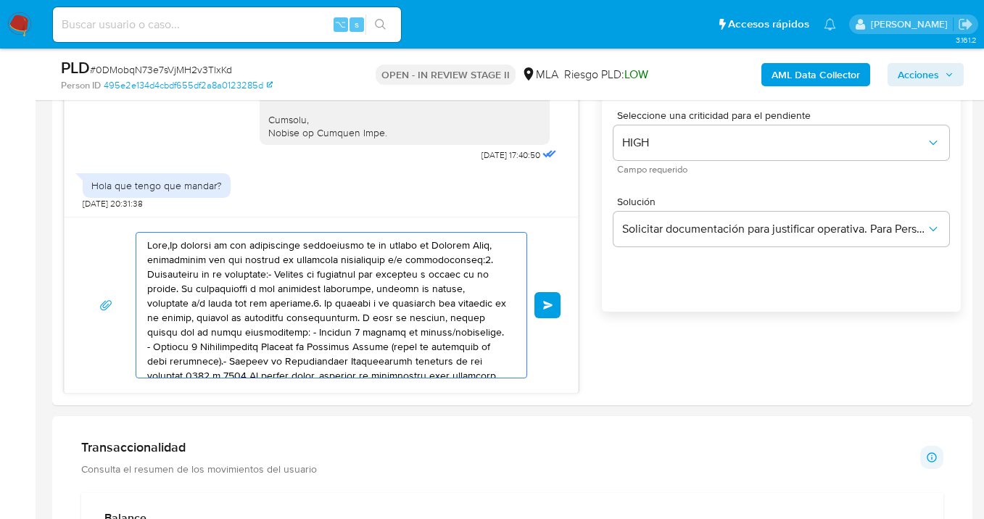
drag, startPoint x: 448, startPoint y: 363, endPoint x: 25, endPoint y: 186, distance: 458.1
click at [18, 180] on section "Bandeja Tablero Screening Búsqueda en Listas Watchlist Herramientas Operaciones…" at bounding box center [492, 514] width 984 height 2813
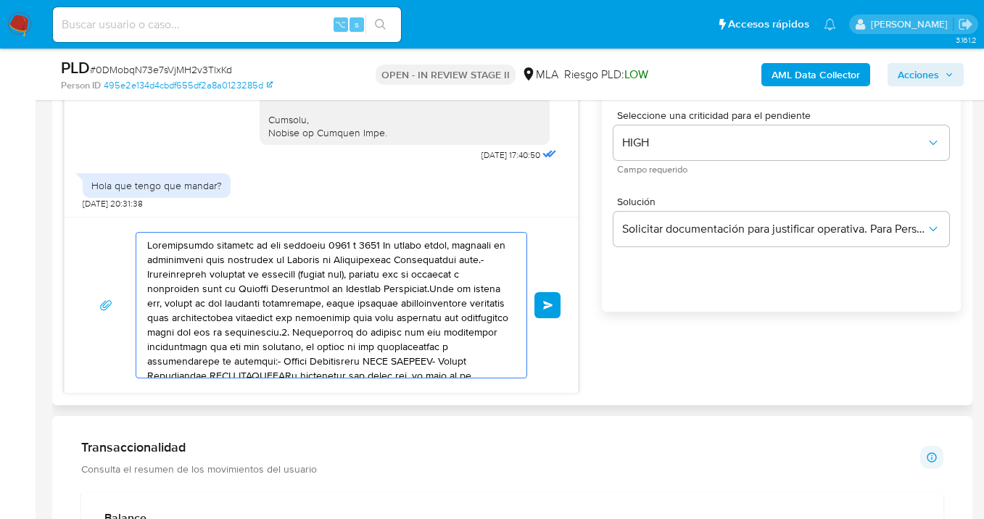
drag, startPoint x: 390, startPoint y: 340, endPoint x: 144, endPoint y: 236, distance: 267.0
click at [92, 201] on div "17/09/2025 14:35:33 Hola 17/09/2025 16:34:55 06/10/2025 17:40:50 Hola que tengo…" at bounding box center [321, 179] width 515 height 430
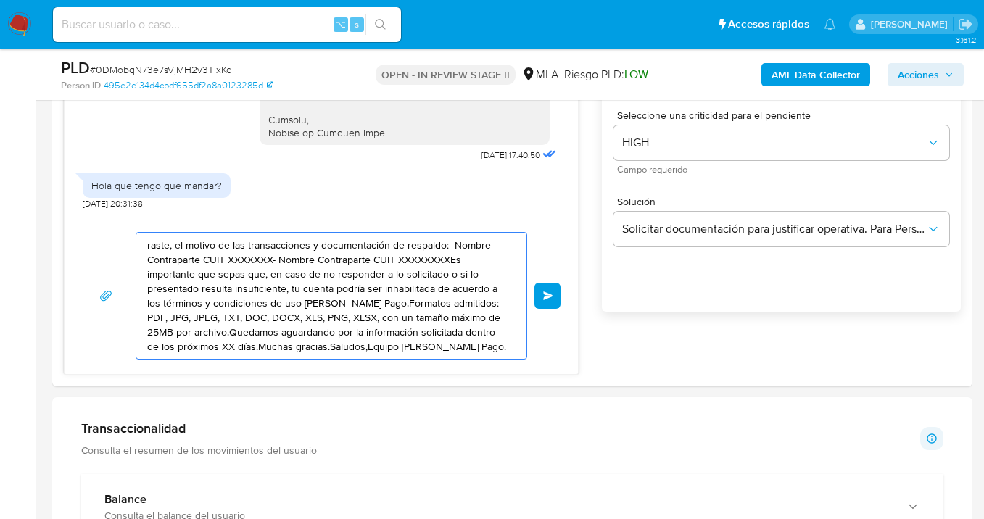
drag, startPoint x: 378, startPoint y: 321, endPoint x: -25, endPoint y: 221, distance: 414.6
click at [0, 221] on html "Pausado Ver notificaciones ⌥ s Accesos rápidos Presiona las siguientes teclas p…" at bounding box center [492, 505] width 984 height 2794
type textarea "maño máximo de 25MB por archivo.Quedamos aguardando por la información solicita…"
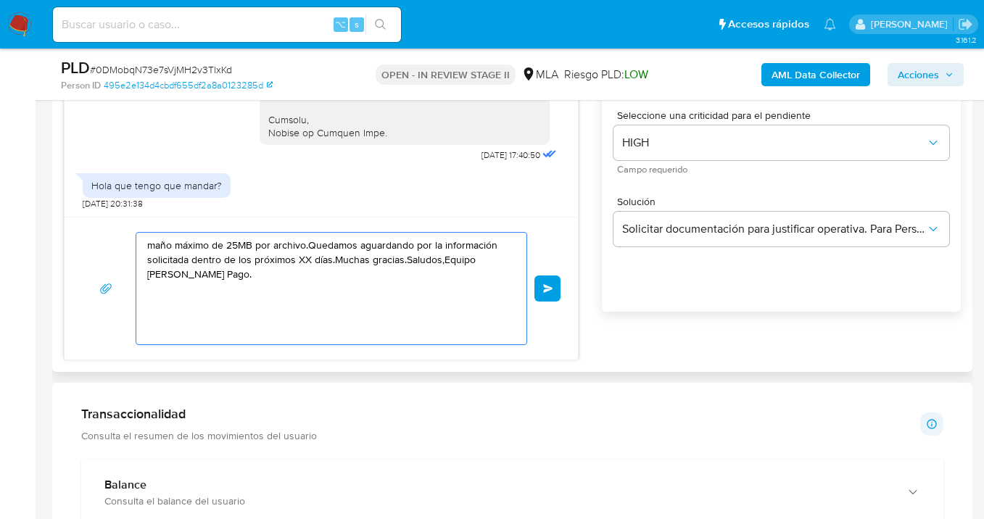
drag, startPoint x: 404, startPoint y: 312, endPoint x: 78, endPoint y: 248, distance: 331.8
click at [0, 231] on html "Pausado Ver notificaciones ⌥ s Accesos rápidos Presiona las siguientes teclas p…" at bounding box center [492, 498] width 984 height 2780
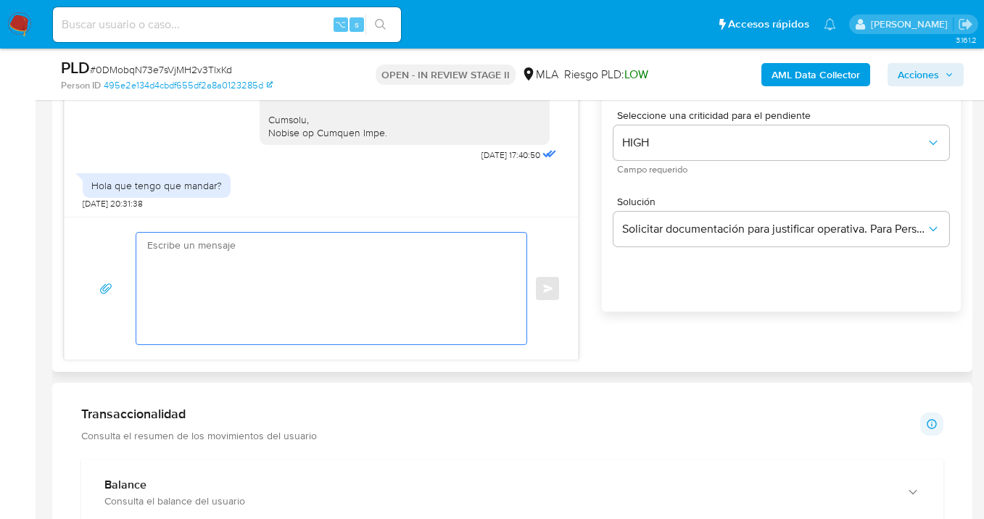
paste textarea "Hola Juan Maximiliano Mastrangelo, esperamos te encuentres muy bien. Aguardamos…"
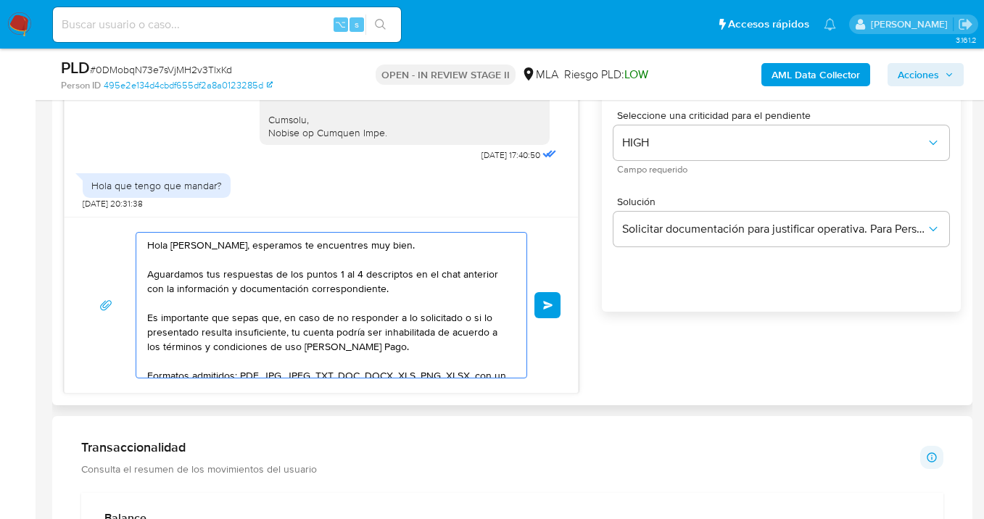
scroll to position [121, 0]
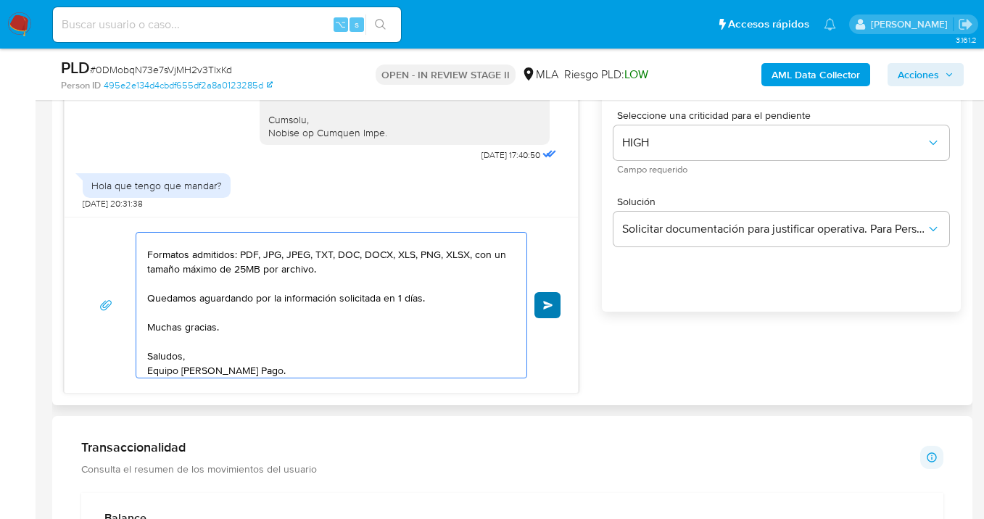
type textarea "Hola Juan Maximiliano Mastrangelo, esperamos te encuentres muy bien. Aguardamos…"
click at [552, 310] on button "Enviar" at bounding box center [547, 305] width 26 height 26
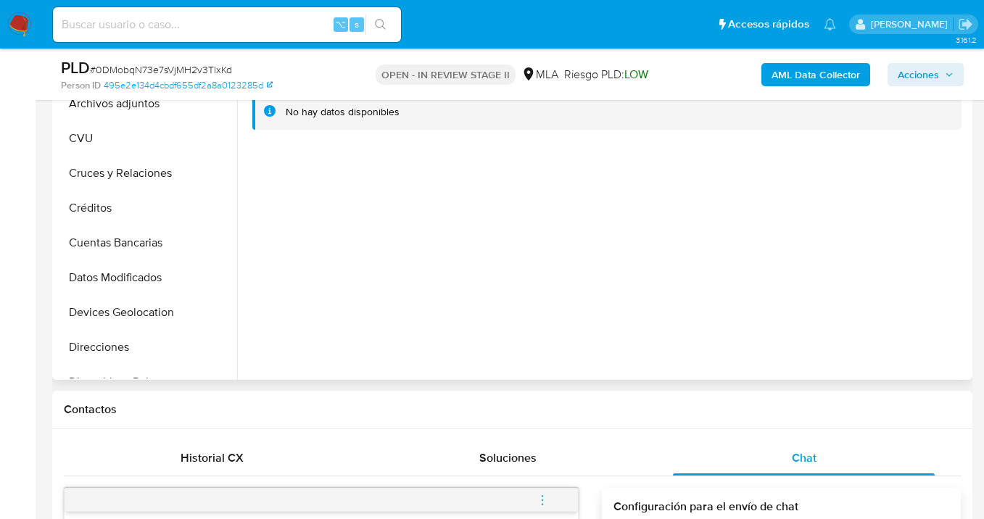
scroll to position [316, 0]
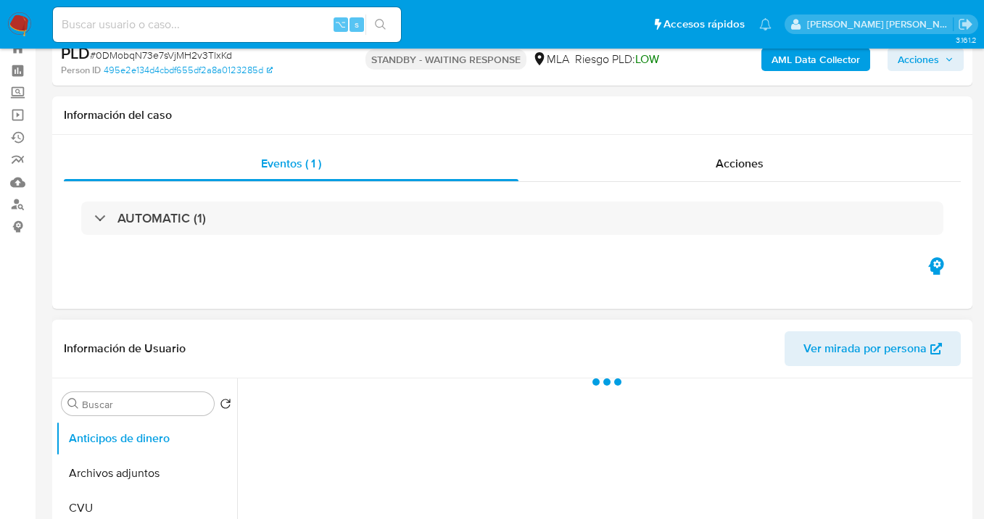
select select "10"
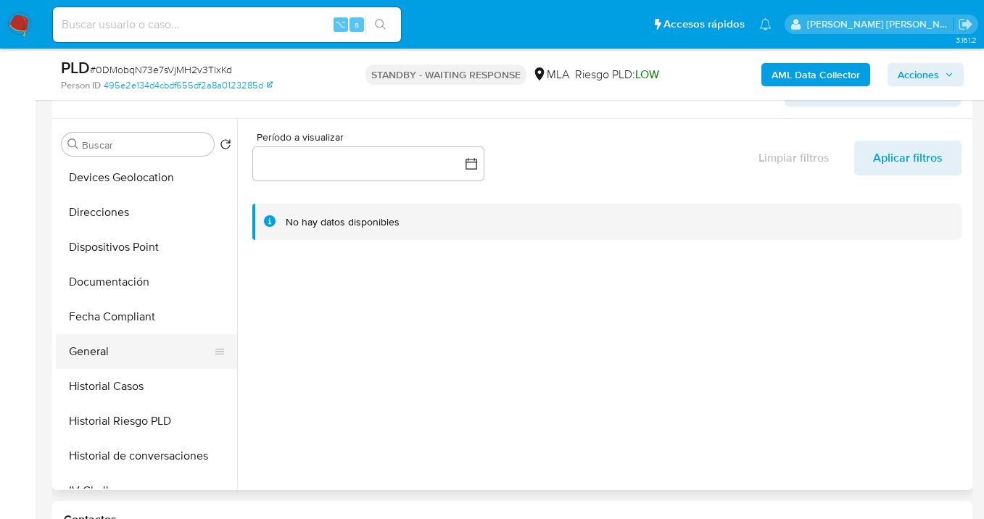
scroll to position [252, 0]
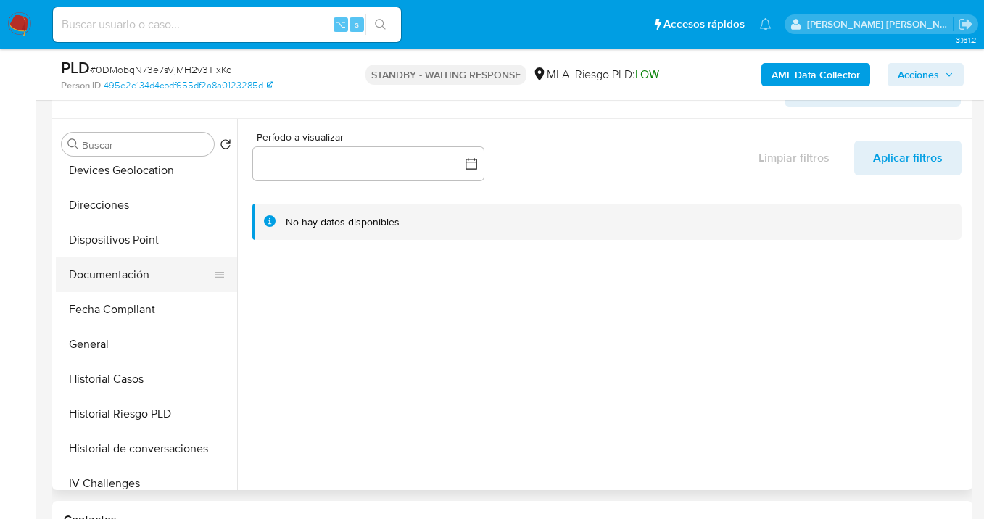
click at [154, 277] on button "Documentación" at bounding box center [141, 274] width 170 height 35
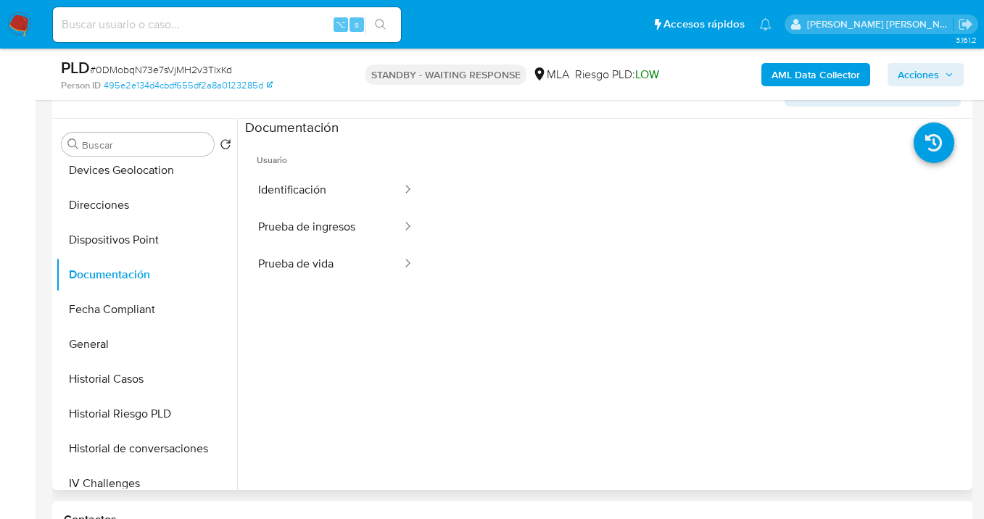
drag, startPoint x: 312, startPoint y: 278, endPoint x: 418, endPoint y: 275, distance: 106.6
click at [312, 278] on button "Prueba de vida" at bounding box center [324, 264] width 158 height 37
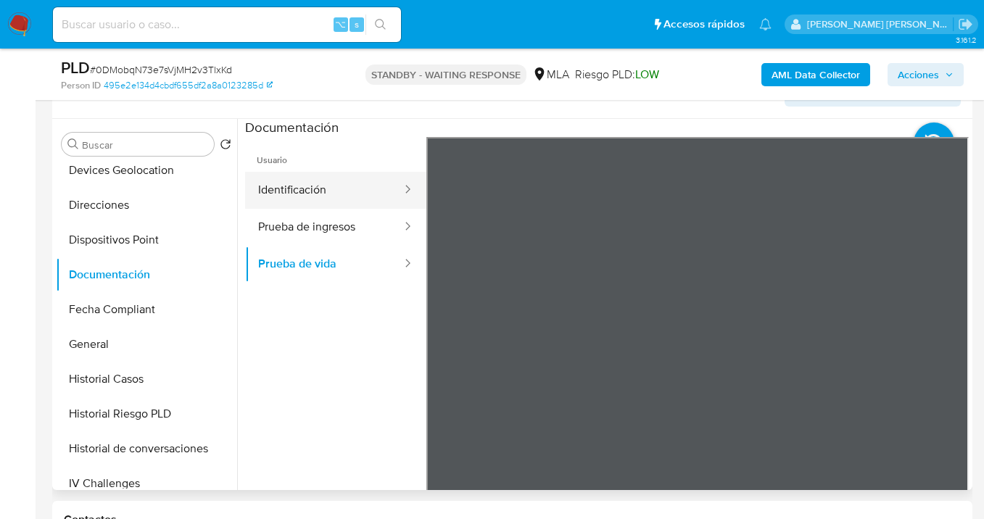
click at [335, 191] on button "Identificación" at bounding box center [324, 190] width 158 height 37
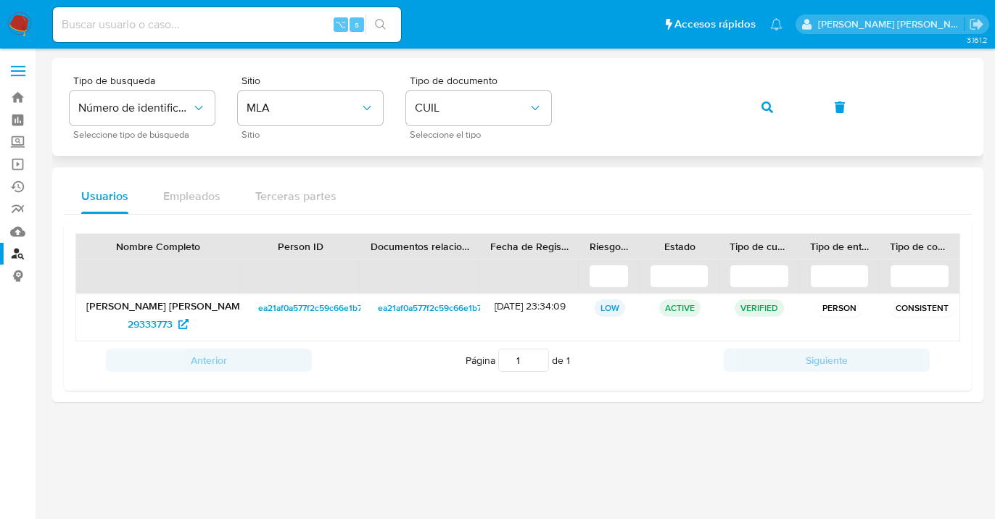
click at [771, 107] on icon "button" at bounding box center [767, 107] width 12 height 12
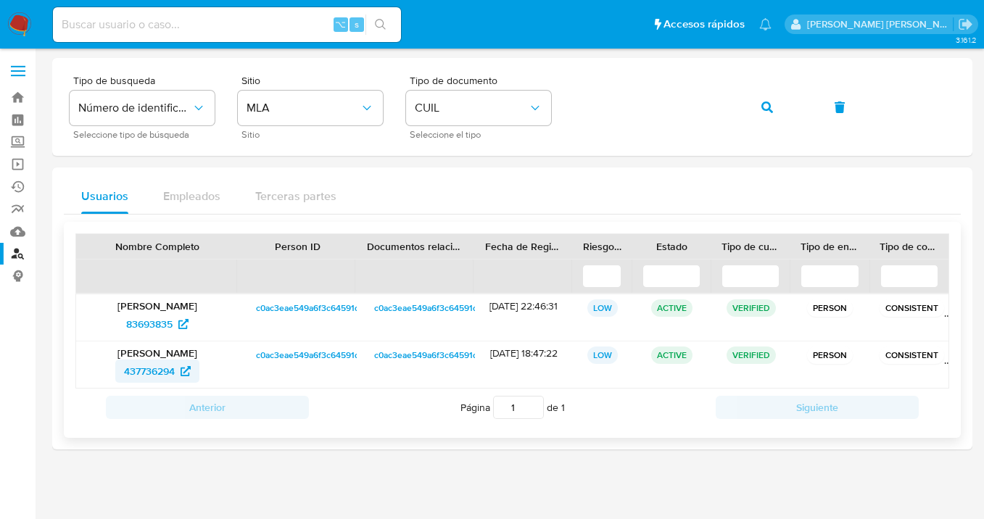
click at [146, 368] on span "437736294" at bounding box center [149, 371] width 51 height 23
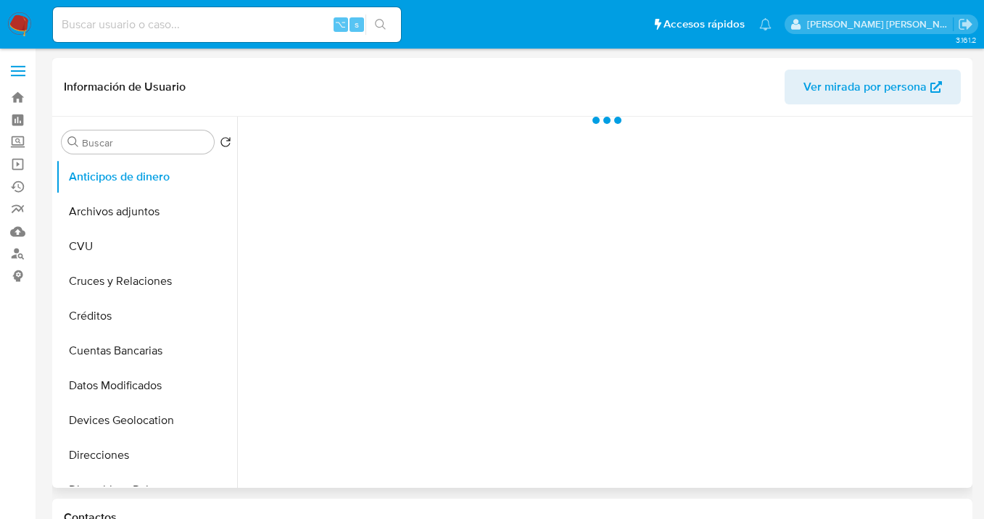
scroll to position [106, 0]
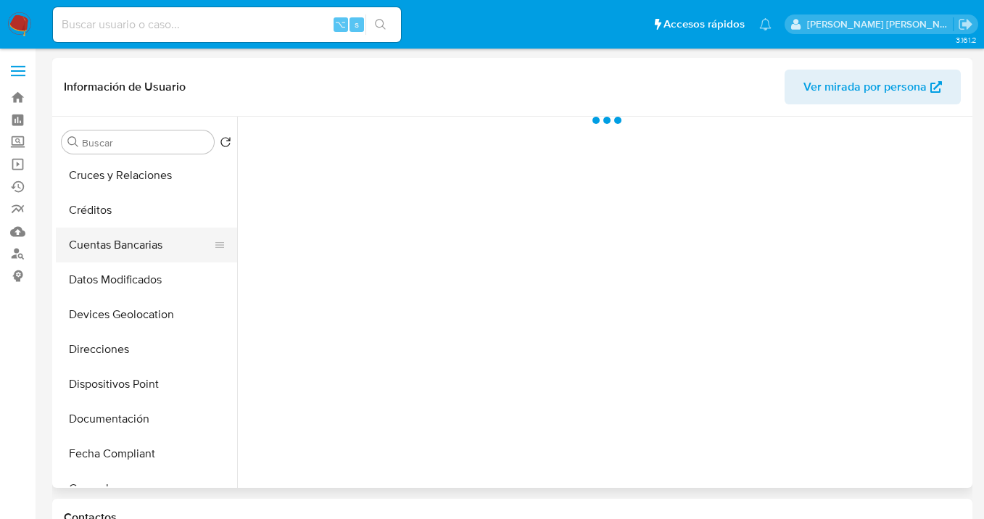
select select "10"
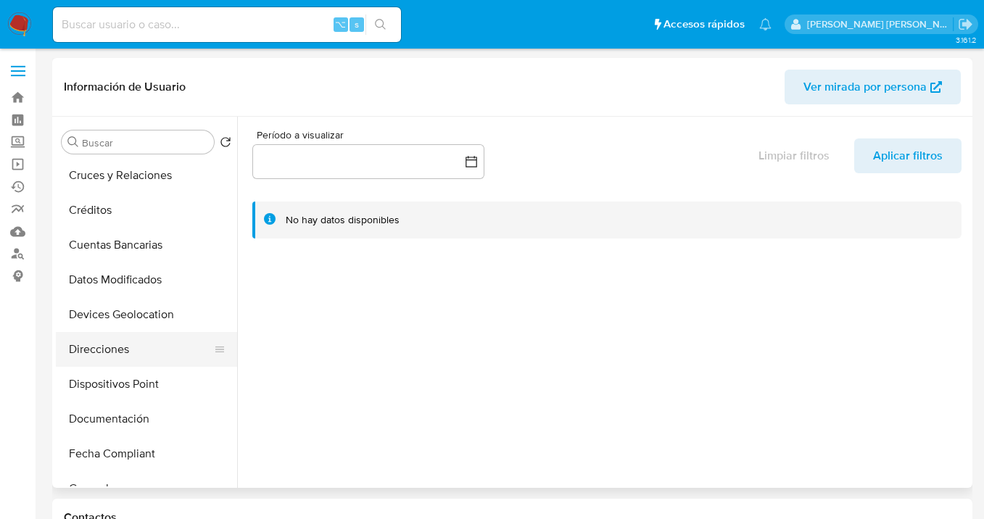
click at [139, 349] on button "Direcciones" at bounding box center [141, 349] width 170 height 35
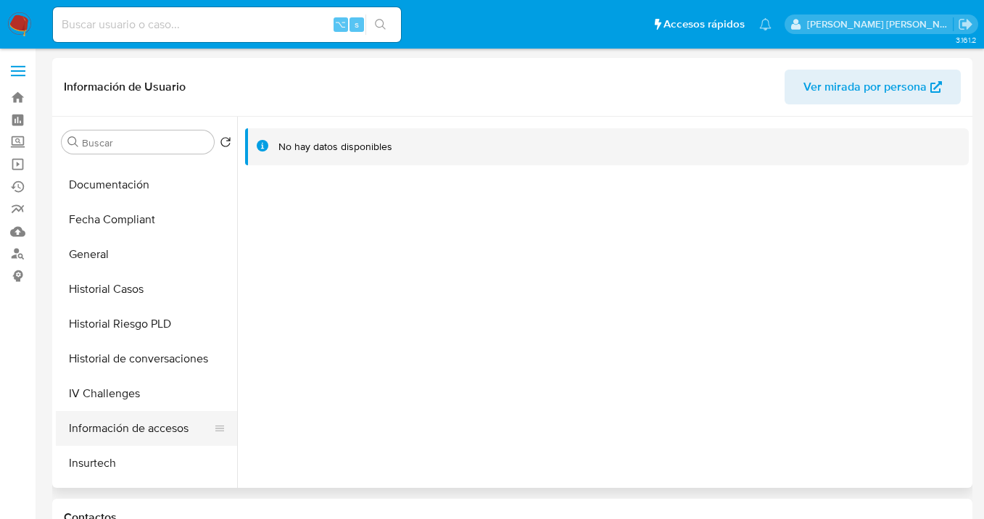
scroll to position [420, 0]
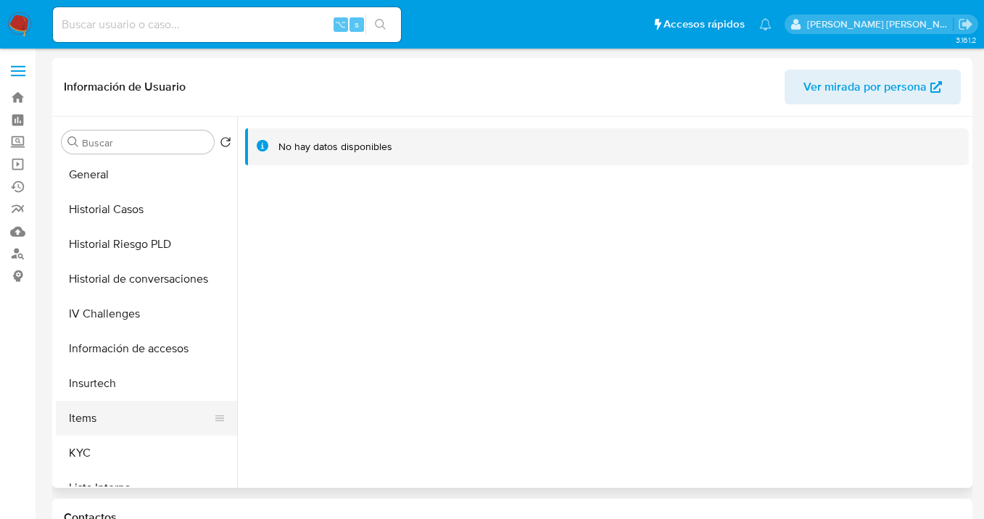
drag, startPoint x: 142, startPoint y: 442, endPoint x: 157, endPoint y: 433, distance: 17.3
click at [142, 441] on button "KYC" at bounding box center [146, 453] width 181 height 35
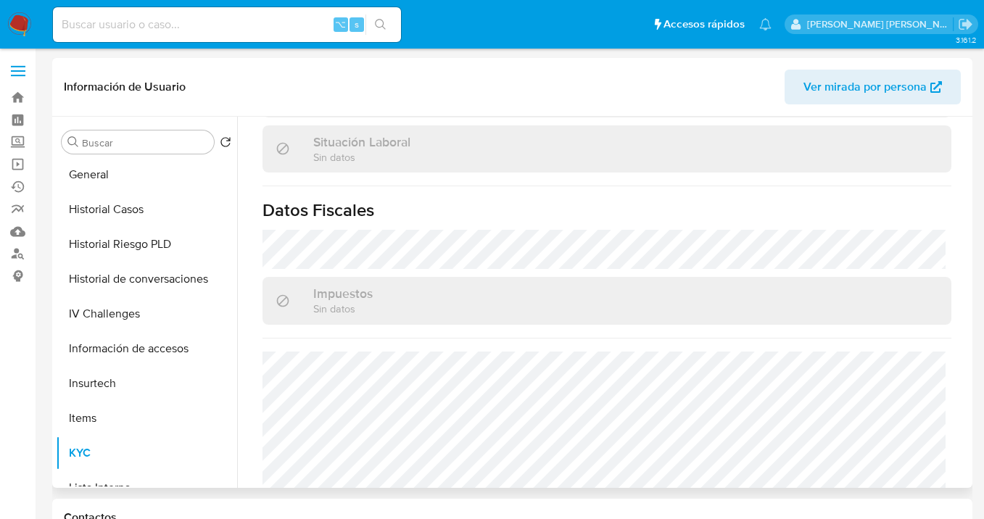
scroll to position [819, 0]
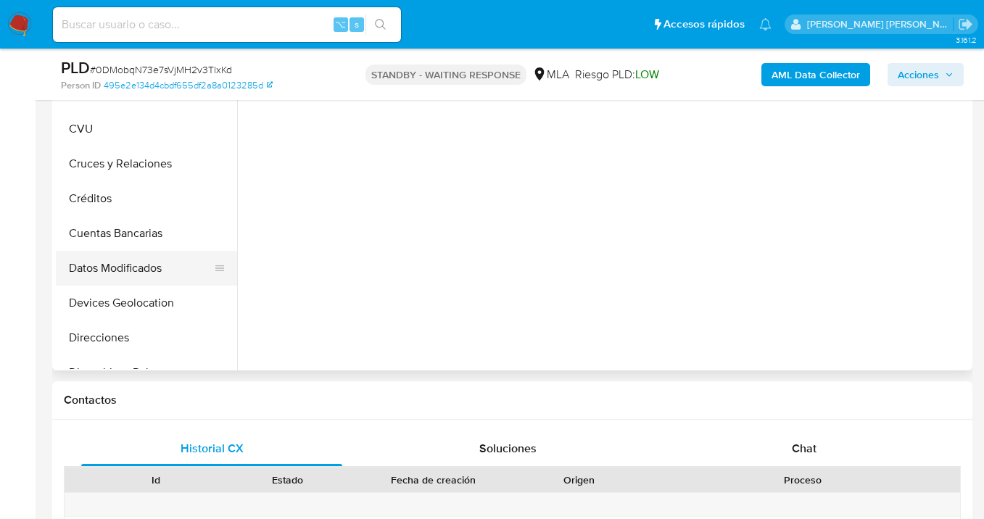
scroll to position [367, 0]
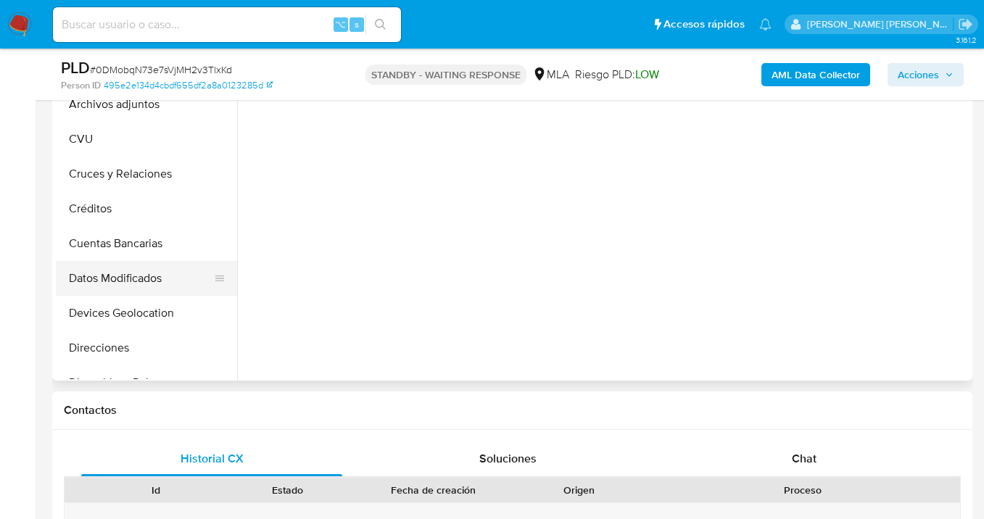
select select "10"
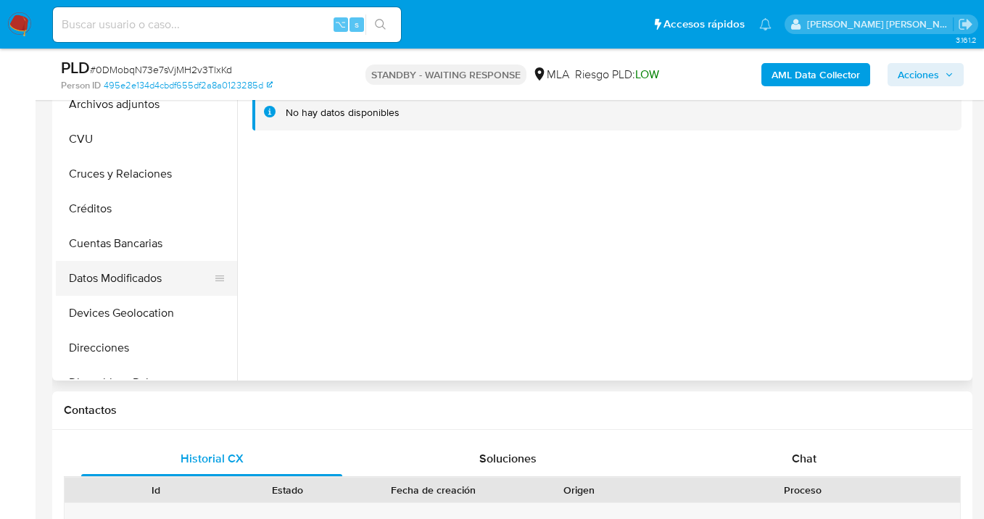
scroll to position [500, 0]
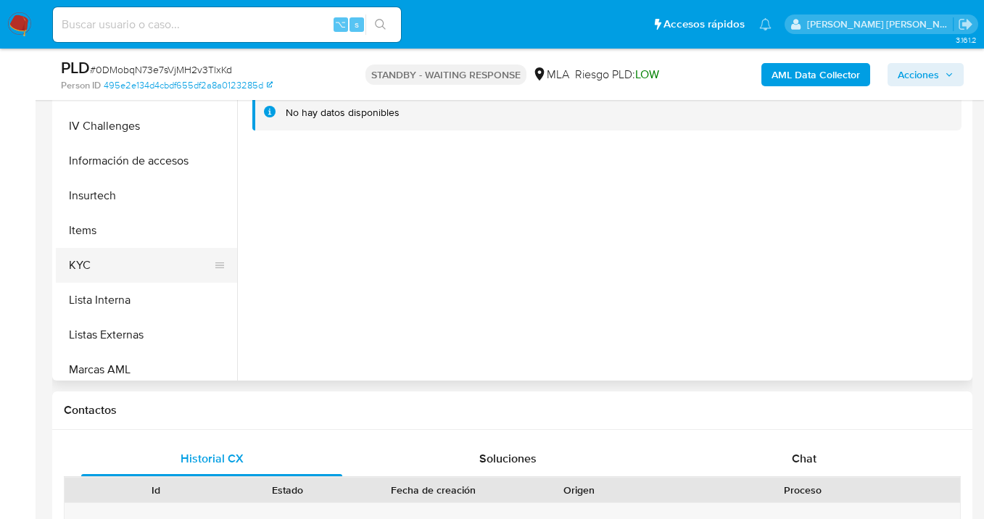
click at [136, 257] on button "KYC" at bounding box center [141, 265] width 170 height 35
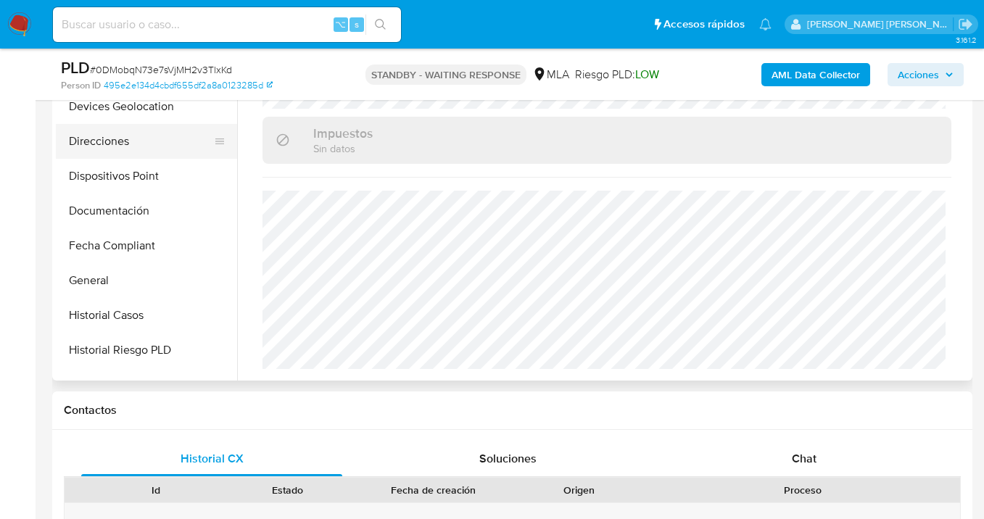
scroll to position [206, 0]
click at [153, 138] on button "Direcciones" at bounding box center [141, 142] width 170 height 35
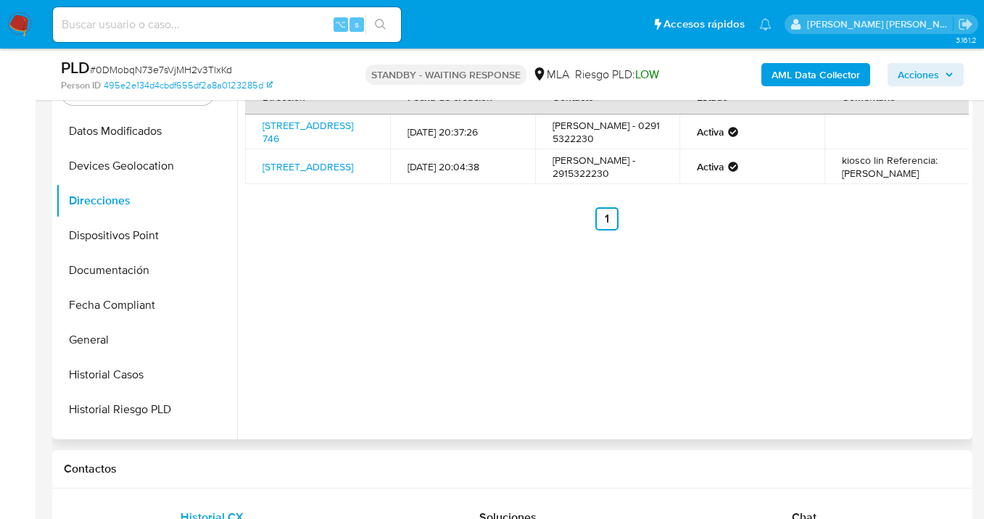
scroll to position [234, 0]
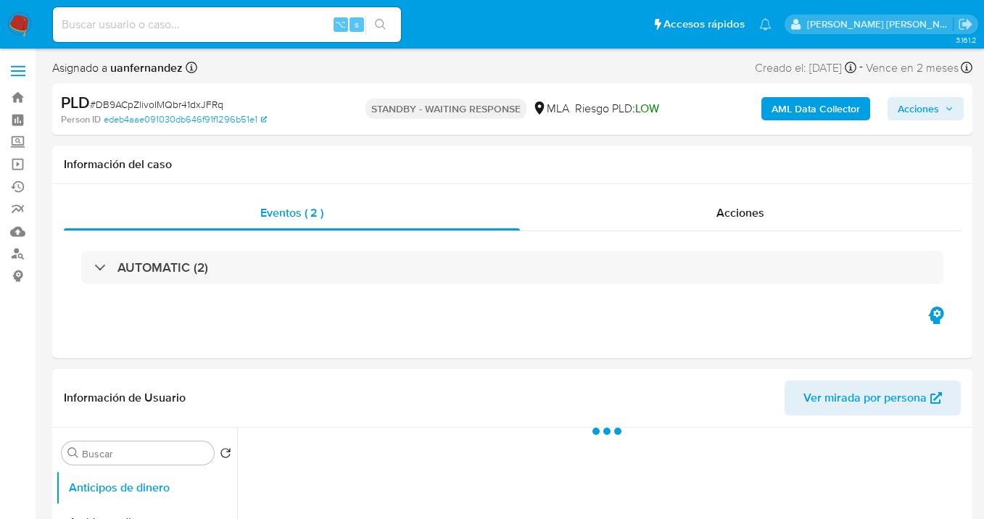
select select "10"
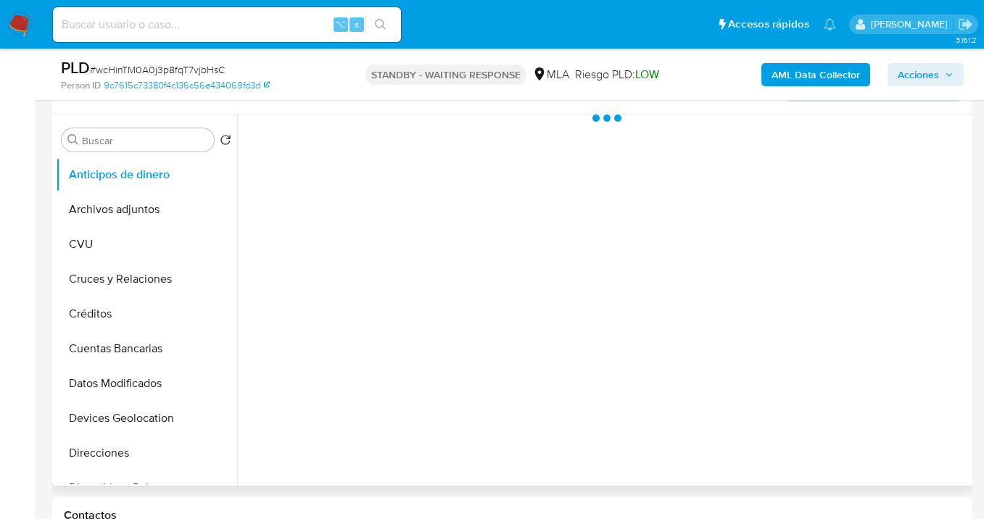
scroll to position [393, 0]
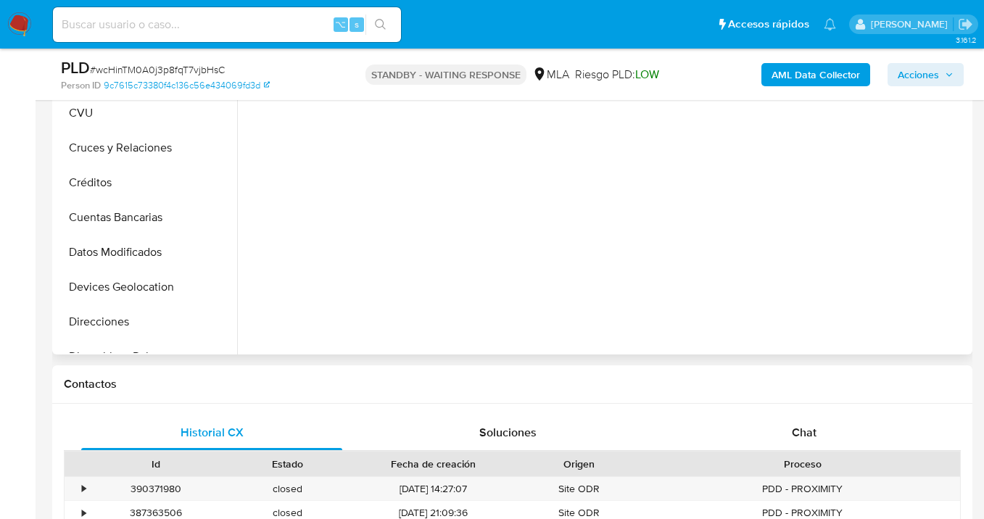
select select "10"
drag, startPoint x: 818, startPoint y: 430, endPoint x: 810, endPoint y: 410, distance: 22.1
click at [817, 426] on div "Chat" at bounding box center [803, 432] width 261 height 35
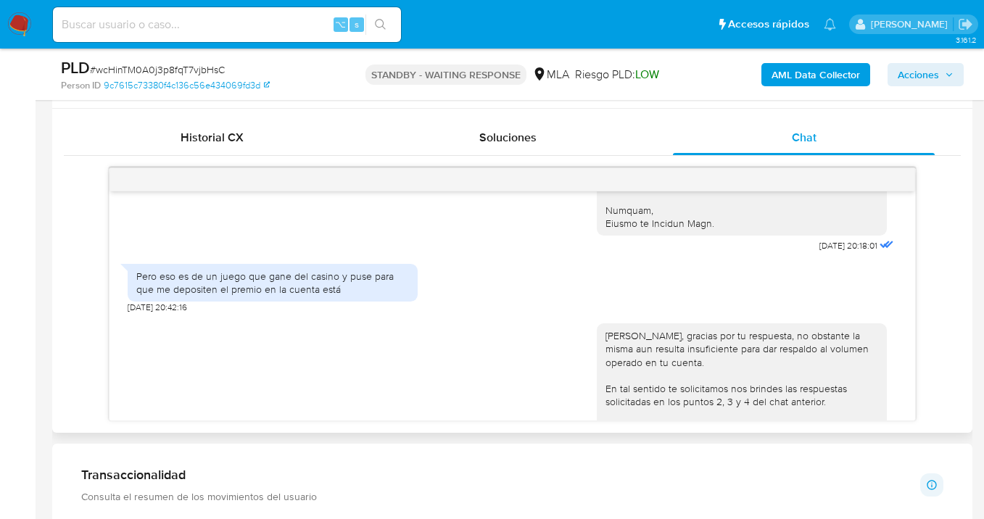
scroll to position [1887, 0]
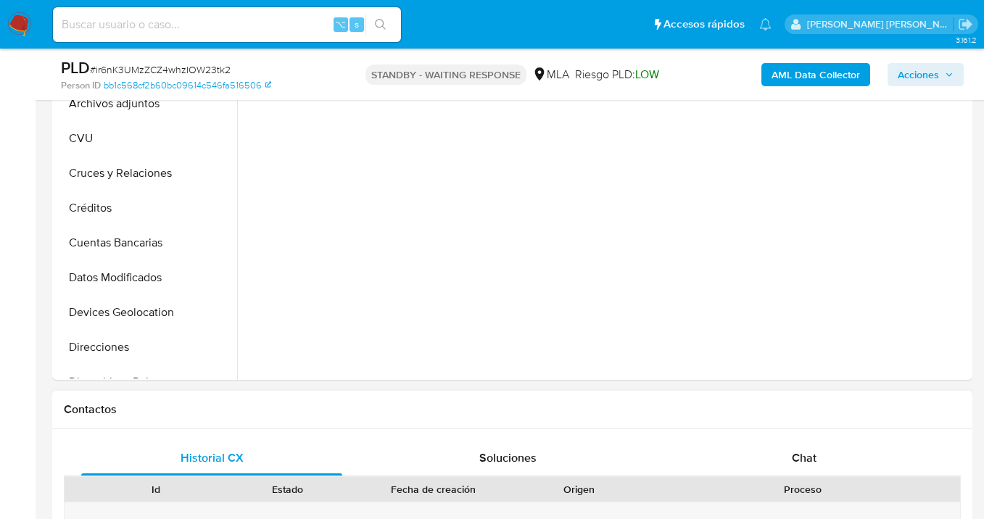
select select "10"
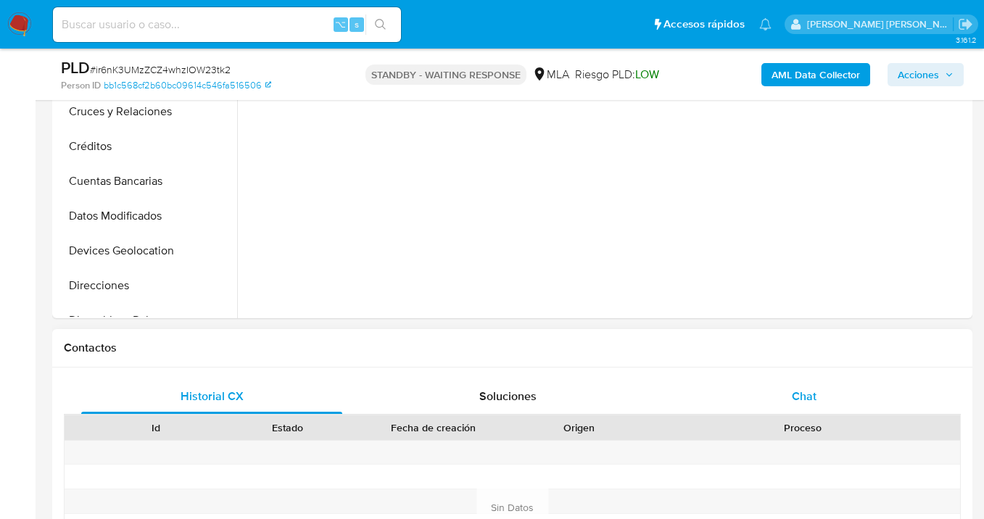
click at [842, 382] on div "Chat" at bounding box center [803, 396] width 261 height 35
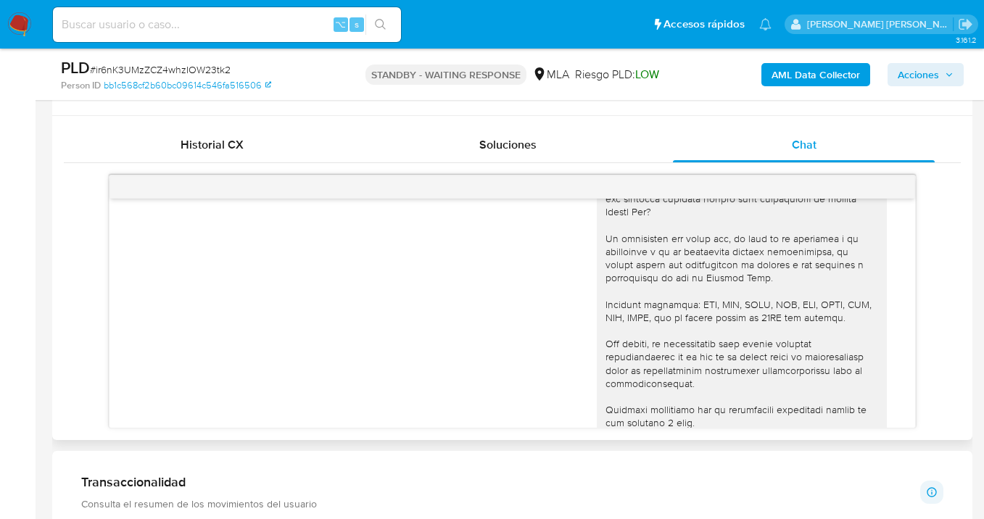
scroll to position [1431, 0]
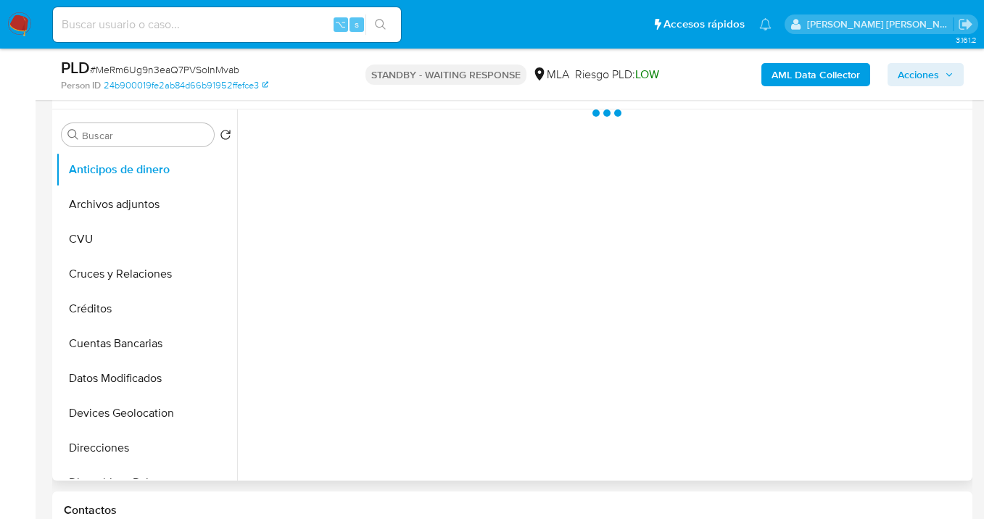
select select "10"
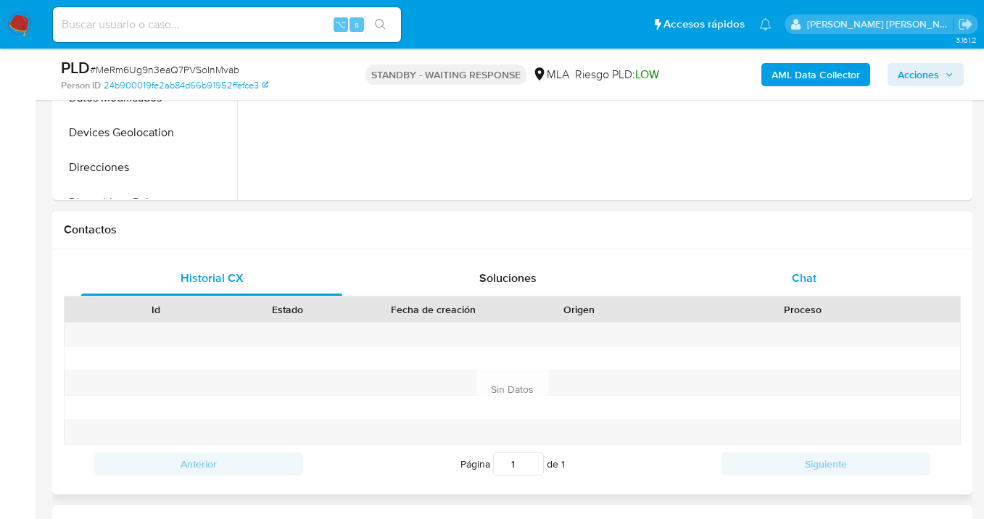
click at [831, 275] on div "Chat" at bounding box center [803, 278] width 261 height 35
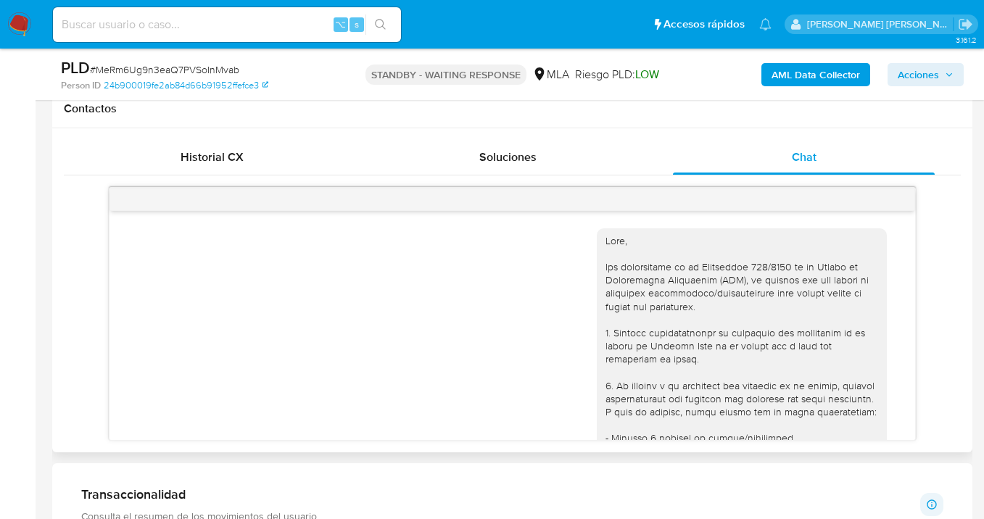
scroll to position [1911, 0]
